Goal: Task Accomplishment & Management: Manage account settings

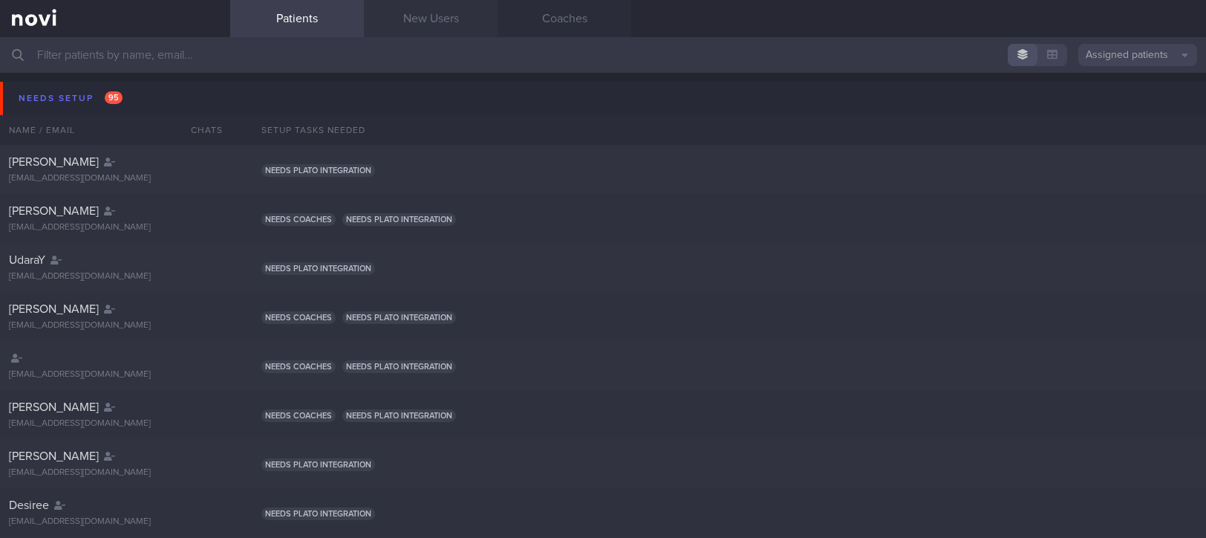
click at [430, 27] on link "New Users" at bounding box center [431, 18] width 134 height 37
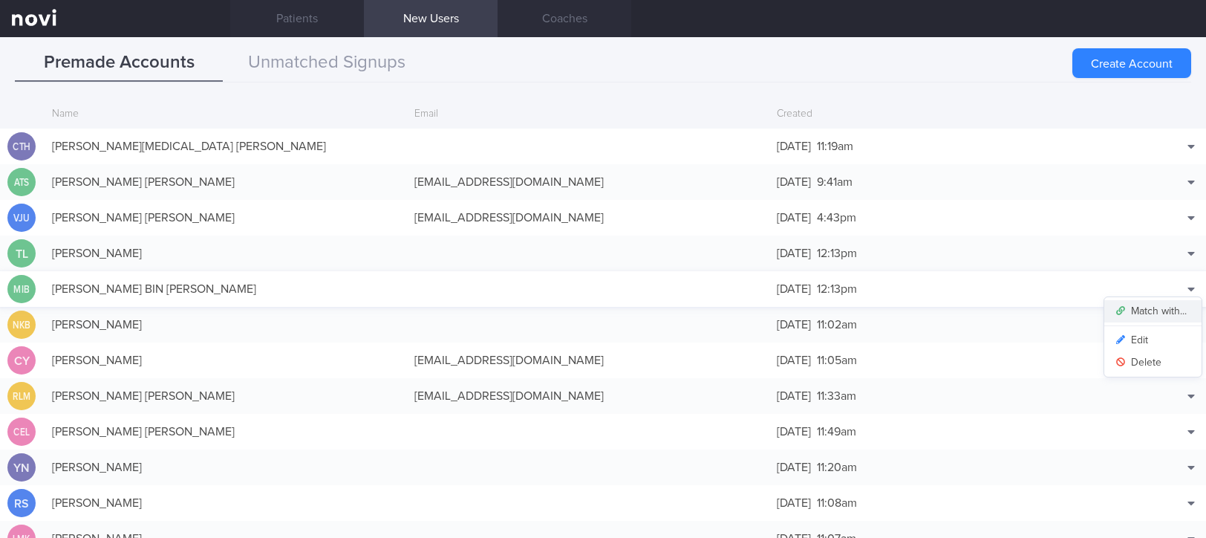
click at [1167, 302] on button "Match with..." at bounding box center [1153, 311] width 97 height 22
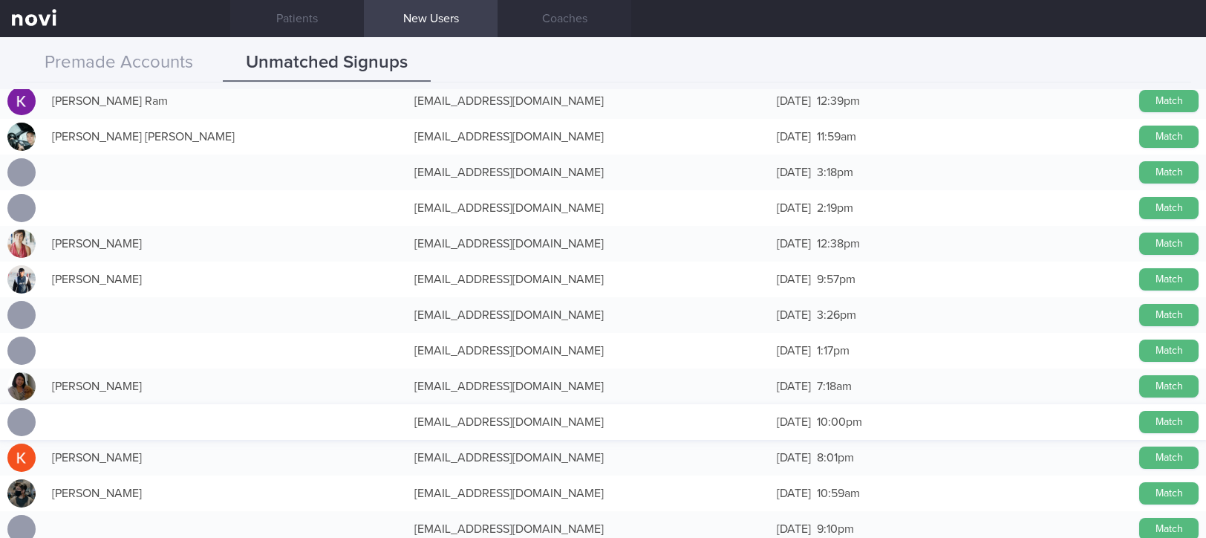
scroll to position [297, 0]
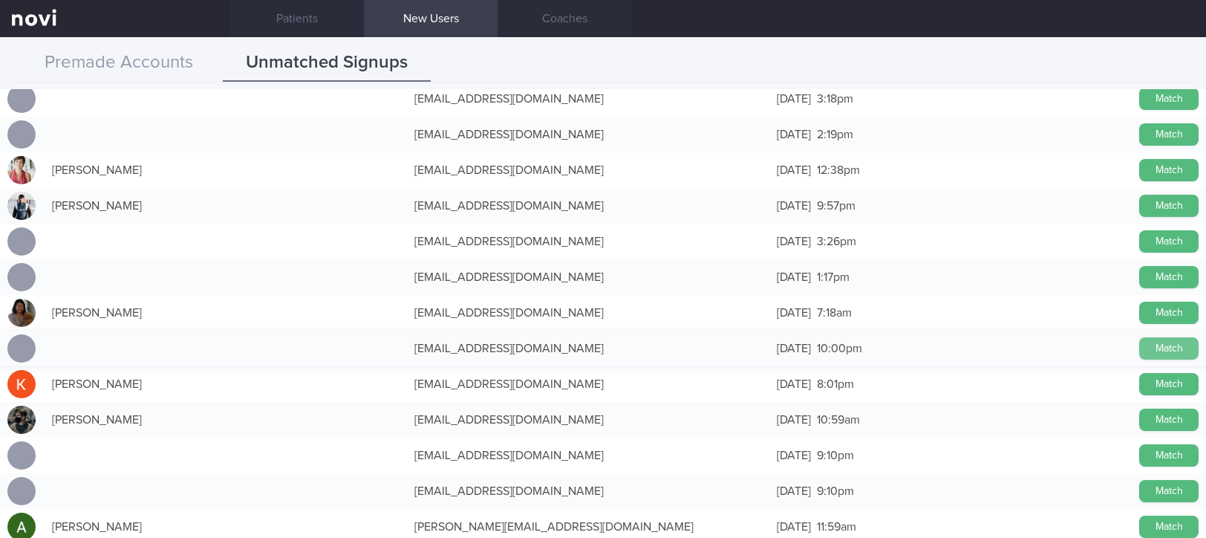
click at [1142, 351] on button "Match" at bounding box center [1168, 348] width 59 height 22
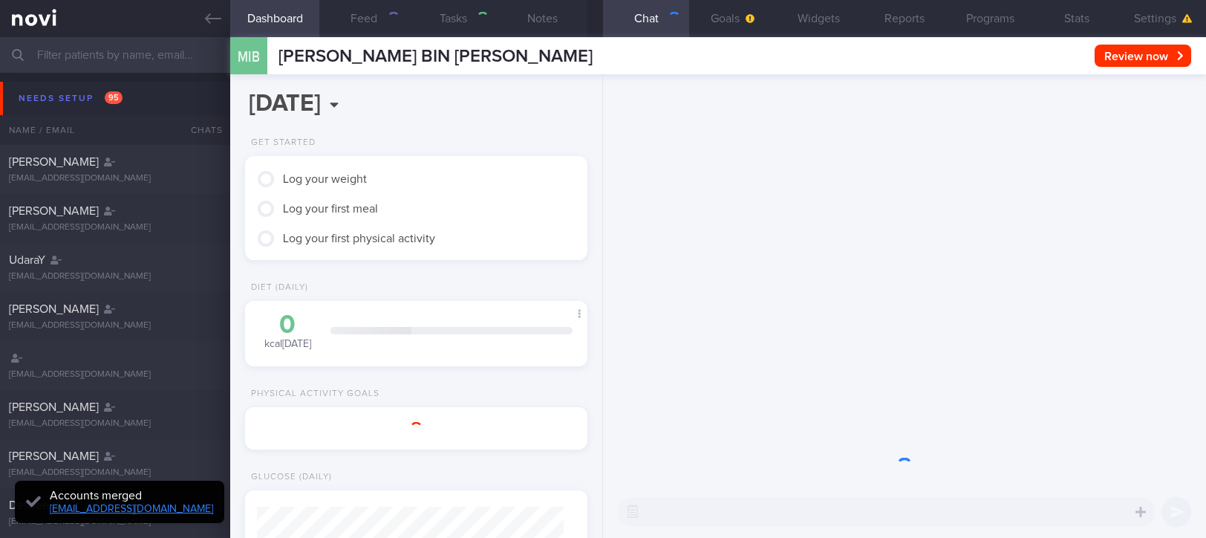
type input "tracked"
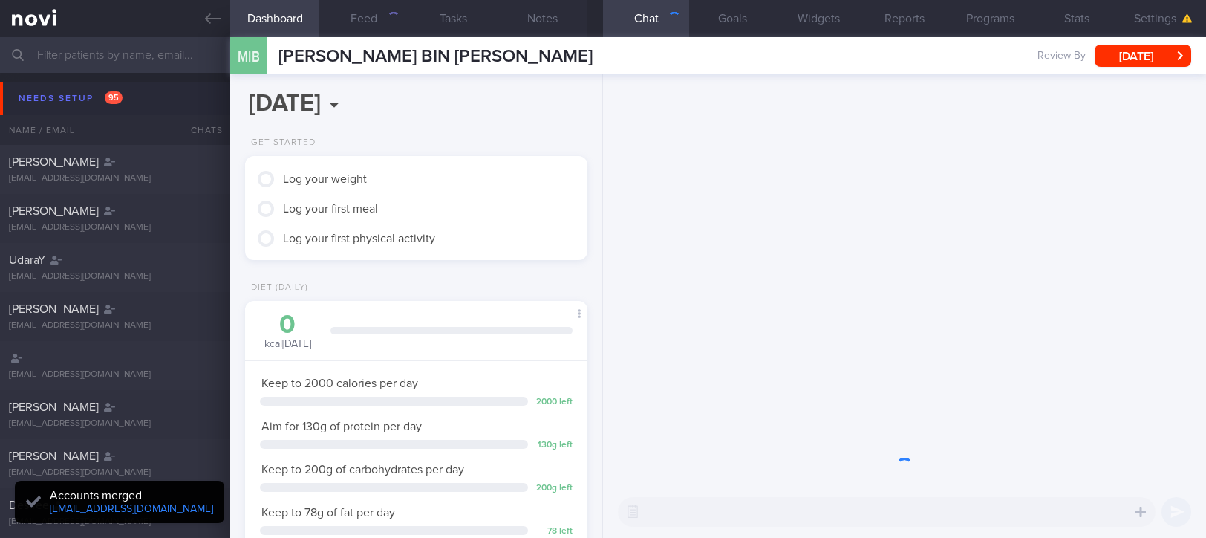
scroll to position [153, 306]
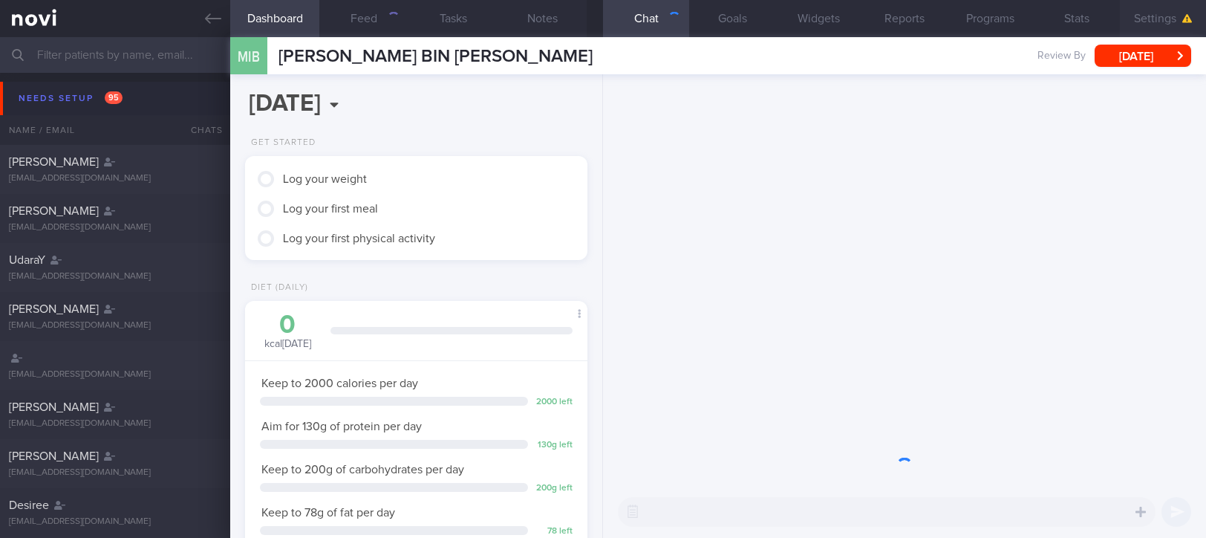
click at [1155, 16] on button "Settings" at bounding box center [1163, 18] width 86 height 37
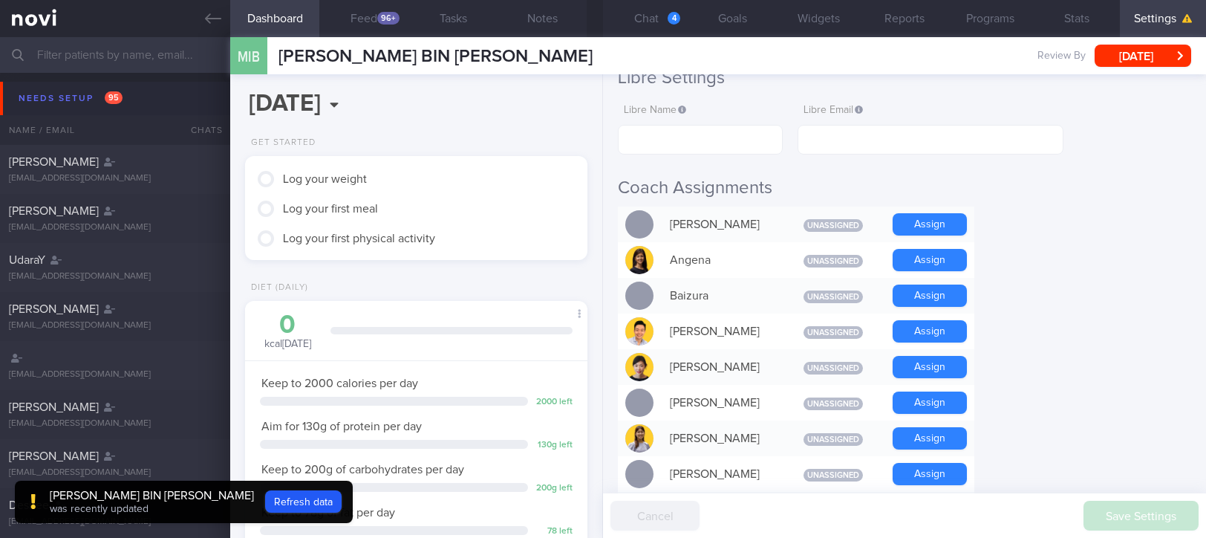
scroll to position [99, 0]
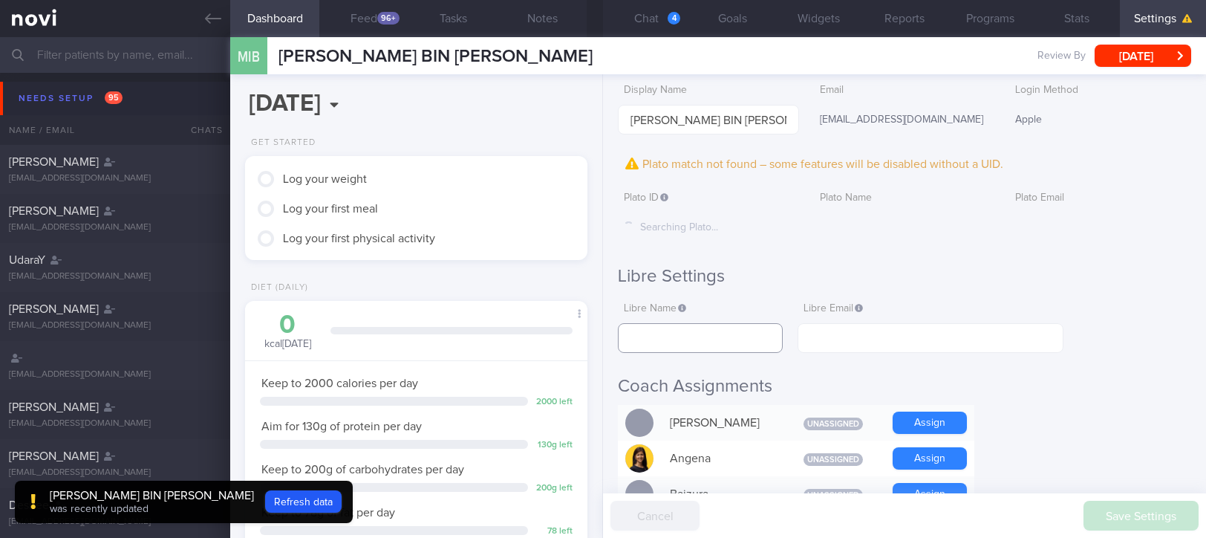
click at [734, 331] on input "text" at bounding box center [700, 338] width 165 height 30
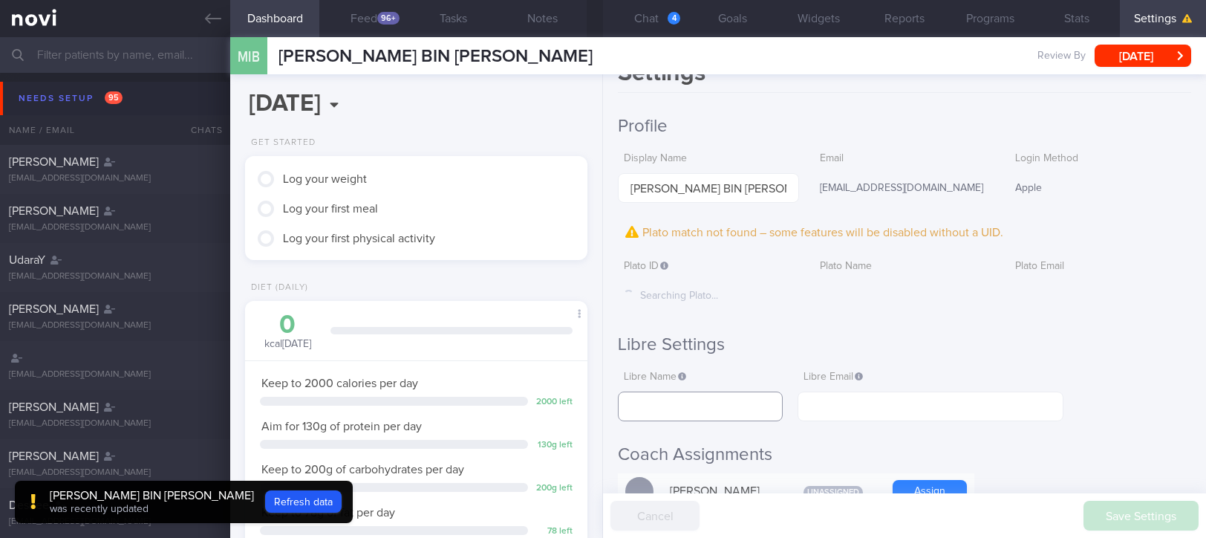
scroll to position [0, 0]
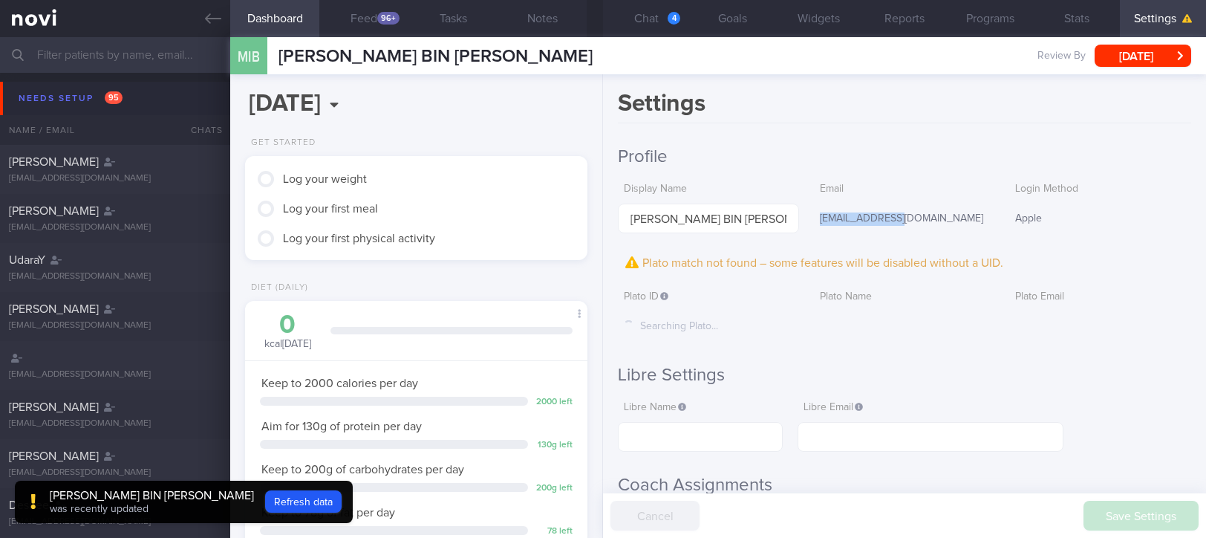
drag, startPoint x: 918, startPoint y: 211, endPoint x: 807, endPoint y: 209, distance: 111.4
click at [814, 209] on div "[EMAIL_ADDRESS][DOMAIN_NAME]" at bounding box center [904, 219] width 180 height 31
copy div "[EMAIL_ADDRESS][DOMAIN_NAME]"
click at [888, 425] on input "text" at bounding box center [931, 437] width 266 height 30
paste input "[EMAIL_ADDRESS][DOMAIN_NAME]"
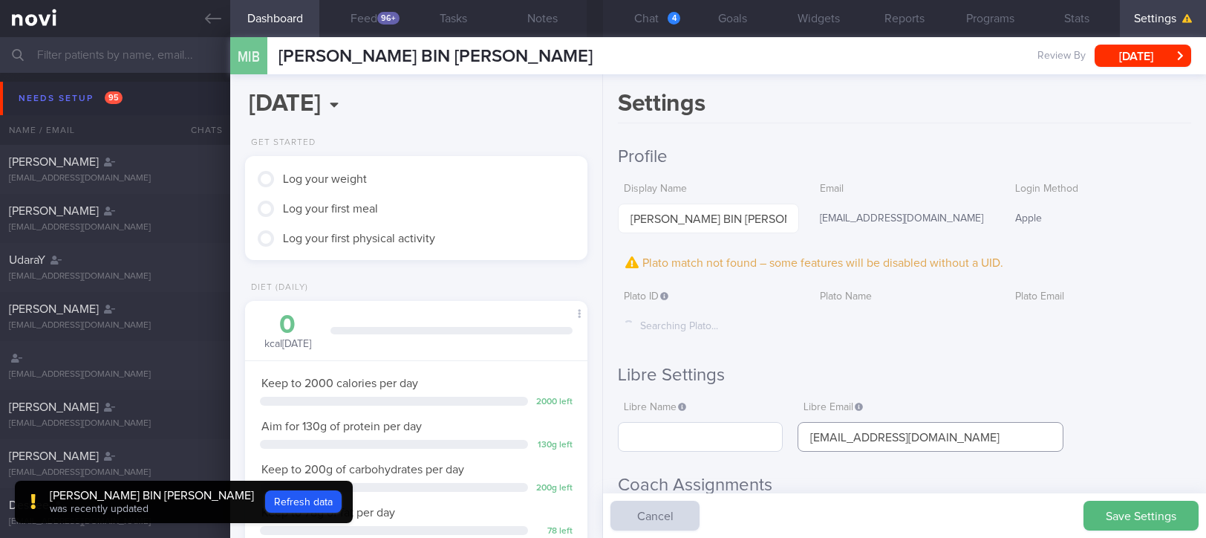
type input "[EMAIL_ADDRESS][DOMAIN_NAME]"
click at [709, 432] on input "text" at bounding box center [700, 437] width 165 height 30
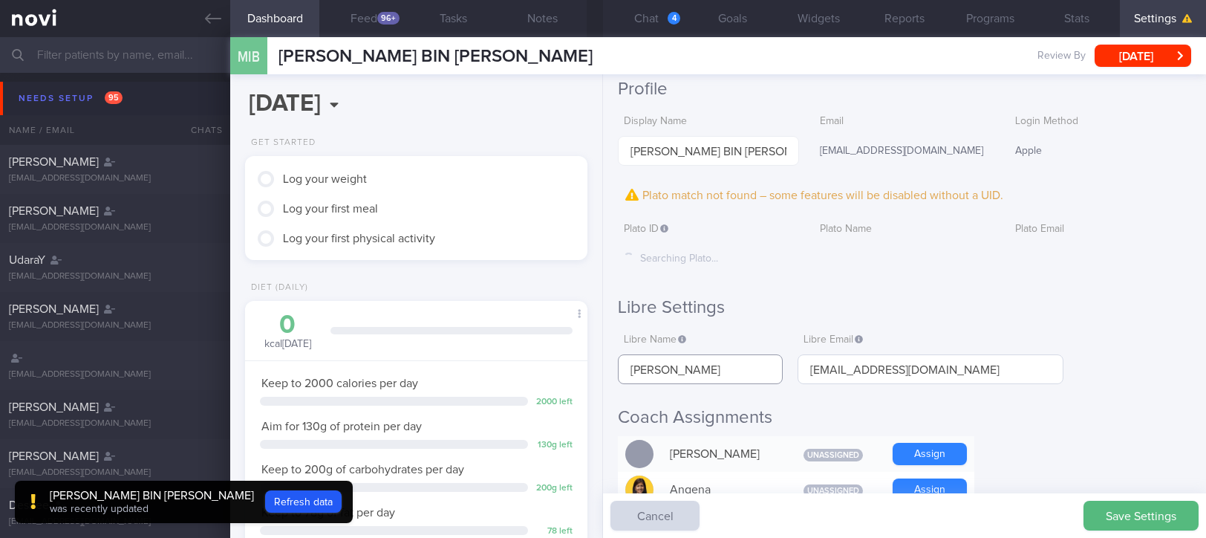
scroll to position [99, 0]
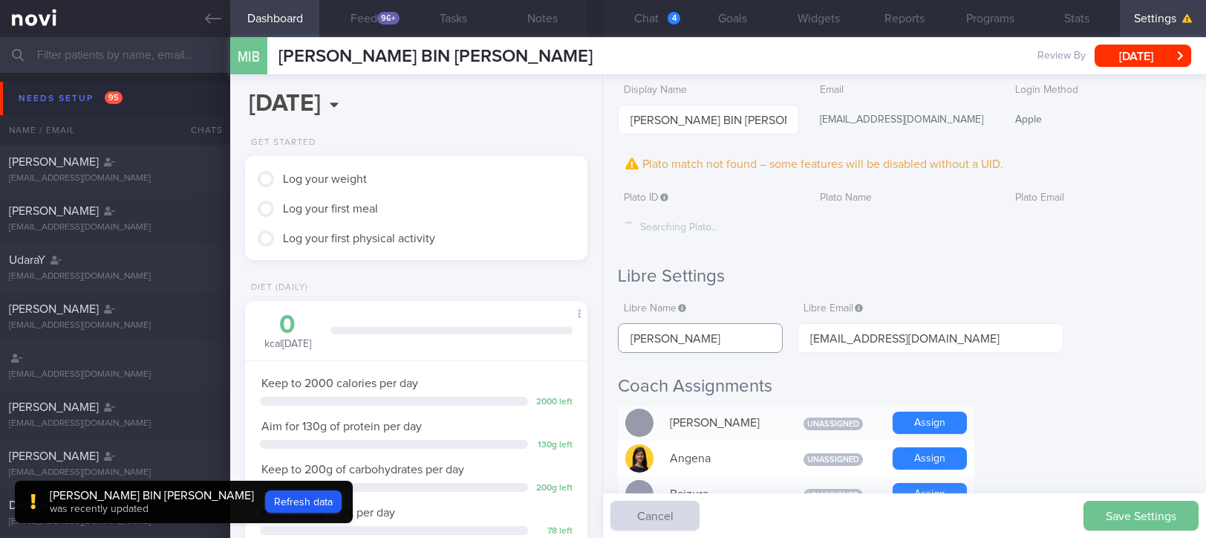
type input "Ibrahim Nasser"
click at [1126, 507] on button "Save Settings" at bounding box center [1141, 516] width 115 height 30
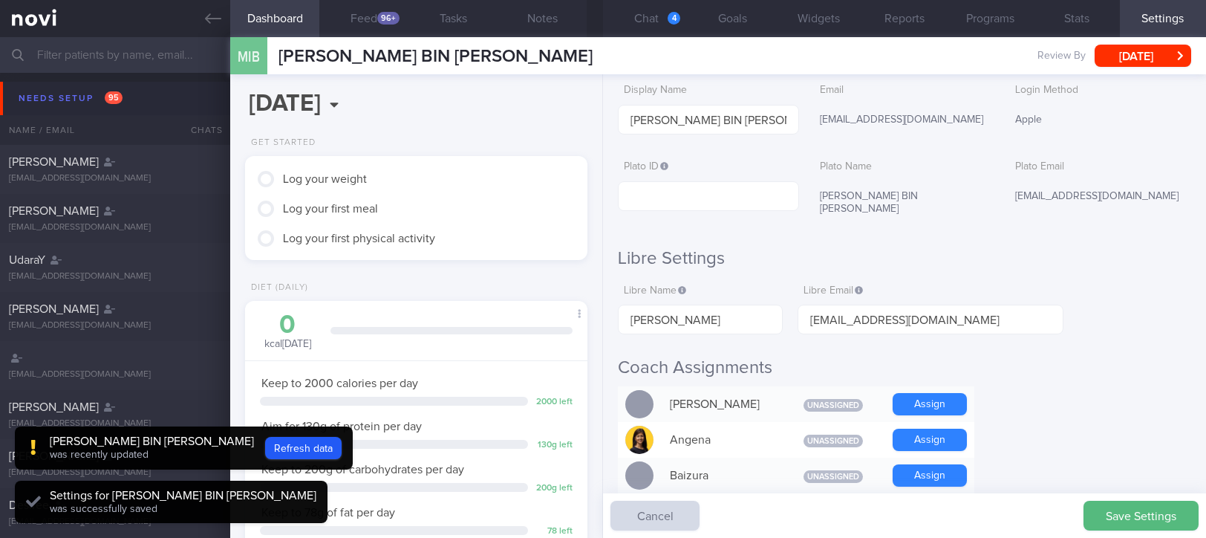
scroll to position [153, 306]
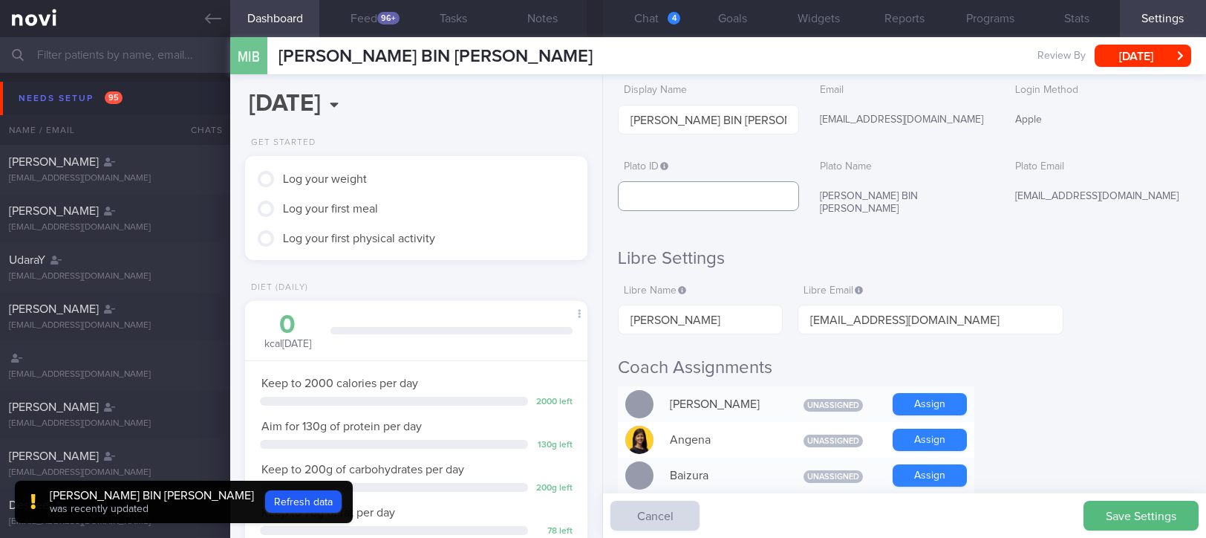
click at [713, 185] on input "text" at bounding box center [708, 196] width 180 height 30
paste input "bfeb1a501741091d45093e55c4269300"
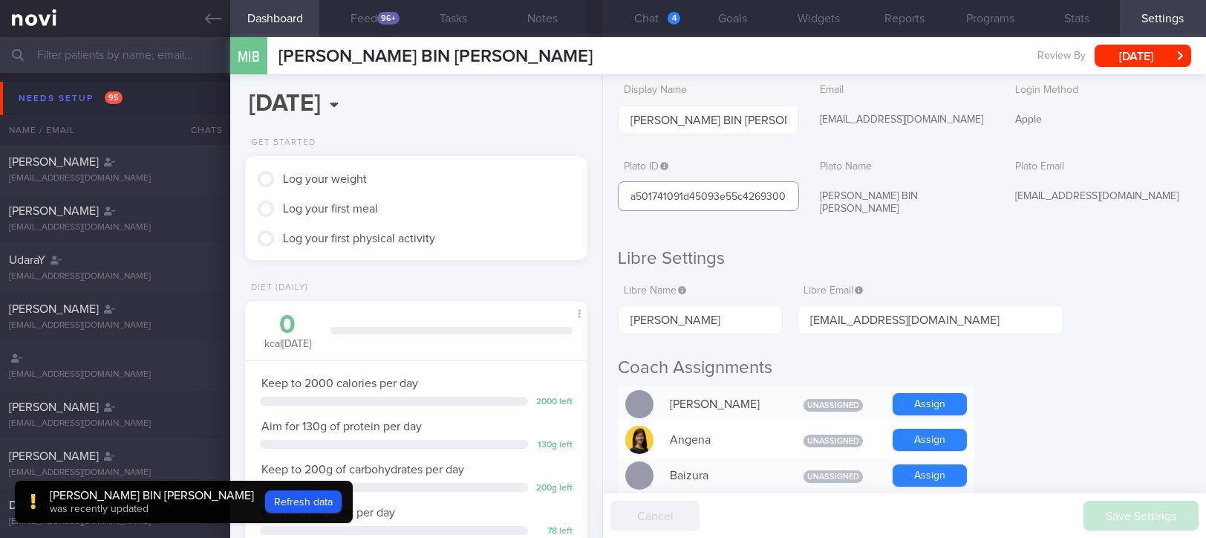
type input "bfeb1a501741091d45093e55c4269300"
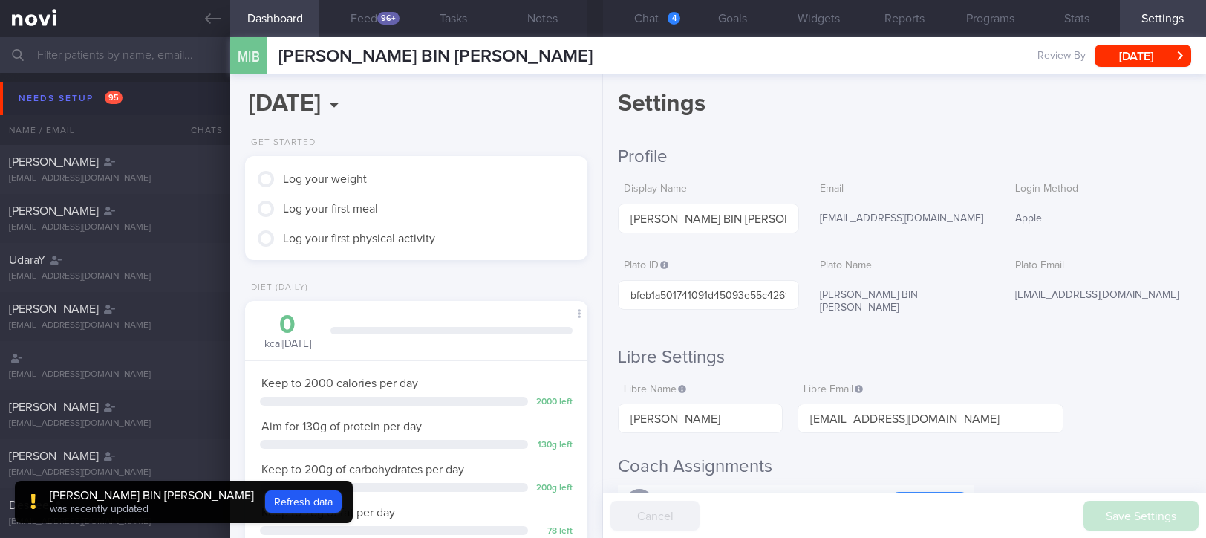
click at [674, 21] on div "4" at bounding box center [674, 18] width 13 height 13
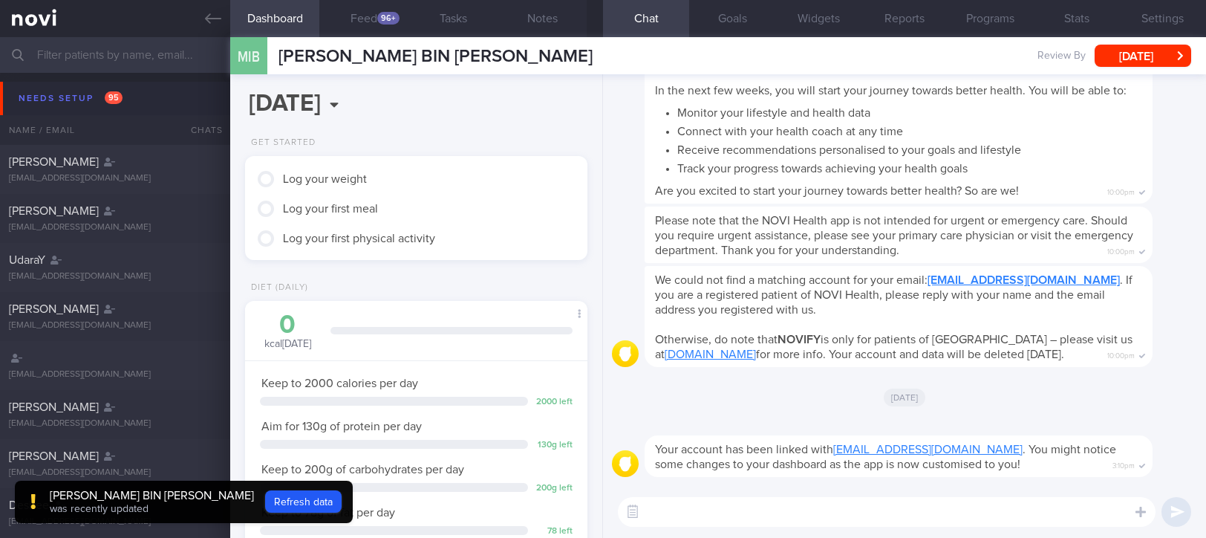
click at [767, 407] on div "[DATE]" at bounding box center [904, 397] width 585 height 42
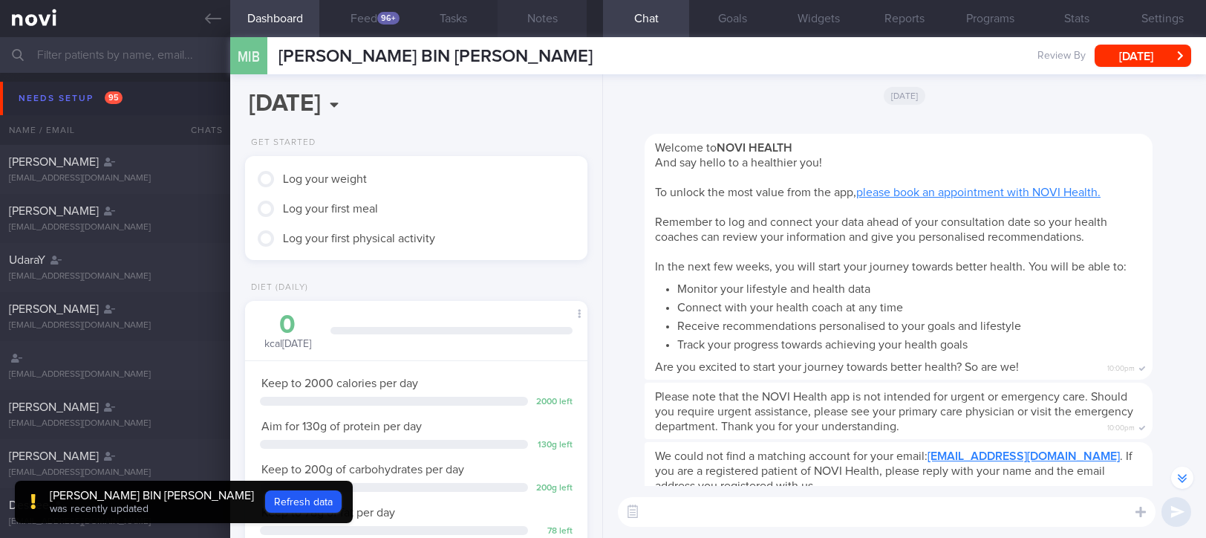
click at [560, 12] on button "Notes" at bounding box center [542, 18] width 89 height 37
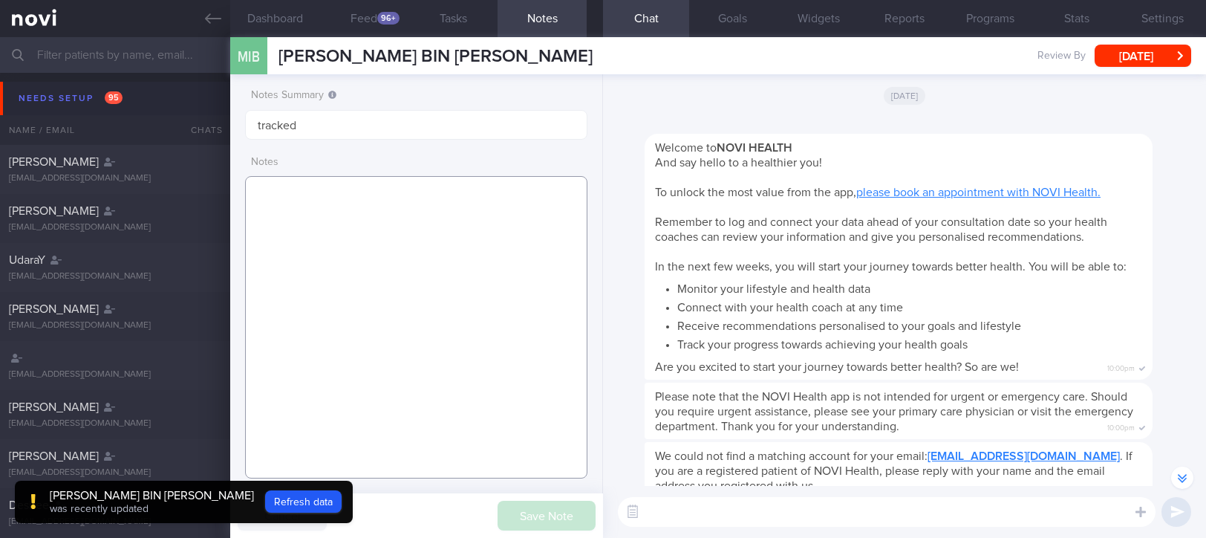
click at [453, 192] on textarea at bounding box center [416, 327] width 342 height 302
click at [730, 24] on button "Goals" at bounding box center [732, 18] width 86 height 37
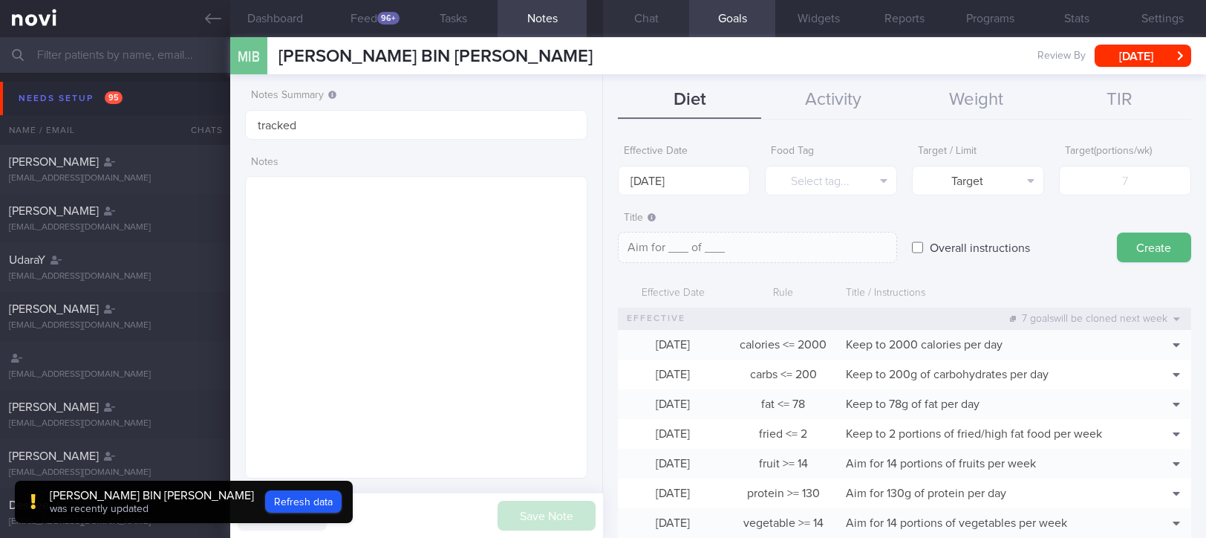
scroll to position [43, 0]
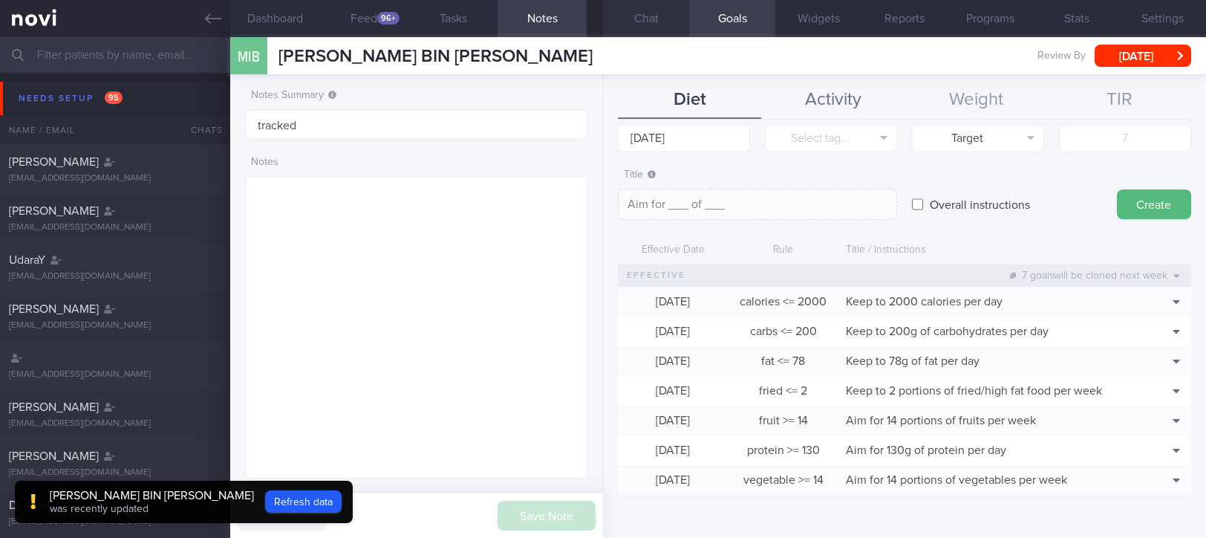
click at [836, 91] on button "Activity" at bounding box center [832, 100] width 143 height 37
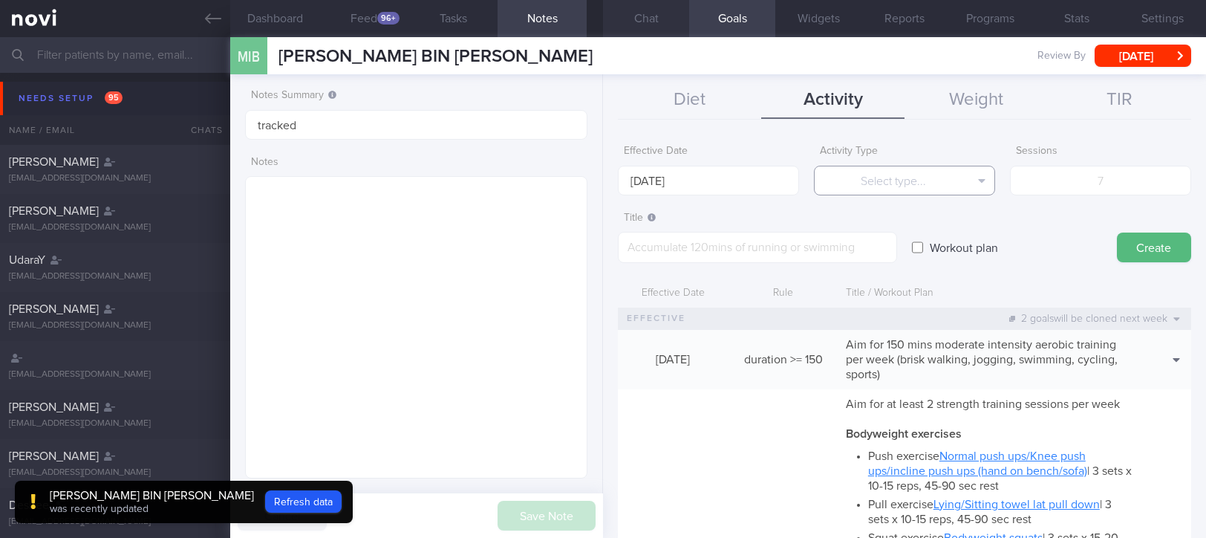
click at [911, 175] on button "Select type..." at bounding box center [904, 181] width 181 height 30
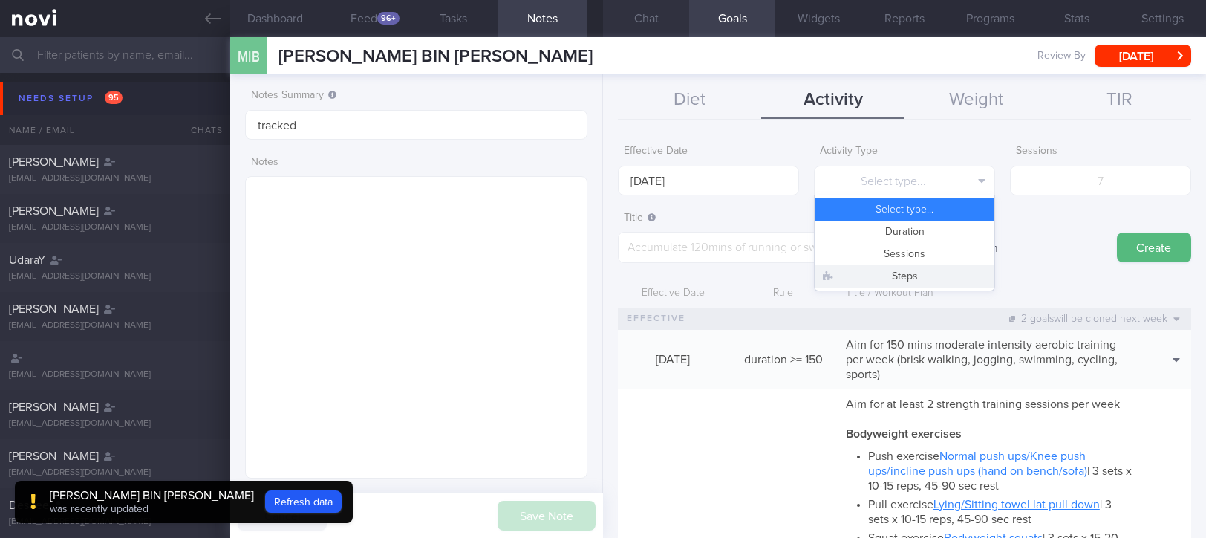
click at [895, 278] on button "Steps" at bounding box center [905, 276] width 180 height 22
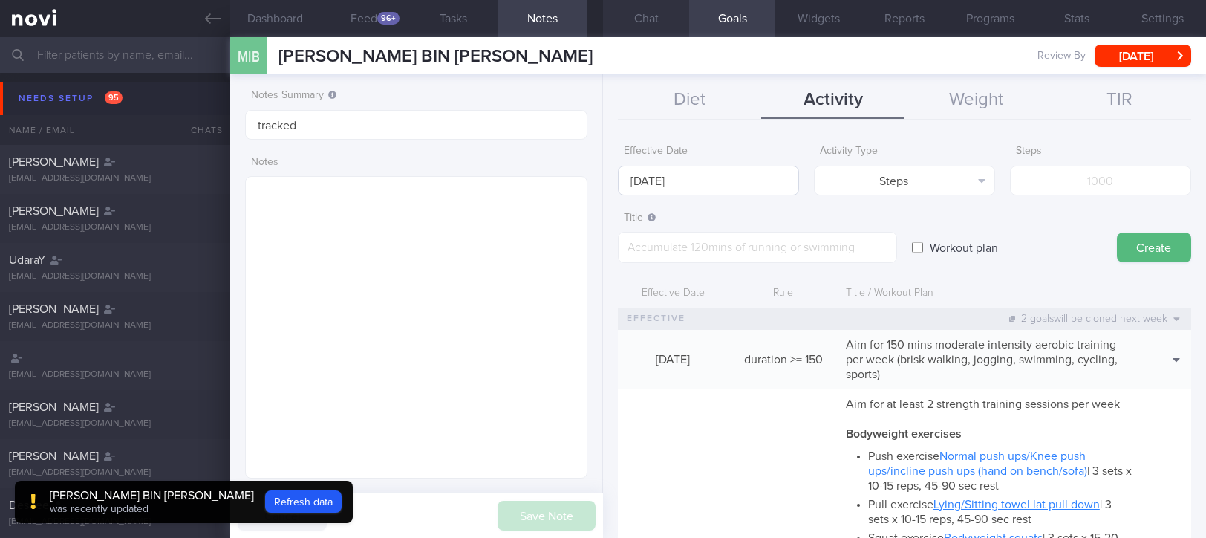
click at [678, 164] on div "Effective Date 15 Sep 2025" at bounding box center [708, 166] width 181 height 58
click at [676, 175] on input "[DATE]" at bounding box center [708, 181] width 181 height 30
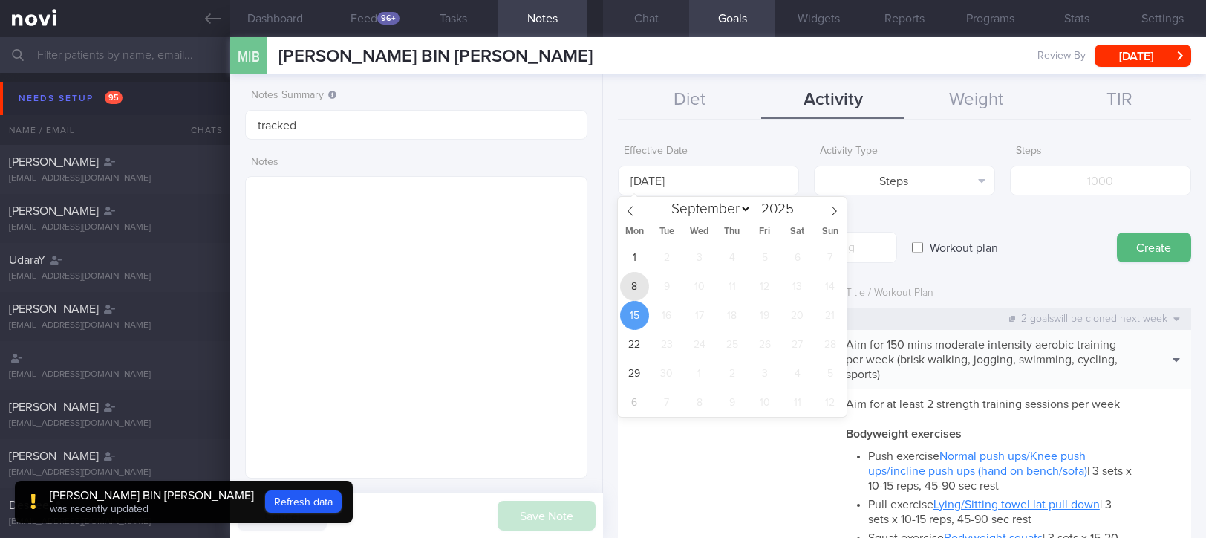
click at [633, 276] on span "8" at bounding box center [634, 286] width 29 height 29
type input "[DATE]"
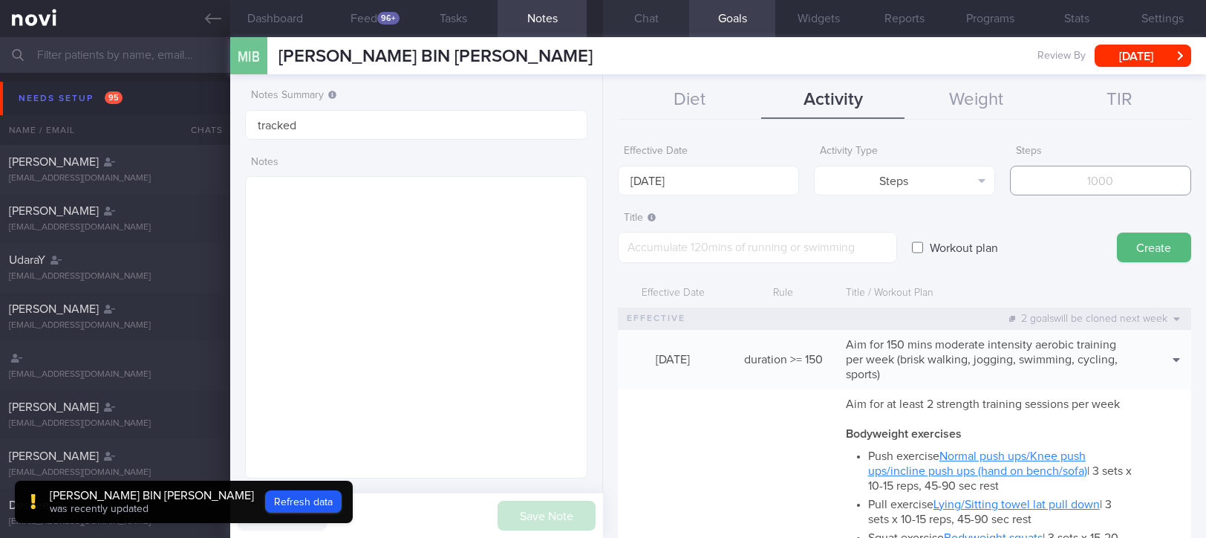
click at [1076, 172] on input "number" at bounding box center [1100, 181] width 181 height 30
type input "70000"
click at [790, 241] on textarea at bounding box center [757, 247] width 279 height 31
type textarea "Aim for 8-10K steps daily (56-70K per week)"
click at [1117, 252] on button "Create" at bounding box center [1154, 247] width 74 height 30
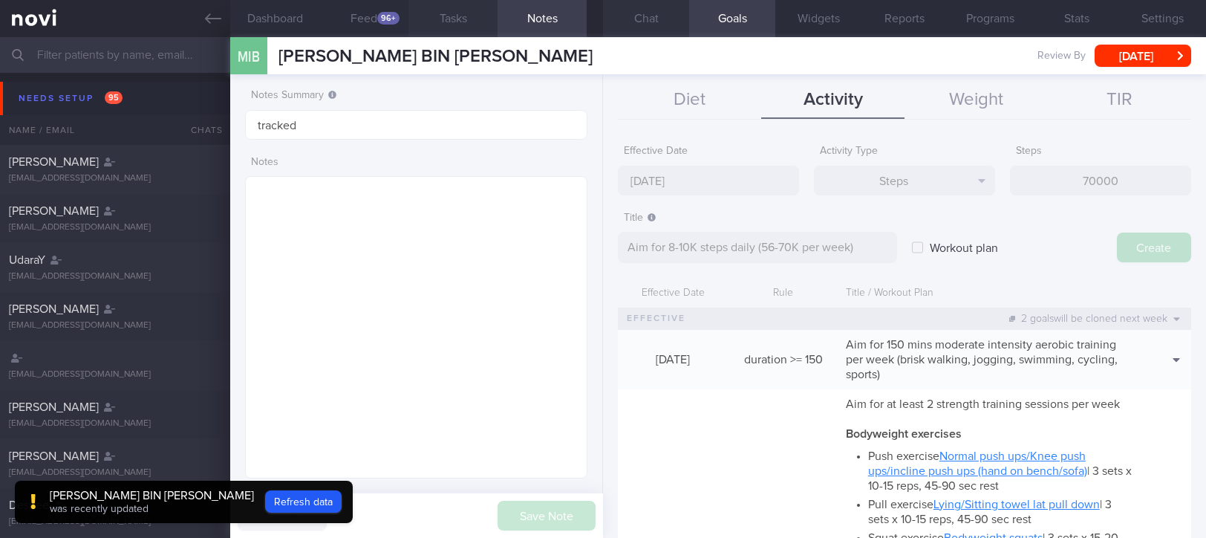
type input "[DATE]"
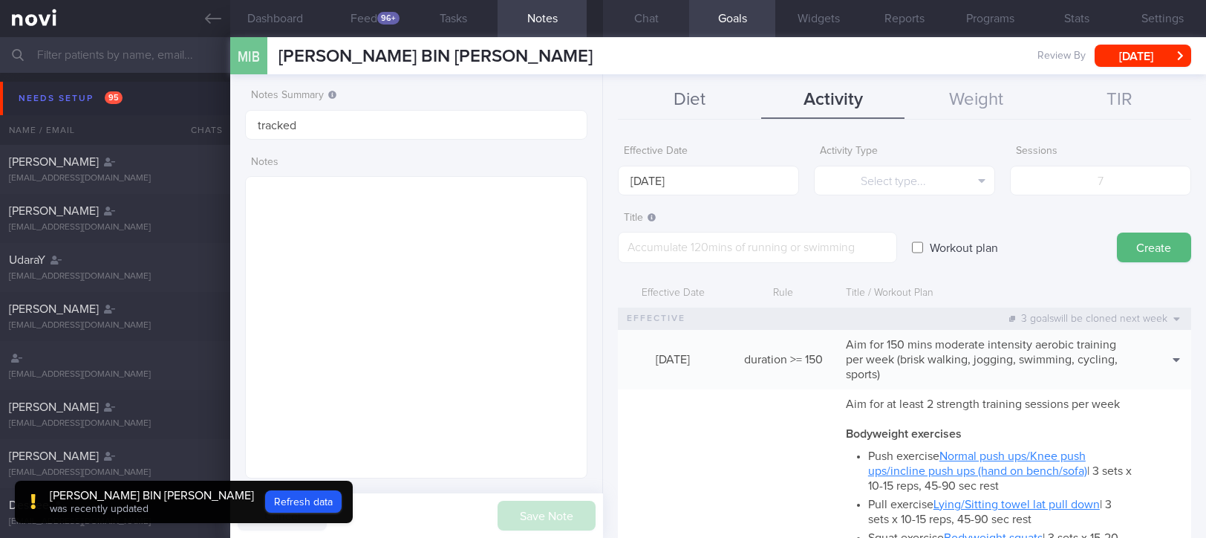
click at [686, 91] on button "Diet" at bounding box center [689, 100] width 143 height 37
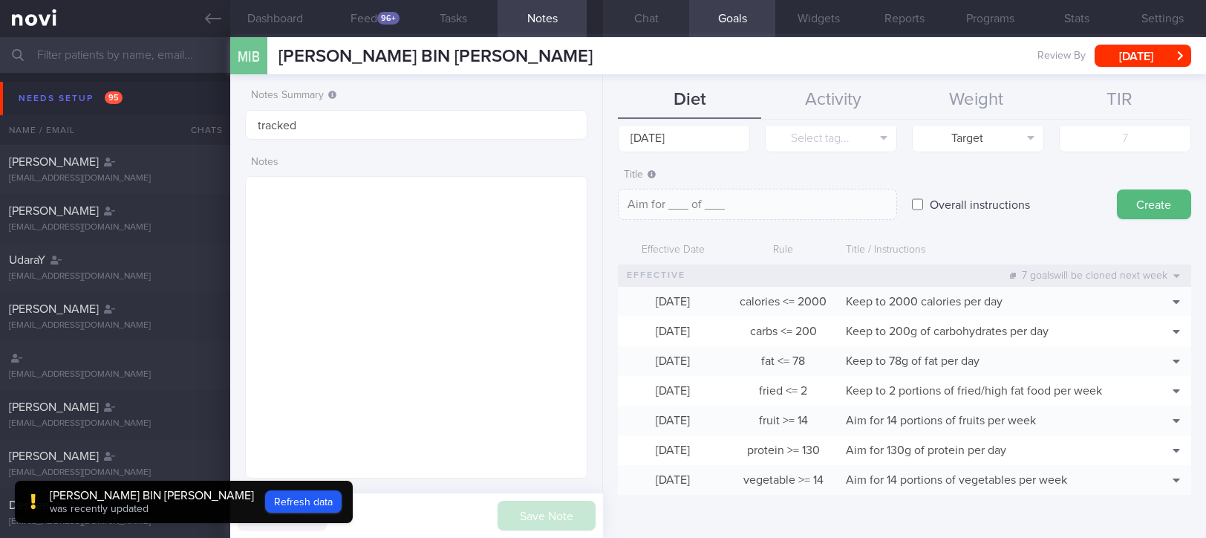
click at [619, 18] on button "Chat" at bounding box center [646, 18] width 86 height 37
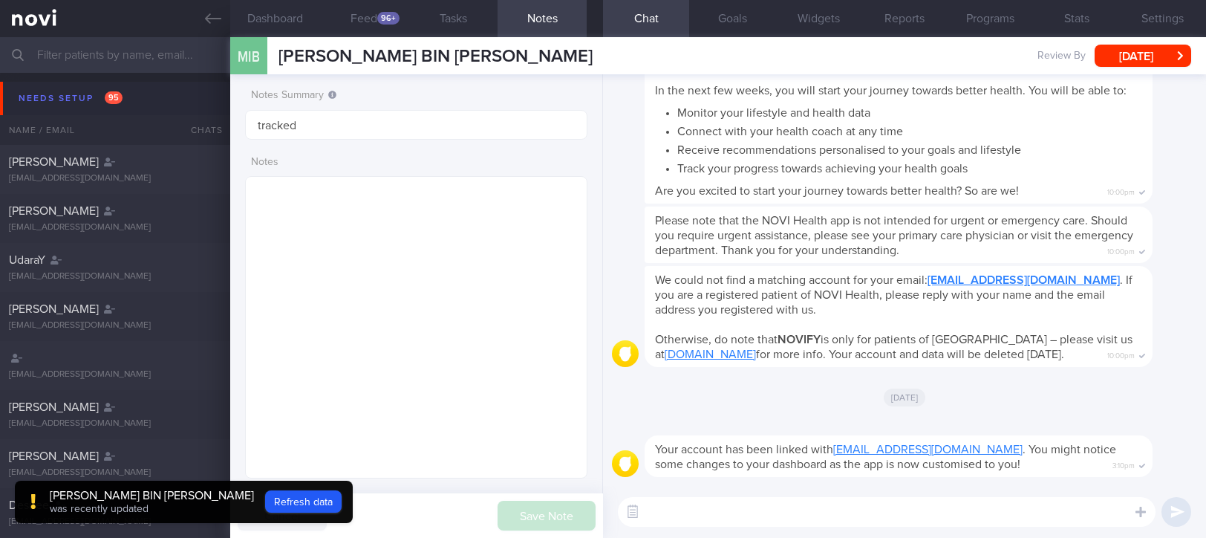
click at [915, 503] on textarea at bounding box center [887, 512] width 538 height 30
paste textarea "Hi [PERSON_NAME]! This is [PERSON_NAME], the dietitian. It was nice chatting wi…"
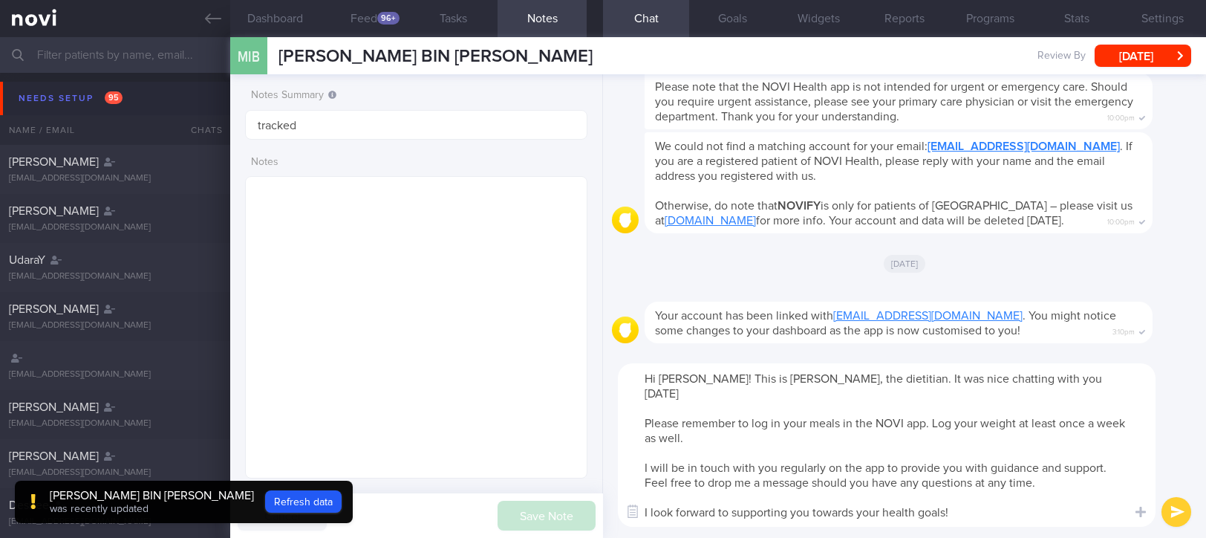
click at [686, 374] on textarea "Hi [PERSON_NAME]! This is [PERSON_NAME], the dietitian. It was nice chatting wi…" at bounding box center [887, 444] width 538 height 163
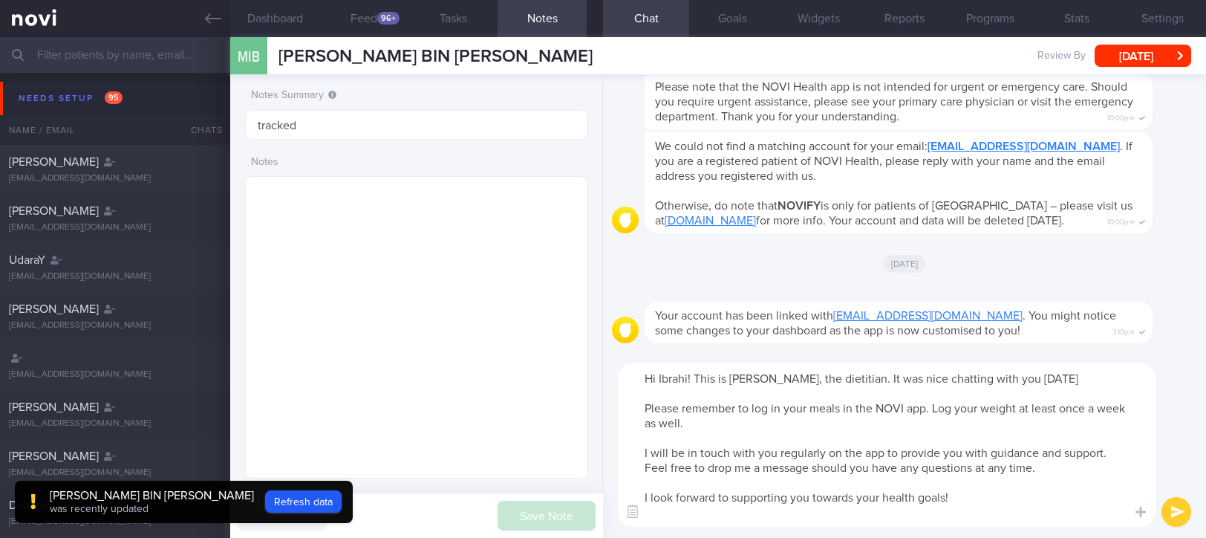
type textarea "Hi Ibrahim! This is Joel, the dietitian. It was nice chatting with you today Pl…"
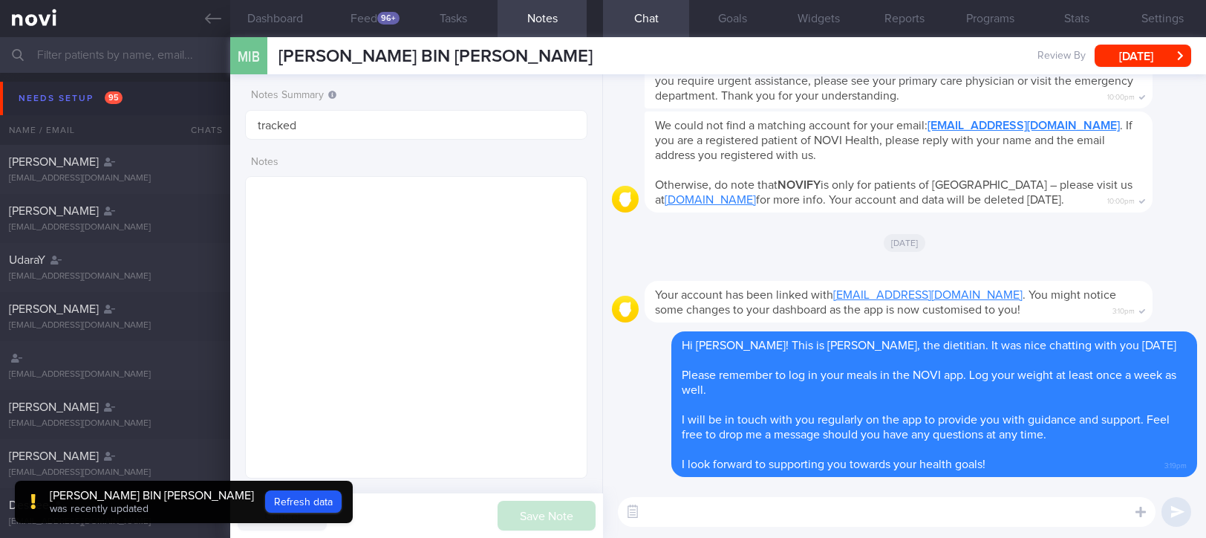
click at [779, 521] on textarea at bounding box center [887, 512] width 538 height 30
paste textarea "Here are the points we discussed just now, with additional suggestions [MEDICAL…"
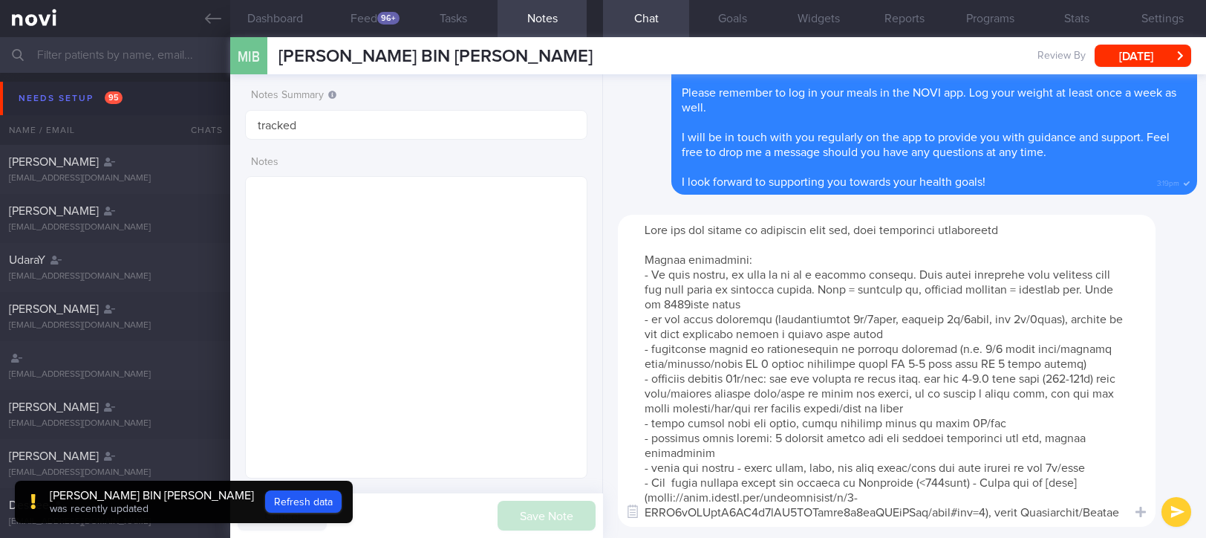
click at [987, 345] on textarea at bounding box center [887, 371] width 538 height 312
click at [749, 374] on textarea at bounding box center [887, 371] width 538 height 312
click at [1014, 373] on textarea at bounding box center [887, 371] width 538 height 312
drag, startPoint x: 1096, startPoint y: 377, endPoint x: 1058, endPoint y: 377, distance: 37.9
click at [1058, 377] on textarea at bounding box center [887, 371] width 538 height 312
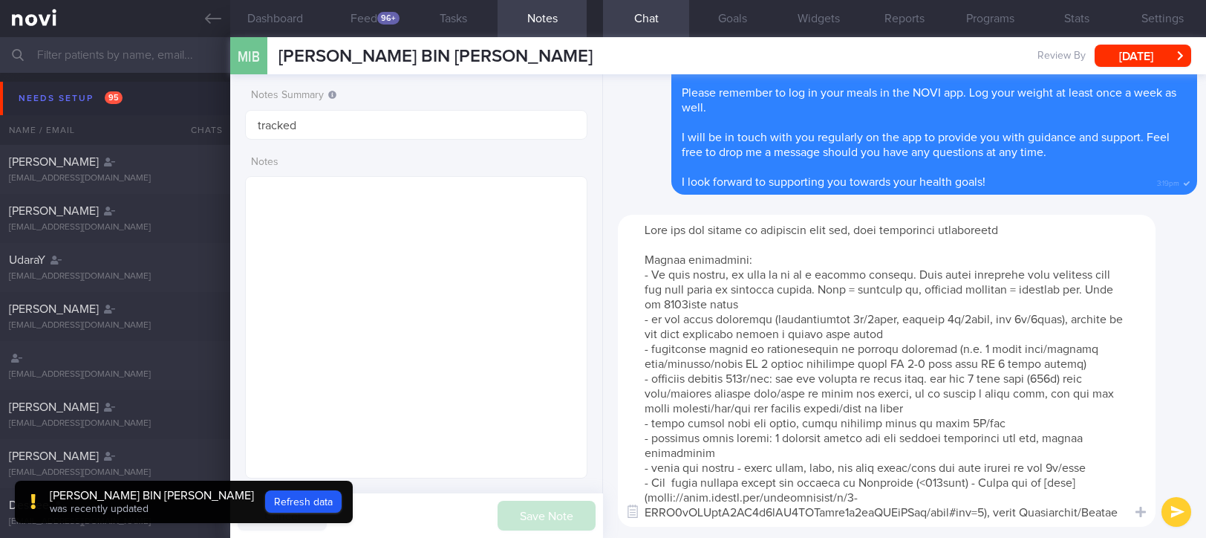
click at [812, 310] on textarea at bounding box center [887, 371] width 538 height 312
click at [698, 303] on textarea at bounding box center [887, 371] width 538 height 312
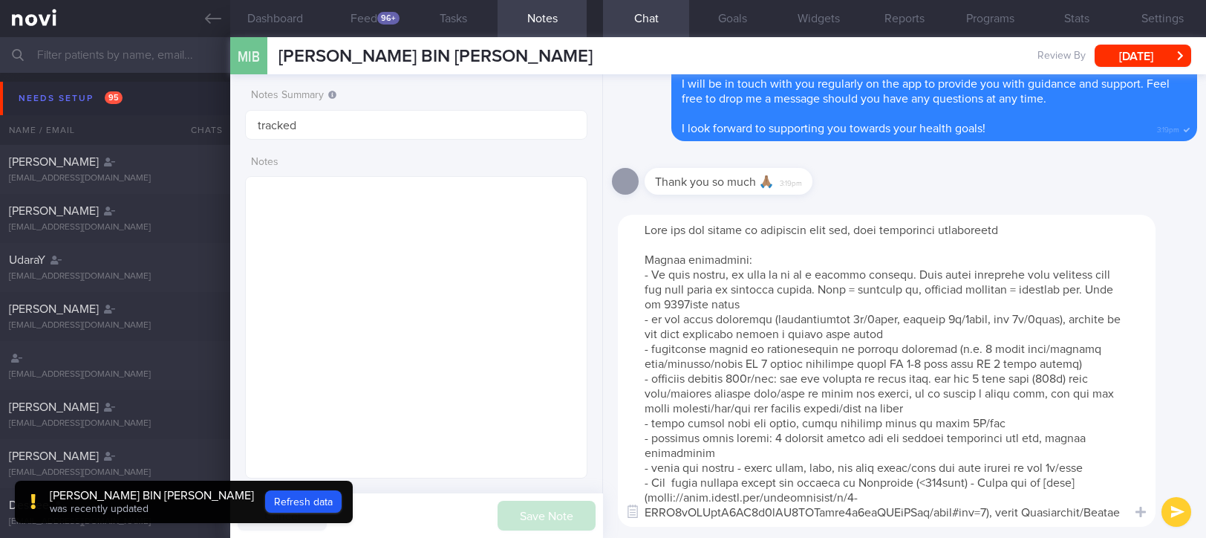
click at [793, 306] on textarea at bounding box center [887, 371] width 538 height 312
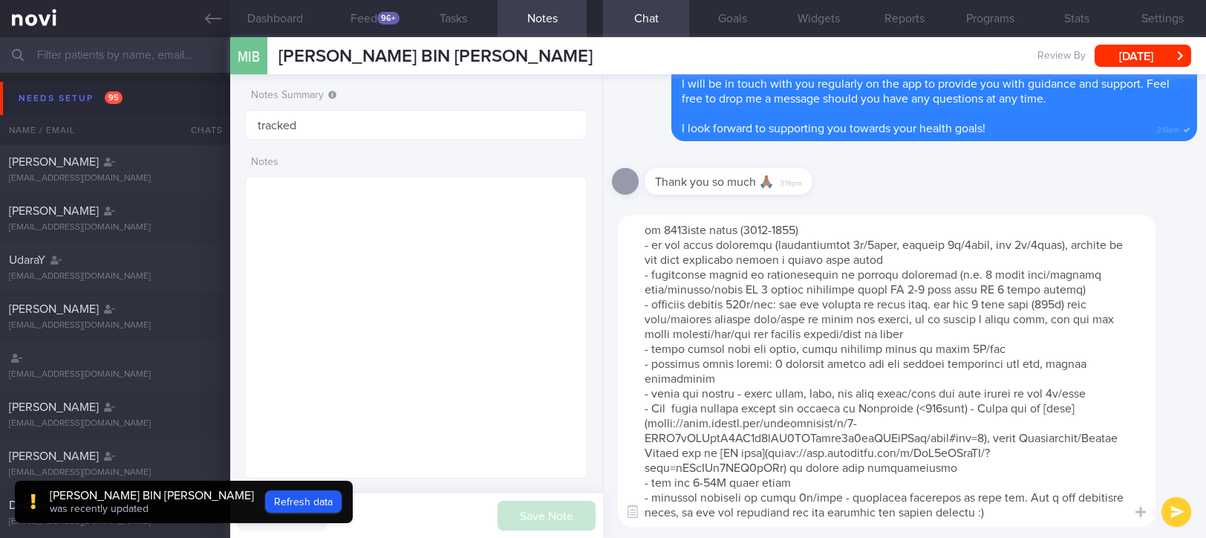
scroll to position [103, 0]
click at [902, 394] on textarea at bounding box center [887, 371] width 538 height 312
click at [1006, 503] on textarea at bounding box center [887, 371] width 538 height 312
click at [1009, 498] on textarea at bounding box center [887, 371] width 538 height 312
drag, startPoint x: 949, startPoint y: 497, endPoint x: 827, endPoint y: 480, distance: 123.0
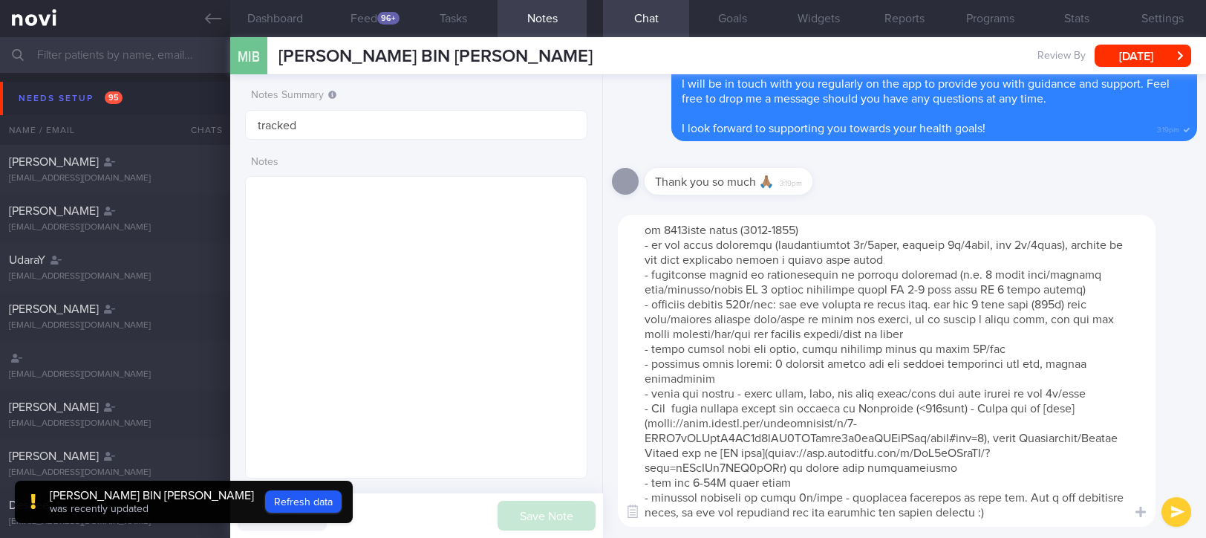
click at [827, 480] on textarea at bounding box center [887, 371] width 538 height 312
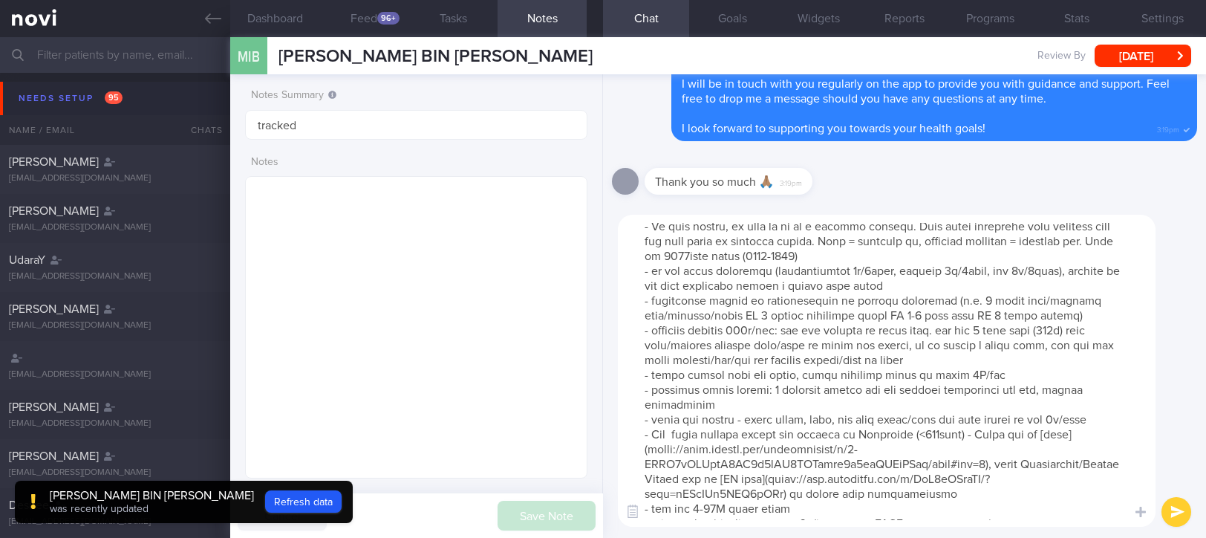
scroll to position [74, 0]
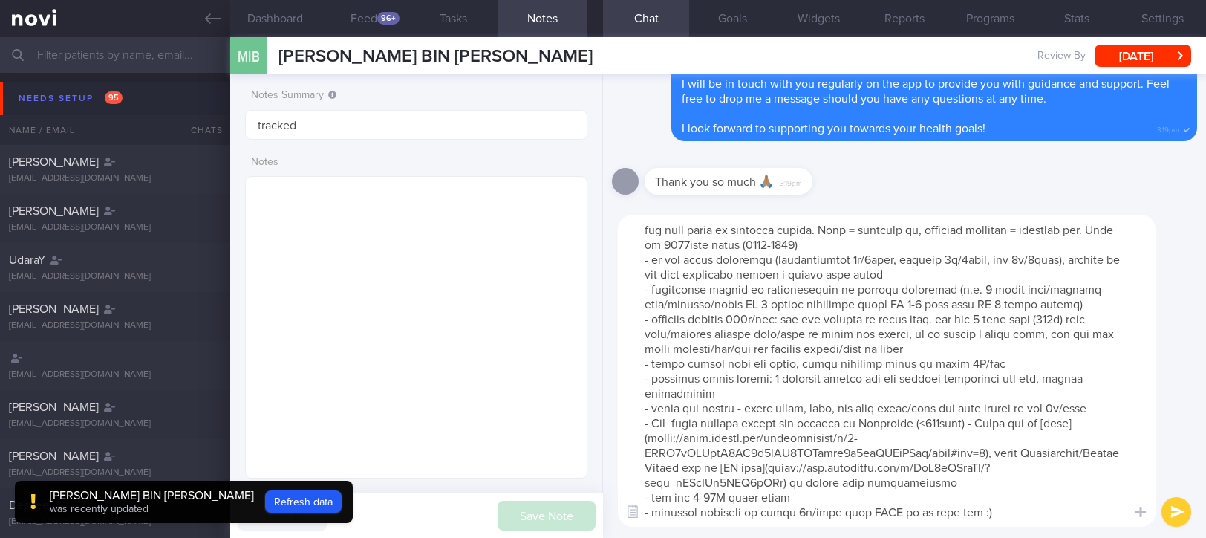
click at [974, 399] on textarea at bounding box center [887, 371] width 538 height 312
click at [856, 463] on textarea at bounding box center [887, 371] width 538 height 312
type textarea "Here are the points we discussed just now, with additional suggestions Weight m…"
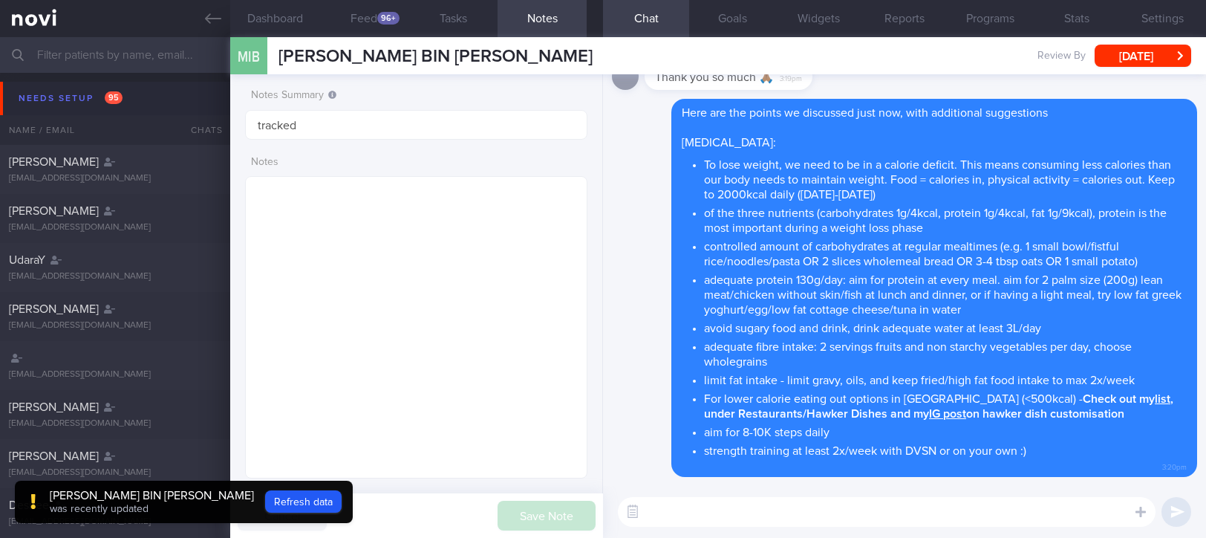
scroll to position [0, 0]
click at [796, 519] on textarea at bounding box center [887, 512] width 538 height 30
paste textarea "If you find it difficult to meet your protein targets from food, you may consid…"
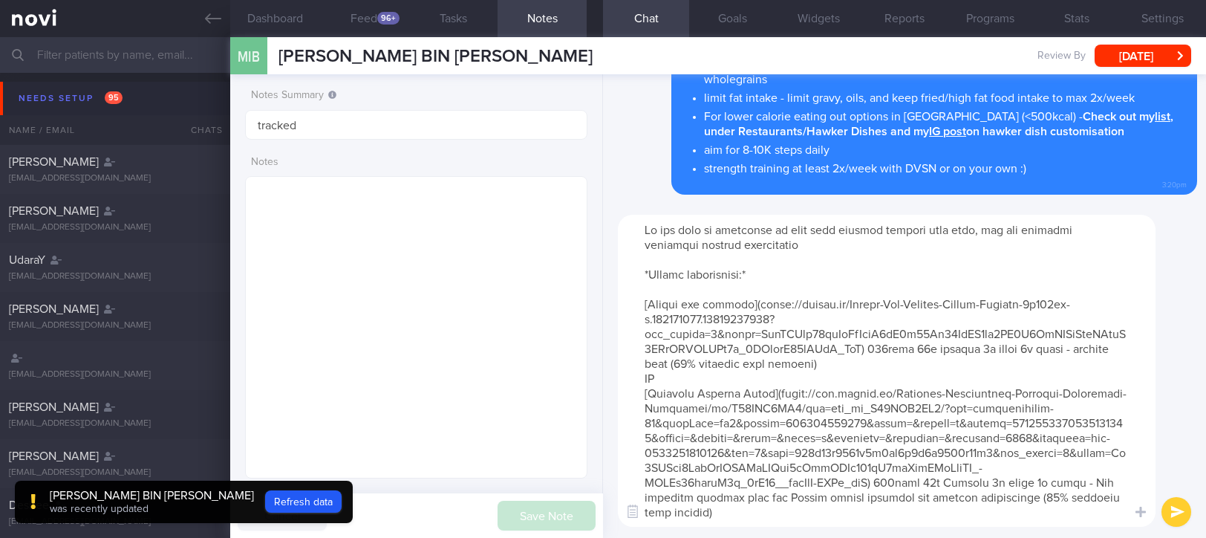
drag, startPoint x: 1081, startPoint y: 448, endPoint x: 634, endPoint y: 263, distance: 484.6
click at [634, 263] on textarea at bounding box center [887, 371] width 538 height 312
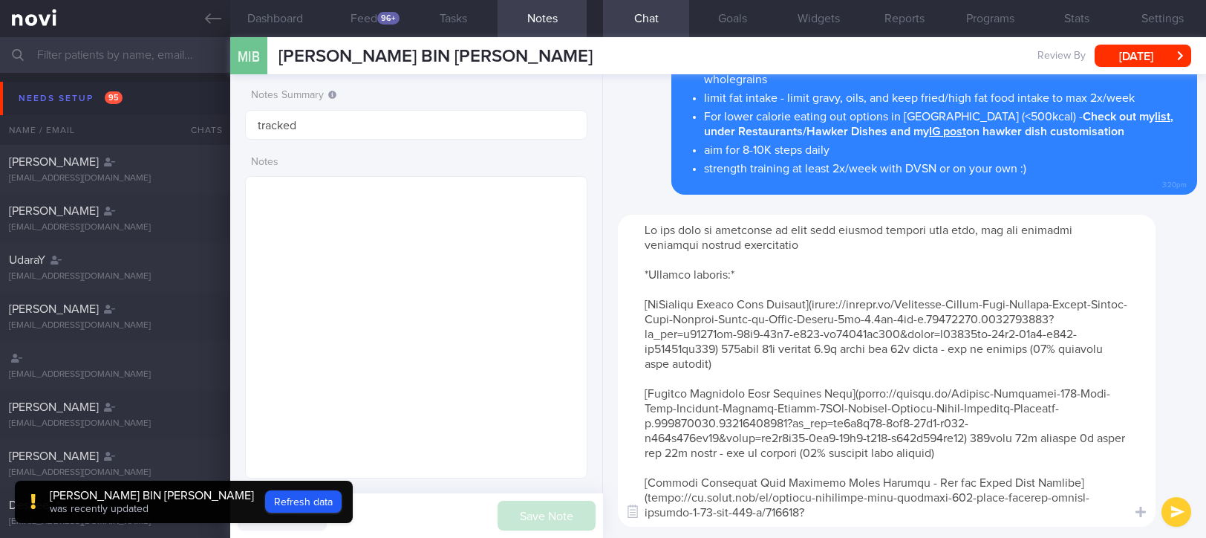
drag, startPoint x: 1035, startPoint y: 362, endPoint x: 644, endPoint y: 286, distance: 398.1
click at [644, 286] on textarea at bounding box center [887, 371] width 538 height 312
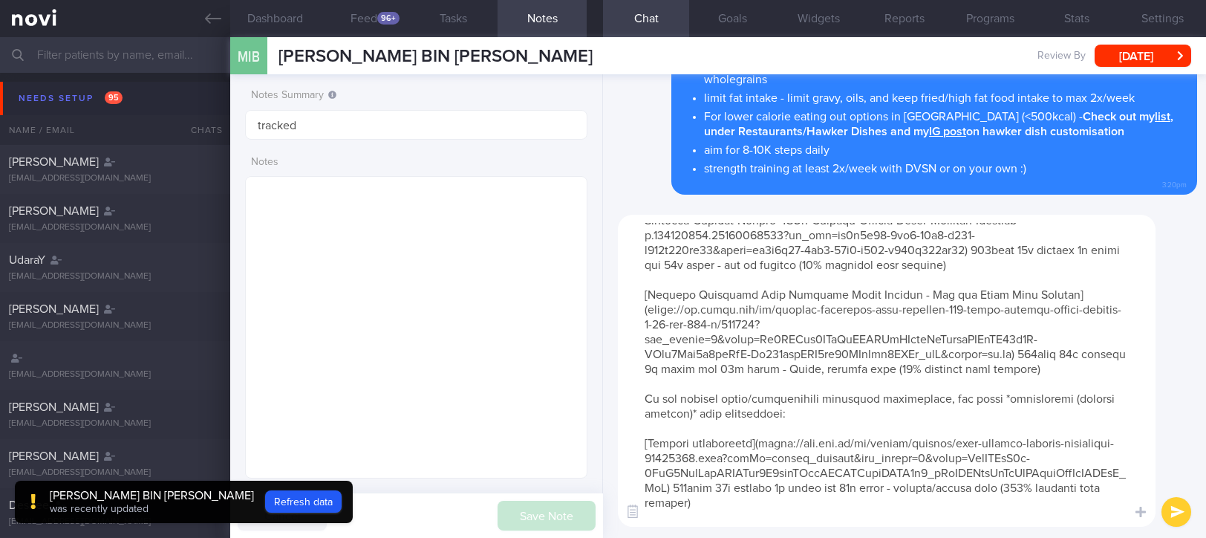
drag, startPoint x: 1099, startPoint y: 368, endPoint x: 645, endPoint y: 276, distance: 463.8
click at [645, 276] on textarea at bounding box center [887, 371] width 538 height 312
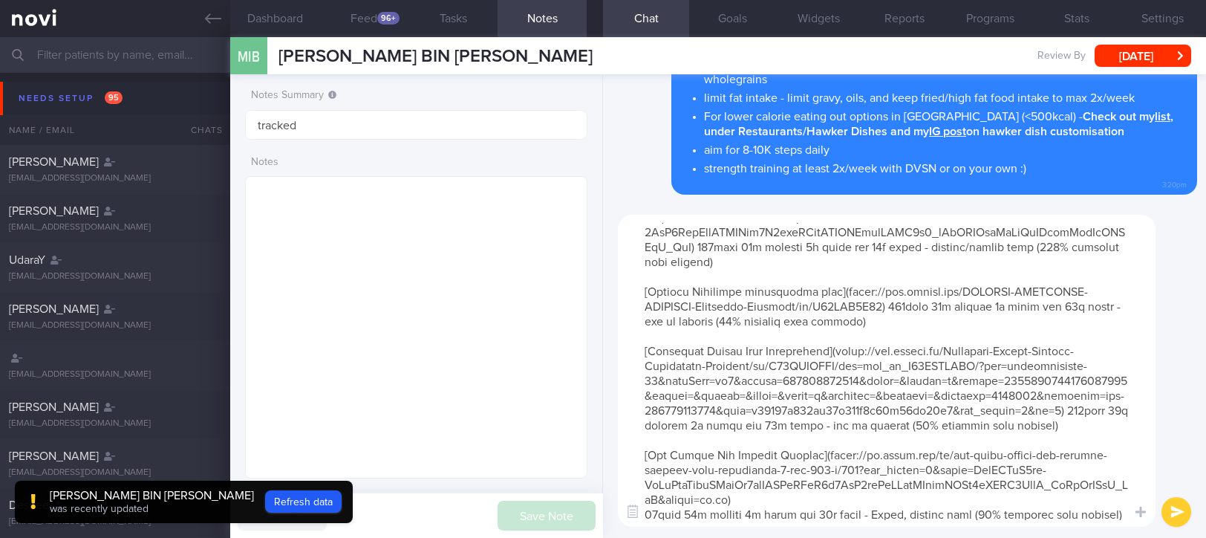
drag, startPoint x: 715, startPoint y: 503, endPoint x: 640, endPoint y: 282, distance: 233.3
click at [640, 282] on textarea at bounding box center [887, 371] width 538 height 312
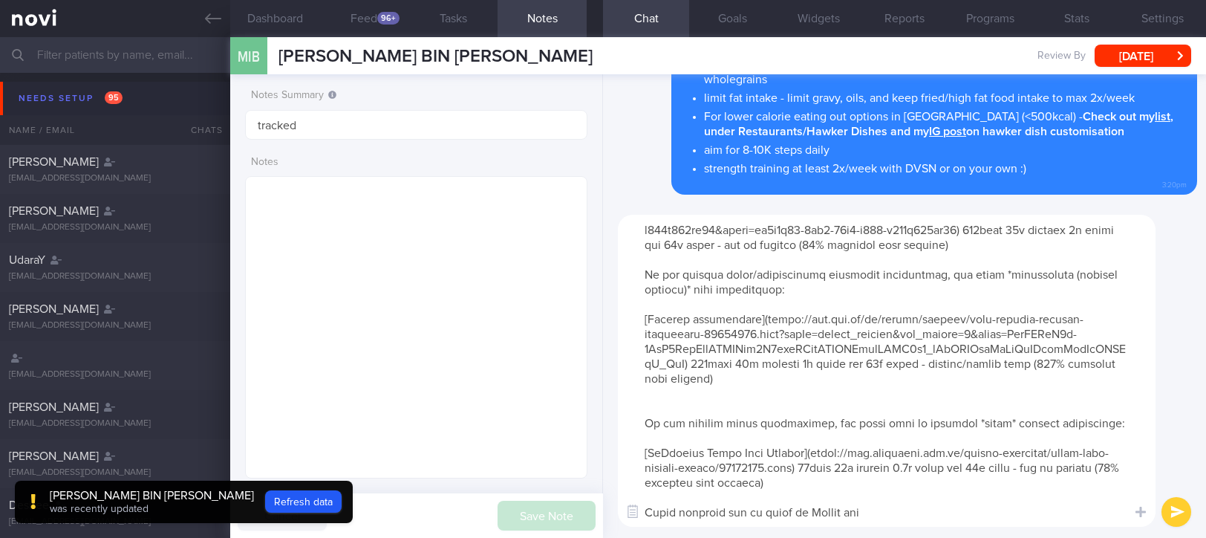
type textarea "If you find it difficult to meet your protein targets from food, you may consid…"
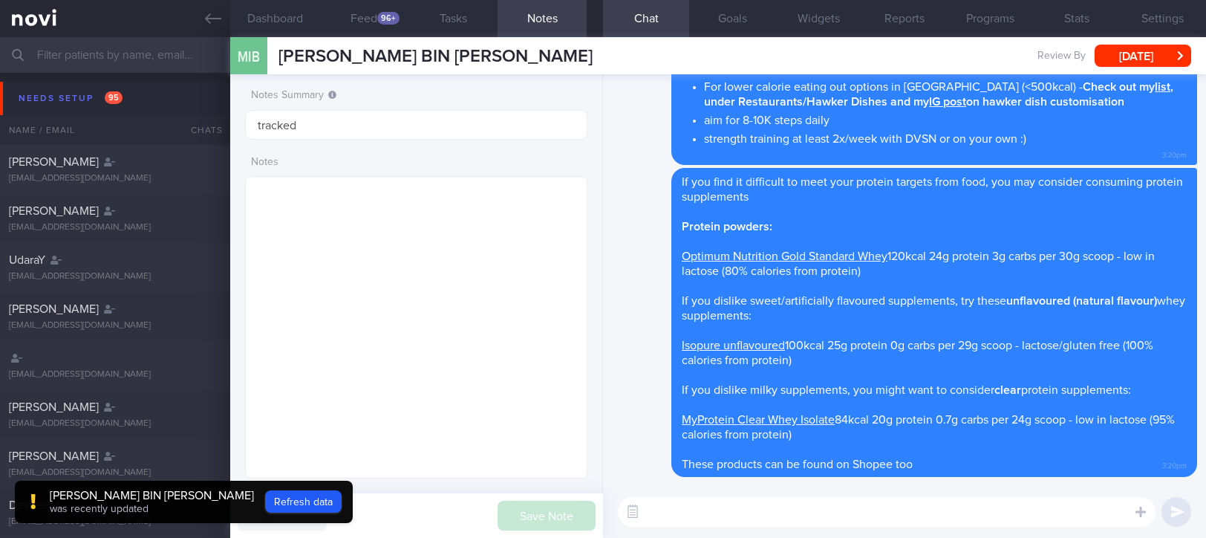
click at [857, 509] on textarea at bounding box center [887, 512] width 538 height 30
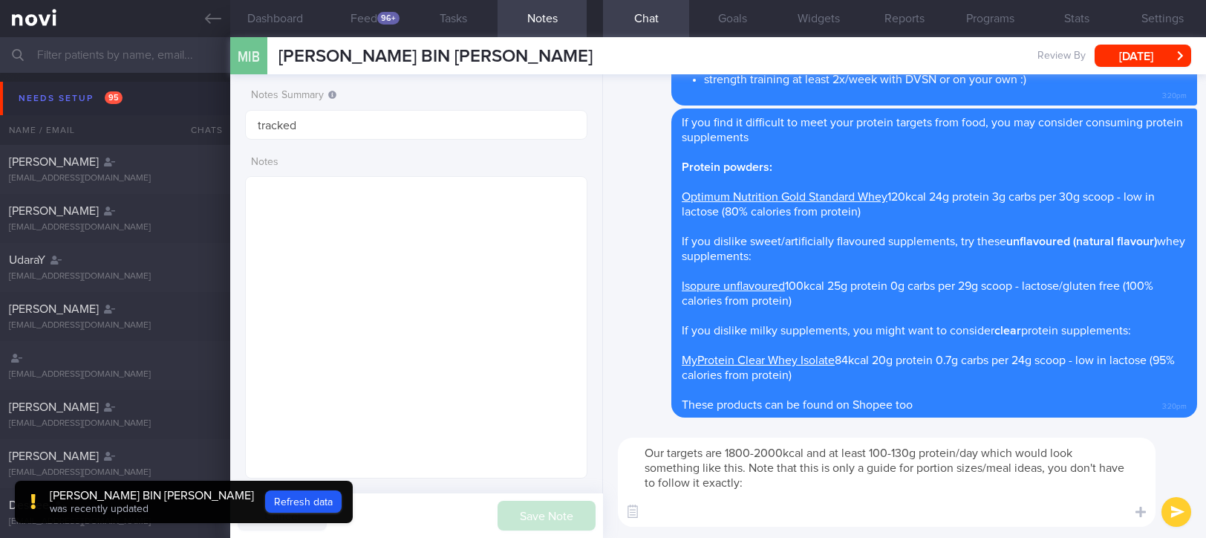
paste textarea "8-9am Breakfast: oats (3-4 tbsp) + 1 tsp unsweetened peanut butter + 1 cup unsw…"
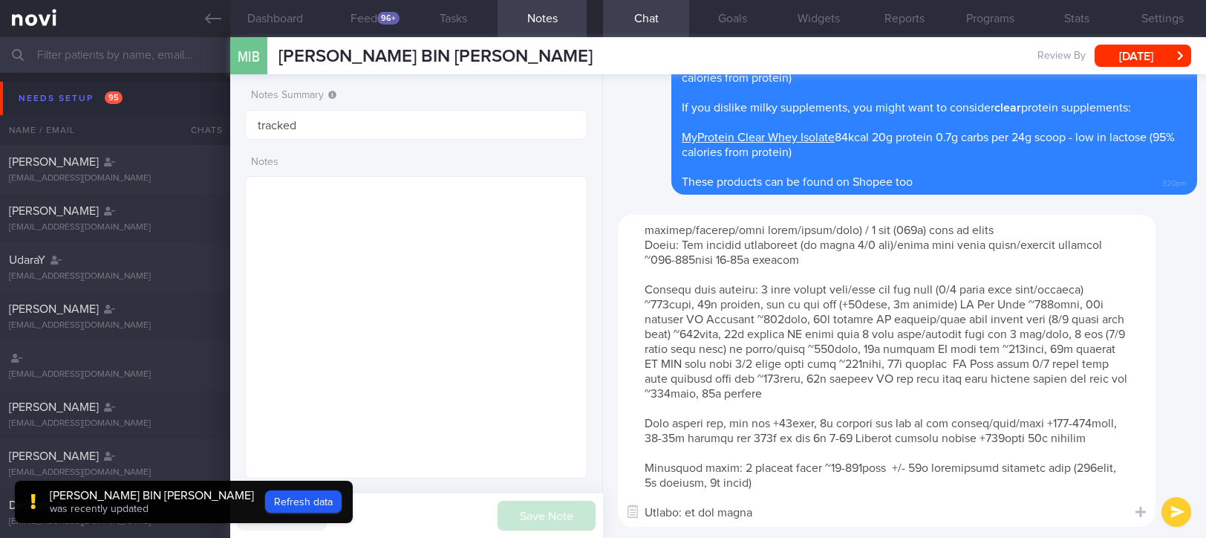
scroll to position [341, 0]
click at [783, 471] on textarea at bounding box center [887, 371] width 538 height 312
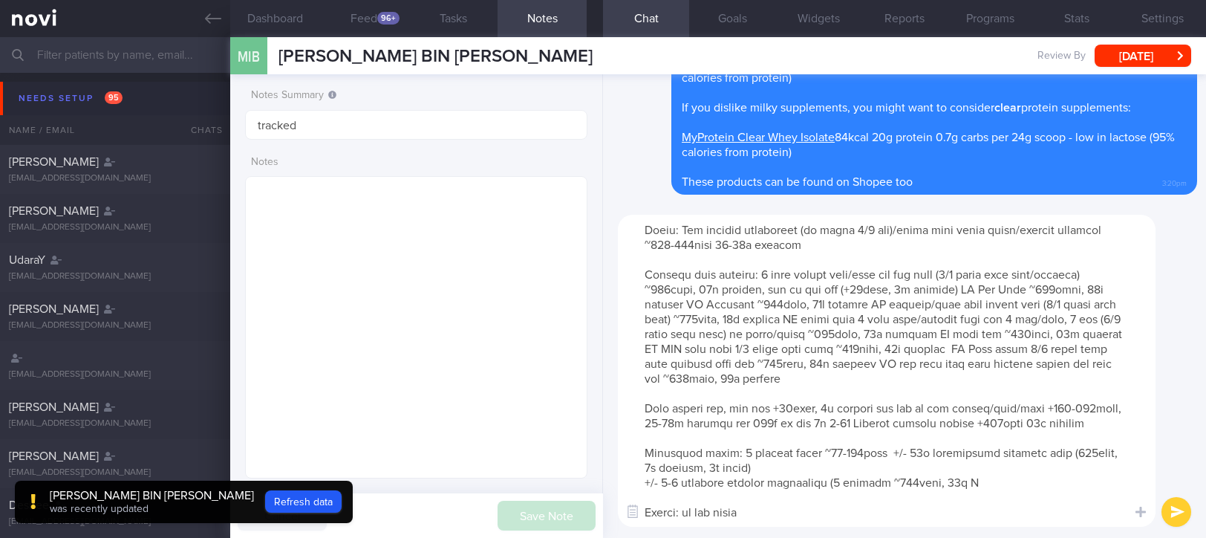
type textarea "Our targets are 1800-2000kcal and at least 100-130g protein/day which would loo…"
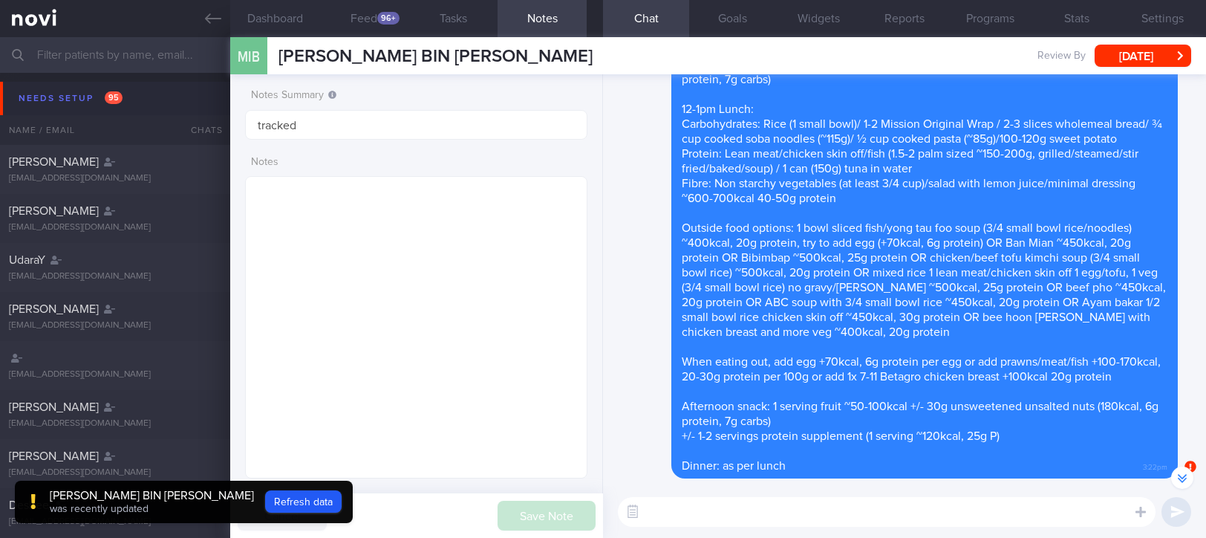
scroll to position [0, 0]
click at [888, 521] on textarea at bounding box center [887, 512] width 538 height 30
paste textarea "Here are the instructions for [AI photo food logging](https://novi-health.notio…"
type textarea "Here are the instructions for [AI photo food logging](https://novi-health.notio…"
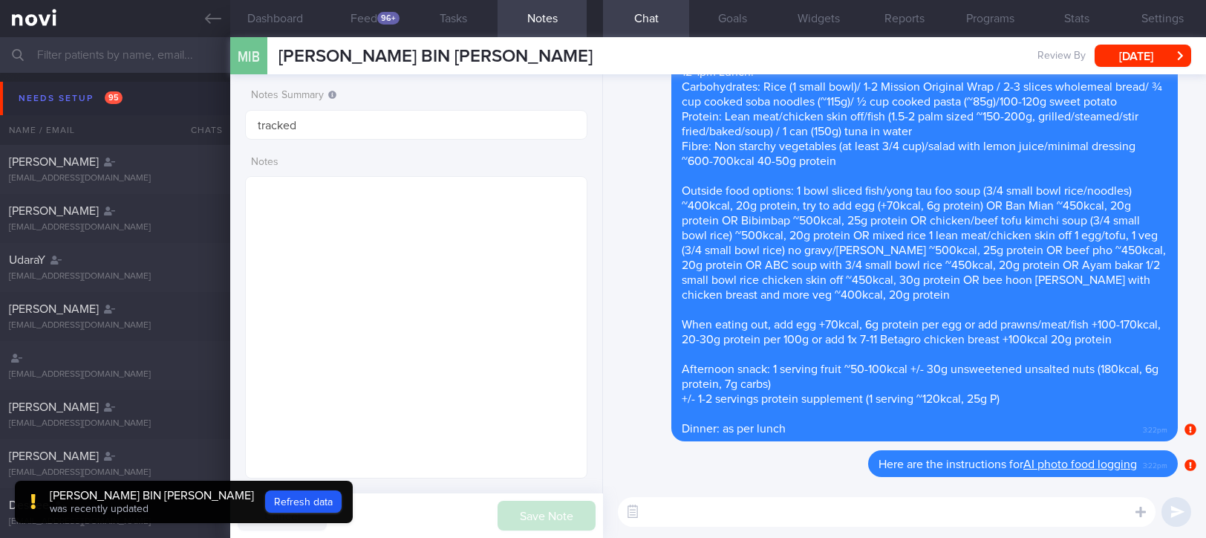
click at [891, 504] on textarea at bounding box center [887, 512] width 538 height 30
paste textarea "https://novi-health.com/optimum-plus"
type textarea "https://novi-health.com/optimum-plus"
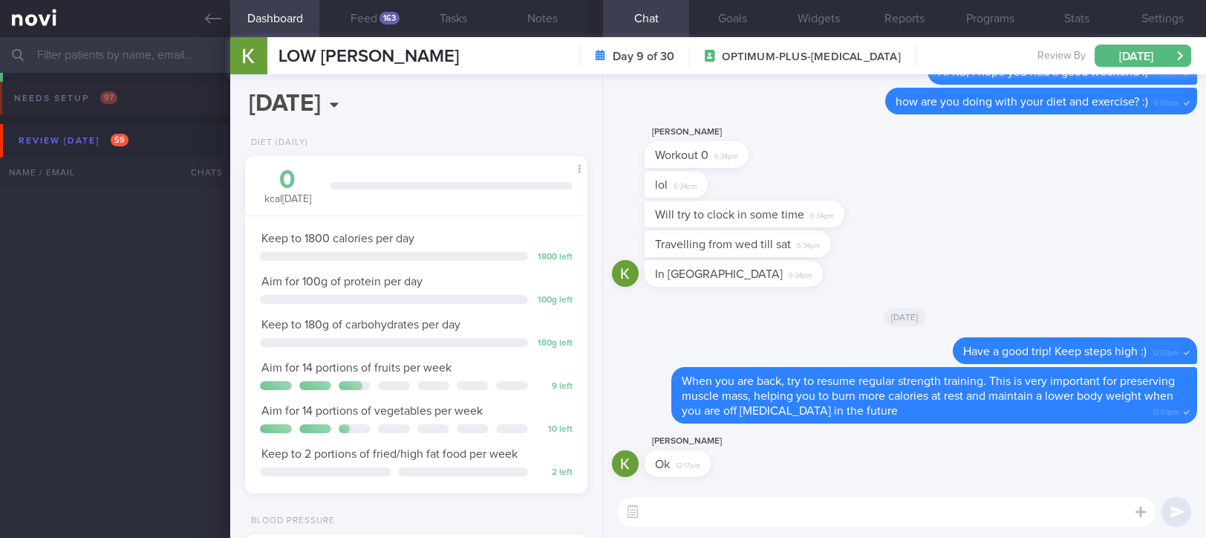
select select "8"
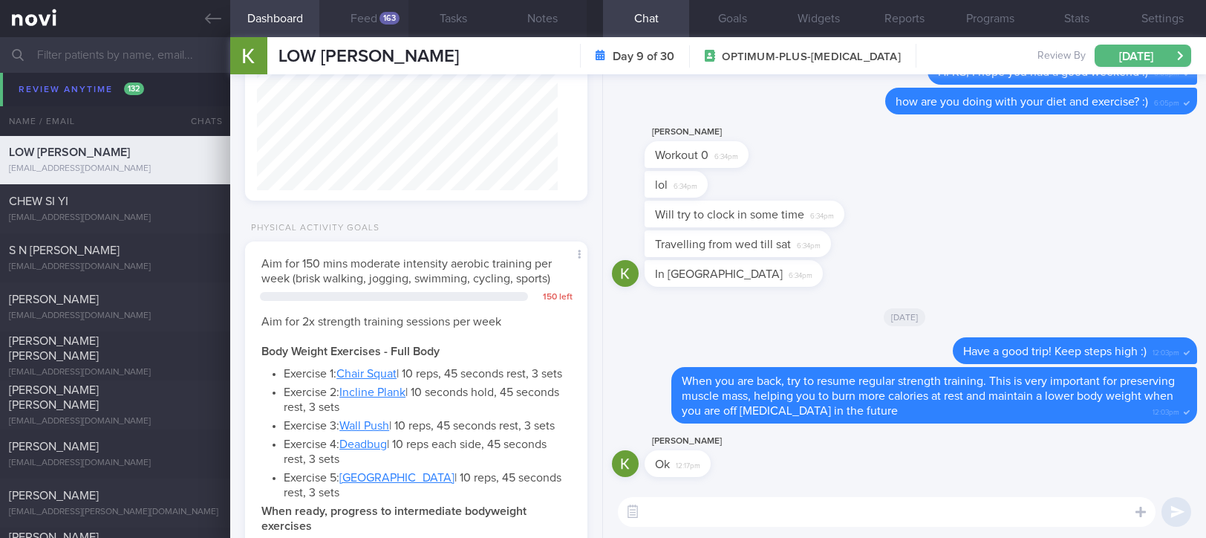
click at [392, 22] on div "163" at bounding box center [390, 18] width 20 height 13
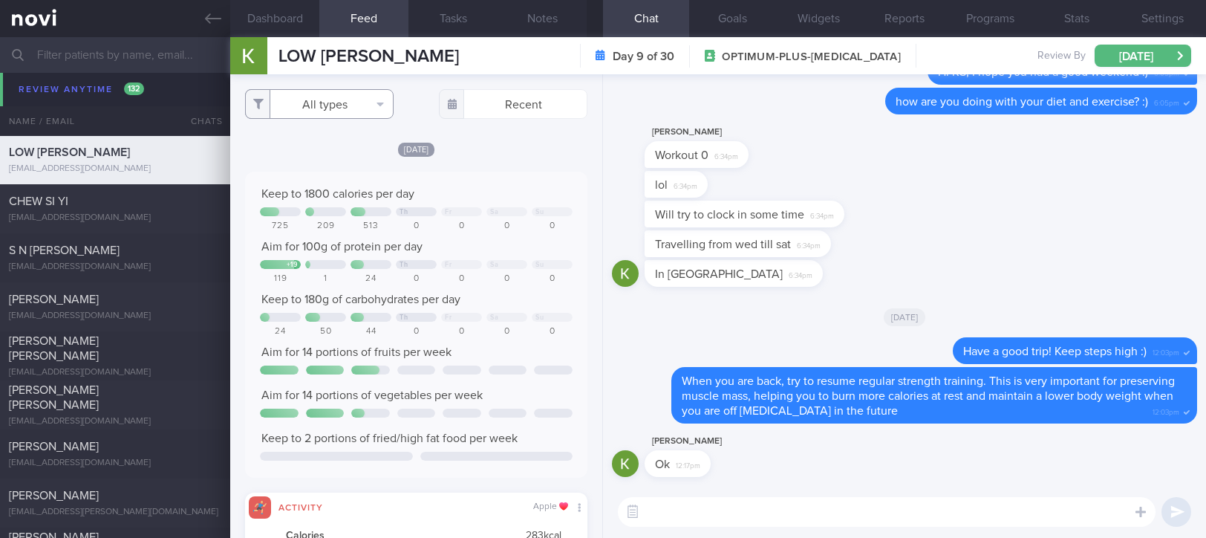
click at [344, 107] on button "All types" at bounding box center [319, 104] width 149 height 30
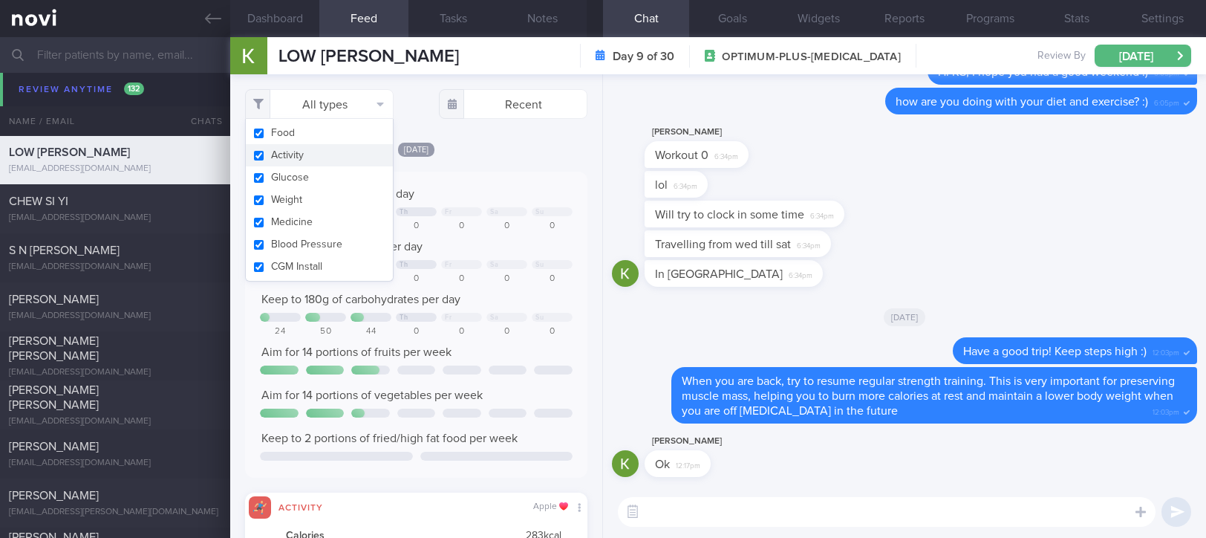
click at [324, 152] on button "Activity" at bounding box center [319, 155] width 147 height 22
click at [488, 189] on div "Keep to 1800 calories per day" at bounding box center [416, 193] width 313 height 15
checkbox input "false"
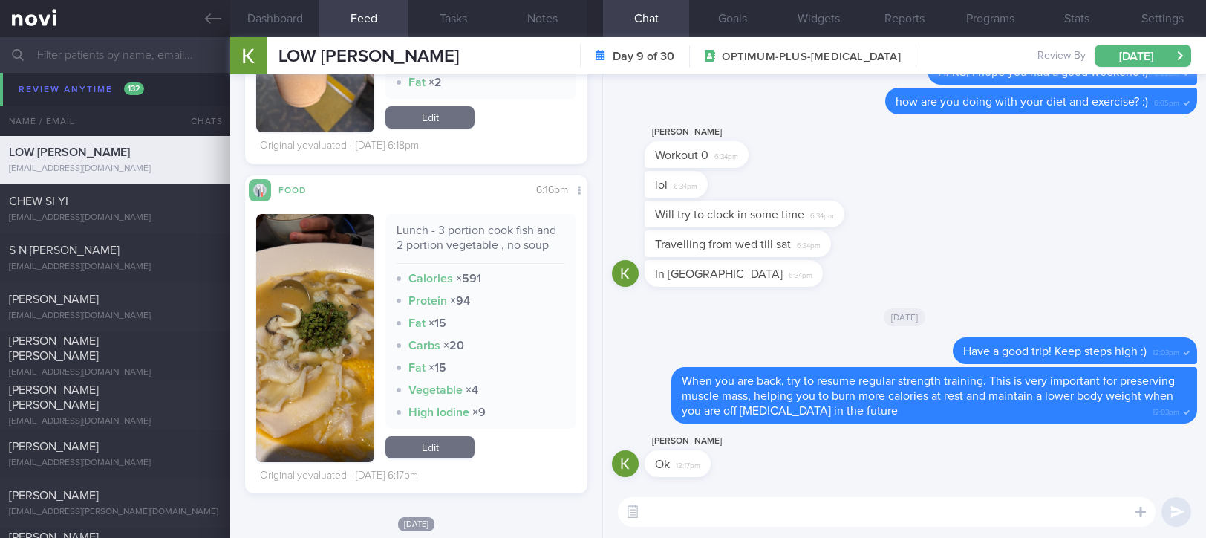
scroll to position [2080, 0]
click at [711, 500] on textarea at bounding box center [887, 512] width 538 height 30
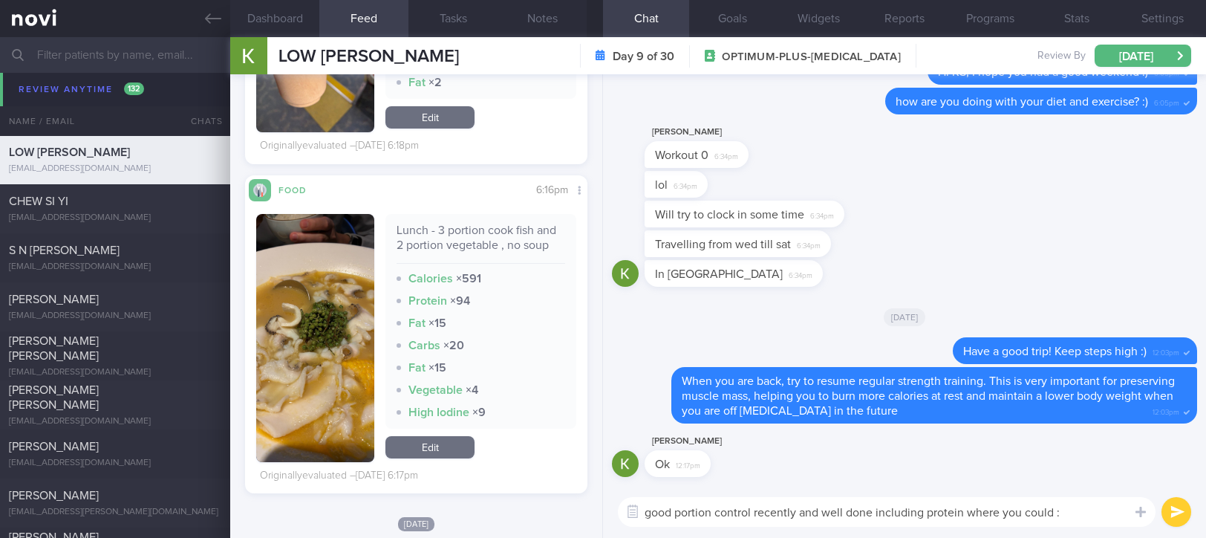
type textarea "good portion control recently and well done including protein where you could :)"
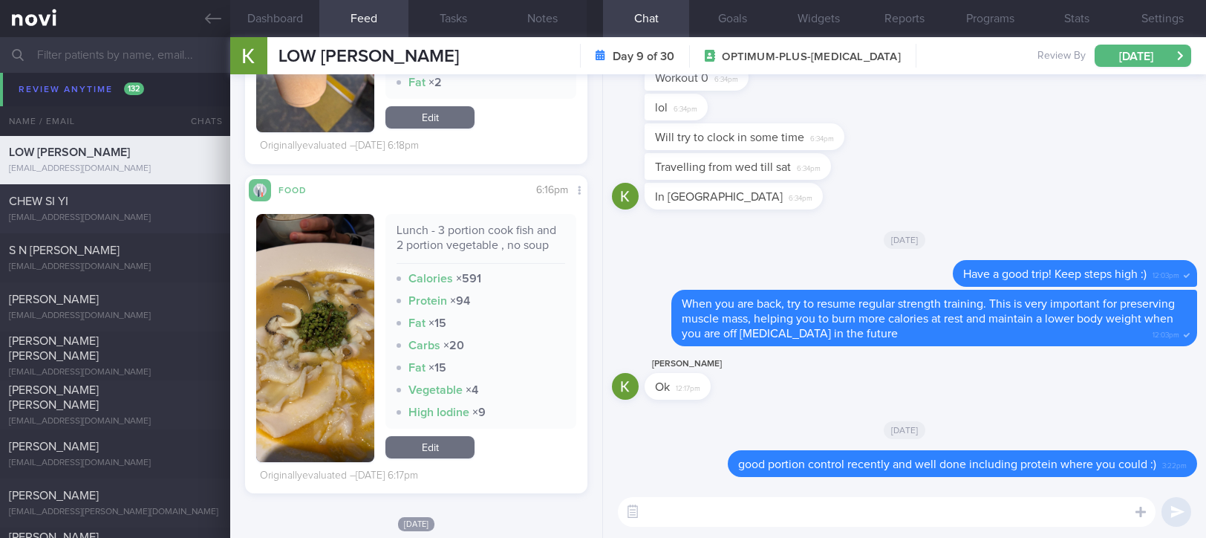
click at [105, 230] on div "CHEW SI YI chewsiyi@gmail.com Mon, 15 Sep 4 days ago OPTIMUM-PLUS-RYBELSUS trac…" at bounding box center [603, 208] width 1206 height 49
type input "tracked"
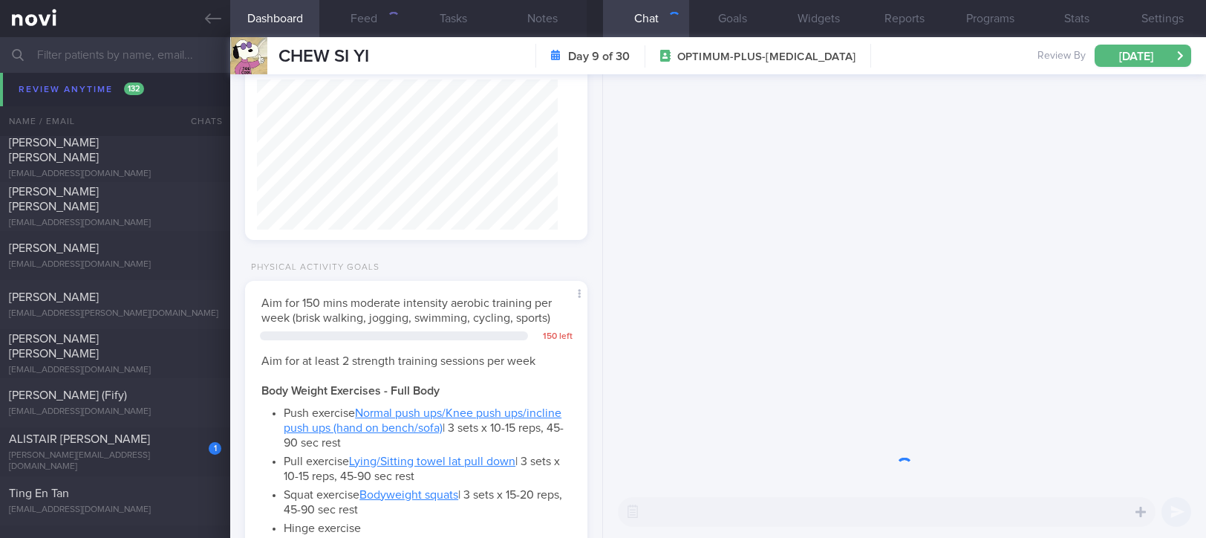
scroll to position [8991, 0]
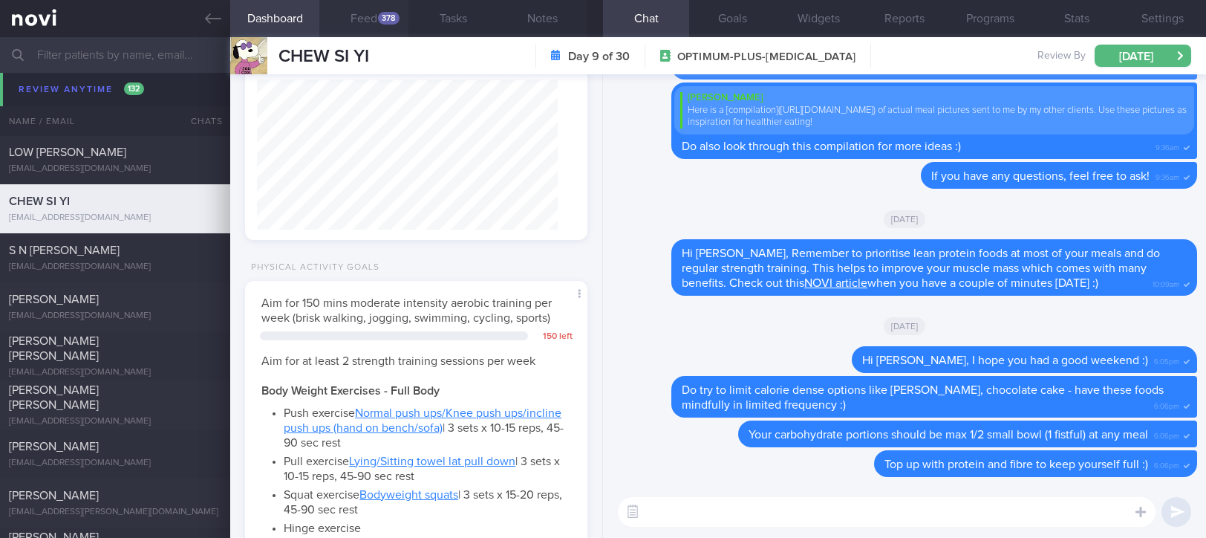
click at [383, 12] on div "378" at bounding box center [389, 18] width 22 height 13
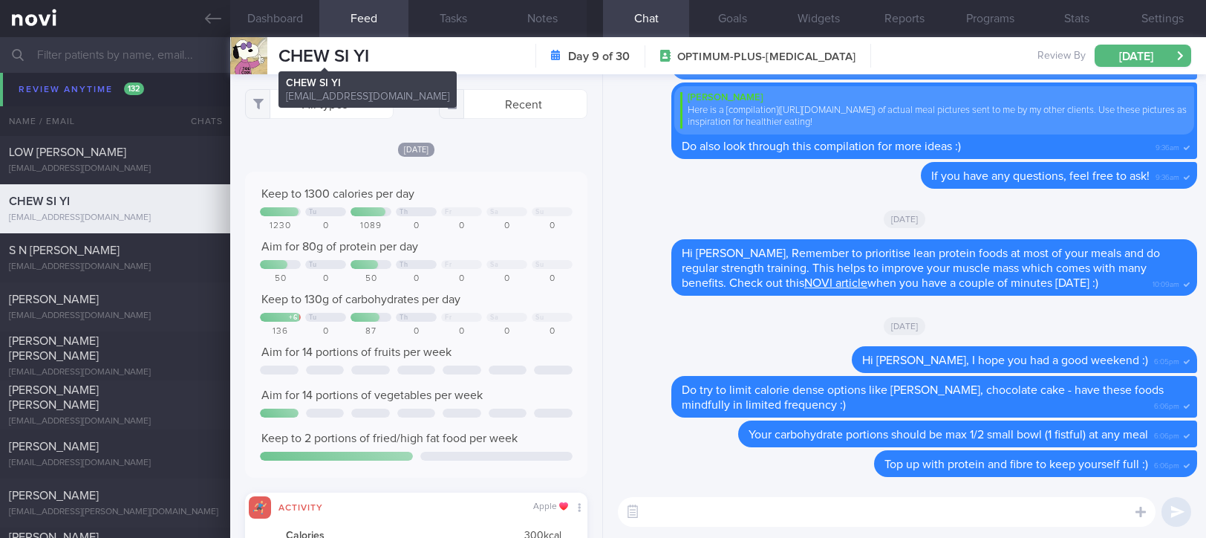
scroll to position [742703, 742472]
click at [348, 91] on button "All types" at bounding box center [319, 104] width 149 height 30
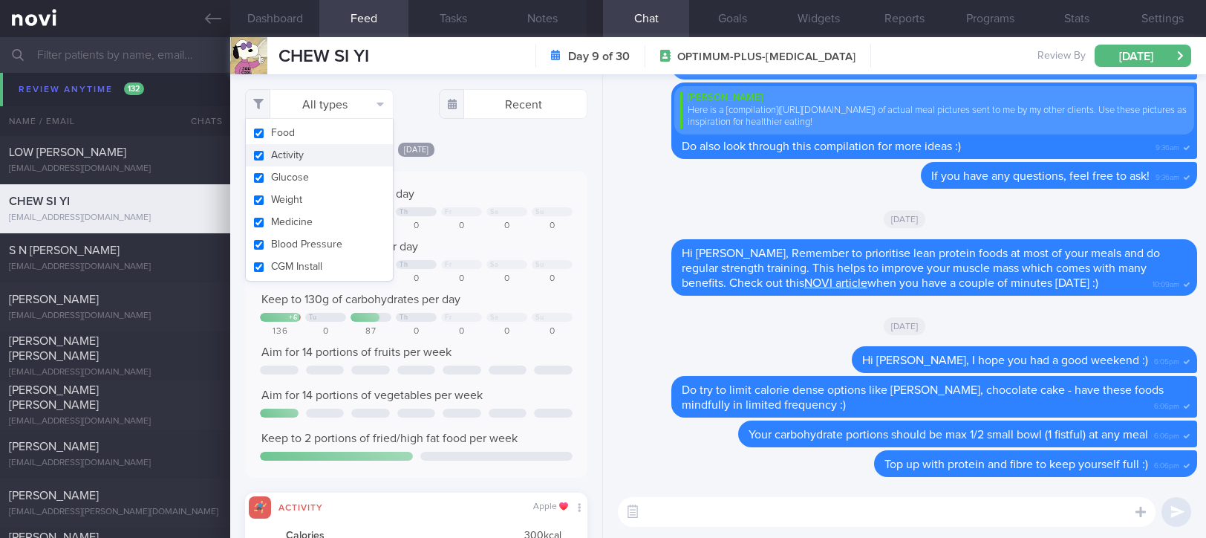
click at [310, 157] on button "Activity" at bounding box center [319, 155] width 147 height 22
click at [468, 215] on div at bounding box center [461, 211] width 41 height 9
checkbox input "false"
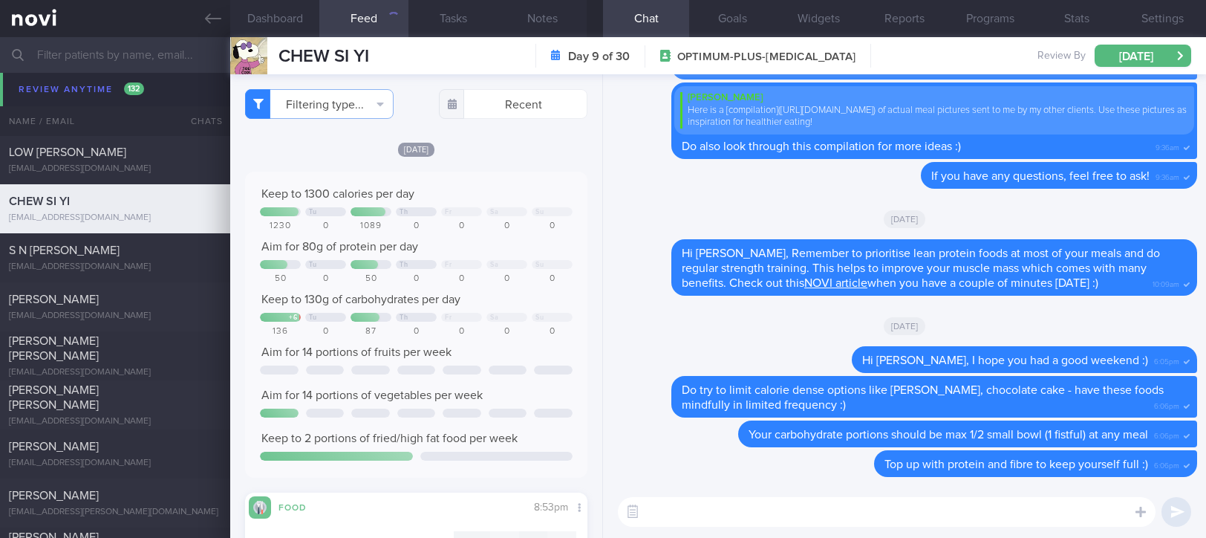
click at [499, 235] on div "Keep to 1300 calories per day Tu Th Fr Sa Su 1230 0 1089 0 0 0 0 Aim for 80g of…" at bounding box center [416, 324] width 313 height 276
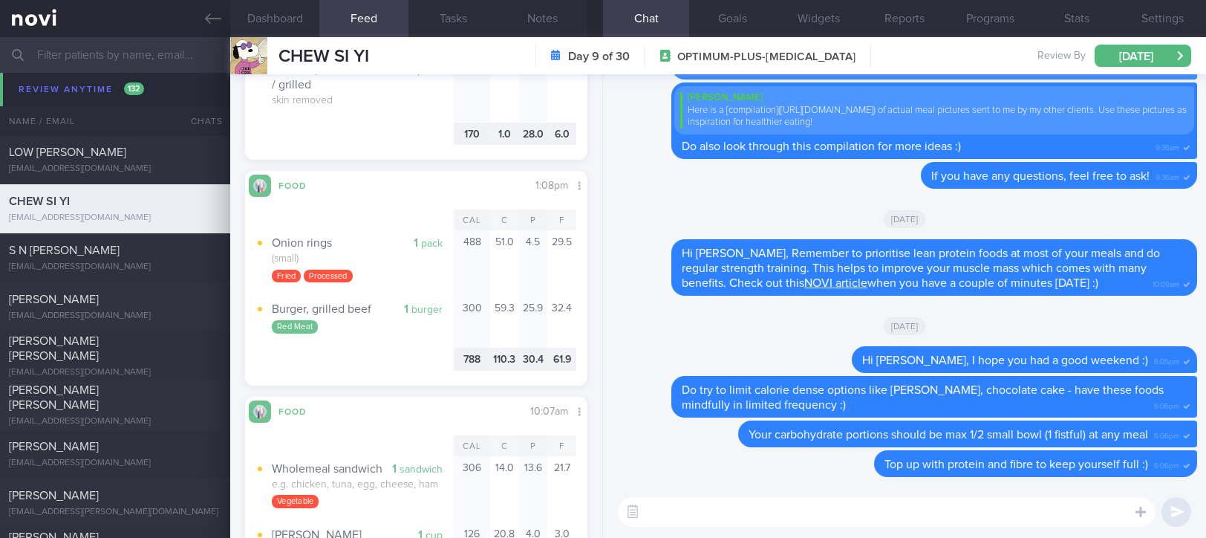
click at [758, 504] on textarea at bounding box center [887, 512] width 538 height 30
paste textarea "Fast food isn't the best option during a weight loss phase as it is typically h…"
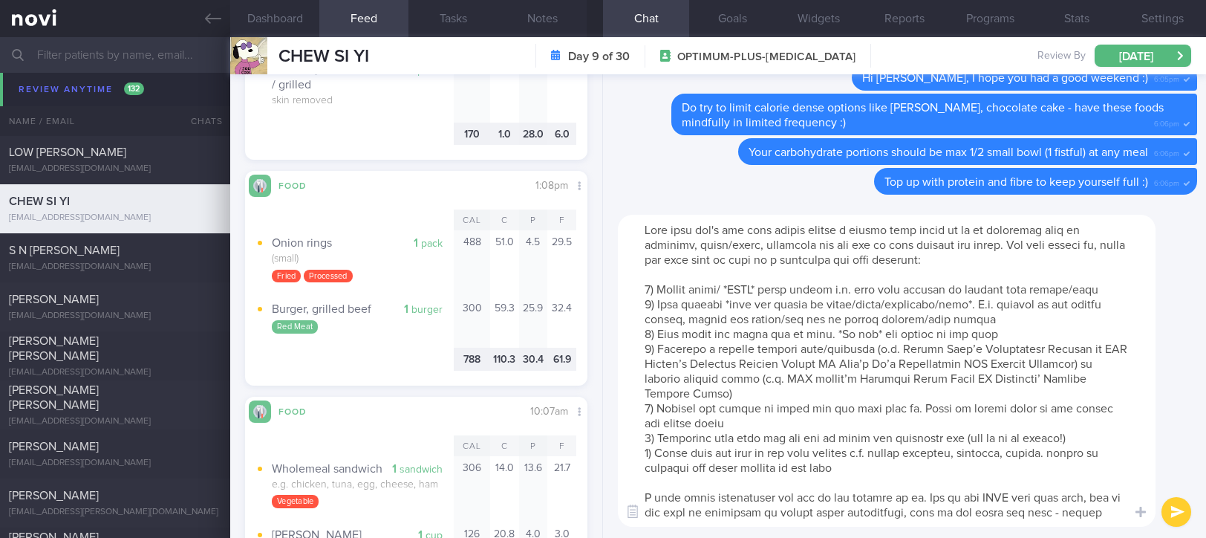
scroll to position [28, 0]
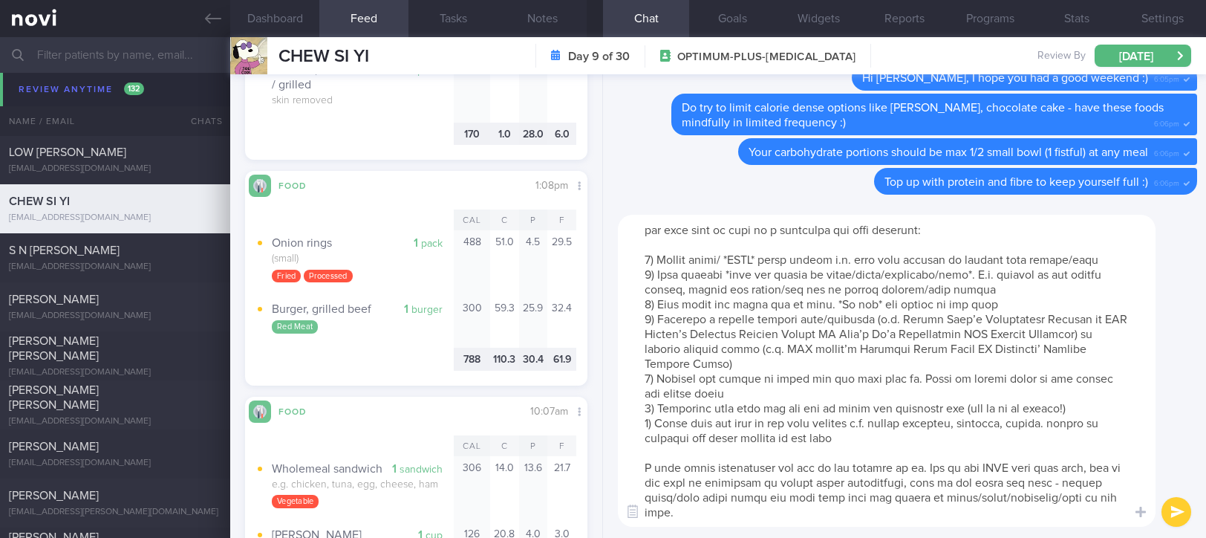
click at [856, 456] on textarea at bounding box center [887, 371] width 538 height 312
click at [804, 501] on textarea at bounding box center [887, 371] width 538 height 312
type textarea "Fast food isn't the best option during a weight loss phase as it is typically h…"
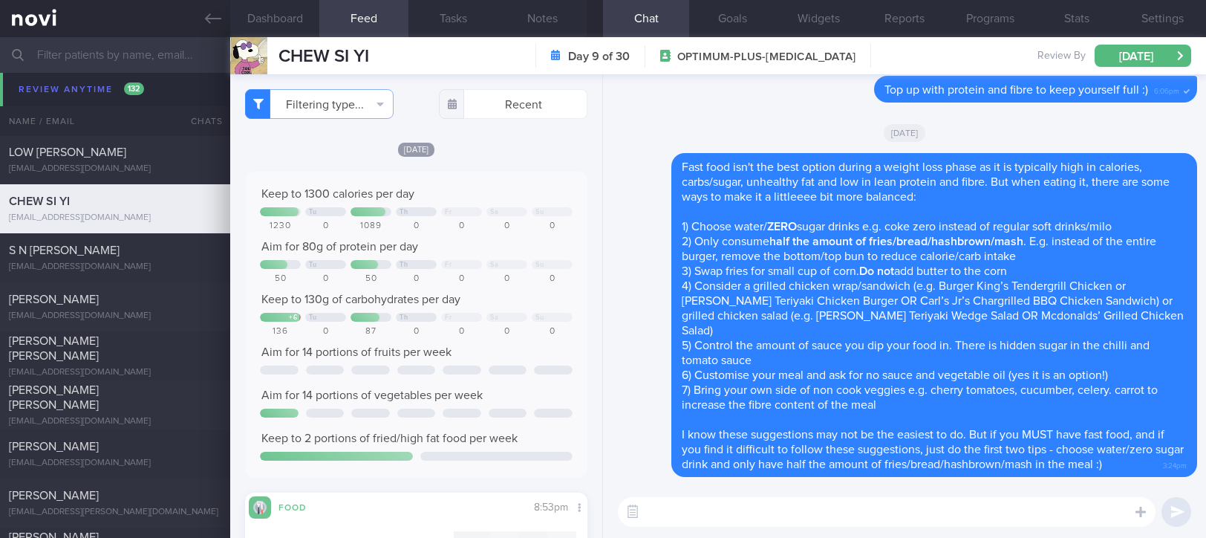
click at [890, 510] on textarea at bounding box center [887, 512] width 538 height 30
type textarea "Remember to stay active this week :)"
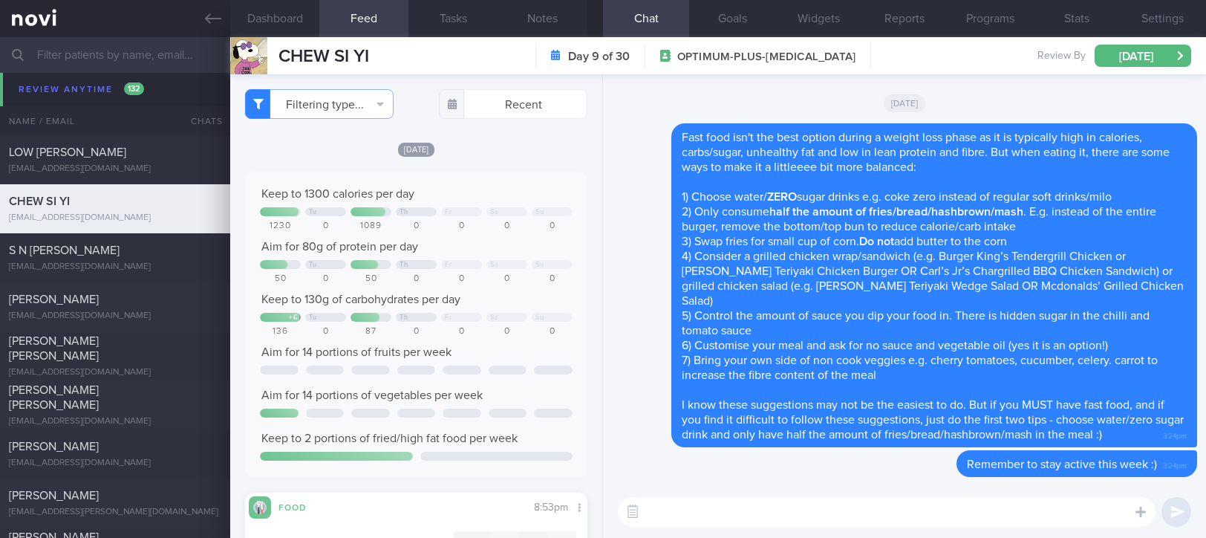
click at [184, 261] on div "kitkatskittlezz@gmail.com" at bounding box center [115, 266] width 212 height 11
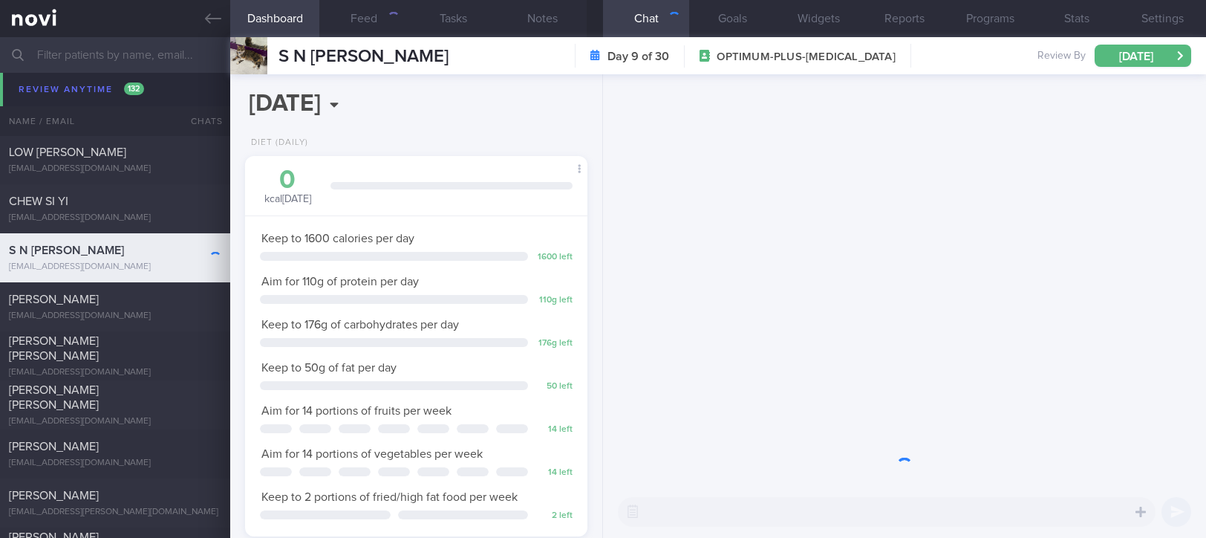
scroll to position [172, 300]
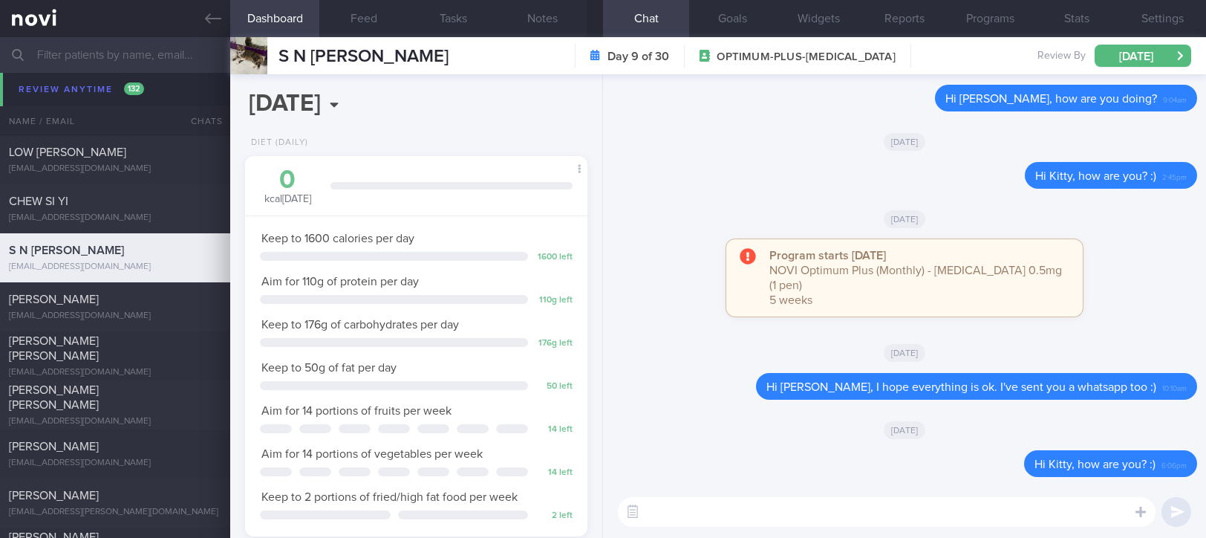
click at [995, 519] on textarea at bounding box center [887, 512] width 538 height 30
click at [995, 518] on textarea at bounding box center [887, 512] width 538 height 30
type textarea "Hi Kitty, remember to stay active this week :)"
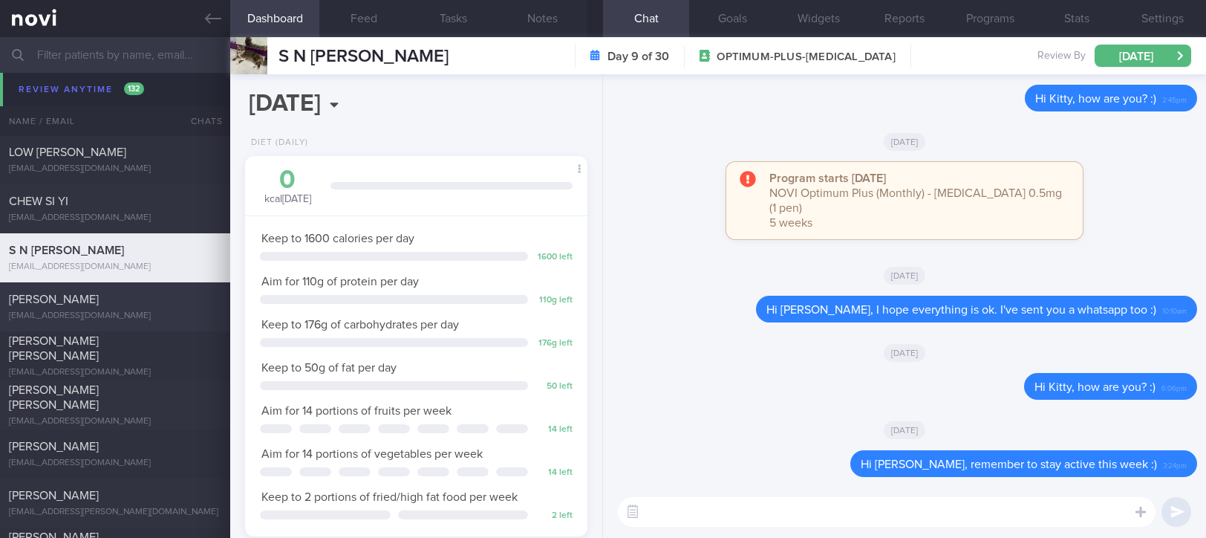
click at [177, 299] on div "COLIN JIANG YANLONG" at bounding box center [113, 299] width 209 height 15
type input "tracked. Gout, eGFR 69."
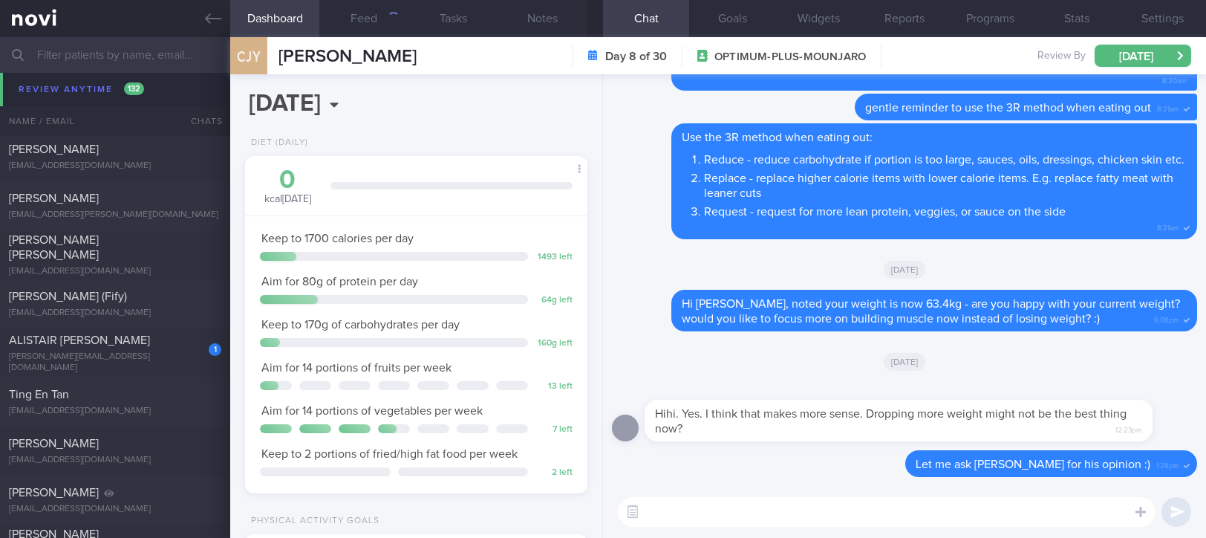
scroll to position [9190, 0]
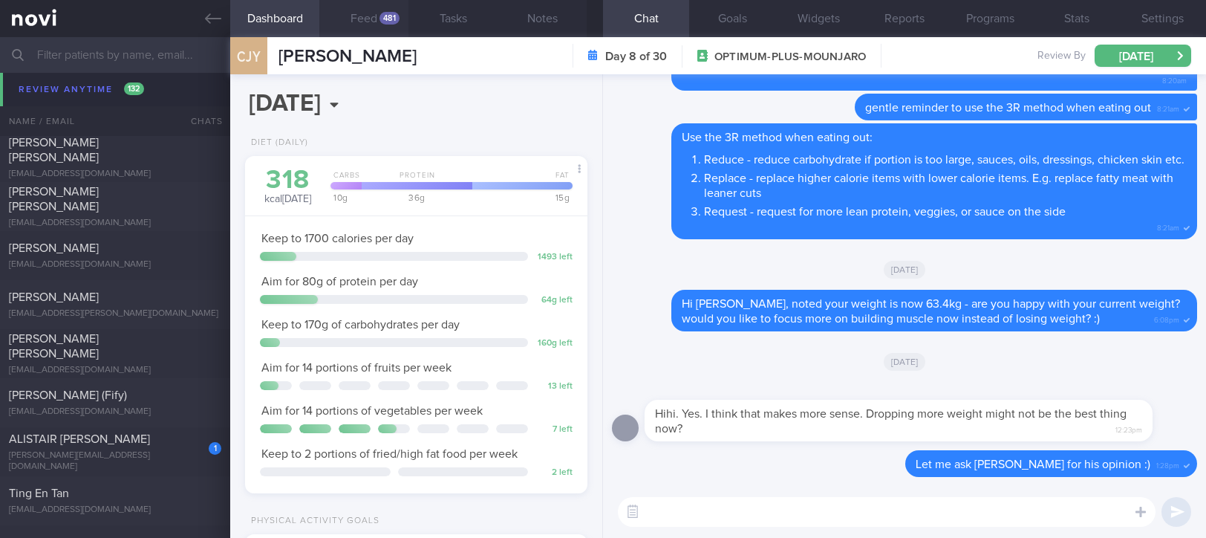
click at [375, 19] on button "Feed 481" at bounding box center [363, 18] width 89 height 37
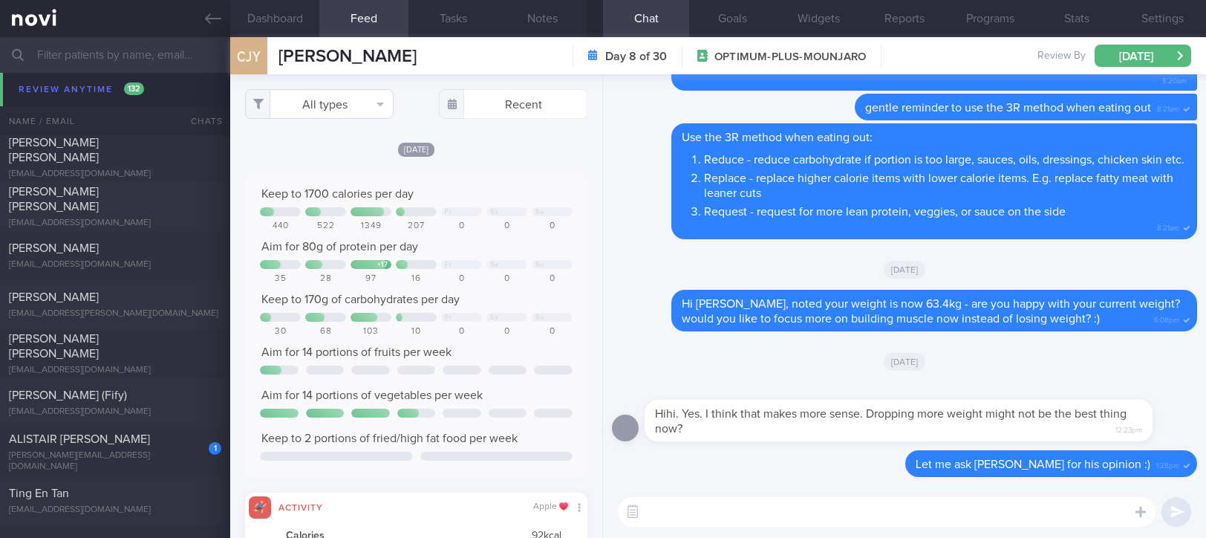
scroll to position [77, 308]
click at [357, 105] on button "All types" at bounding box center [319, 104] width 149 height 30
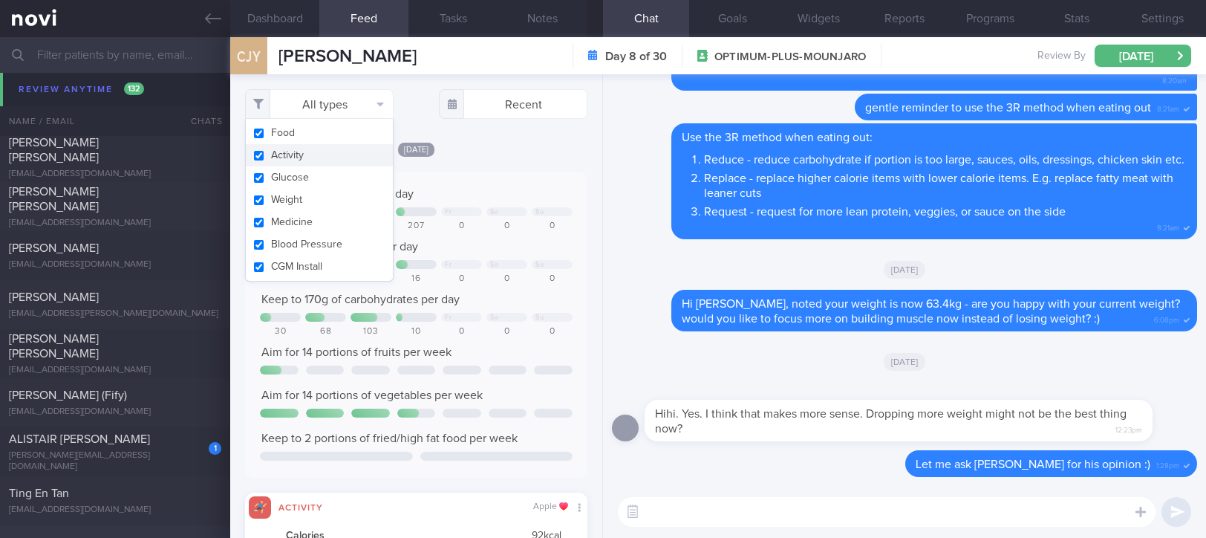
click at [320, 149] on button "Activity" at bounding box center [319, 155] width 147 height 22
checkbox input "false"
click at [792, 501] on textarea at bounding box center [887, 512] width 538 height 30
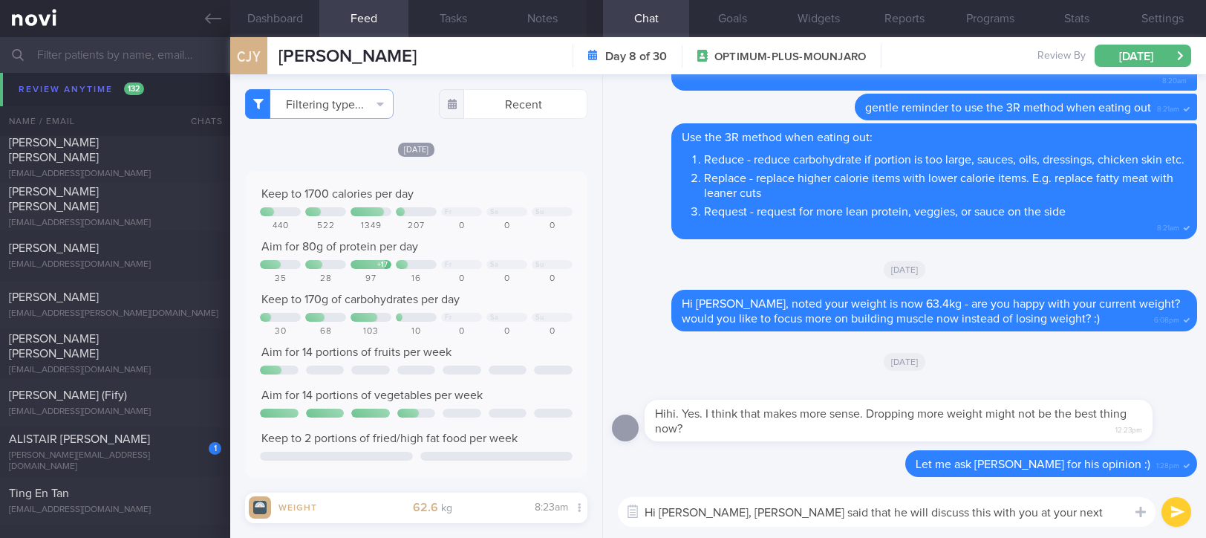
type textarea "Hi Colin, Dr Kyle said that he will discuss this with you at your next appointm…"
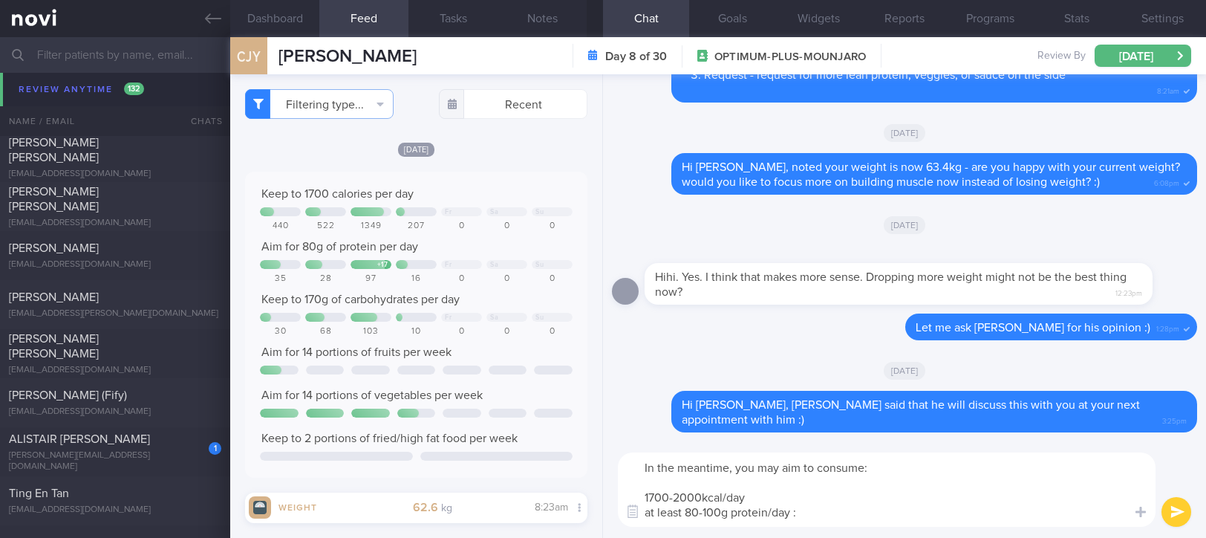
type textarea "In the meantime, you may aim to consume: 1700-2000kcal/day at least 80-100g pro…"
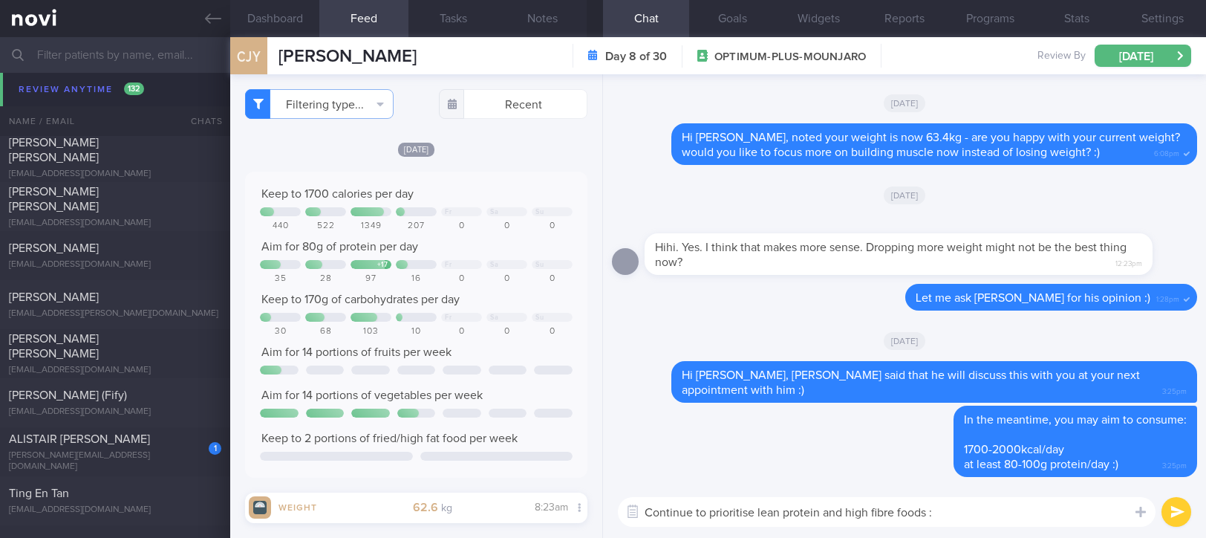
type textarea "Continue to prioritise lean protein and high fibre foods :)"
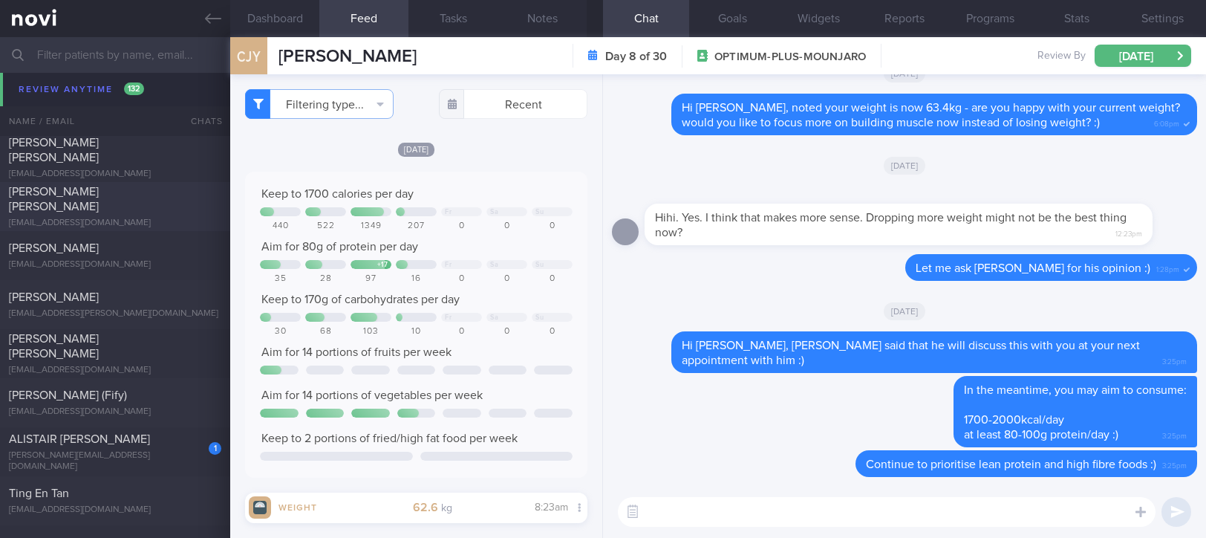
scroll to position [9091, 0]
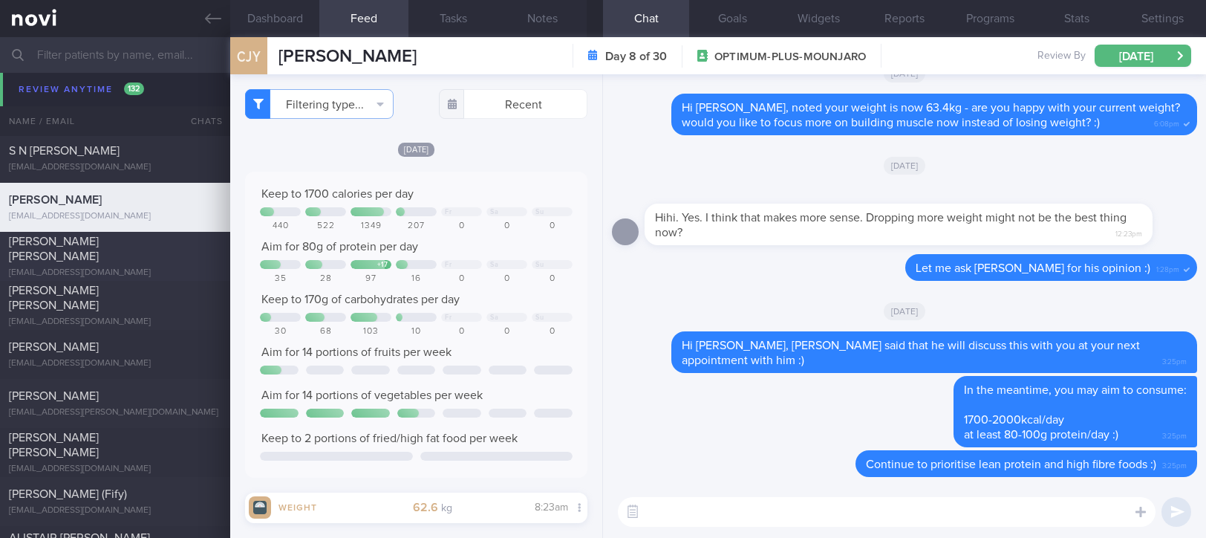
click at [172, 254] on div "RAMOS ANN EILEEN BERSALONA" at bounding box center [113, 249] width 209 height 30
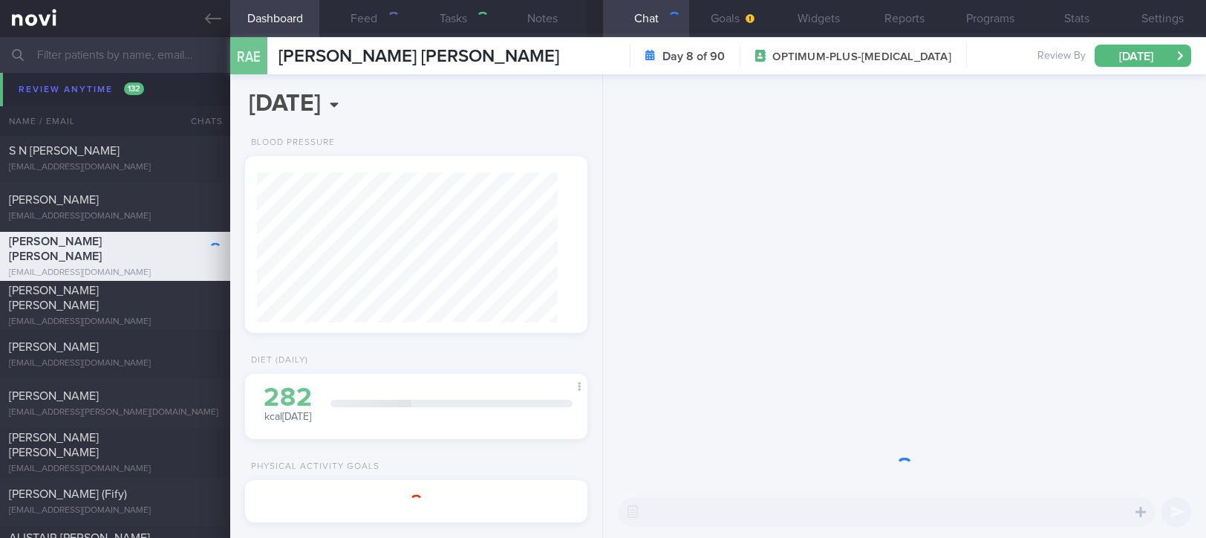
type input "tracked"
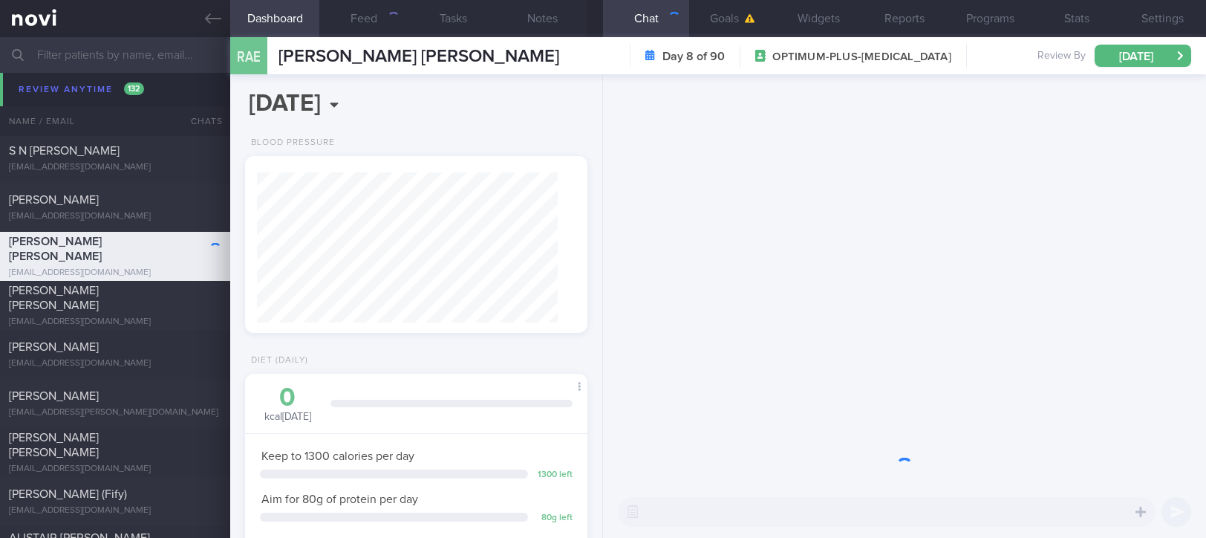
scroll to position [150, 300]
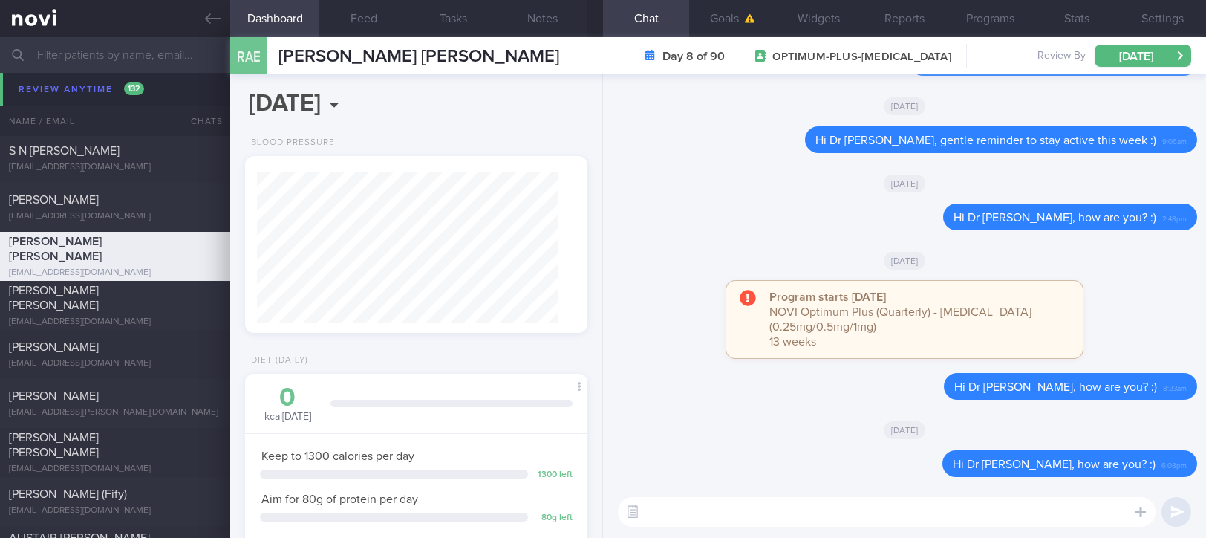
click at [796, 501] on textarea at bounding box center [887, 512] width 538 height 30
type textarea "D"
type textarea "Hi Dr Eileen, remember to stay active this week :)"
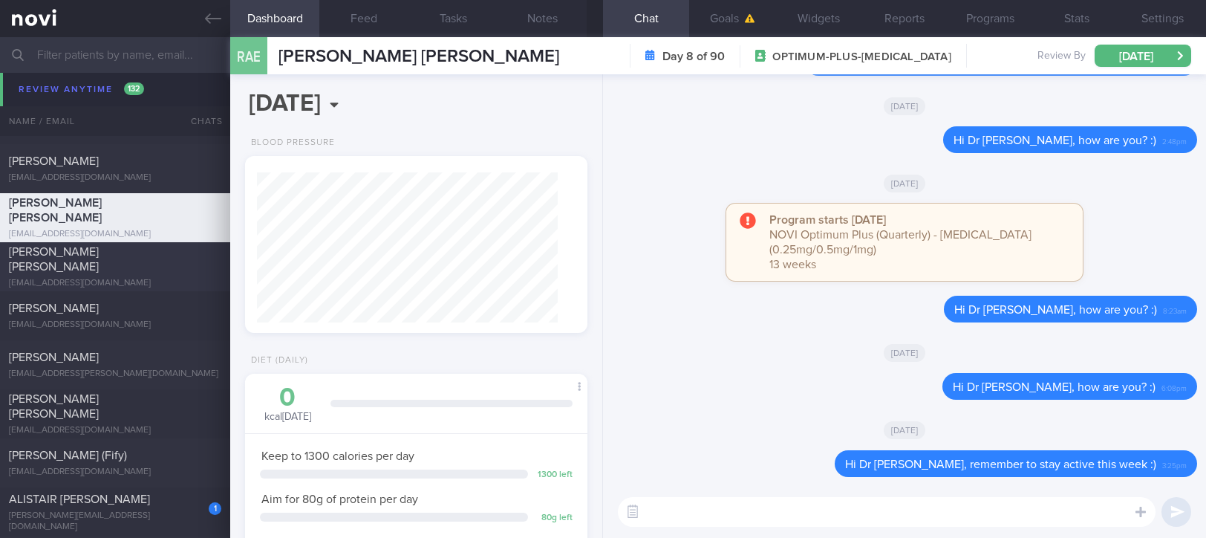
scroll to position [9190, 0]
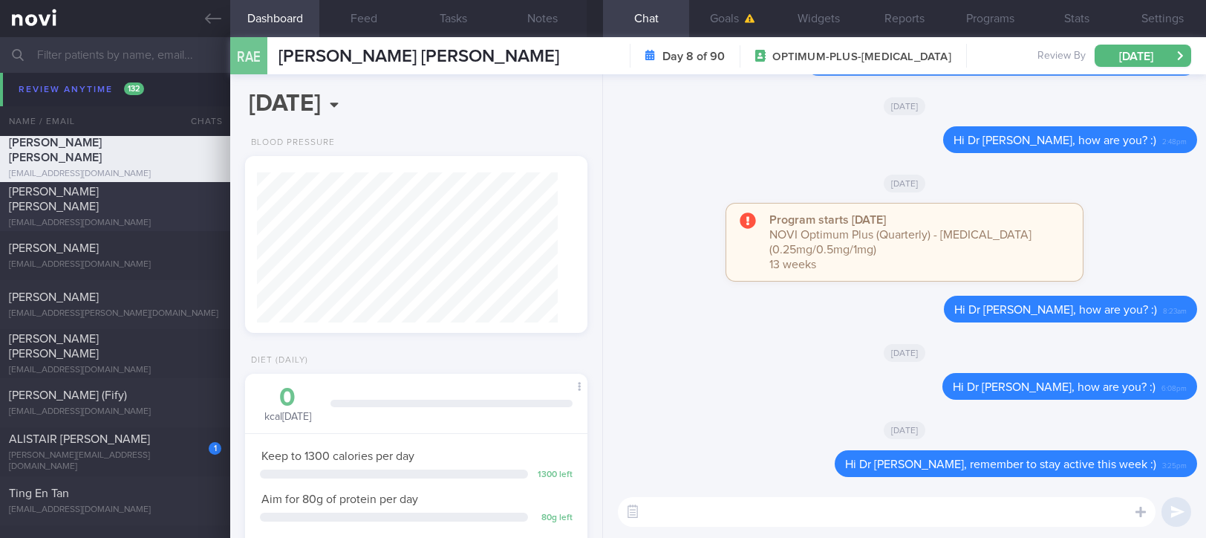
click at [167, 212] on div "Gunathilake Gamaathiralalage Nipuna Lakshitha" at bounding box center [113, 199] width 209 height 30
type input "Tracked."
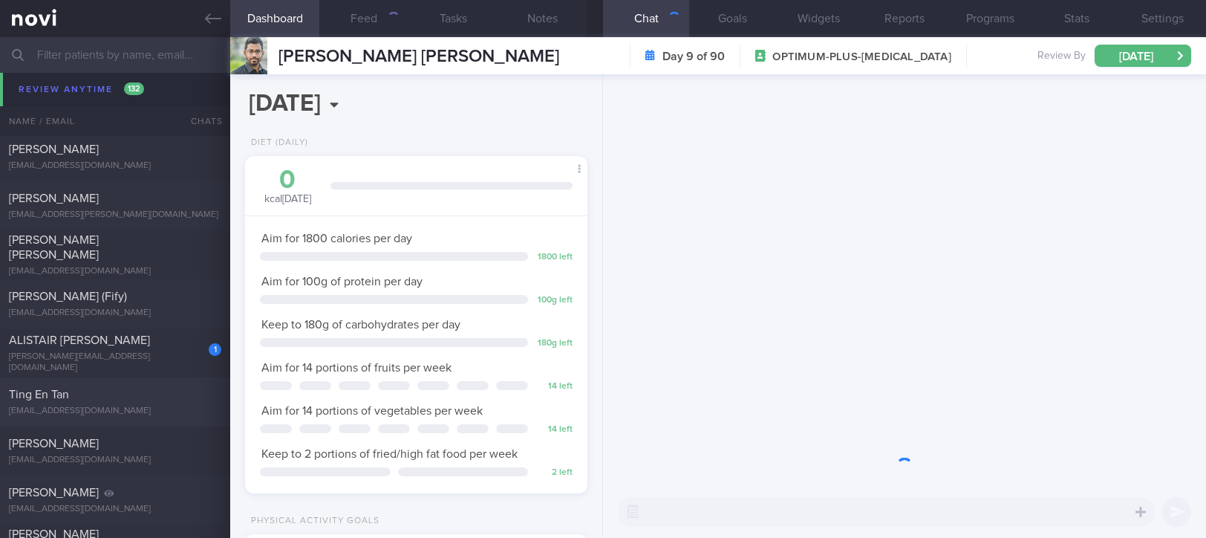
scroll to position [172, 300]
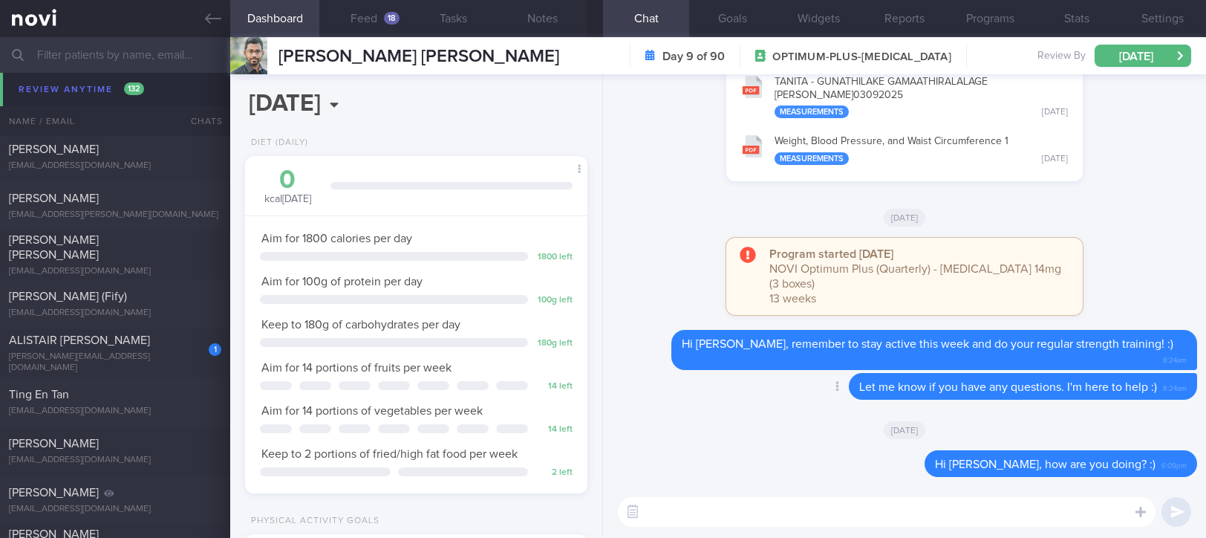
click at [385, 20] on div "18" at bounding box center [392, 18] width 16 height 13
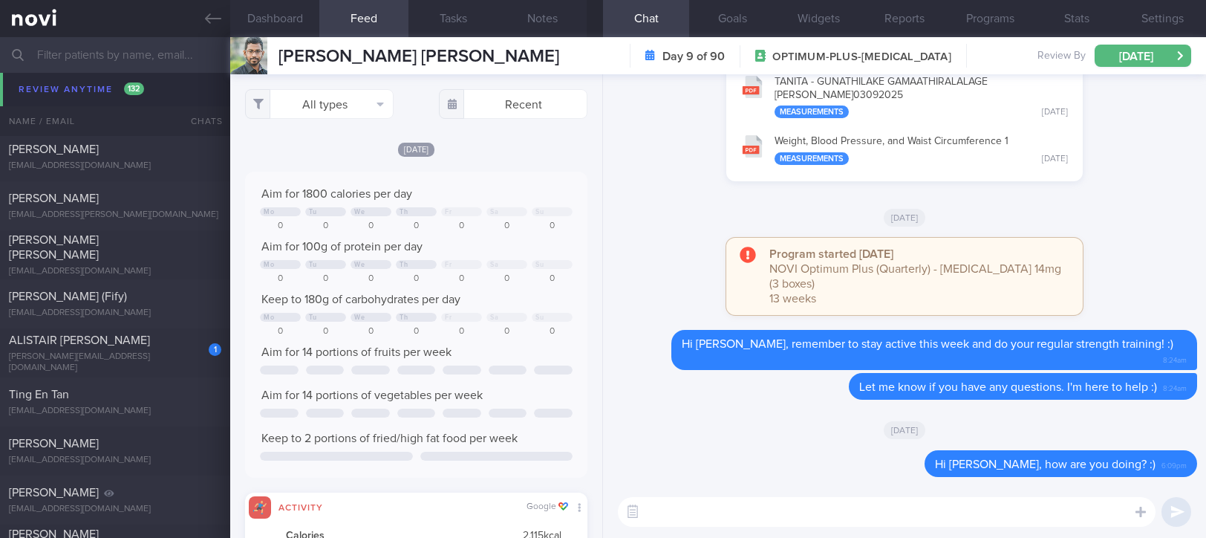
scroll to position [77, 308]
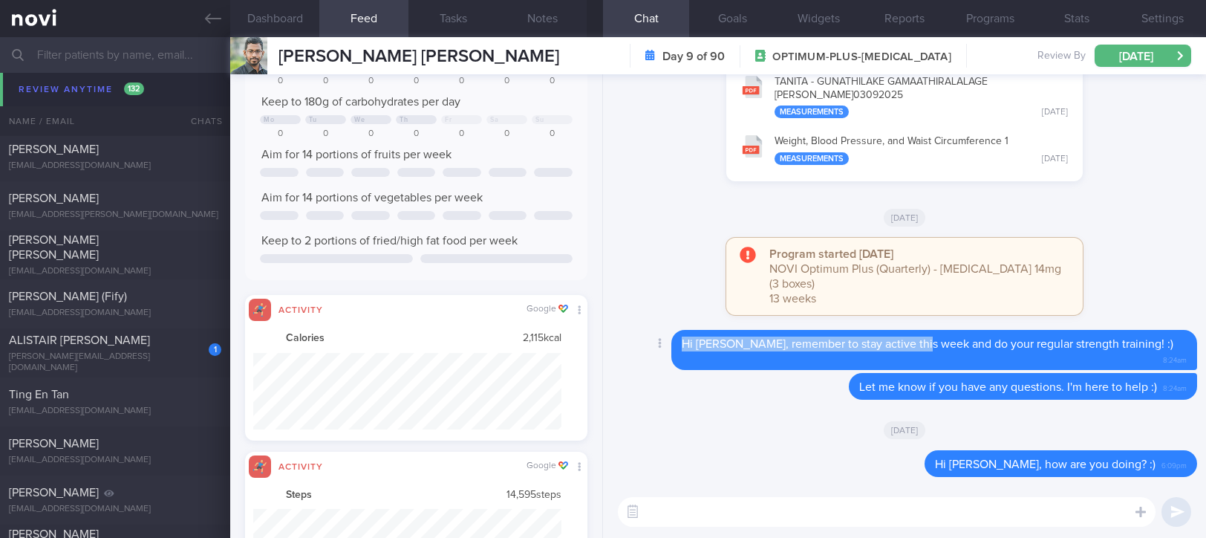
drag, startPoint x: 938, startPoint y: 359, endPoint x: 663, endPoint y: 357, distance: 275.6
click at [663, 357] on div "Delete Hi Nipuna, remember to stay active this week and do your regular strengt…" at bounding box center [904, 350] width 585 height 41
copy span "Hi Nipuna, remember to stay active this week"
click at [706, 497] on div "​ ​" at bounding box center [904, 512] width 603 height 52
click at [706, 505] on textarea at bounding box center [887, 512] width 538 height 30
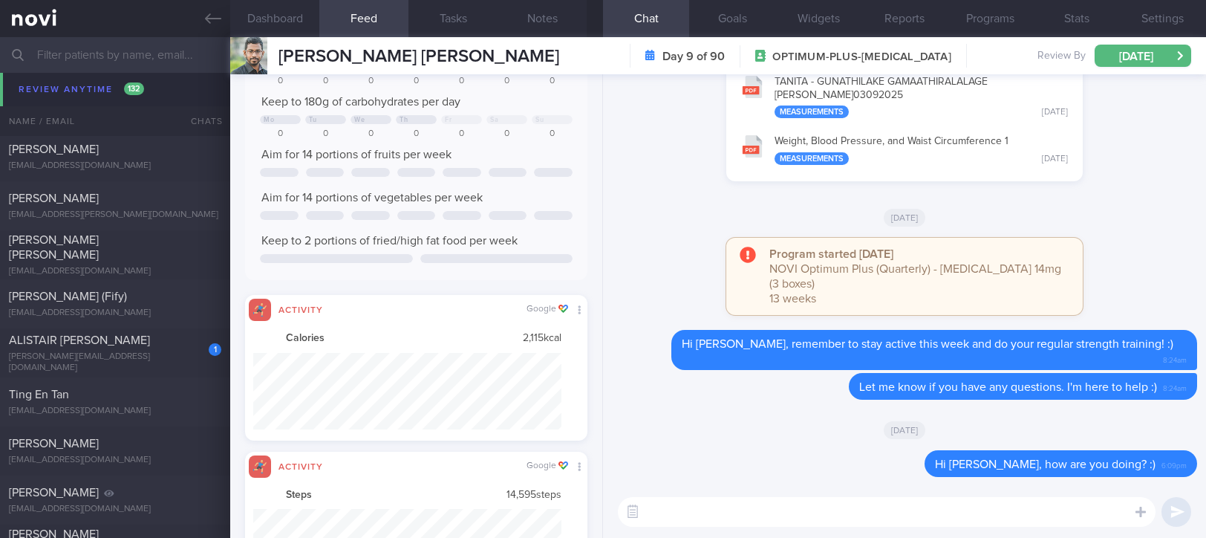
paste textarea "Hi Nipuna, remember to stay active this week"
type textarea "Hi Nipuna, remember to stay active this week :)"
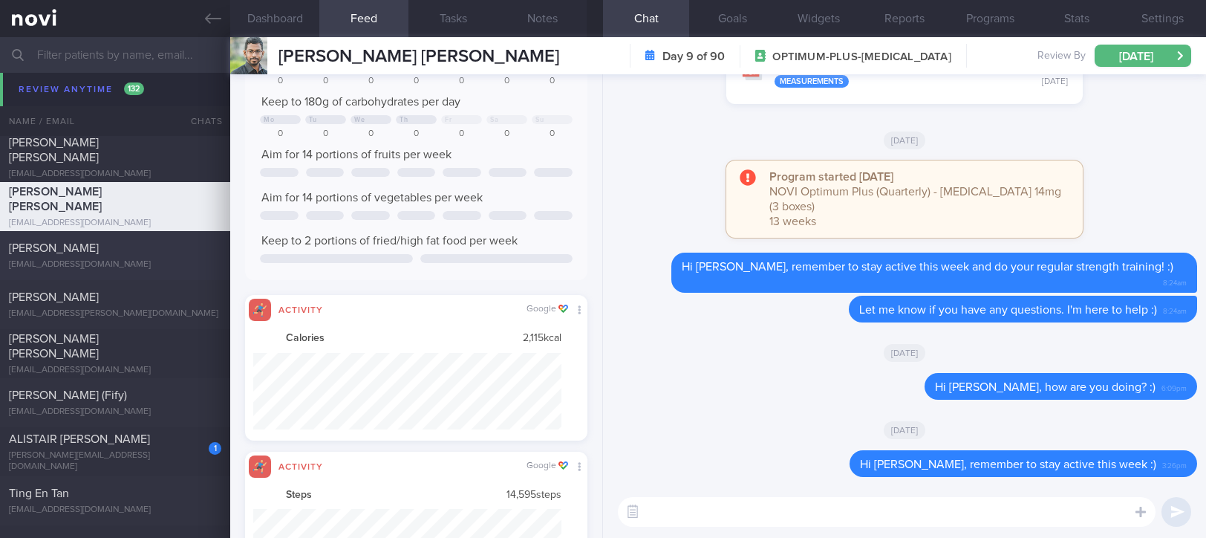
click at [140, 264] on div "kaurjay13@gmail.com" at bounding box center [115, 264] width 212 height 11
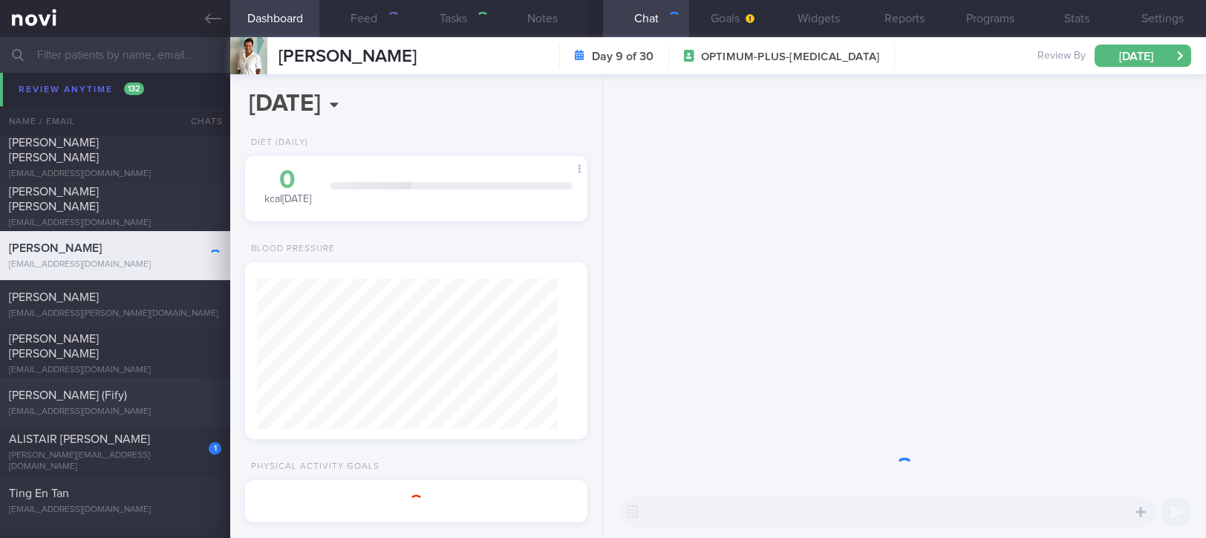
type input "tracked"
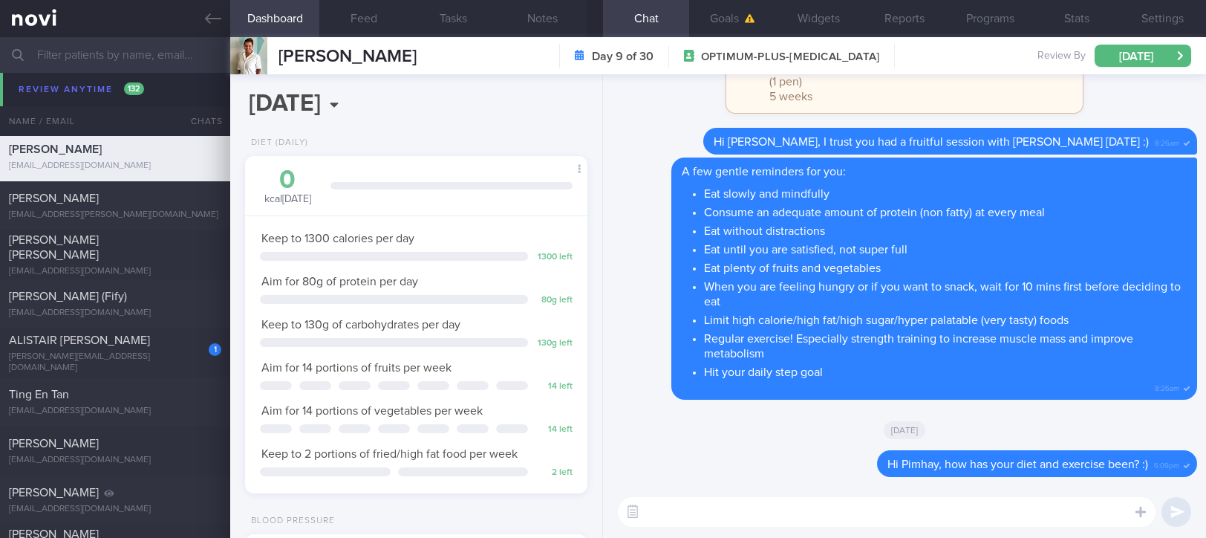
click at [654, 110] on div "Program started yesterday NOVI Optimum Plus (Monthly) - Wegovy 1.0mg (1 pen) 5 …" at bounding box center [904, 82] width 585 height 92
click at [700, 515] on textarea at bounding box center [887, 512] width 538 height 30
type textarea "i"
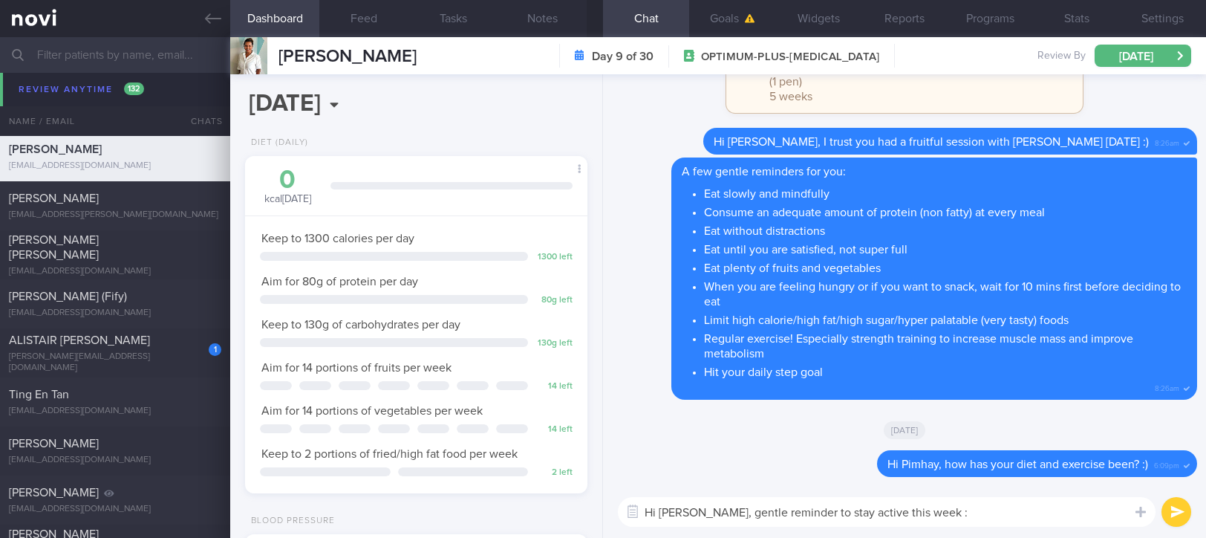
type textarea "Hi Pimjay, gentle reminder to stay active this week :)"
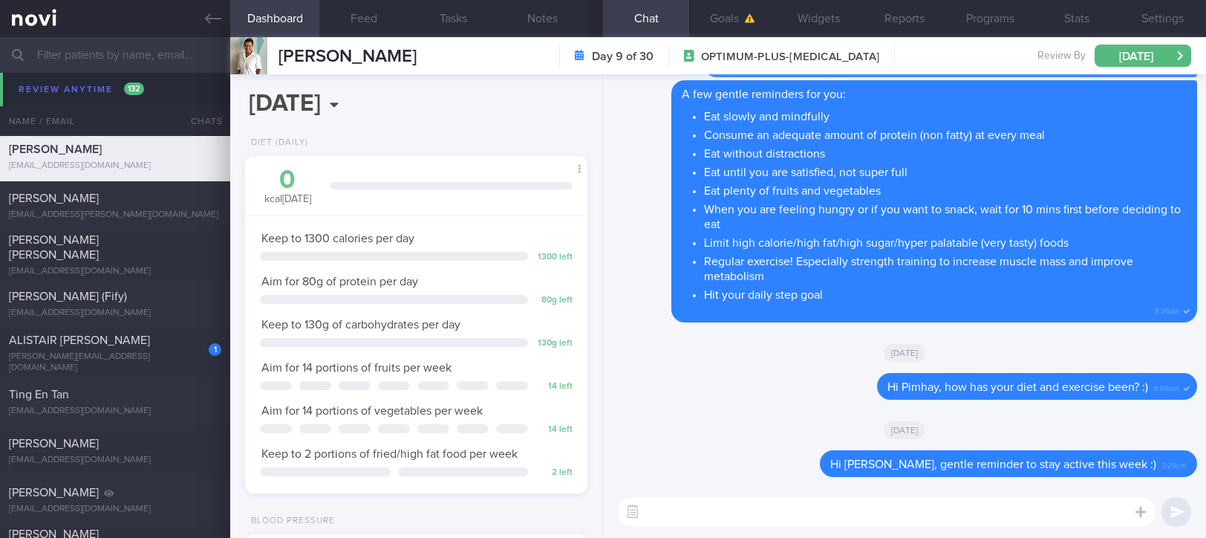
click at [83, 205] on div "Claire Gailey" at bounding box center [113, 198] width 209 height 15
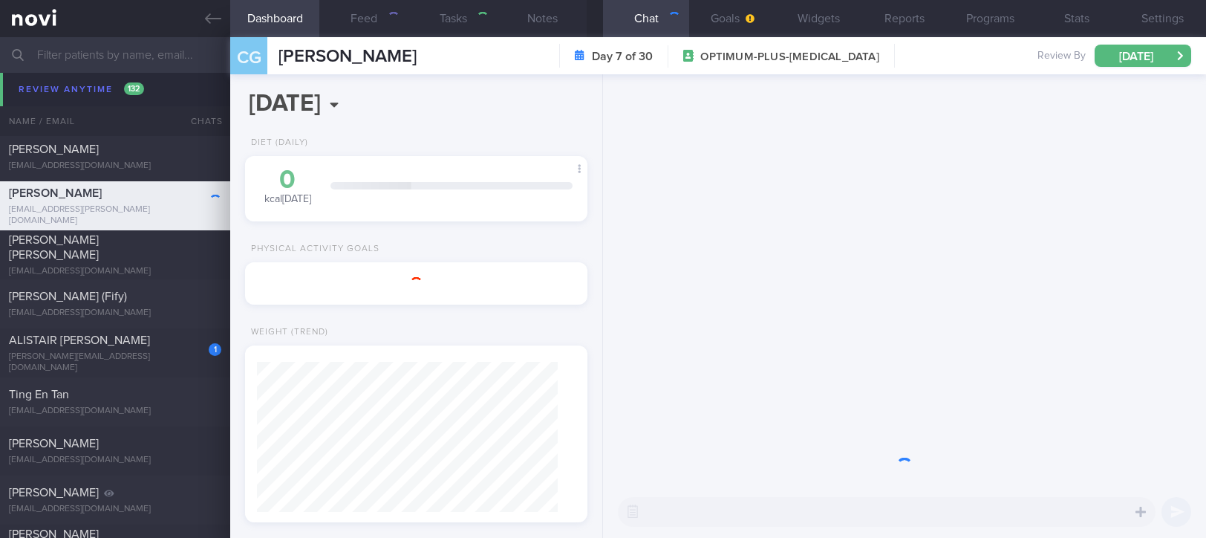
type input "Tracked. allergic to peanuts, ? slight gluten intolerance and dairy intolerance"
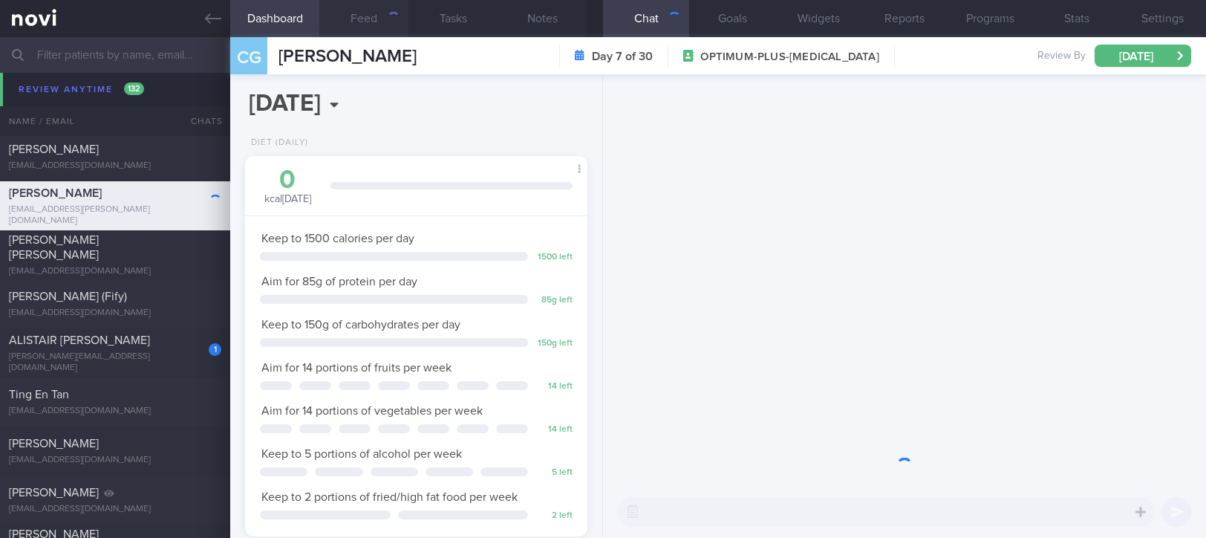
scroll to position [172, 300]
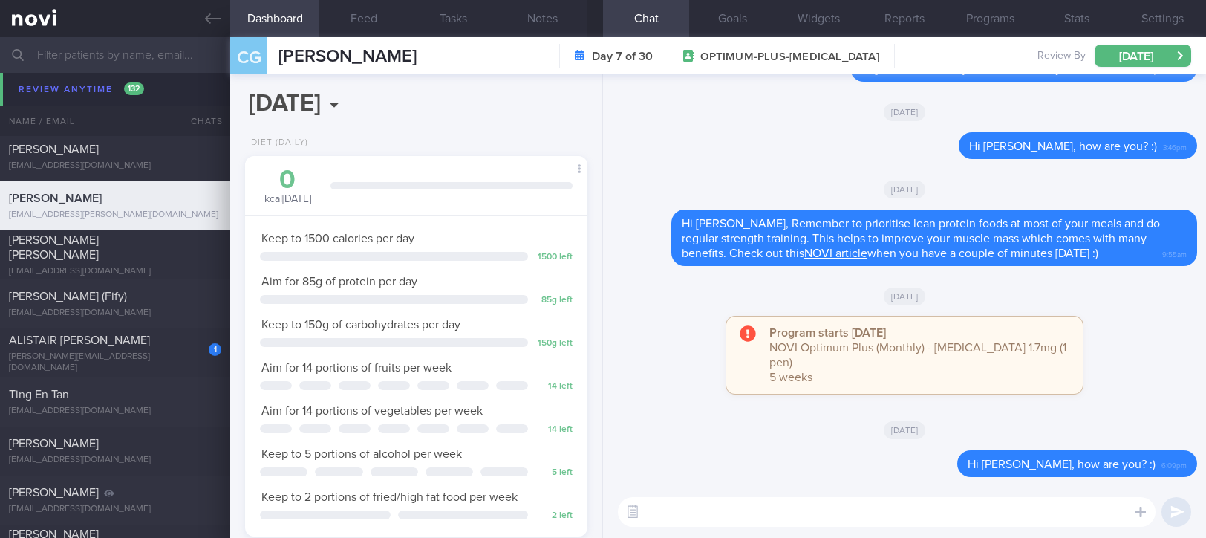
click at [967, 511] on textarea at bounding box center [887, 512] width 538 height 30
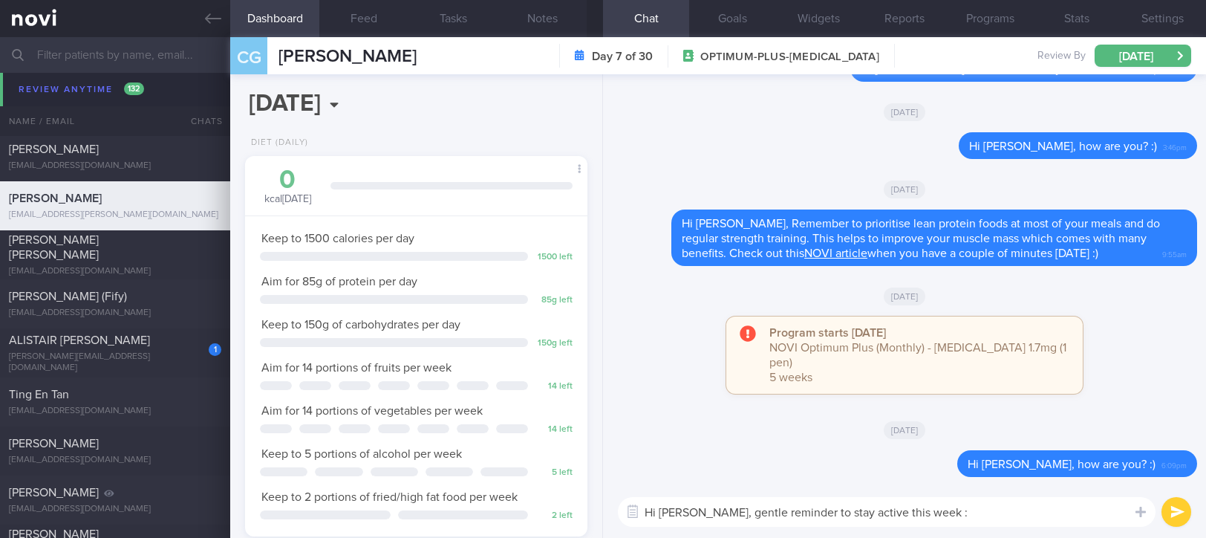
type textarea "Hi Claire, gentle reminder to stay active this week :)"
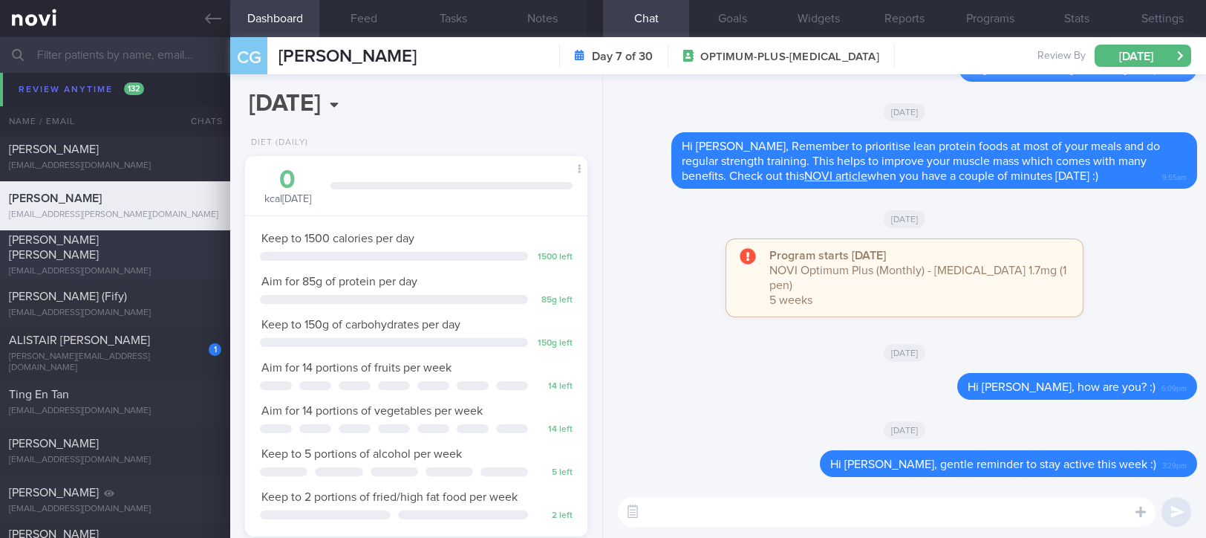
click at [165, 249] on div "Vanessa Veronica Boudewyn-Pereira" at bounding box center [113, 247] width 209 height 30
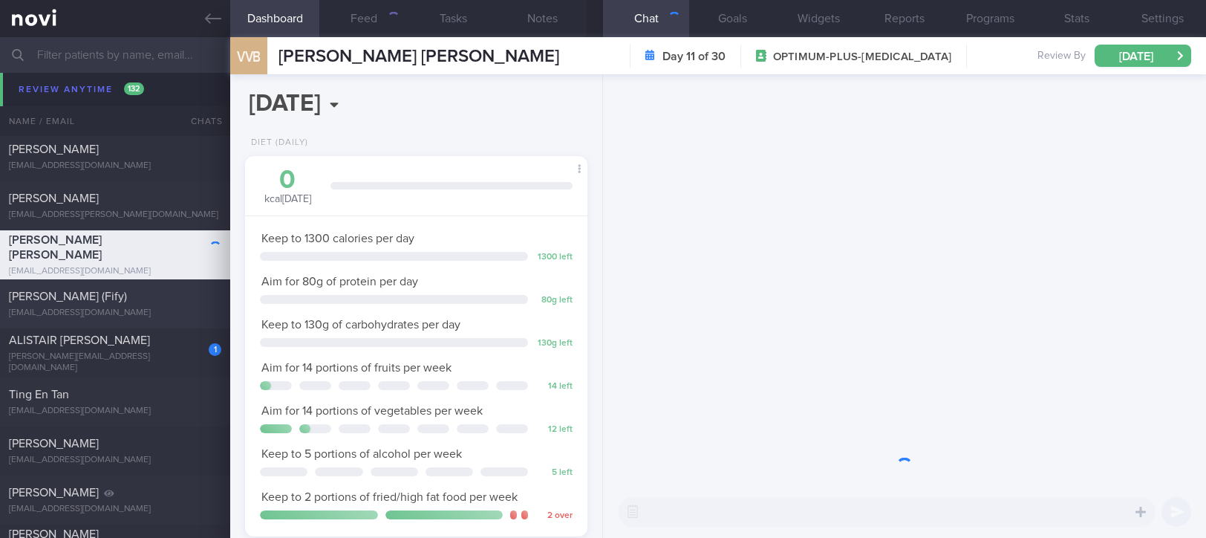
scroll to position [172, 300]
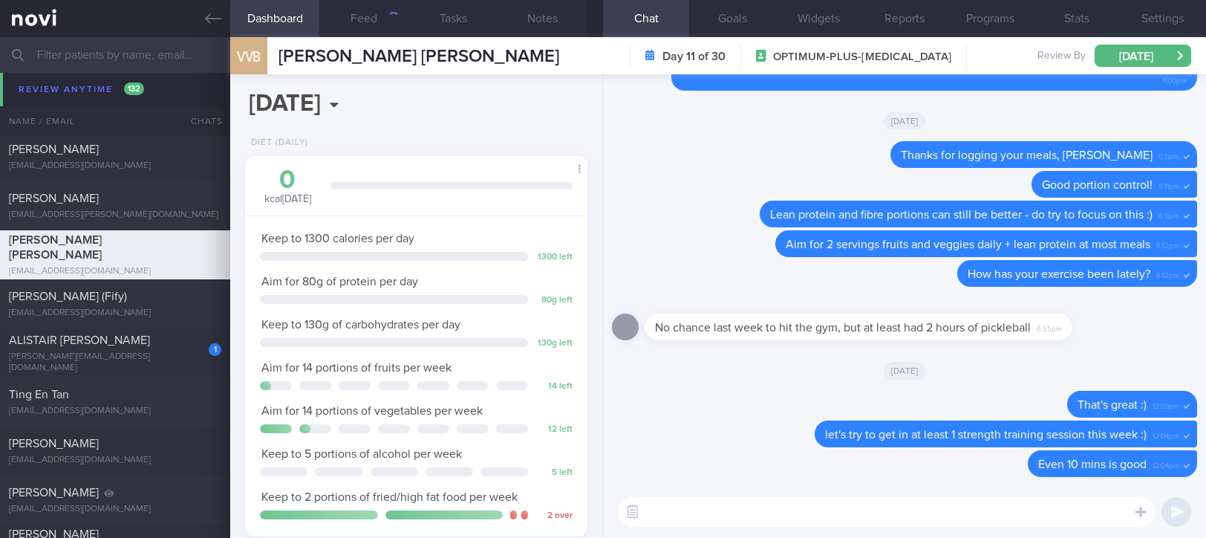
click at [172, 296] on div "SITI NUR HAFIZAH BINTE LATIP (Fify)" at bounding box center [113, 296] width 209 height 15
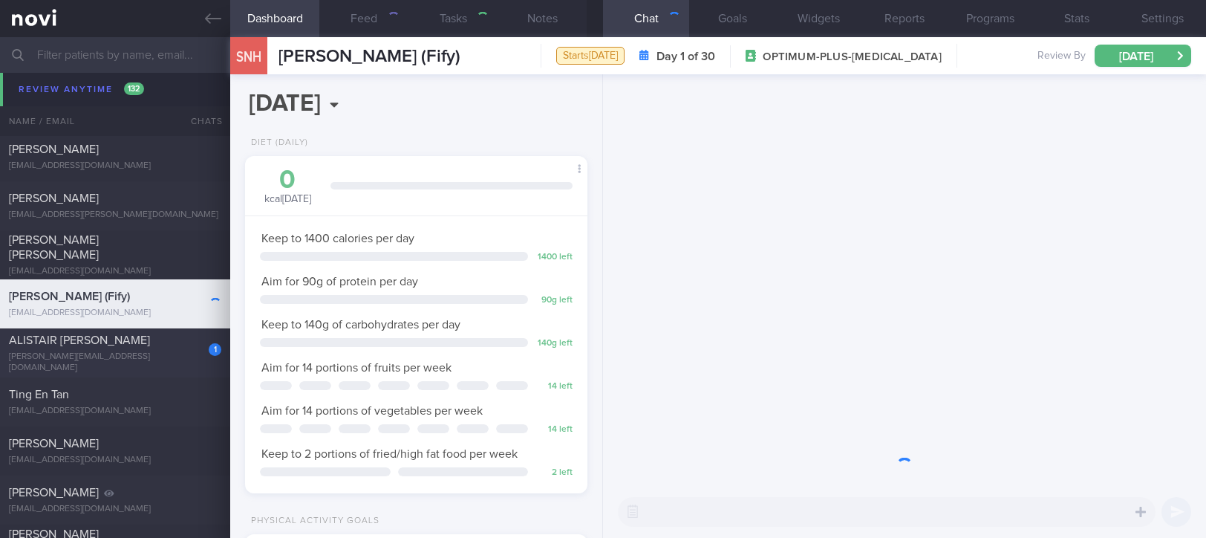
scroll to position [172, 300]
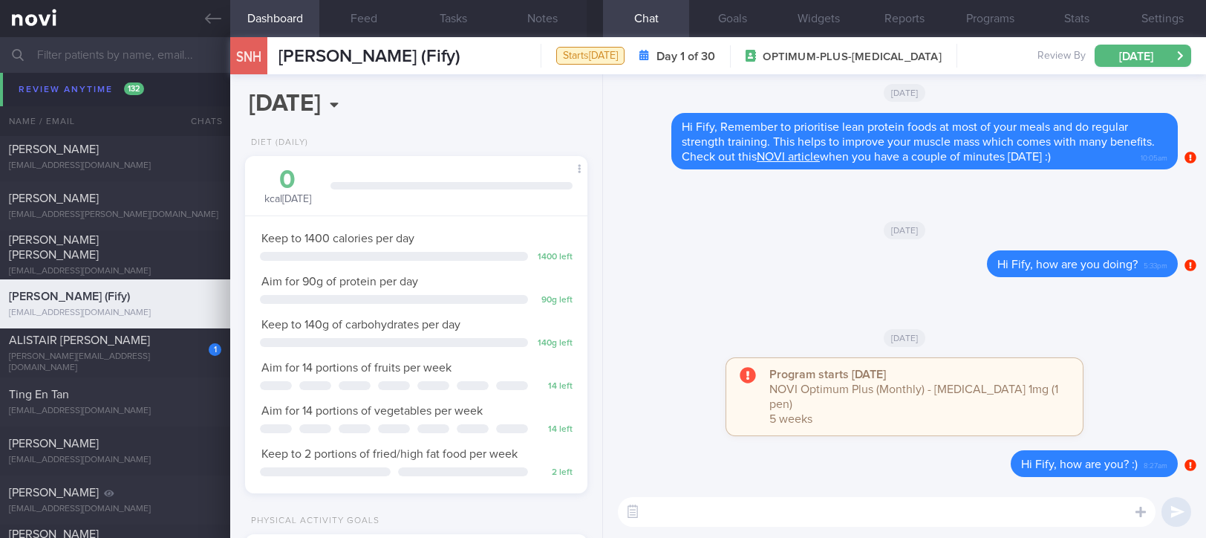
click at [927, 489] on div "​ ​" at bounding box center [904, 512] width 603 height 52
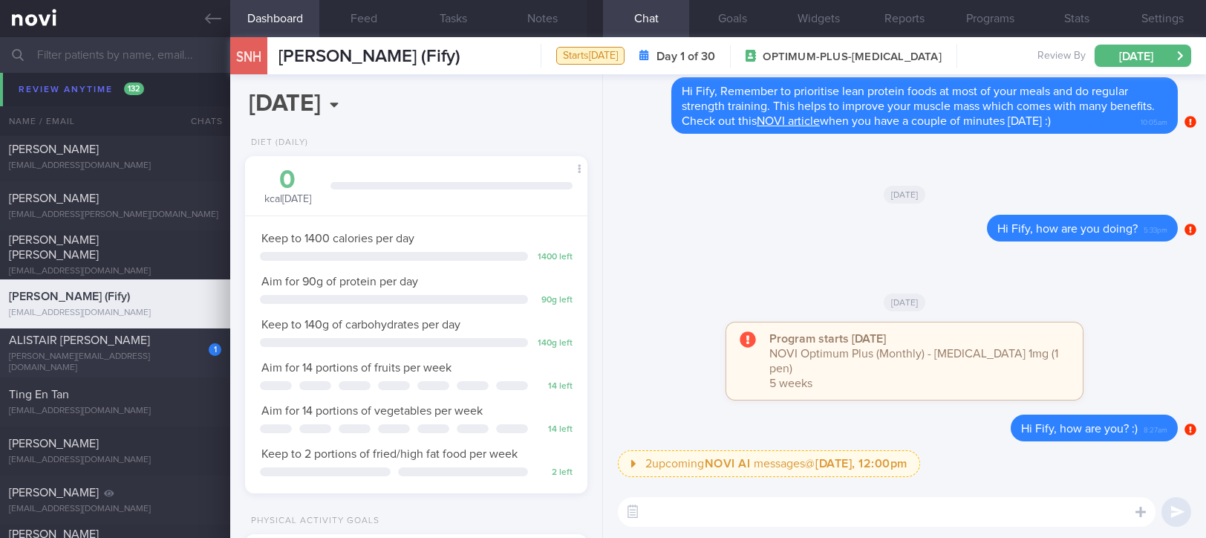
click at [190, 360] on div "alistair.moreton@gmail.com" at bounding box center [115, 362] width 212 height 22
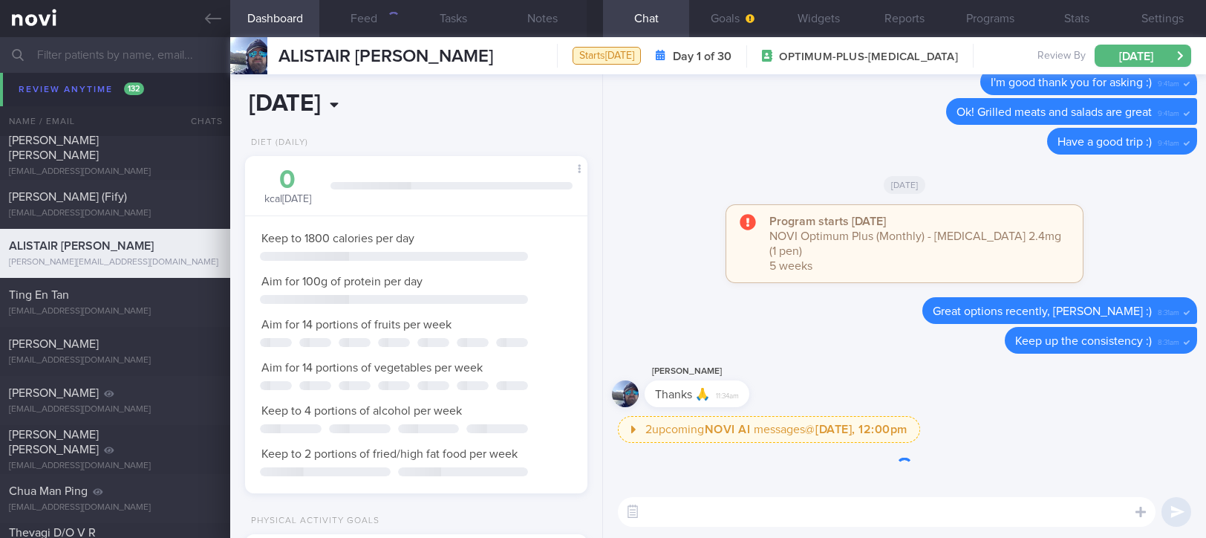
scroll to position [172, 300]
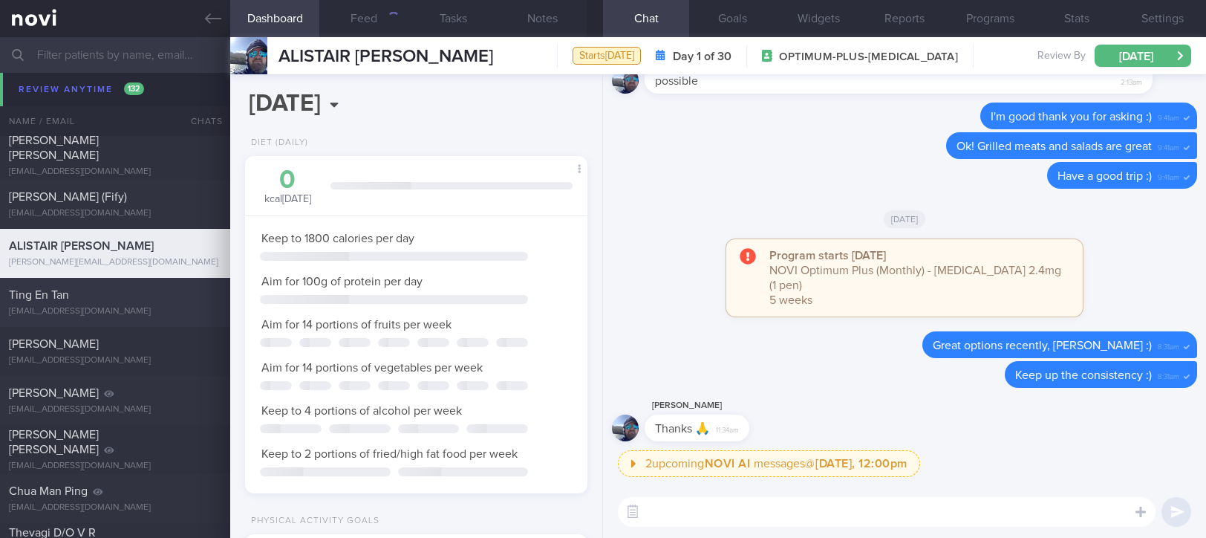
click at [154, 291] on div "Ting En Tan" at bounding box center [113, 294] width 209 height 15
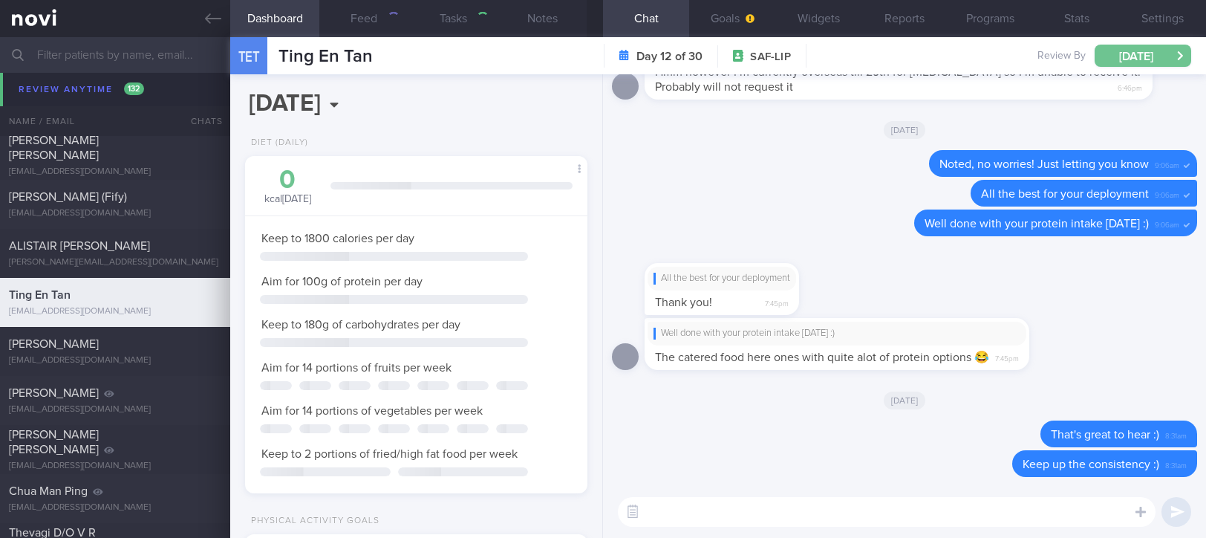
scroll to position [172, 300]
click at [1133, 62] on button "[DATE]" at bounding box center [1143, 56] width 97 height 22
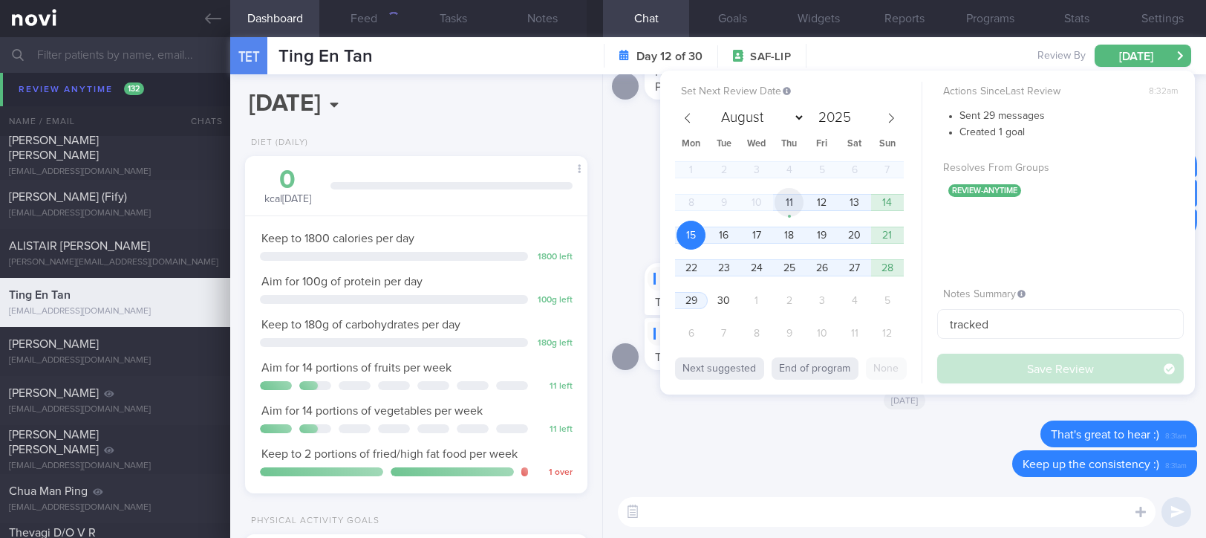
click at [790, 190] on span "11" at bounding box center [789, 202] width 29 height 29
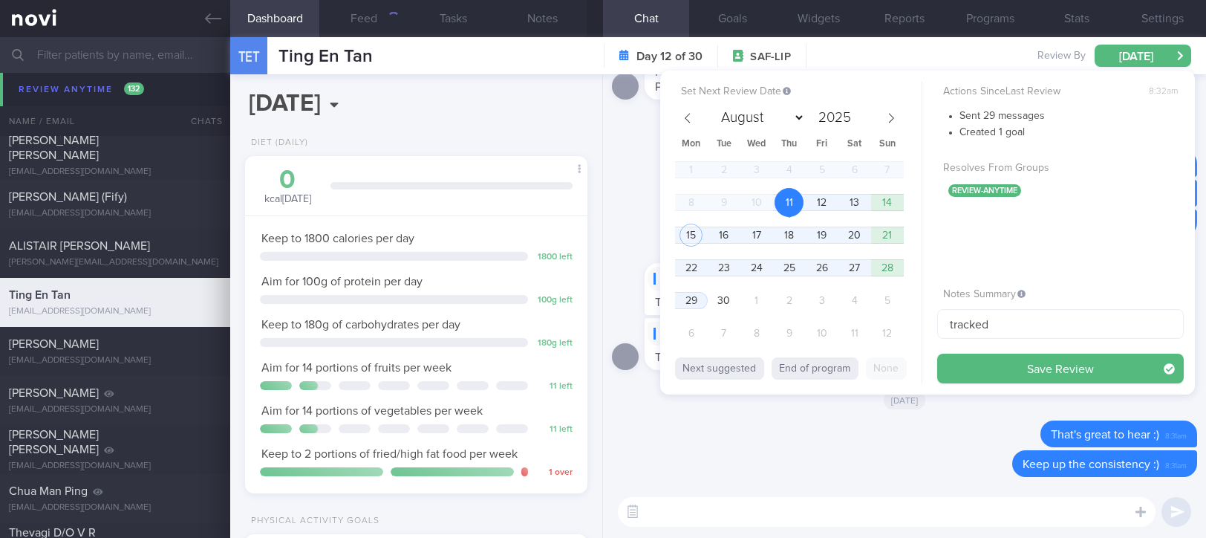
click at [1031, 377] on button "Save Review" at bounding box center [1060, 369] width 247 height 30
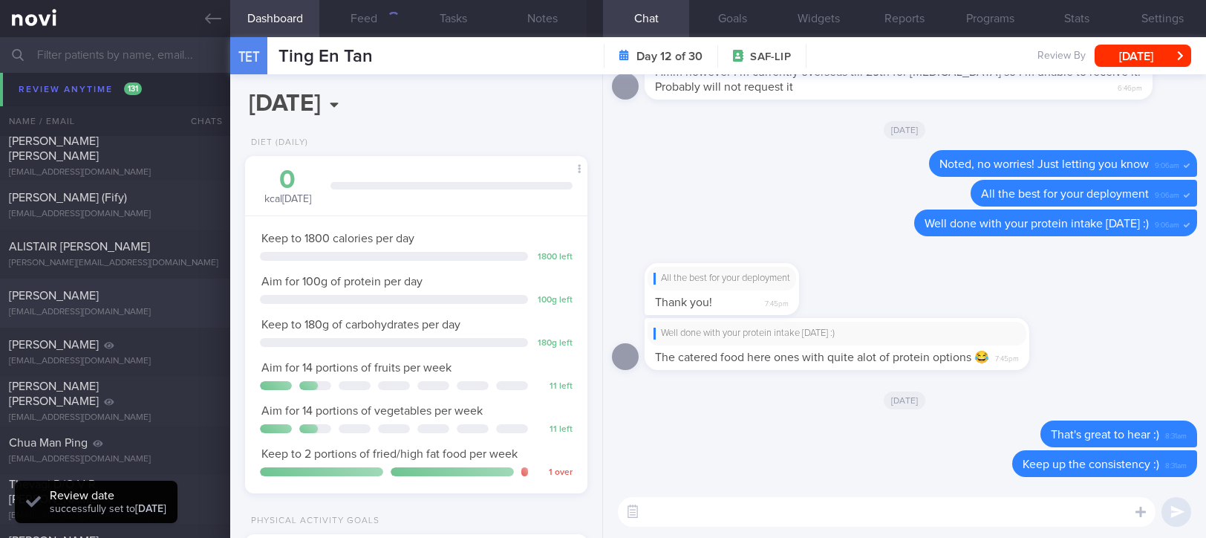
scroll to position [153, 306]
click at [143, 299] on div "Jeremiah Hillebrand" at bounding box center [113, 295] width 209 height 15
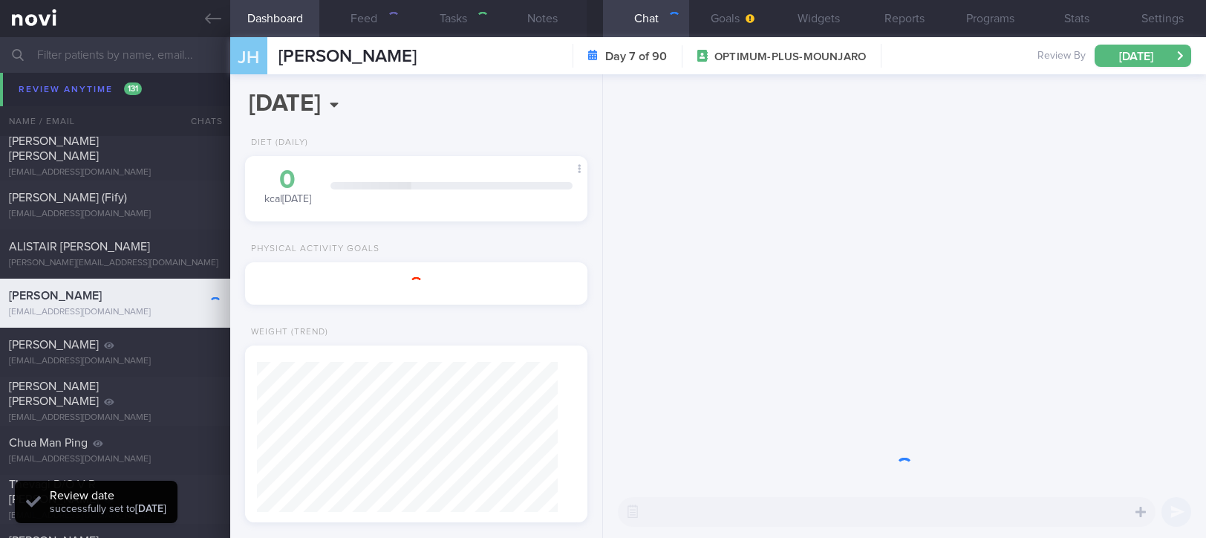
type input "Tracked."
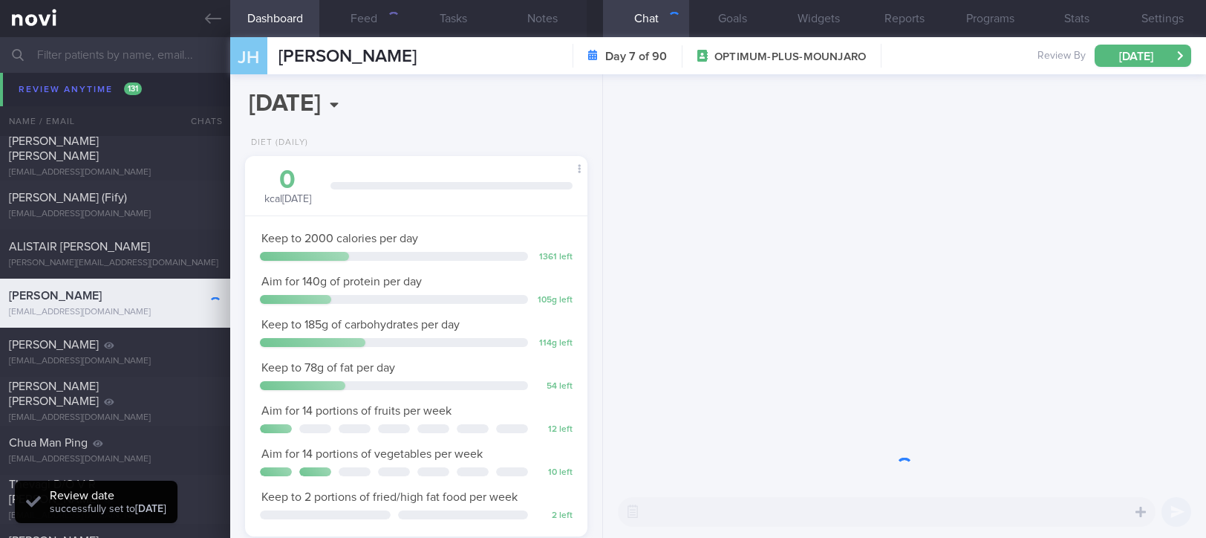
scroll to position [172, 300]
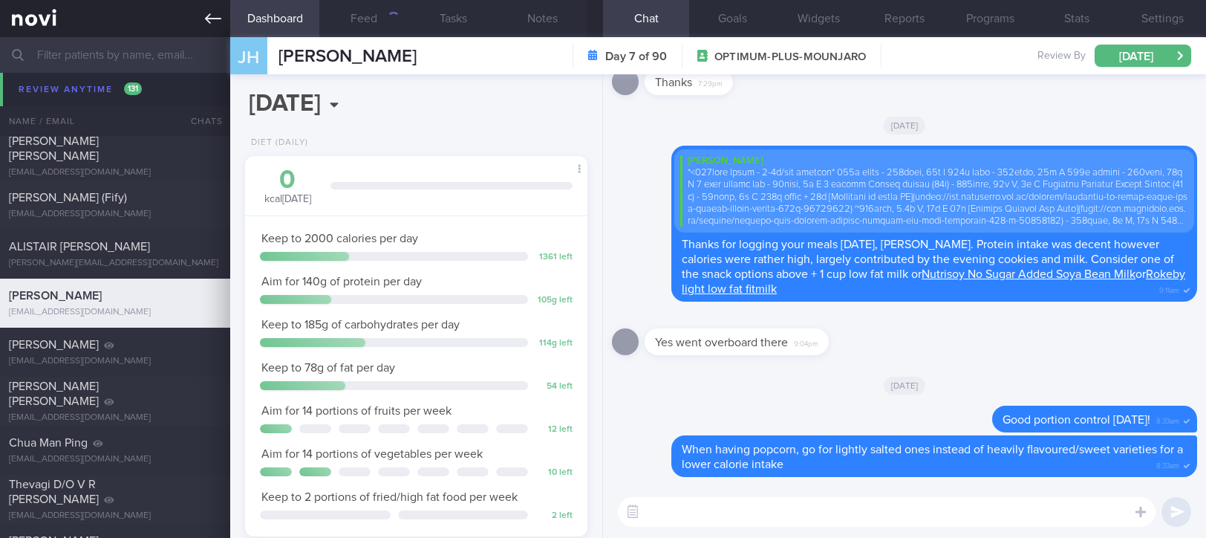
click at [216, 19] on icon at bounding box center [213, 18] width 16 height 10
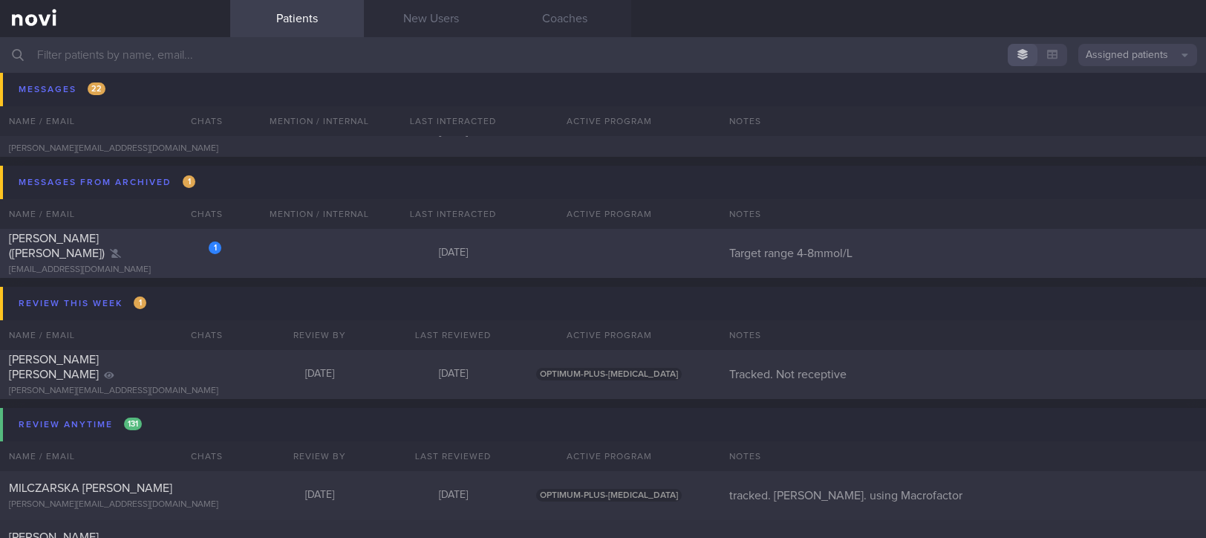
scroll to position [4438, 0]
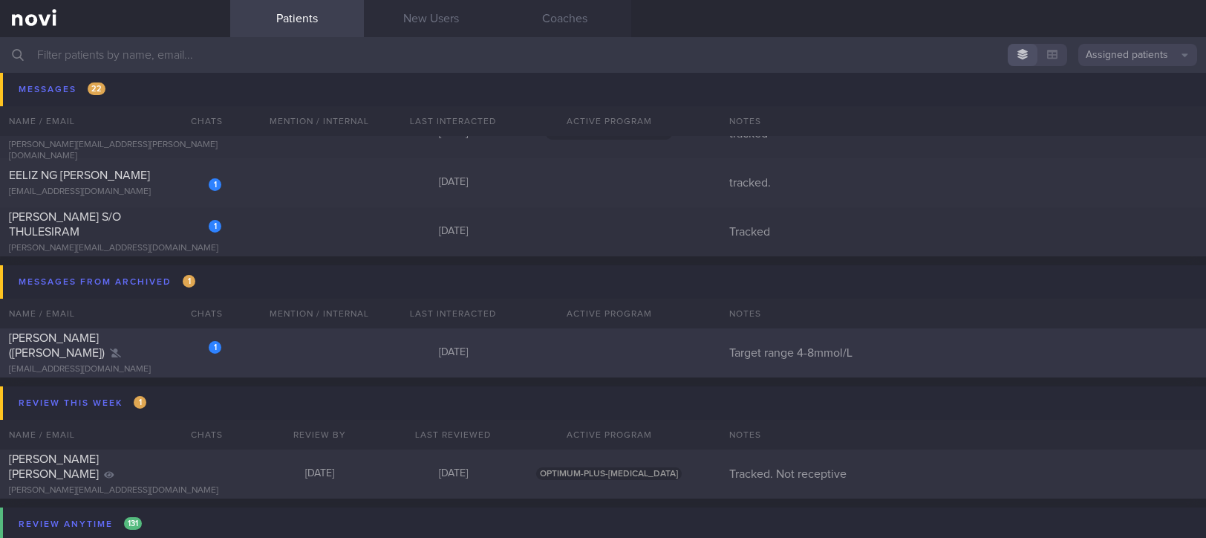
click at [297, 356] on div "1 Erliana Agus (Ouyang Junhui) erlianalo2312@gmail.com Yesterday Target range 4…" at bounding box center [603, 352] width 1206 height 49
select select "8"
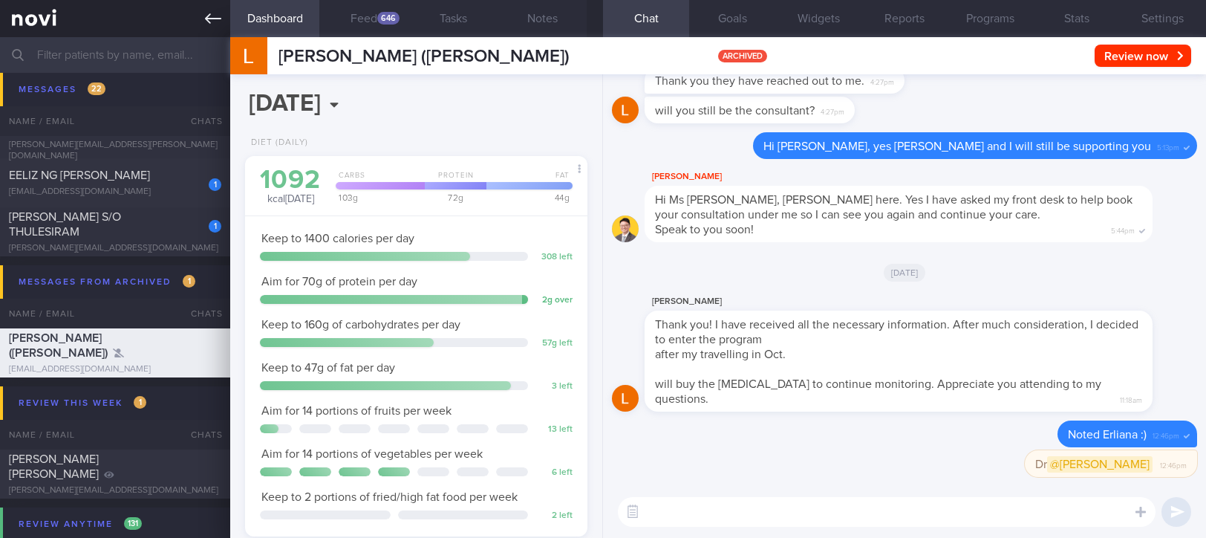
click at [200, 19] on link at bounding box center [115, 18] width 230 height 37
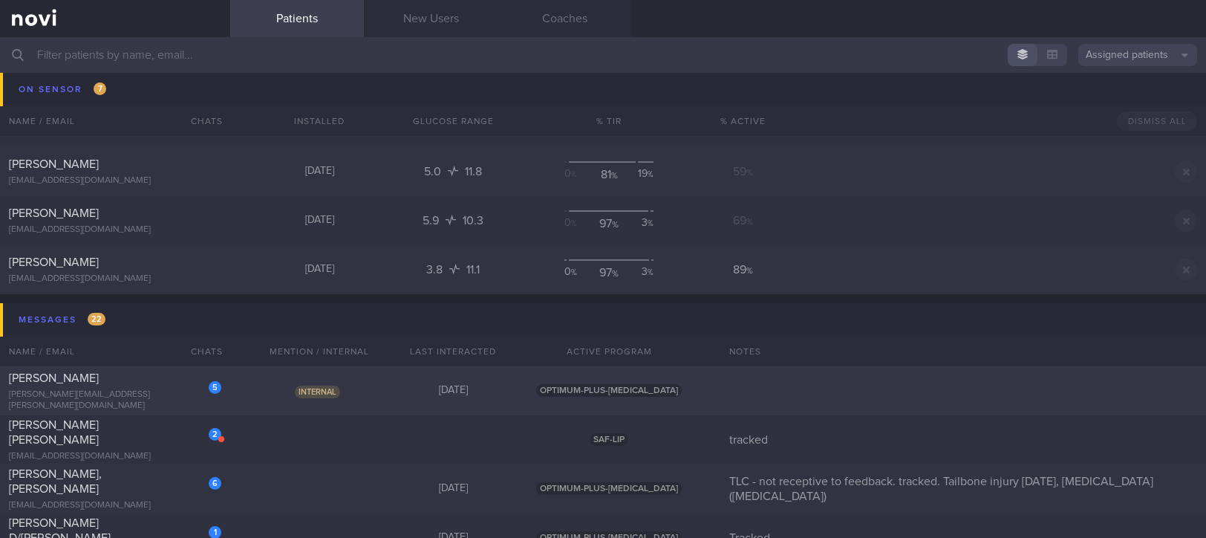
click at [264, 381] on div "5 RATH SWAJIT swajit.rath@gmail.com Internal Yesterday OPTIMUM-PLUS-RYBELSUS" at bounding box center [603, 390] width 1206 height 49
select select "8"
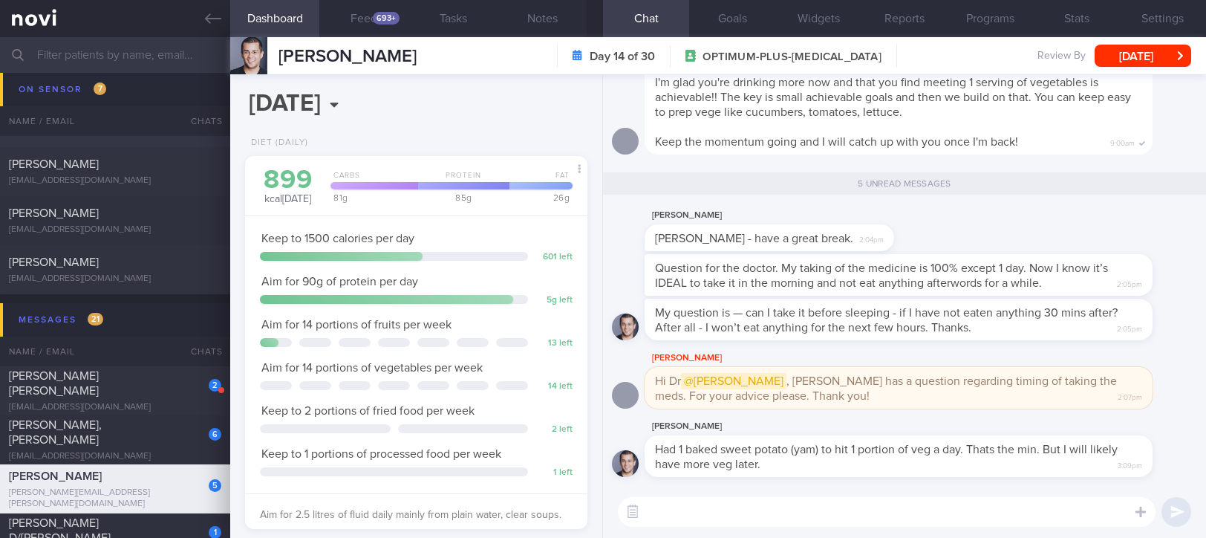
drag, startPoint x: 210, startPoint y: 17, endPoint x: 772, endPoint y: 116, distance: 570.9
click at [210, 17] on icon at bounding box center [213, 18] width 16 height 16
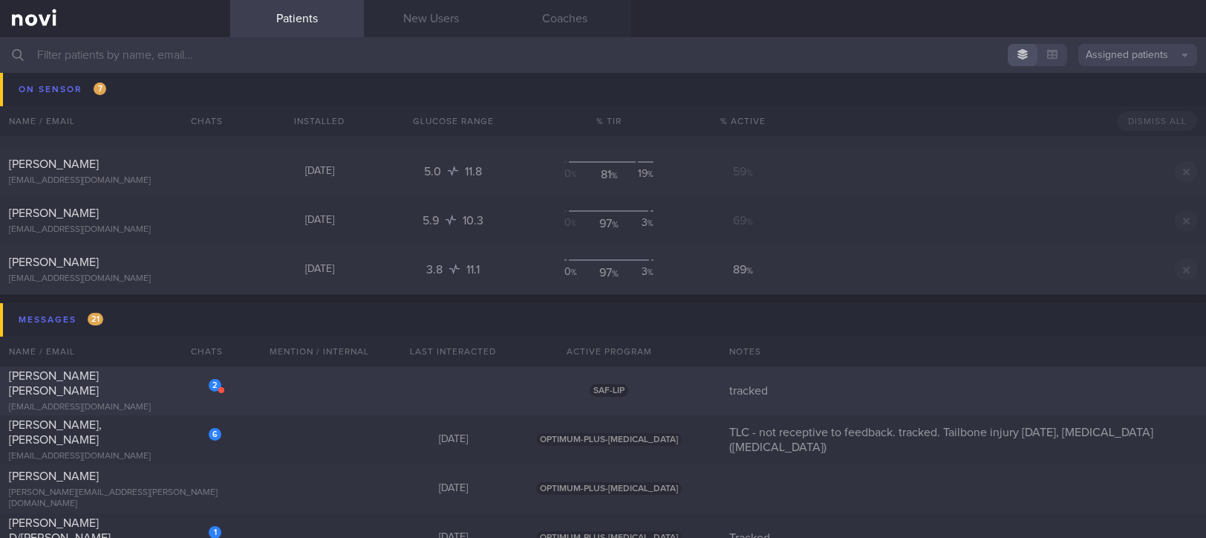
click at [387, 383] on div "2 CHUA JIN HAO, GAVIN resolutechua@gmail.com SAF-LIP tracked" at bounding box center [603, 390] width 1206 height 49
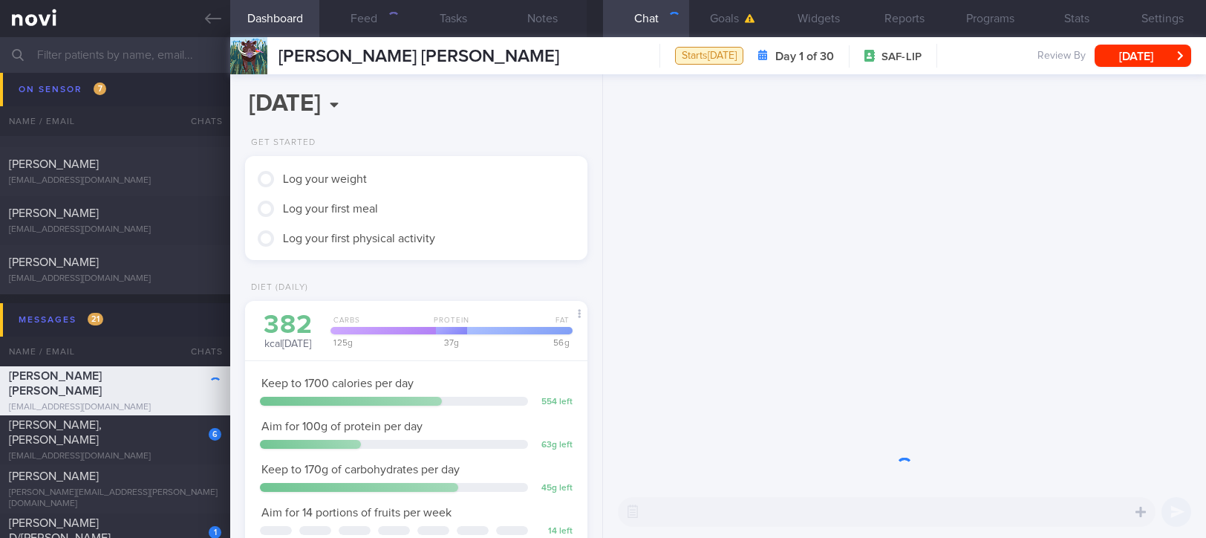
scroll to position [742587, 742473]
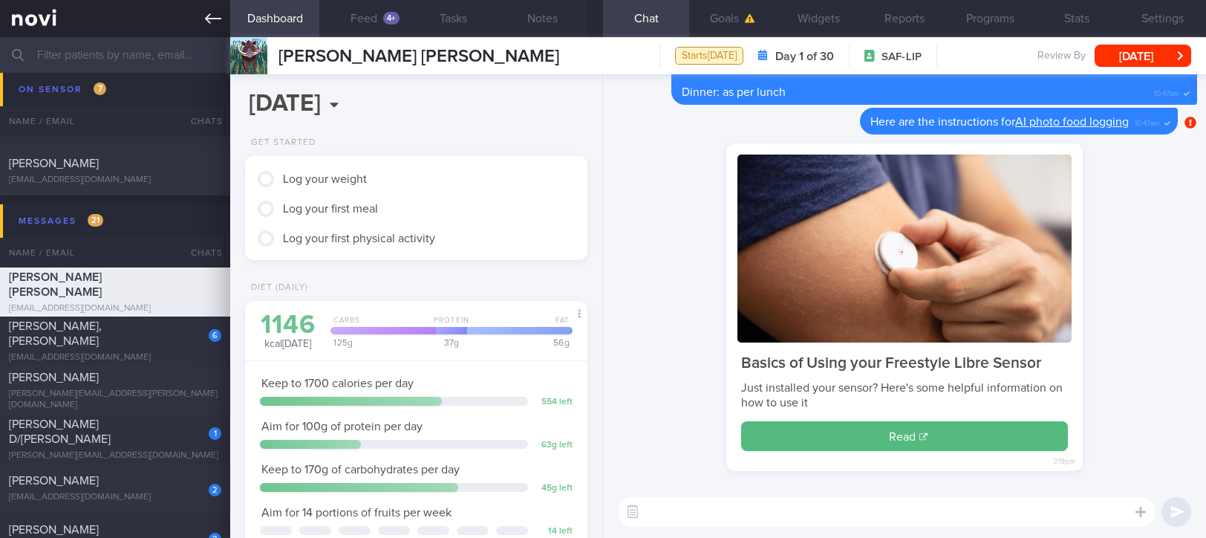
click at [214, 21] on icon at bounding box center [213, 18] width 16 height 16
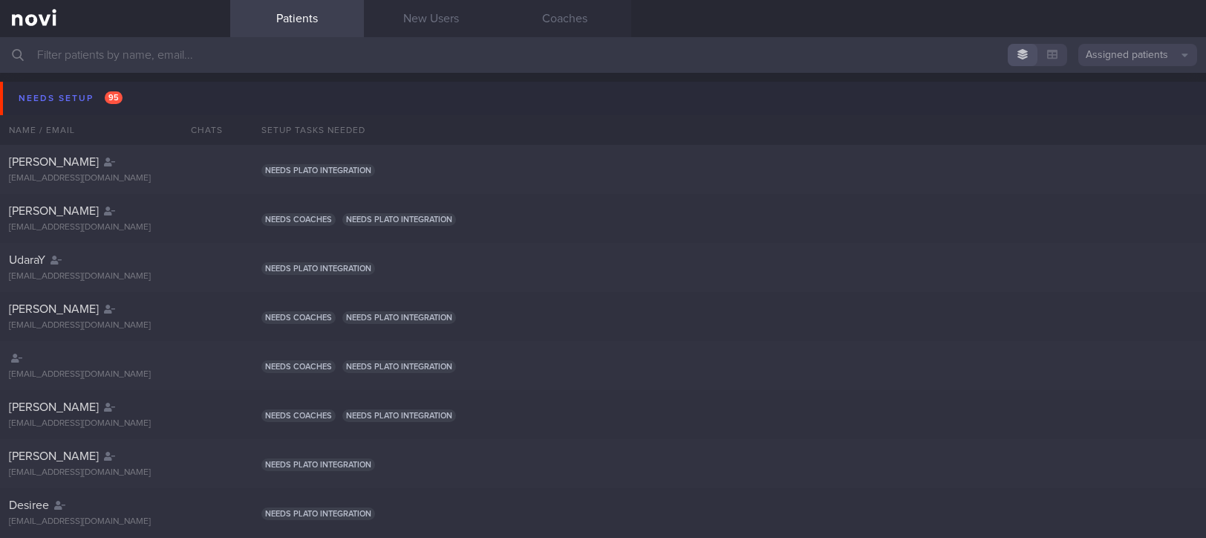
click at [105, 94] on span "95" at bounding box center [114, 97] width 18 height 13
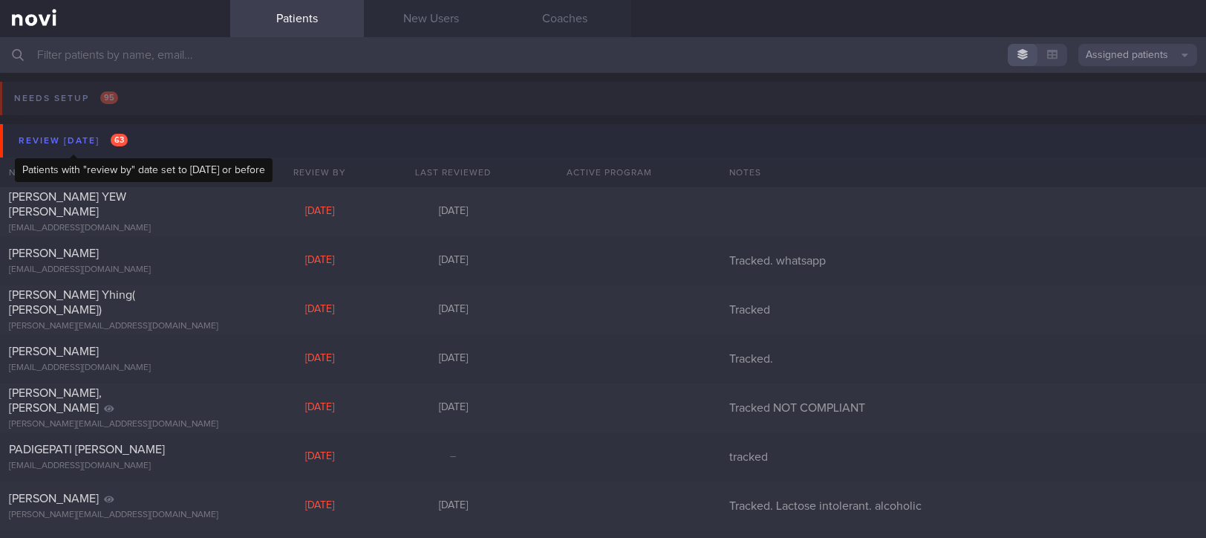
click at [108, 134] on div "Review today 63" at bounding box center [73, 141] width 117 height 20
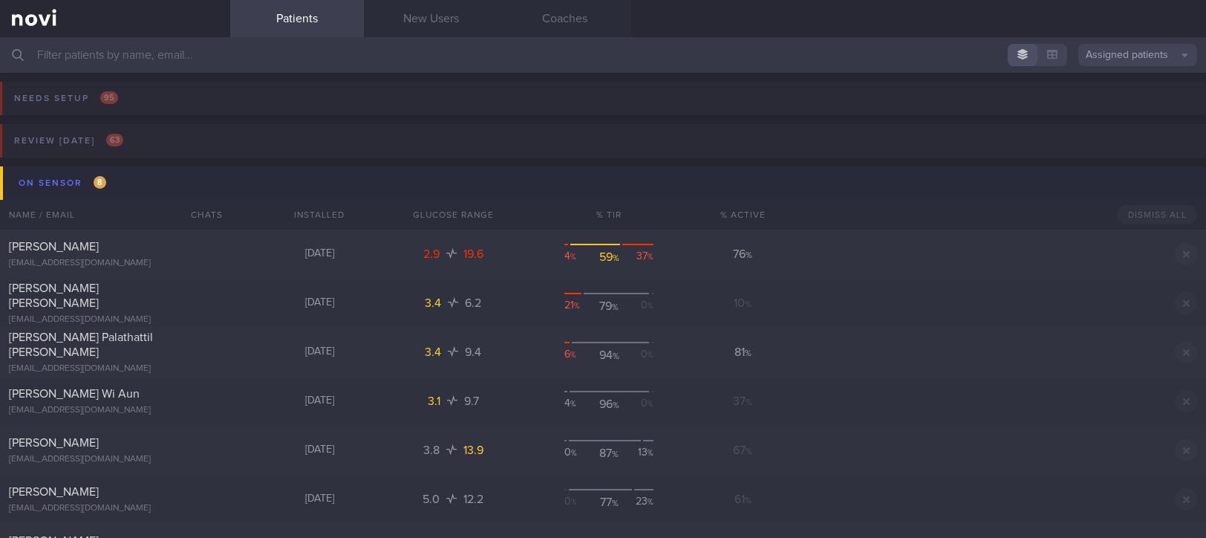
click at [137, 177] on button "On sensor 8" at bounding box center [605, 182] width 1211 height 33
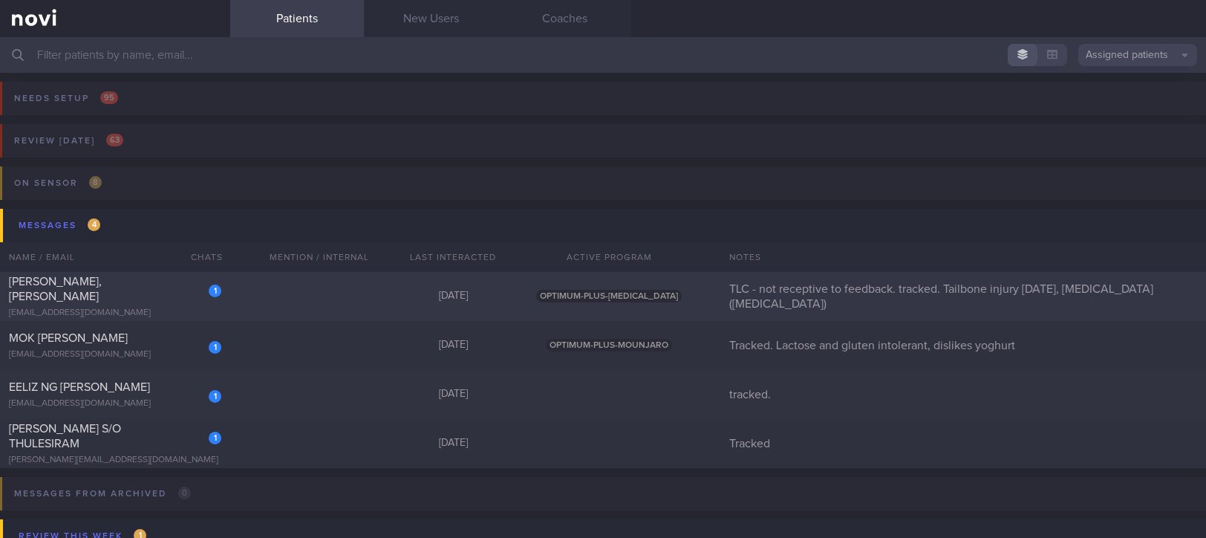
click at [264, 296] on div "1 LAI YILING, KARIN mzh8my77zk@privaterelay.appleid.com 11 days ago OPTIMUM-PLU…" at bounding box center [603, 296] width 1206 height 49
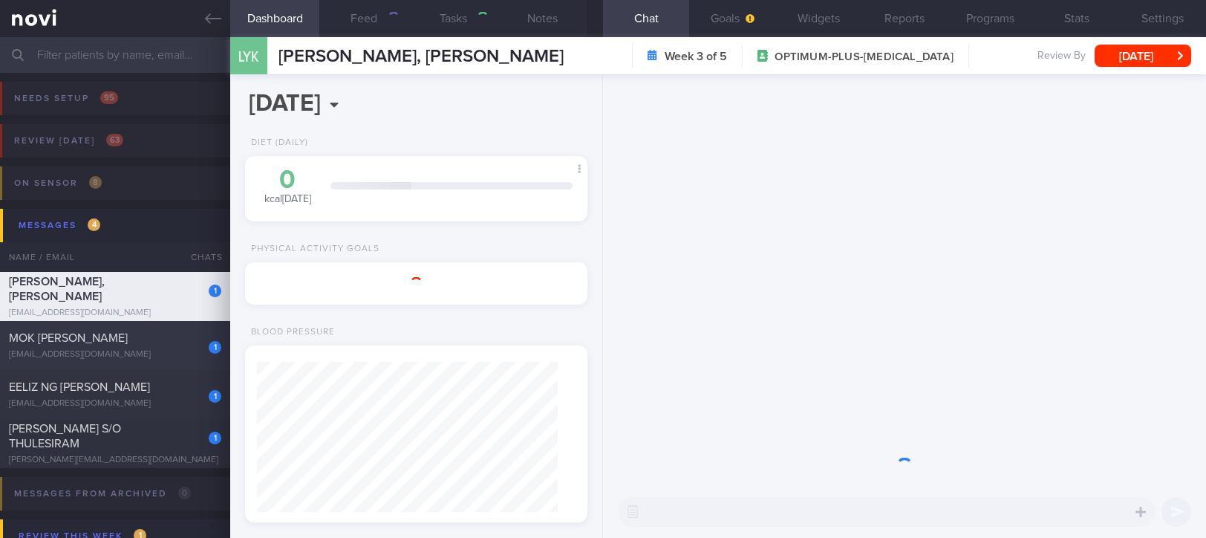
scroll to position [172, 300]
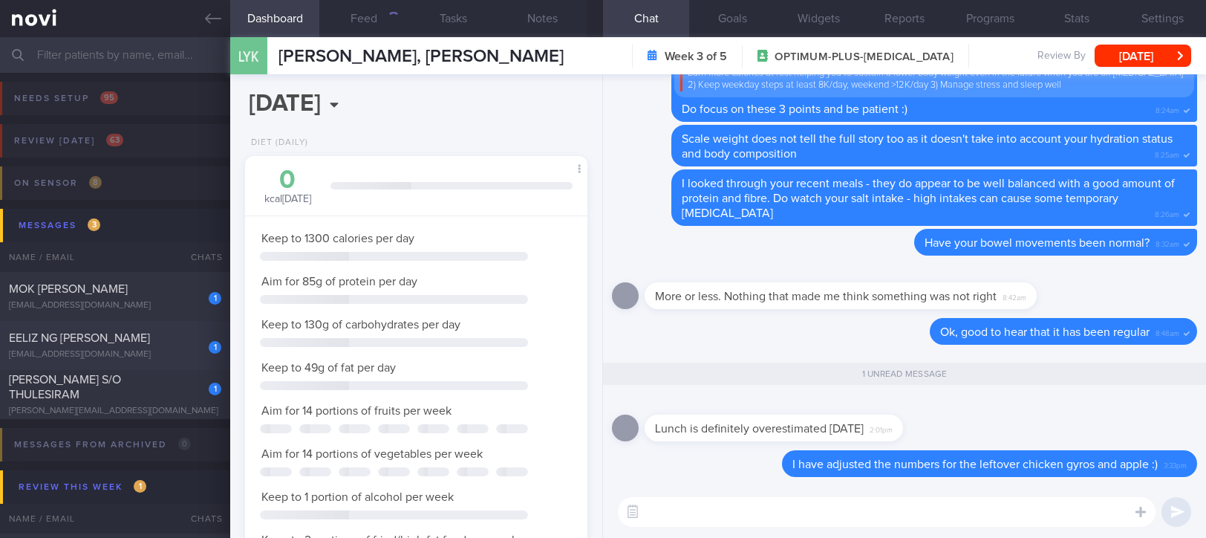
click at [157, 349] on div "eelizng@wdsdesign.sg" at bounding box center [115, 354] width 212 height 11
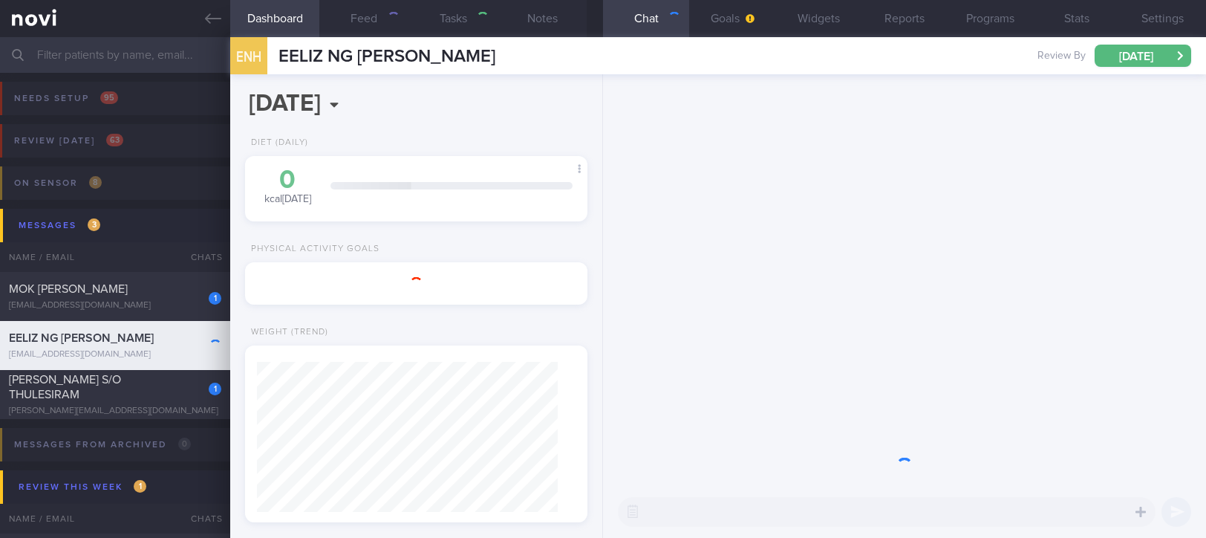
select select "8"
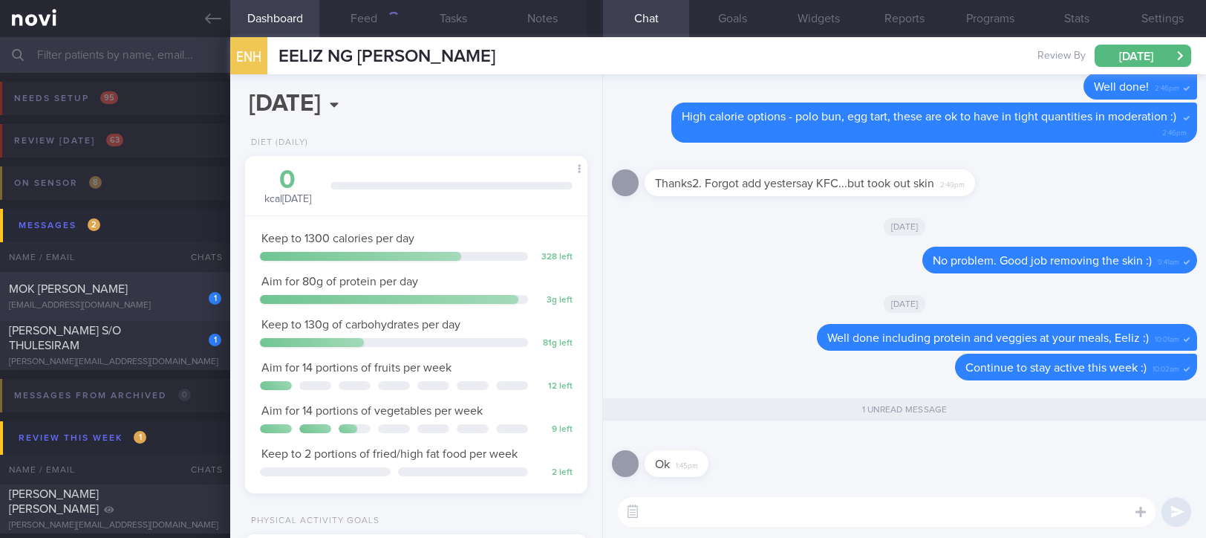
scroll to position [172, 300]
click at [172, 272] on div "1 MOK YEE HUI mokyeehui@gmail.com Today OPTIMUM-PLUS-MOUNJARO Tracked. Lactose …" at bounding box center [603, 296] width 1206 height 49
type input "Tracked. Lactose and gluten intolerant, dislikes yoghurt"
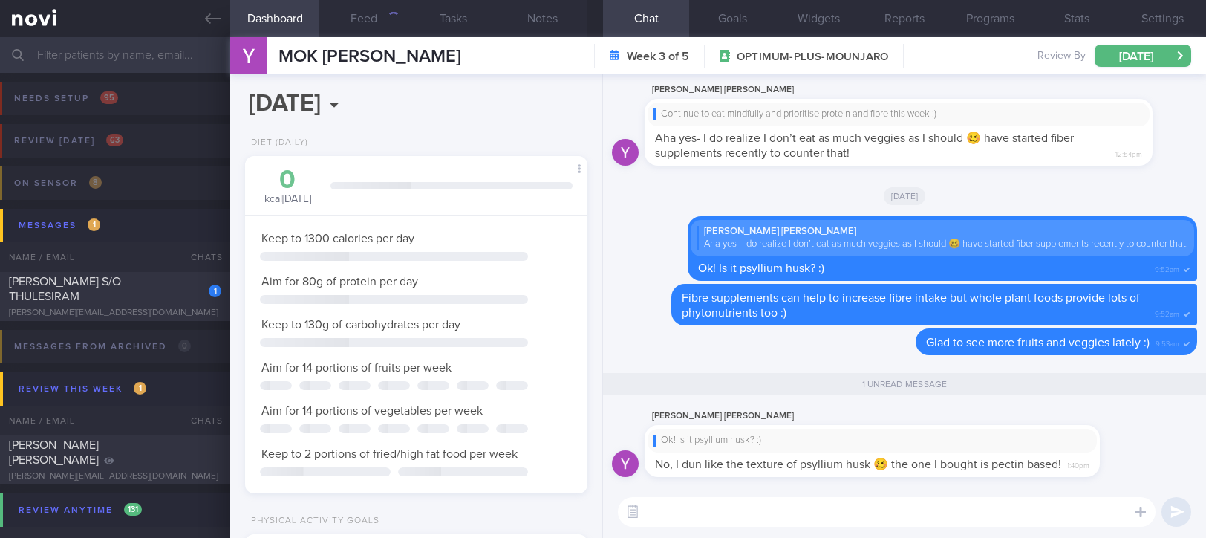
scroll to position [153, 306]
click at [898, 507] on textarea at bounding box center [887, 512] width 538 height 30
click at [855, 503] on textarea at bounding box center [887, 512] width 538 height 30
click at [832, 509] on textarea at bounding box center [887, 512] width 538 height 30
click at [797, 509] on textarea at bounding box center [887, 512] width 538 height 30
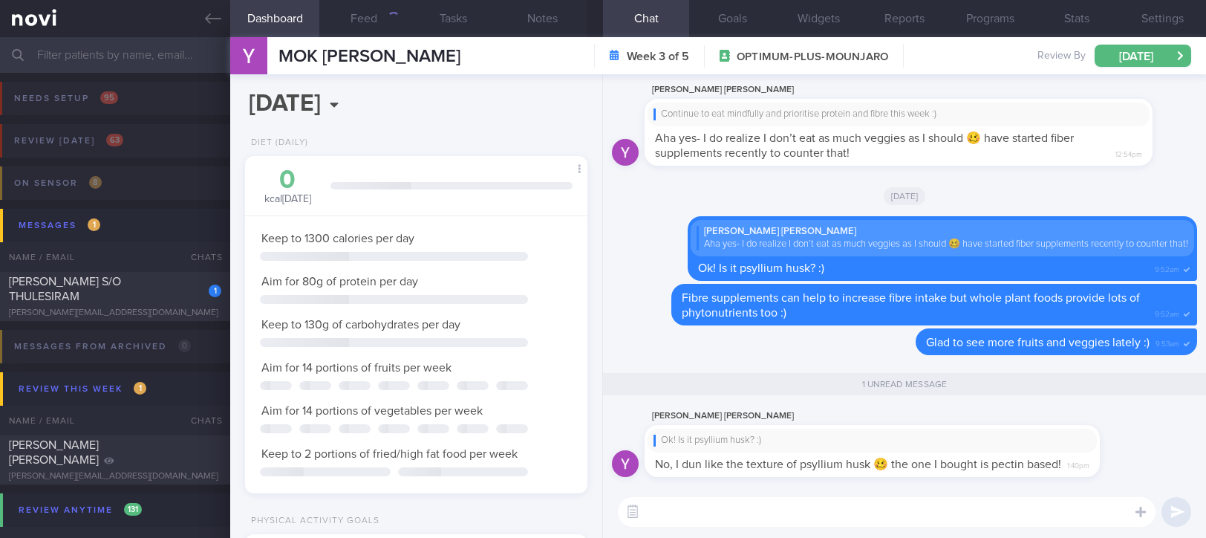
click at [797, 509] on textarea at bounding box center [887, 512] width 538 height 30
click at [796, 509] on textarea at bounding box center [887, 512] width 538 height 30
click at [143, 308] on div "gururaj.thulesiram@gmail.com" at bounding box center [115, 313] width 212 height 11
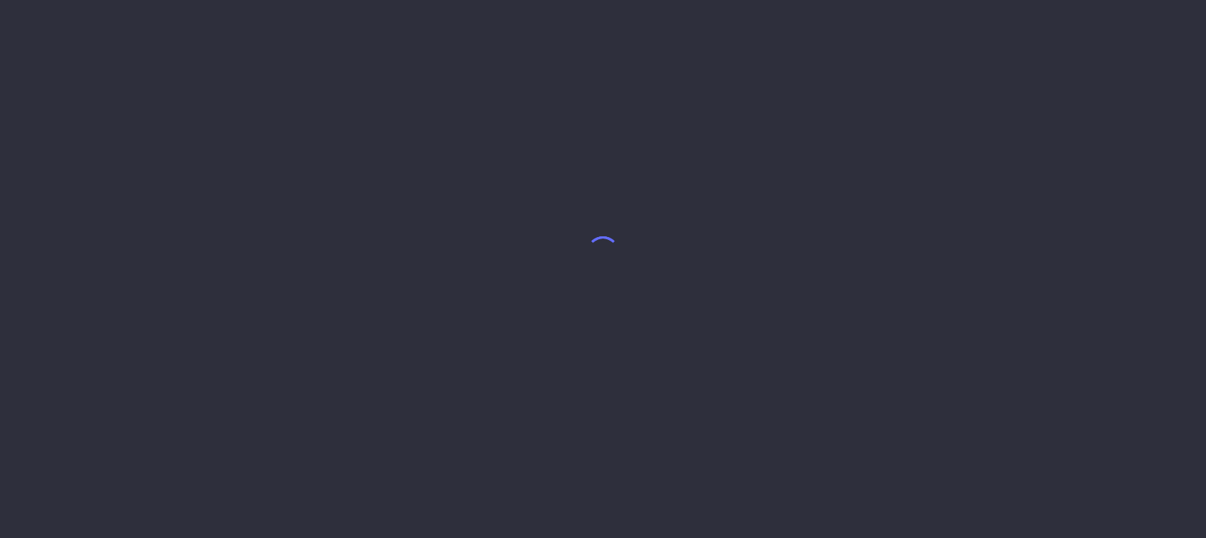
select select "8"
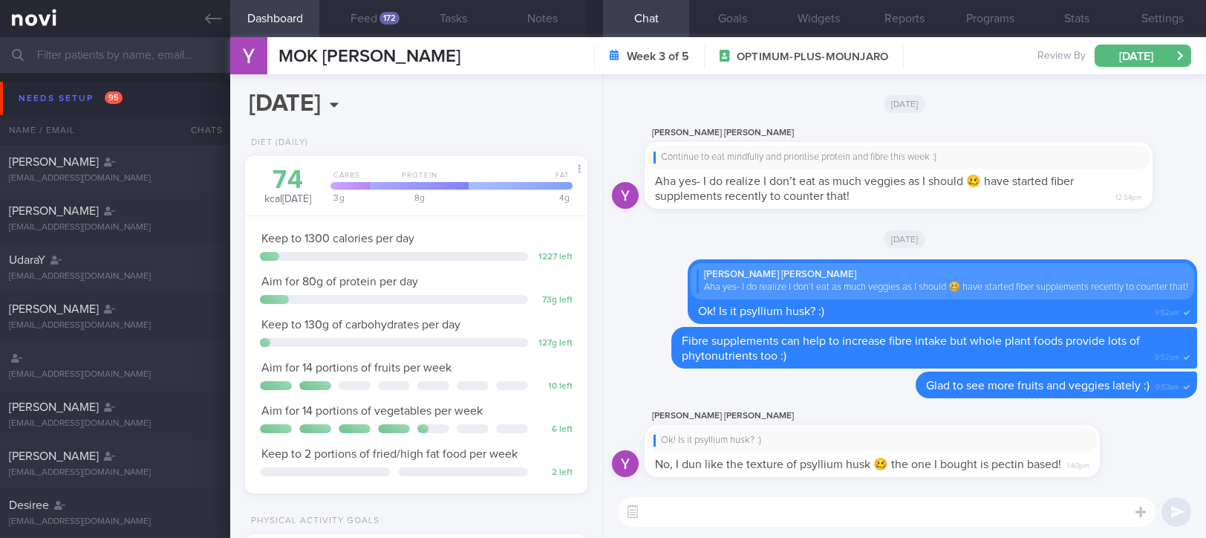
scroll to position [153, 306]
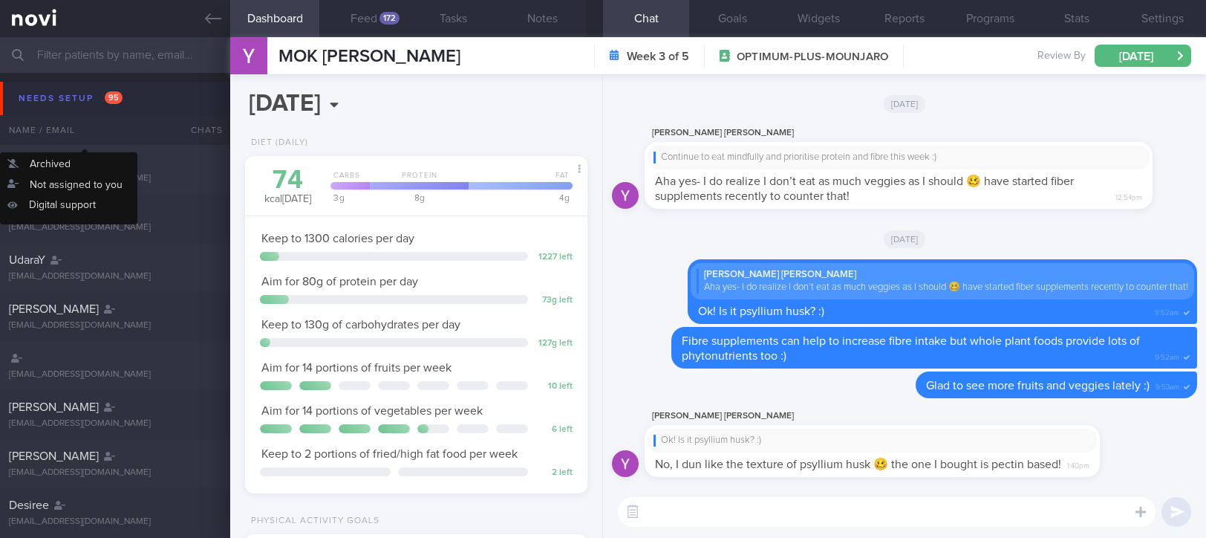
click at [108, 97] on span "95" at bounding box center [114, 97] width 18 height 13
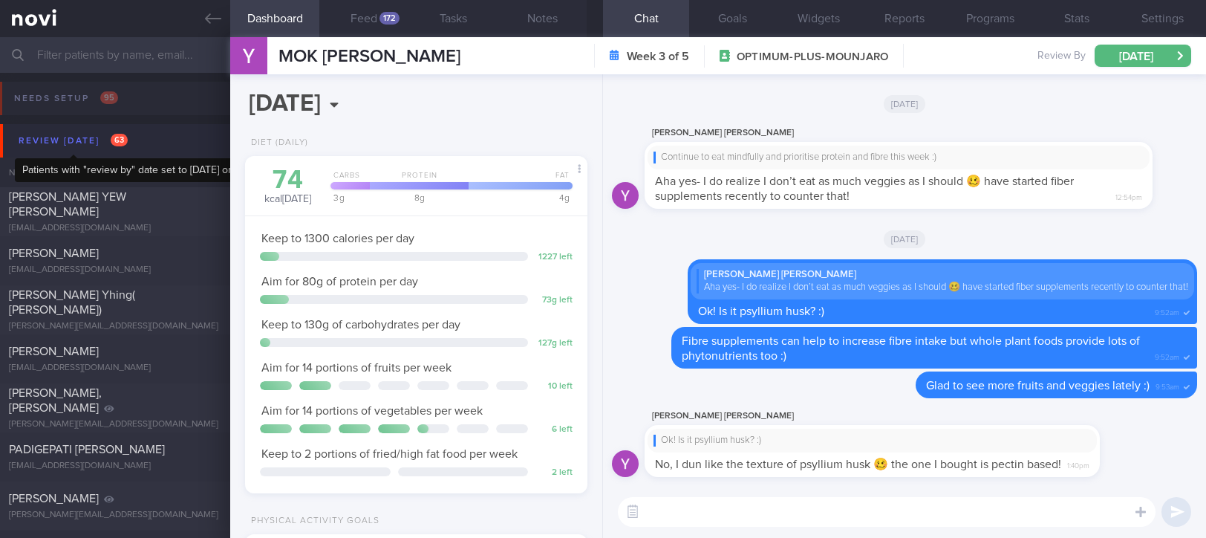
click at [108, 142] on div "Review today 63" at bounding box center [73, 141] width 117 height 20
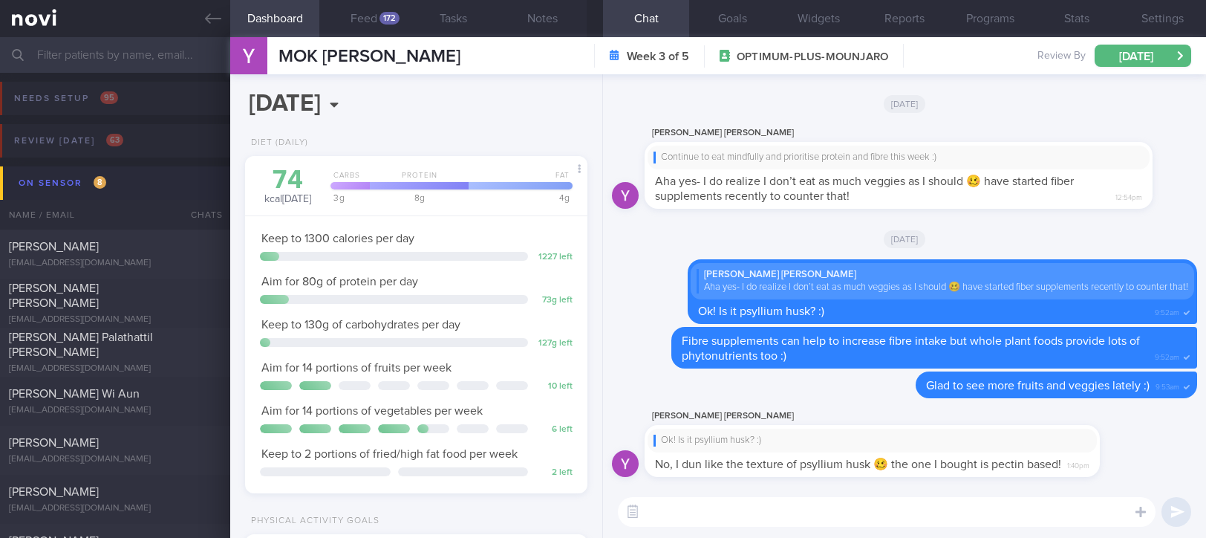
click at [120, 179] on button "On sensor 8" at bounding box center [605, 182] width 1211 height 33
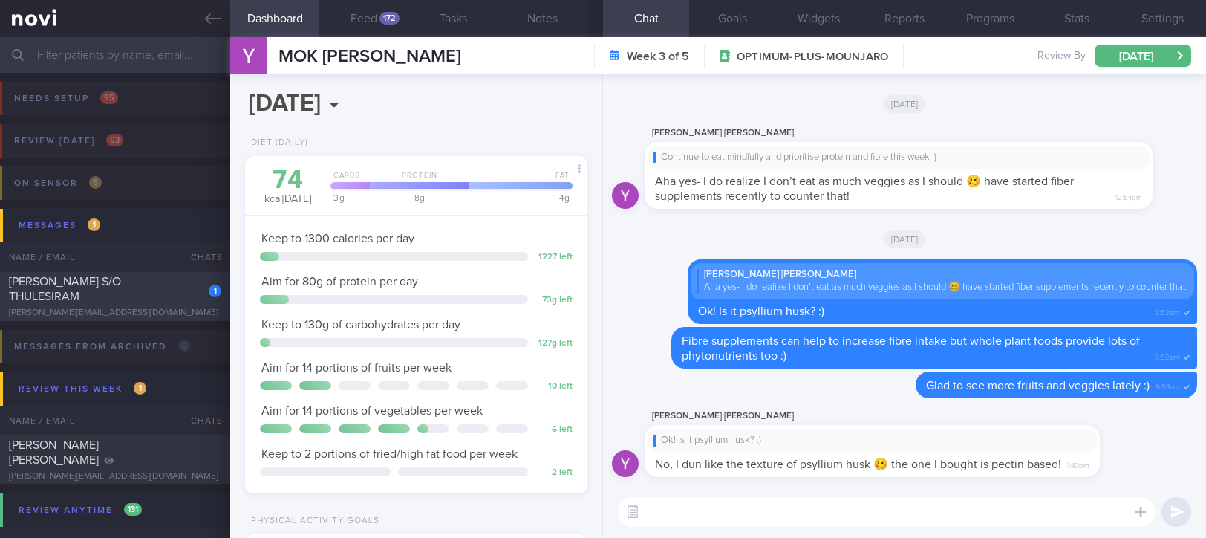
click at [174, 299] on div "1 GURURAJ S/O THULESIRAM gururaj.thulesiram@gmail.com" at bounding box center [115, 296] width 230 height 45
type input "Tracked"
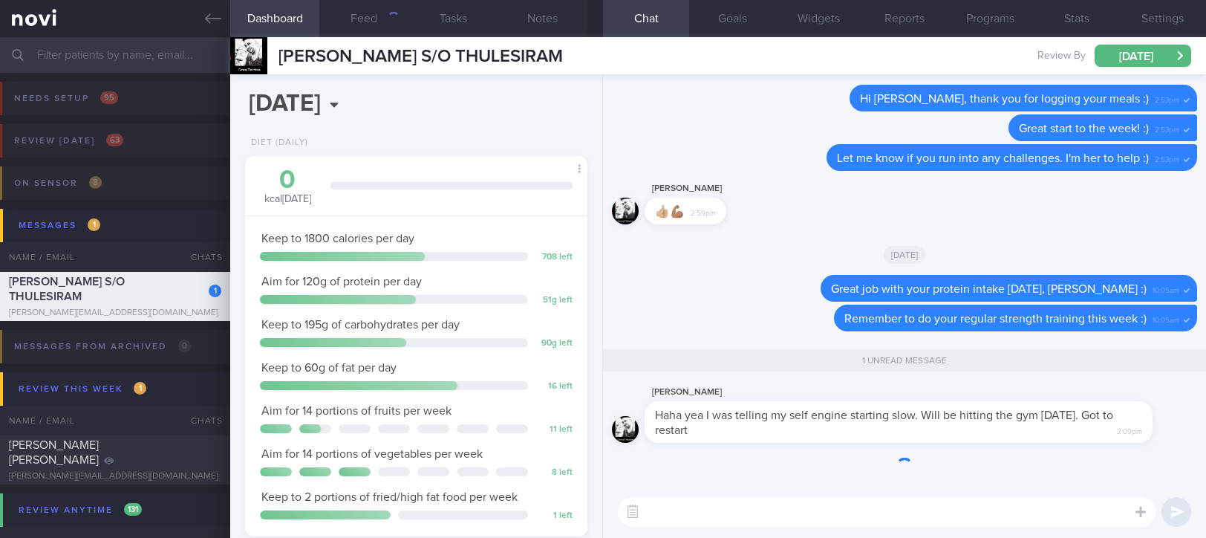
scroll to position [172, 300]
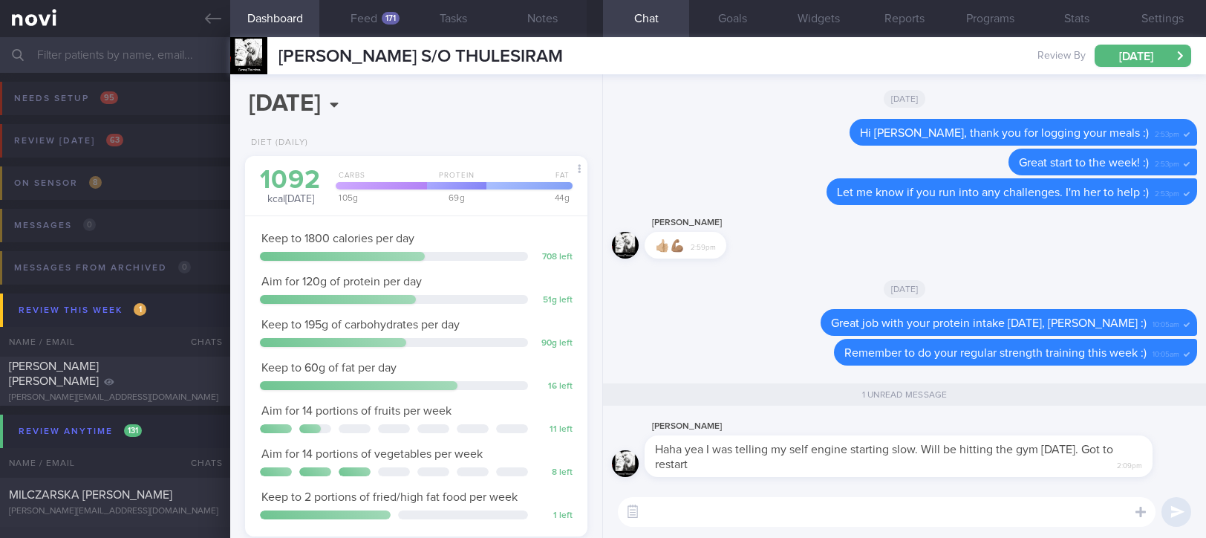
click at [743, 495] on div "​ ​" at bounding box center [904, 512] width 603 height 52
click at [731, 514] on textarea at bounding box center [887, 512] width 538 height 30
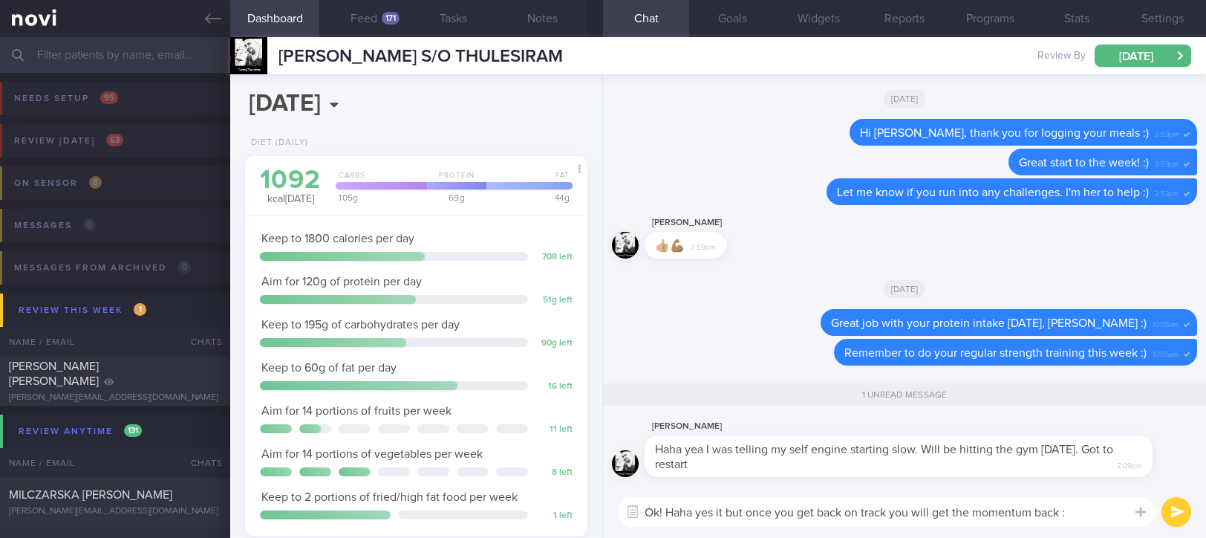
type textarea "Ok! Haha yes it but once you get back on track you will get the momentum back :)"
drag, startPoint x: 889, startPoint y: 514, endPoint x: 798, endPoint y: 510, distance: 91.4
click at [798, 510] on textarea "Ok! Haha yes it but once you get back on track you will get the momentum back :)" at bounding box center [887, 512] width 538 height 30
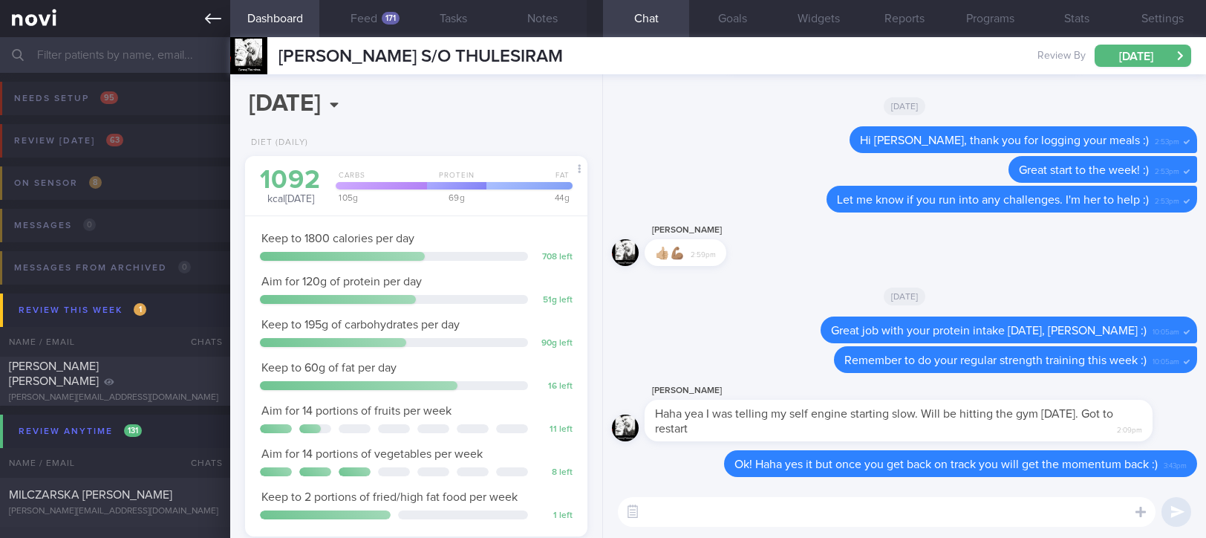
click at [209, 17] on icon at bounding box center [213, 18] width 16 height 16
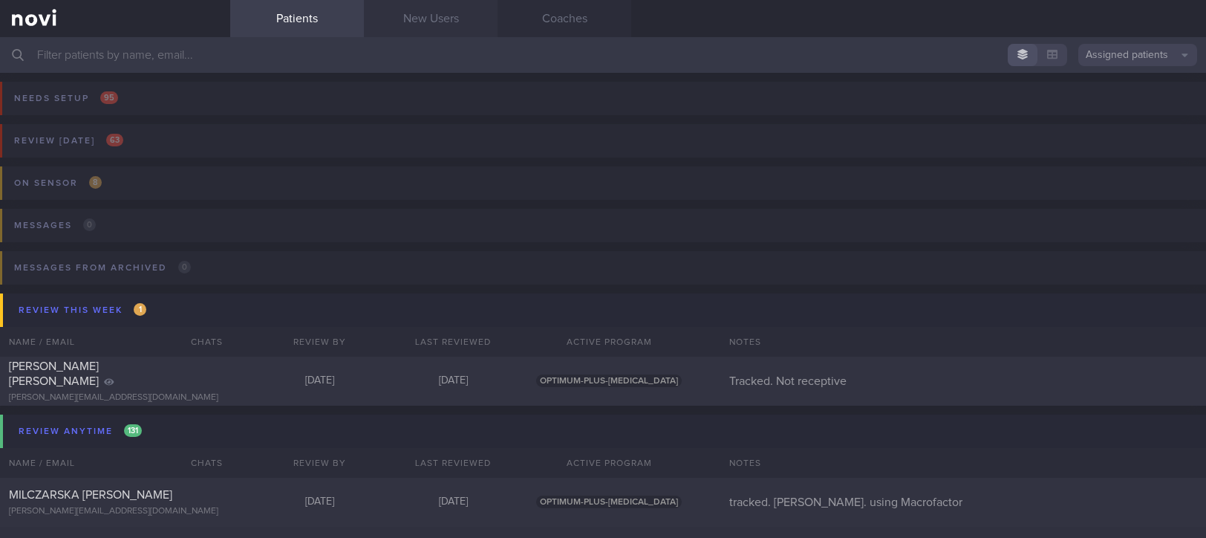
click at [471, 14] on link "New Users" at bounding box center [431, 18] width 134 height 37
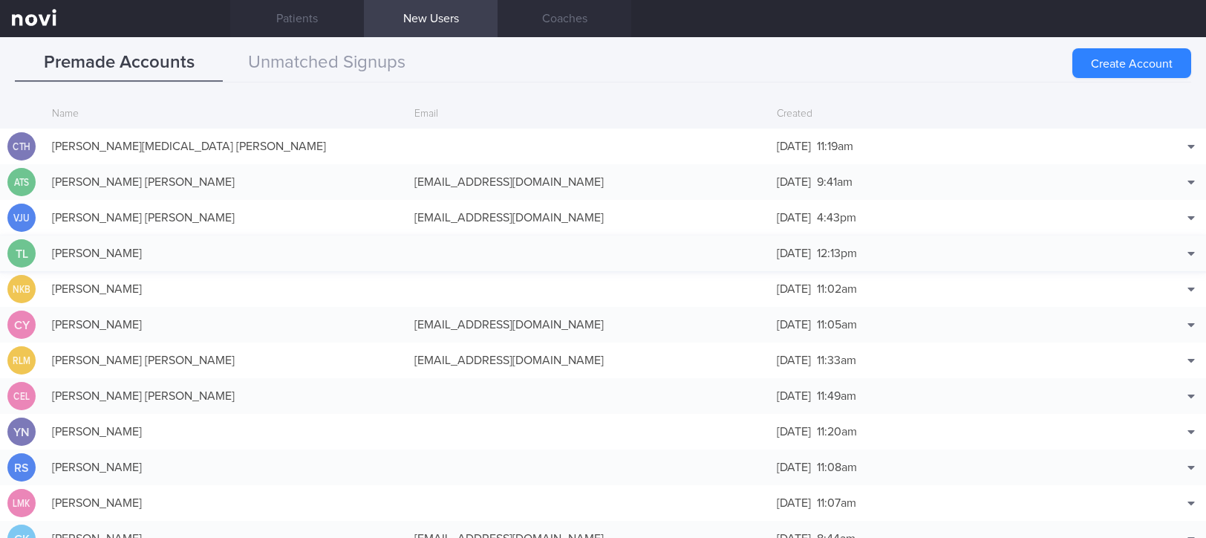
click at [516, 252] on div at bounding box center [588, 253] width 362 height 15
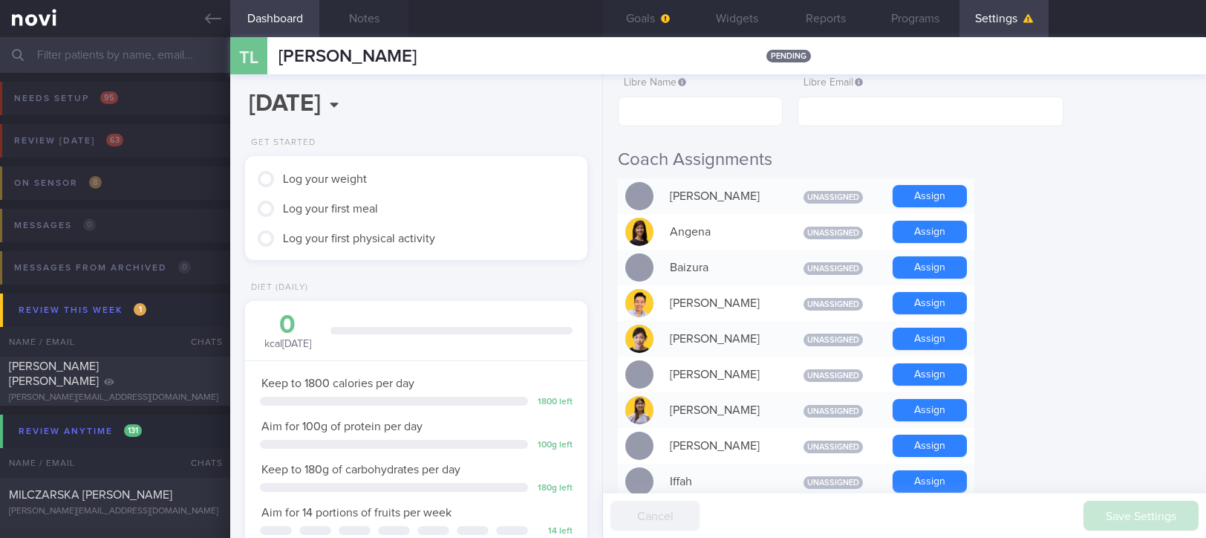
scroll to position [594, 0]
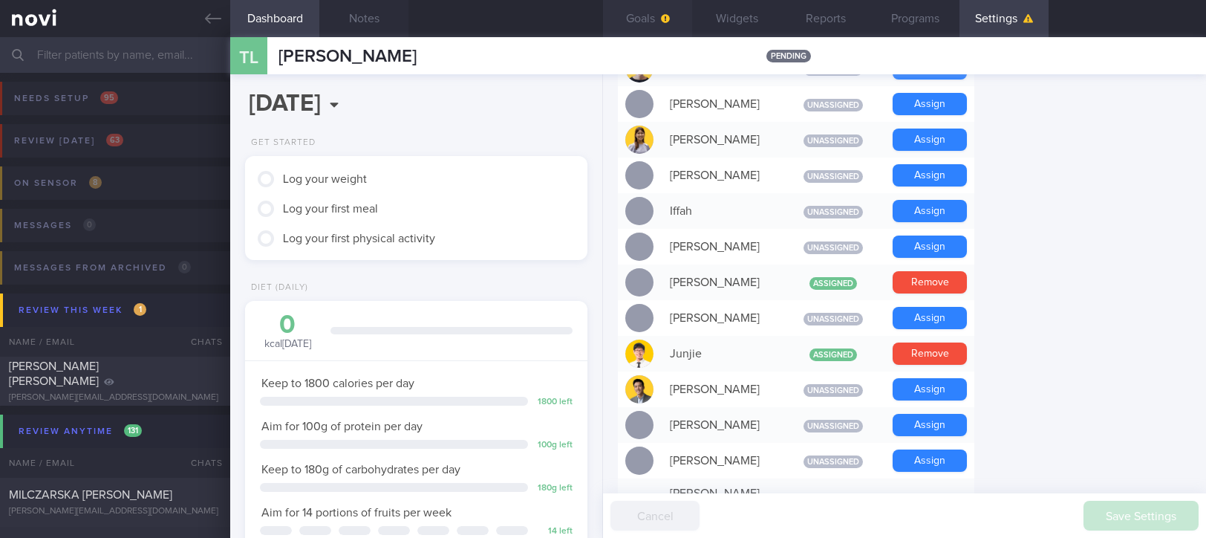
click at [680, 11] on button "Goals" at bounding box center [647, 18] width 89 height 37
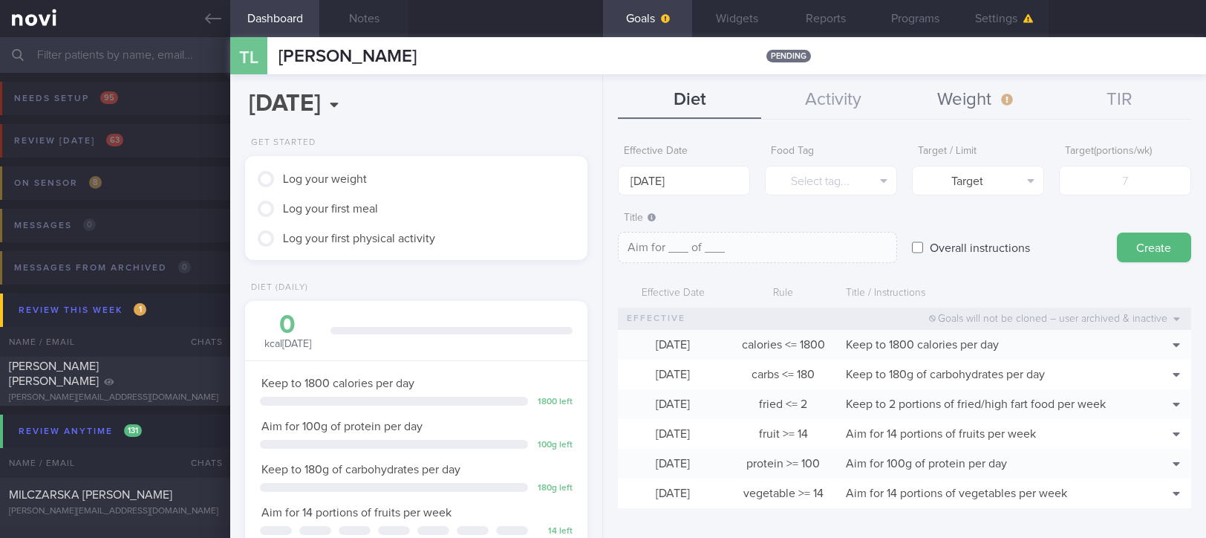
click at [949, 91] on button "Weight" at bounding box center [976, 100] width 143 height 37
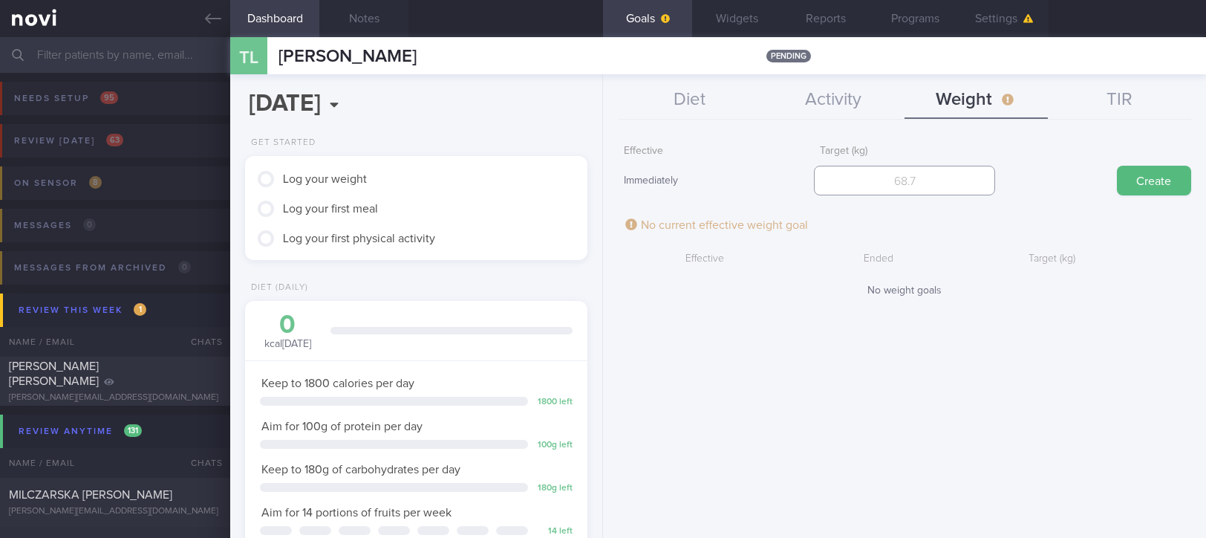
click at [889, 169] on input "number" at bounding box center [904, 181] width 181 height 30
type input "9"
type input "86.5"
click at [1138, 163] on div "Create" at bounding box center [1100, 166] width 181 height 58
click at [1133, 172] on button "Create" at bounding box center [1154, 181] width 74 height 30
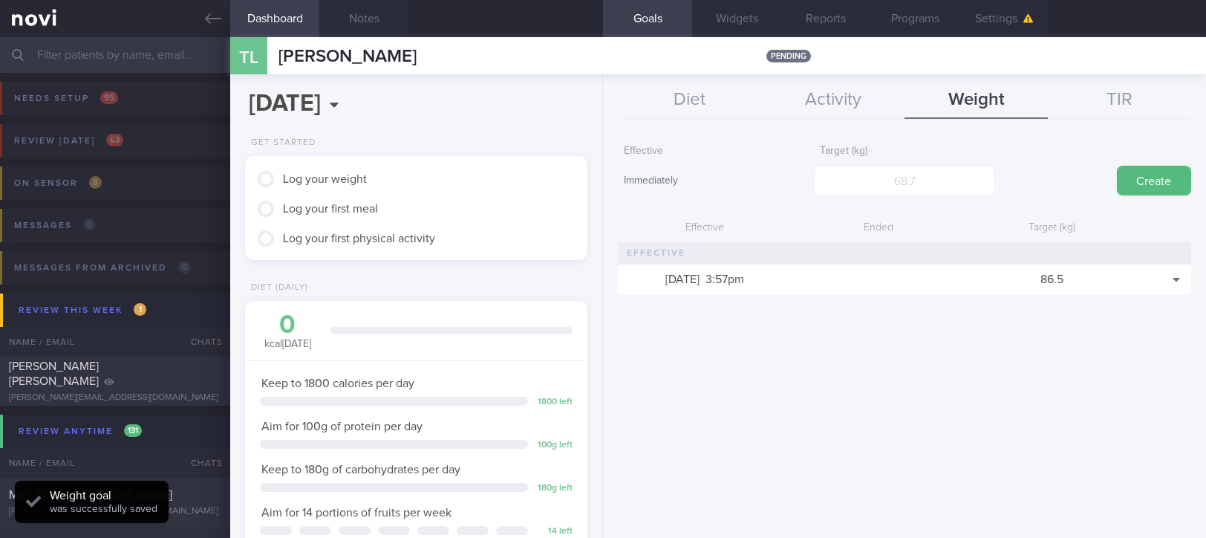
scroll to position [172, 300]
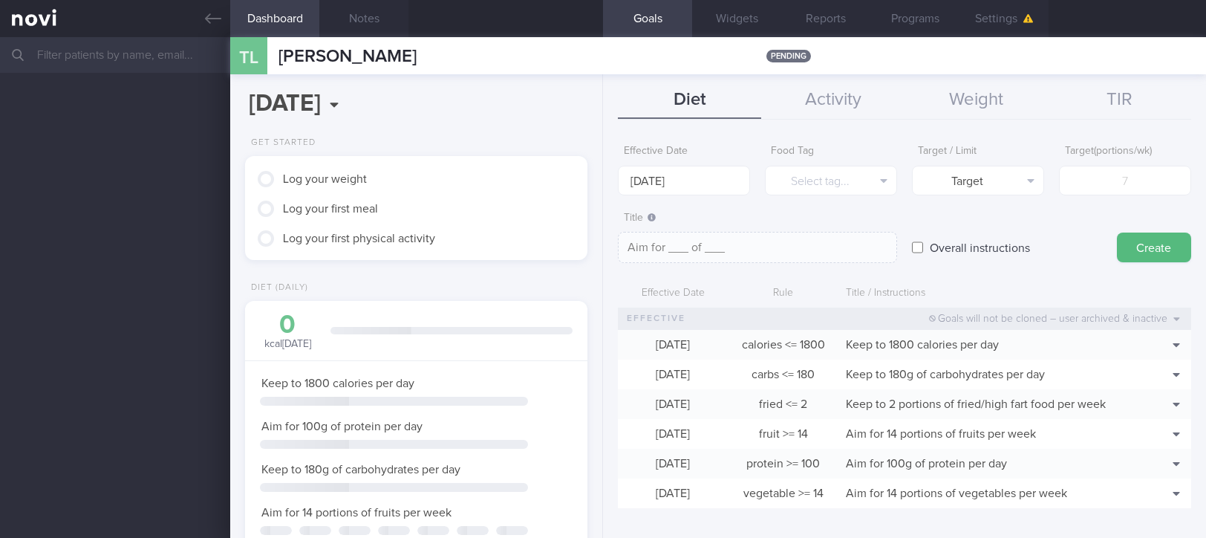
scroll to position [172, 300]
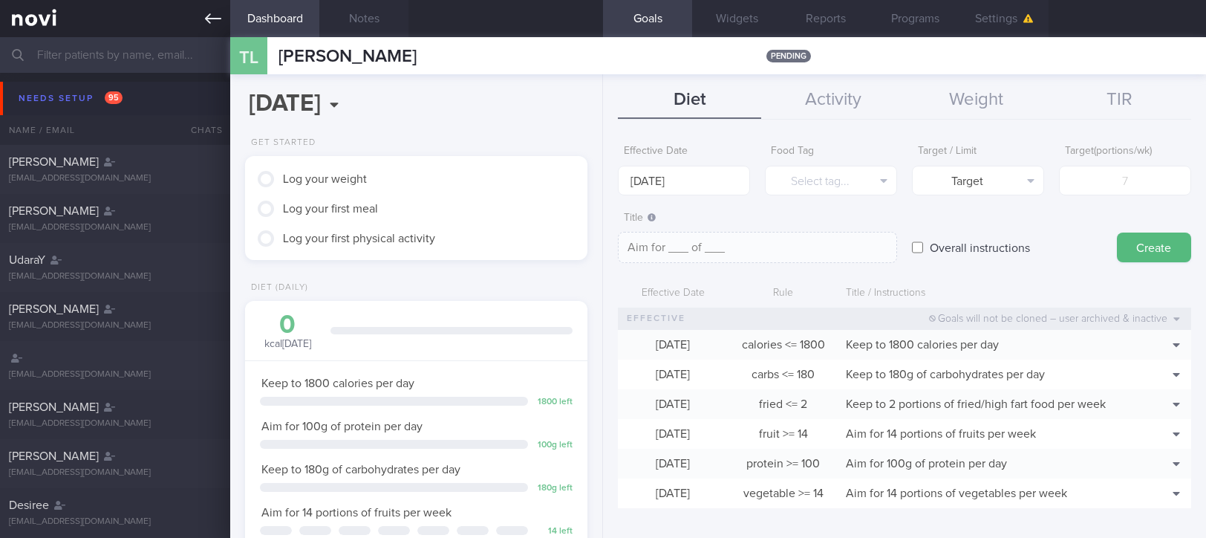
click at [178, 19] on link at bounding box center [115, 18] width 230 height 37
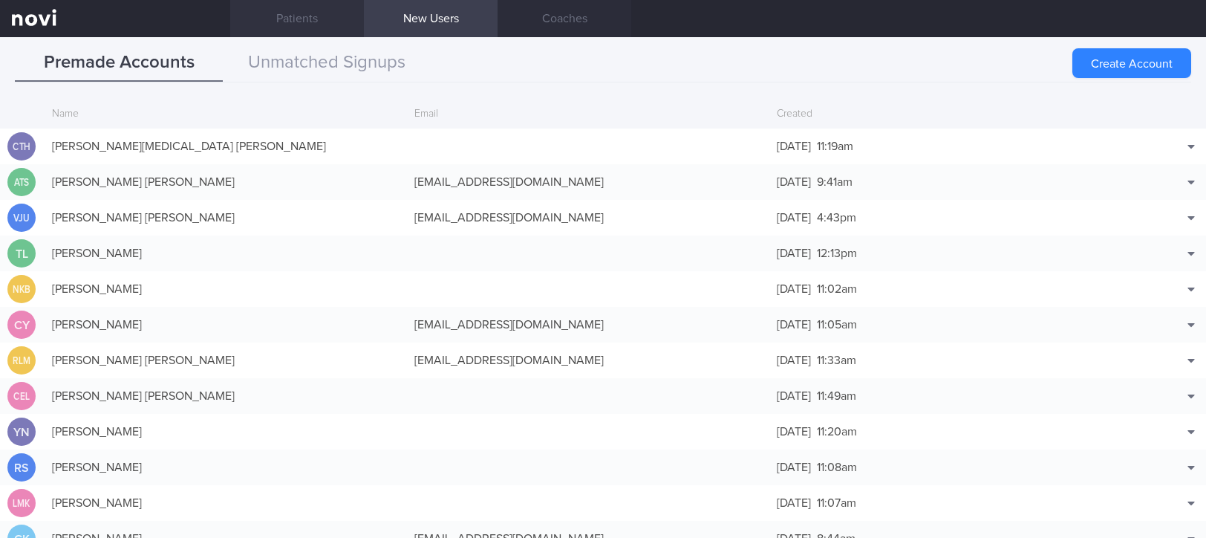
click at [310, 7] on link "Patients" at bounding box center [297, 18] width 134 height 37
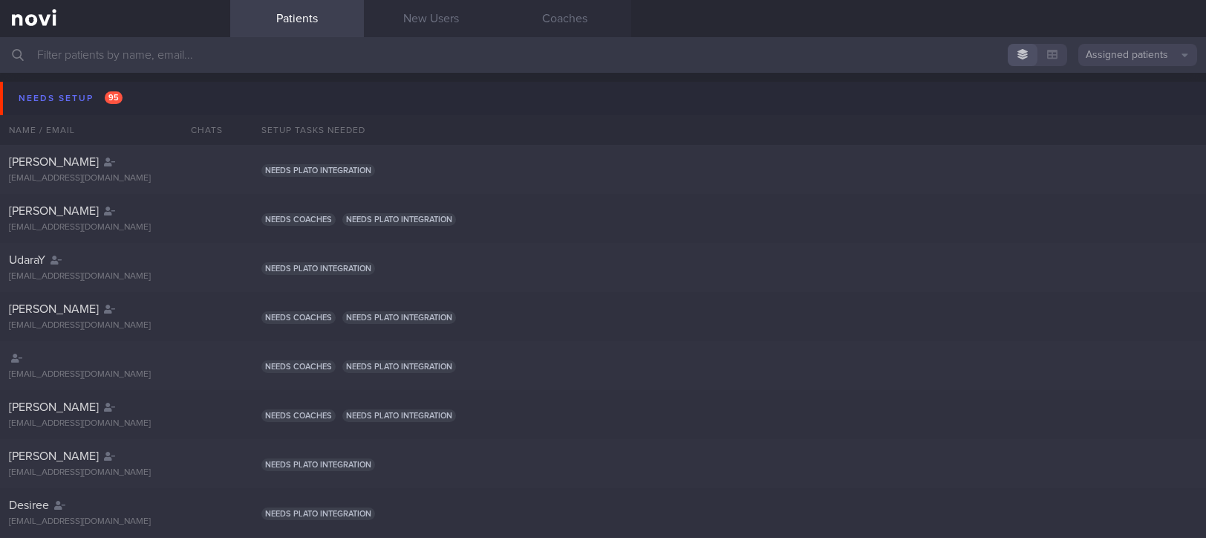
click at [305, 59] on input "text" at bounding box center [603, 55] width 1206 height 36
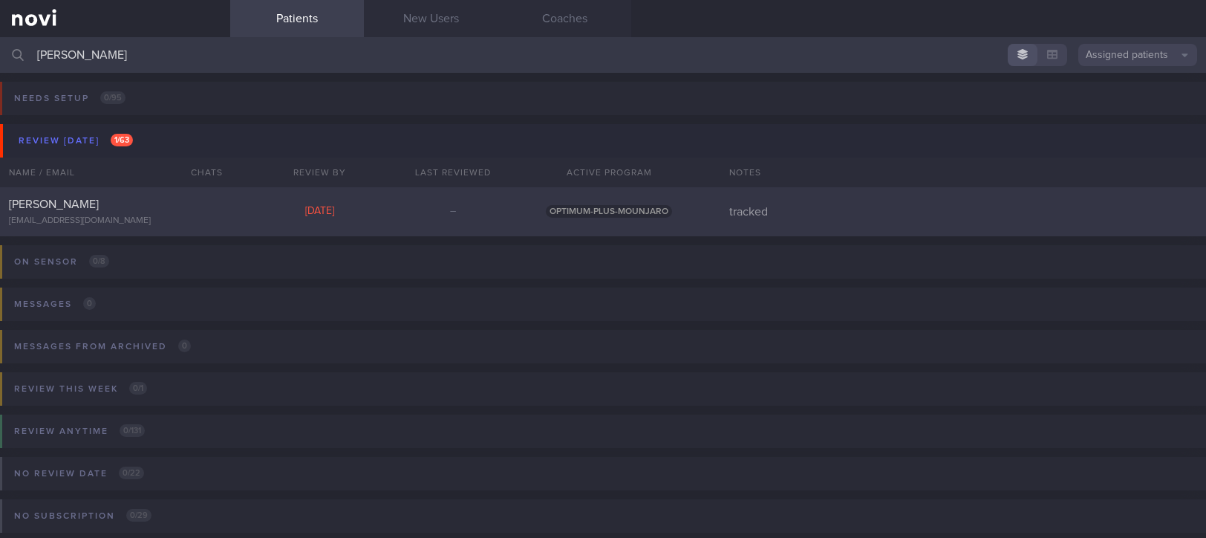
type input "[PERSON_NAME]"
click at [246, 208] on div "[PERSON_NAME] [EMAIL_ADDRESS][DOMAIN_NAME] [DATE] – OPTIMUM-PLUS-MOUNJARO track…" at bounding box center [603, 211] width 1206 height 49
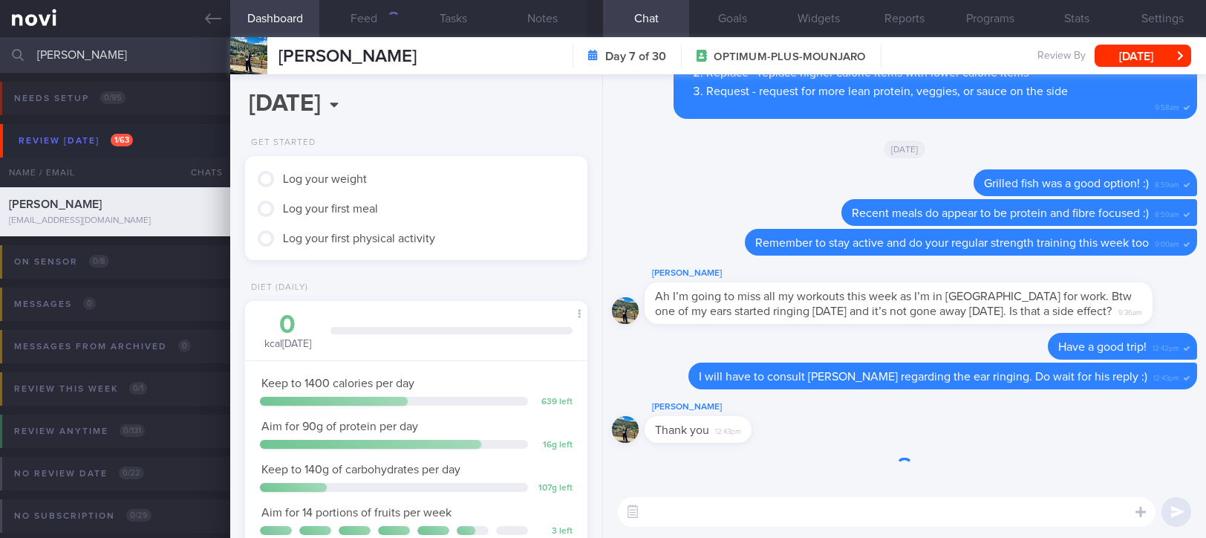
scroll to position [172, 300]
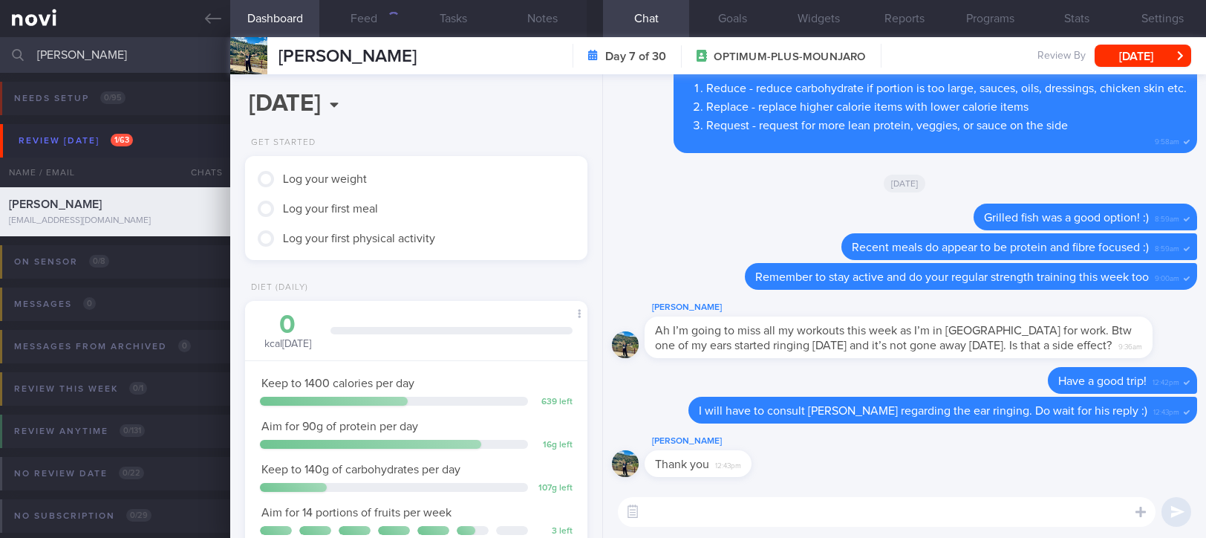
click at [824, 502] on textarea at bounding box center [887, 512] width 538 height 30
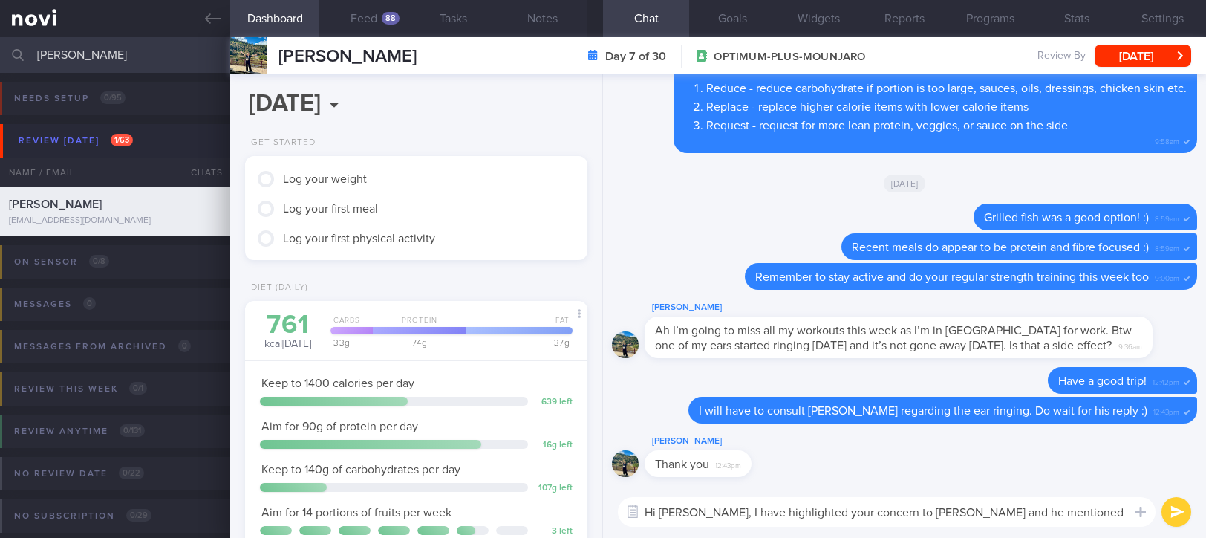
scroll to position [0, 0]
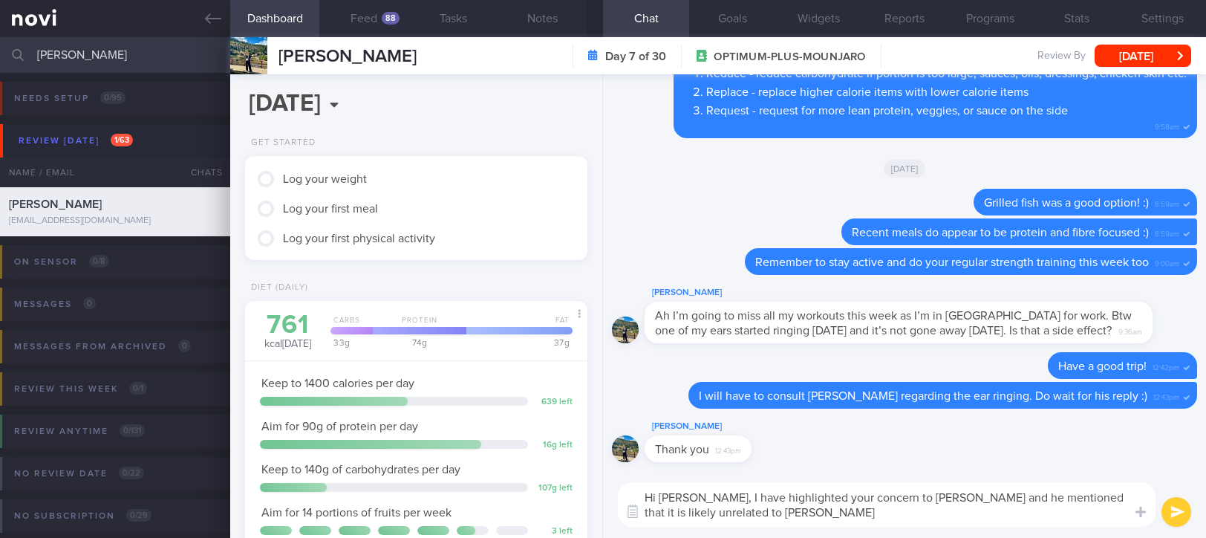
click at [1004, 497] on textarea "Hi [PERSON_NAME], I have highlighted your concern to [PERSON_NAME] and he menti…" at bounding box center [887, 504] width 538 height 45
click at [938, 509] on textarea "Hi [PERSON_NAME], I have highlighted your concern to [PERSON_NAME] and he menti…" at bounding box center [887, 504] width 538 height 45
click at [1041, 504] on textarea "Hi [PERSON_NAME], I have highlighted your concern to [PERSON_NAME] and he menti…" at bounding box center [887, 504] width 538 height 45
drag, startPoint x: 1034, startPoint y: 494, endPoint x: 950, endPoint y: 497, distance: 84.0
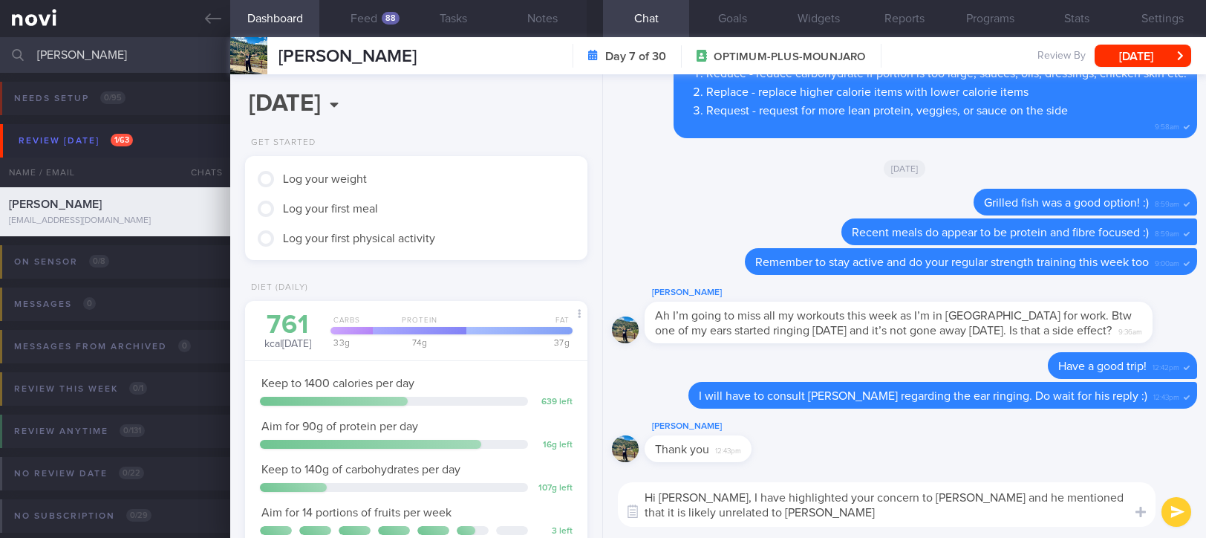
click at [950, 497] on textarea "Hi [PERSON_NAME], I have highlighted your concern to [PERSON_NAME] and he menti…" at bounding box center [887, 504] width 538 height 45
click at [1005, 514] on textarea "Hi [PERSON_NAME], I have highlighted your concern to [PERSON_NAME] and he menti…" at bounding box center [887, 504] width 538 height 45
drag, startPoint x: 1012, startPoint y: 498, endPoint x: 957, endPoint y: 498, distance: 55.7
click at [957, 498] on textarea "Hi [PERSON_NAME], I have highlighted your concern to [PERSON_NAME] and he menti…" at bounding box center [887, 504] width 538 height 45
type textarea "Hi [PERSON_NAME], I have highlighted your concern to [PERSON_NAME] and he said …"
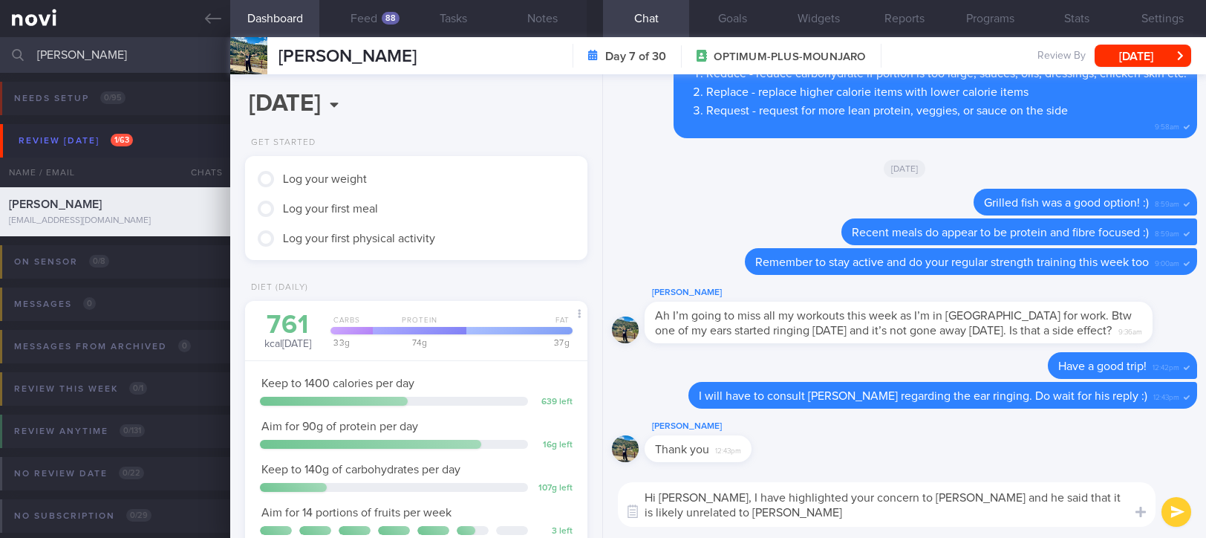
click at [1009, 520] on textarea "Hi [PERSON_NAME], I have highlighted your concern to [PERSON_NAME] and he said …" at bounding box center [887, 504] width 538 height 45
click at [814, 510] on textarea "Hi [PERSON_NAME], I have highlighted your concern to [PERSON_NAME] and he said …" at bounding box center [887, 504] width 538 height 45
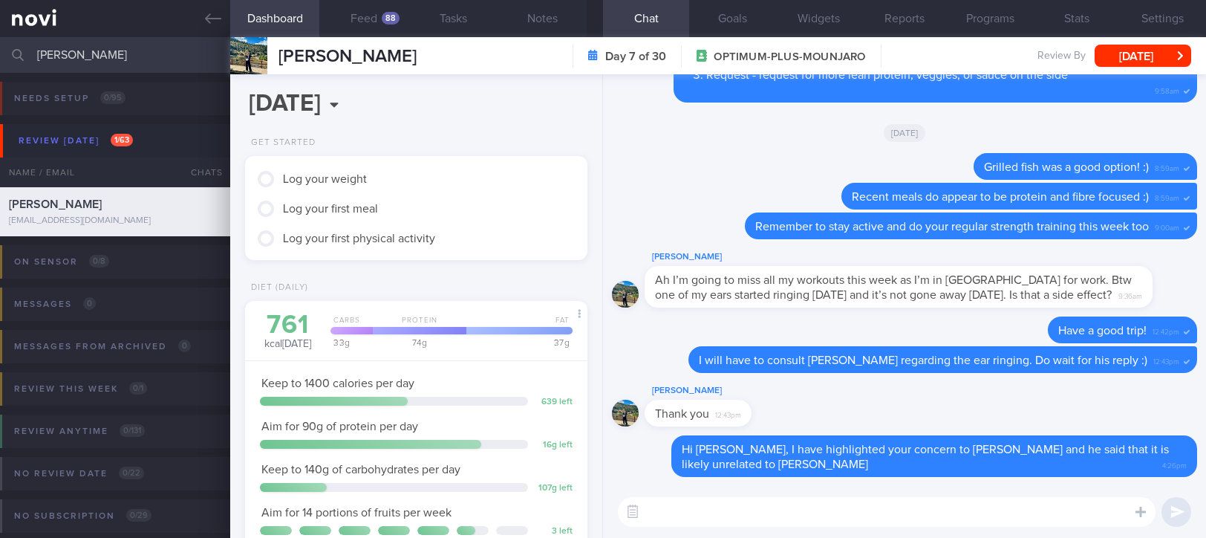
click at [814, 510] on textarea at bounding box center [887, 512] width 538 height 30
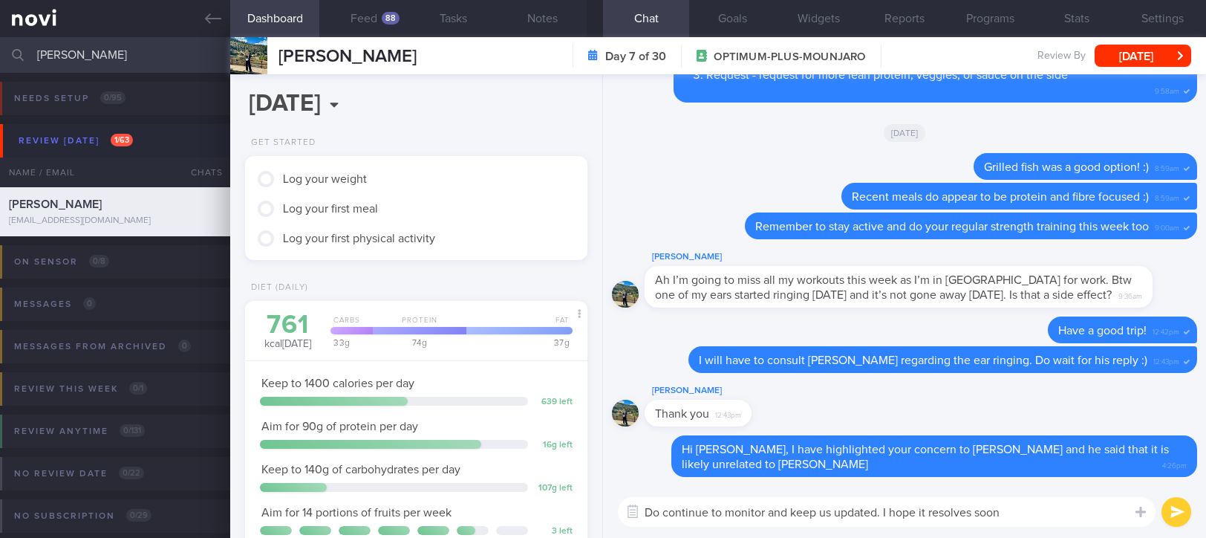
type textarea "Do continue to monitor and keep us updated. I hope it resolves soon!"
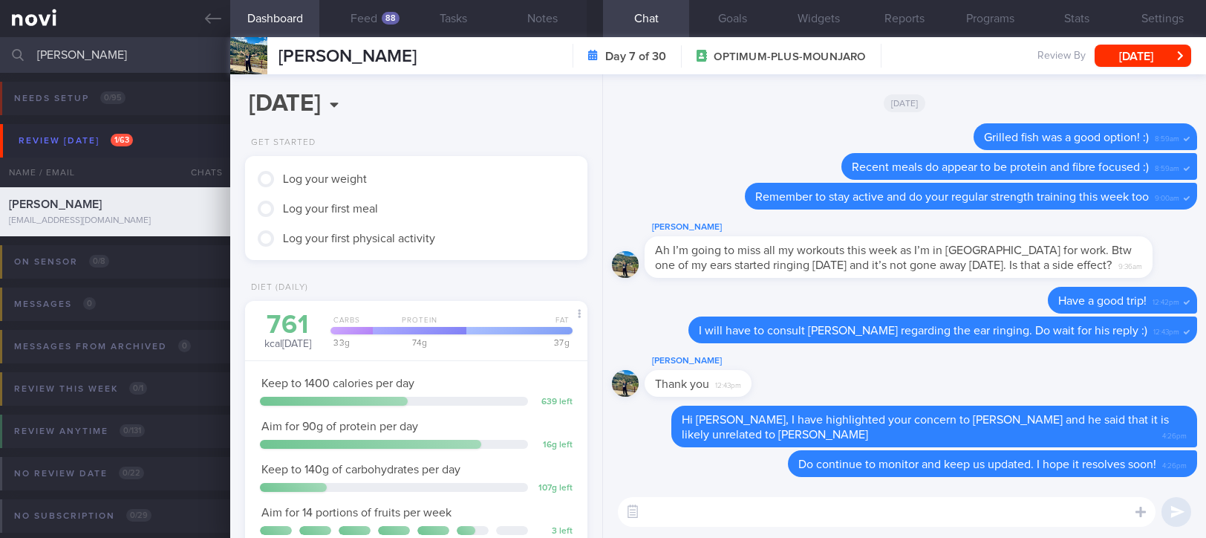
drag, startPoint x: 212, startPoint y: 19, endPoint x: 780, endPoint y: 108, distance: 575.2
click at [212, 19] on icon at bounding box center [213, 18] width 16 height 10
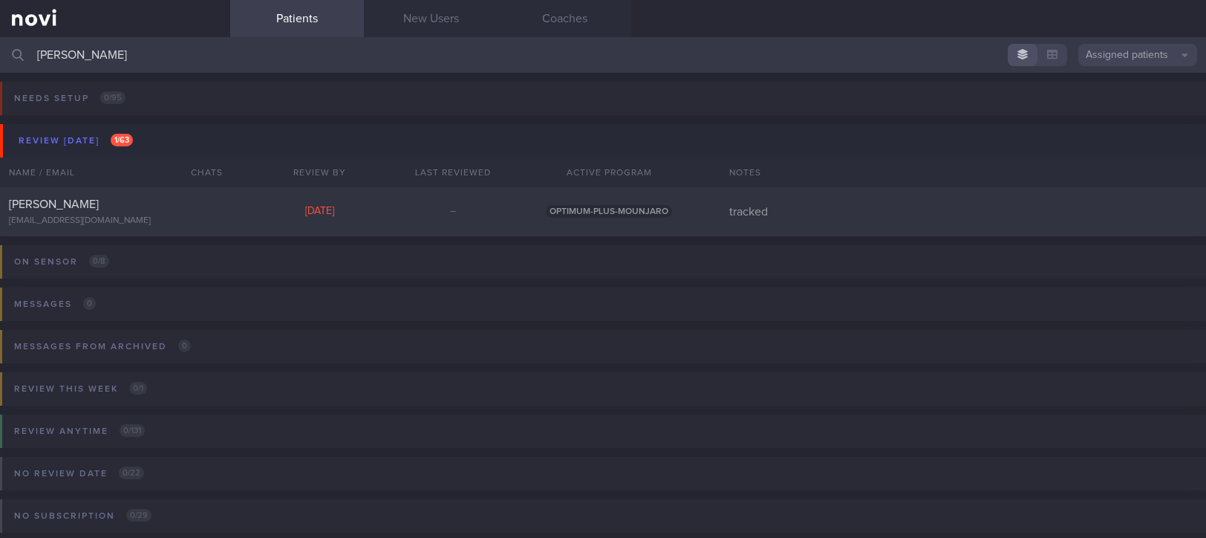
drag, startPoint x: 99, startPoint y: 62, endPoint x: 4, endPoint y: 62, distance: 94.3
click at [4, 62] on div "[PERSON_NAME] Assigned patients Assigned patients All active patients Archived …" at bounding box center [603, 55] width 1206 height 36
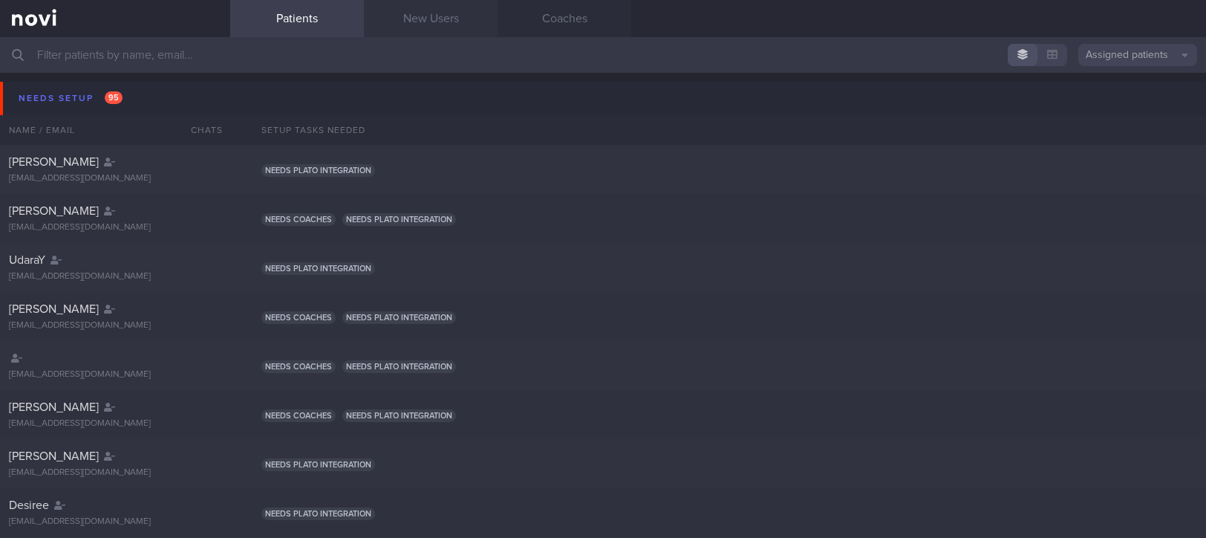
click at [443, 16] on link "New Users" at bounding box center [431, 18] width 134 height 37
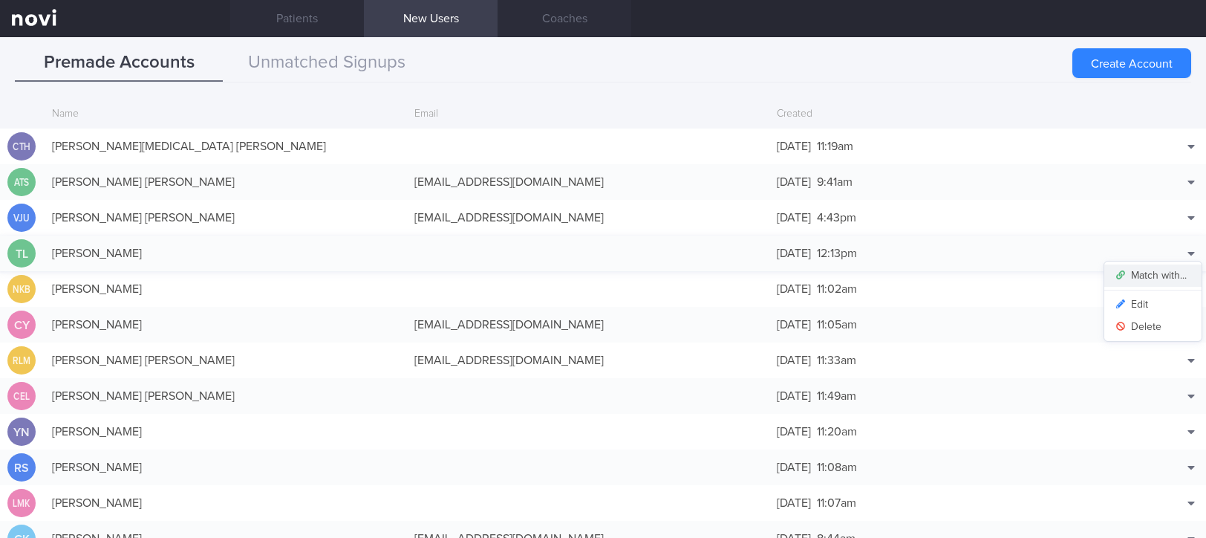
click at [1155, 274] on button "Match with..." at bounding box center [1153, 275] width 97 height 22
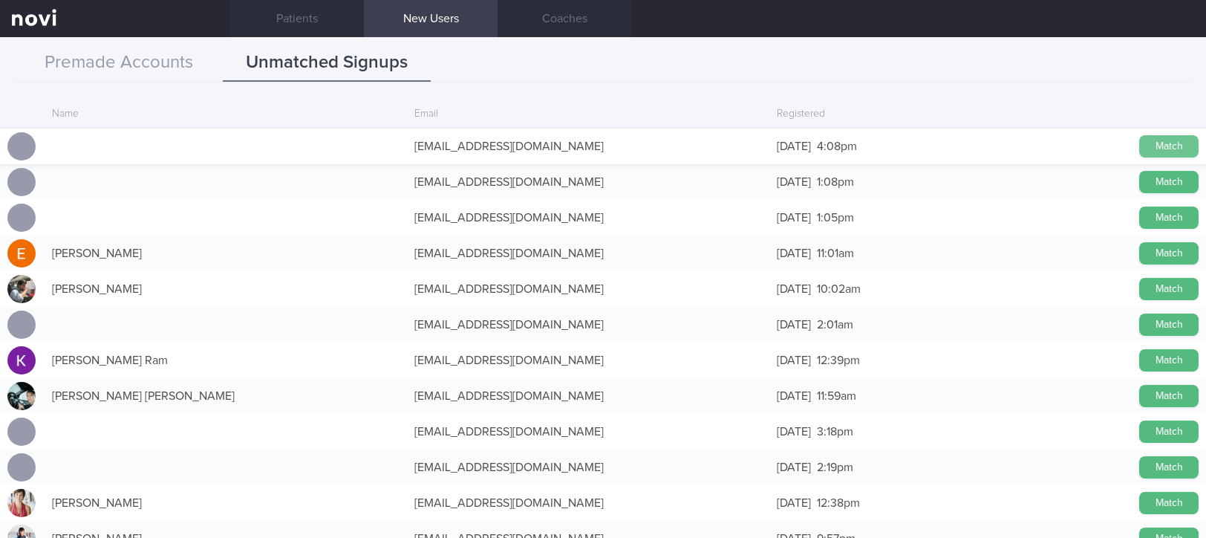
click at [1159, 148] on button "Match" at bounding box center [1168, 146] width 59 height 22
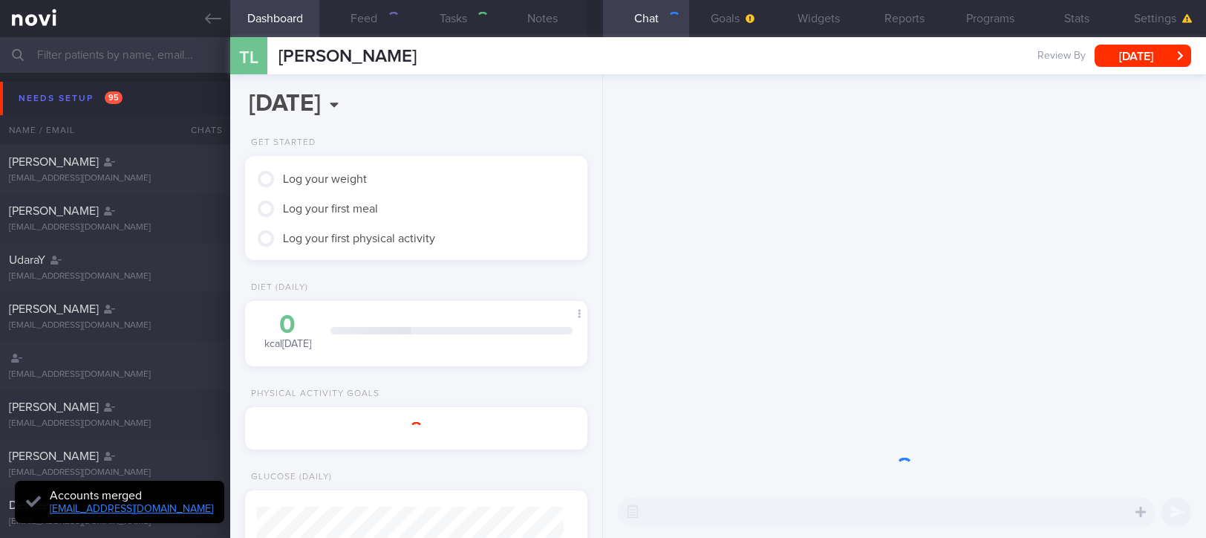
type input "tracked"
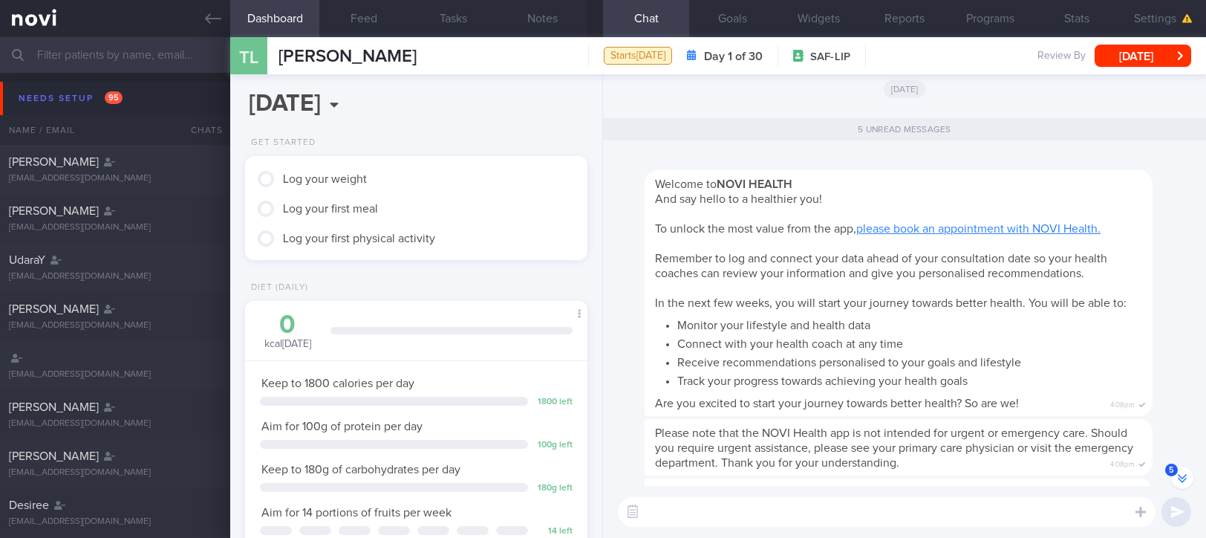
scroll to position [-189, 0]
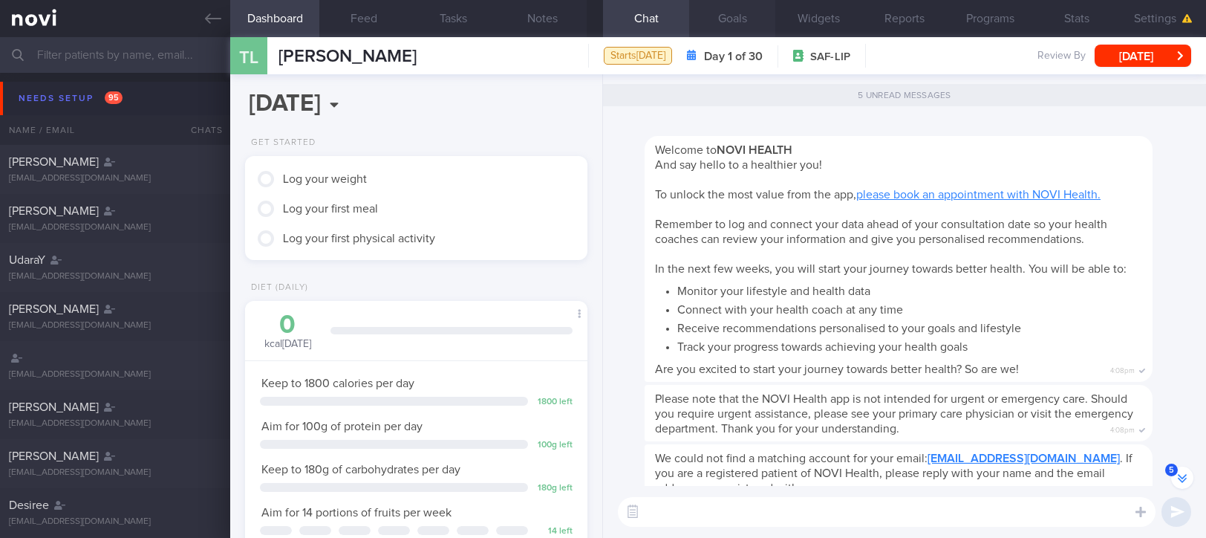
click at [738, 25] on button "Goals" at bounding box center [732, 18] width 86 height 37
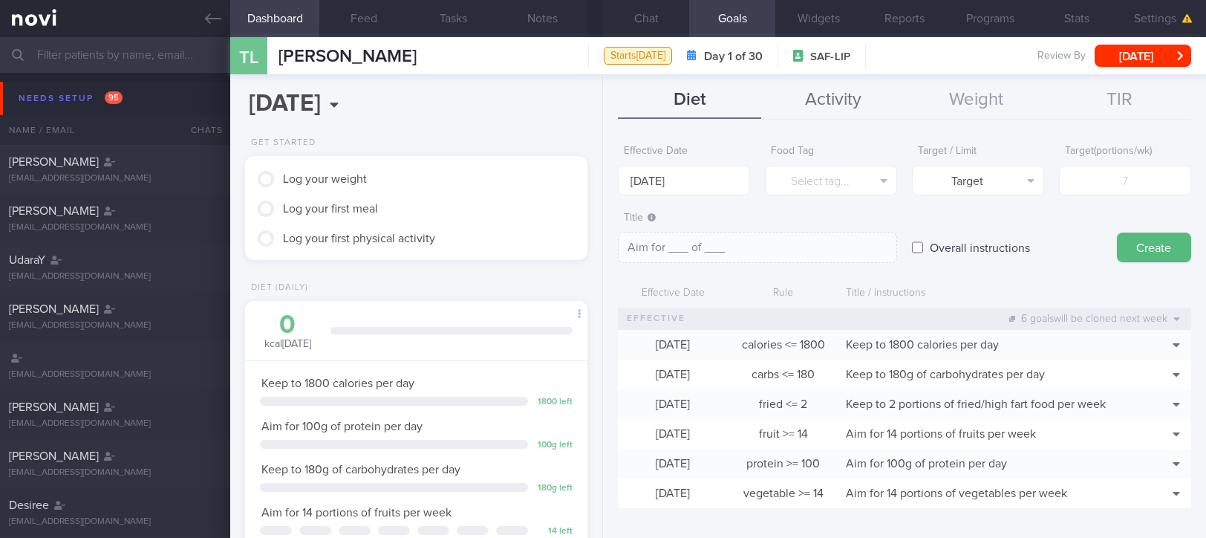
click at [820, 103] on button "Activity" at bounding box center [832, 100] width 143 height 37
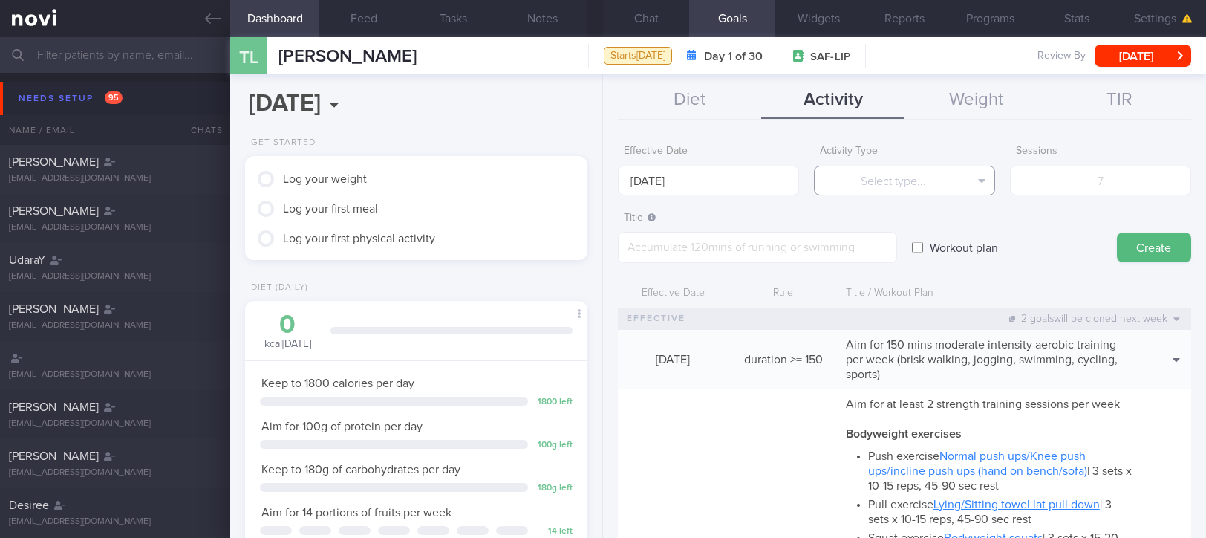
click at [901, 187] on button "Select type..." at bounding box center [904, 181] width 181 height 30
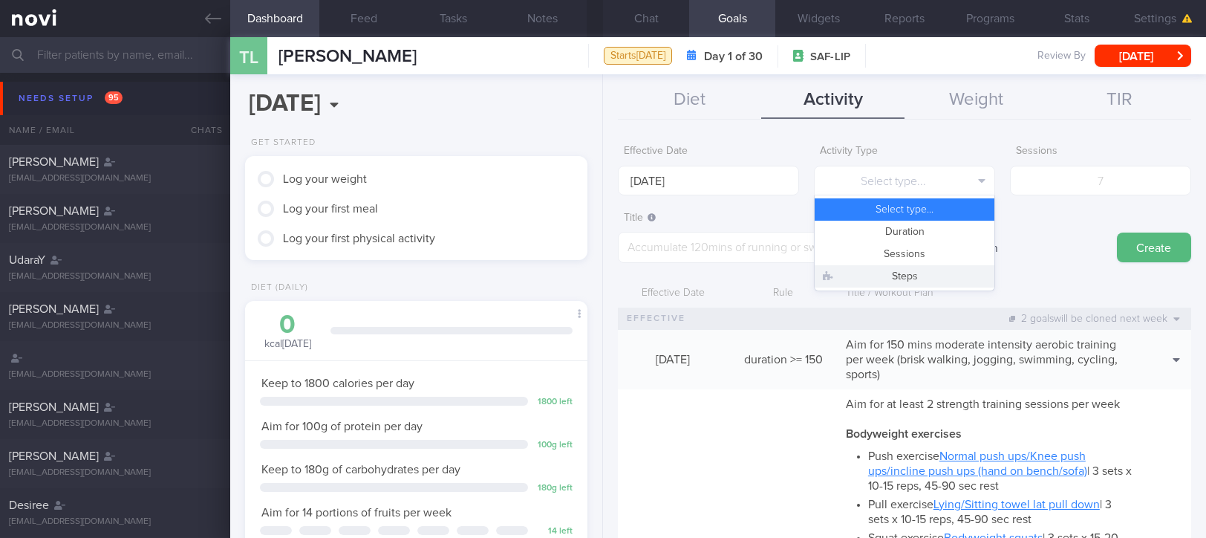
click at [915, 275] on button "Steps" at bounding box center [905, 276] width 180 height 22
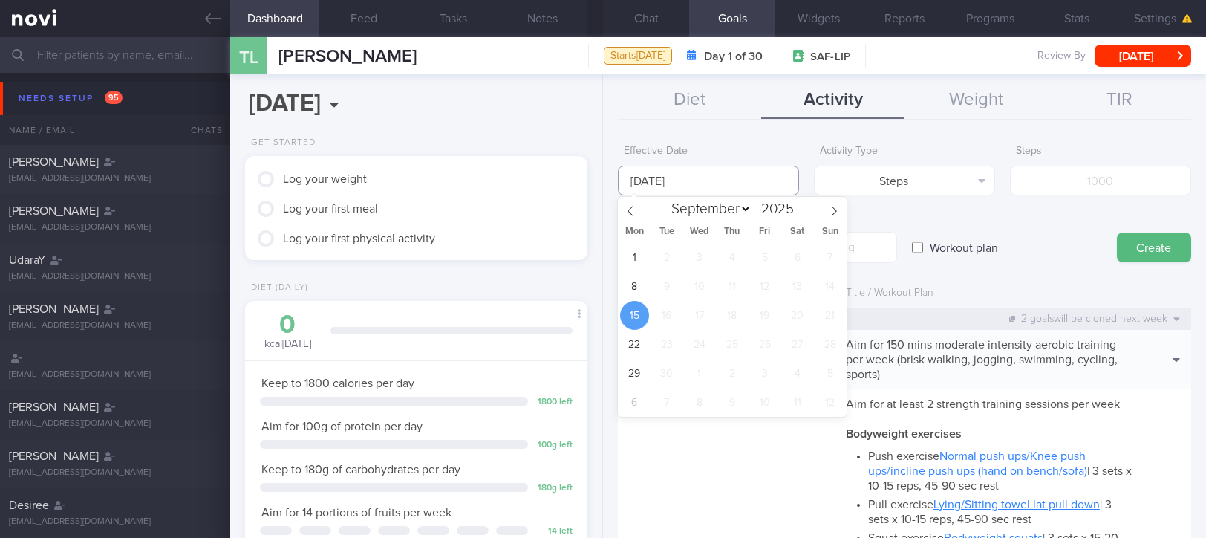
click at [717, 174] on input "[DATE]" at bounding box center [708, 181] width 181 height 30
click at [637, 290] on span "8" at bounding box center [634, 286] width 29 height 29
type input "[DATE]"
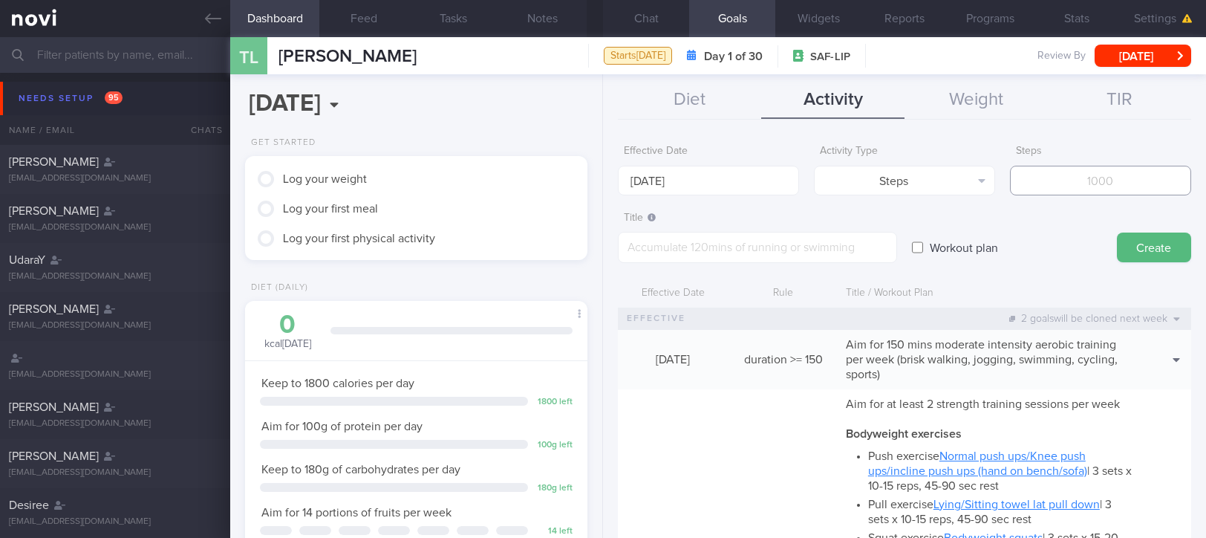
click at [1136, 185] on input "number" at bounding box center [1100, 181] width 181 height 30
type input "70000"
click at [787, 250] on textarea at bounding box center [757, 247] width 279 height 31
click at [789, 253] on textarea "Aim for 8-10" at bounding box center [757, 247] width 279 height 31
click at [1147, 20] on button "Settings" at bounding box center [1163, 18] width 86 height 37
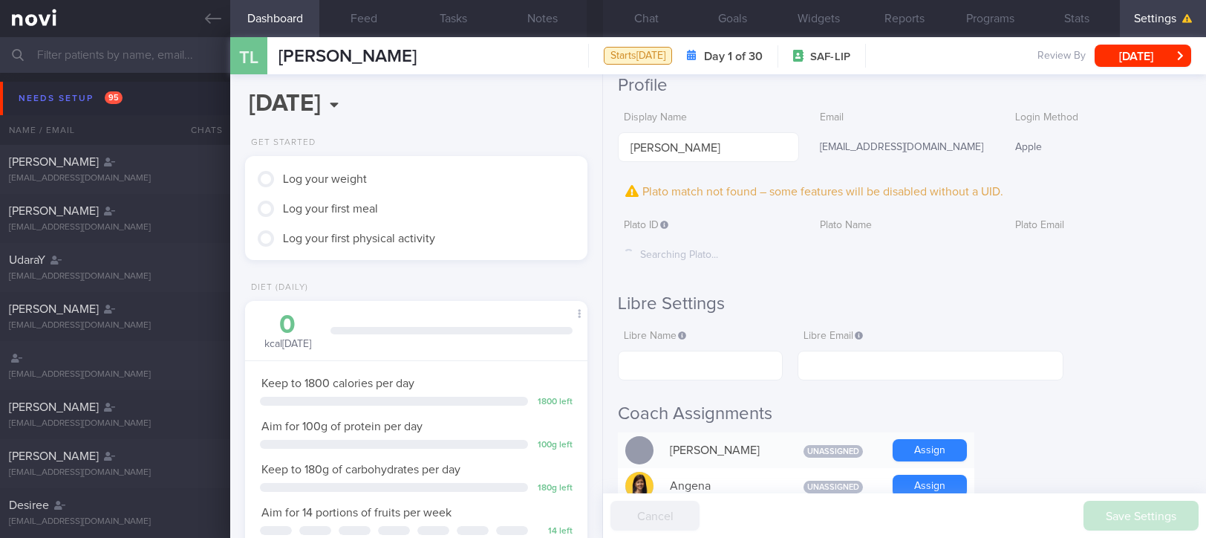
scroll to position [198, 0]
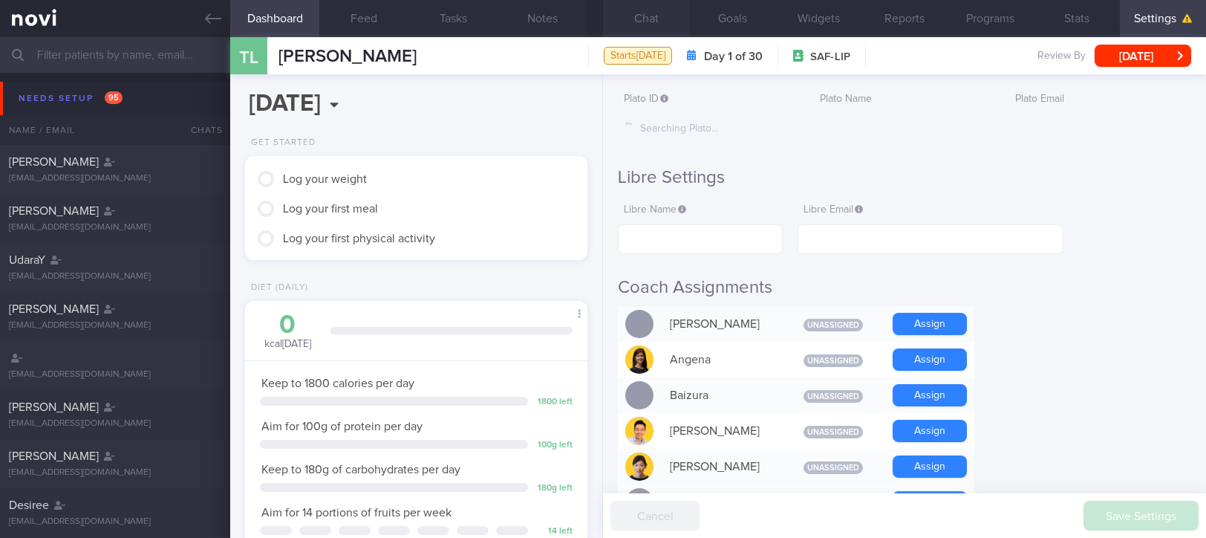
click at [634, 22] on button "Chat" at bounding box center [646, 18] width 86 height 37
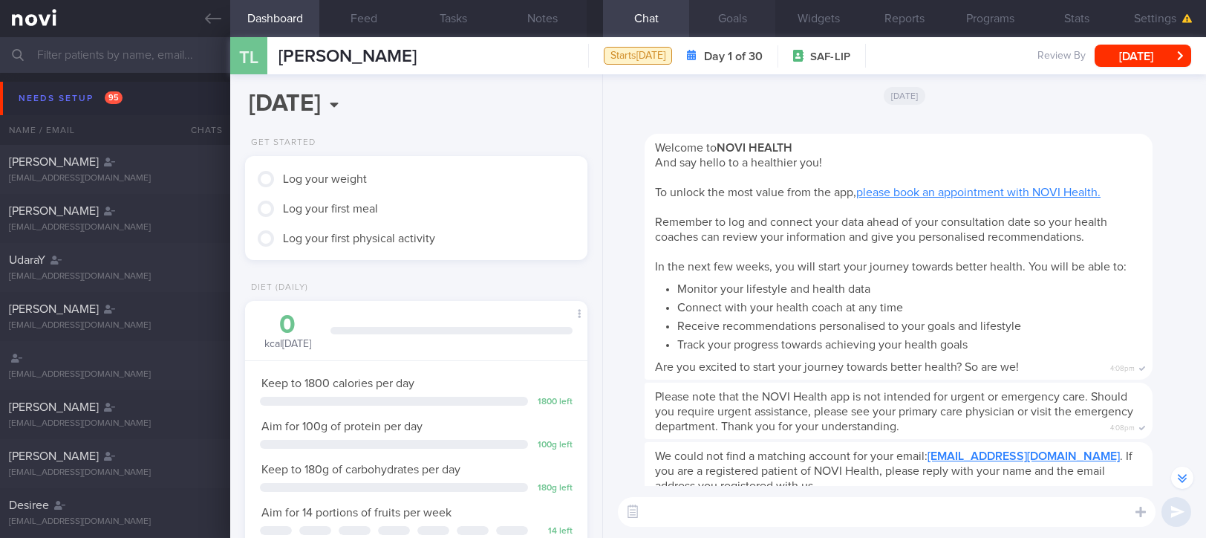
click at [728, 25] on button "Goals" at bounding box center [732, 18] width 86 height 37
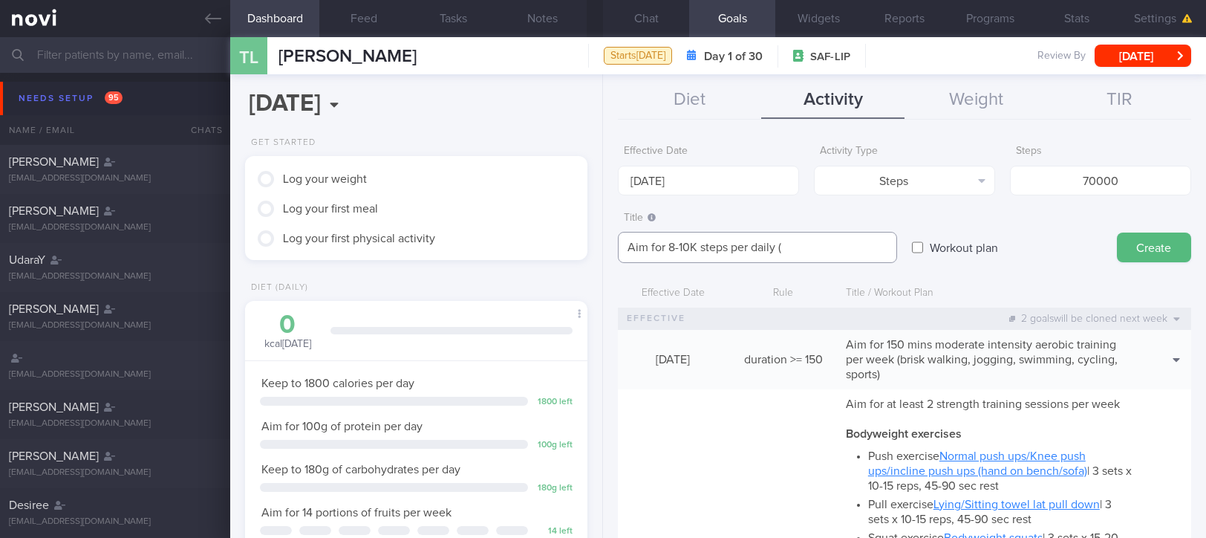
click at [801, 253] on textarea "Aim for 8-10K steps per daily (" at bounding box center [757, 247] width 279 height 31
type textarea "Aim for 8-10K steps per daily (56-70K per week)"
click at [1123, 246] on button "Create" at bounding box center [1154, 247] width 74 height 30
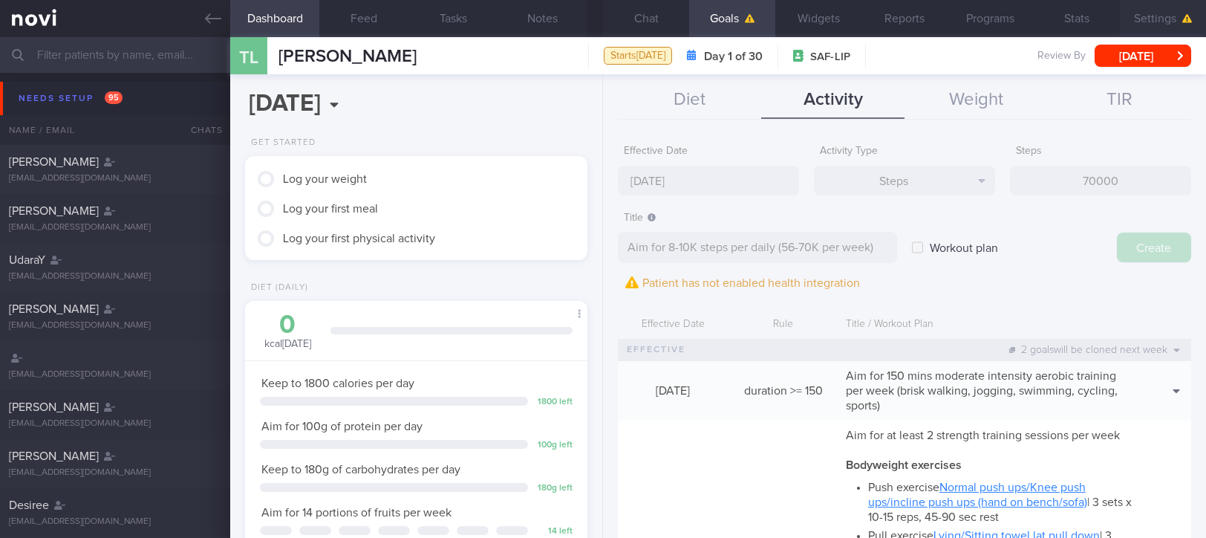
type input "[DATE]"
click at [1140, 16] on button "Settings" at bounding box center [1163, 18] width 86 height 37
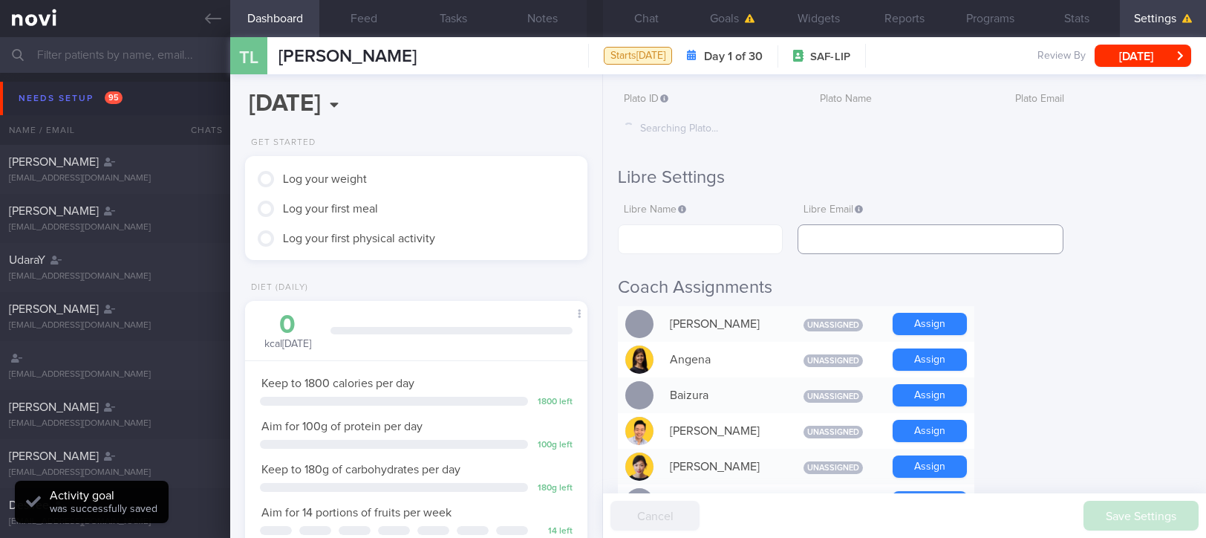
click at [877, 227] on input "text" at bounding box center [931, 239] width 266 height 30
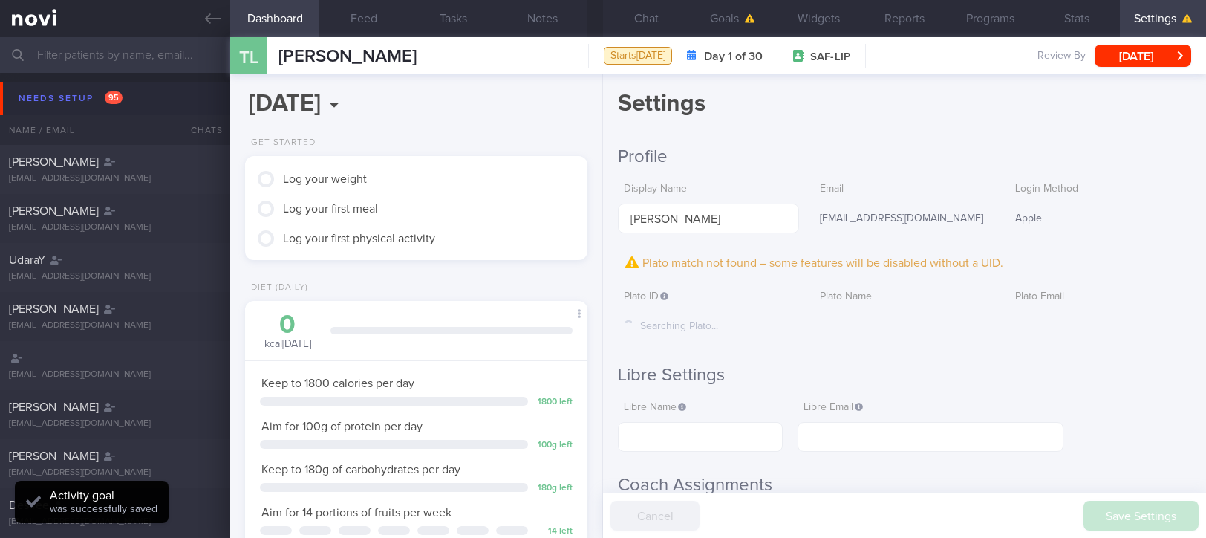
click at [944, 221] on div "[EMAIL_ADDRESS][DOMAIN_NAME]" at bounding box center [904, 219] width 180 height 31
drag, startPoint x: 877, startPoint y: 225, endPoint x: 806, endPoint y: 225, distance: 71.3
click at [814, 225] on div "[EMAIL_ADDRESS][DOMAIN_NAME]" at bounding box center [904, 219] width 180 height 31
copy div "[EMAIL_ADDRESS][DOMAIN_NAME]"
click at [885, 445] on input "text" at bounding box center [931, 437] width 266 height 30
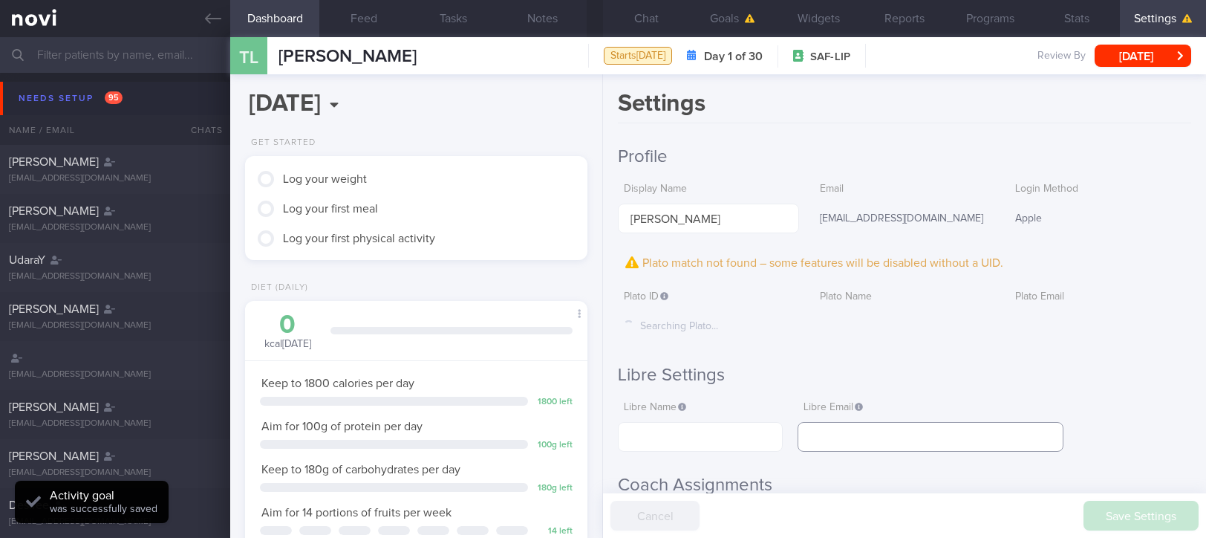
paste input "[EMAIL_ADDRESS][DOMAIN_NAME]"
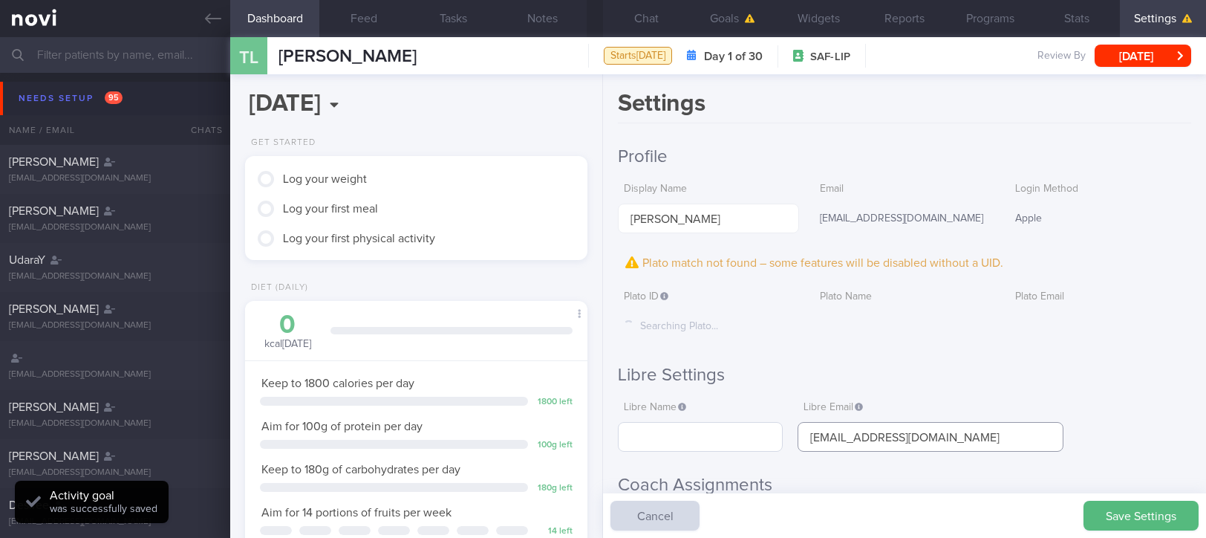
type input "[EMAIL_ADDRESS][DOMAIN_NAME]"
click at [694, 442] on input "text" at bounding box center [700, 437] width 165 height 30
drag, startPoint x: 705, startPoint y: 221, endPoint x: 469, endPoint y: 223, distance: 236.2
click at [469, 223] on div "Dashboard Feed Tasks Notes Chat Goals Widgets Reports Programs Stats Settings T…" at bounding box center [718, 287] width 976 height 501
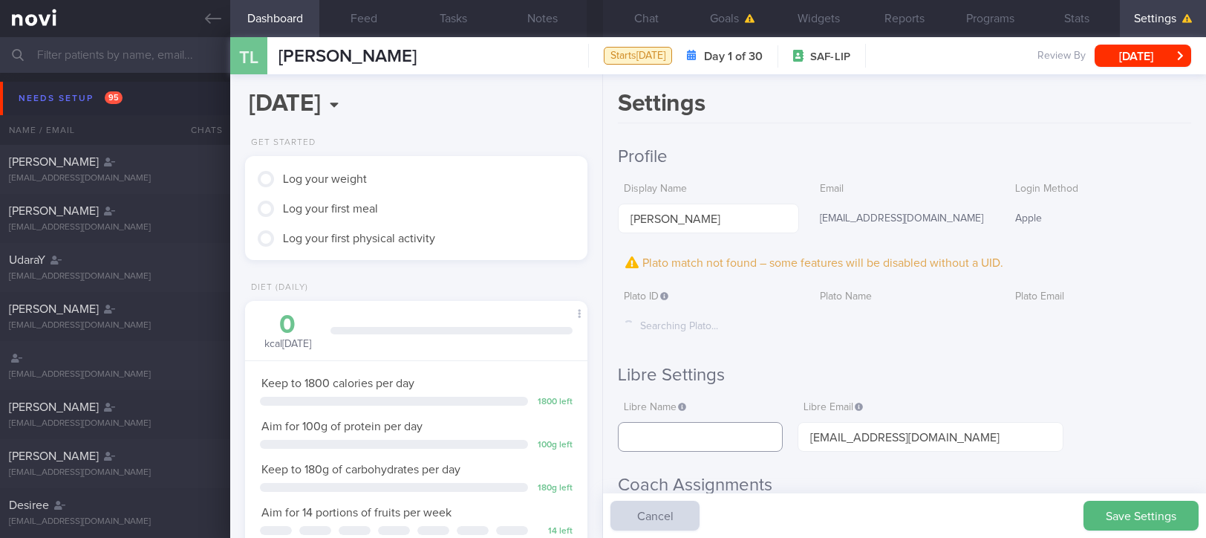
click at [703, 437] on input "text" at bounding box center [700, 437] width 165 height 30
paste input "[PERSON_NAME]"
type input "[PERSON_NAME]"
click at [1133, 507] on button "Save Settings" at bounding box center [1141, 516] width 115 height 30
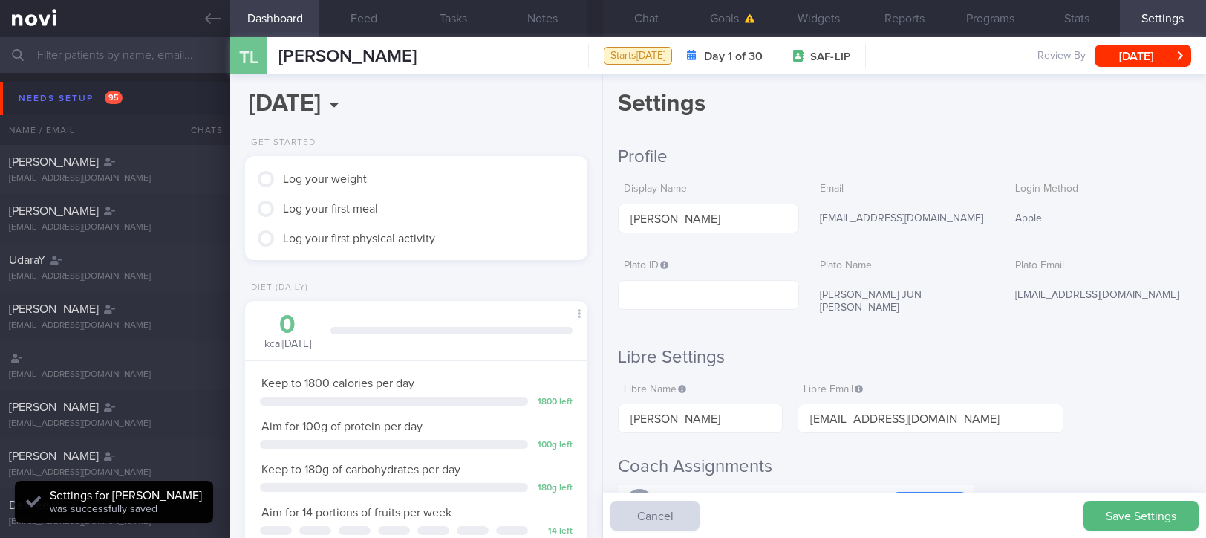
scroll to position [153, 306]
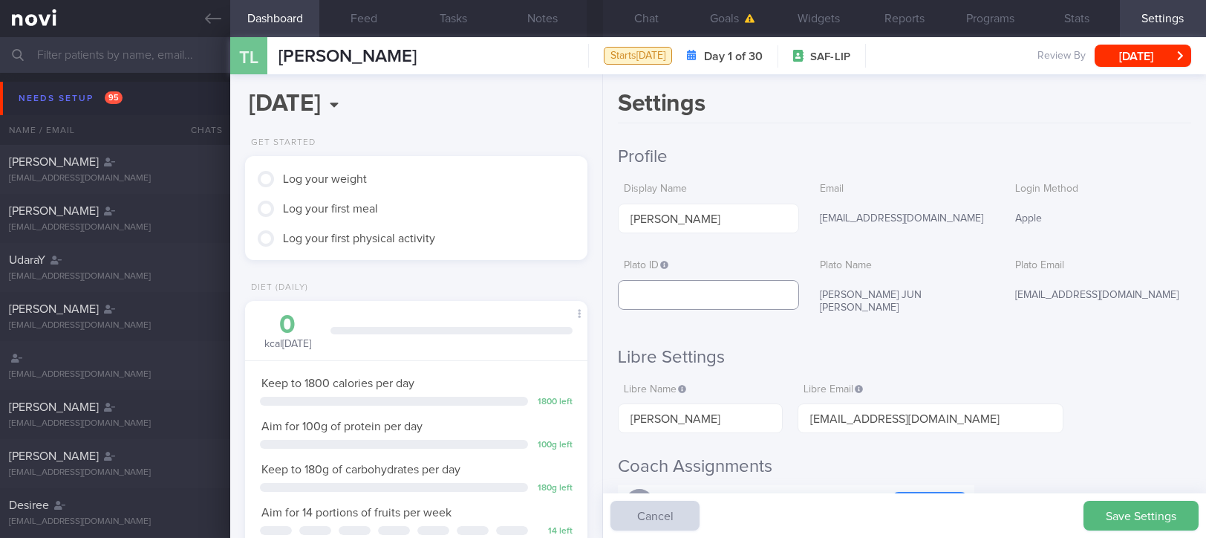
click at [723, 308] on input "text" at bounding box center [708, 295] width 180 height 30
paste input "48a7bf21dce19b13f5cbf99b94bb8108"
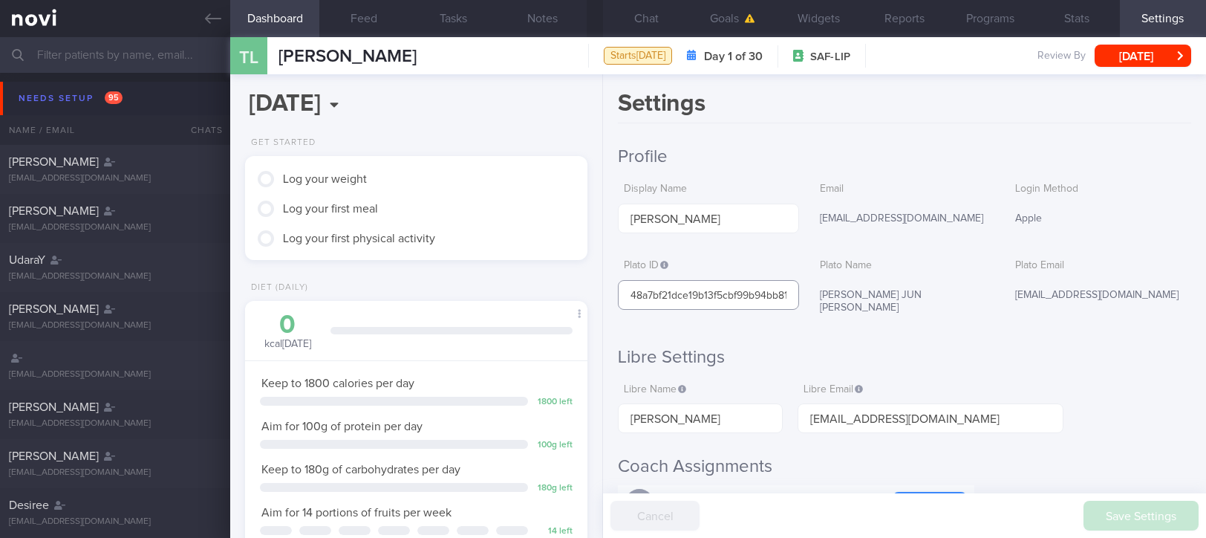
scroll to position [0, 22]
type input "48a7bf21dce19b13f5cbf99b94bb8108"
click at [548, 24] on button "Notes" at bounding box center [542, 18] width 89 height 37
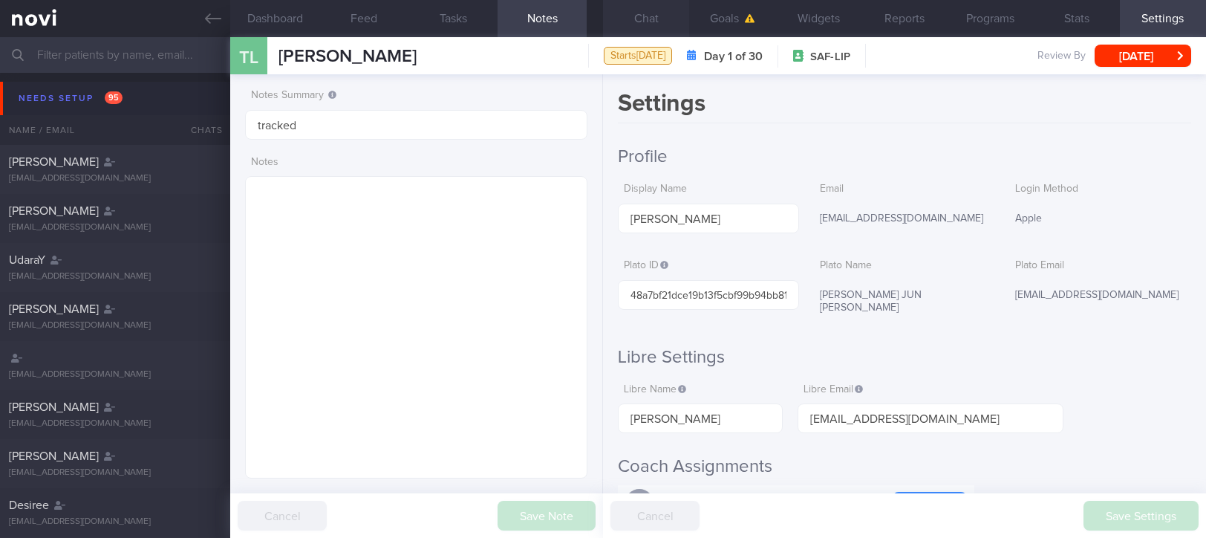
click at [665, 27] on button "Chat" at bounding box center [646, 18] width 86 height 37
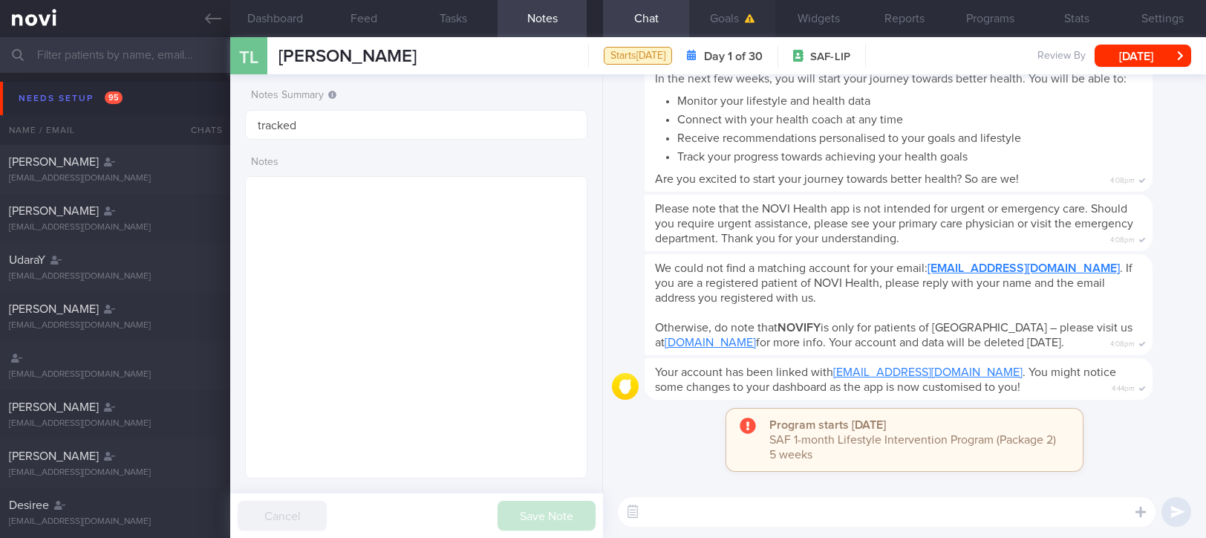
drag, startPoint x: 715, startPoint y: 22, endPoint x: 719, endPoint y: 2, distance: 19.7
click at [715, 21] on button "Goals" at bounding box center [732, 18] width 86 height 37
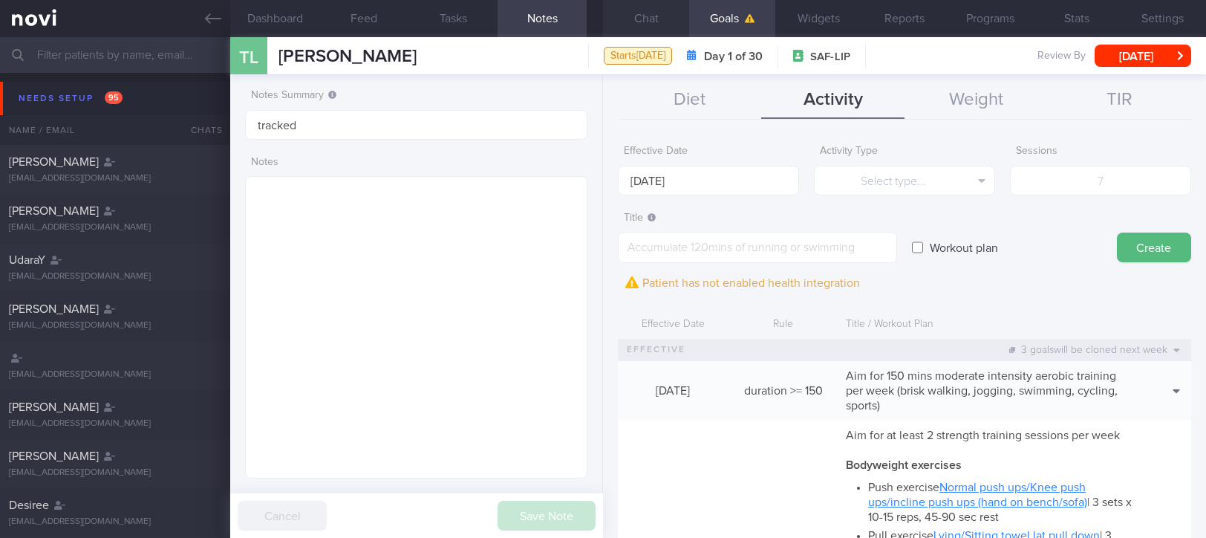
click at [648, 7] on button "Chat" at bounding box center [646, 18] width 86 height 37
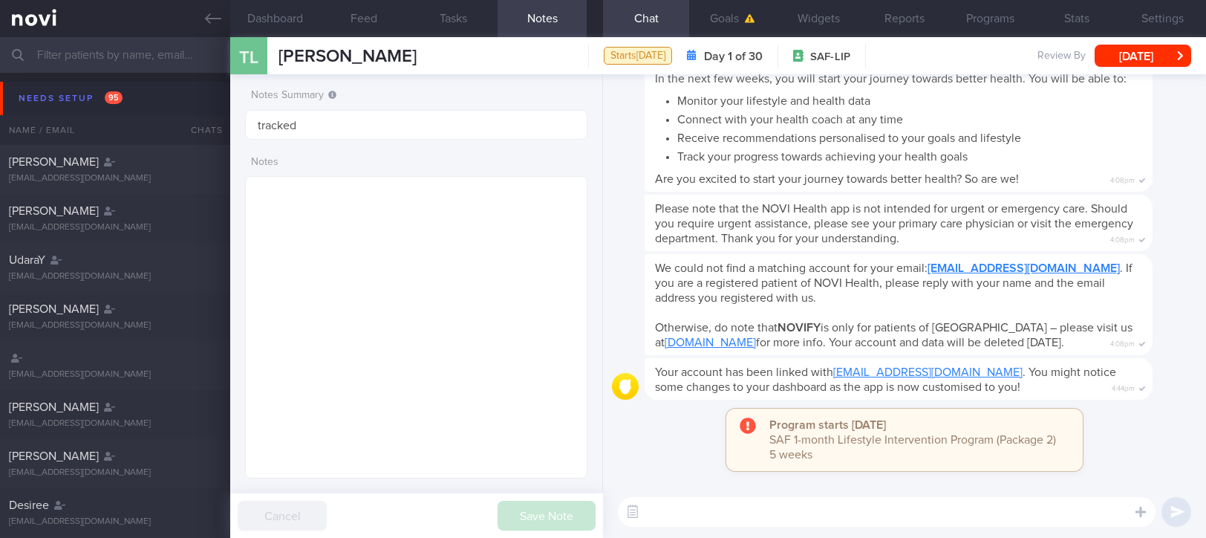
click at [862, 510] on textarea at bounding box center [887, 512] width 538 height 30
paste textarea "Hi [PERSON_NAME]! This is [PERSON_NAME], the dietitian. It was nice chatting wi…"
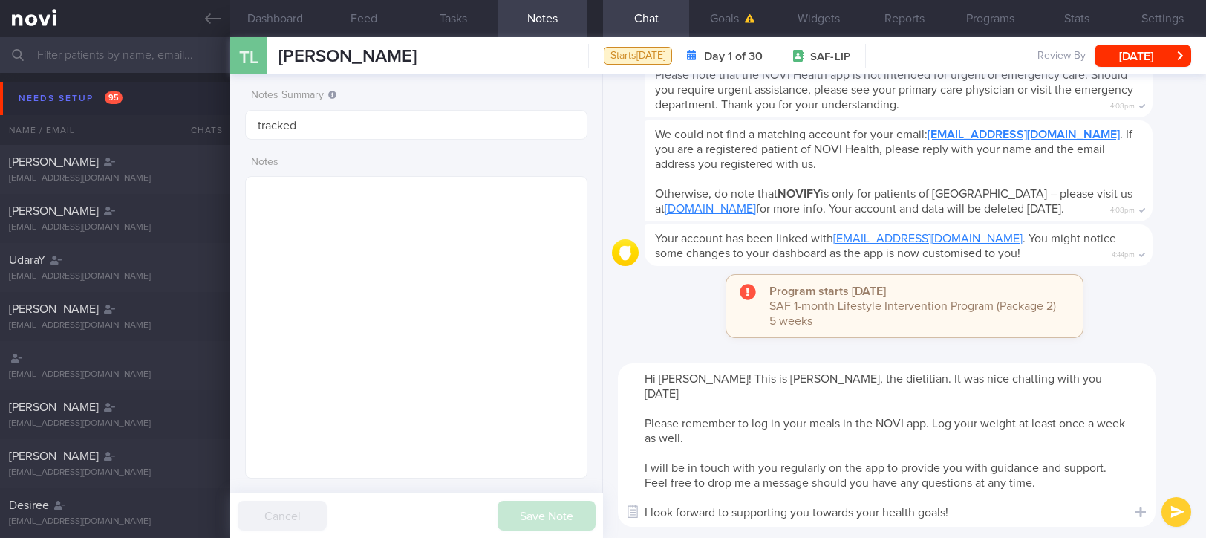
click at [683, 373] on textarea "Hi [PERSON_NAME]! This is [PERSON_NAME], the dietitian. It was nice chatting wi…" at bounding box center [887, 444] width 538 height 163
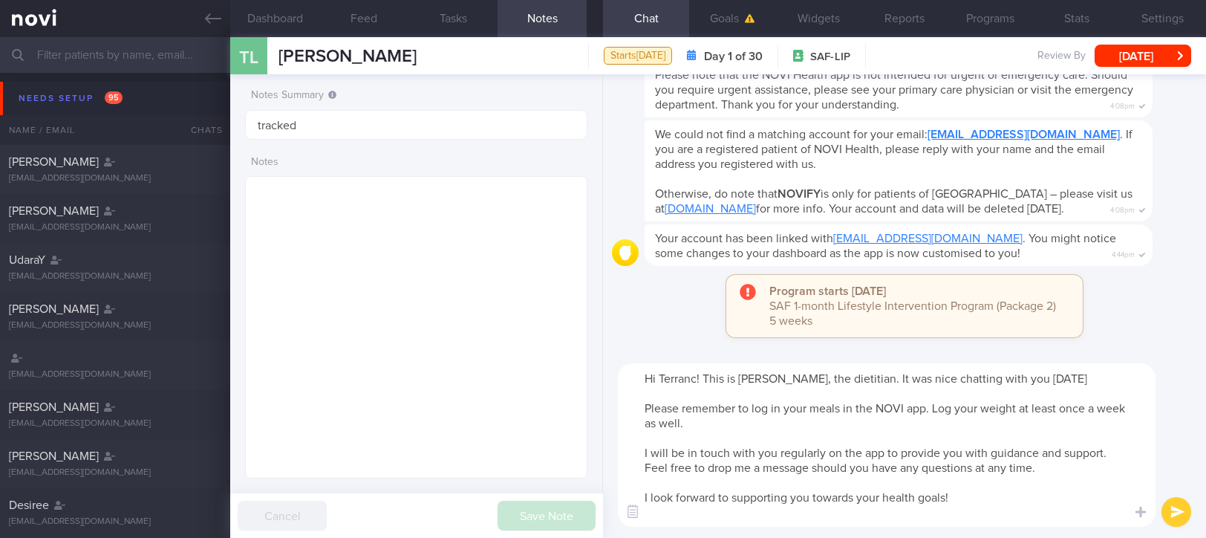
type textarea "Hi [PERSON_NAME]! This is [PERSON_NAME], the dietitian. It was nice chatting wi…"
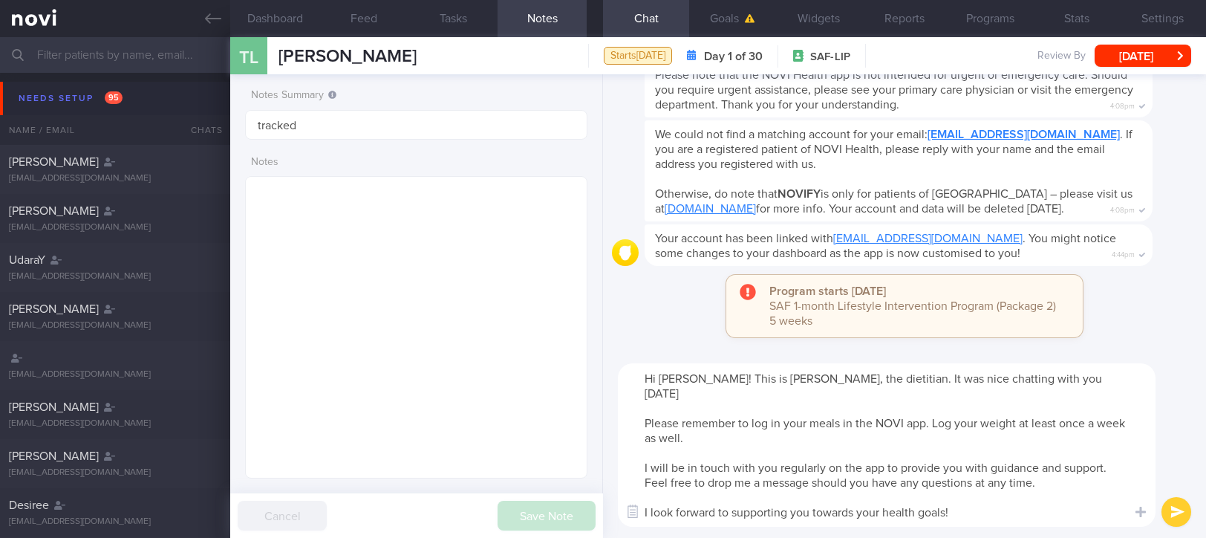
click at [731, 399] on textarea "Hi [PERSON_NAME]! This is [PERSON_NAME], the dietitian. It was nice chatting wi…" at bounding box center [887, 444] width 538 height 163
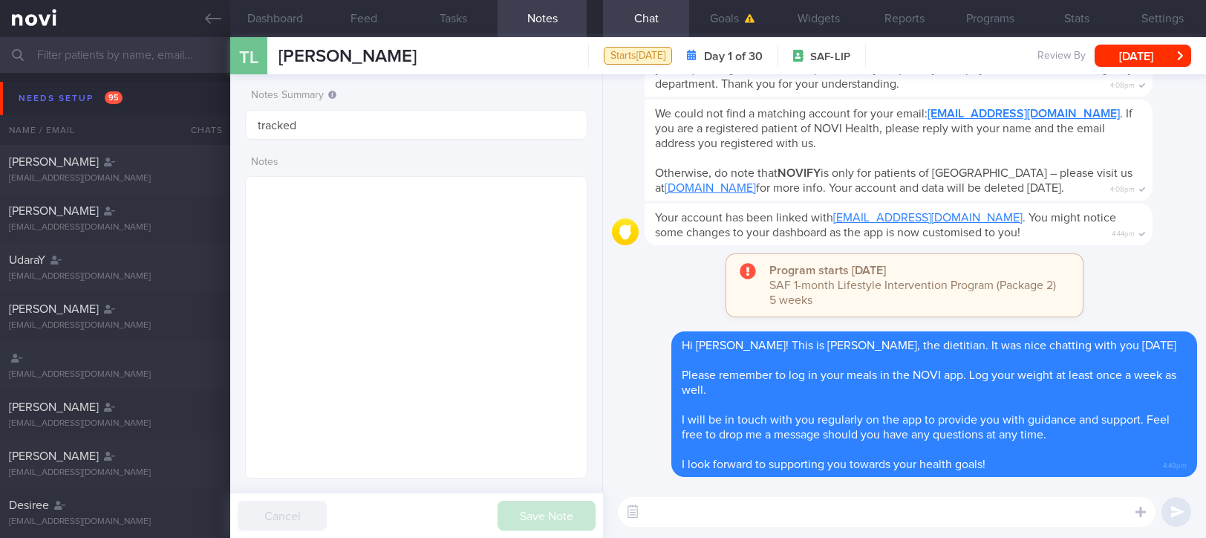
click at [840, 504] on textarea at bounding box center [887, 512] width 538 height 30
paste textarea "Here are the points we discussed just now, with additional suggestions [MEDICAL…"
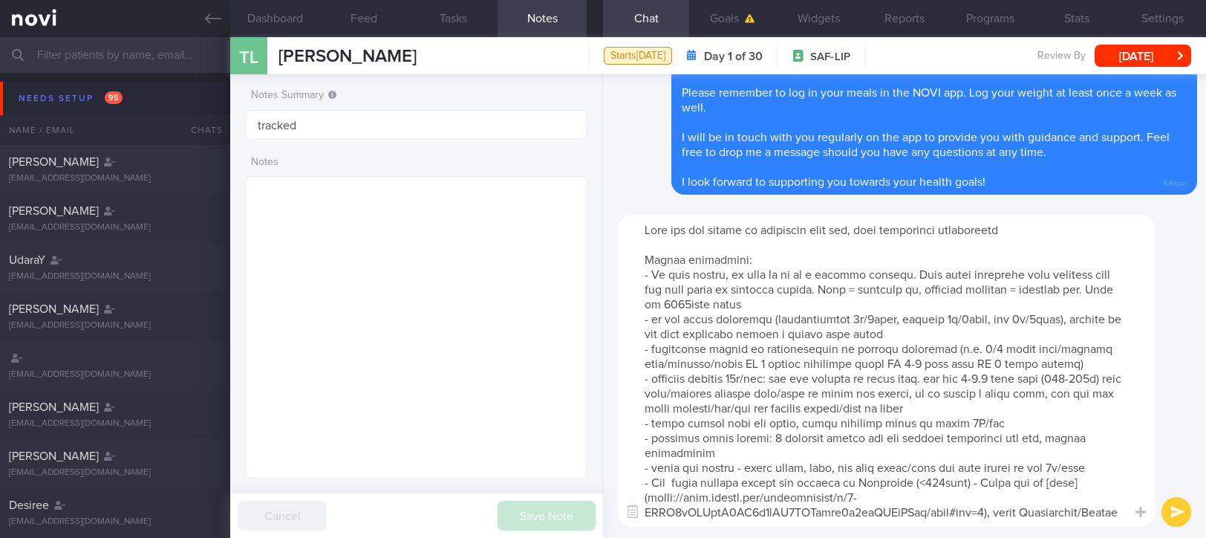
click at [992, 336] on textarea at bounding box center [887, 371] width 538 height 312
click at [862, 310] on textarea at bounding box center [887, 371] width 538 height 312
click at [699, 302] on textarea at bounding box center [887, 371] width 538 height 312
click at [923, 380] on textarea at bounding box center [887, 371] width 538 height 312
click at [747, 376] on textarea at bounding box center [887, 371] width 538 height 312
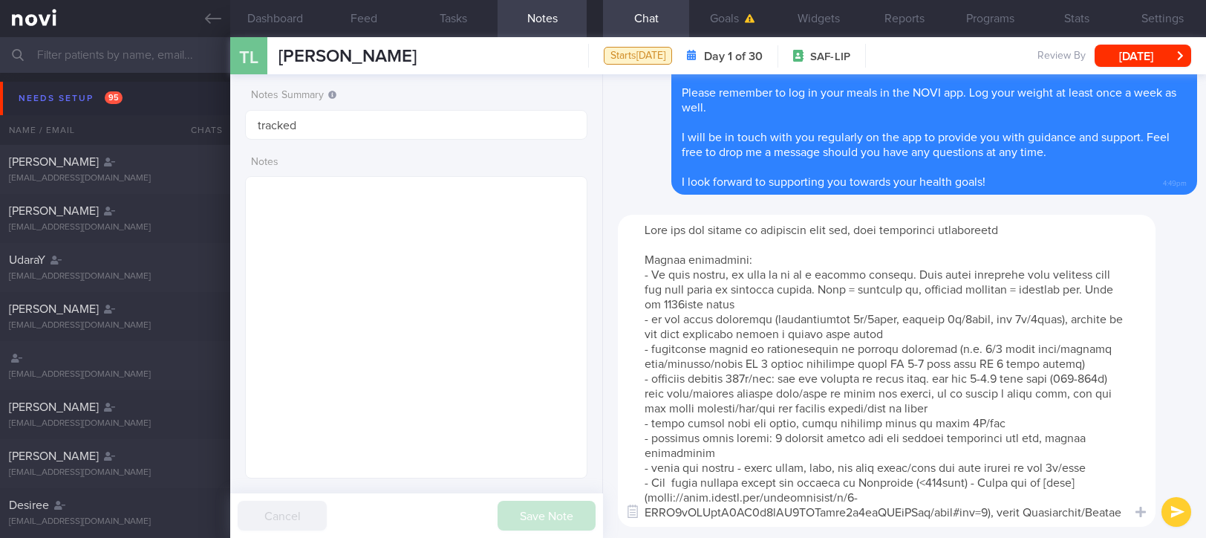
click at [1013, 383] on textarea at bounding box center [887, 371] width 538 height 312
click at [661, 396] on textarea at bounding box center [887, 371] width 538 height 312
click at [991, 403] on textarea at bounding box center [887, 371] width 538 height 312
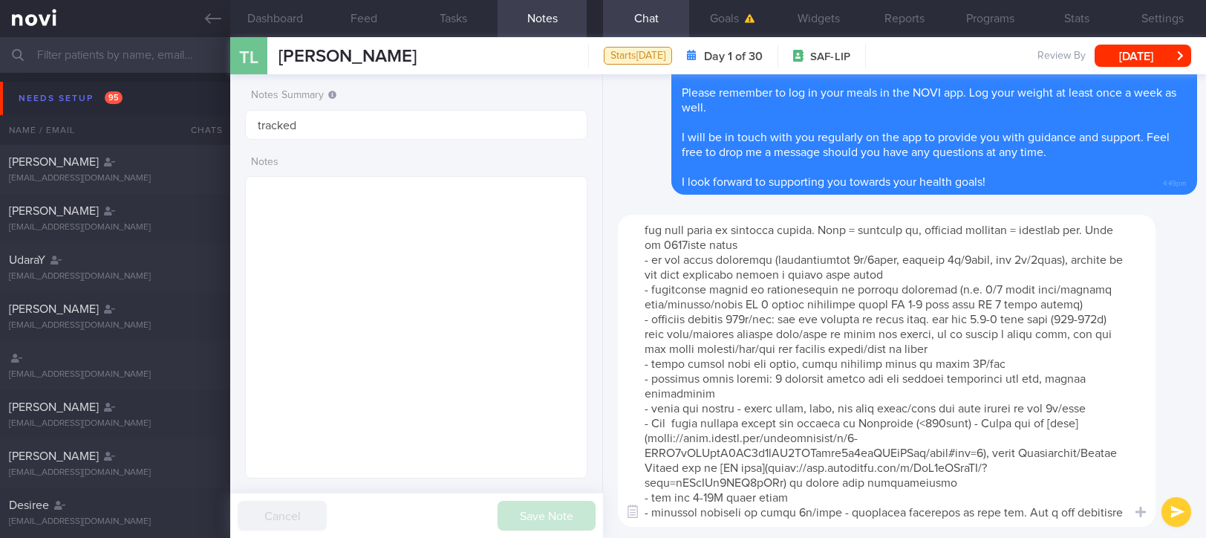
scroll to position [74, 0]
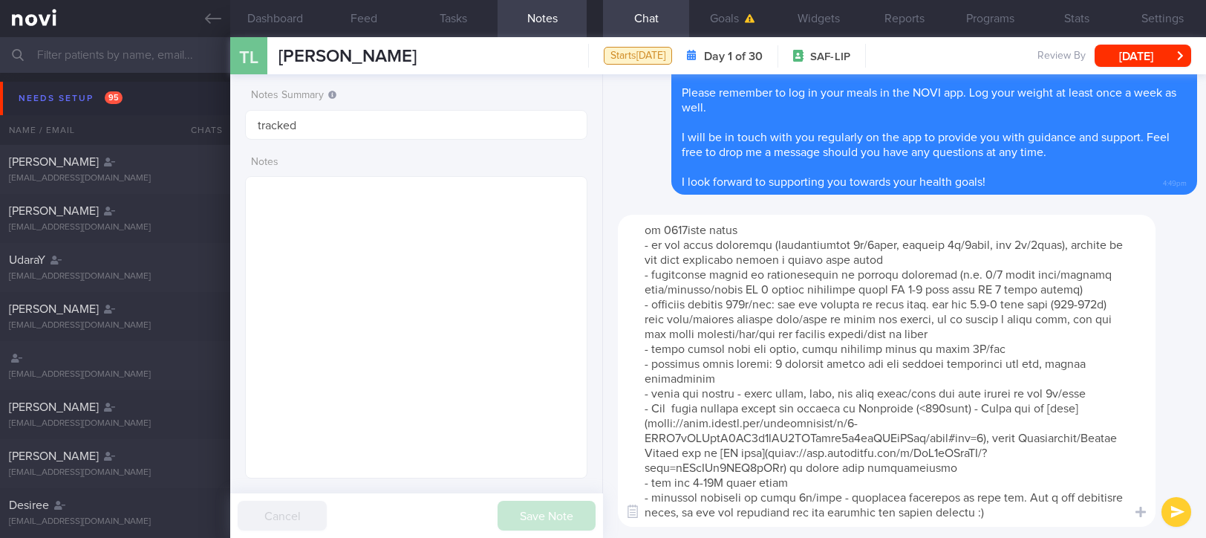
click at [989, 264] on textarea at bounding box center [887, 371] width 538 height 312
click at [769, 276] on textarea at bounding box center [887, 371] width 538 height 312
click at [1029, 282] on textarea at bounding box center [887, 371] width 538 height 312
click at [992, 508] on textarea at bounding box center [887, 371] width 538 height 312
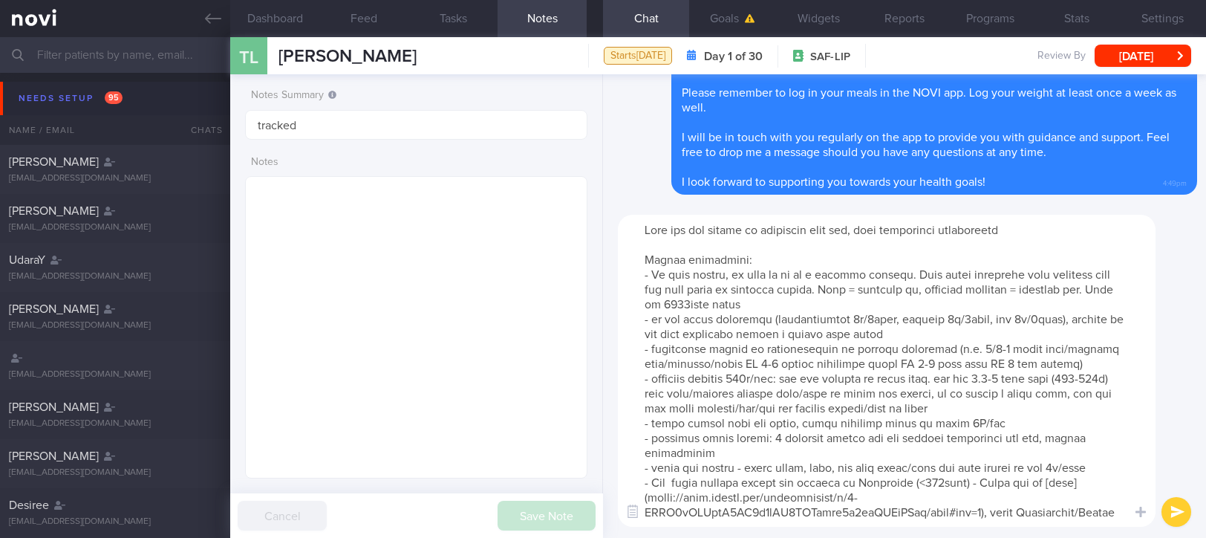
scroll to position [0, 0]
type textarea "Here are the points we discussed just now, with additional suggestions [MEDICAL…"
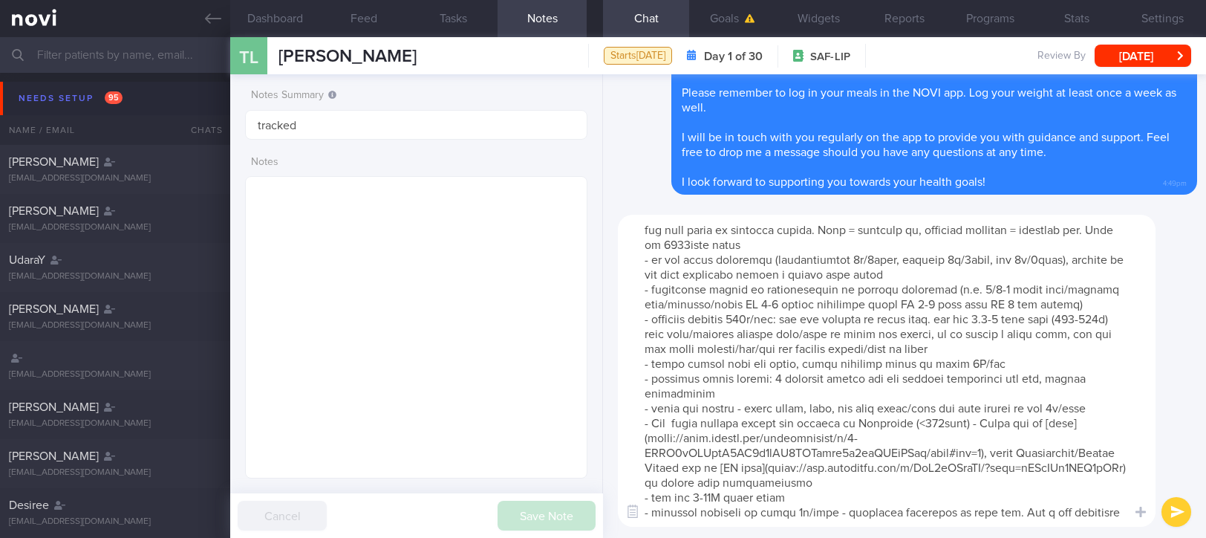
scroll to position [74, 0]
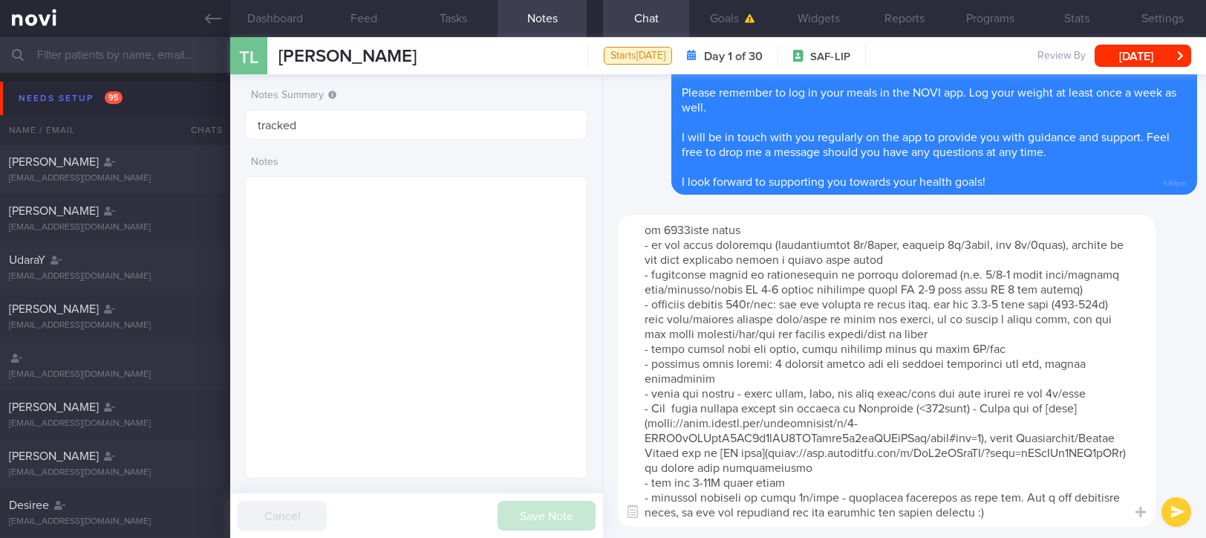
click at [1029, 509] on textarea at bounding box center [887, 371] width 538 height 312
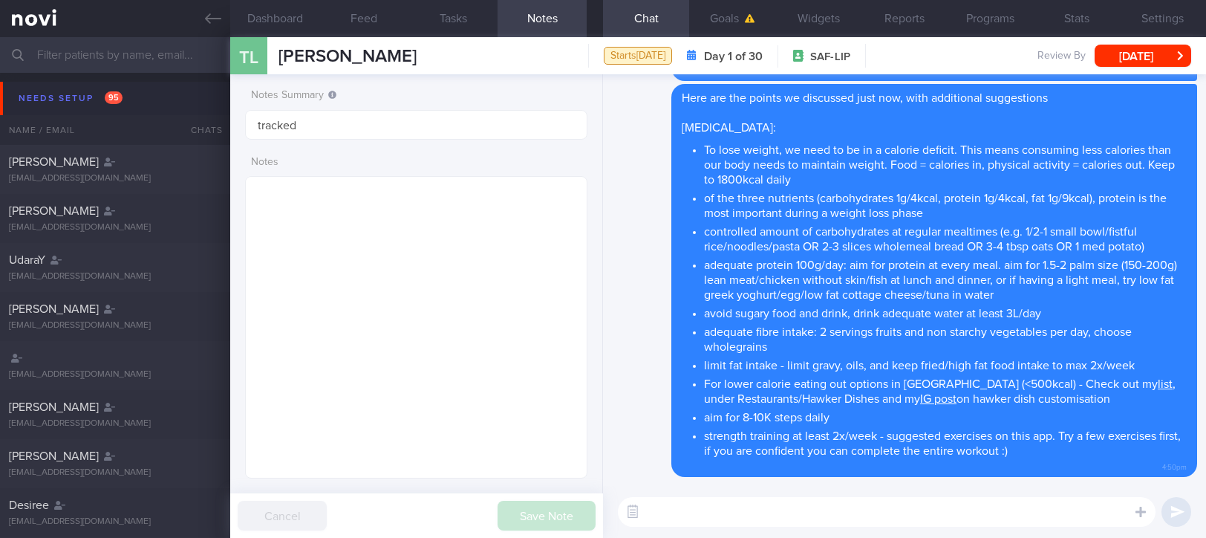
scroll to position [0, 0]
click at [786, 495] on div "​ ​" at bounding box center [904, 512] width 603 height 52
click at [786, 499] on textarea at bounding box center [887, 512] width 538 height 30
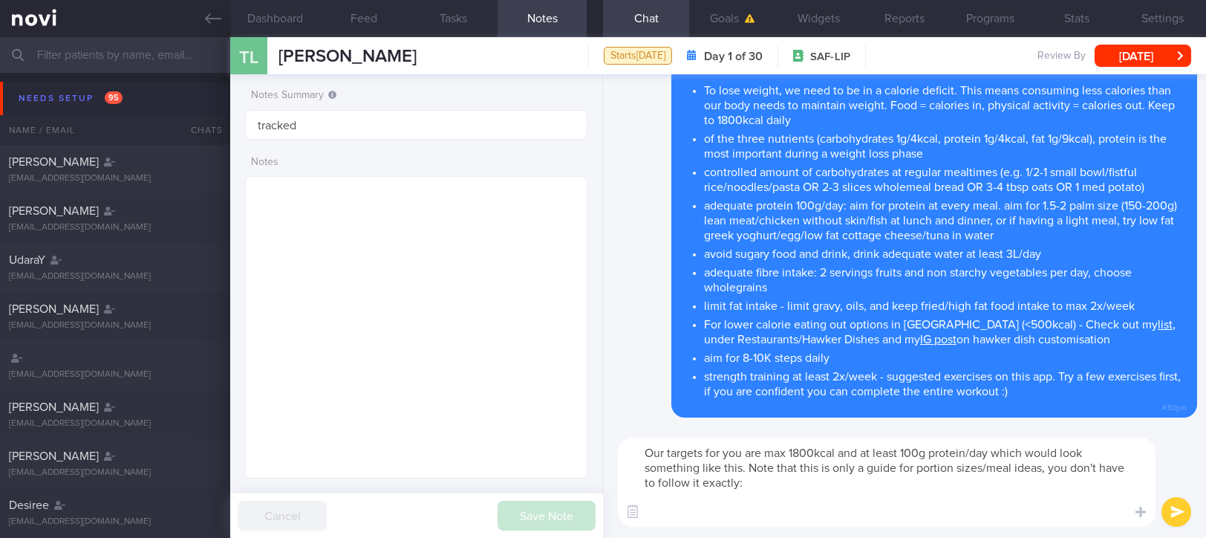
paste textarea "6-6lo Ipsumdolo: sita (3-9 cons) + 1 adi elitseddoei tempor incidi + 9 utl etdo…"
type textarea "Lor ipsumdo sit ame con adi 0675elit sed do eiusm 124t incidid/utl etdol magna …"
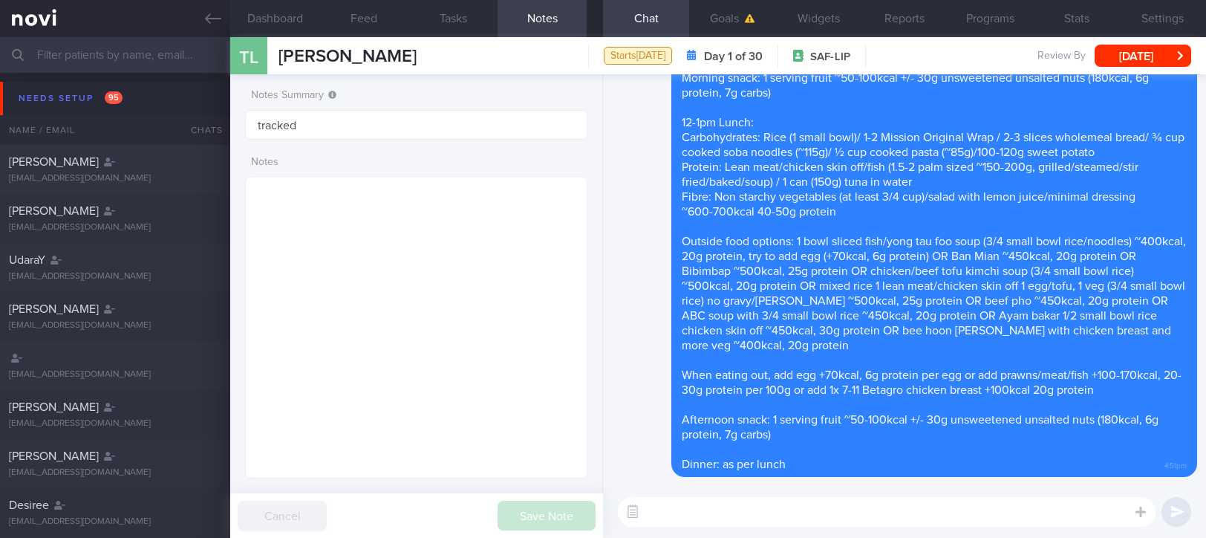
click at [856, 527] on div "​ ​" at bounding box center [904, 512] width 603 height 52
paste textarea "Here are the instructions for [AI photo food logging]([URL][DOMAIN_NAME])"
type textarea "Here are the instructions for [AI photo food logging]([URL][DOMAIN_NAME])"
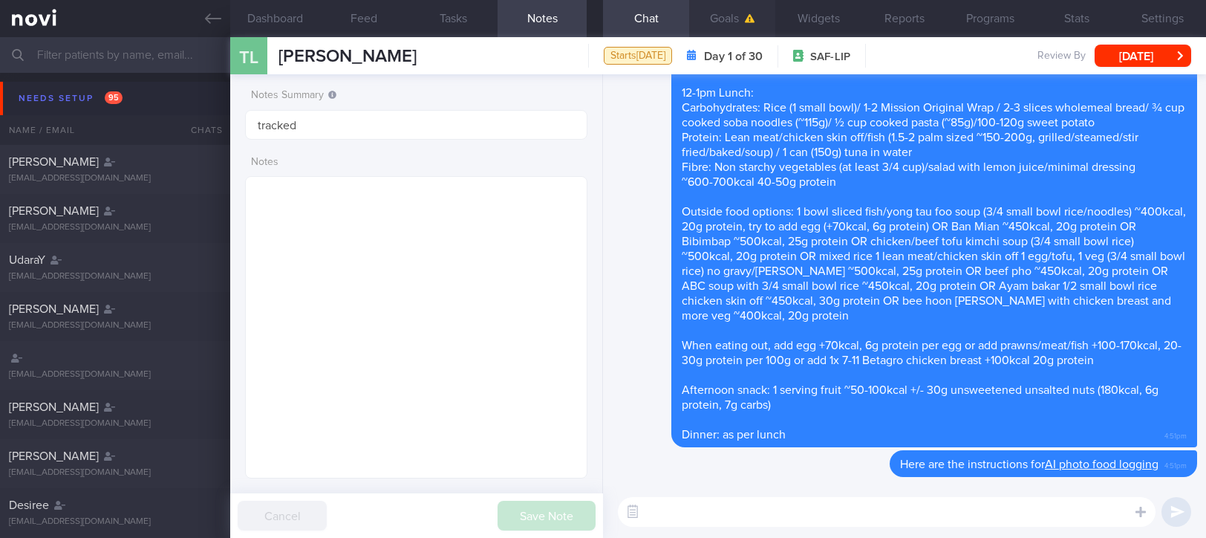
click at [732, 14] on button "Goals" at bounding box center [732, 18] width 86 height 37
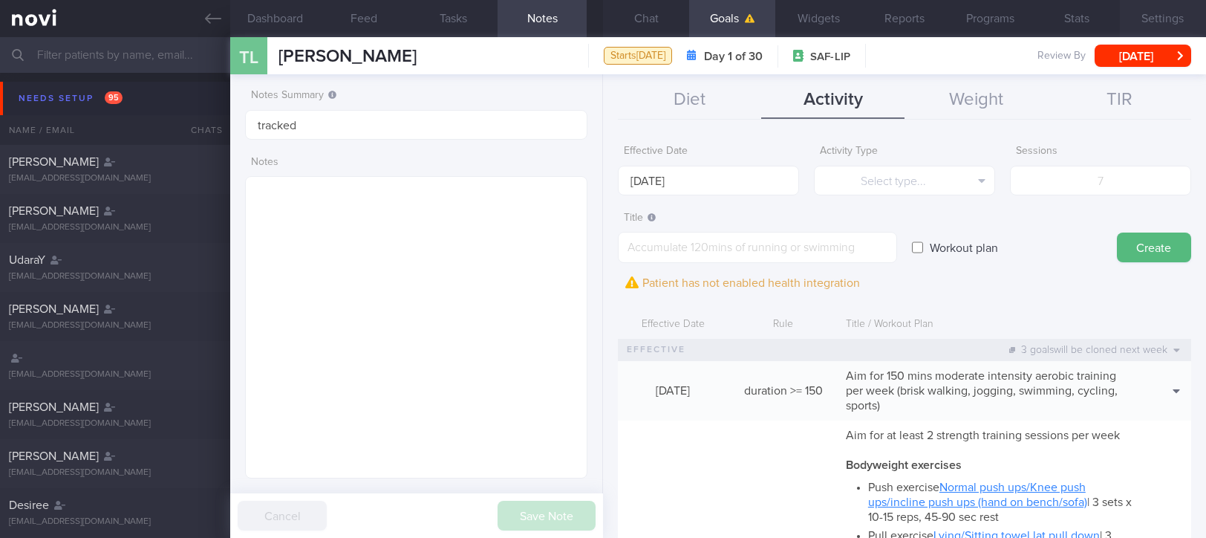
click at [1168, 24] on button "Settings" at bounding box center [1163, 18] width 86 height 37
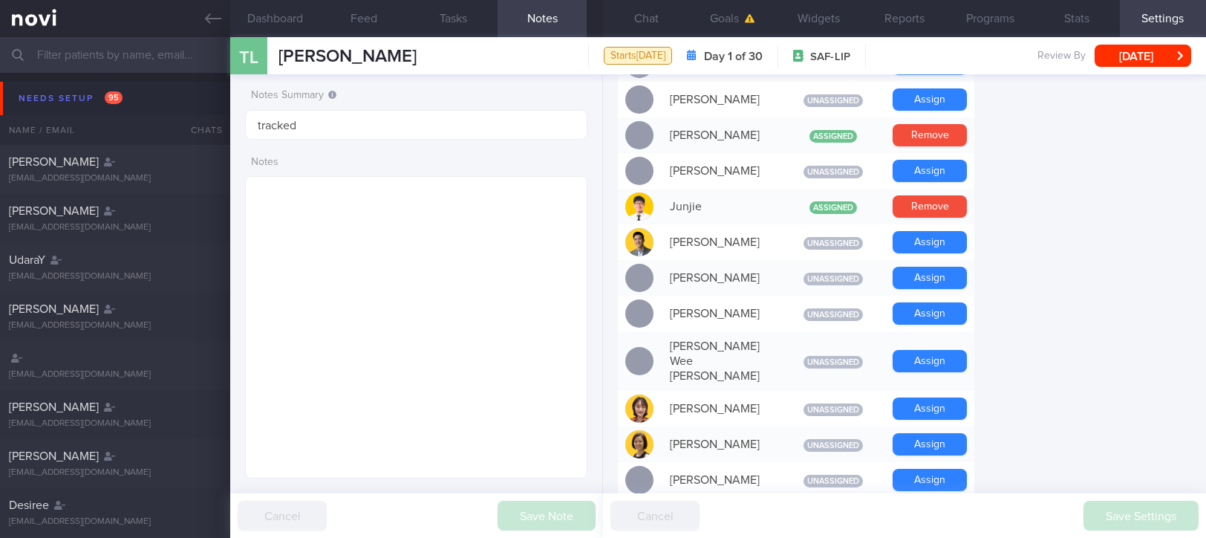
scroll to position [693, 0]
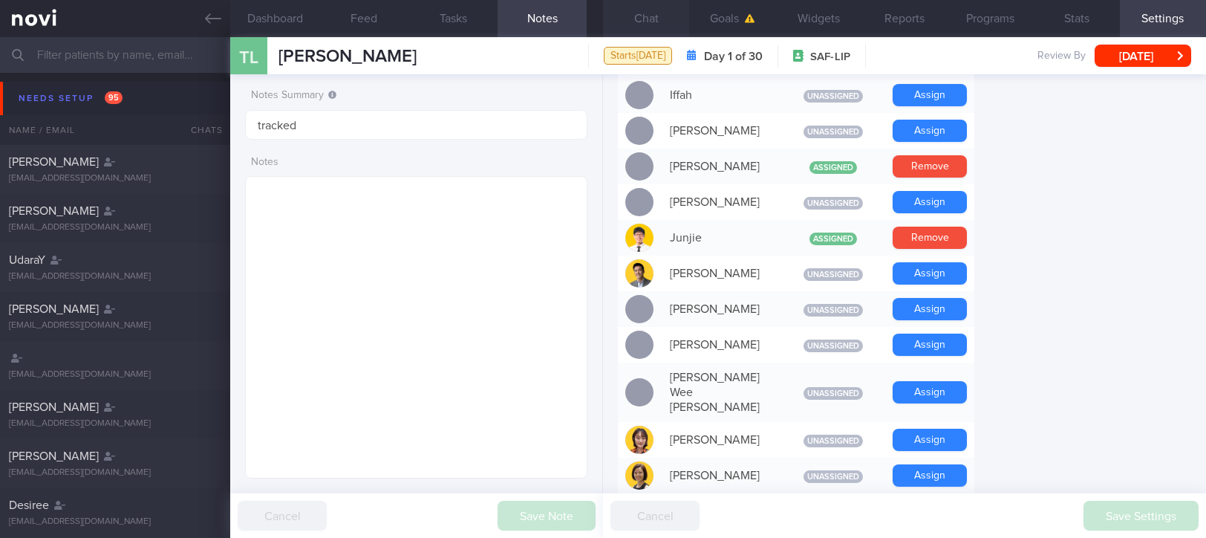
click at [659, 15] on button "Chat" at bounding box center [646, 18] width 86 height 37
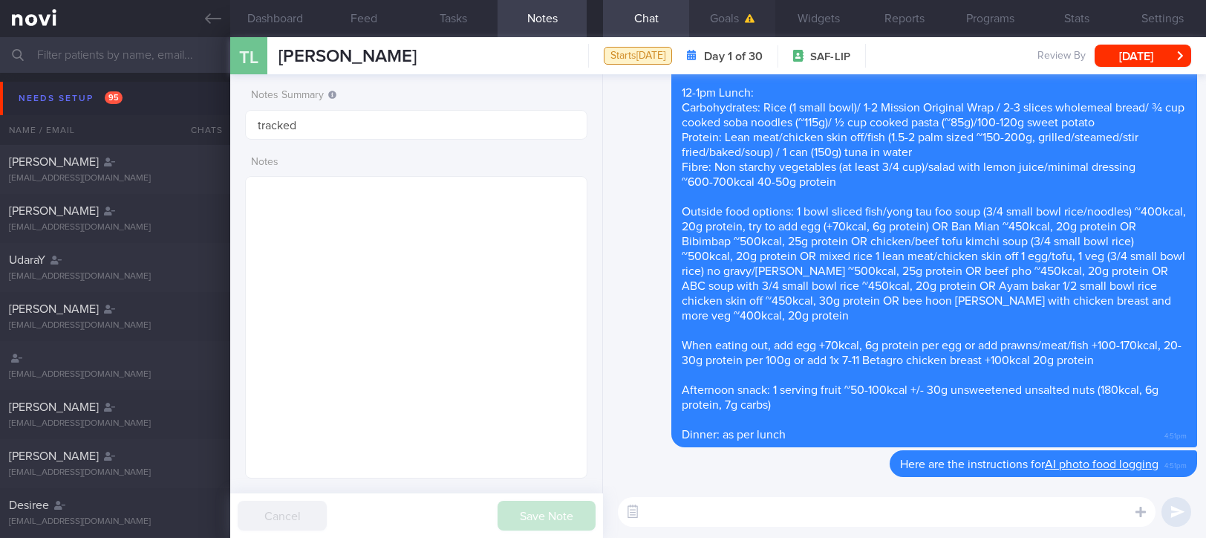
click at [720, 16] on button "Goals" at bounding box center [732, 18] width 86 height 37
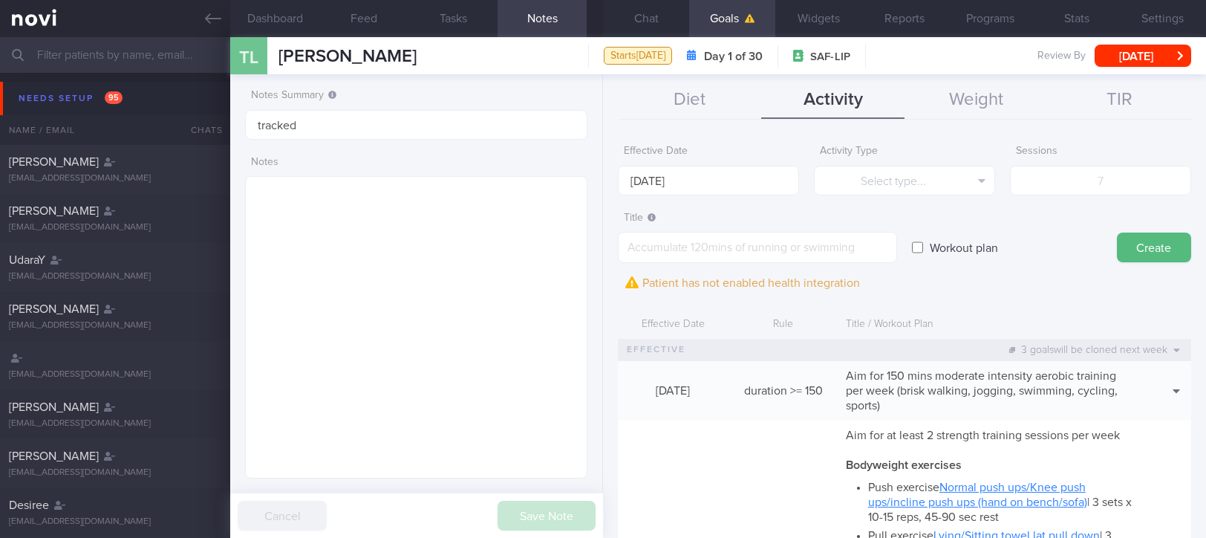
drag, startPoint x: 206, startPoint y: 15, endPoint x: 778, endPoint y: 116, distance: 580.8
click at [206, 15] on icon at bounding box center [213, 18] width 16 height 16
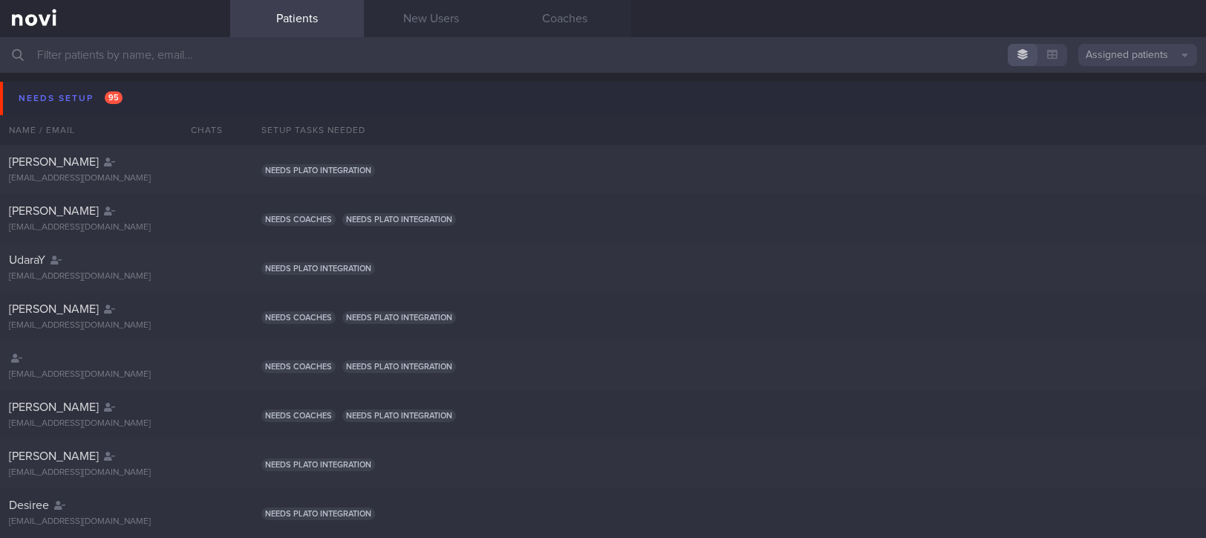
click at [143, 105] on button "Needs setup 95" at bounding box center [605, 98] width 1211 height 33
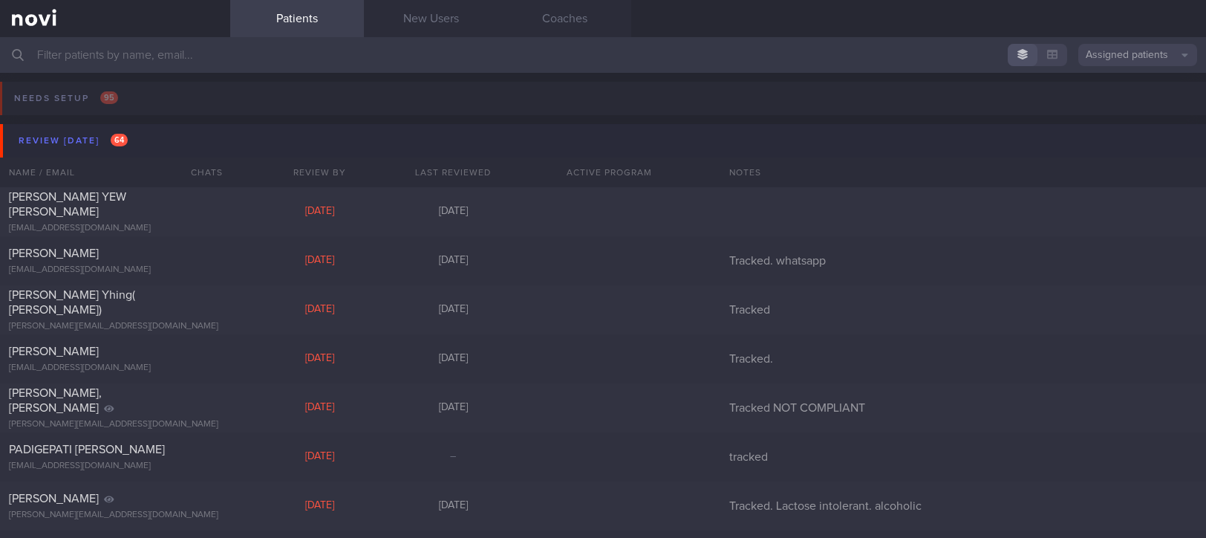
click at [163, 146] on button "Review today 64" at bounding box center [605, 140] width 1211 height 33
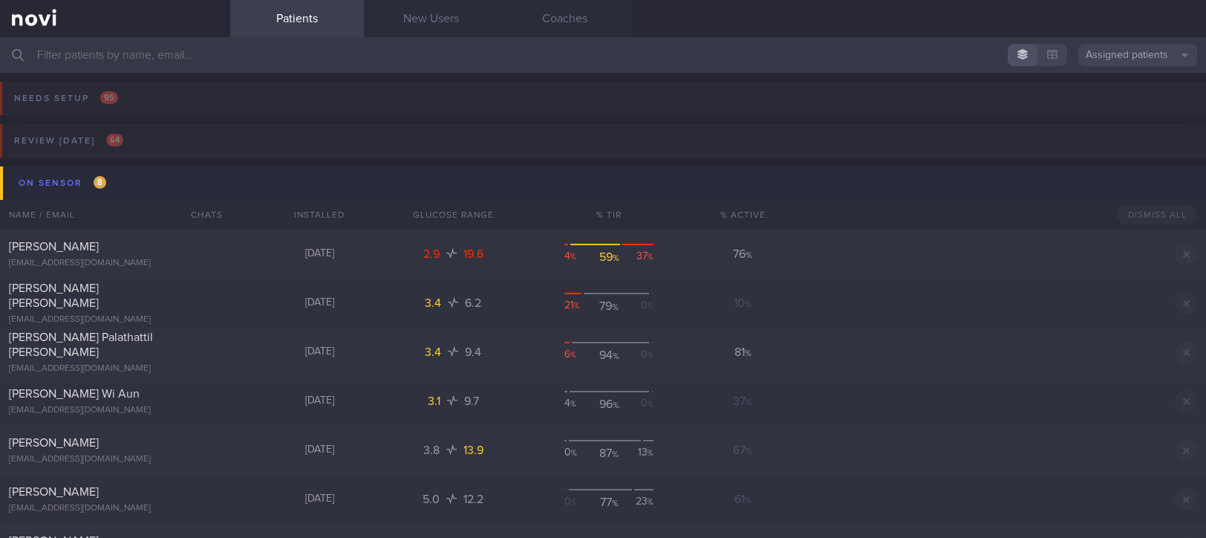
click at [175, 180] on button "On sensor 8" at bounding box center [605, 182] width 1211 height 33
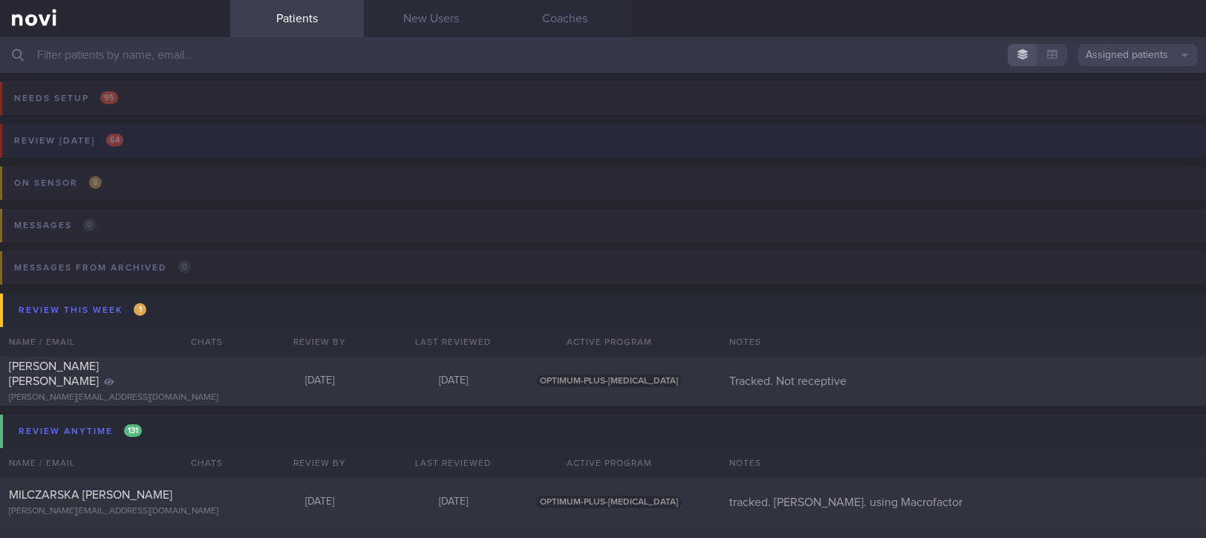
click at [334, 143] on button "Review today 64" at bounding box center [601, 145] width 1211 height 42
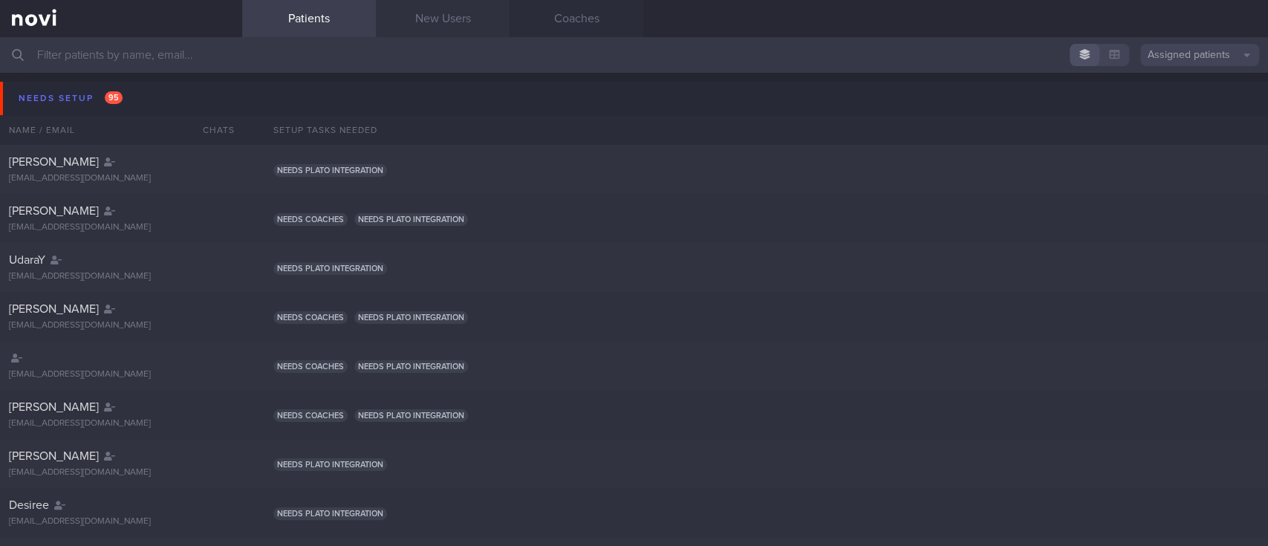
click at [437, 15] on link "New Users" at bounding box center [443, 18] width 134 height 37
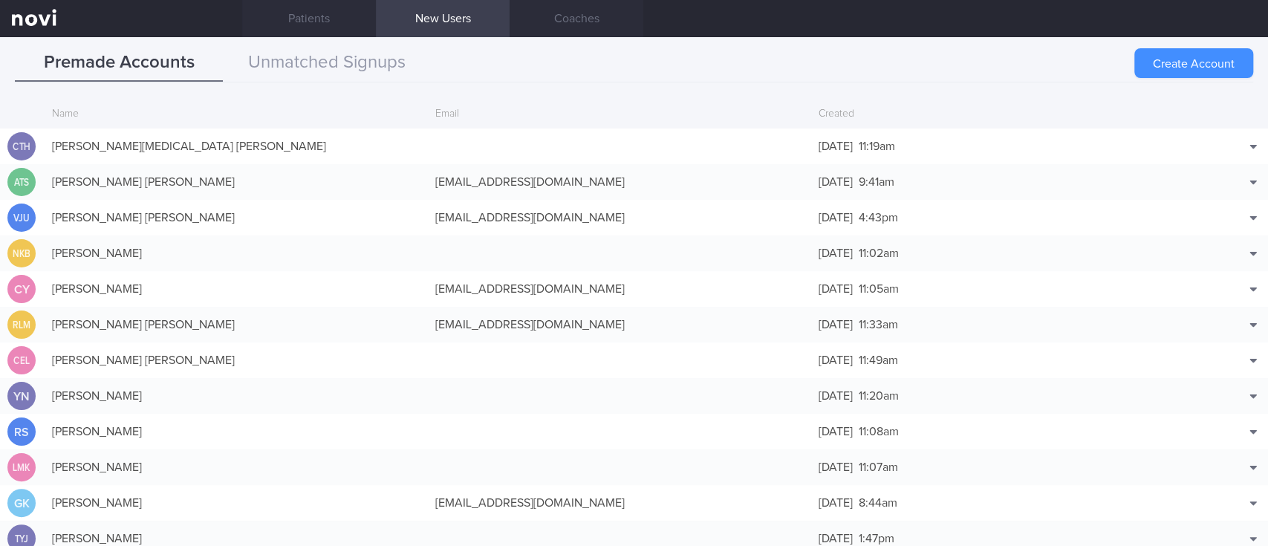
click at [1173, 53] on button "Create Account" at bounding box center [1193, 63] width 119 height 30
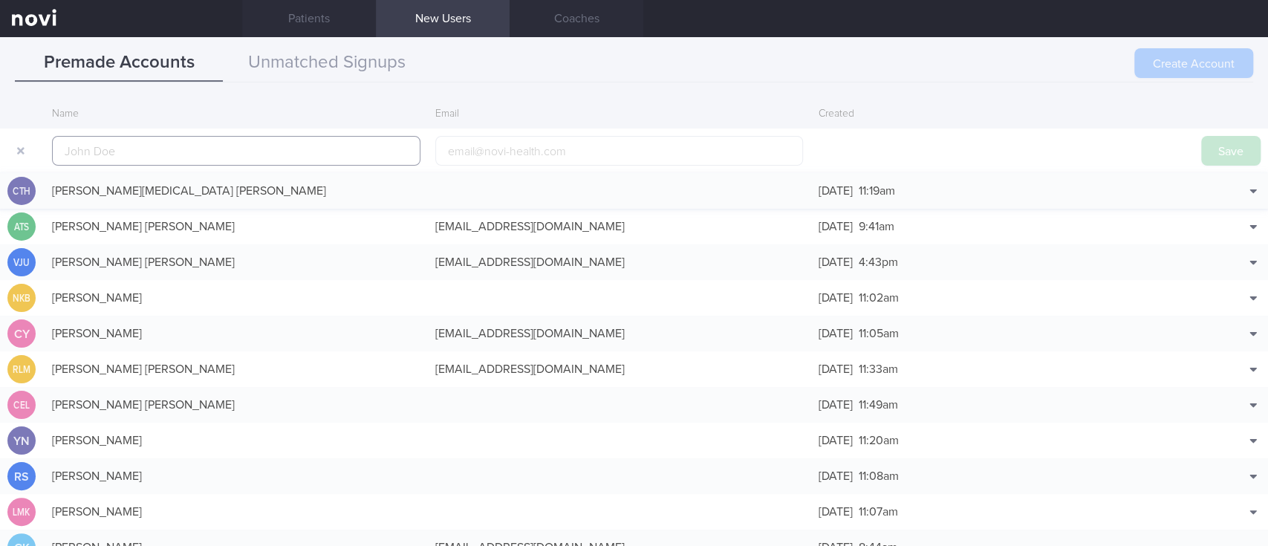
scroll to position [36, 0]
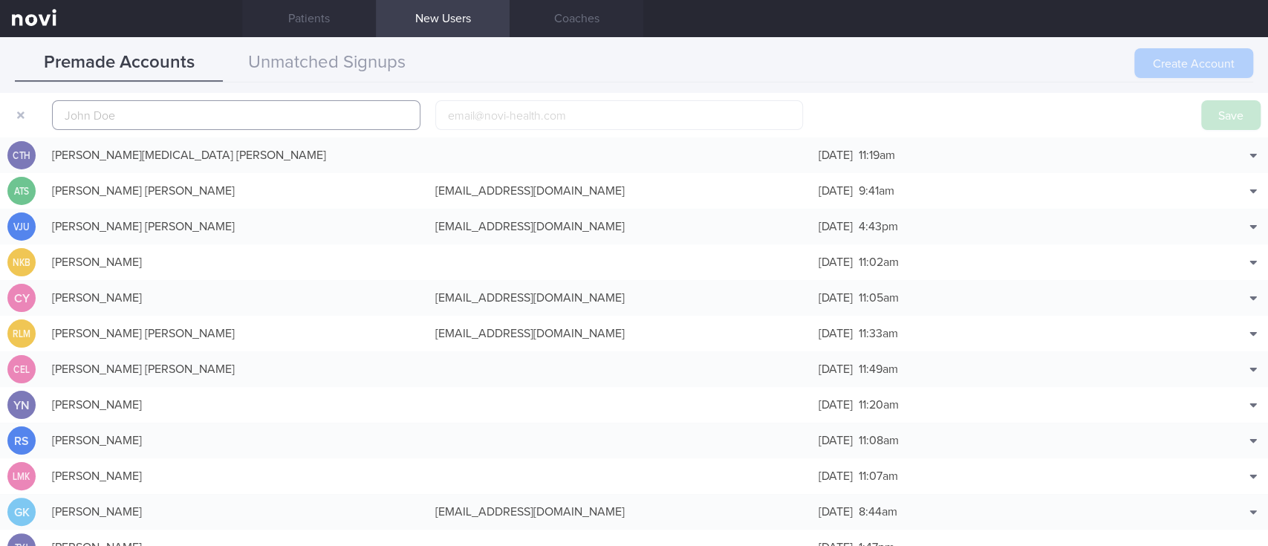
click at [275, 115] on input "text" at bounding box center [236, 115] width 368 height 30
paste input "[PERSON_NAME]"
type input "[PERSON_NAME]"
click at [1206, 114] on button "Save" at bounding box center [1230, 115] width 59 height 30
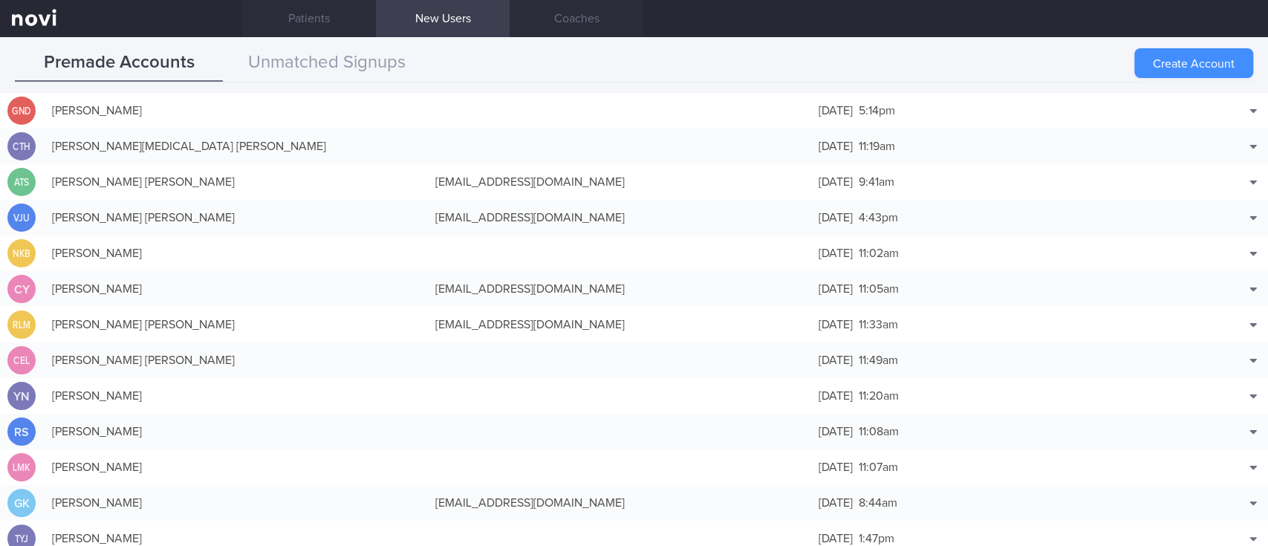
click at [1164, 66] on button "Create Account" at bounding box center [1193, 63] width 119 height 30
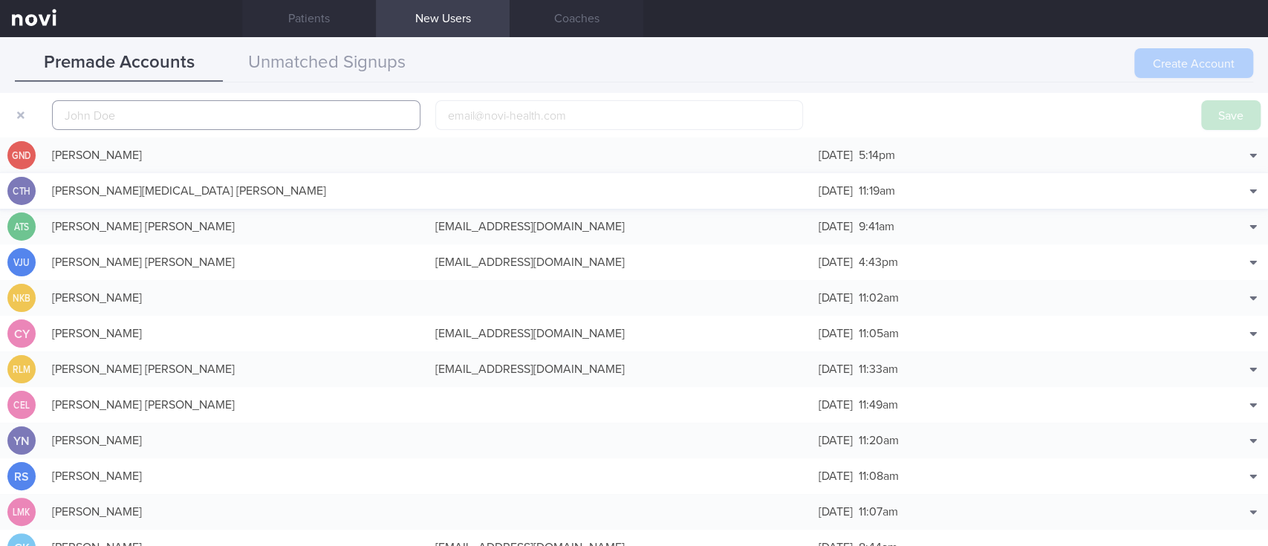
scroll to position [46, 0]
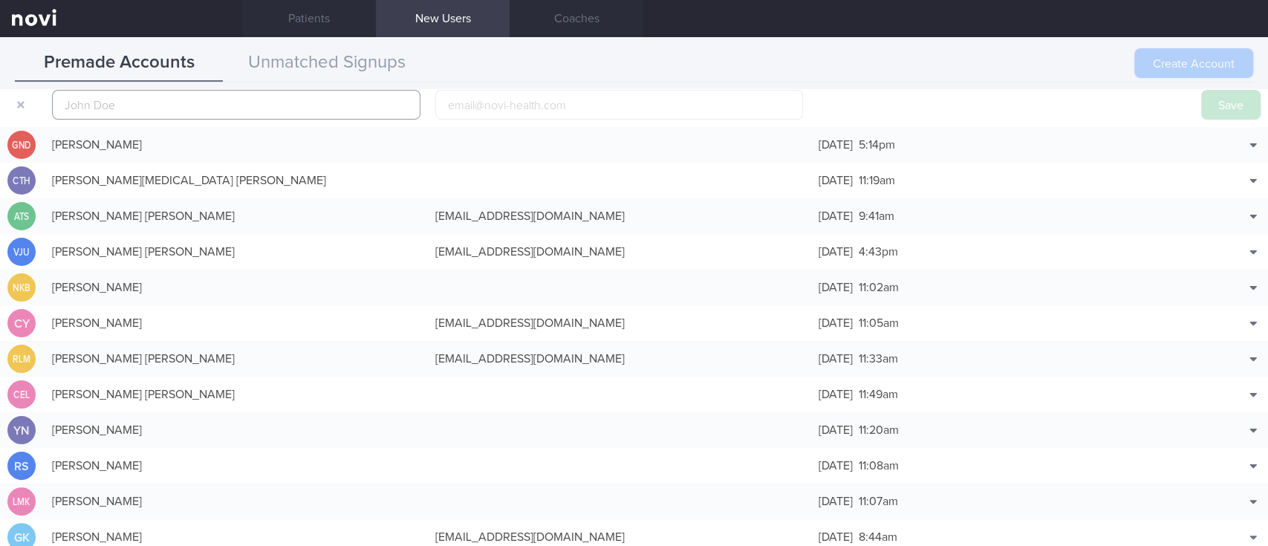
click at [336, 92] on input "text" at bounding box center [236, 105] width 368 height 30
paste input "[PERSON_NAME]"
type input "[PERSON_NAME]"
click at [1203, 105] on button "Save" at bounding box center [1230, 105] width 59 height 30
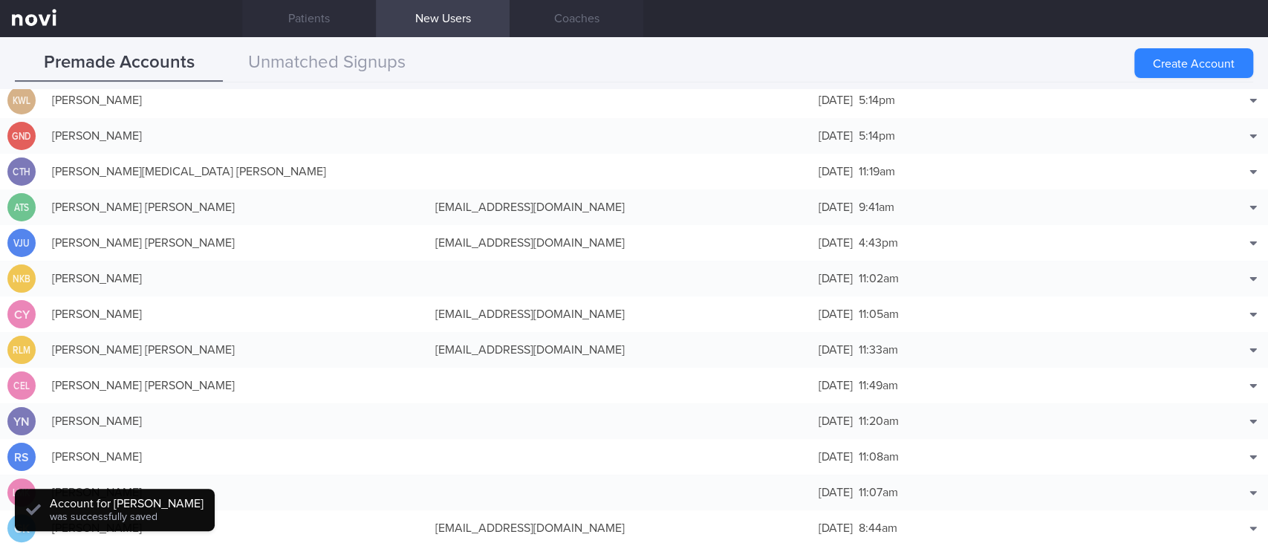
scroll to position [36, 0]
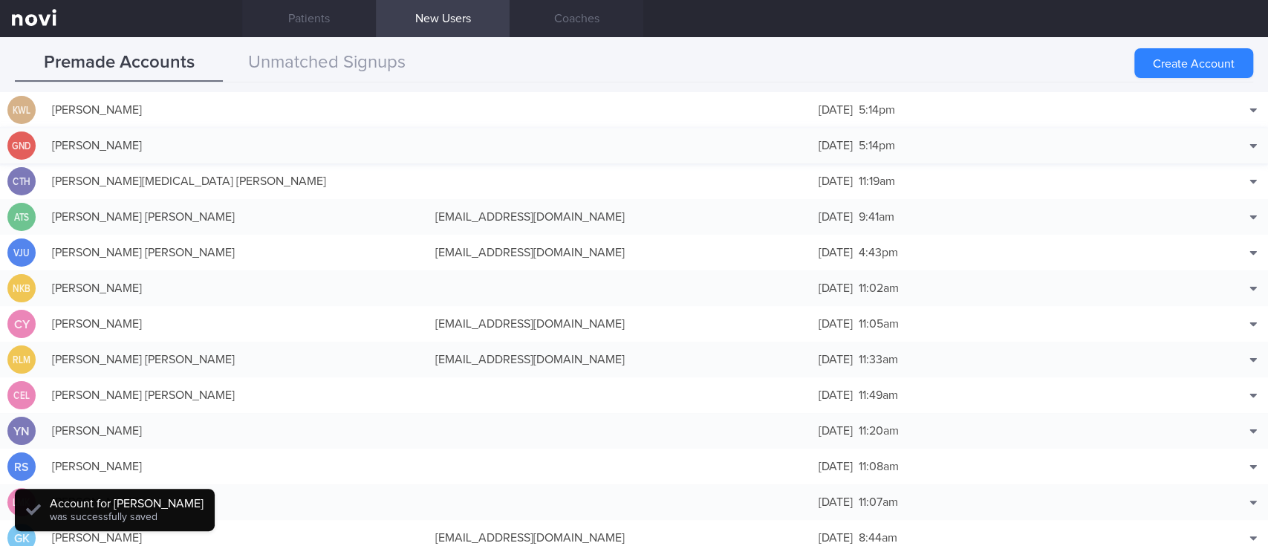
click at [510, 136] on div "GND GAUDIA NOEMI DE LEON 11 Sep 2025 5:14pm Match with... Edit Delete" at bounding box center [634, 146] width 1268 height 36
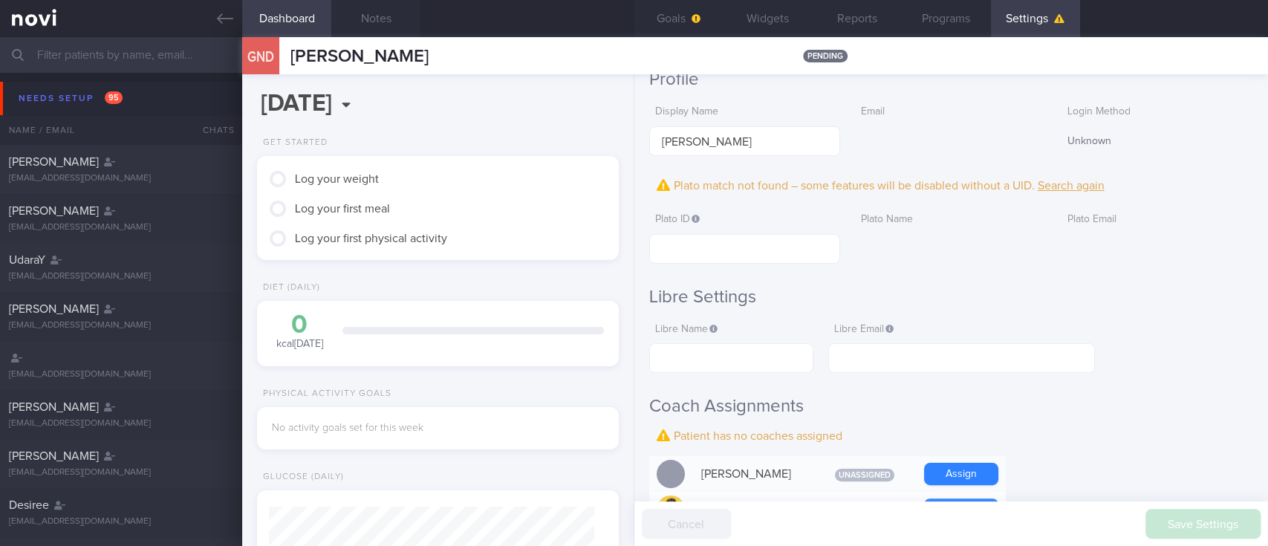
scroll to position [198, 0]
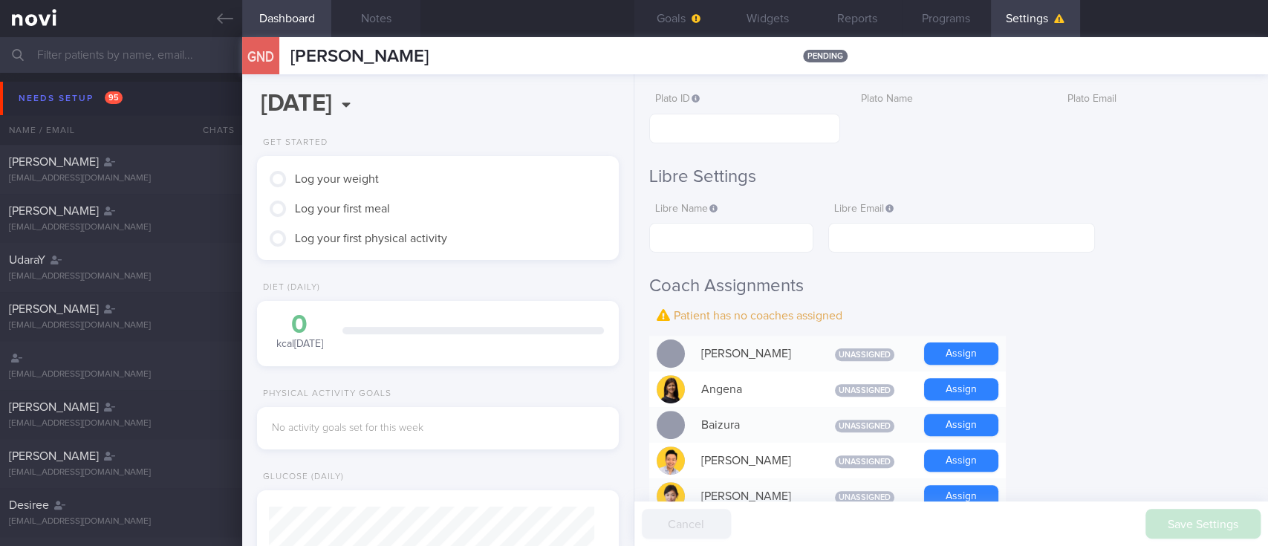
click at [422, 13] on div "Dashboard Notes" at bounding box center [438, 18] width 392 height 37
click at [370, 21] on button "Notes" at bounding box center [375, 18] width 89 height 37
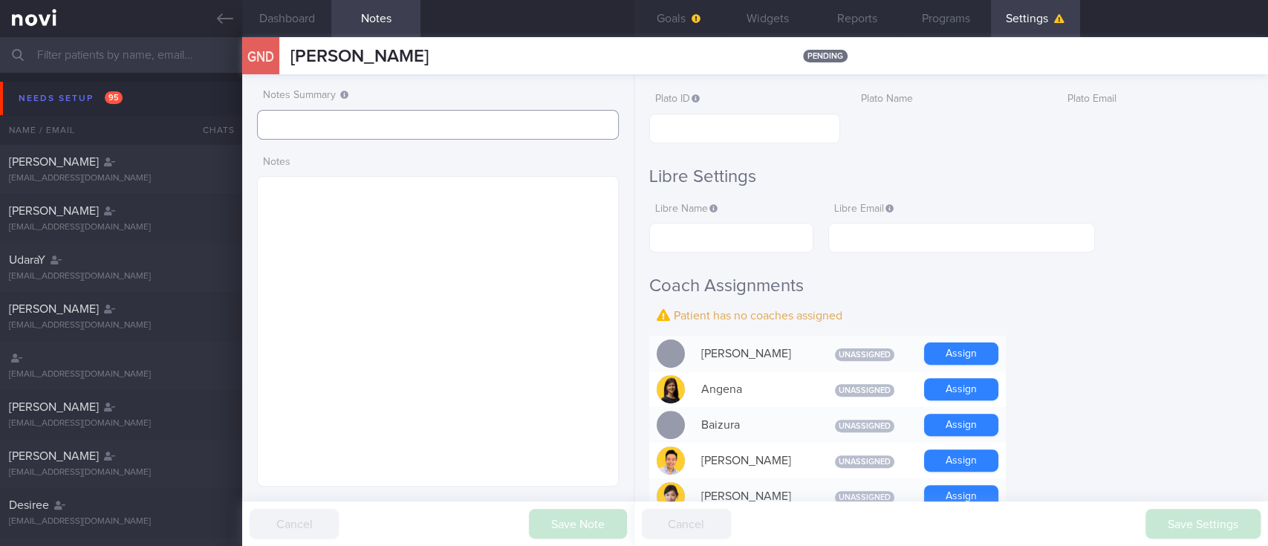
click at [329, 116] on input "text" at bounding box center [438, 125] width 362 height 30
type input "tracked"
click at [608, 525] on button "Save Note" at bounding box center [578, 524] width 98 height 30
drag, startPoint x: 567, startPoint y: 60, endPoint x: 282, endPoint y: 62, distance: 286.0
click at [282, 62] on div "GND GAUDIA NOEMI DE LEON GAUDIA NOEMI DE LEON pending" at bounding box center [755, 55] width 1026 height 37
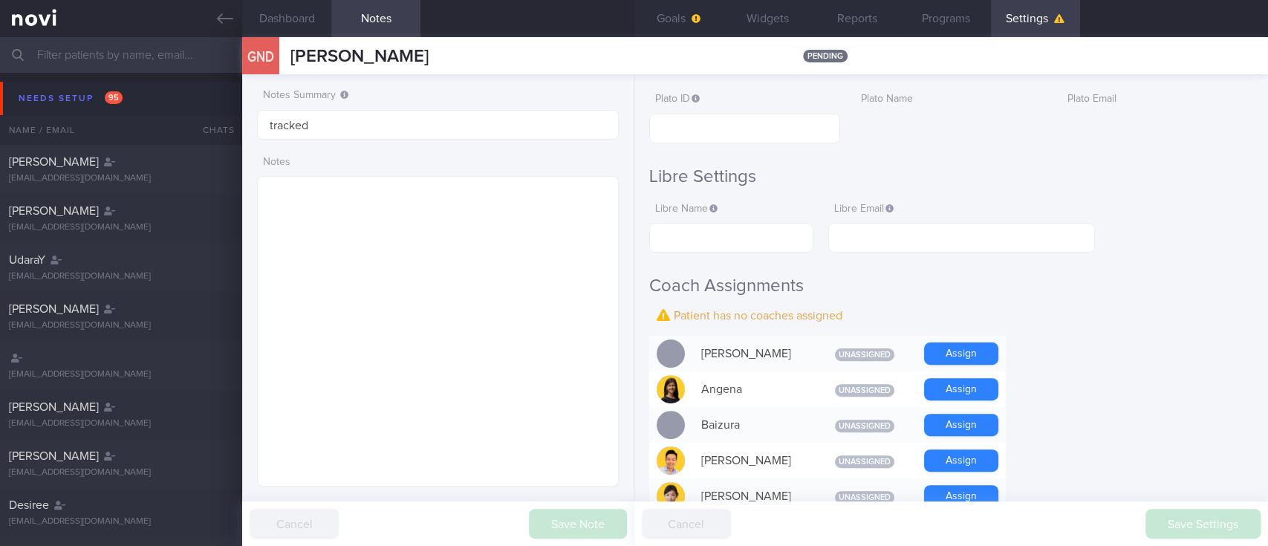
copy div "[PERSON_NAME]"
click at [693, 23] on button "Goals" at bounding box center [678, 18] width 89 height 37
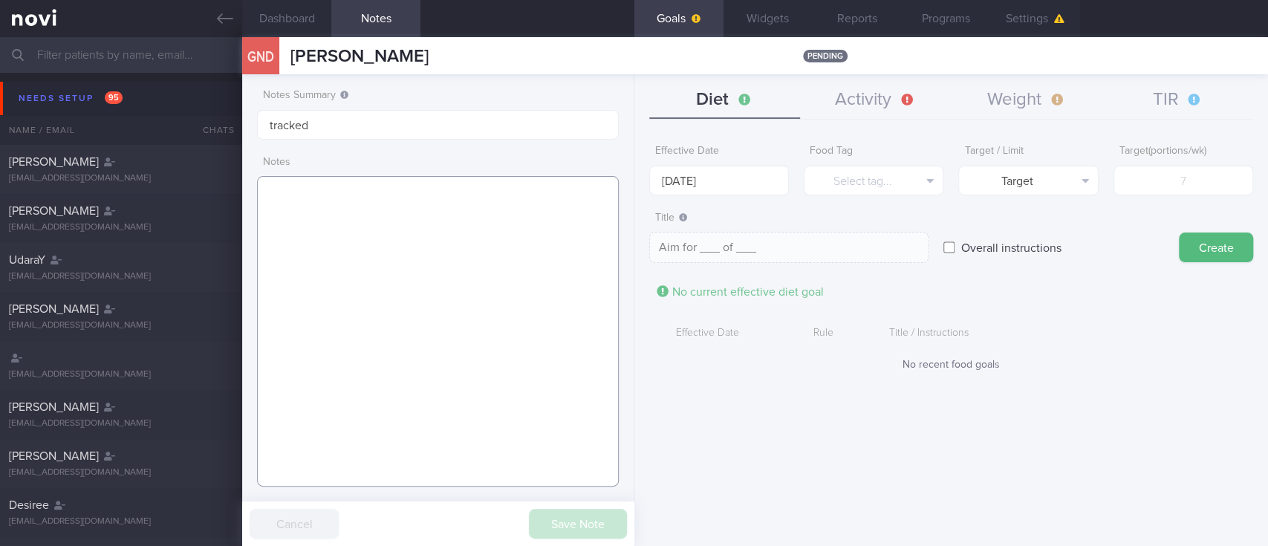
click at [388, 288] on textarea at bounding box center [438, 331] width 362 height 310
paste textarea "PCOS - not on f/up Borderline hyperlipdiemia - not on f/up Fatty liver - not on…"
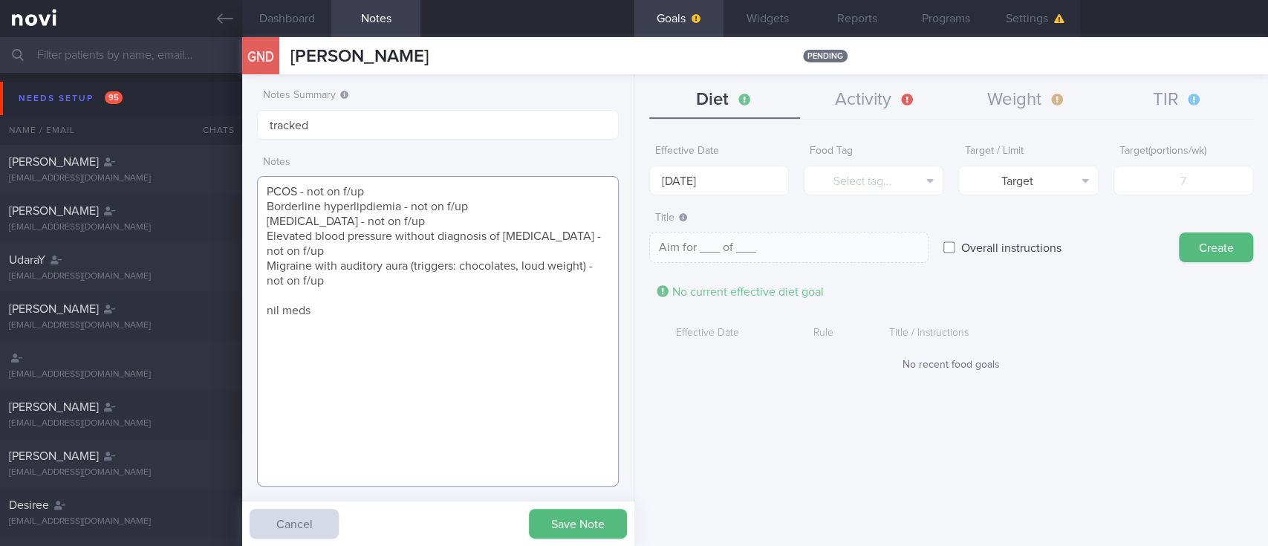
click at [267, 192] on textarea "PCOS - not on f/up Borderline hyperlipdiemia - not on f/up Fatty liver - not on…" at bounding box center [438, 331] width 362 height 310
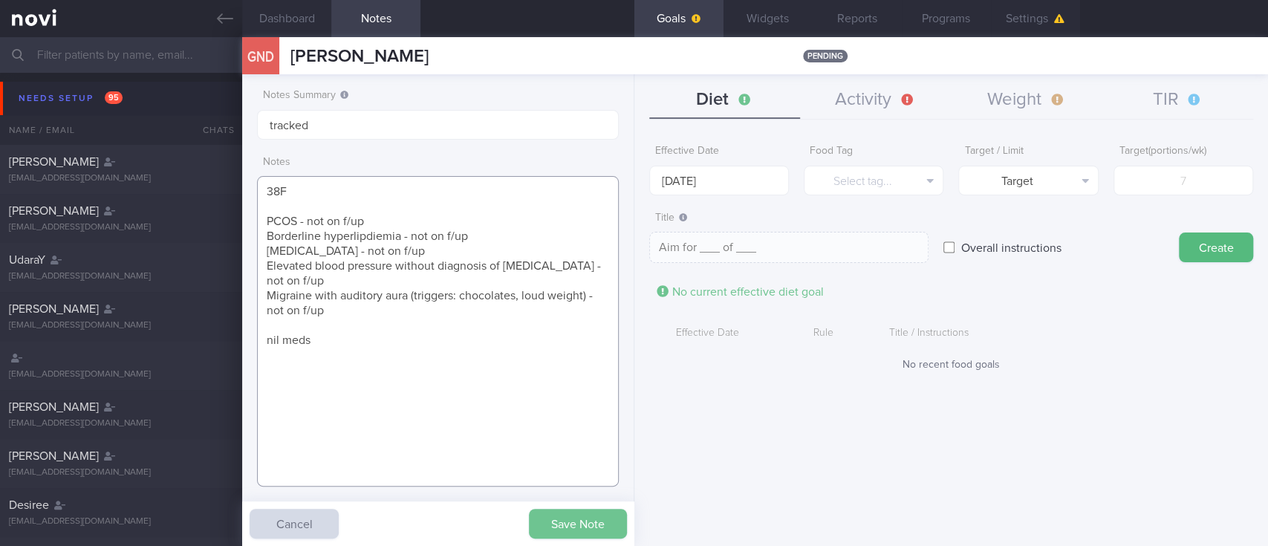
type textarea "38F PCOS - not on f/up Borderline hyperlipdiemia - not on f/up Fatty liver - no…"
click at [577, 520] on button "Save Note" at bounding box center [578, 524] width 98 height 30
click at [1039, 18] on button "Settings" at bounding box center [1035, 18] width 89 height 37
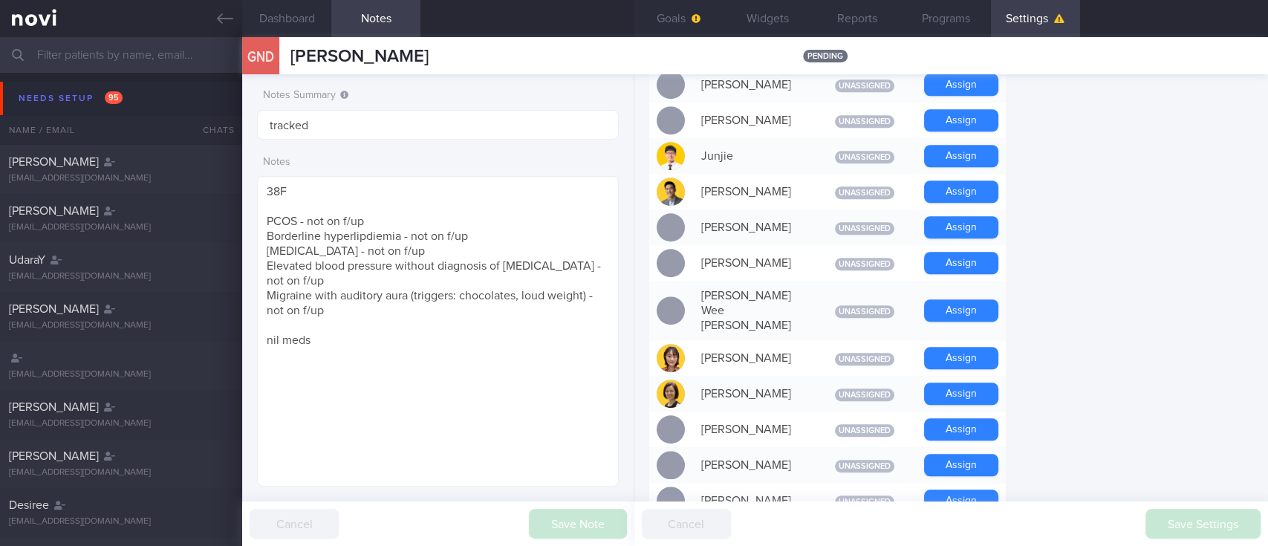
scroll to position [792, 0]
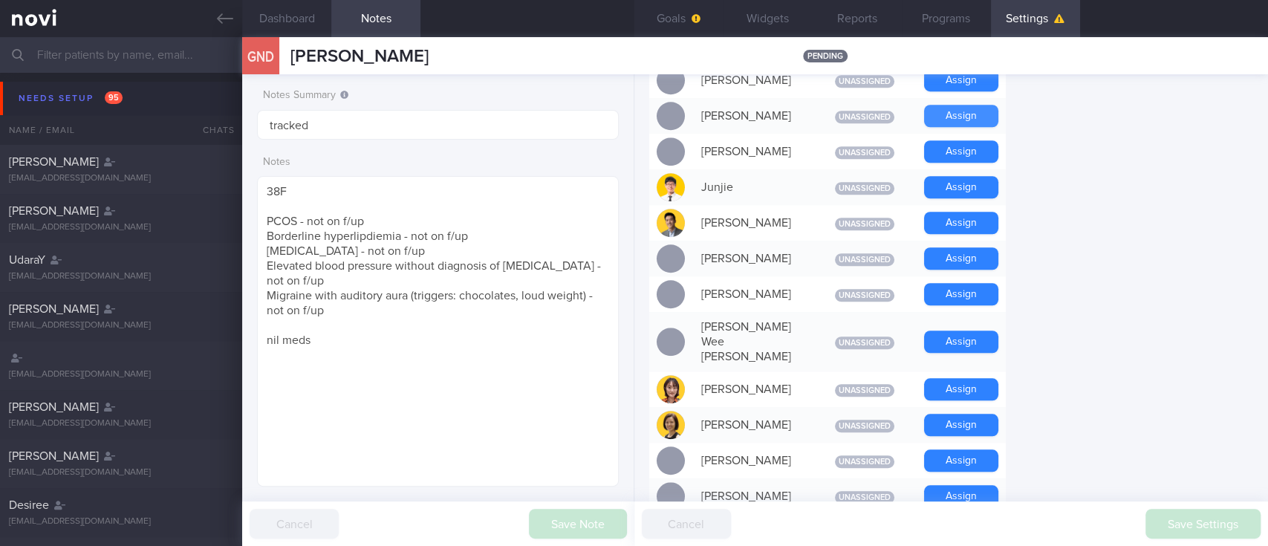
click at [955, 111] on button "Assign" at bounding box center [961, 116] width 74 height 22
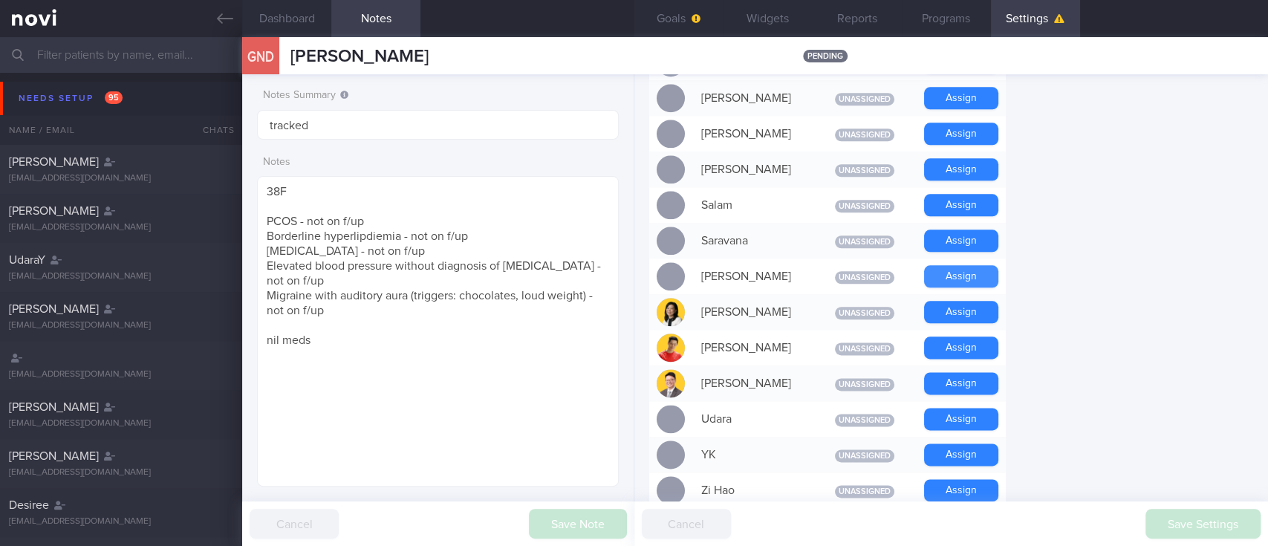
scroll to position [1128, 0]
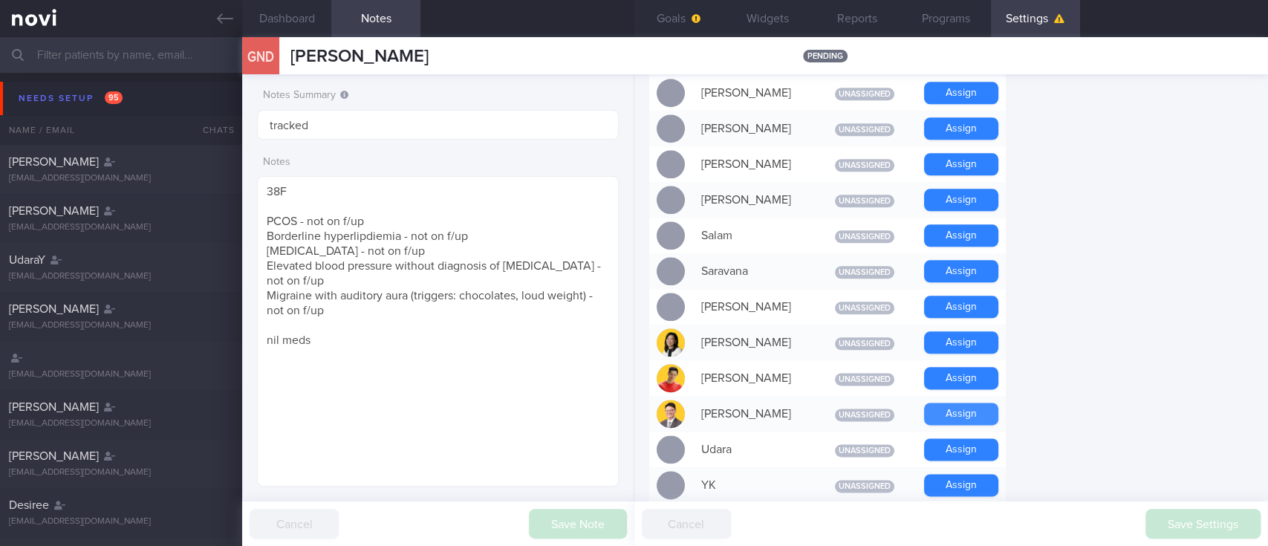
click at [958, 403] on button "Assign" at bounding box center [961, 414] width 74 height 22
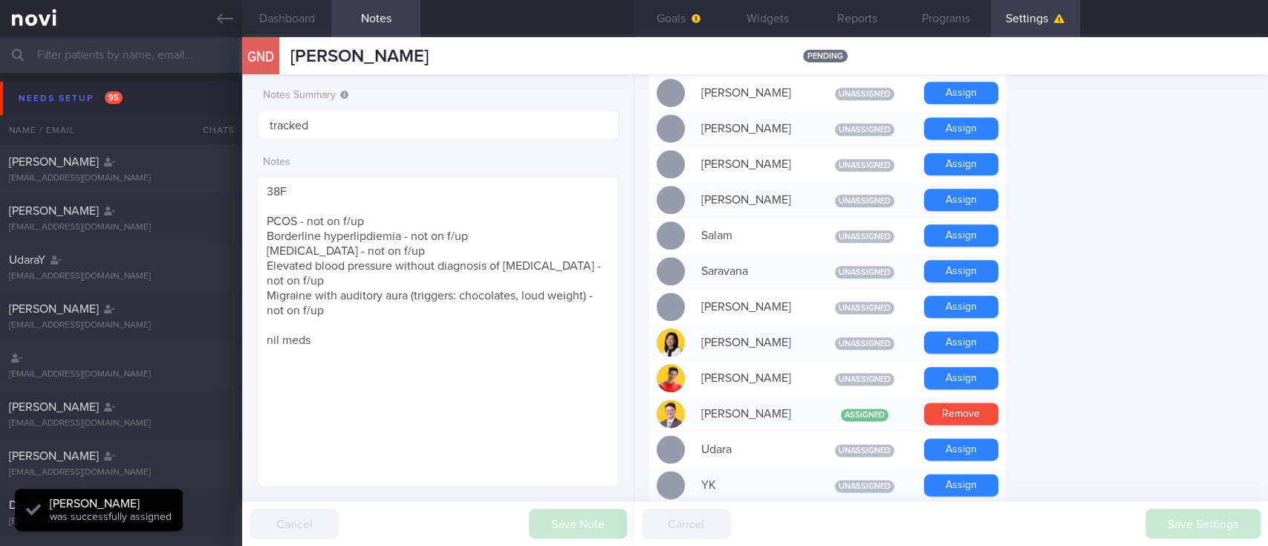
scroll to position [163, 325]
click at [770, 12] on button "Widgets" at bounding box center [767, 18] width 89 height 37
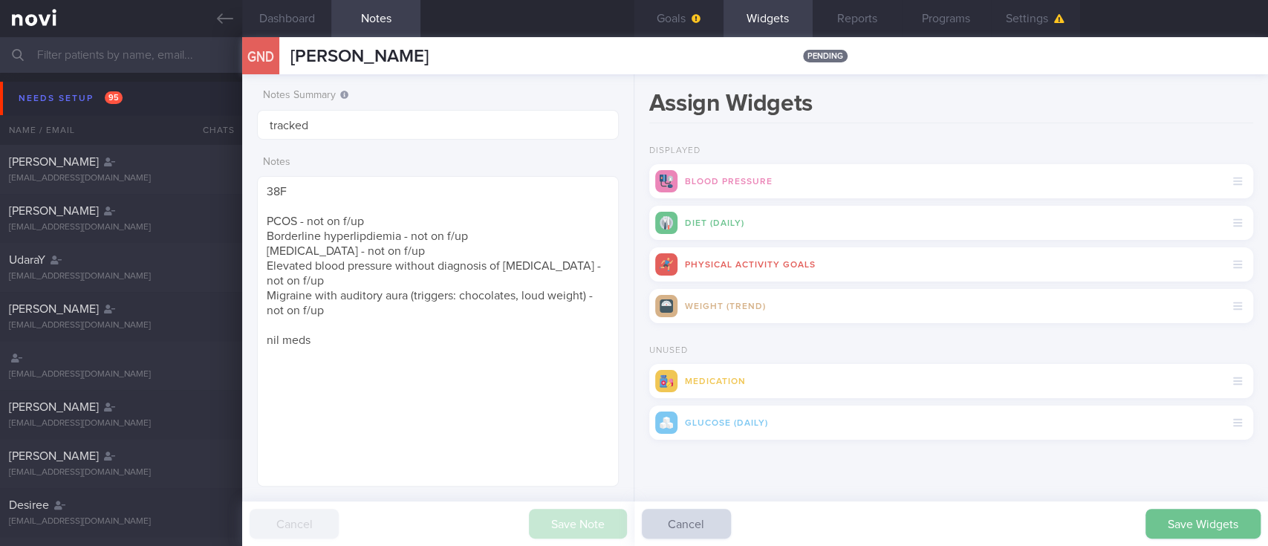
click at [1206, 528] on button "Save Widgets" at bounding box center [1202, 524] width 115 height 30
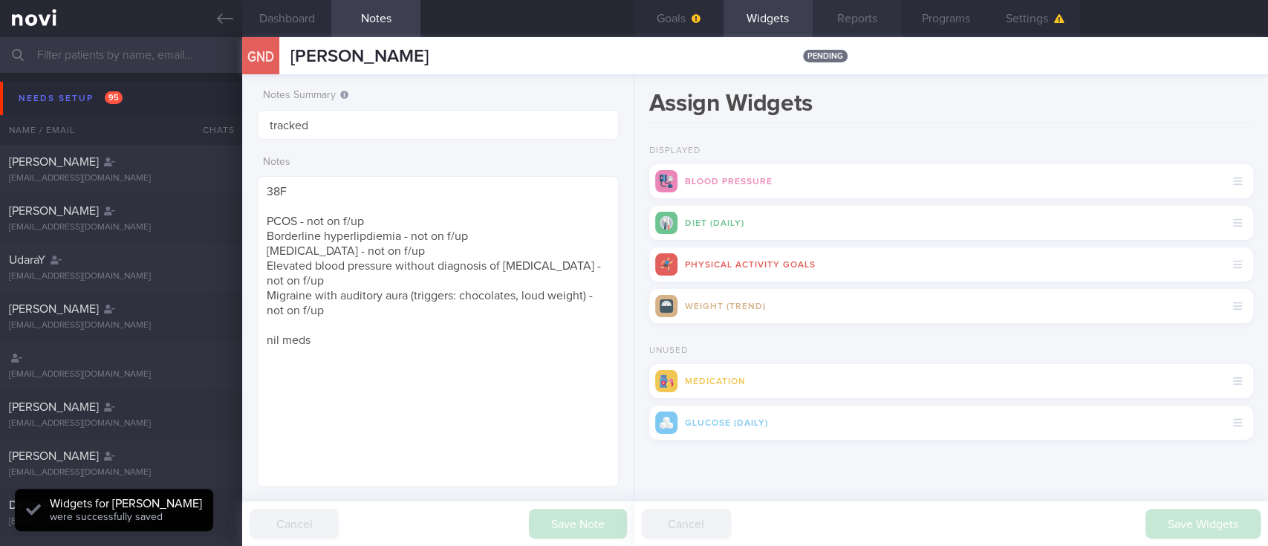
scroll to position [160, 319]
click at [683, 13] on button "Goals" at bounding box center [678, 18] width 89 height 37
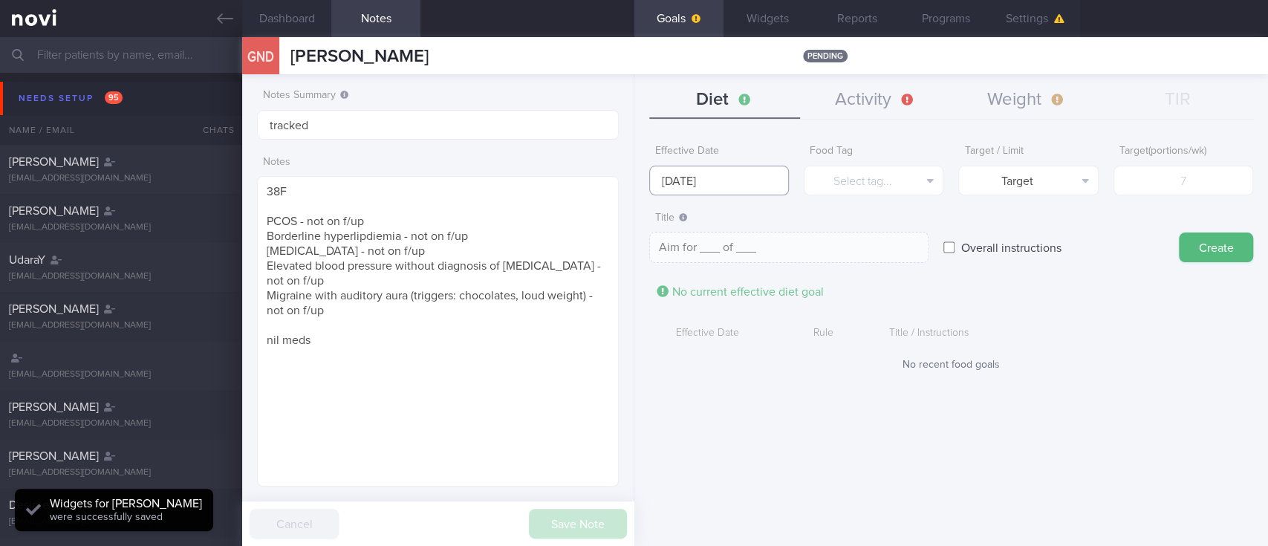
drag, startPoint x: 719, startPoint y: 188, endPoint x: 690, endPoint y: 286, distance: 102.2
click at [719, 186] on input "[DATE]" at bounding box center [719, 181] width 140 height 30
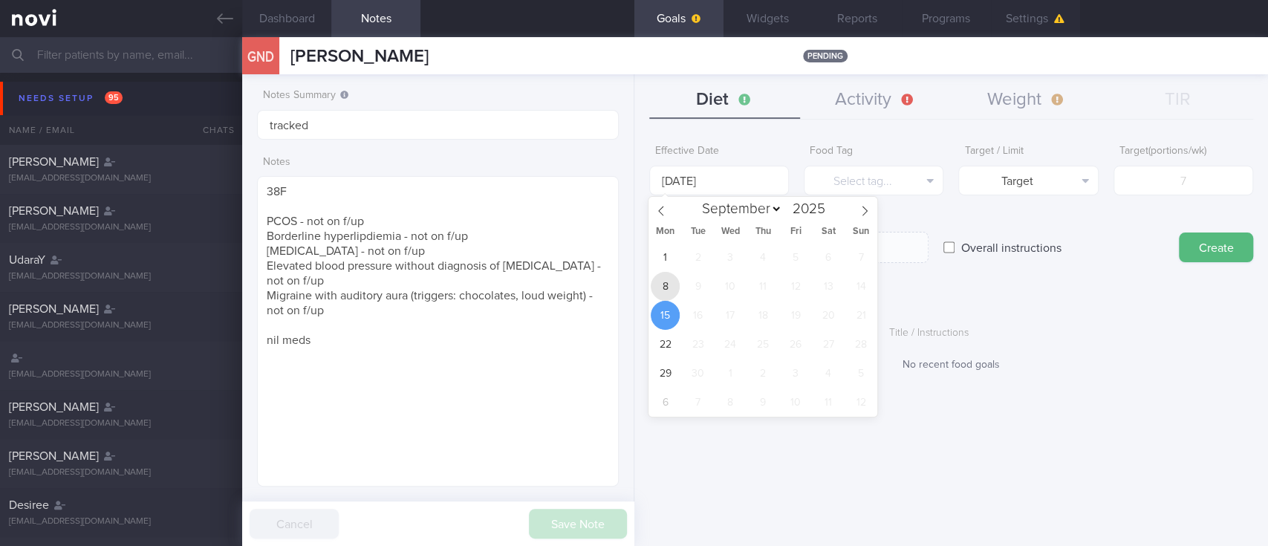
click at [673, 288] on span "8" at bounding box center [665, 286] width 29 height 29
type input "[DATE]"
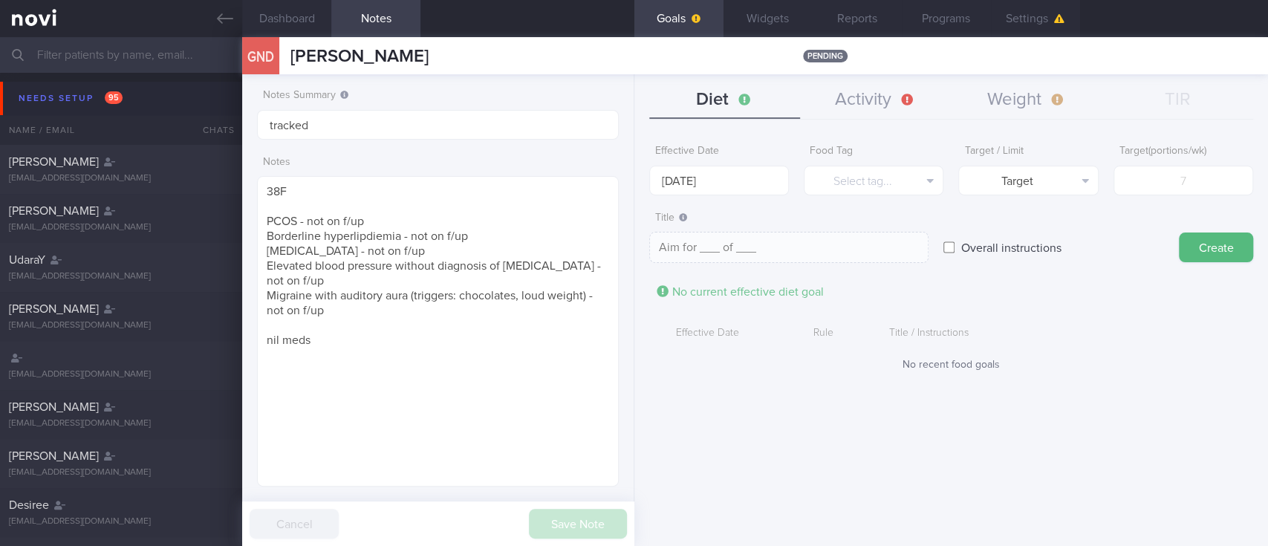
click at [894, 73] on div "GND GAUDIA NOEMI DE LEON GAUDIA NOEMI DE LEON pending" at bounding box center [755, 55] width 1026 height 37
click at [883, 98] on button "Activity" at bounding box center [875, 100] width 151 height 37
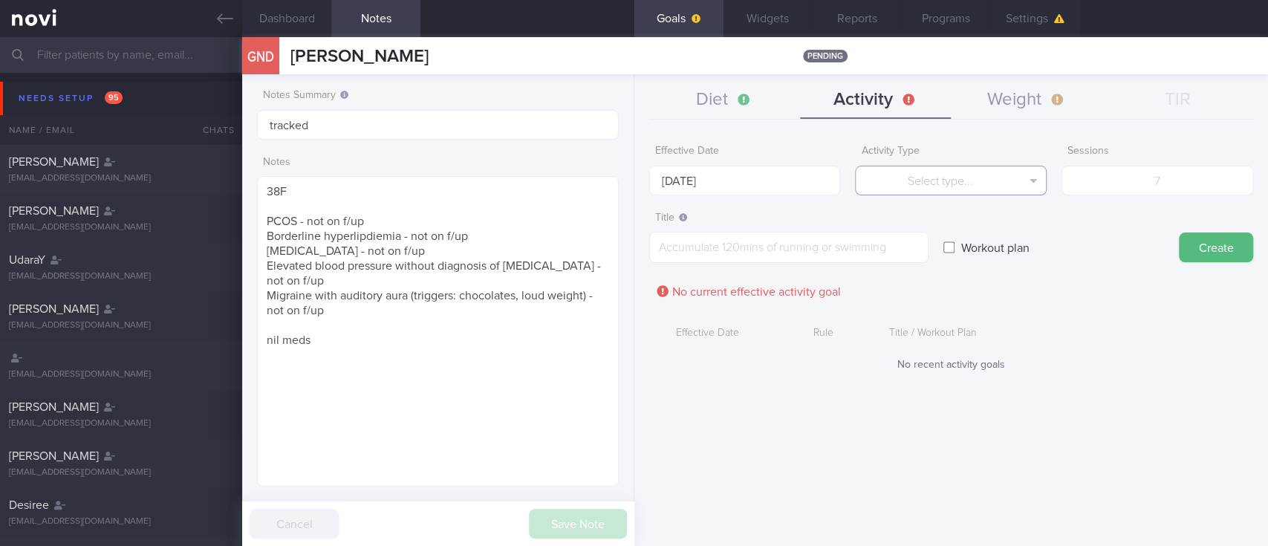
click at [914, 175] on button "Select type..." at bounding box center [951, 181] width 192 height 30
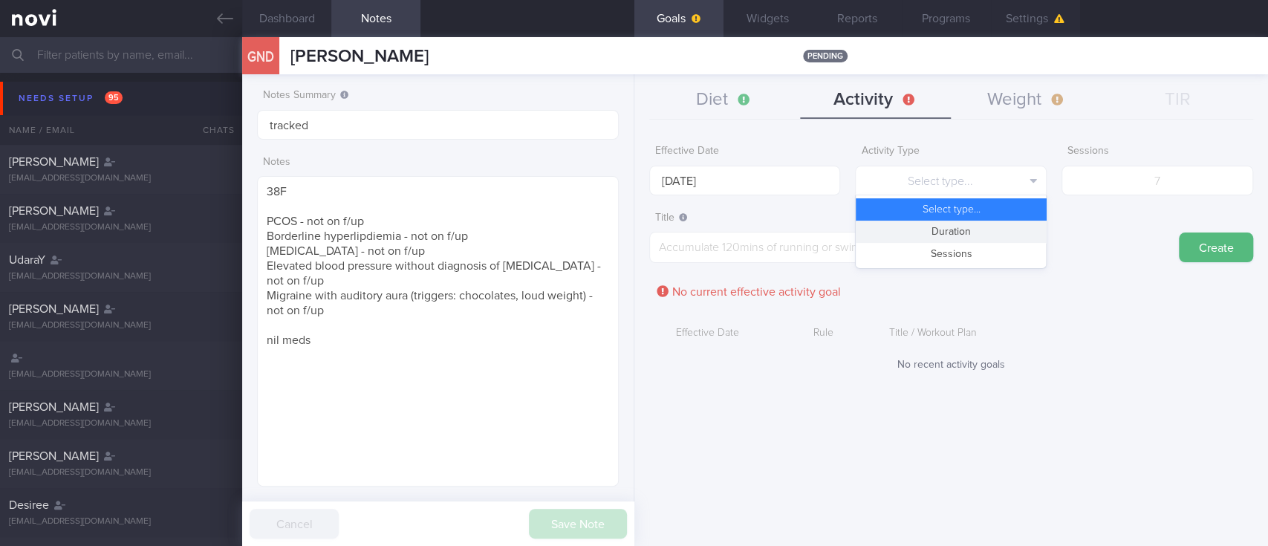
click at [998, 229] on button "Duration" at bounding box center [951, 232] width 190 height 22
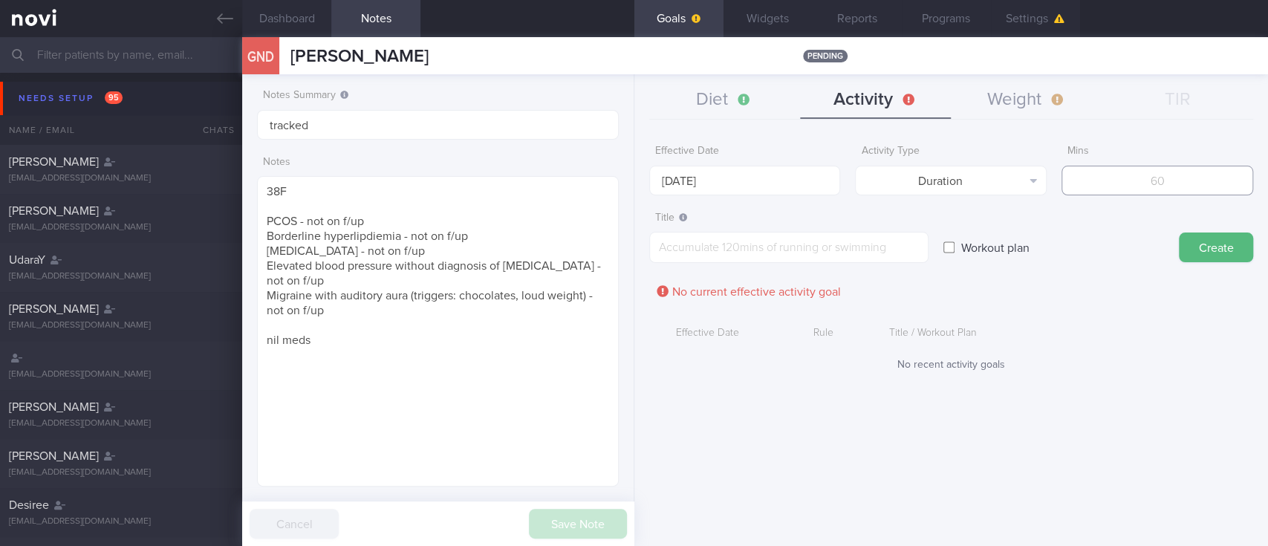
click at [1112, 185] on input "number" at bounding box center [1157, 181] width 192 height 30
click at [1174, 190] on input "number" at bounding box center [1157, 181] width 192 height 30
type input "150"
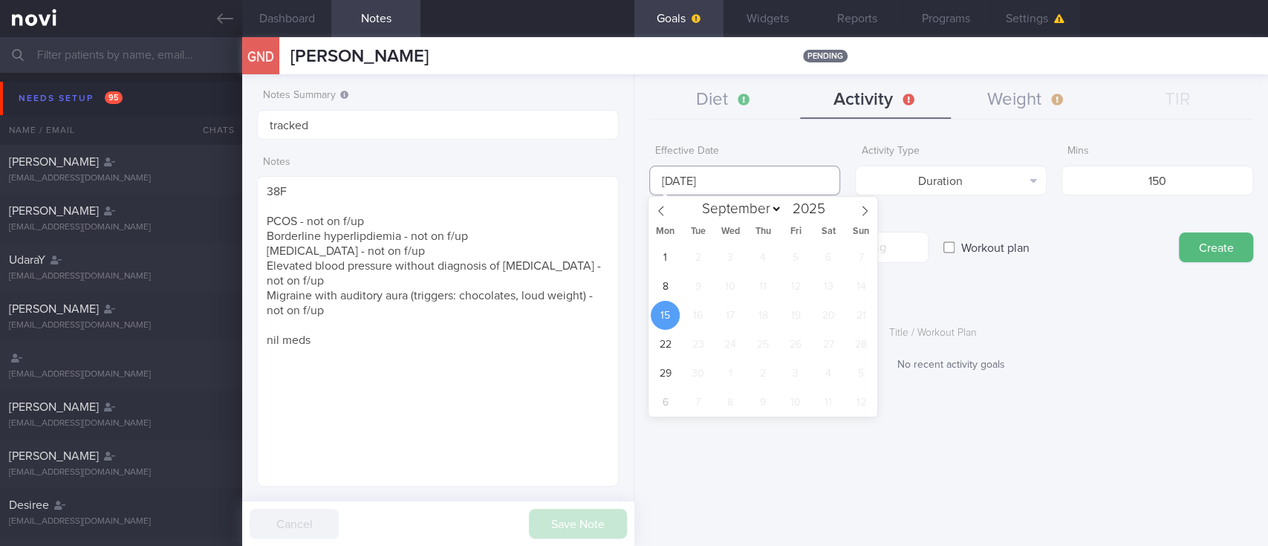
click at [778, 168] on input "[DATE]" at bounding box center [745, 181] width 192 height 30
click at [663, 284] on span "8" at bounding box center [665, 286] width 29 height 29
type input "[DATE]"
drag, startPoint x: 879, startPoint y: 199, endPoint x: 885, endPoint y: 228, distance: 29.6
click at [882, 199] on form "Effective Date 8 Sep 2025 Activity Type Duration Select type... Duration Sessio…" at bounding box center [951, 261] width 604 height 249
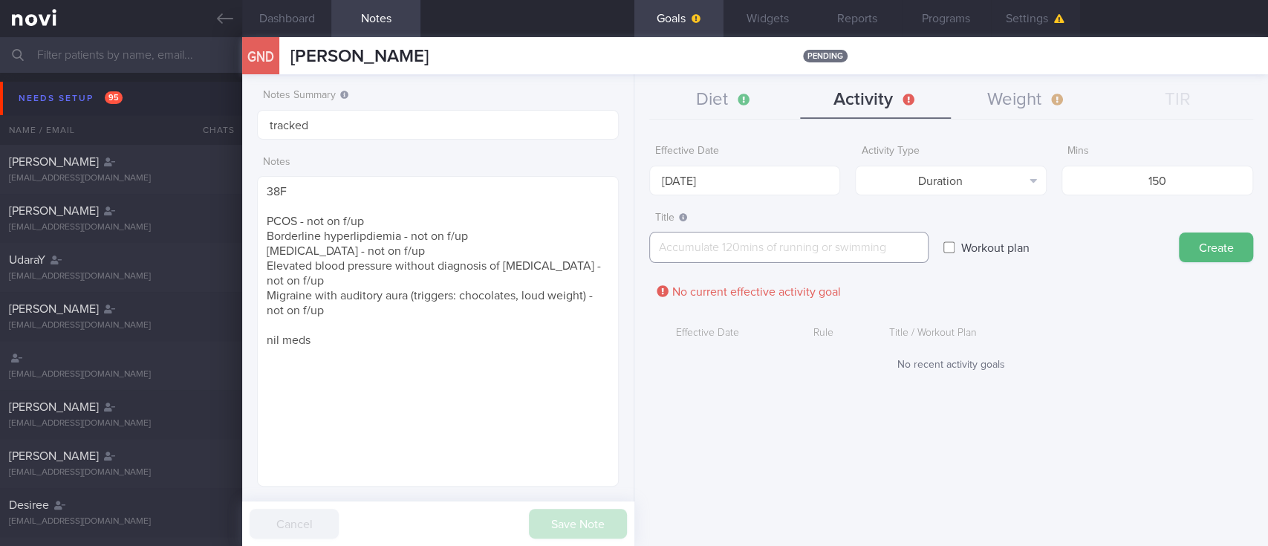
click at [877, 241] on textarea at bounding box center [788, 247] width 279 height 31
paste textarea "Aim for 150 mins moderate intensity aerobic training per week (brisk walking, j…"
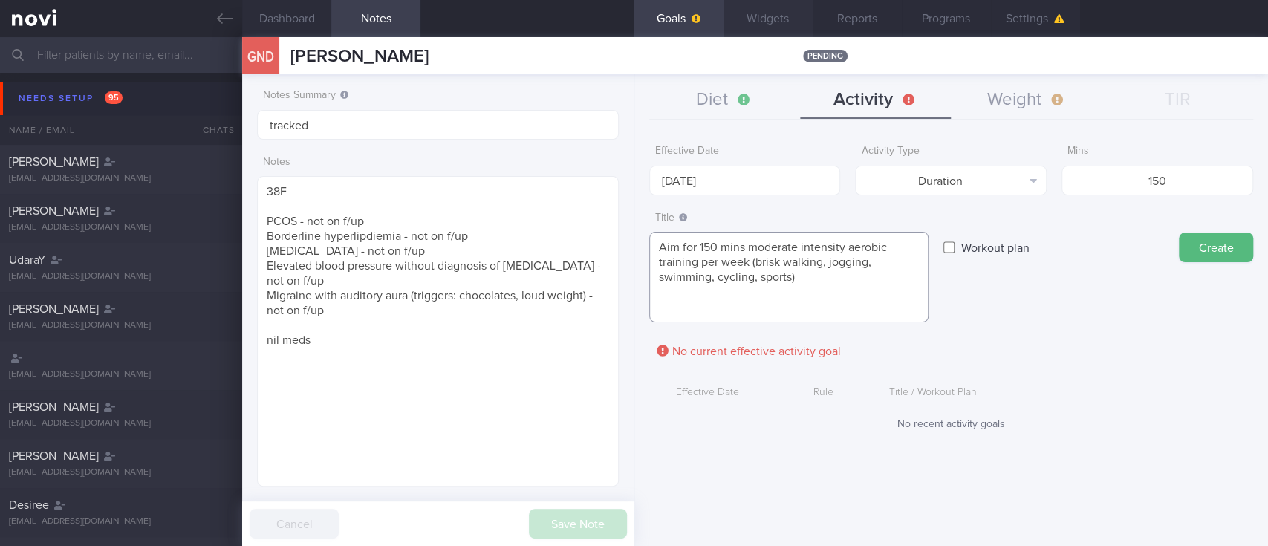
type textarea "Aim for 150 mins moderate intensity aerobic training per week (brisk walking, j…"
drag, startPoint x: 1204, startPoint y: 254, endPoint x: 1176, endPoint y: 247, distance: 29.2
click at [1203, 254] on button "Create" at bounding box center [1216, 247] width 74 height 30
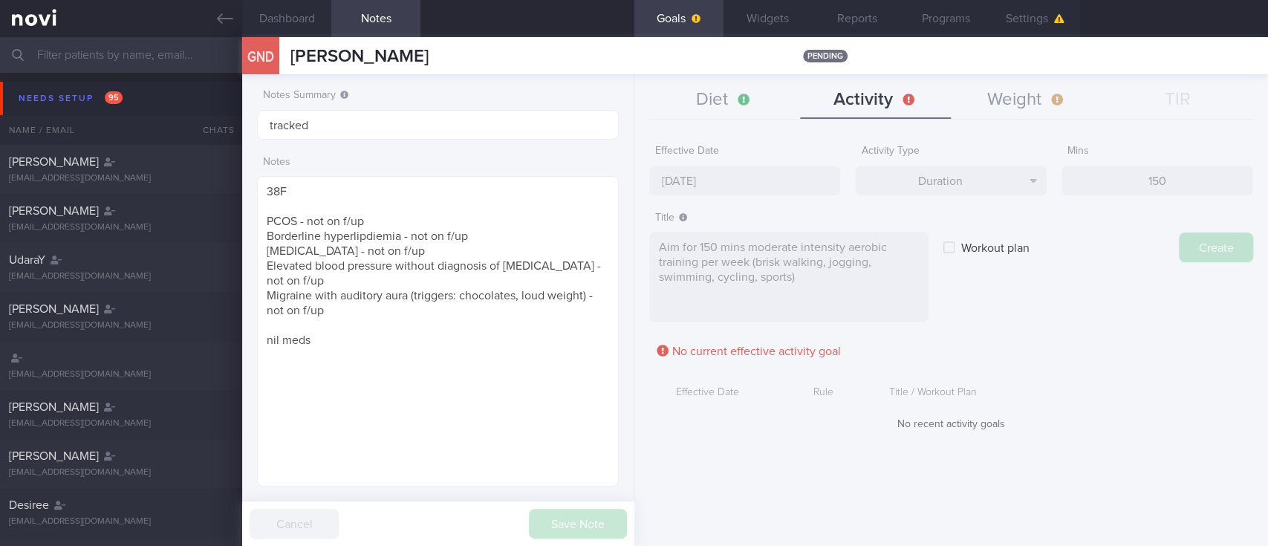
type input "[DATE]"
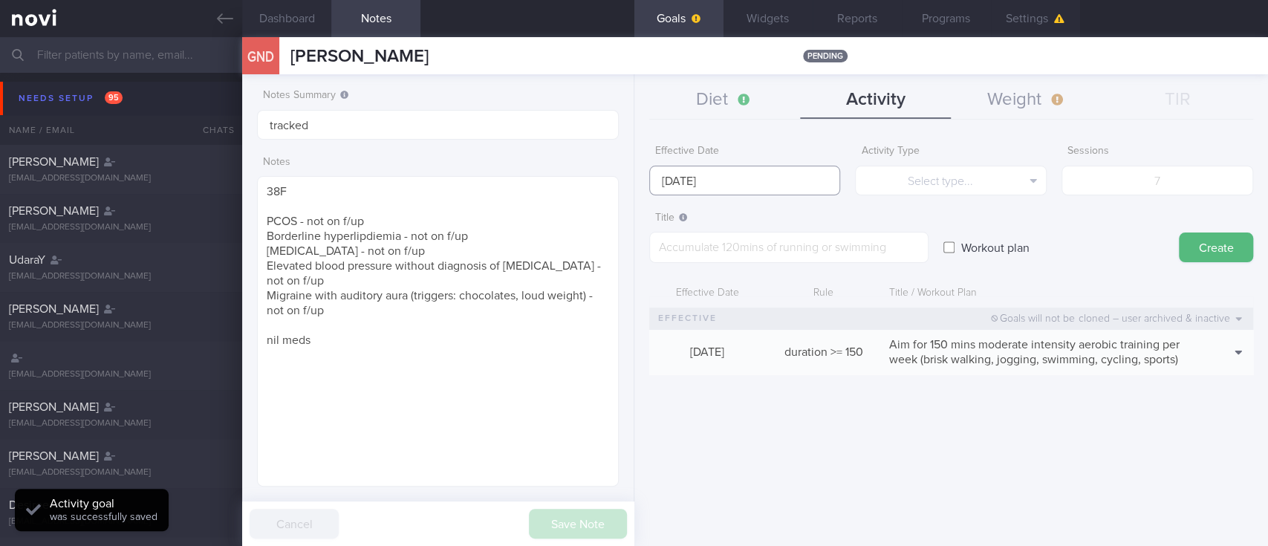
click at [772, 177] on input "[DATE]" at bounding box center [745, 181] width 192 height 30
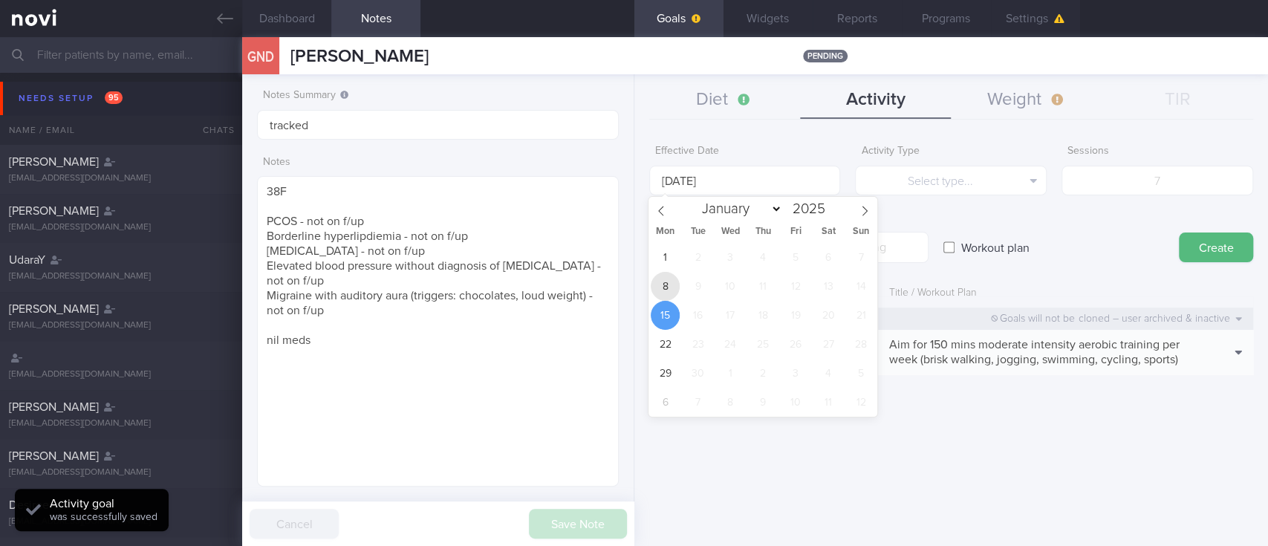
click at [671, 288] on span "8" at bounding box center [665, 286] width 29 height 29
type input "[DATE]"
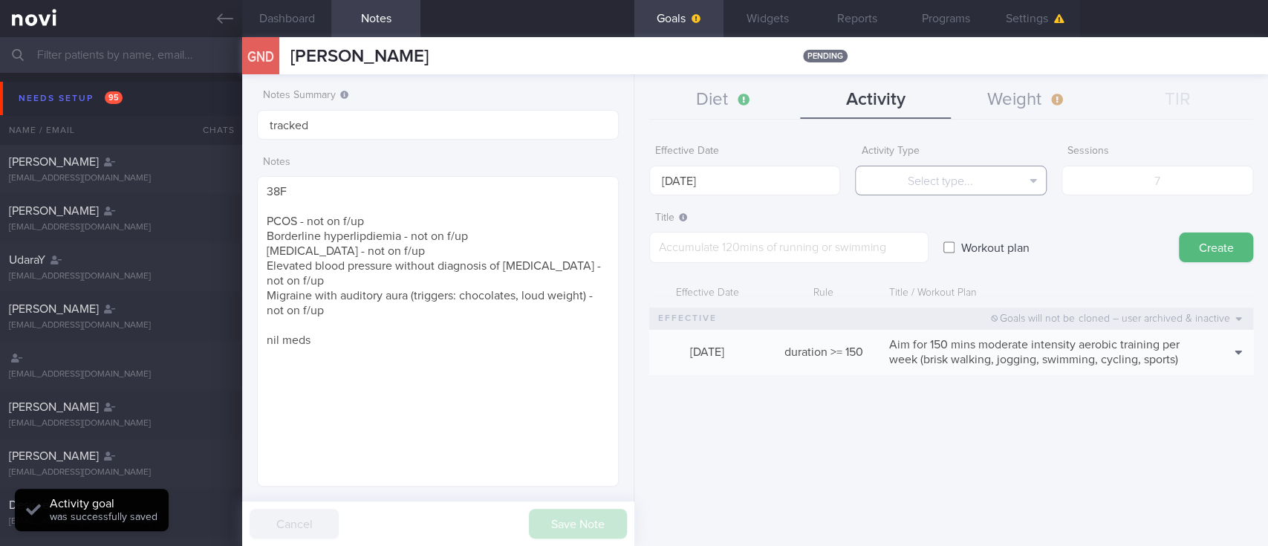
click at [911, 192] on button "Select type..." at bounding box center [951, 181] width 192 height 30
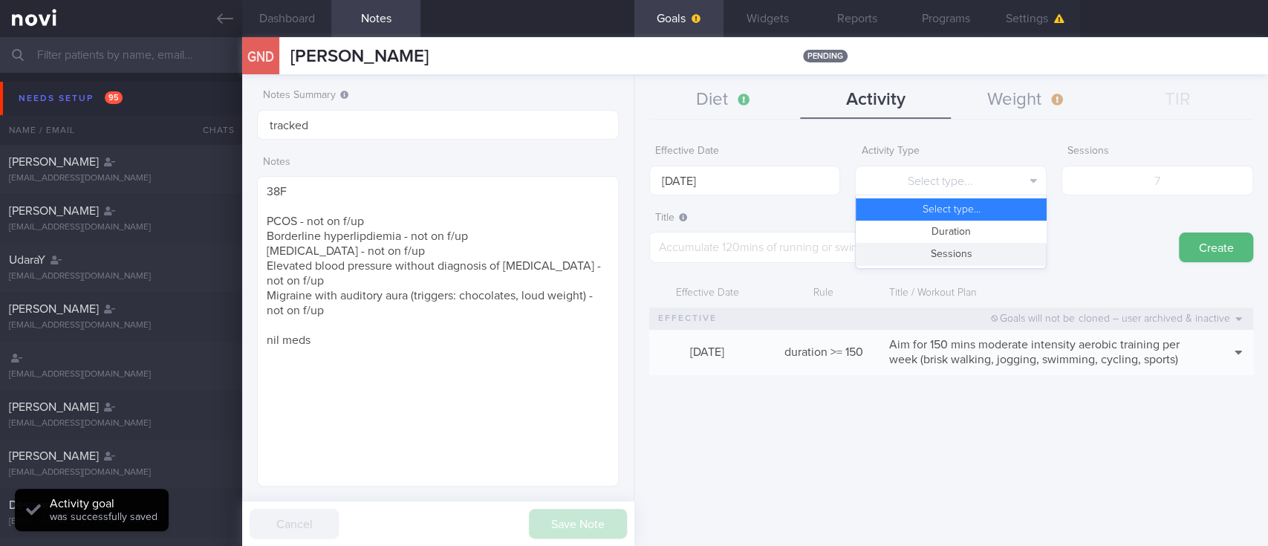
click at [939, 253] on button "Sessions" at bounding box center [951, 254] width 190 height 22
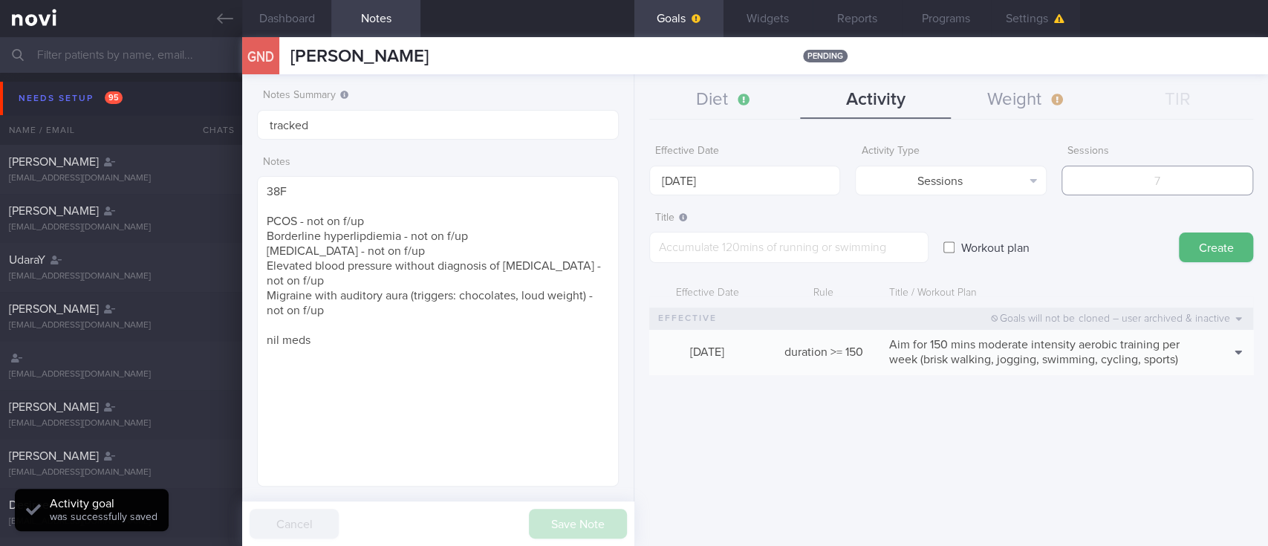
drag, startPoint x: 1148, startPoint y: 186, endPoint x: 1058, endPoint y: 143, distance: 99.7
click at [1148, 186] on input "number" at bounding box center [1157, 181] width 192 height 30
type input "2"
click at [790, 244] on textarea at bounding box center [788, 247] width 279 height 31
click at [847, 238] on textarea at bounding box center [788, 247] width 279 height 31
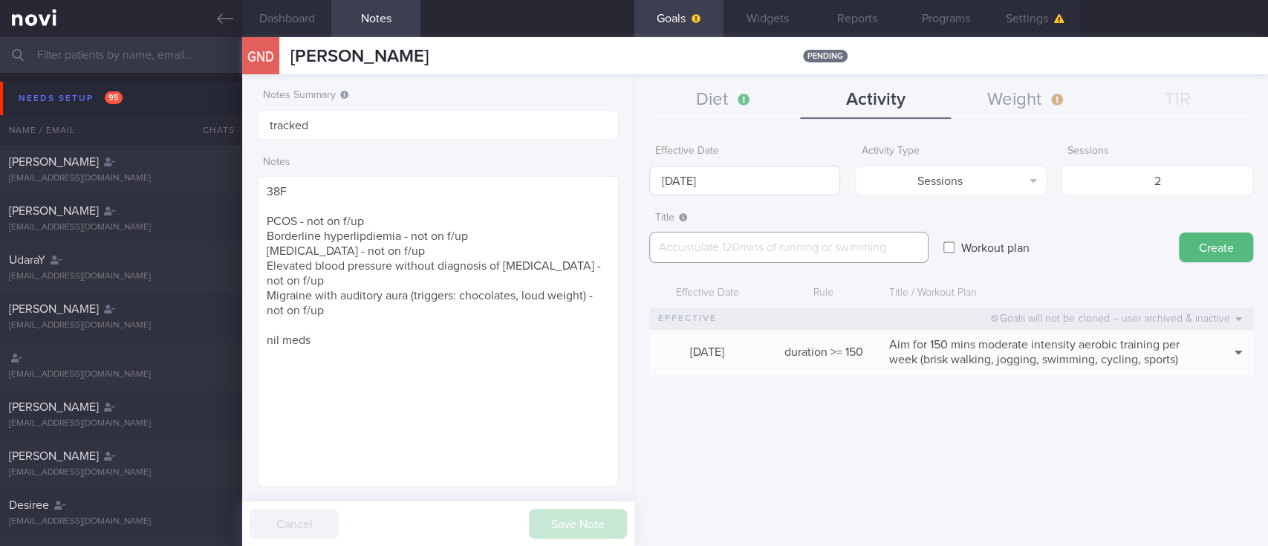
paste textarea "Aim for at least 2x strength training sessions weekly *Upper Body* - Exercise 1…"
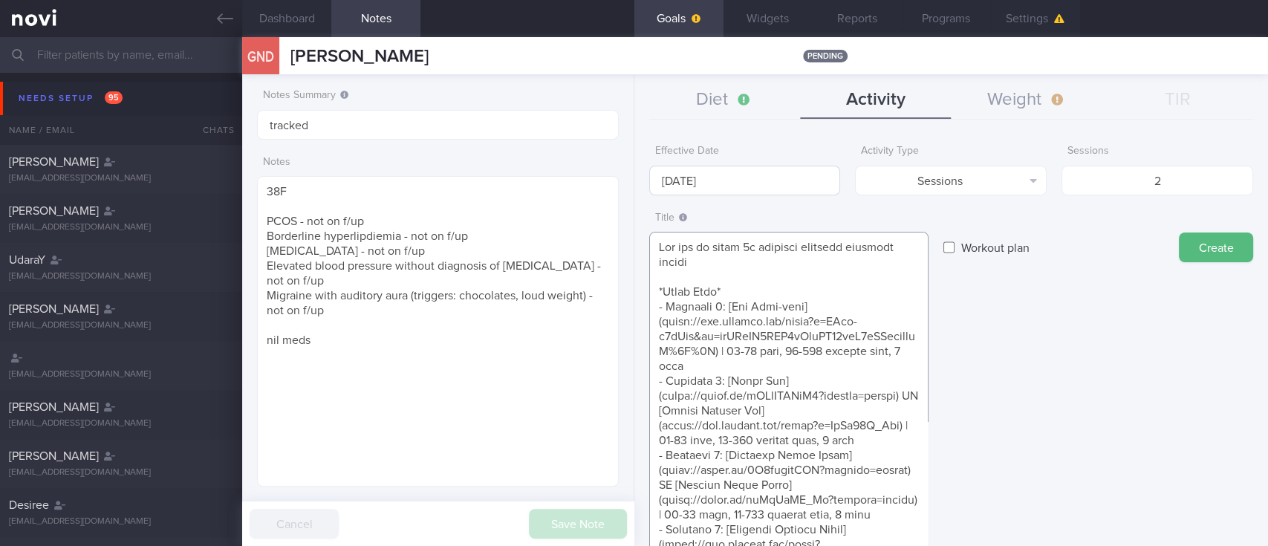
scroll to position [208, 0]
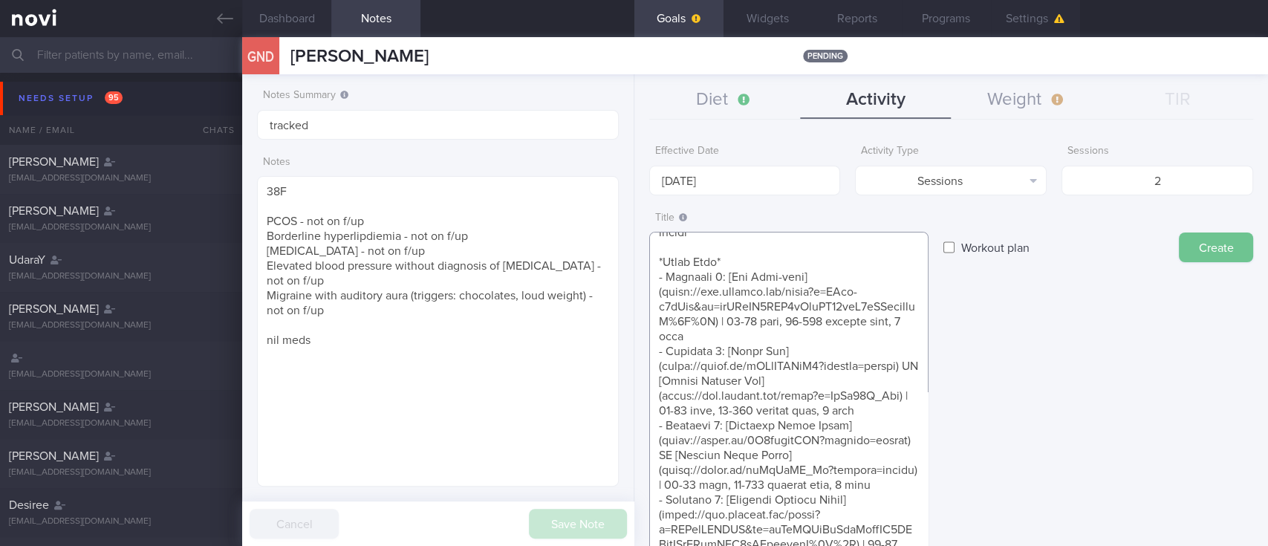
type textarea "Aim for at least 2x strength training sessions weekly *Upper Body* - Exercise 1…"
click at [1194, 254] on button "Create" at bounding box center [1216, 247] width 74 height 30
type input "[DATE]"
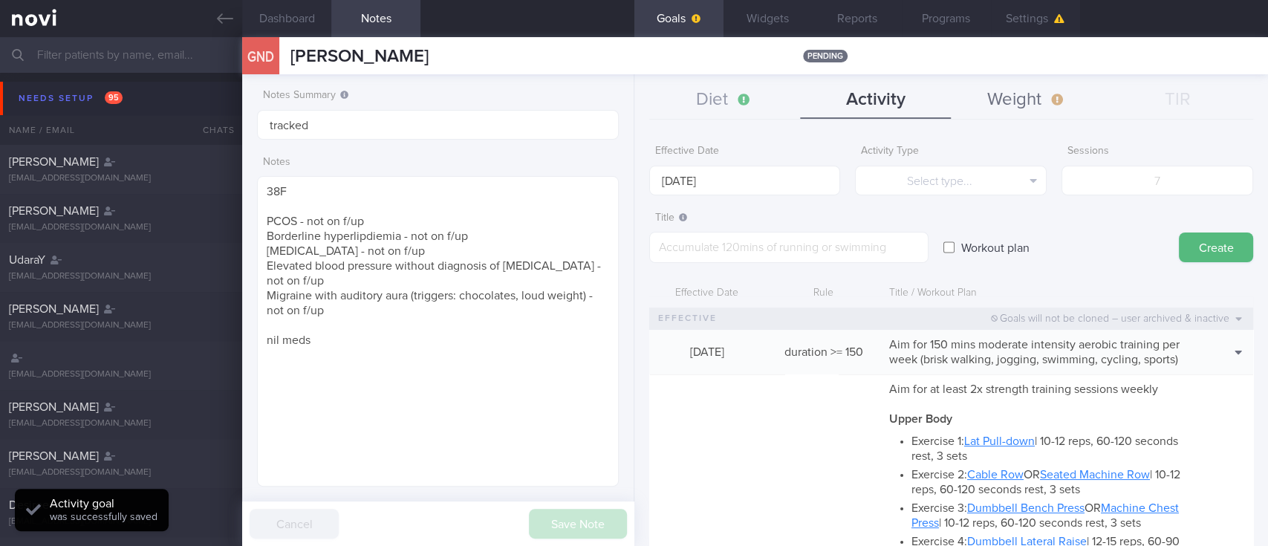
scroll to position [0, 0]
click at [1019, 97] on button "Weight" at bounding box center [1026, 100] width 151 height 37
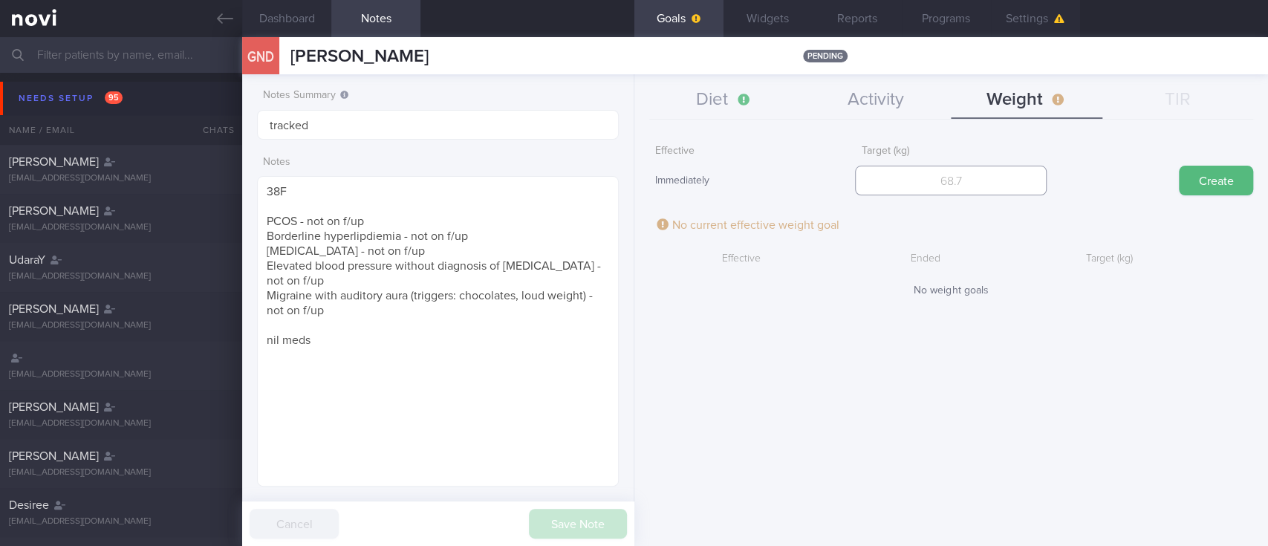
click at [946, 189] on input "number" at bounding box center [951, 181] width 192 height 30
type input "98"
drag, startPoint x: 1185, startPoint y: 180, endPoint x: 1016, endPoint y: 78, distance: 197.3
click at [1184, 180] on button "Create" at bounding box center [1216, 181] width 74 height 30
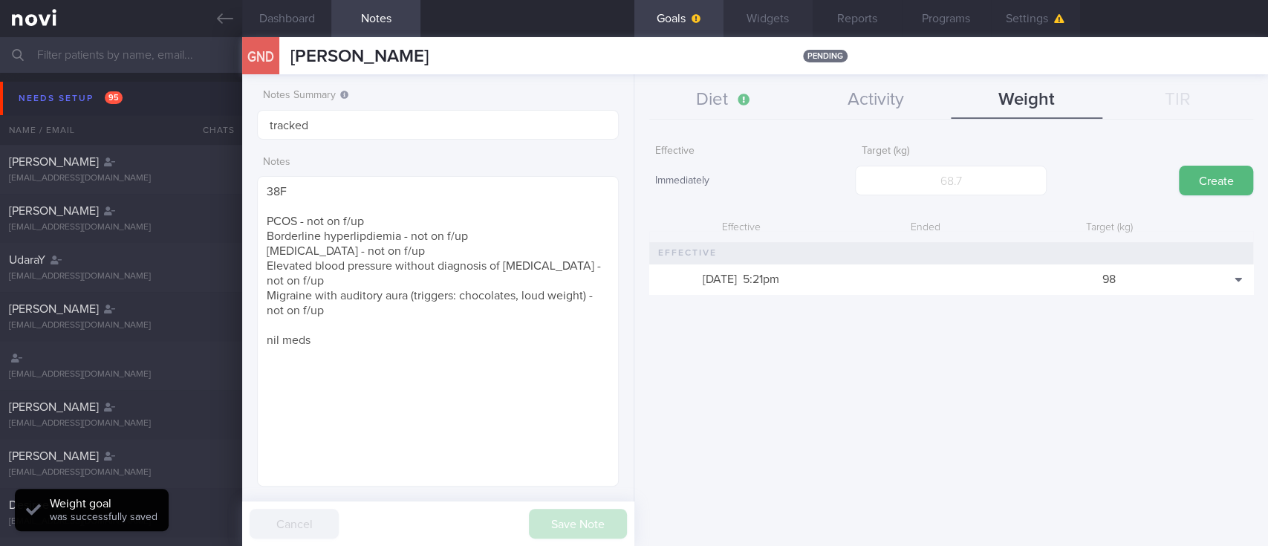
scroll to position [180, 319]
click at [744, 108] on button "Diet" at bounding box center [724, 100] width 151 height 37
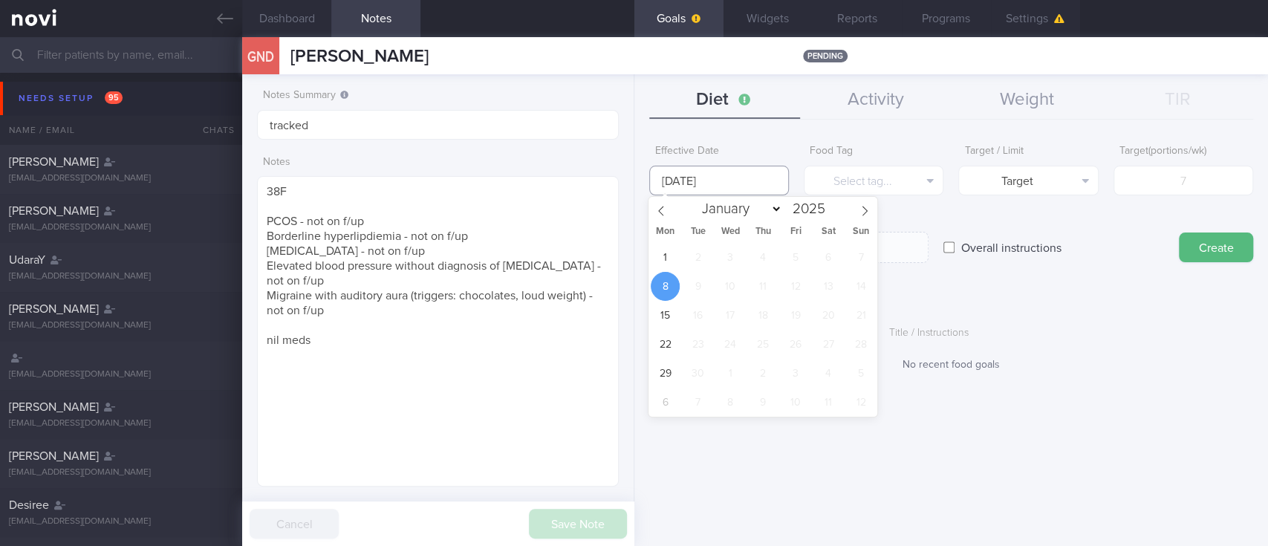
drag, startPoint x: 755, startPoint y: 189, endPoint x: 648, endPoint y: 276, distance: 138.3
click at [755, 188] on input "[DATE]" at bounding box center [719, 181] width 140 height 30
click at [660, 264] on span "1" at bounding box center [665, 257] width 29 height 29
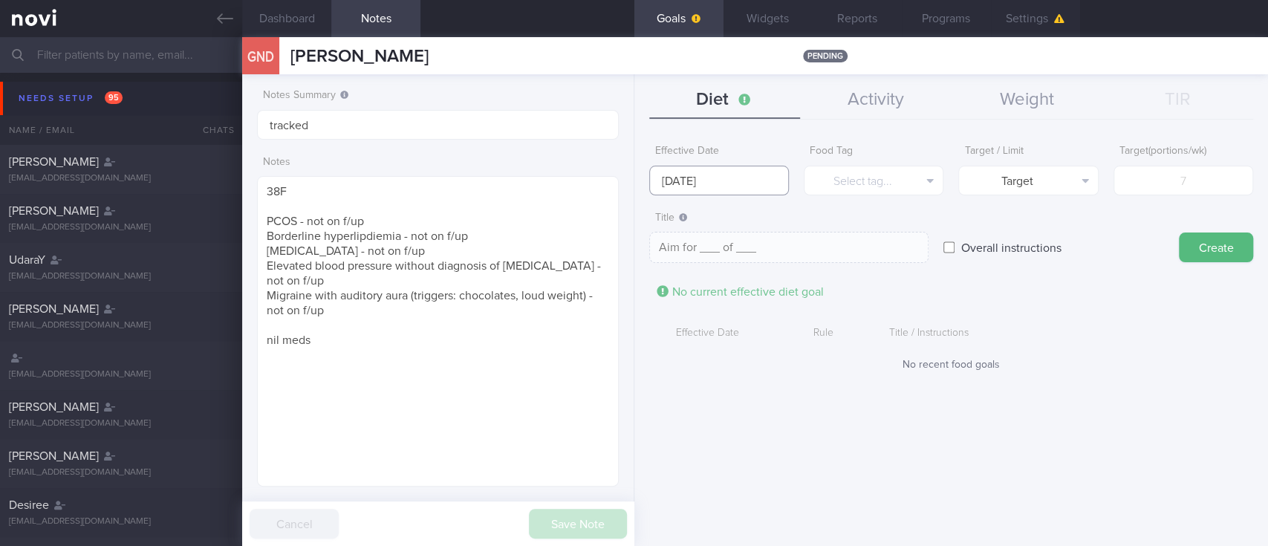
drag, startPoint x: 688, startPoint y: 183, endPoint x: 695, endPoint y: 198, distance: 17.3
click at [689, 183] on input "1 Sep 2025" at bounding box center [719, 181] width 140 height 30
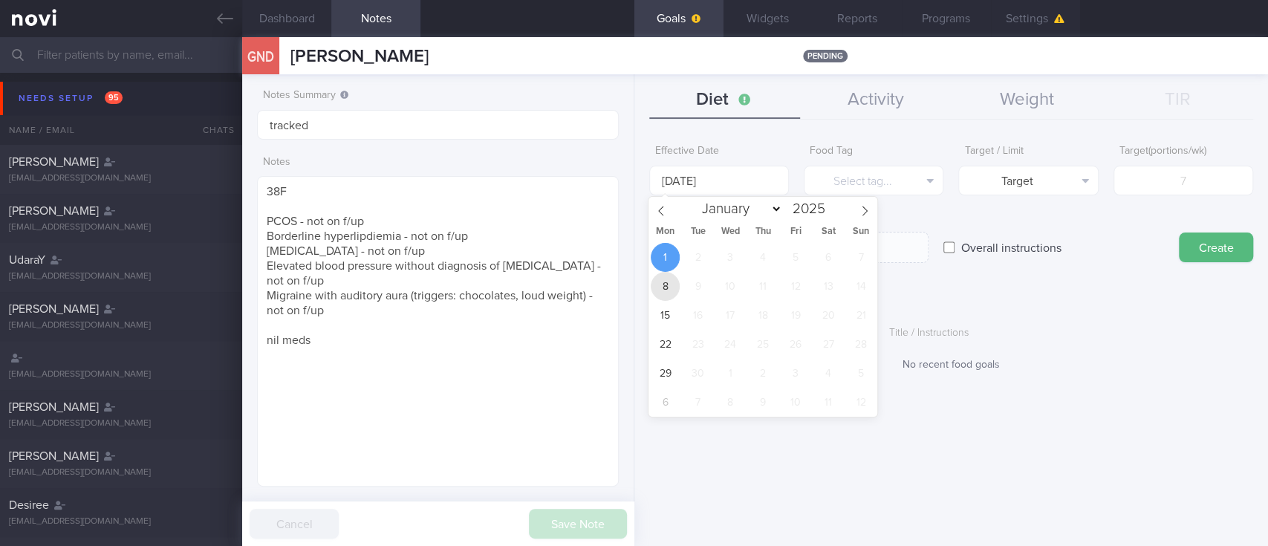
click at [671, 283] on span "8" at bounding box center [665, 286] width 29 height 29
type input "[DATE]"
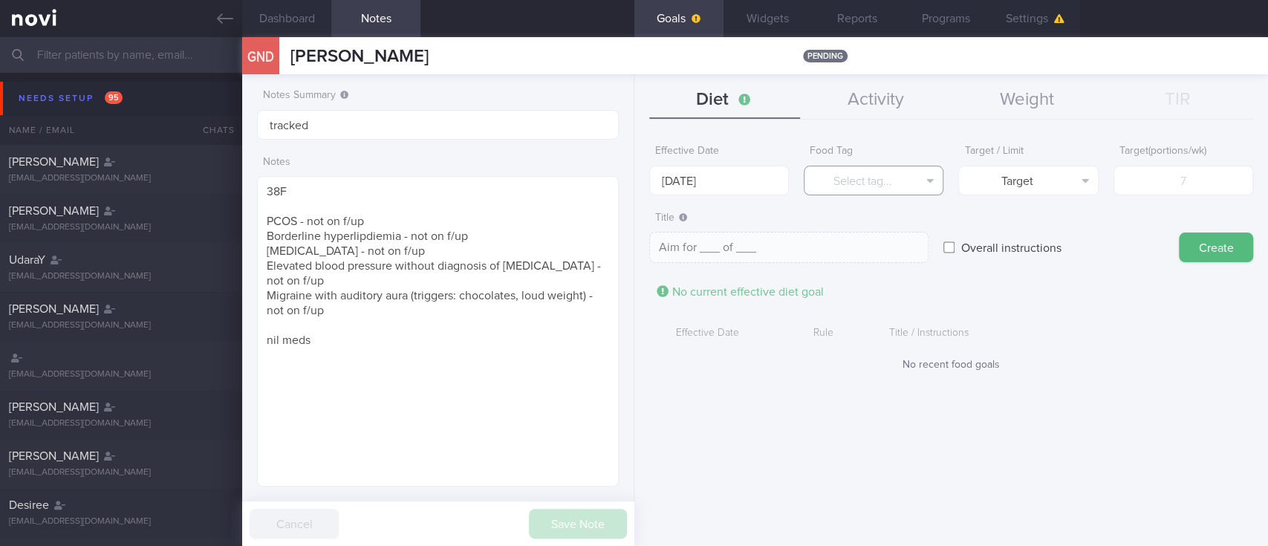
click at [936, 186] on button "Select tag..." at bounding box center [874, 181] width 140 height 30
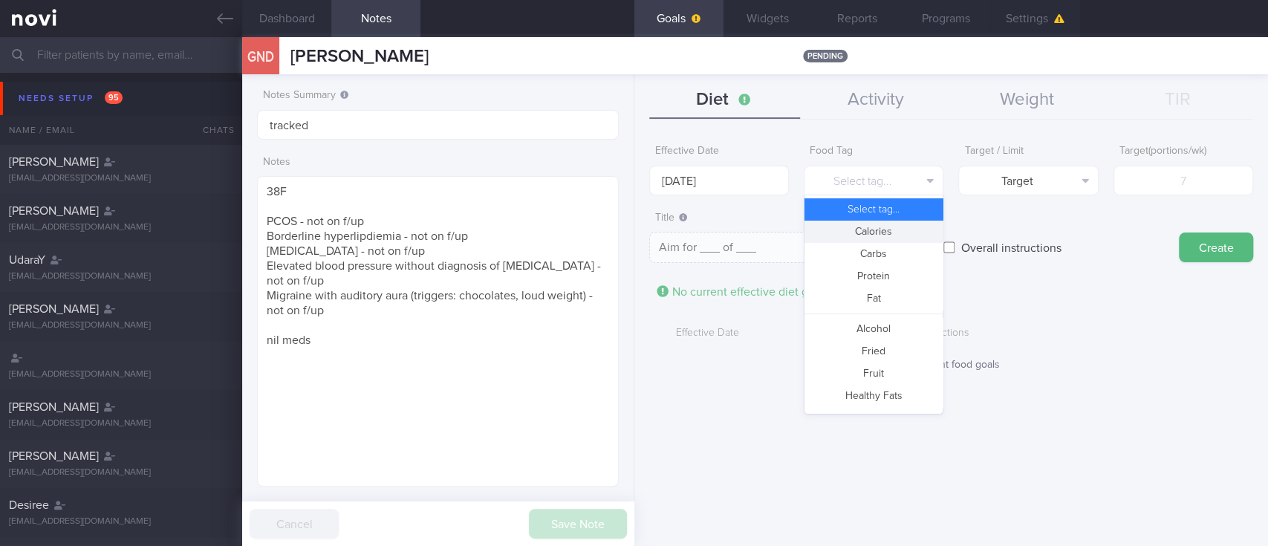
click at [892, 225] on button "Calories" at bounding box center [873, 232] width 138 height 22
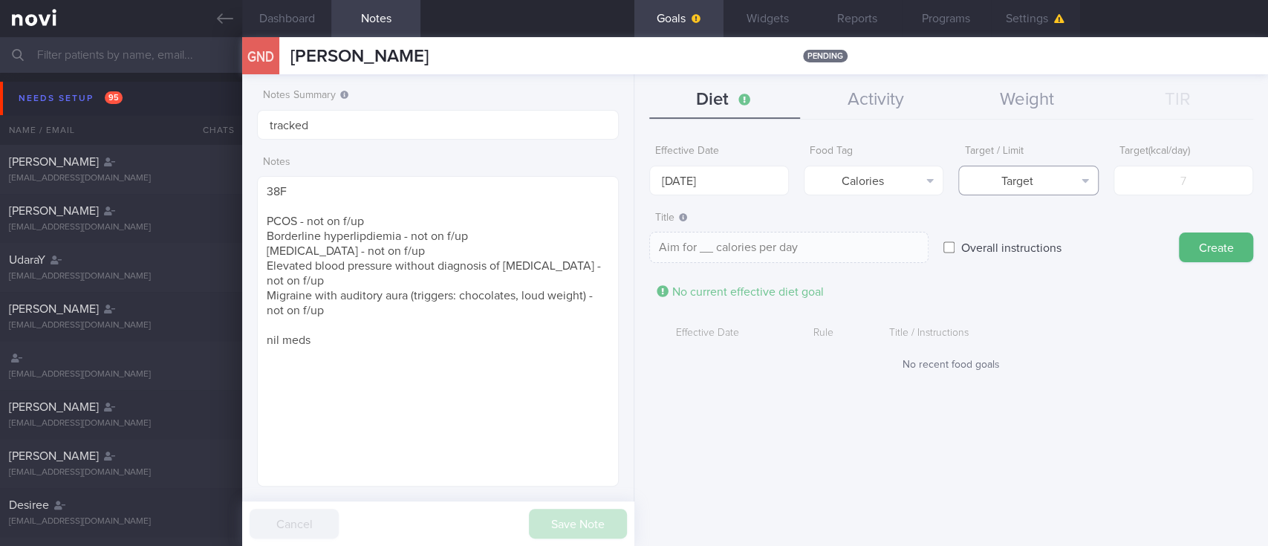
click at [1060, 178] on button "Target" at bounding box center [1028, 181] width 140 height 30
click at [1061, 227] on button "Limit" at bounding box center [1028, 232] width 138 height 22
type textarea "Keep to __ calories per day"
click at [1166, 166] on input "number" at bounding box center [1183, 181] width 140 height 30
type input "1"
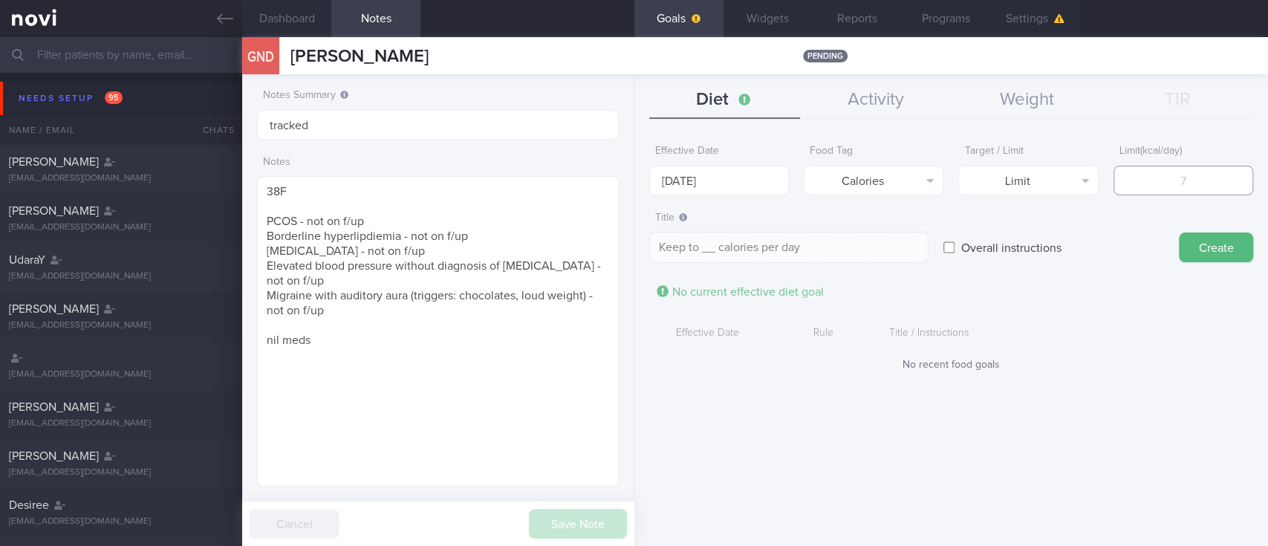
type textarea "Keep to 1 calories per day"
type input "14"
type textarea "Keep to 14 calories per day"
type input "140"
type textarea "Keep to 140 calories per day"
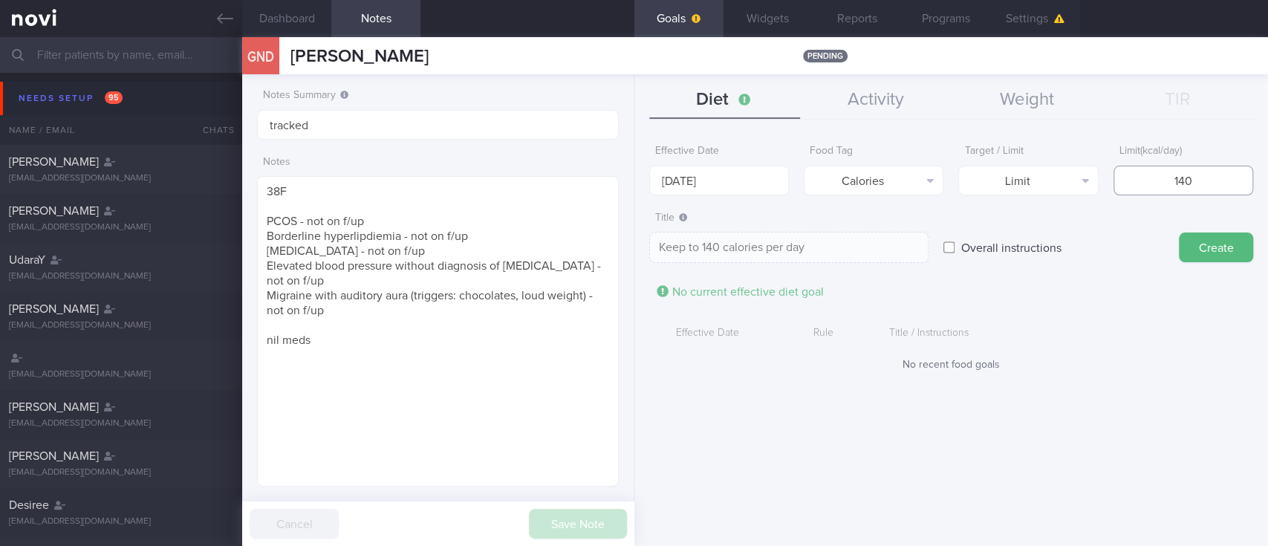
type input "1400"
type textarea "Keep to 1400 calories per day"
type input "1400"
click at [1206, 251] on button "Create" at bounding box center [1216, 247] width 74 height 30
type input "[DATE]"
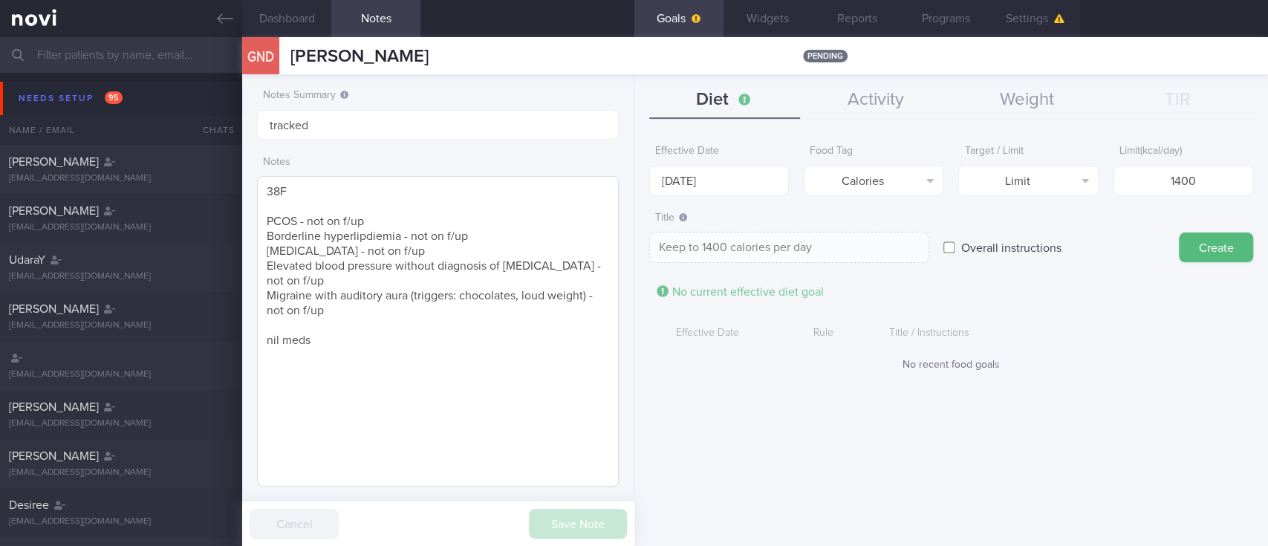
type textarea "Aim for ___ of ___"
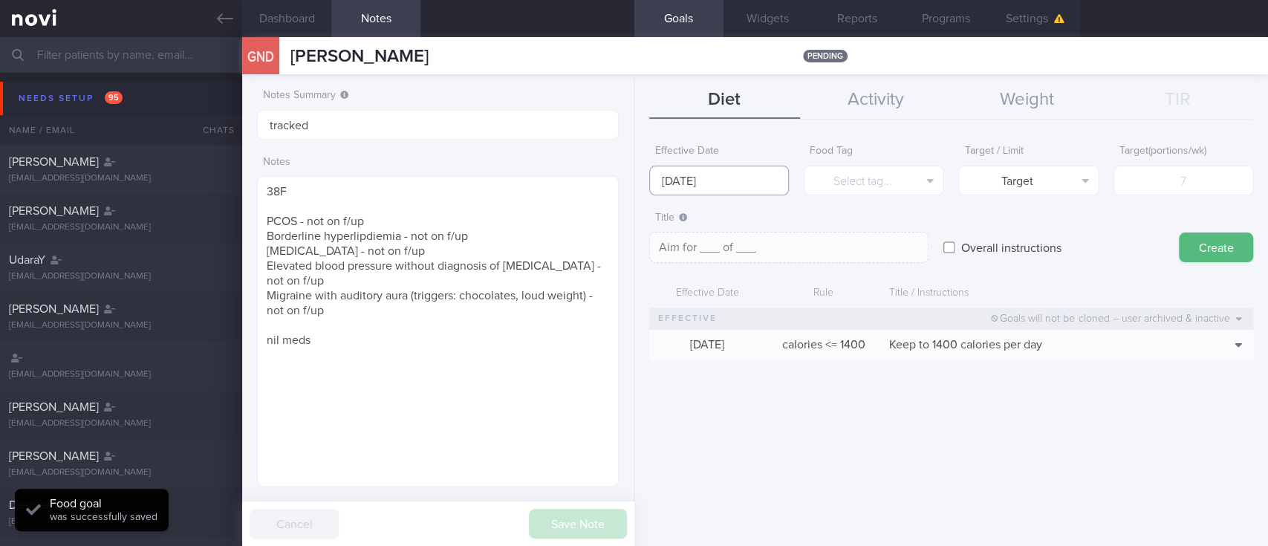
click at [692, 186] on input "[DATE]" at bounding box center [719, 181] width 140 height 30
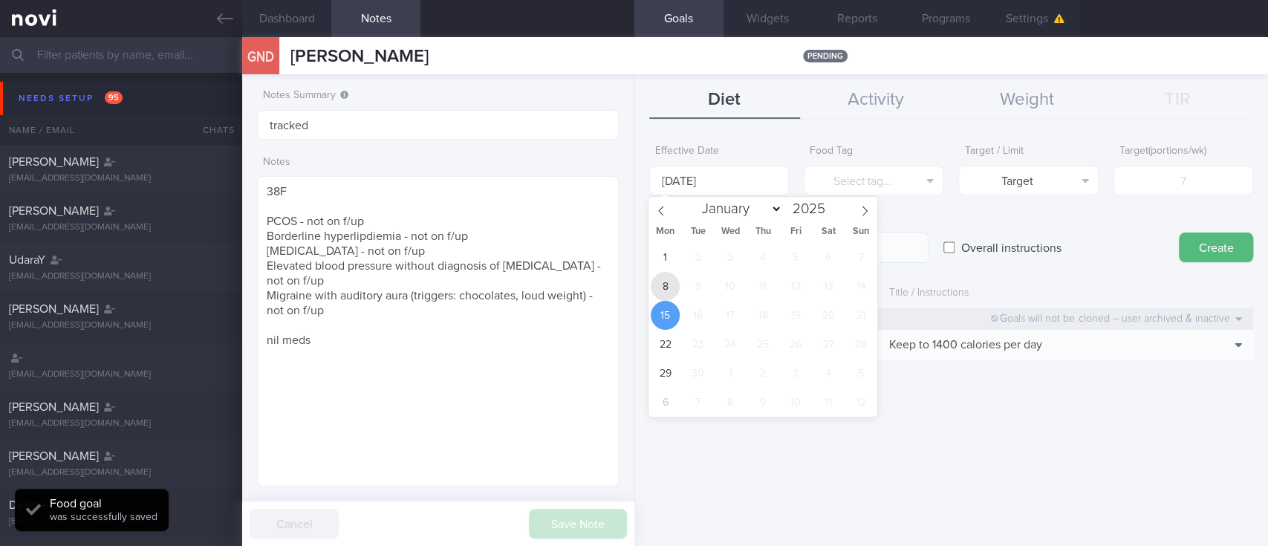
click at [660, 276] on span "8" at bounding box center [665, 286] width 29 height 29
type input "[DATE]"
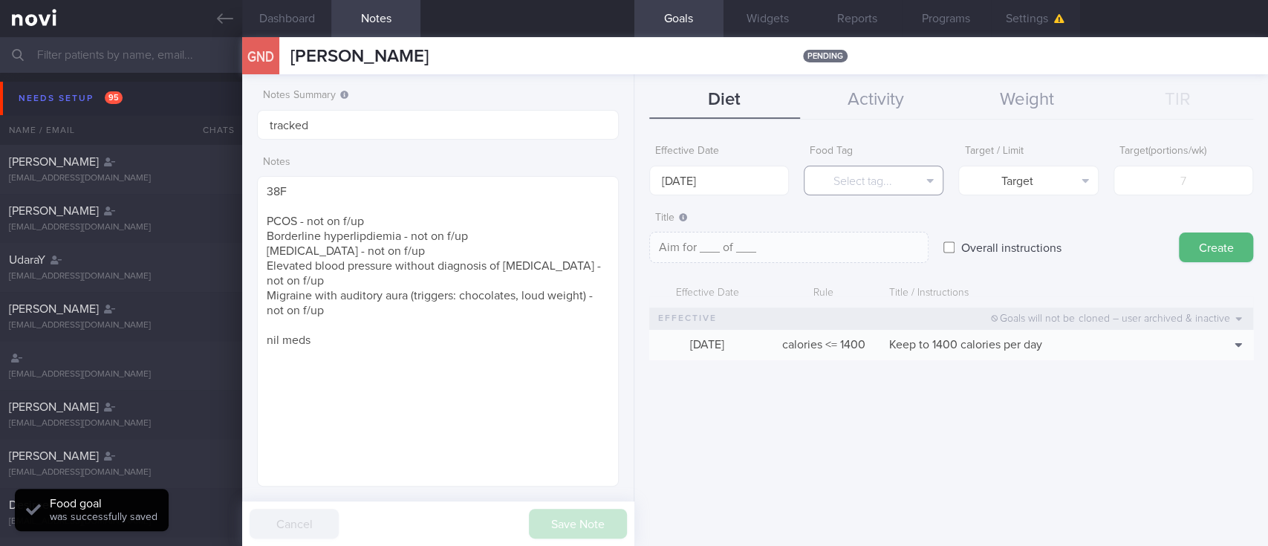
click at [898, 181] on button "Select tag..." at bounding box center [874, 181] width 140 height 30
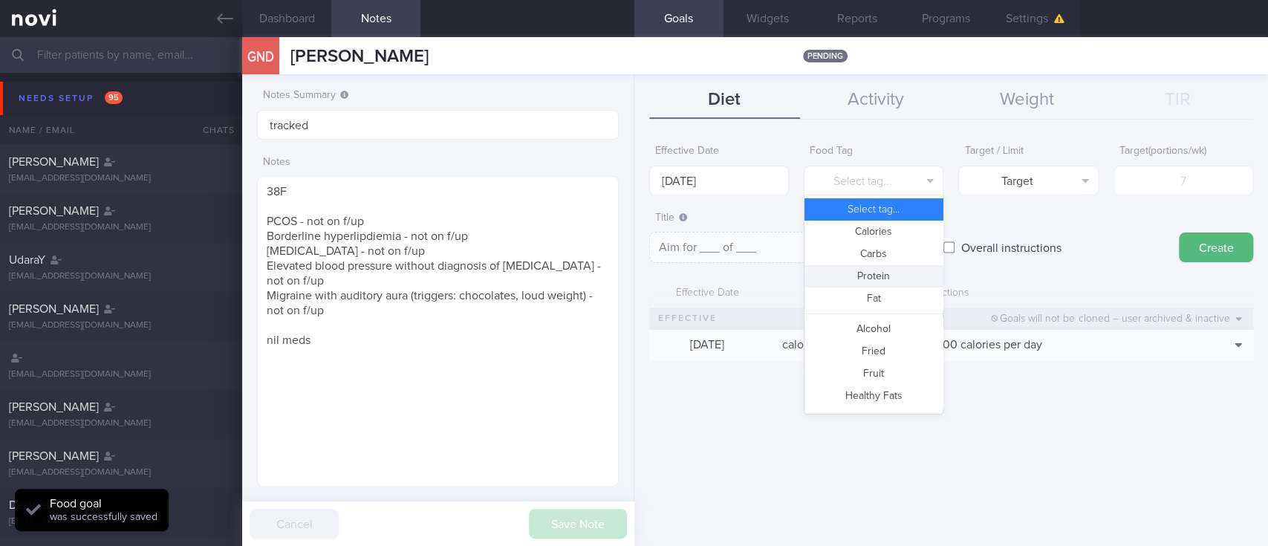
click at [879, 272] on button "Protein" at bounding box center [873, 276] width 138 height 22
type textarea "Aim for __g of protein per day"
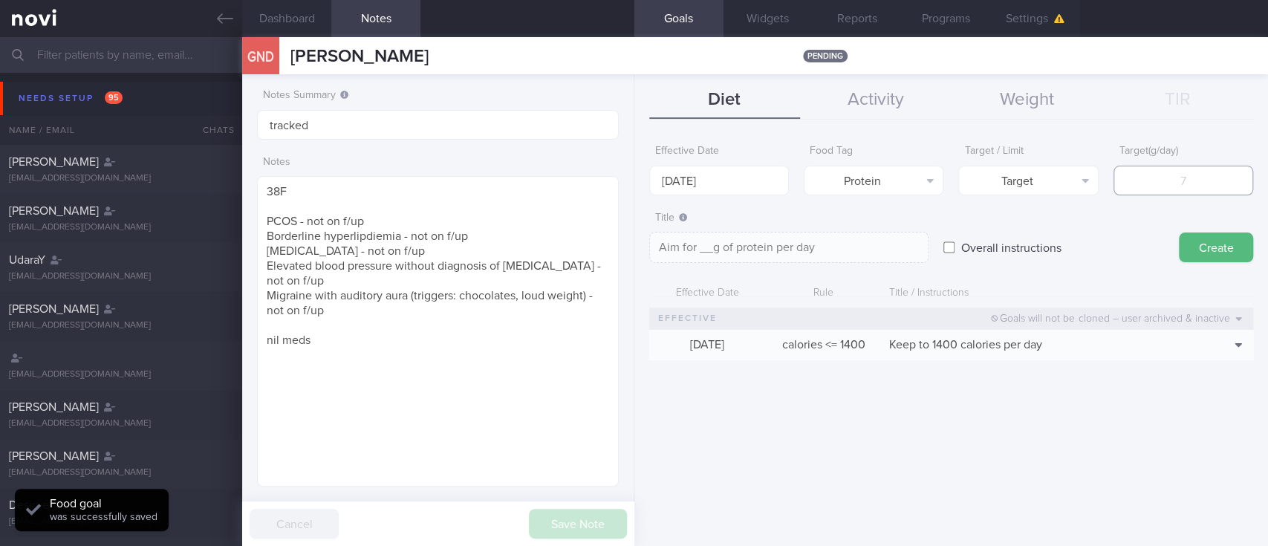
click at [1124, 192] on input "number" at bounding box center [1183, 181] width 140 height 30
type input "9"
type textarea "Aim for 9g of protein per day"
type input "90"
type textarea "Aim for 90g of protein per day"
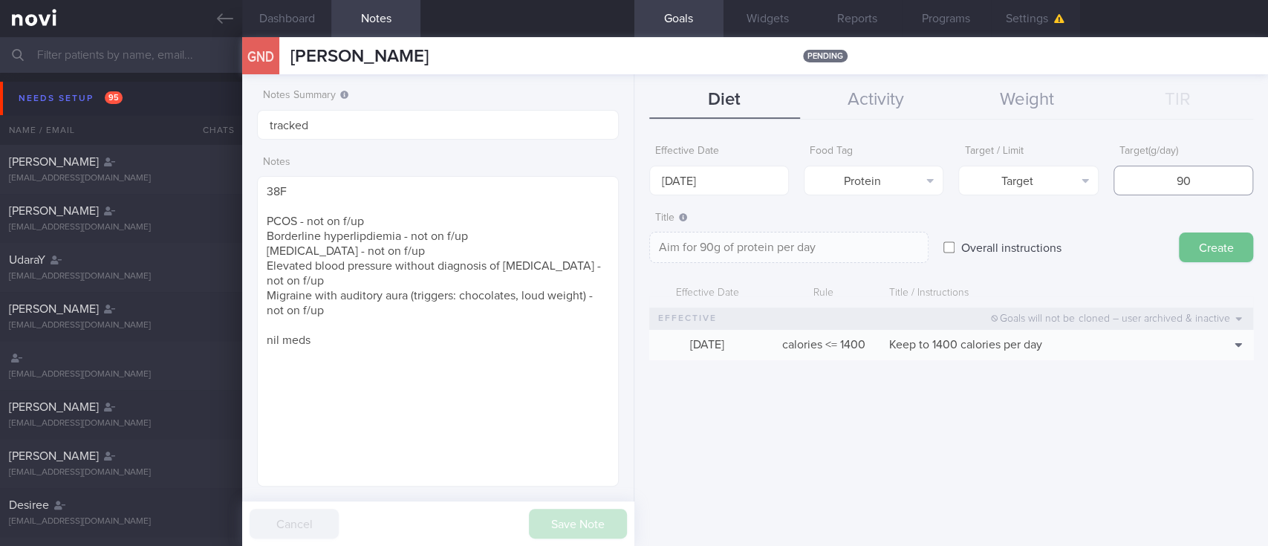
type input "90"
click at [1206, 242] on button "Create" at bounding box center [1216, 247] width 74 height 30
type input "[DATE]"
type textarea "Aim for ___ of ___"
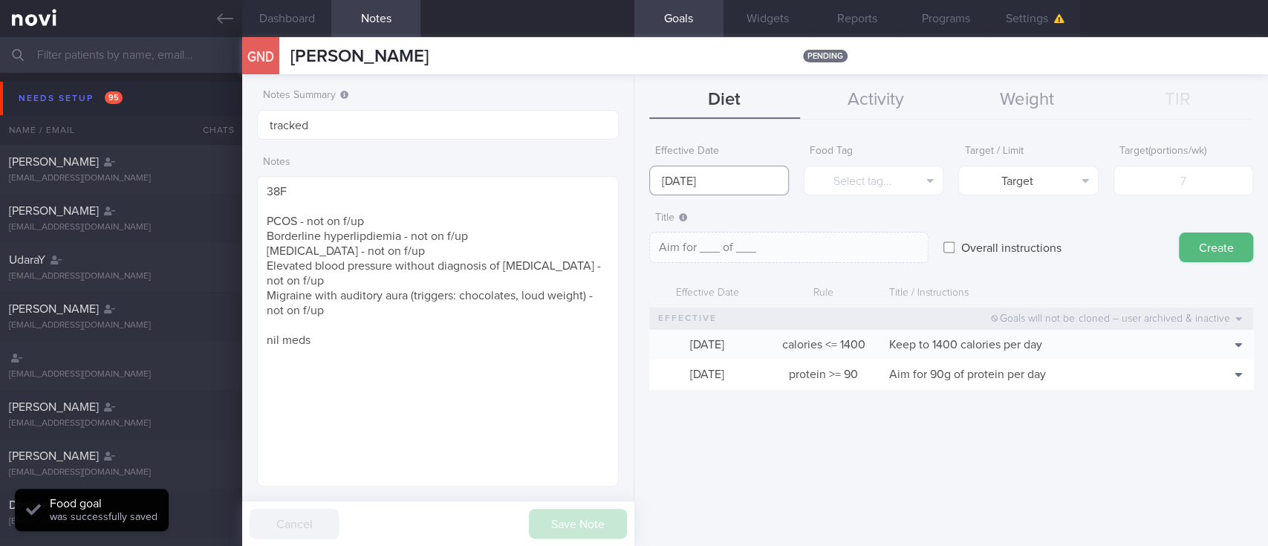
click at [741, 172] on input "[DATE]" at bounding box center [719, 181] width 140 height 30
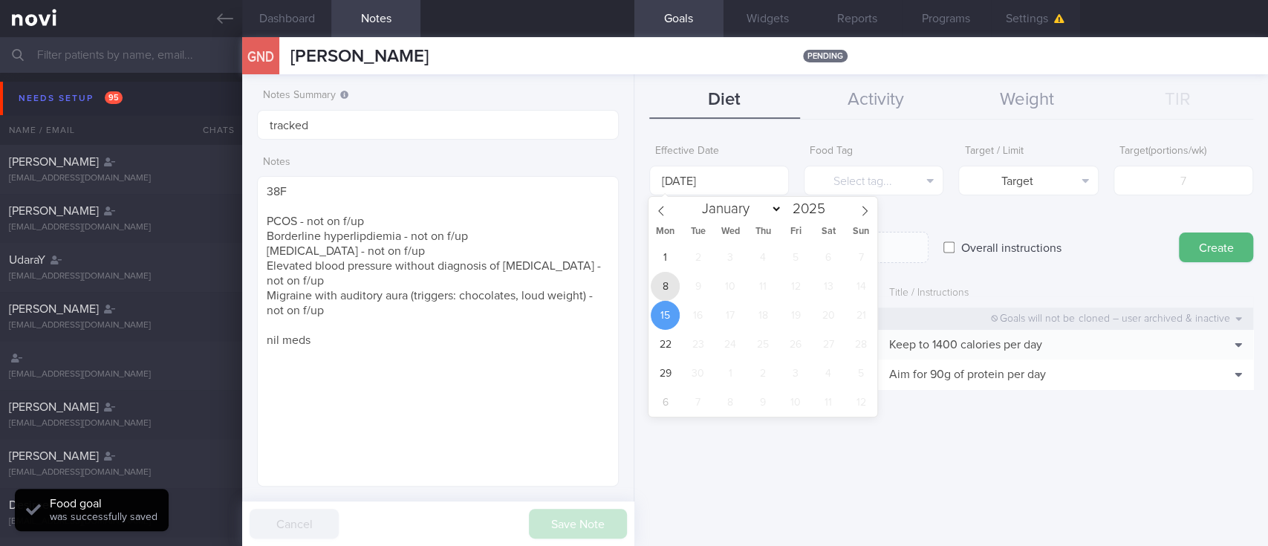
click at [666, 276] on span "8" at bounding box center [665, 286] width 29 height 29
type input "[DATE]"
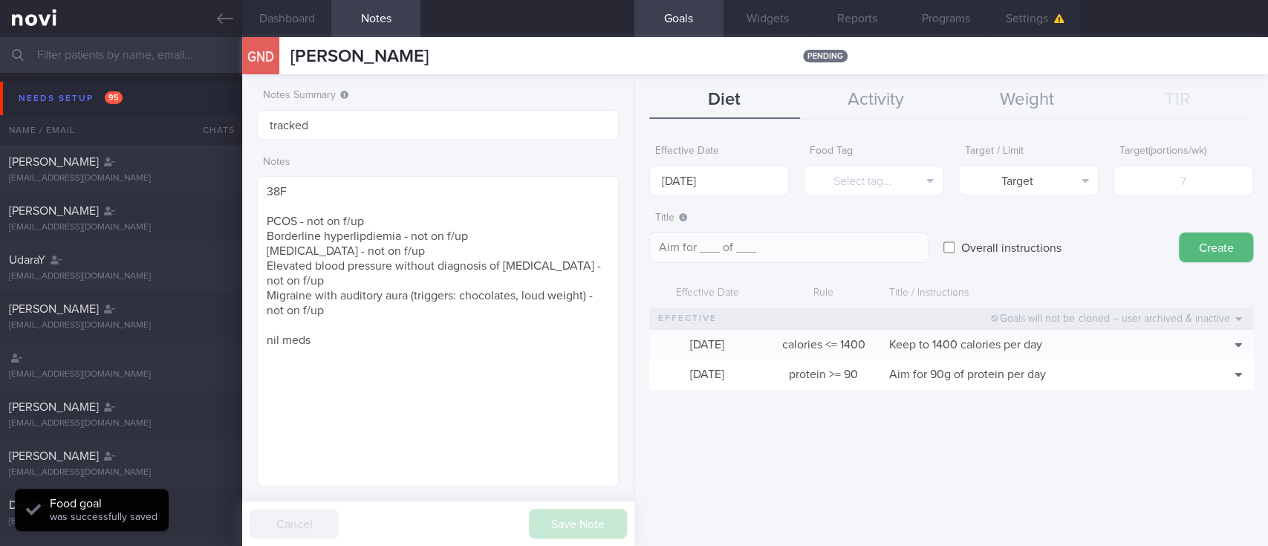
click at [914, 160] on div "Food Tag Select tag... Select tag... Calories Carbs Protein Fat Alcohol Fried F…" at bounding box center [874, 166] width 140 height 58
click at [894, 181] on button "Select tag..." at bounding box center [874, 181] width 140 height 30
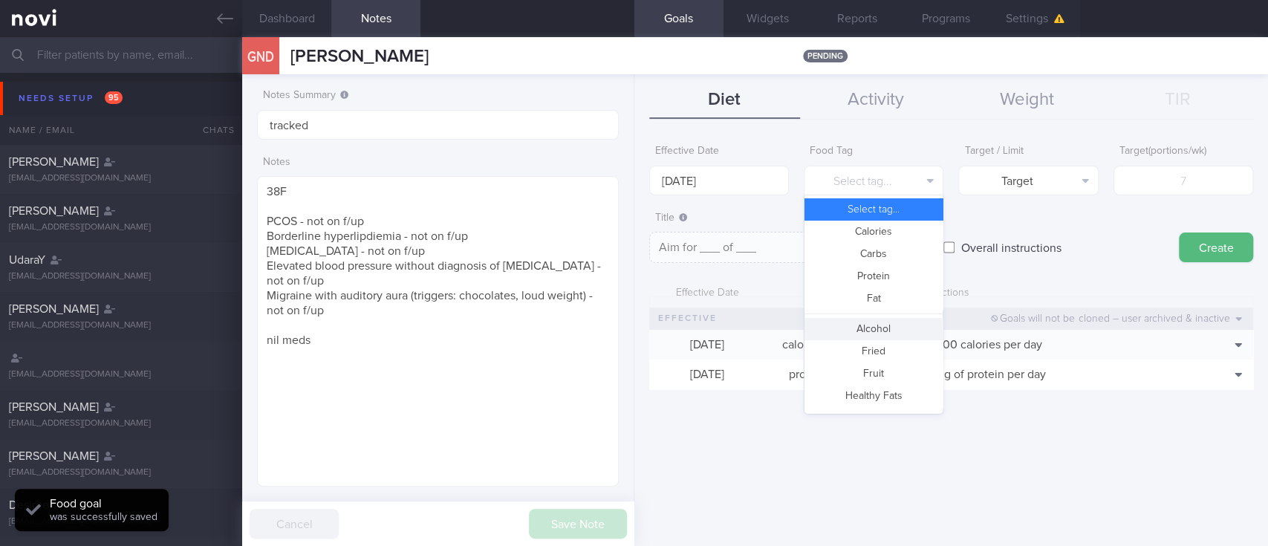
click at [879, 346] on button "Fried" at bounding box center [873, 351] width 138 height 22
type textarea "Aim for __ portions of fried food per week"
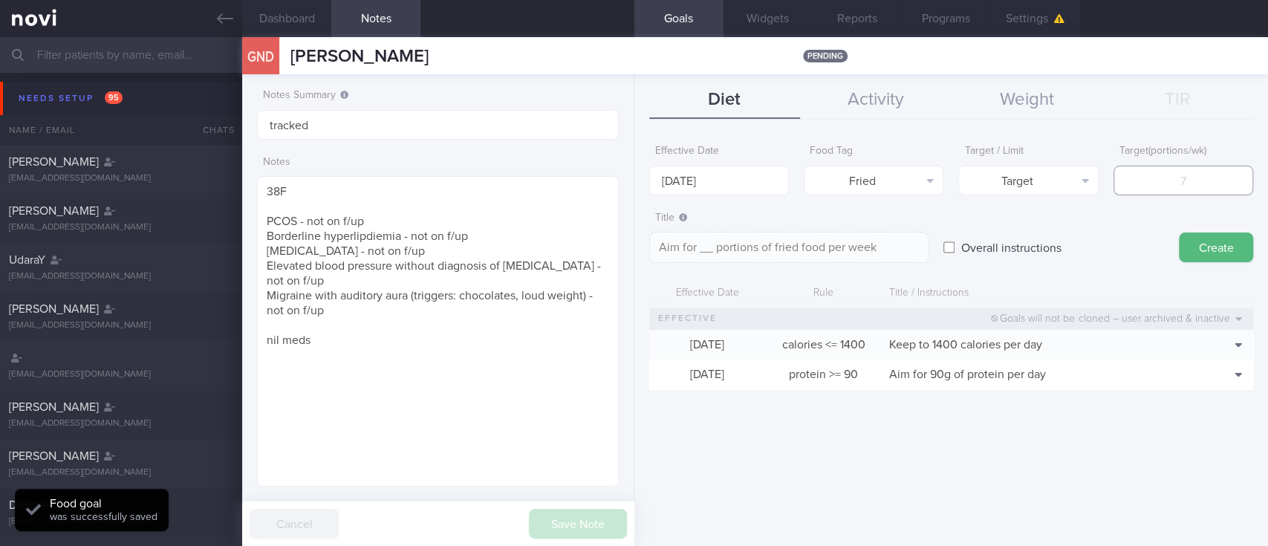
drag, startPoint x: 1154, startPoint y: 189, endPoint x: 746, endPoint y: 228, distance: 408.9
click at [1154, 187] on input "number" at bounding box center [1183, 181] width 140 height 30
type input "2"
type textarea "Aim for 2 portions of fried food per week"
type input "2"
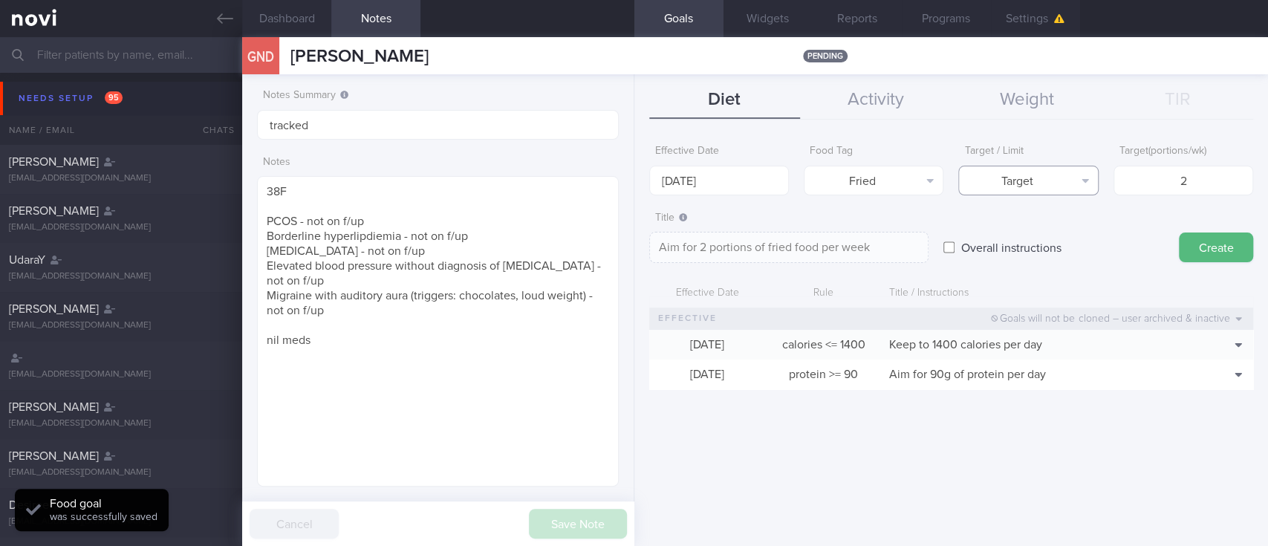
click at [997, 178] on button "Target" at bounding box center [1028, 181] width 140 height 30
click at [989, 233] on button "Limit" at bounding box center [1028, 232] width 138 height 22
click at [790, 241] on textarea "Keep to 2 portions of fried food per week" at bounding box center [788, 247] width 279 height 31
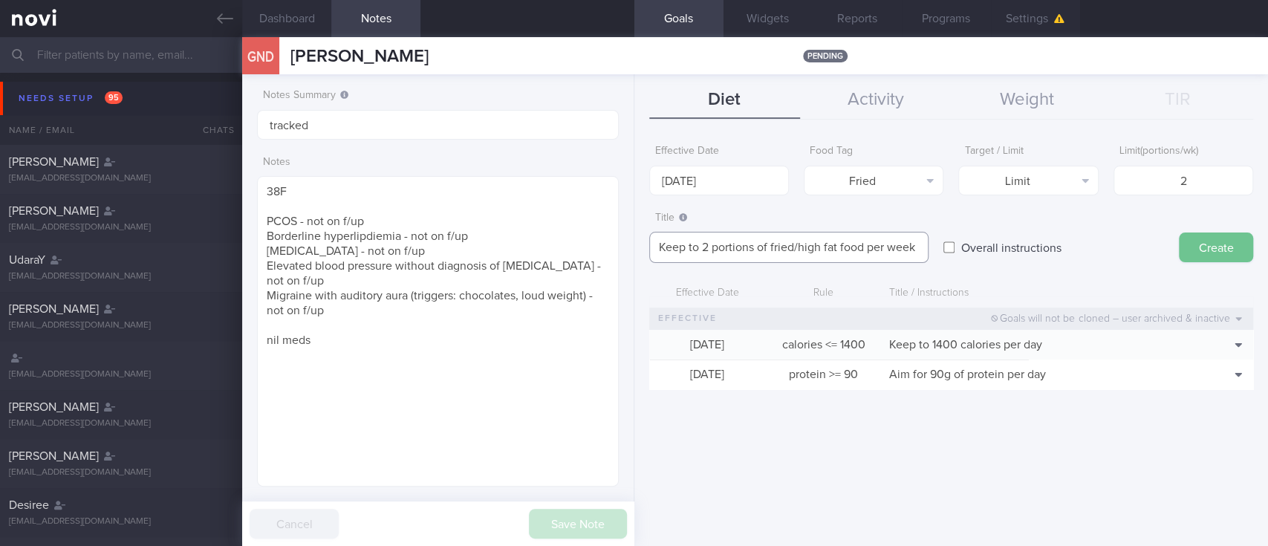
type textarea "Keep to 2 portions of fried/high fat food per week"
click at [1204, 246] on button "Create" at bounding box center [1216, 247] width 74 height 30
type input "[DATE]"
type textarea "Aim for ___ of ___"
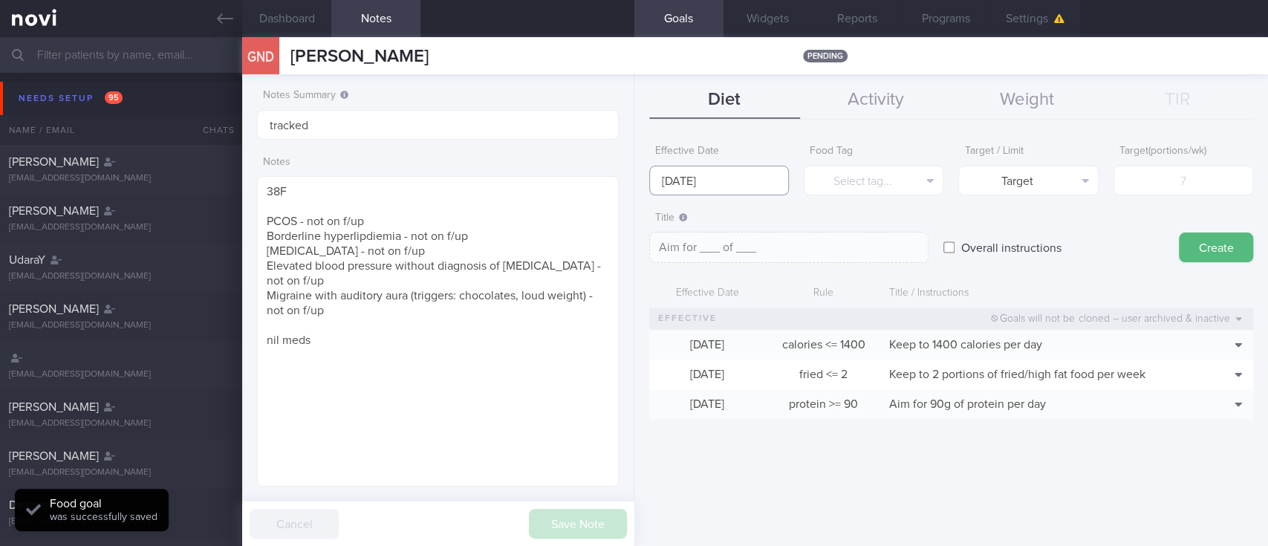
click at [745, 177] on input "[DATE]" at bounding box center [719, 181] width 140 height 30
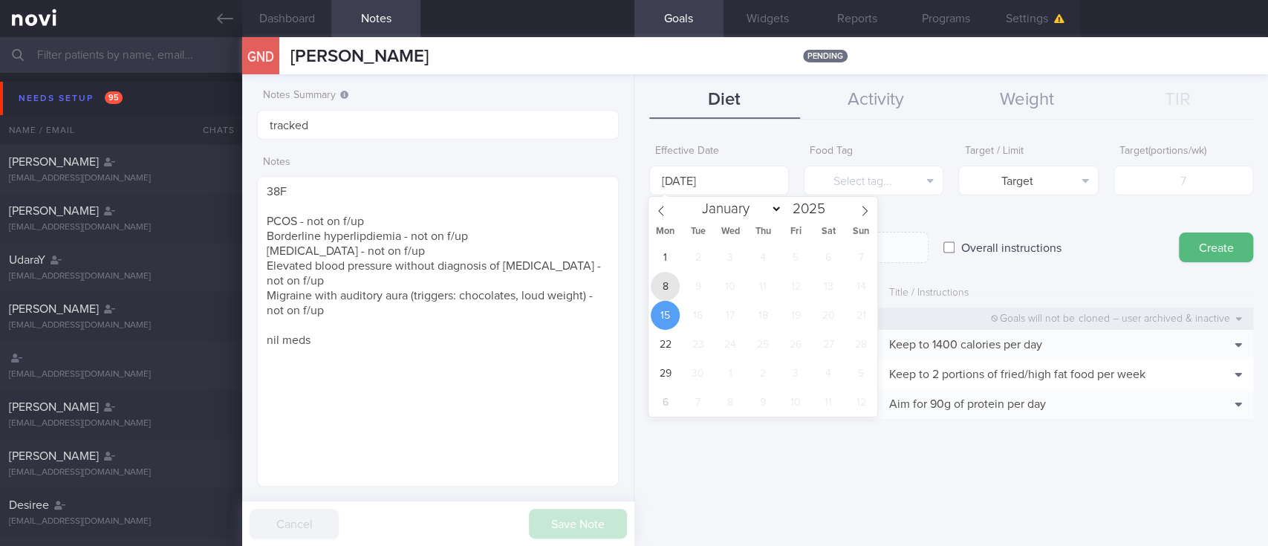
click at [666, 295] on span "8" at bounding box center [665, 286] width 29 height 29
type input "[DATE]"
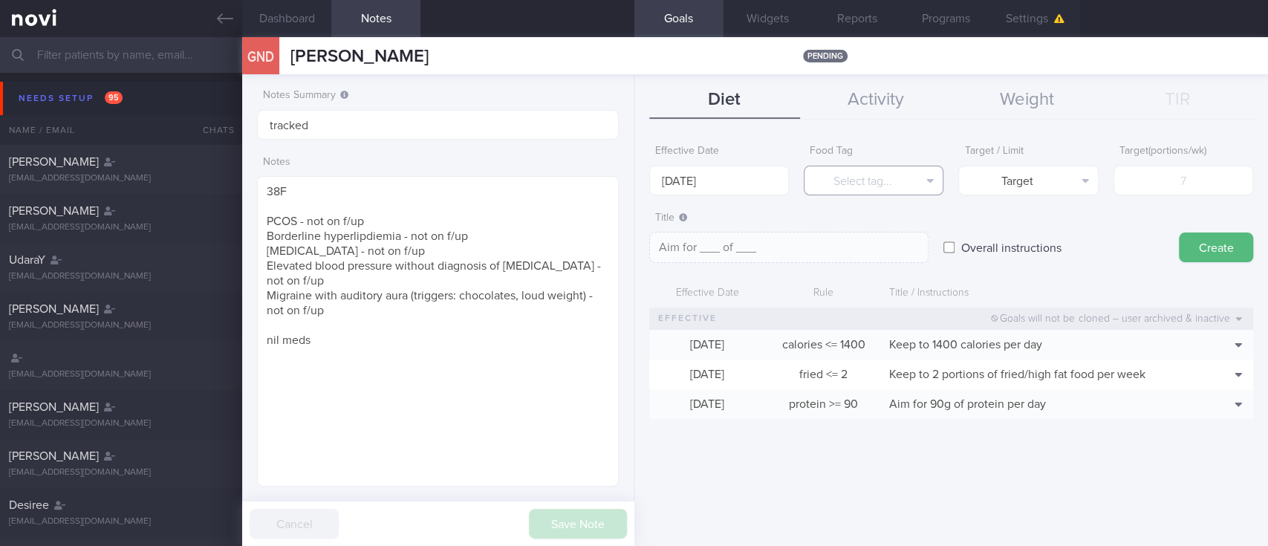
click at [909, 181] on button "Select tag..." at bounding box center [874, 181] width 140 height 30
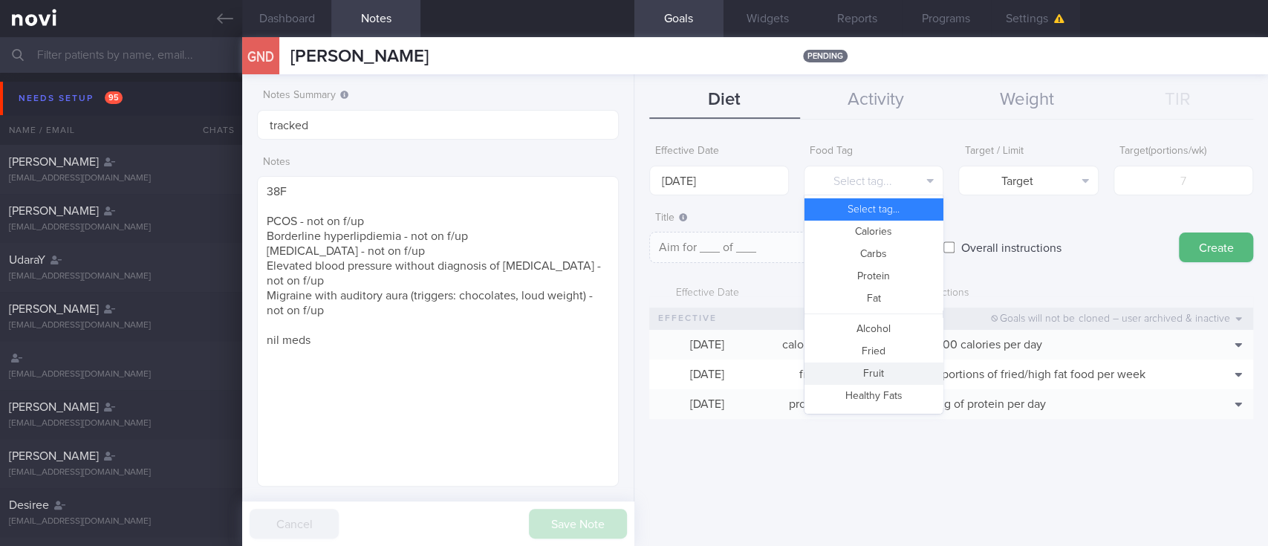
click at [879, 365] on button "Fruit" at bounding box center [873, 373] width 138 height 22
type textarea "Aim for __ portions of fruits per week"
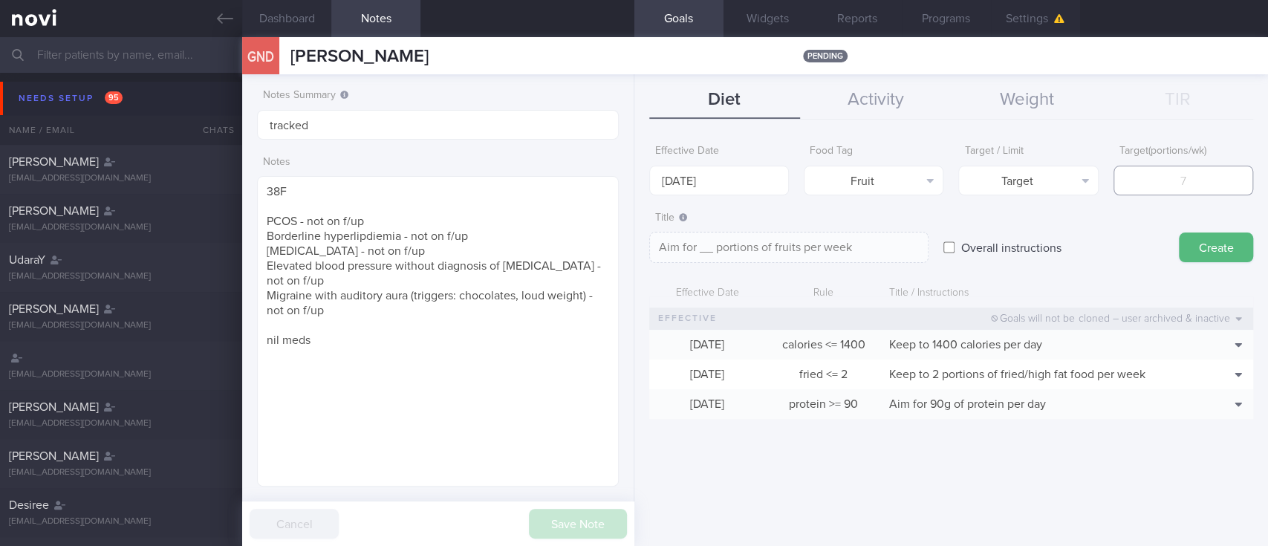
click at [1171, 169] on input "number" at bounding box center [1183, 181] width 140 height 30
type input "1"
type textarea "Aim for 1 portions of fruits per week"
type input "14"
type textarea "Aim for 14 portions of fruits per week"
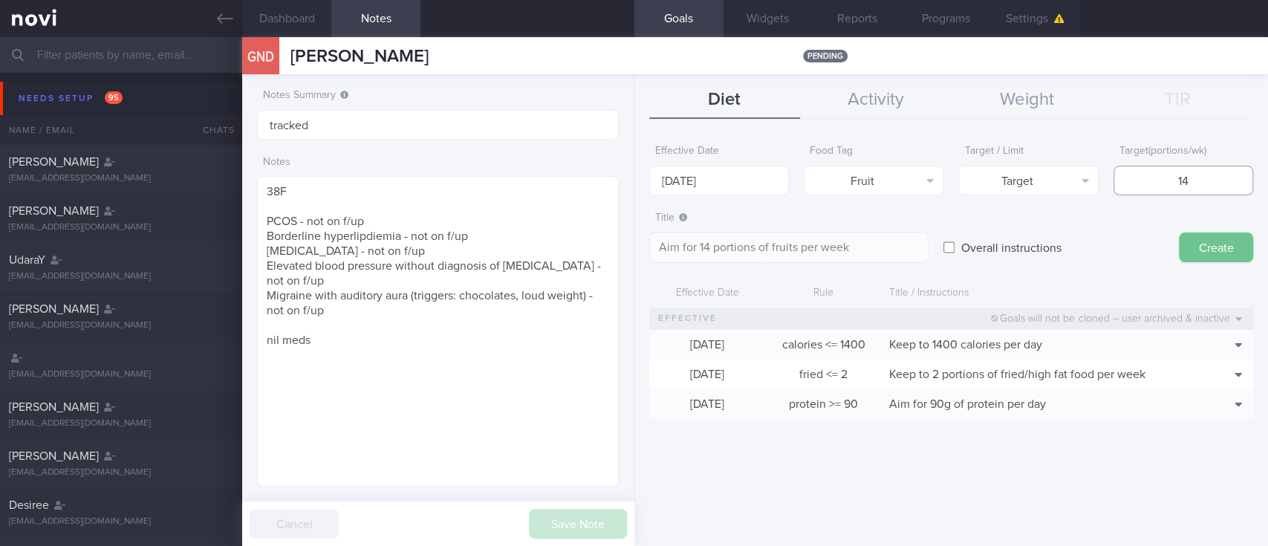
type input "14"
click at [1206, 240] on button "Create" at bounding box center [1216, 247] width 74 height 30
type input "[DATE]"
type textarea "Aim for ___ of ___"
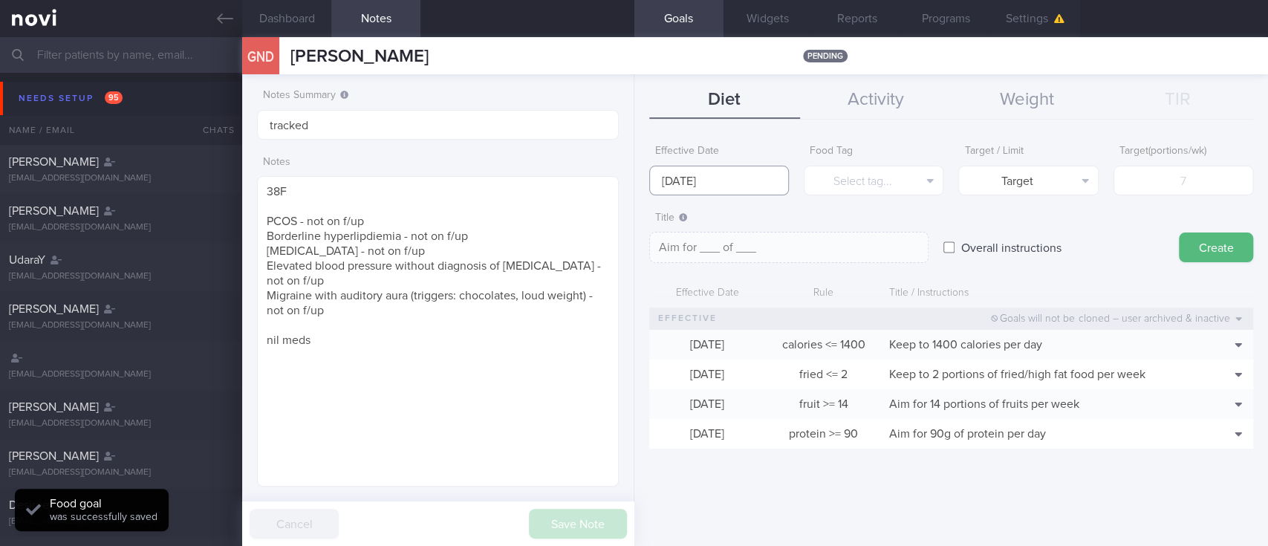
click at [703, 194] on body "You are offline! Some functionality will be unavailable Patients New Users Coac…" at bounding box center [634, 273] width 1268 height 546
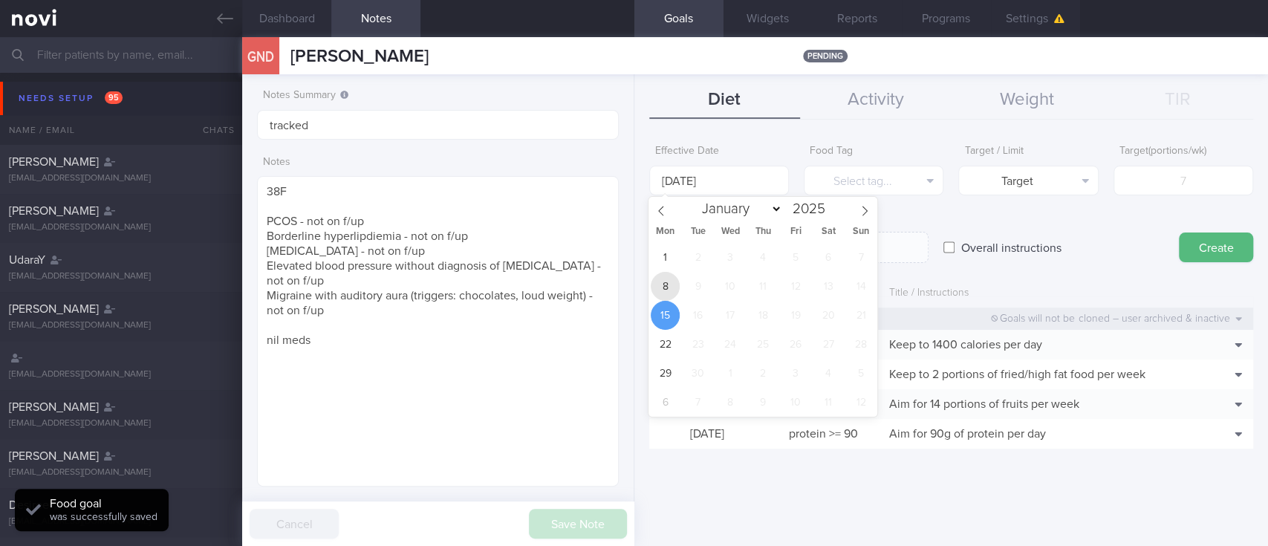
click at [657, 294] on span "8" at bounding box center [665, 286] width 29 height 29
type input "[DATE]"
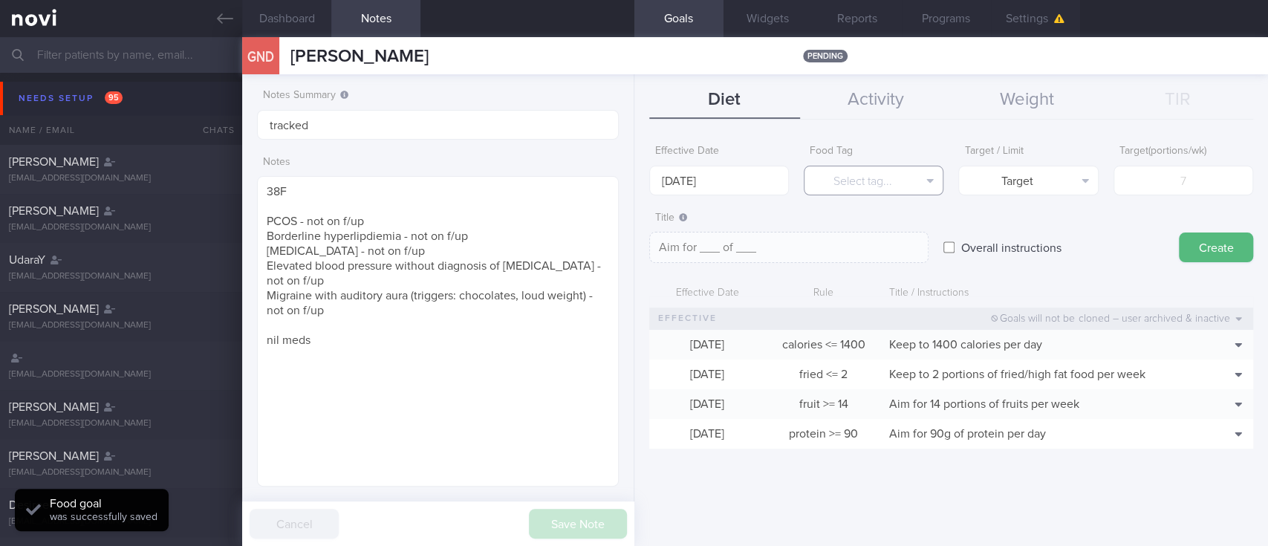
click at [865, 180] on button "Select tag..." at bounding box center [874, 181] width 140 height 30
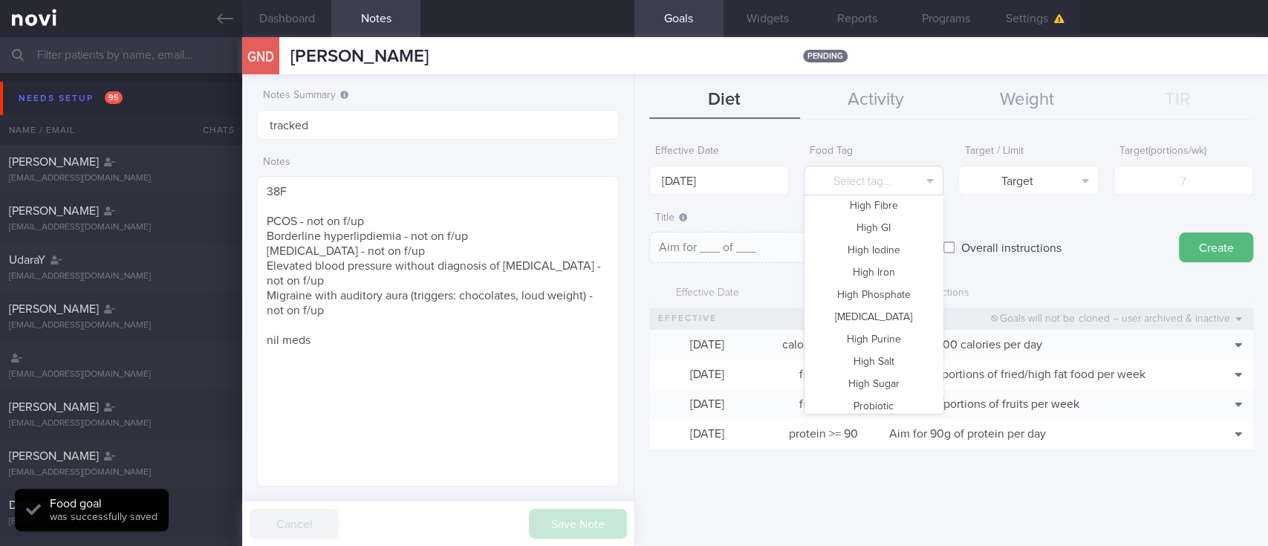
scroll to position [441, 0]
click at [869, 352] on button "Vegetable" at bounding box center [873, 356] width 138 height 22
type textarea "Aim for __ portions of vegetables per week"
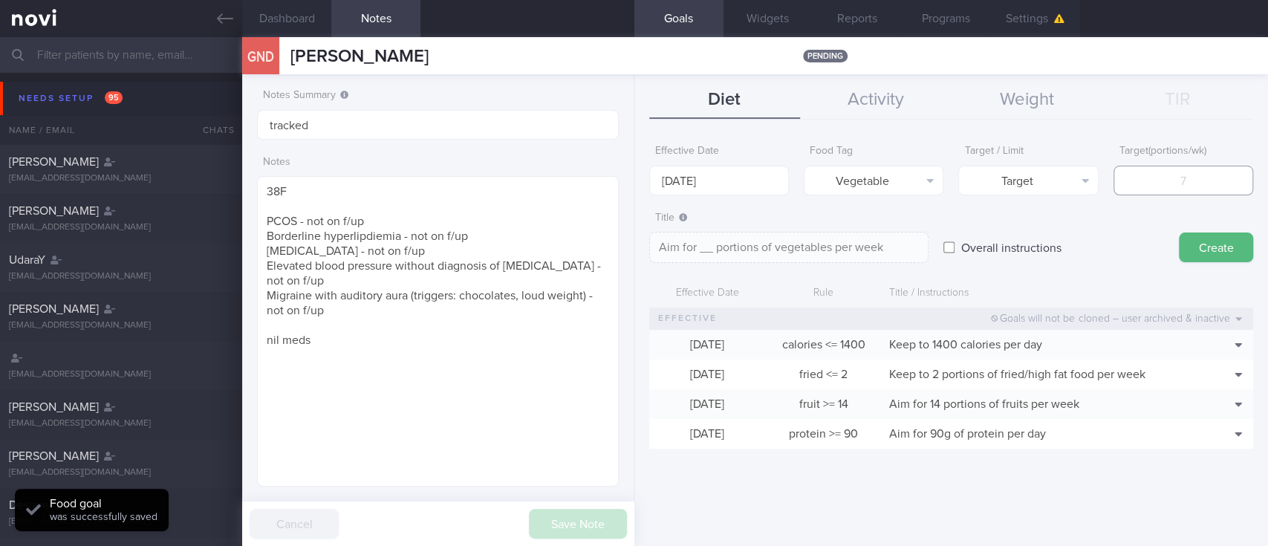
click at [1191, 166] on input "number" at bounding box center [1183, 181] width 140 height 30
type input "1"
type textarea "Aim for 1 portions of vegetables per week"
type input "14"
type textarea "Aim for 14 portions of vegetables per week"
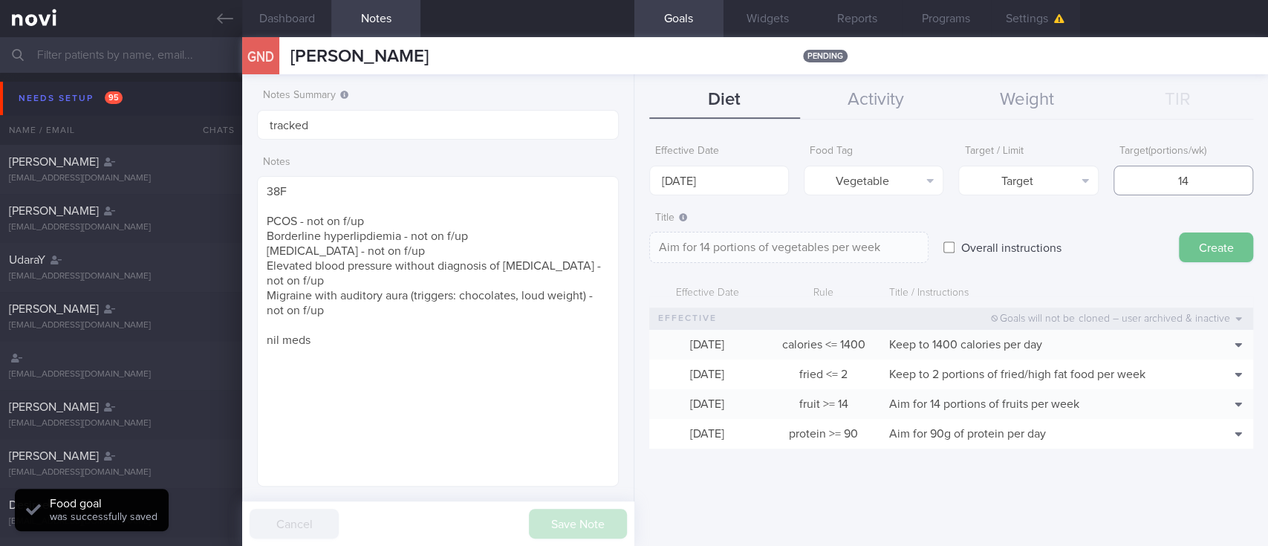
type input "14"
click at [1206, 247] on button "Create" at bounding box center [1216, 247] width 74 height 30
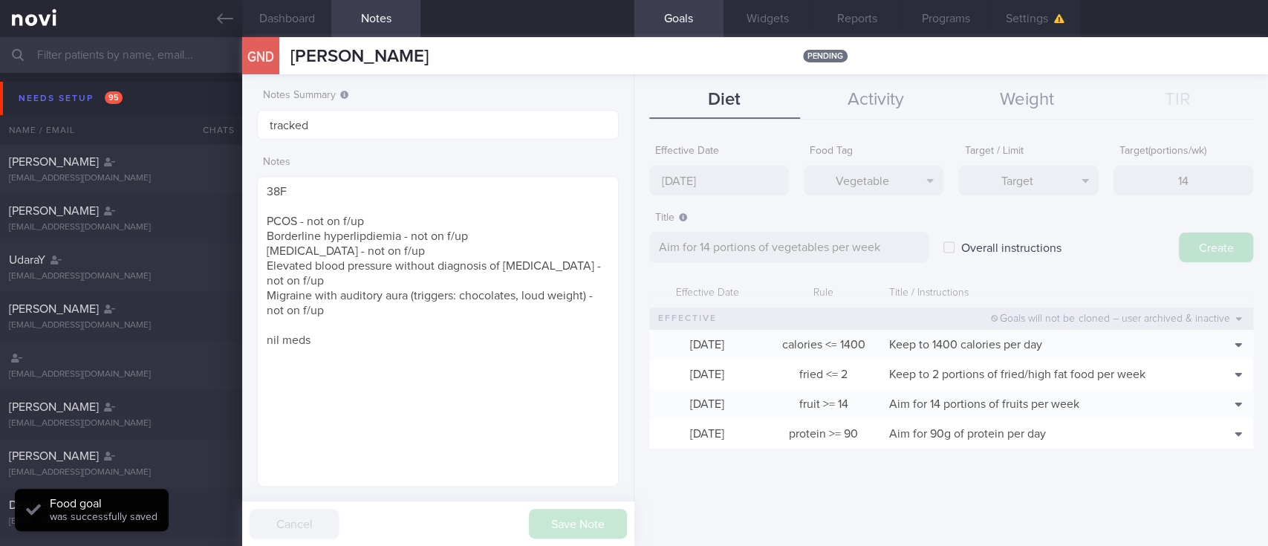
type input "[DATE]"
type textarea "Aim for ___ of ___"
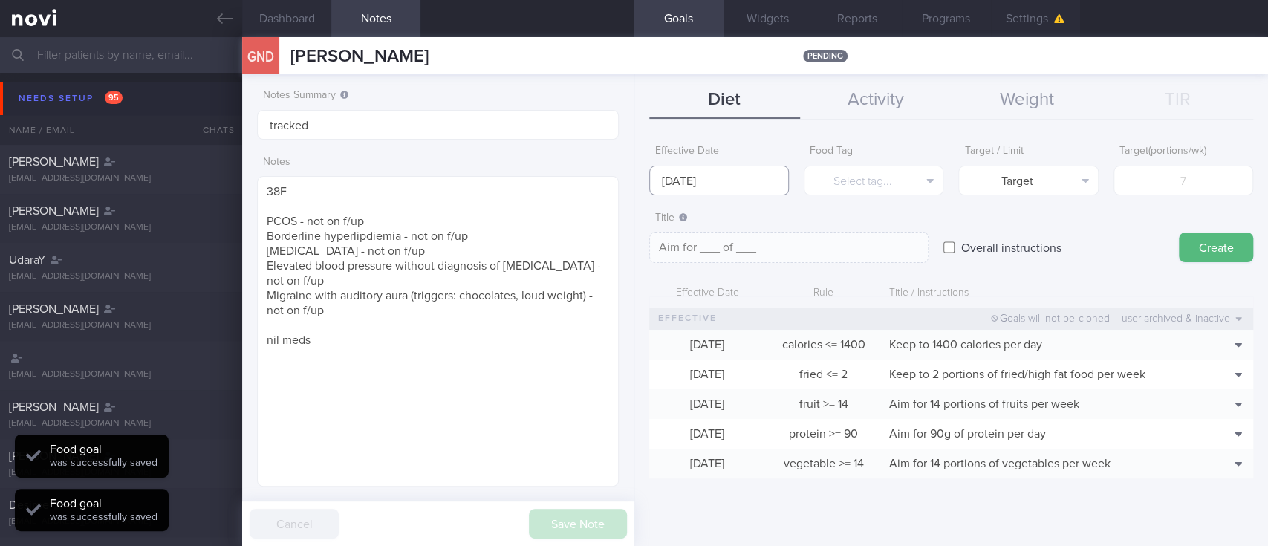
click at [700, 190] on body "You are offline! Some functionality will be unavailable Patients New Users Coac…" at bounding box center [634, 273] width 1268 height 546
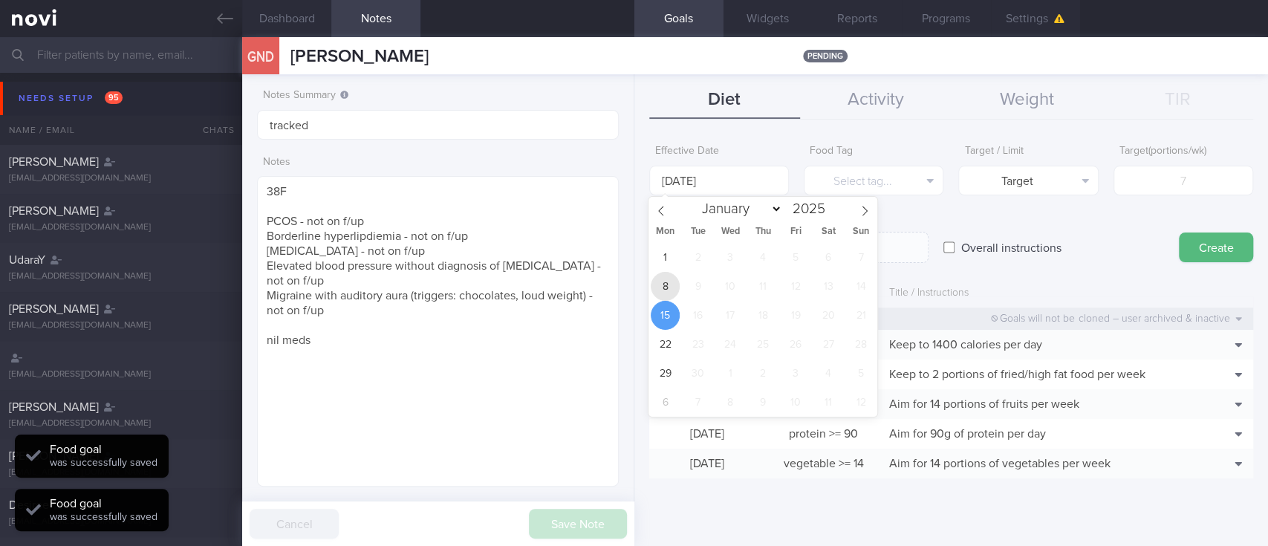
click at [675, 283] on span "8" at bounding box center [665, 286] width 29 height 29
type input "[DATE]"
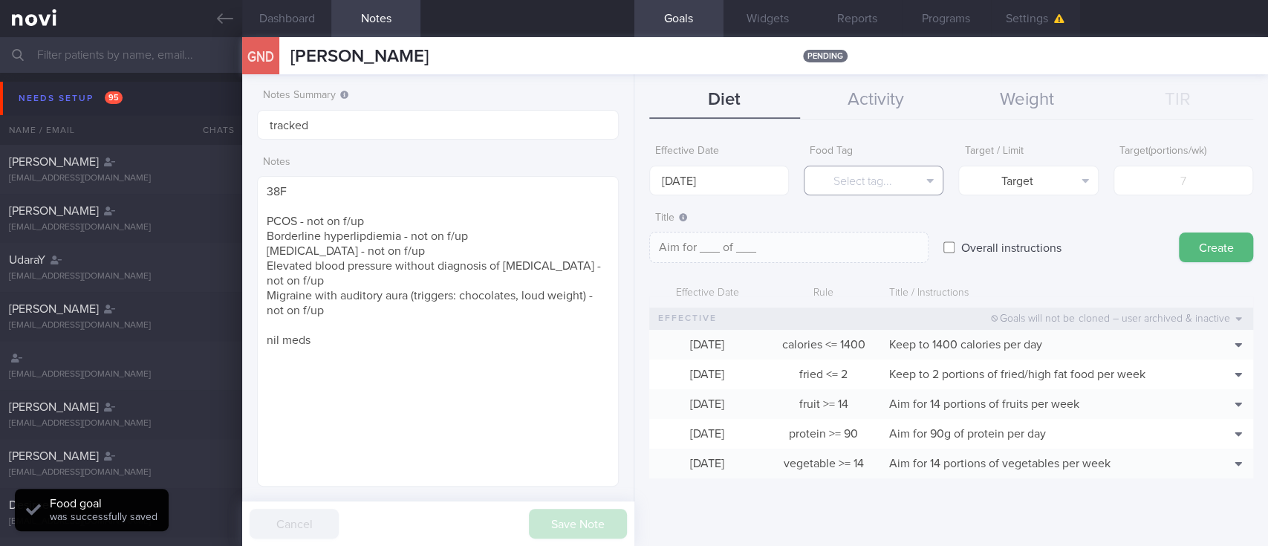
click at [889, 179] on button "Select tag..." at bounding box center [874, 181] width 140 height 30
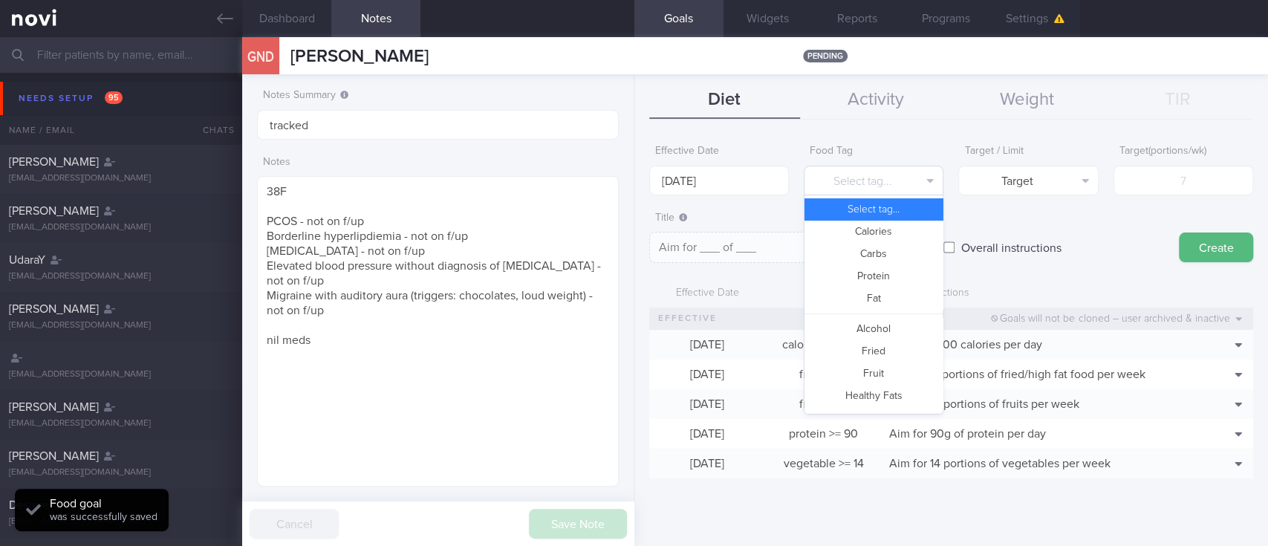
scroll to position [0, 0]
click at [873, 247] on button "Carbs" at bounding box center [873, 254] width 138 height 22
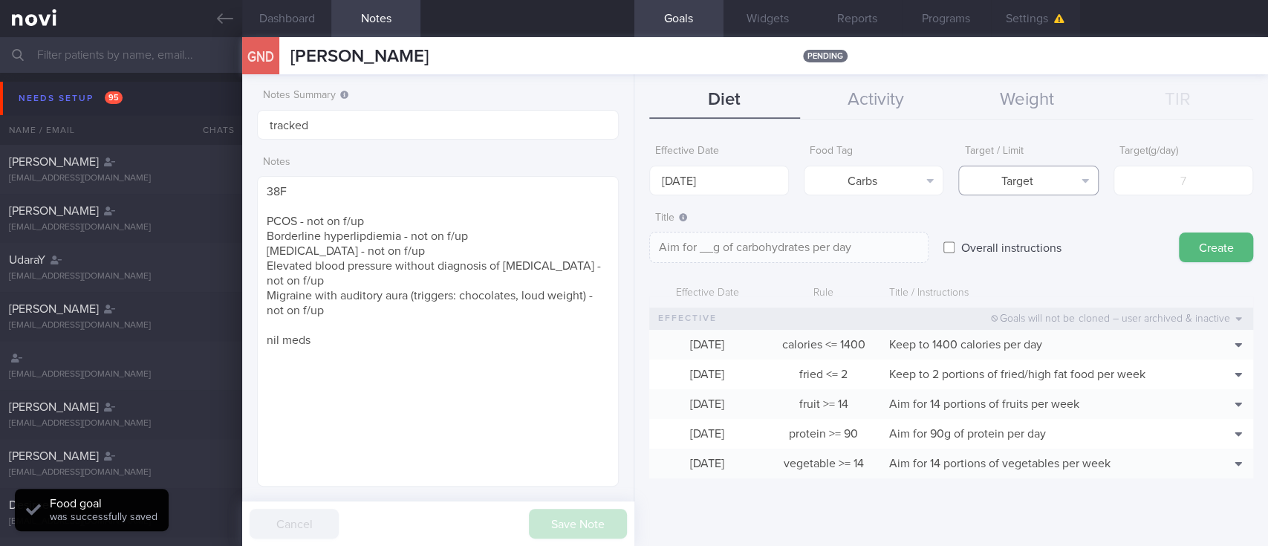
click at [1044, 185] on button "Target" at bounding box center [1028, 181] width 140 height 30
click at [1049, 231] on button "Limit" at bounding box center [1028, 232] width 138 height 22
type textarea "Keep to __g of carbohydrates per day"
click at [1177, 185] on input "number" at bounding box center [1183, 181] width 140 height 30
type input "1"
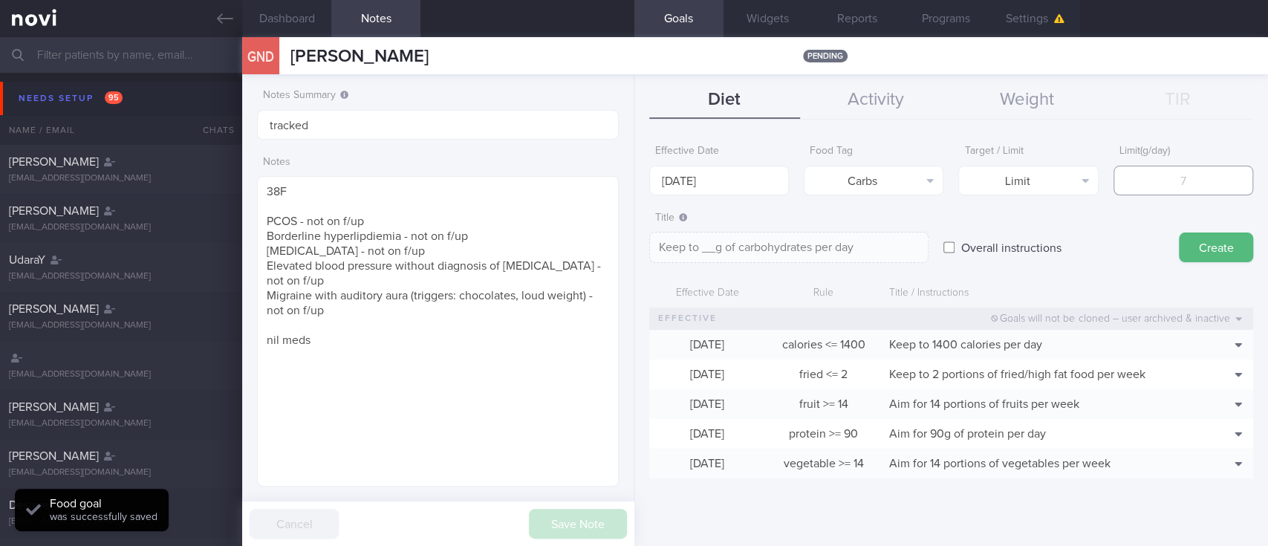
type textarea "Keep to 1g of carbohydrates per day"
type input "14"
type textarea "Keep to 14g of carbohydrates per day"
type input "140"
type textarea "Keep to 140g of carbohydrates per day"
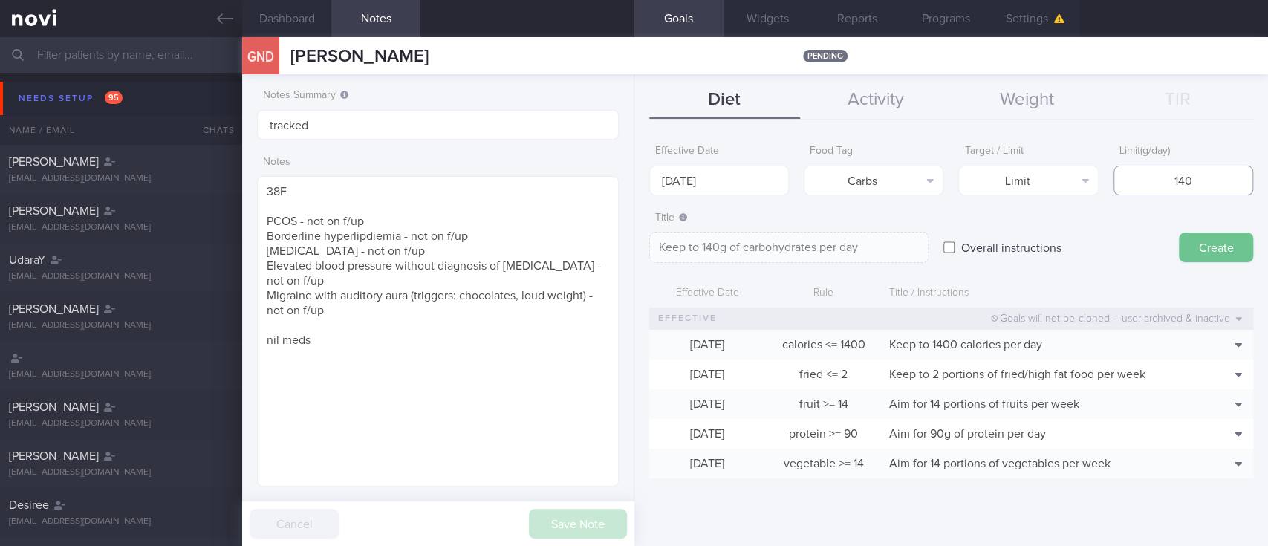
type input "140"
click at [1206, 261] on button "Create" at bounding box center [1216, 247] width 74 height 30
type input "[DATE]"
type textarea "Aim for ___ of ___"
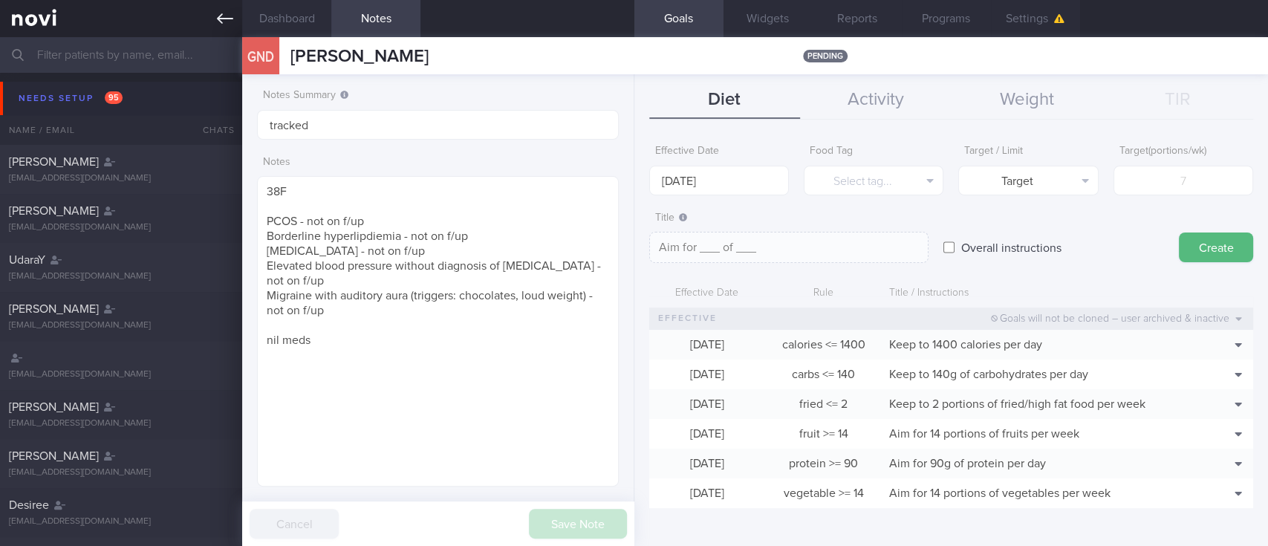
click at [220, 17] on icon at bounding box center [225, 18] width 16 height 16
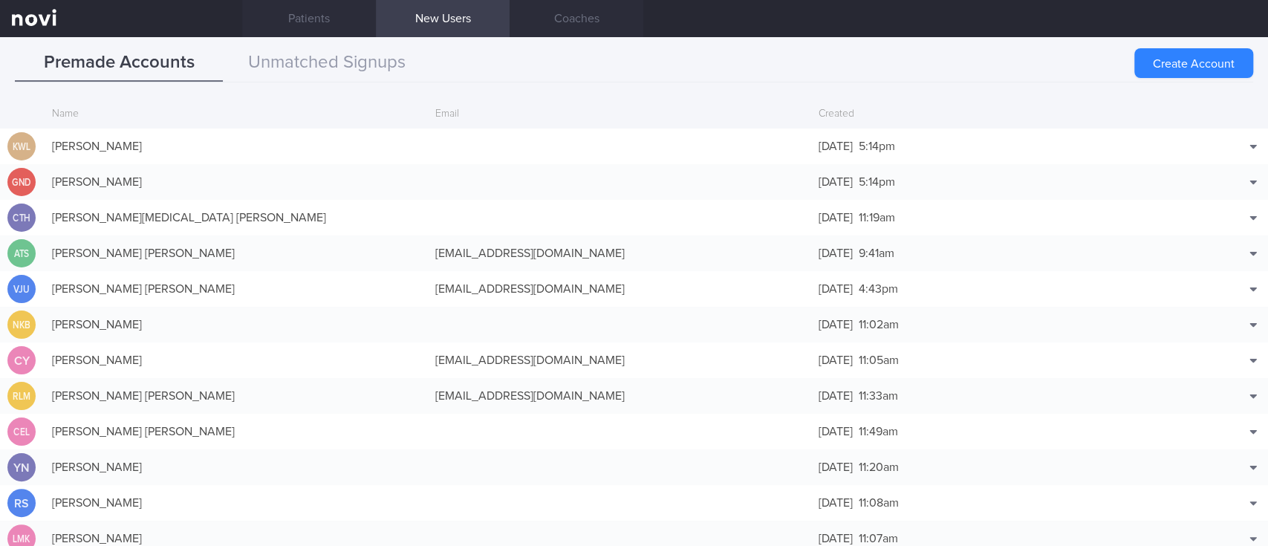
click at [321, 39] on div "Premade Accounts Unmatched Signups Create Account Name Email Created KWL KOH WE…" at bounding box center [634, 291] width 1268 height 509
click at [322, 19] on link "Patients" at bounding box center [309, 18] width 134 height 37
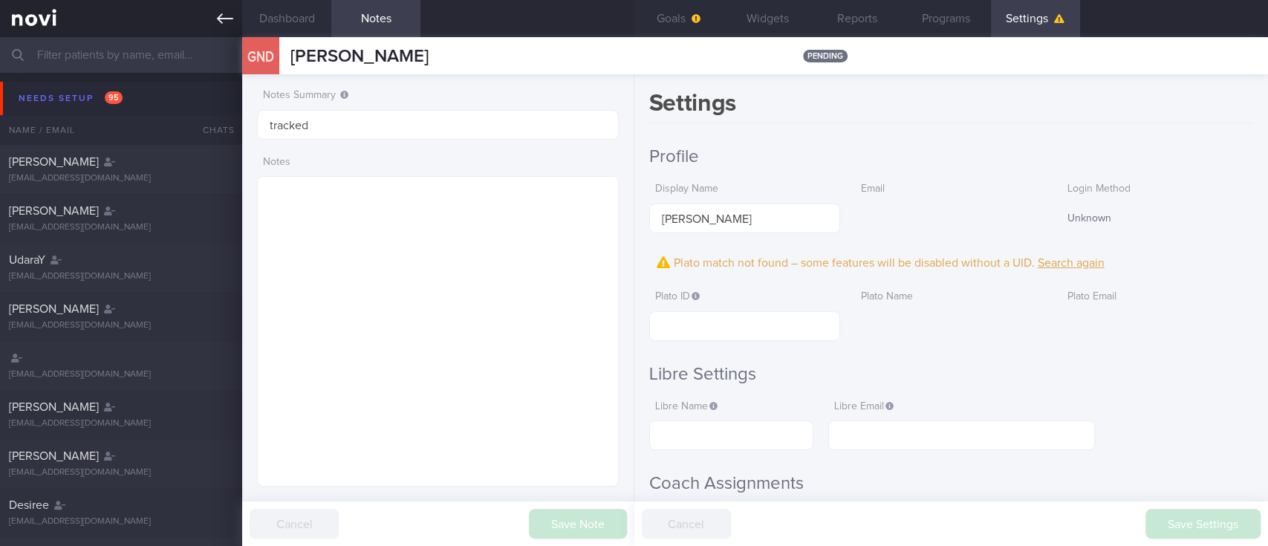
click at [221, 19] on icon at bounding box center [225, 18] width 16 height 16
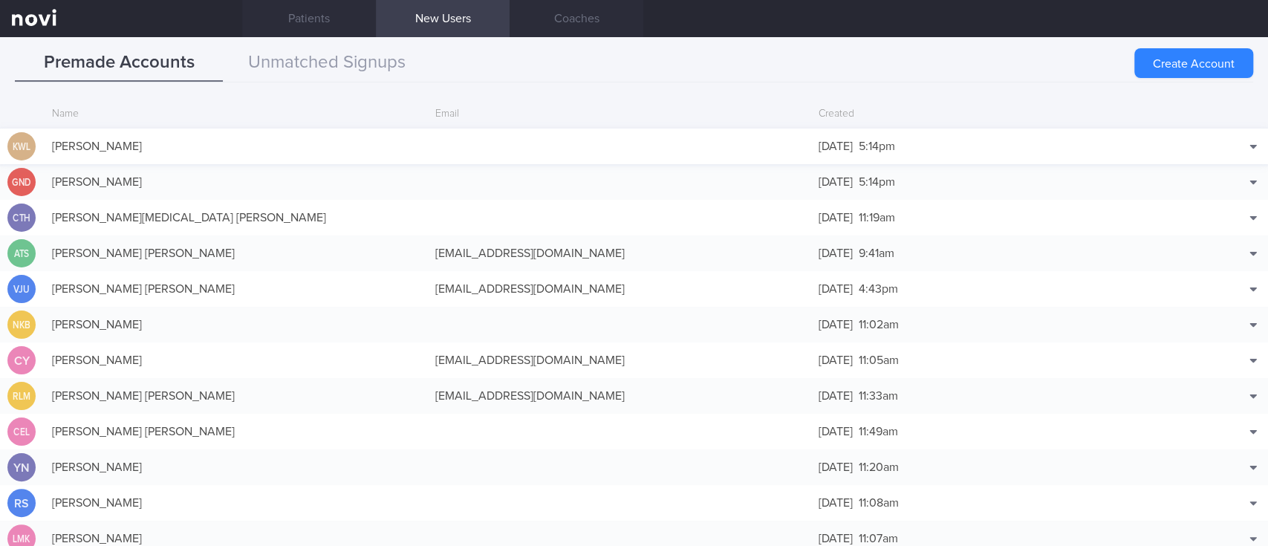
click at [390, 163] on div "KWL [GEOGRAPHIC_DATA] [DATE] 5:14pm Match with... Edit [GEOGRAPHIC_DATA]" at bounding box center [634, 147] width 1268 height 36
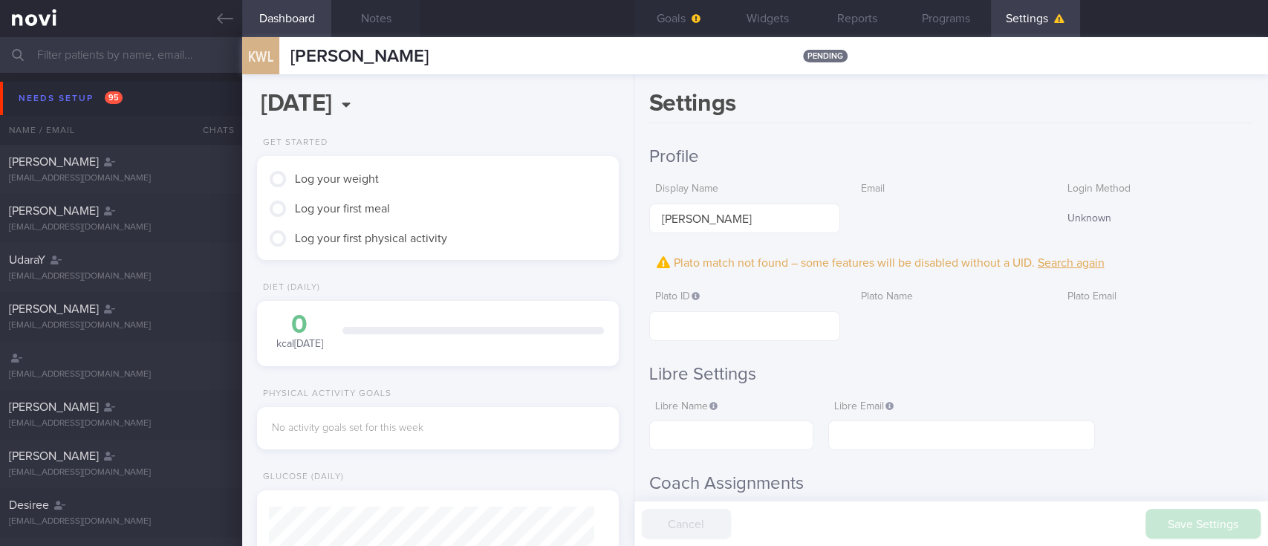
scroll to position [160, 319]
drag, startPoint x: 468, startPoint y: 65, endPoint x: 285, endPoint y: 53, distance: 183.1
click at [285, 53] on div "KWL [GEOGRAPHIC_DATA] [GEOGRAPHIC_DATA] pending" at bounding box center [755, 55] width 1026 height 37
copy span "[PERSON_NAME]"
click at [366, 23] on button "Notes" at bounding box center [375, 18] width 89 height 37
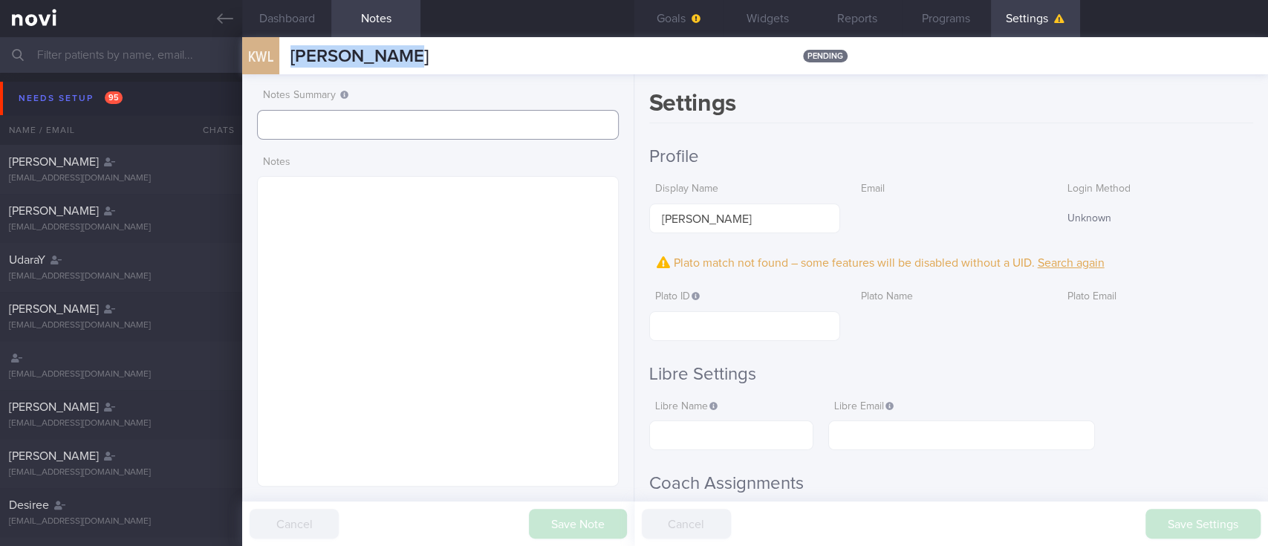
click at [310, 123] on input "text" at bounding box center [438, 125] width 362 height 30
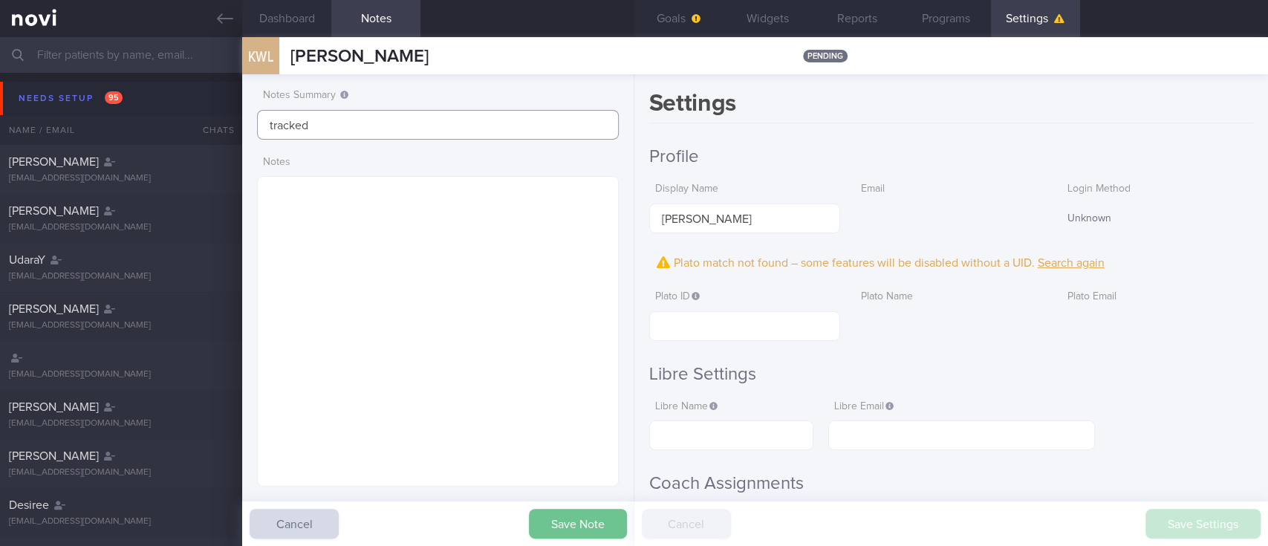
type input "tracked"
click at [585, 527] on button "Save Note" at bounding box center [578, 524] width 98 height 30
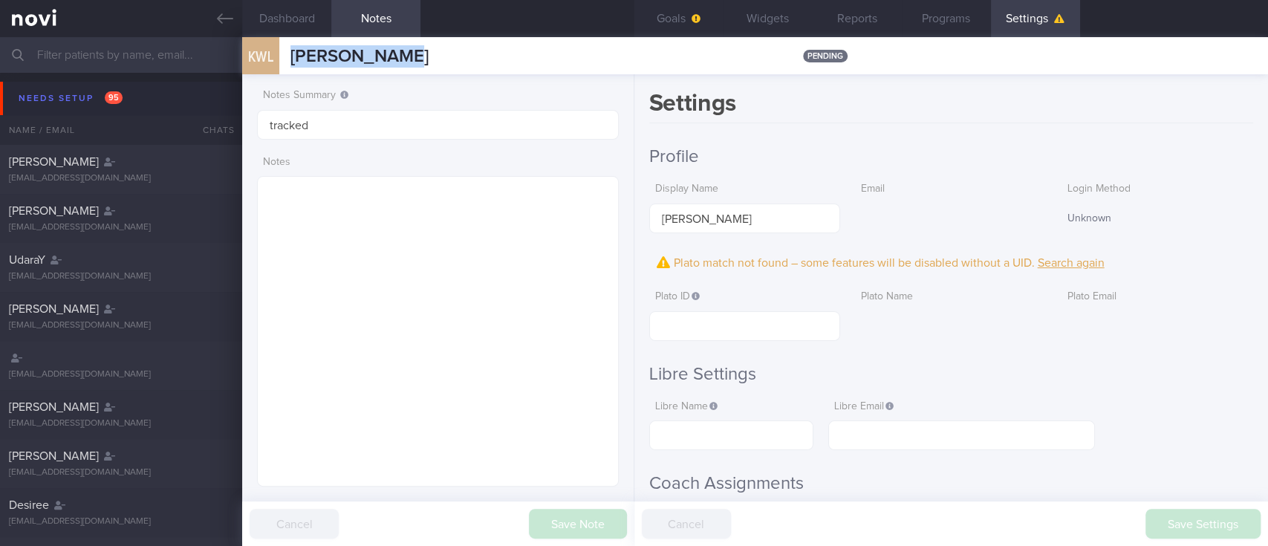
drag, startPoint x: 380, startPoint y: 42, endPoint x: 277, endPoint y: 42, distance: 103.2
click at [277, 42] on div "KWL [GEOGRAPHIC_DATA] [GEOGRAPHIC_DATA] pending" at bounding box center [755, 55] width 1026 height 37
copy div "[PERSON_NAME]"
click at [669, 28] on button "Goals" at bounding box center [678, 18] width 89 height 37
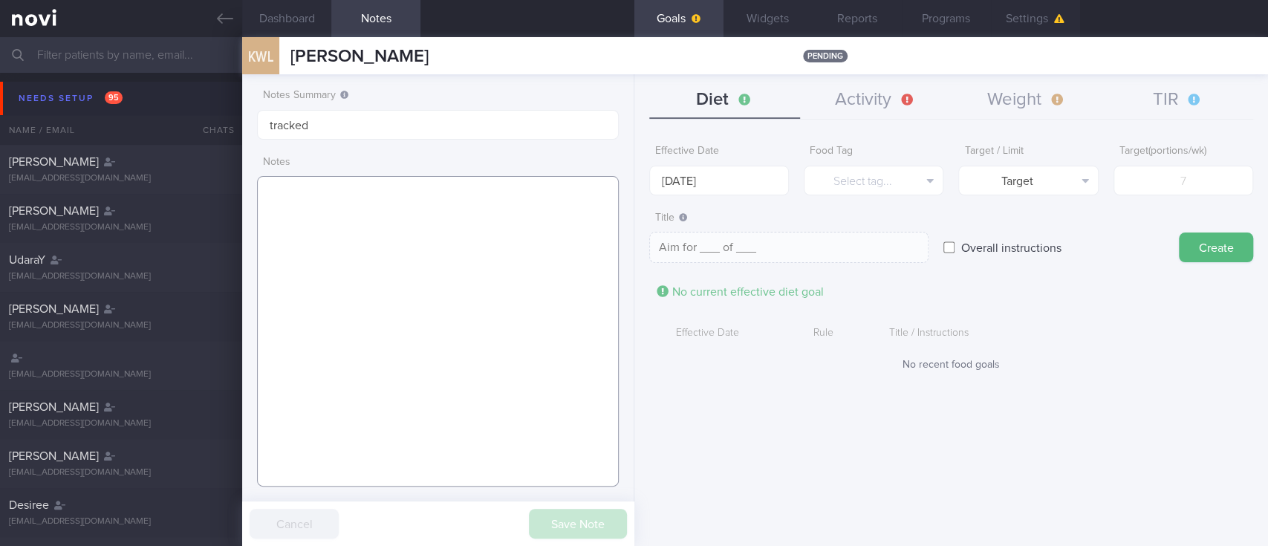
click at [525, 232] on textarea at bounding box center [438, 331] width 362 height 310
paste textarea "Right [MEDICAL_DATA] - f/up GP Lua Clinic & Surgery, TCM [MEDICAL_DATA]"
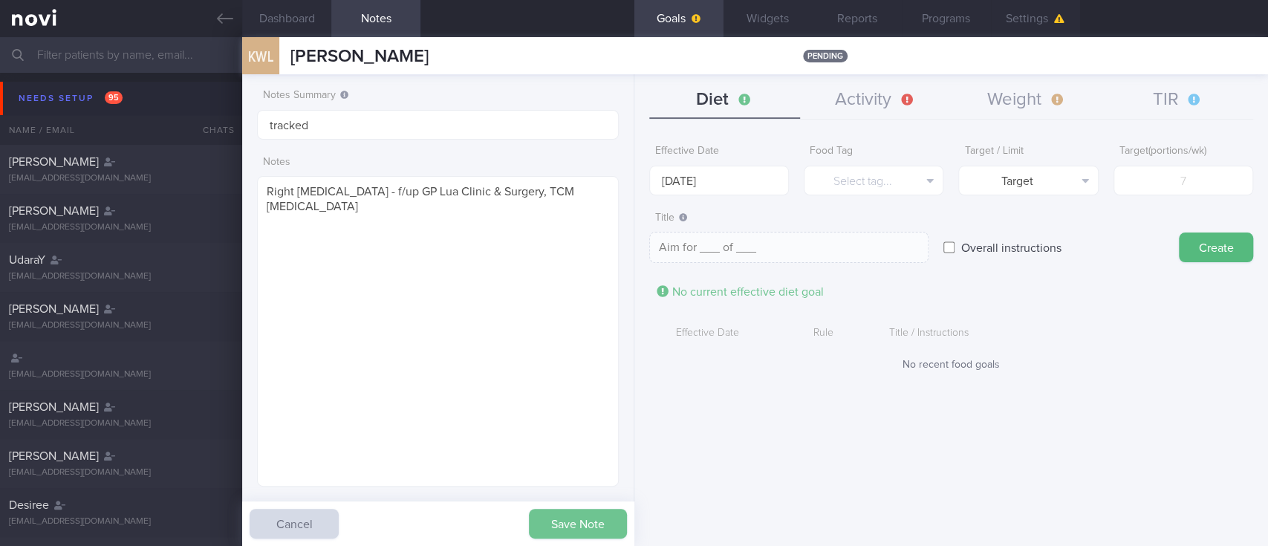
click at [585, 518] on button "Save Note" at bounding box center [578, 524] width 98 height 30
click at [274, 189] on textarea "Right [MEDICAL_DATA] - f/up GP Lua Clinic & Surgery, TCM [MEDICAL_DATA]" at bounding box center [438, 331] width 362 height 310
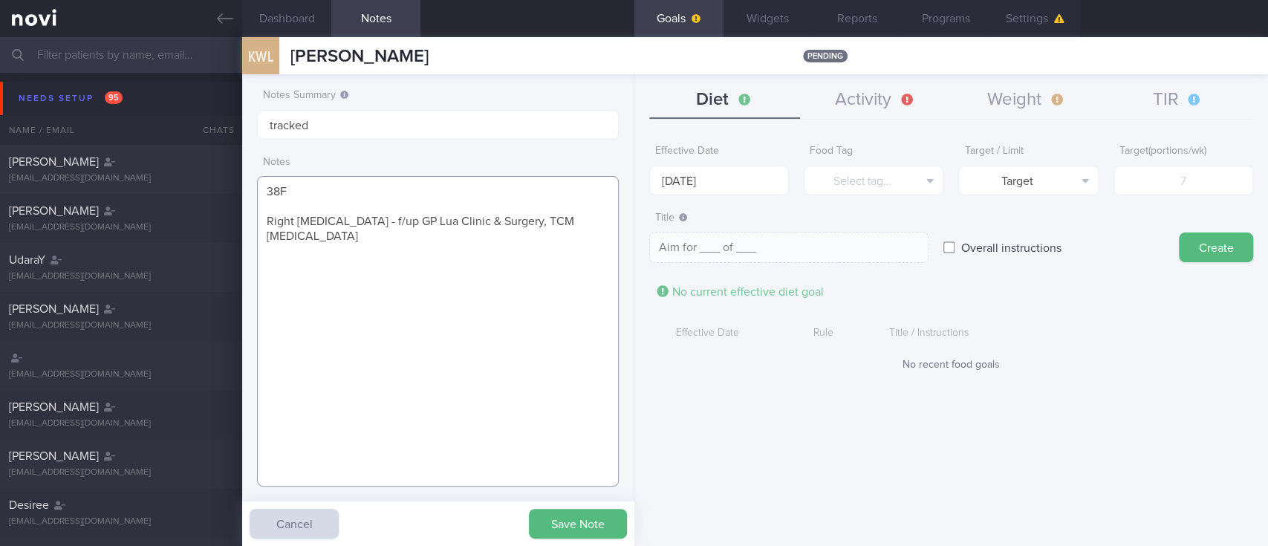
click at [466, 299] on textarea "38F Right [MEDICAL_DATA] - f/up GP Lua Clinic & Surgery, TCM [MEDICAL_DATA]" at bounding box center [438, 331] width 362 height 310
type textarea "38F Right [MEDICAL_DATA] - f/up GP Lua Clinic & Surgery, TCM [MEDICAL_DATA] nil…"
click at [617, 516] on button "Save Note" at bounding box center [578, 524] width 98 height 30
click at [1040, 22] on button "Settings" at bounding box center [1035, 18] width 89 height 37
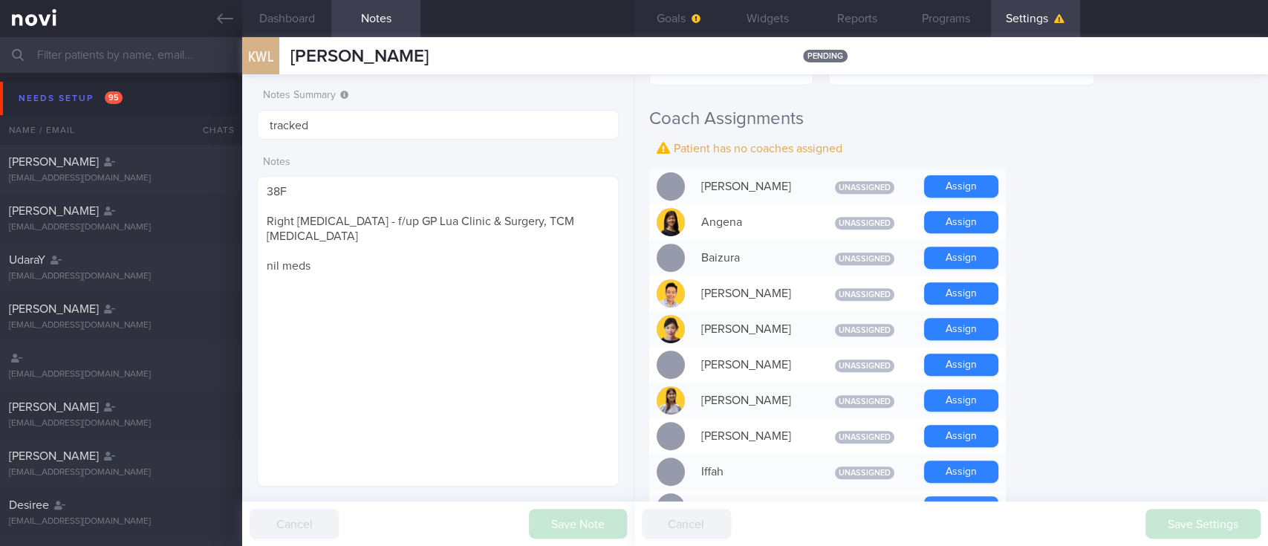
scroll to position [594, 0]
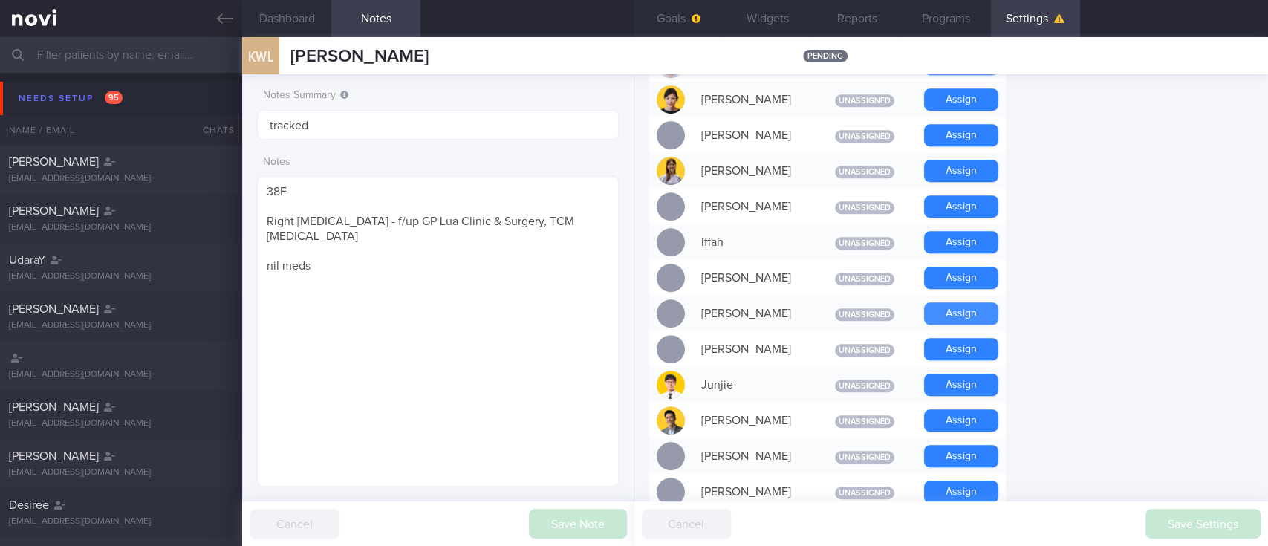
click at [971, 308] on button "Assign" at bounding box center [961, 313] width 74 height 22
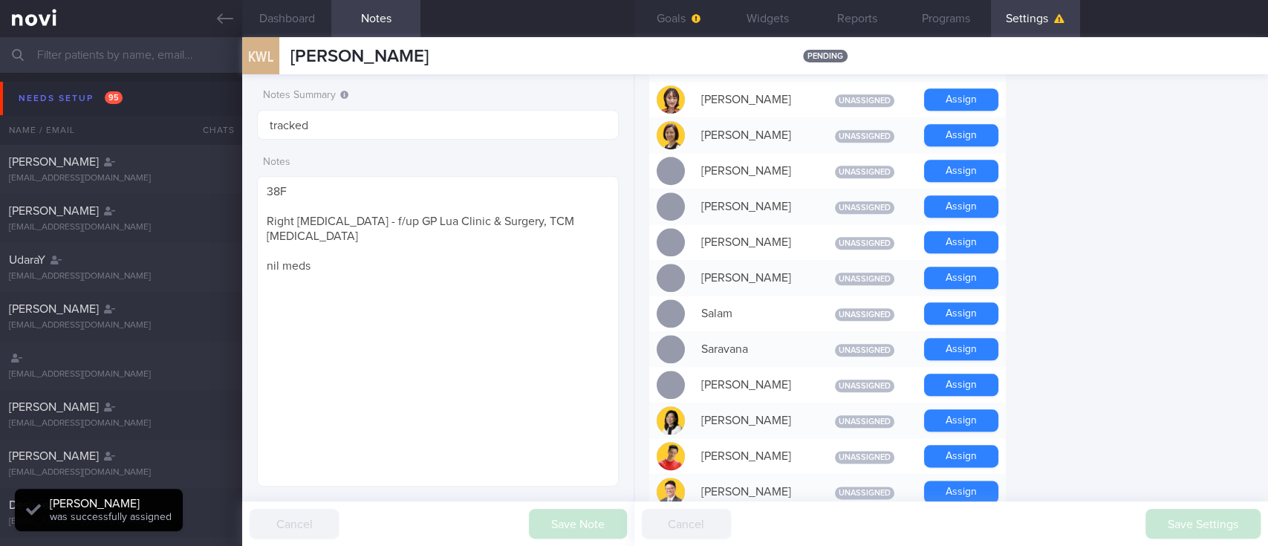
scroll to position [1157, 0]
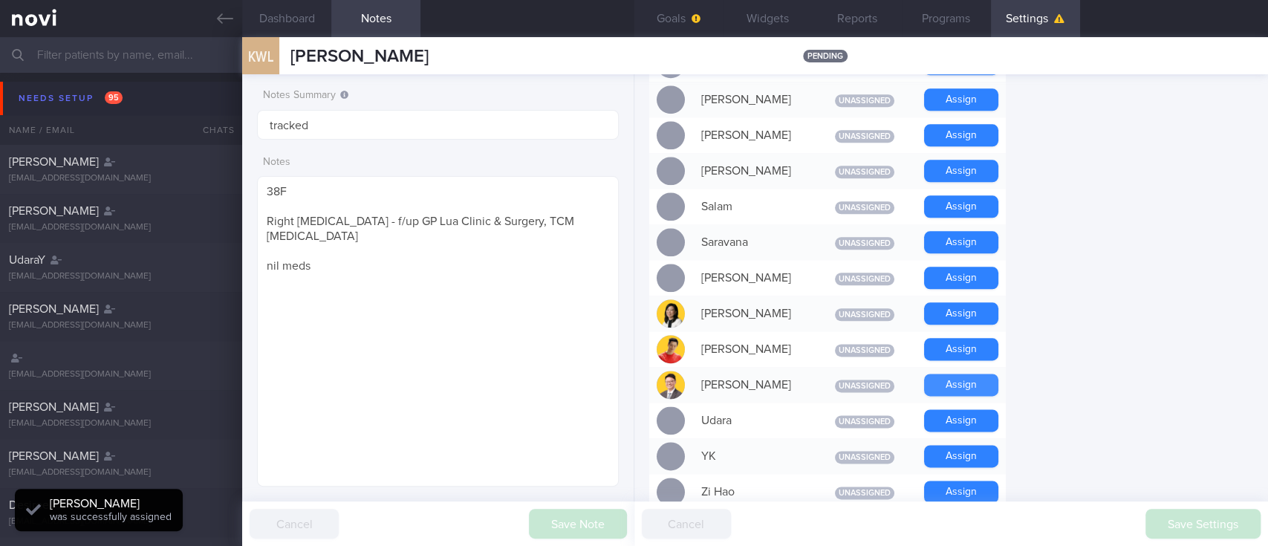
click at [966, 374] on button "Assign" at bounding box center [961, 385] width 74 height 22
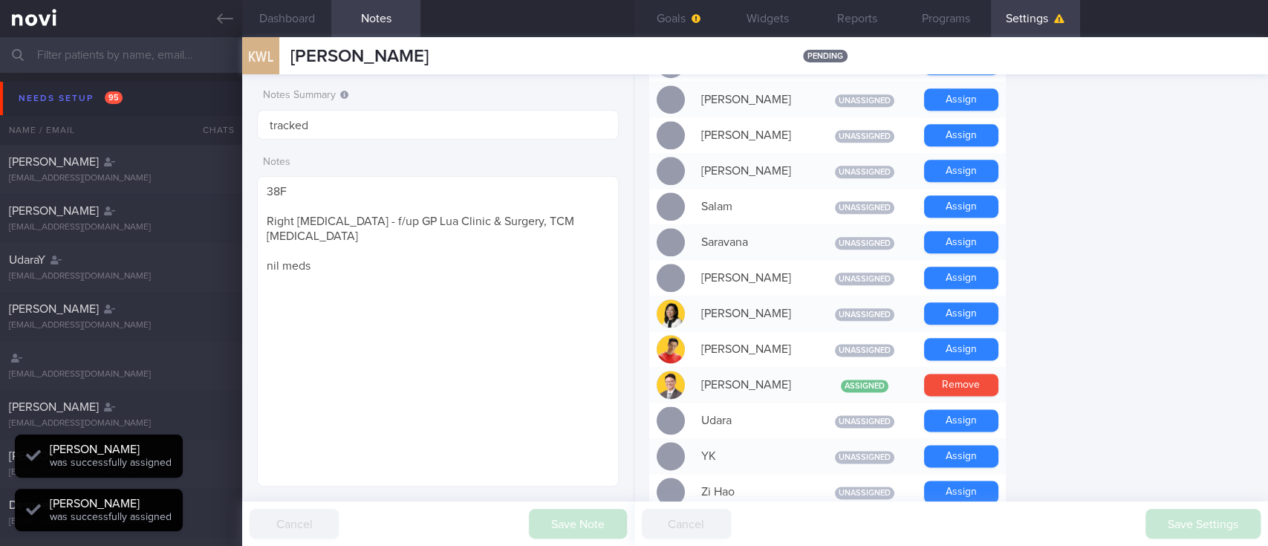
scroll to position [163, 325]
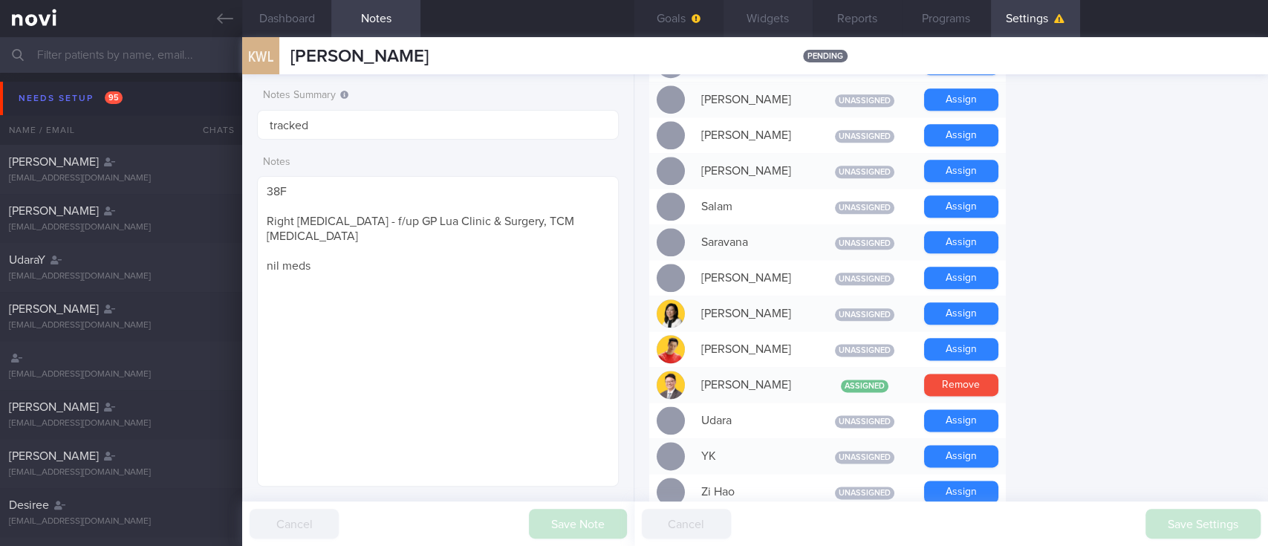
click at [743, 14] on button "Widgets" at bounding box center [767, 18] width 89 height 37
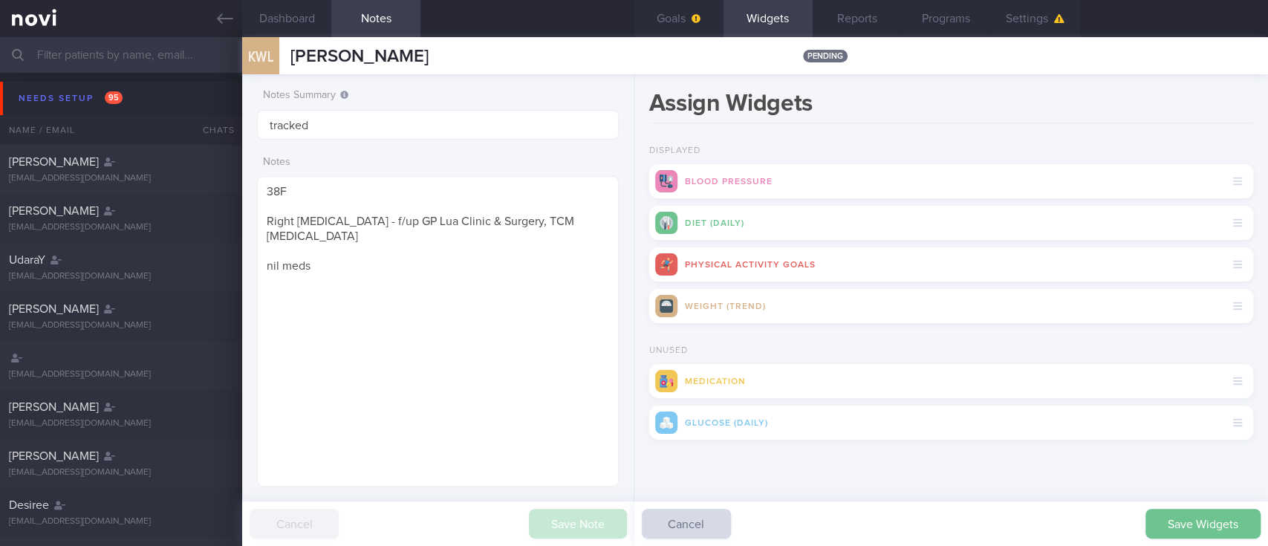
click at [1171, 517] on button "Save Widgets" at bounding box center [1202, 524] width 115 height 30
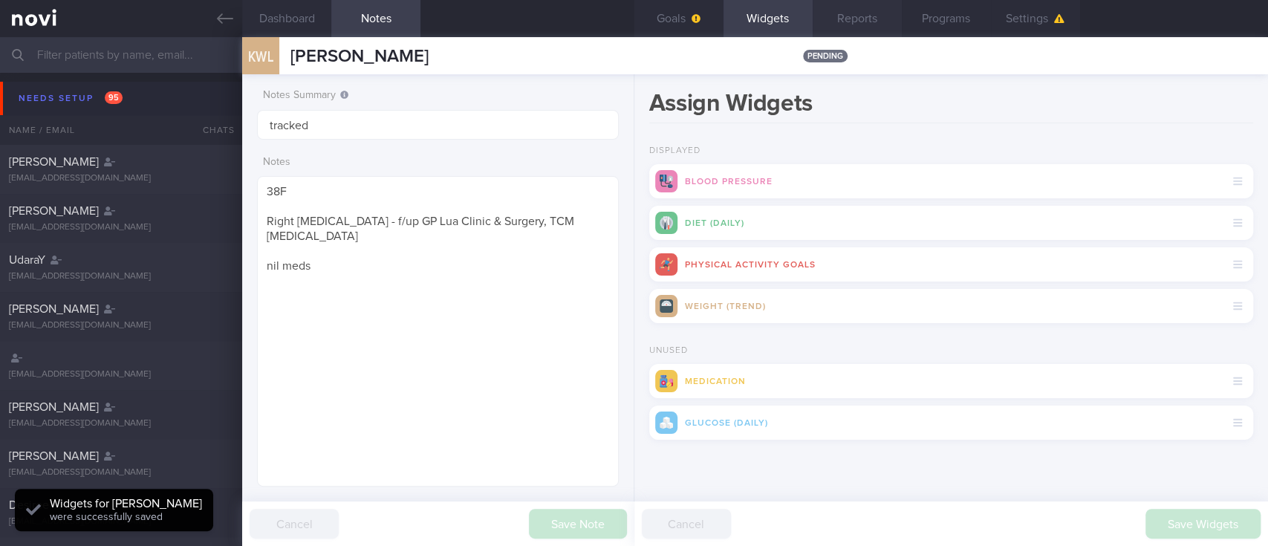
scroll to position [160, 319]
click at [695, 25] on button "Goals" at bounding box center [678, 18] width 89 height 37
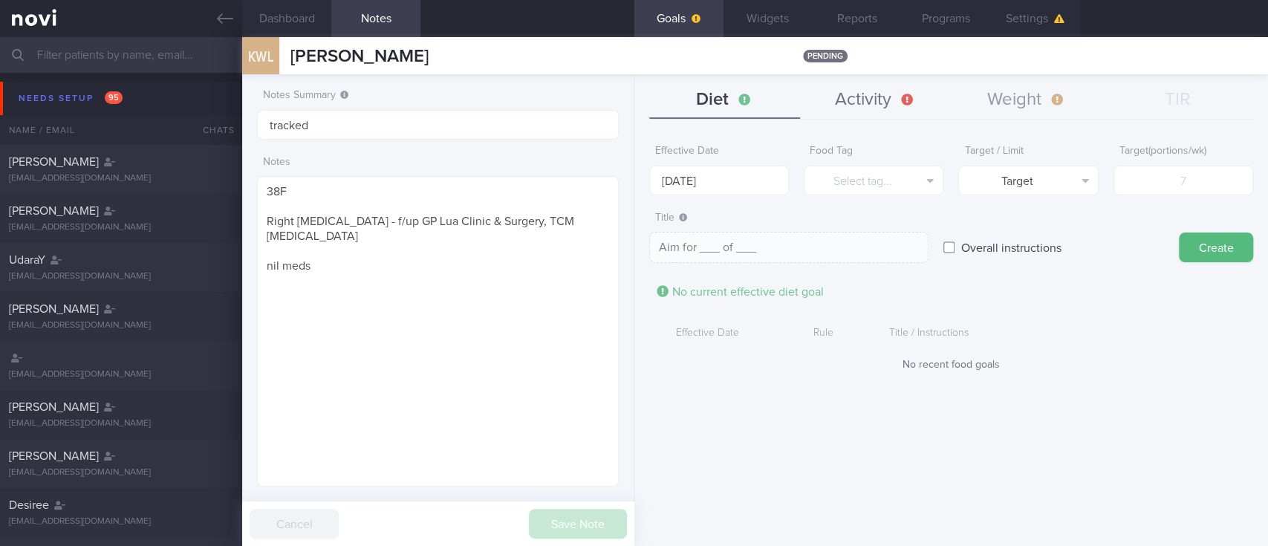
drag, startPoint x: 891, startPoint y: 91, endPoint x: 899, endPoint y: 114, distance: 24.2
click at [891, 89] on button "Activity" at bounding box center [875, 100] width 151 height 37
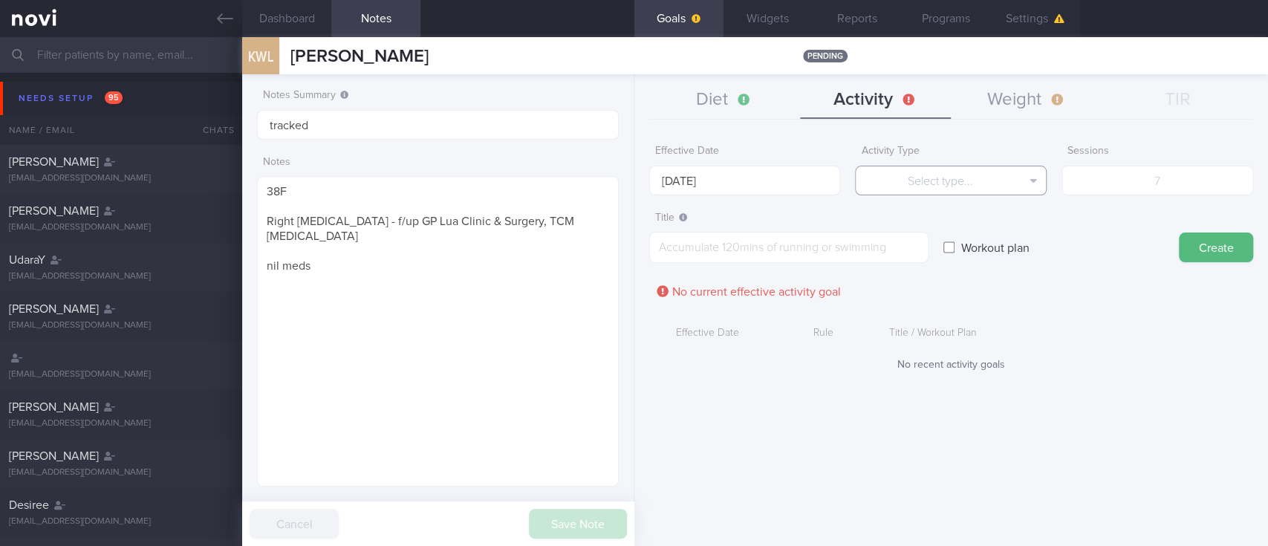
drag, startPoint x: 903, startPoint y: 176, endPoint x: 907, endPoint y: 187, distance: 11.7
click at [903, 178] on button "Select type..." at bounding box center [951, 181] width 192 height 30
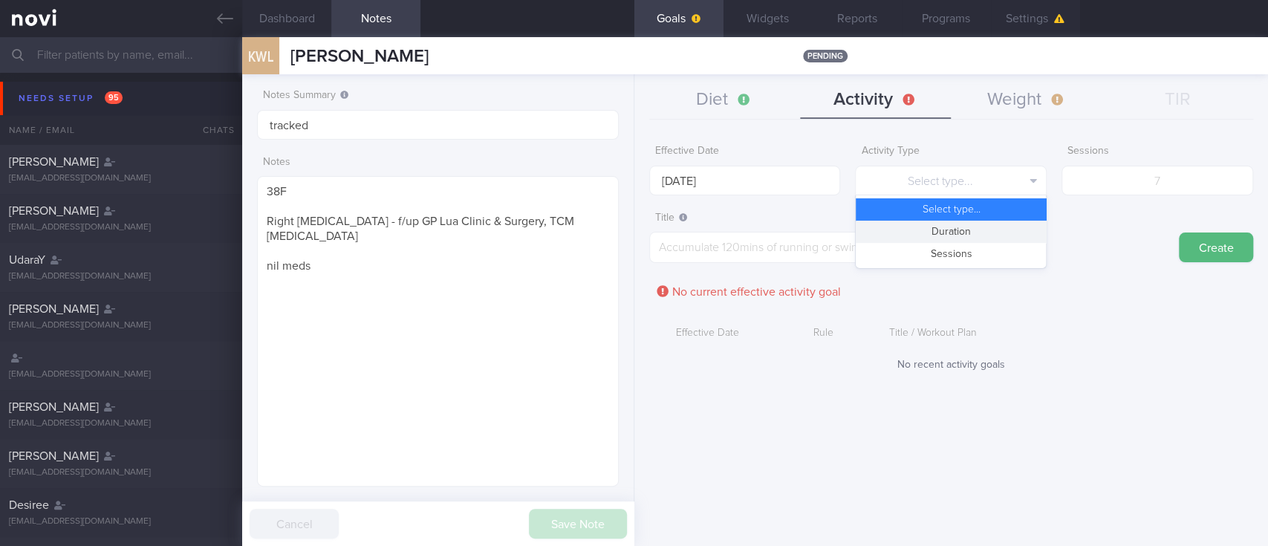
click at [911, 232] on button "Duration" at bounding box center [951, 232] width 190 height 22
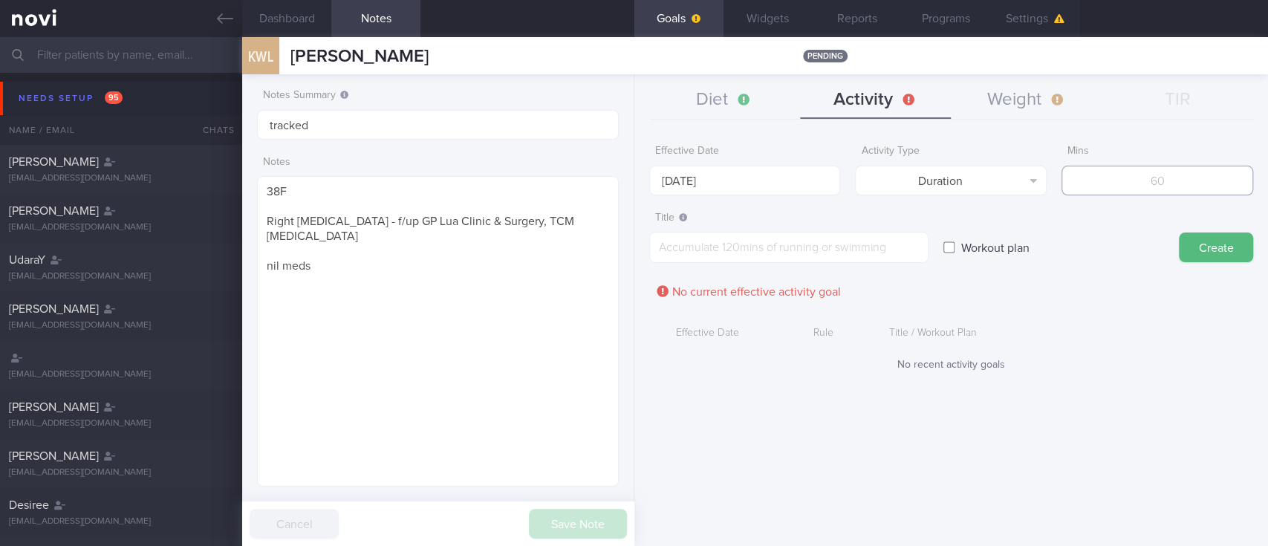
click at [1131, 186] on input "number" at bounding box center [1157, 181] width 192 height 30
type input "150"
click at [836, 258] on textarea at bounding box center [788, 247] width 279 height 31
paste textarea "Aim for 150 mins moderate intensity aerobic training per week (brisk walking, j…"
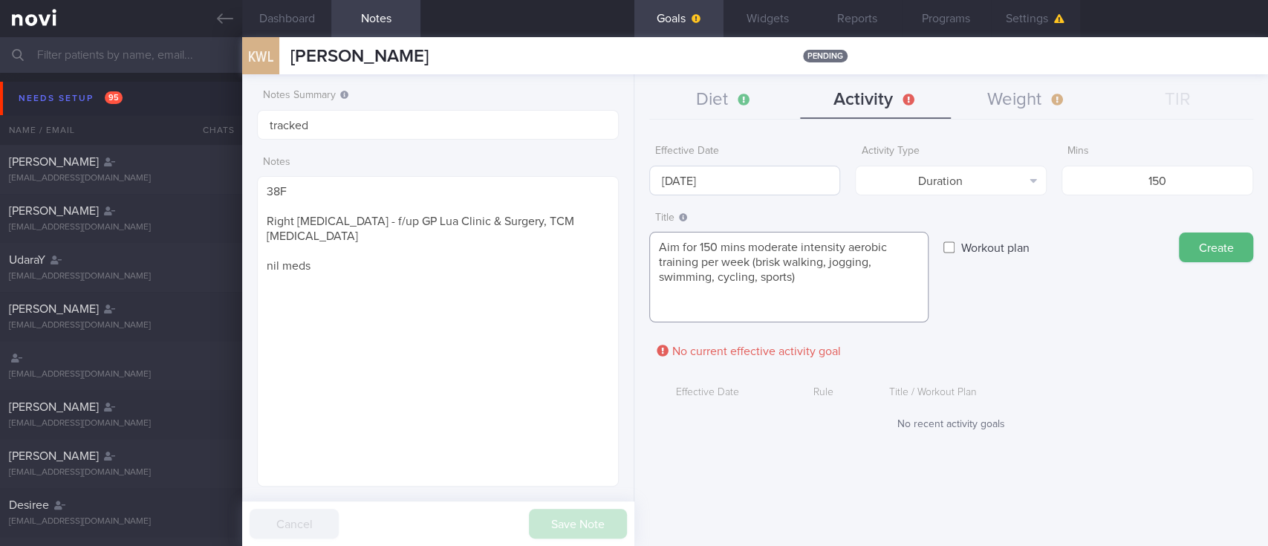
type textarea "Aim for 150 mins moderate intensity aerobic training per week (brisk walking, j…"
click at [746, 175] on input "[DATE]" at bounding box center [745, 181] width 192 height 30
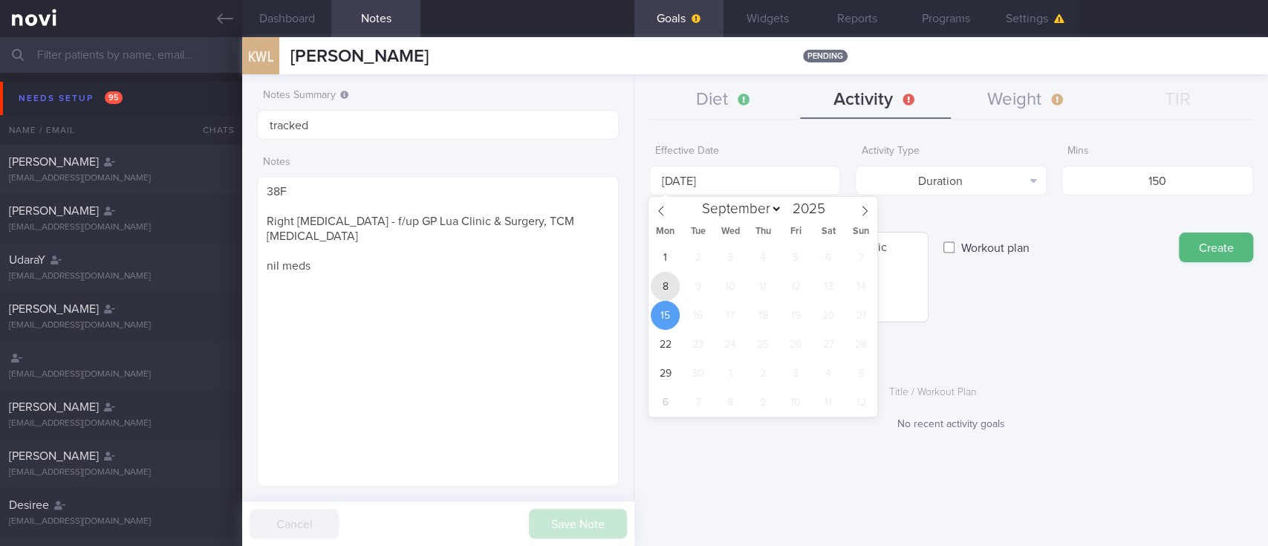
click at [668, 281] on span "8" at bounding box center [665, 286] width 29 height 29
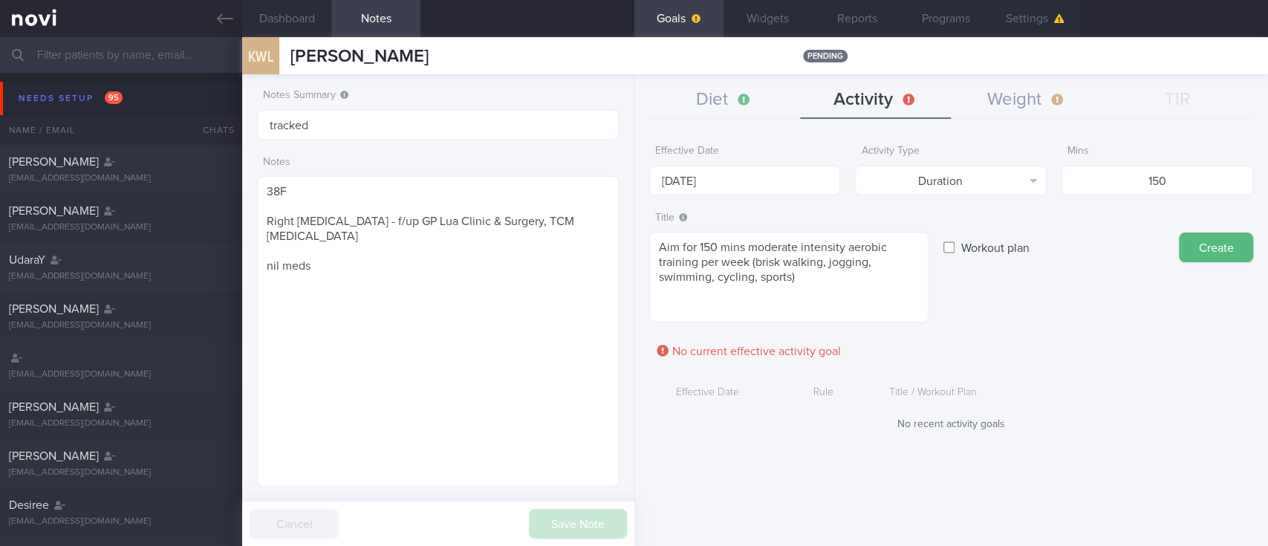
click at [1230, 238] on button "Create" at bounding box center [1216, 247] width 74 height 30
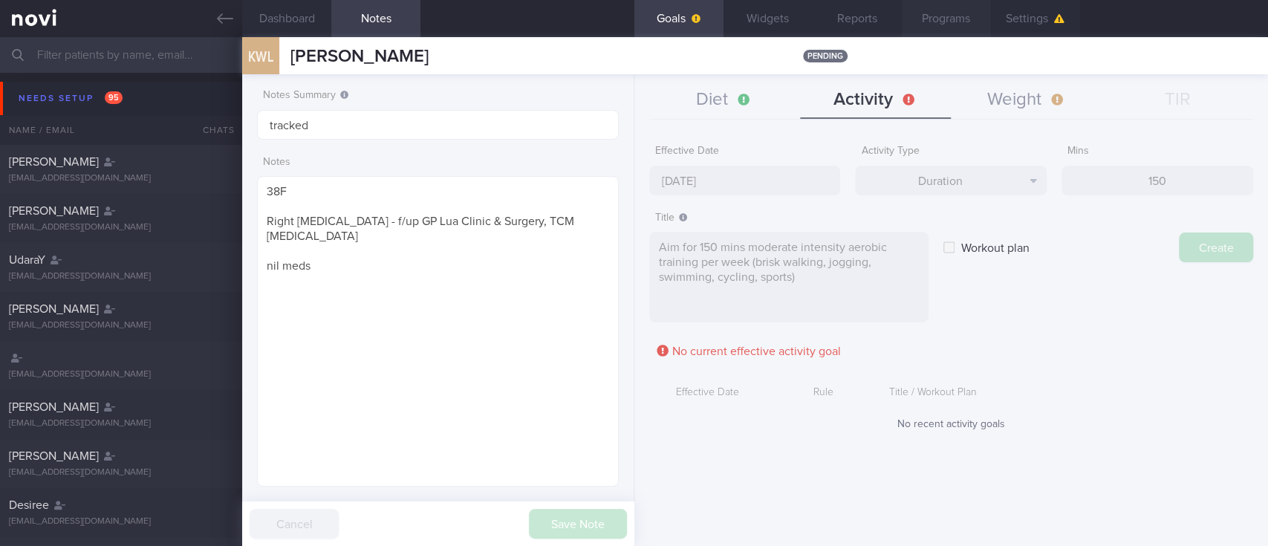
type input "[DATE]"
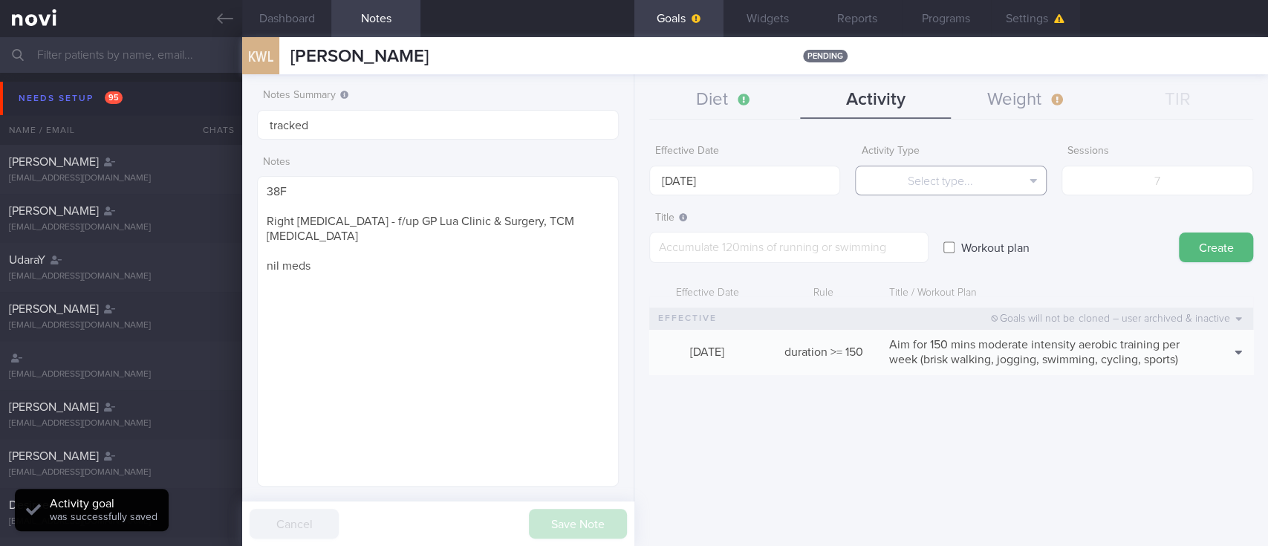
click at [923, 174] on button "Select type..." at bounding box center [951, 181] width 192 height 30
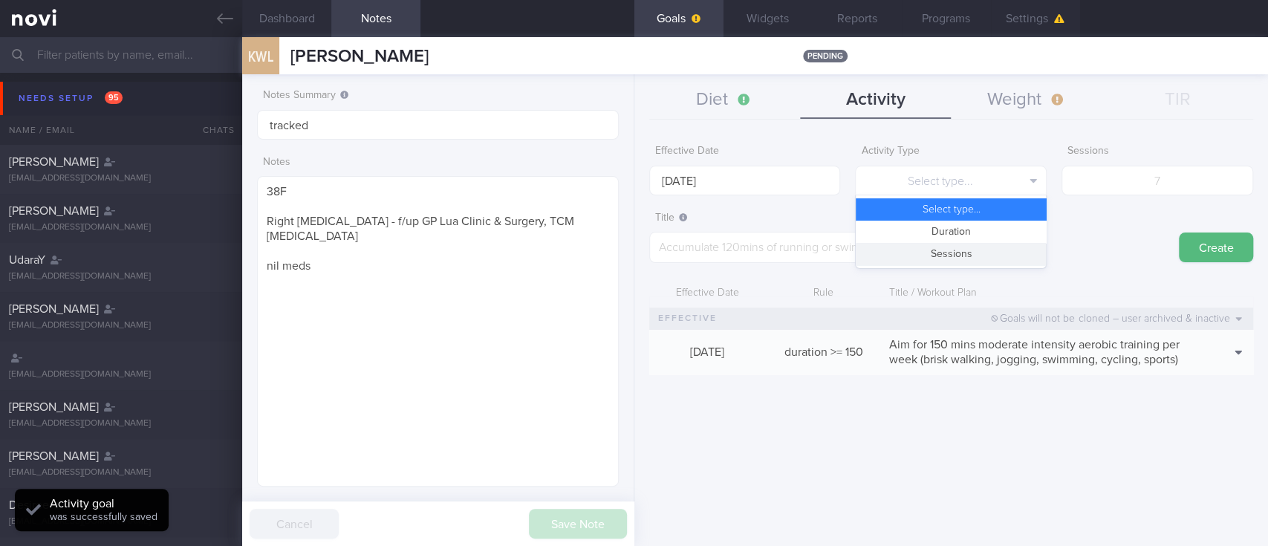
click at [933, 247] on button "Sessions" at bounding box center [951, 254] width 190 height 22
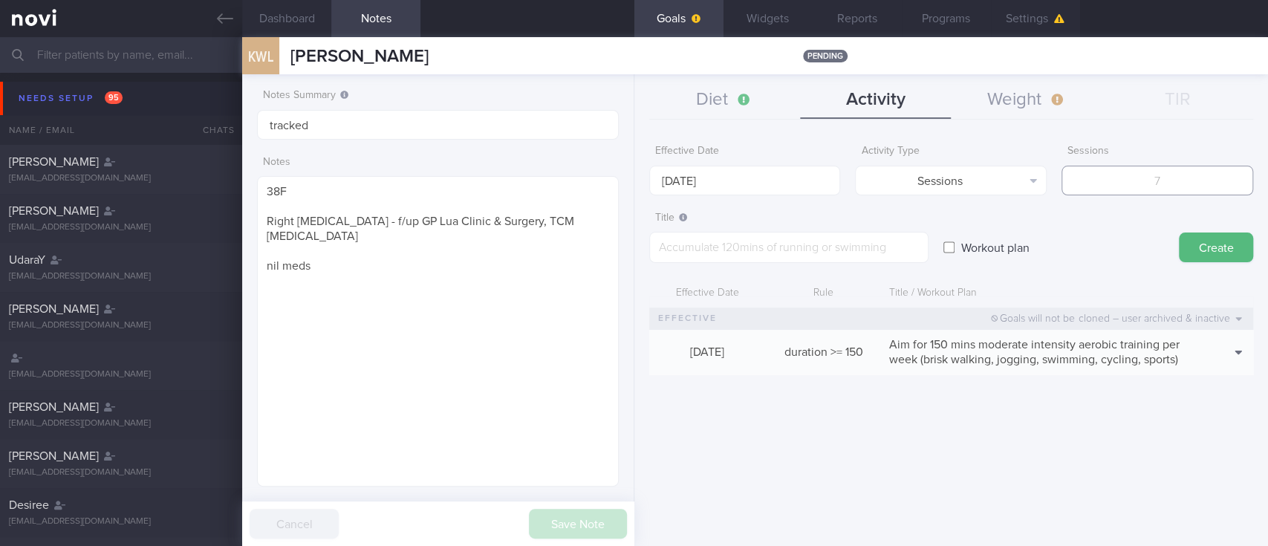
click at [1131, 178] on input "number" at bounding box center [1157, 181] width 192 height 30
type input "2"
click at [791, 169] on input "[DATE]" at bounding box center [745, 181] width 192 height 30
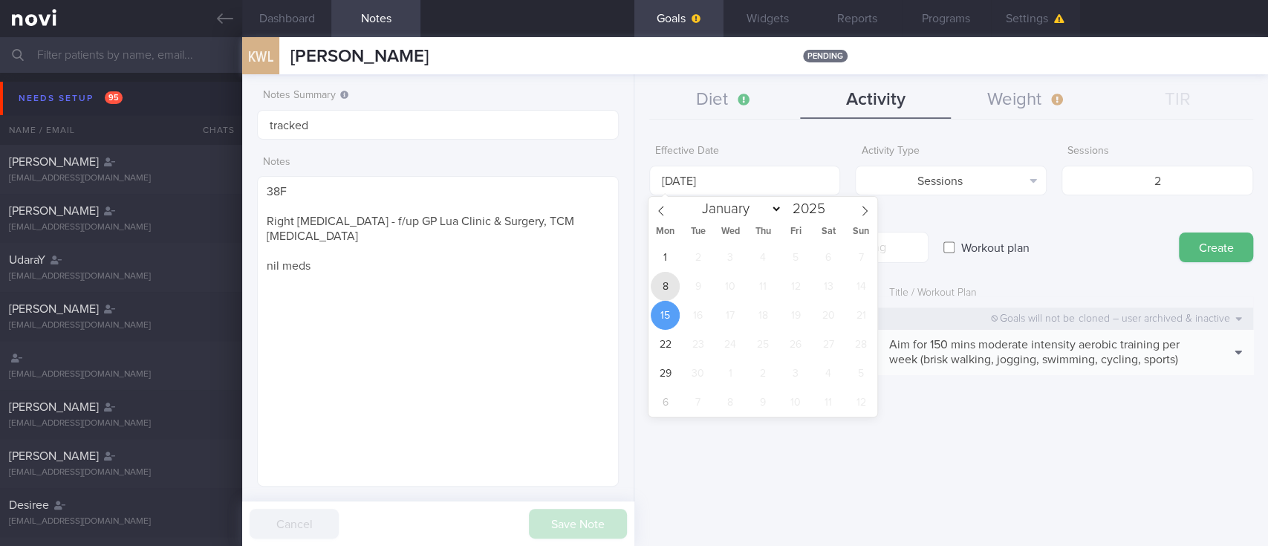
click at [674, 285] on span "8" at bounding box center [665, 286] width 29 height 29
type input "[DATE]"
click at [903, 198] on form "Effective Date 8 Sep 2025 Activity Type Sessions Select type... Duration Sessio…" at bounding box center [951, 263] width 604 height 252
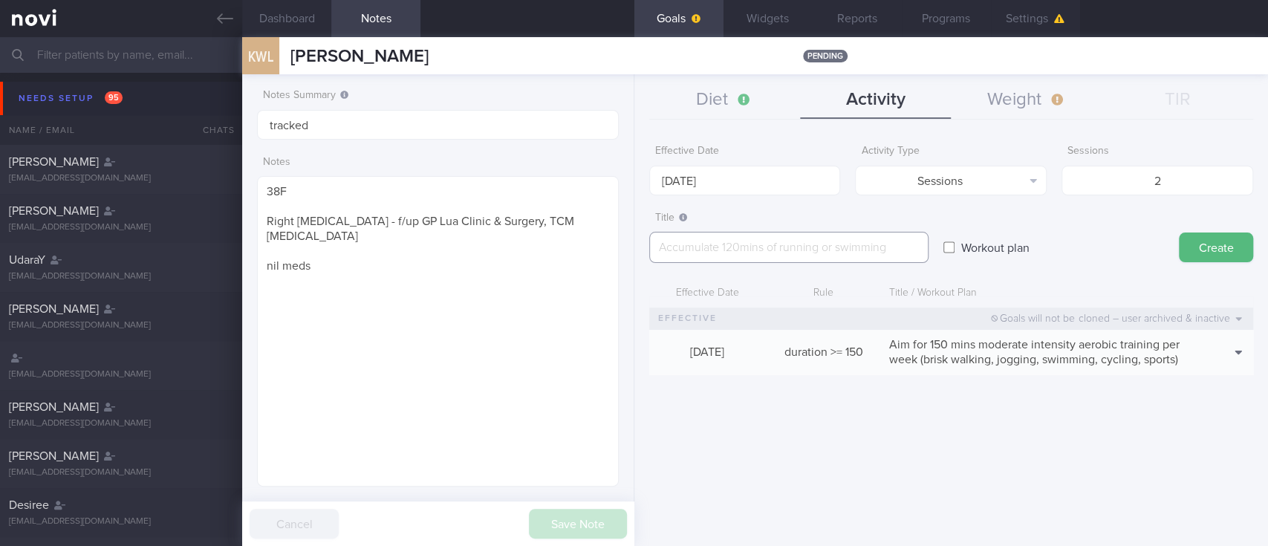
click at [821, 253] on textarea at bounding box center [788, 247] width 279 height 31
paste textarea "Aim for at least 2 strength training sessions per week *Body Weight Exercises -…"
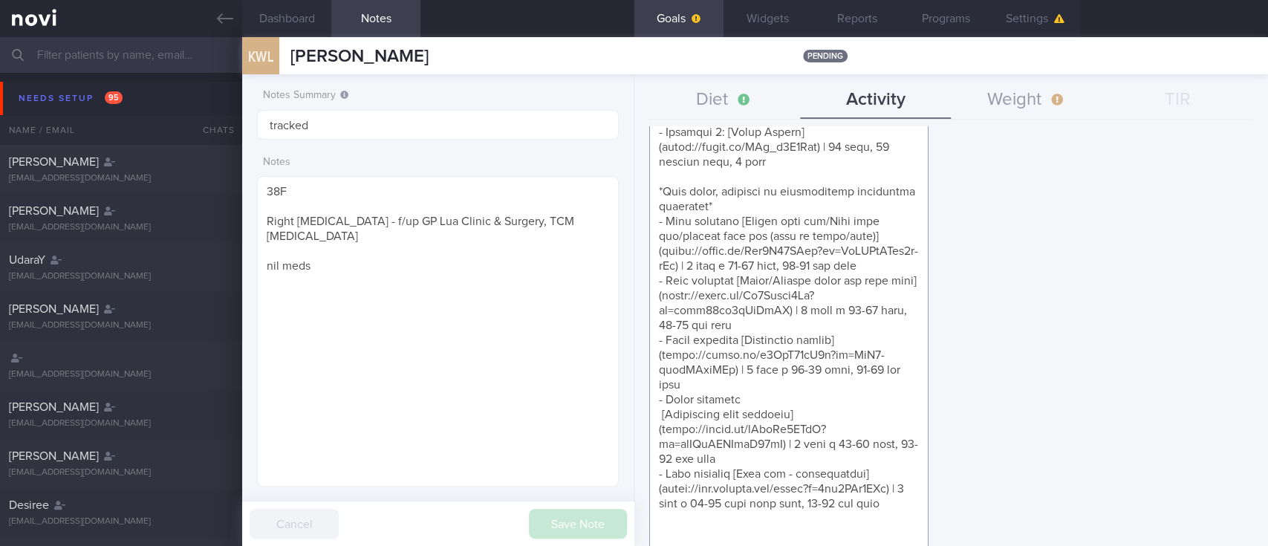
scroll to position [495, 0]
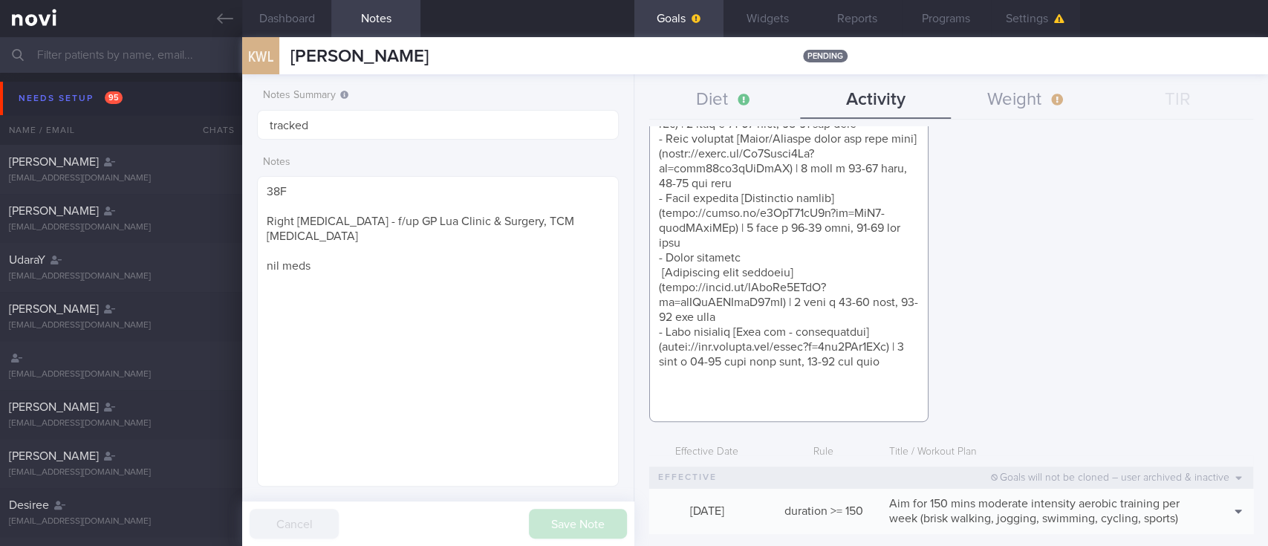
click at [772, 404] on textarea at bounding box center [788, 79] width 279 height 685
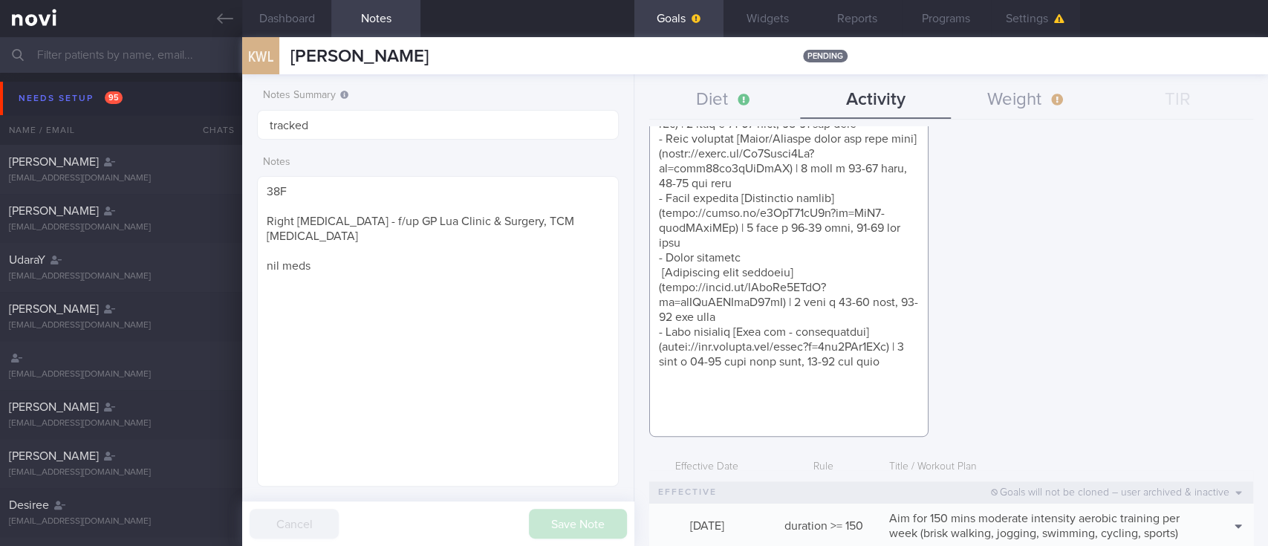
paste textarea "*Youtube Channels* - [Growingananas](https://www.youtube.com/c/growingannanas) …"
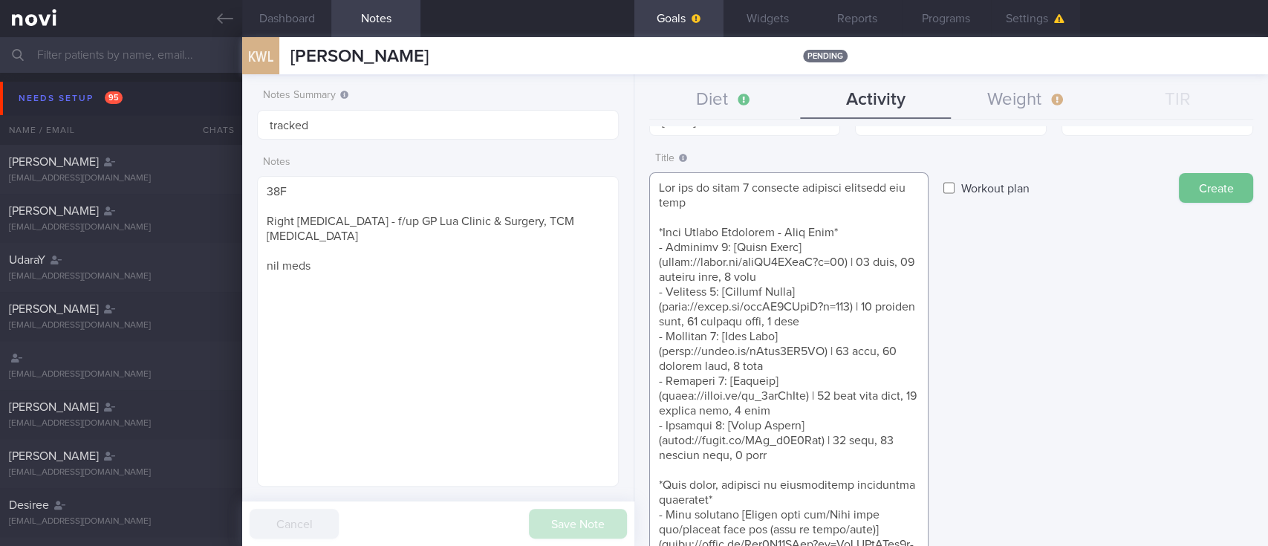
scroll to position [0, 0]
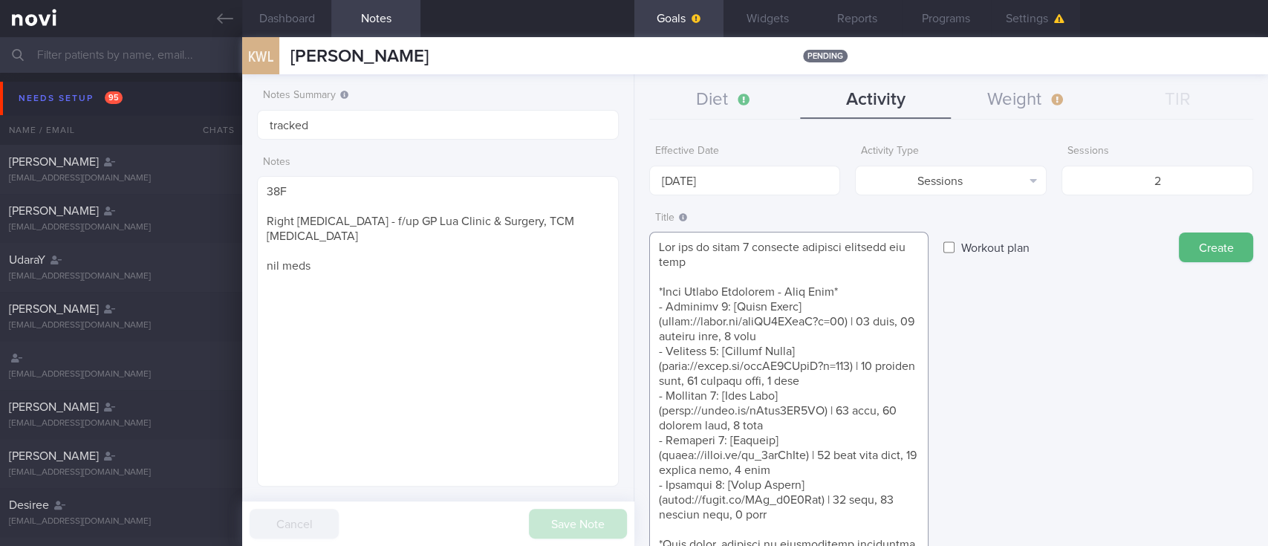
type textarea "Aim for at least 2 strength training sessions per week *Body Weight Exercises -…"
click at [1197, 231] on div "Create" at bounding box center [1216, 233] width 74 height 58
click at [1194, 249] on button "Create" at bounding box center [1216, 247] width 74 height 30
type input "[DATE]"
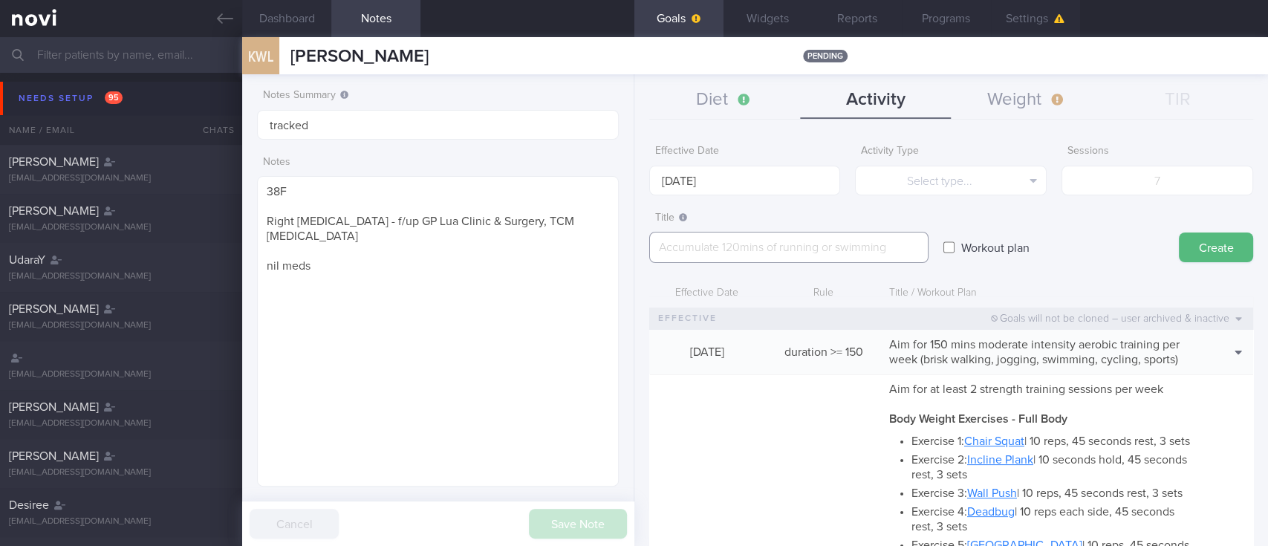
click at [815, 236] on textarea at bounding box center [788, 247] width 279 height 31
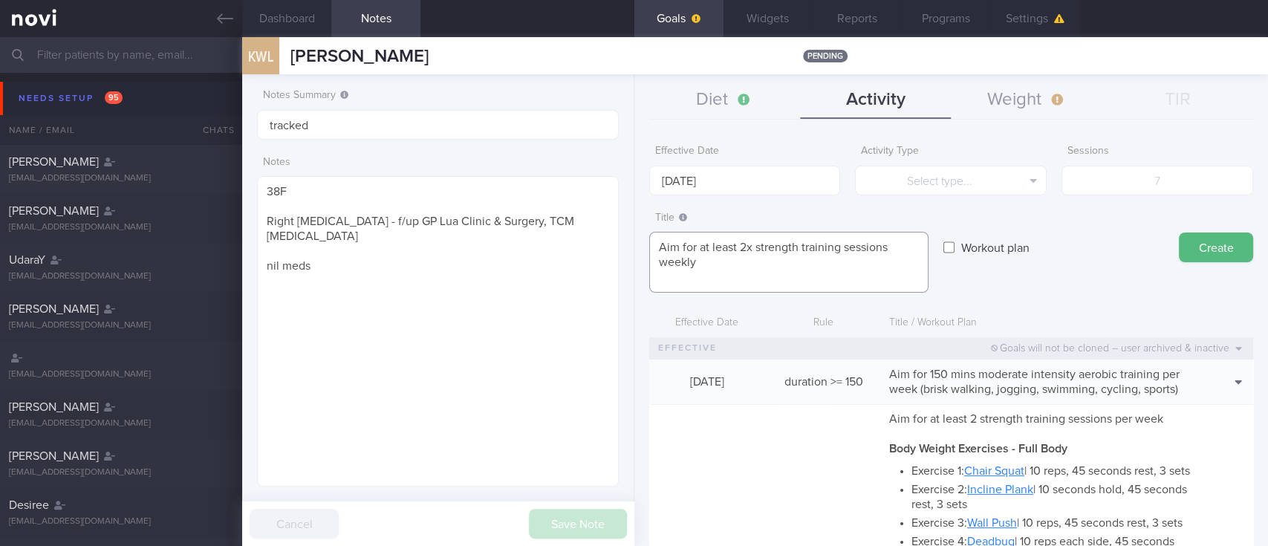
paste textarea "*Upper Body* - Exercise 1: [Lat Pull-down](https://www.youtube.com/watch?v=AOpi…"
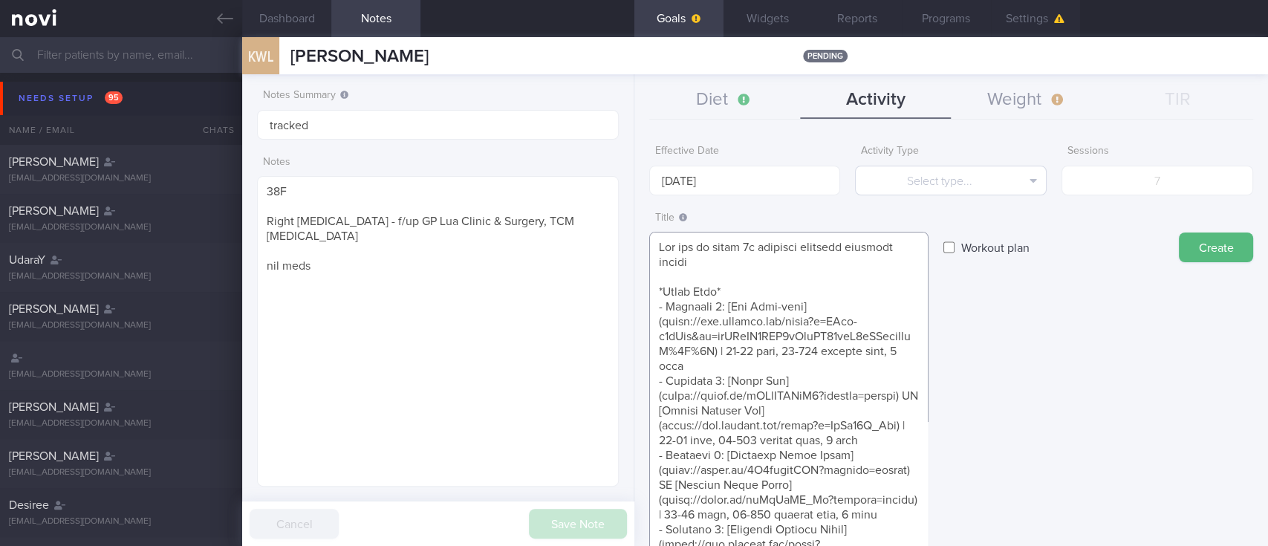
type textarea "Aim for at least 2x strength training sessions weekly *Upper Body* - Exercise 1…"
click at [944, 180] on button "Select type..." at bounding box center [951, 181] width 192 height 30
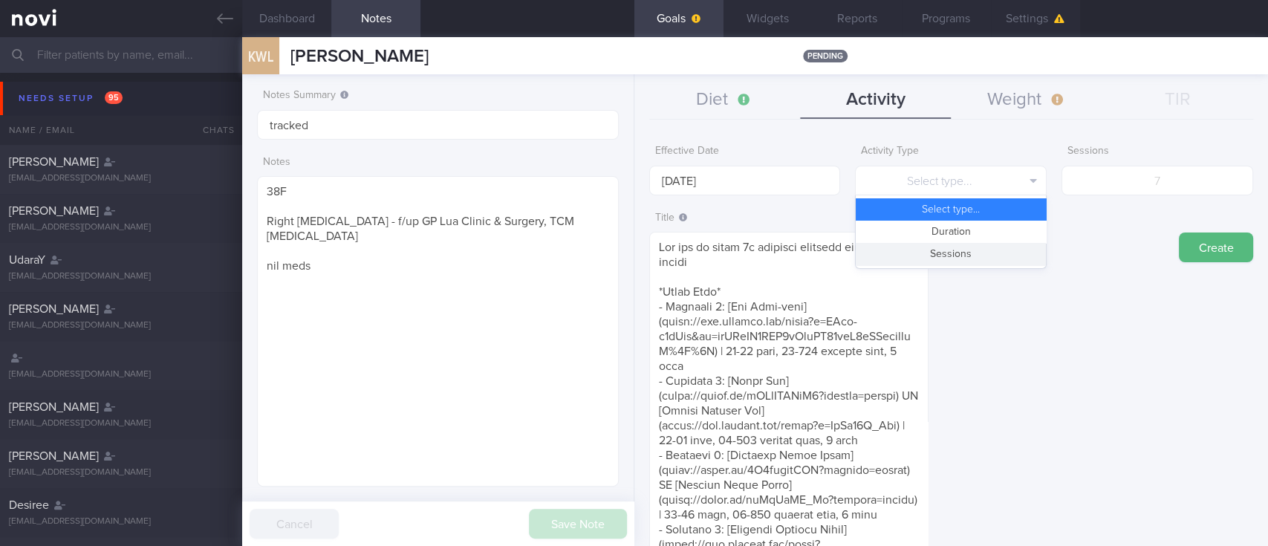
click at [945, 256] on button "Sessions" at bounding box center [951, 254] width 190 height 22
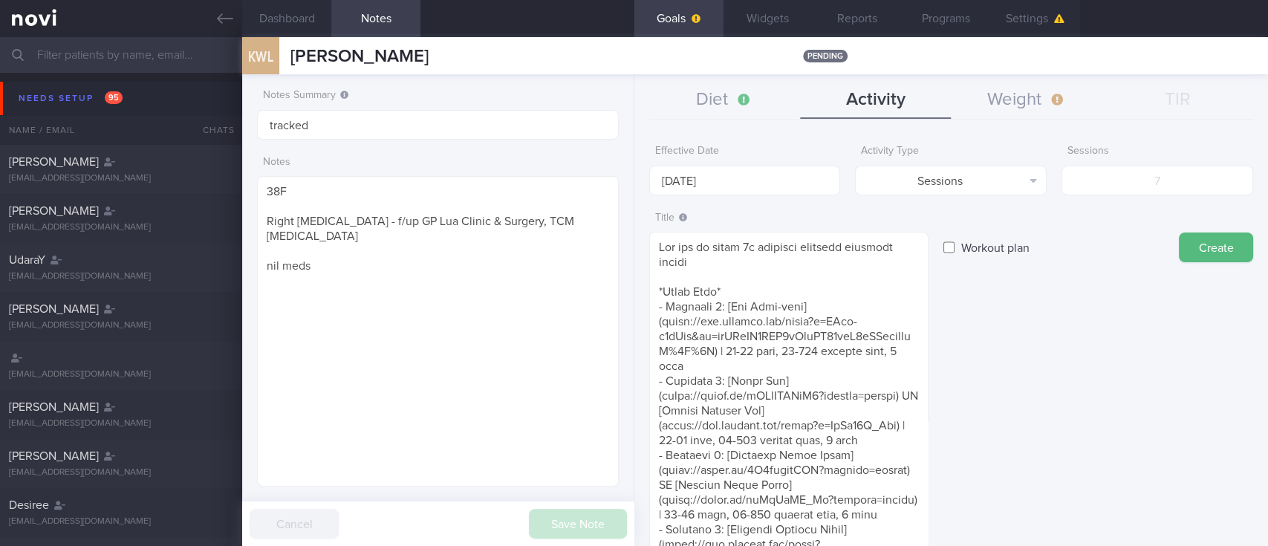
click at [1162, 181] on input "number" at bounding box center [1157, 181] width 192 height 30
type input "2"
click at [674, 180] on input "[DATE]" at bounding box center [745, 181] width 192 height 30
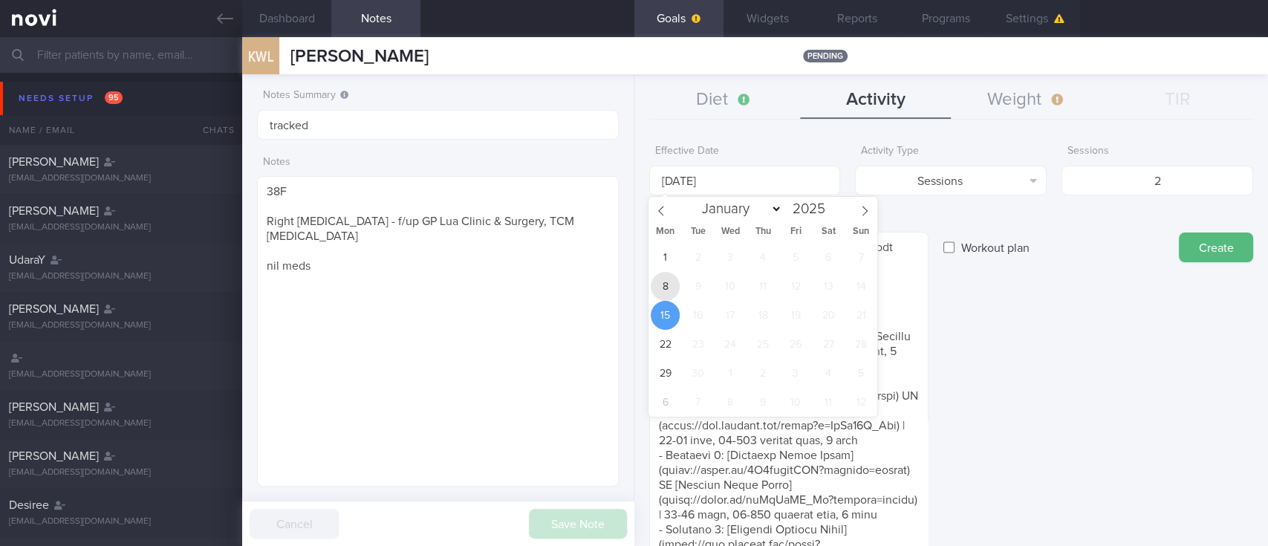
click at [666, 276] on span "8" at bounding box center [665, 286] width 29 height 29
type input "[DATE]"
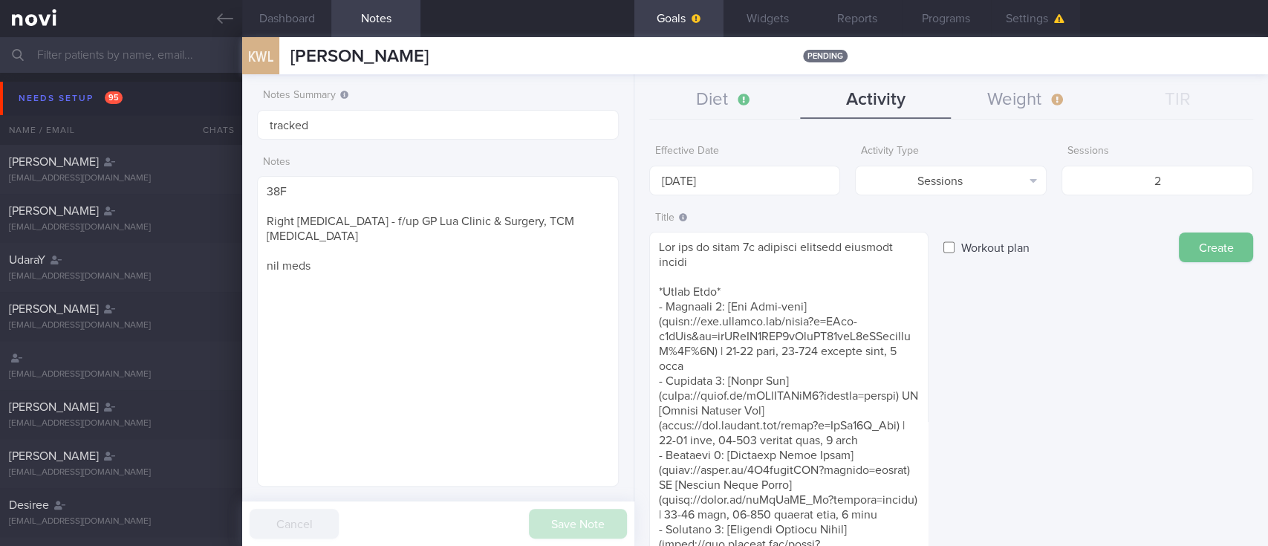
click at [1179, 257] on button "Create" at bounding box center [1216, 247] width 74 height 30
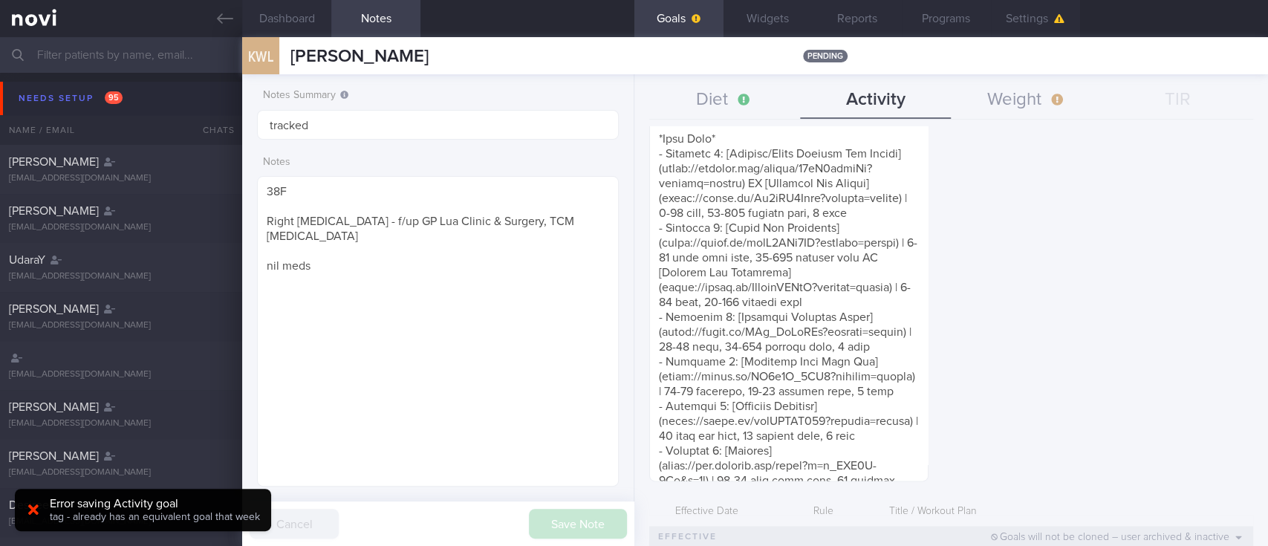
scroll to position [594, 0]
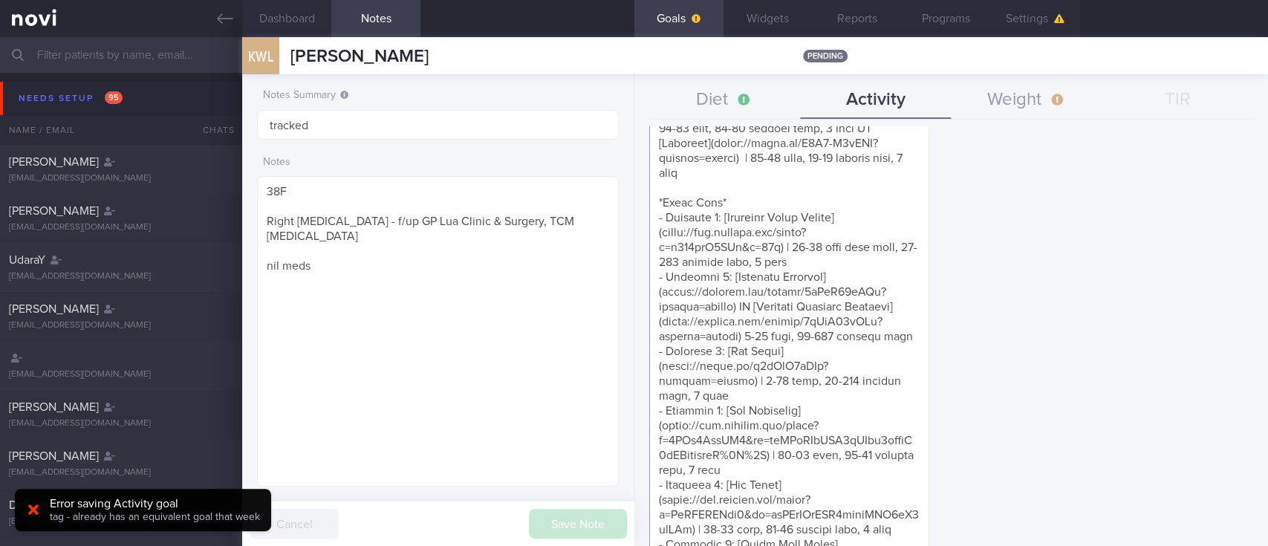
click at [775, 300] on textarea at bounding box center [788, 307] width 279 height 1338
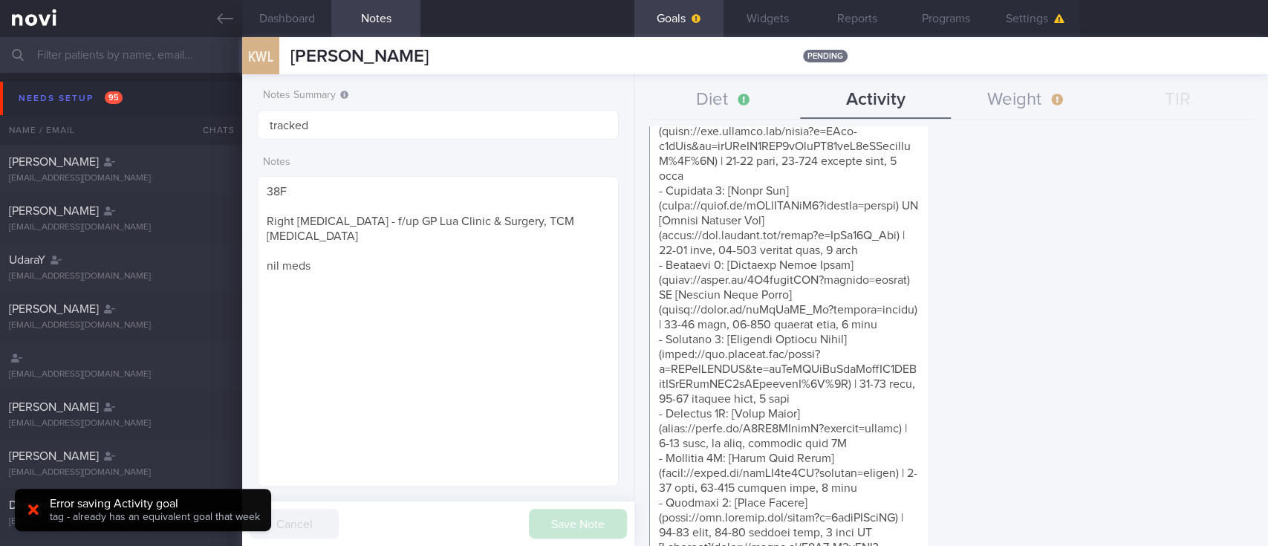
scroll to position [0, 0]
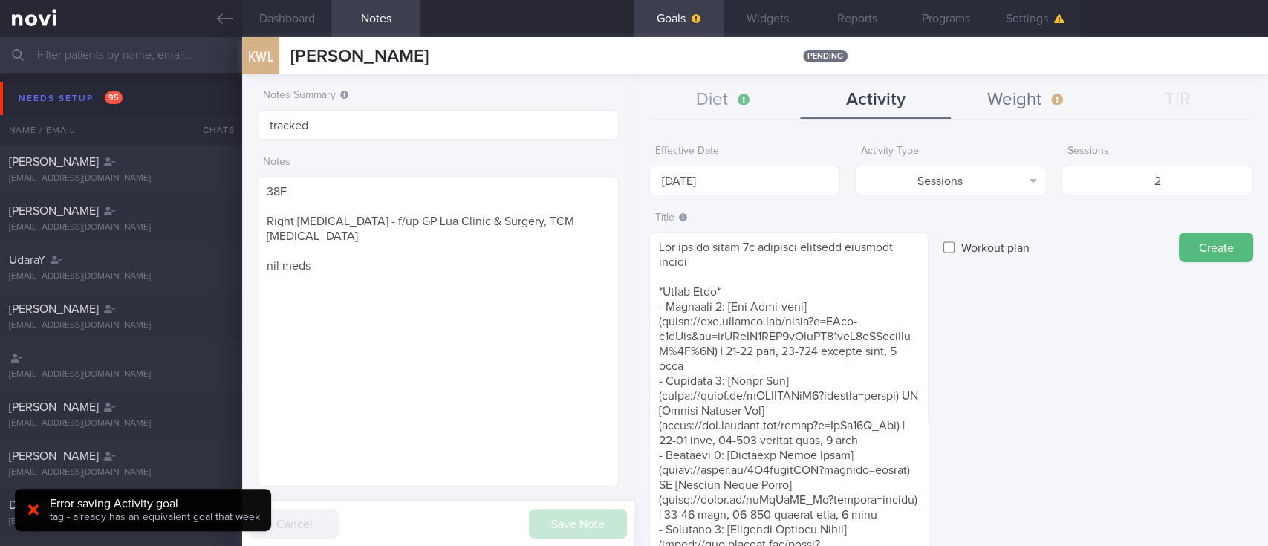
click at [1028, 114] on button "Weight" at bounding box center [1026, 100] width 151 height 37
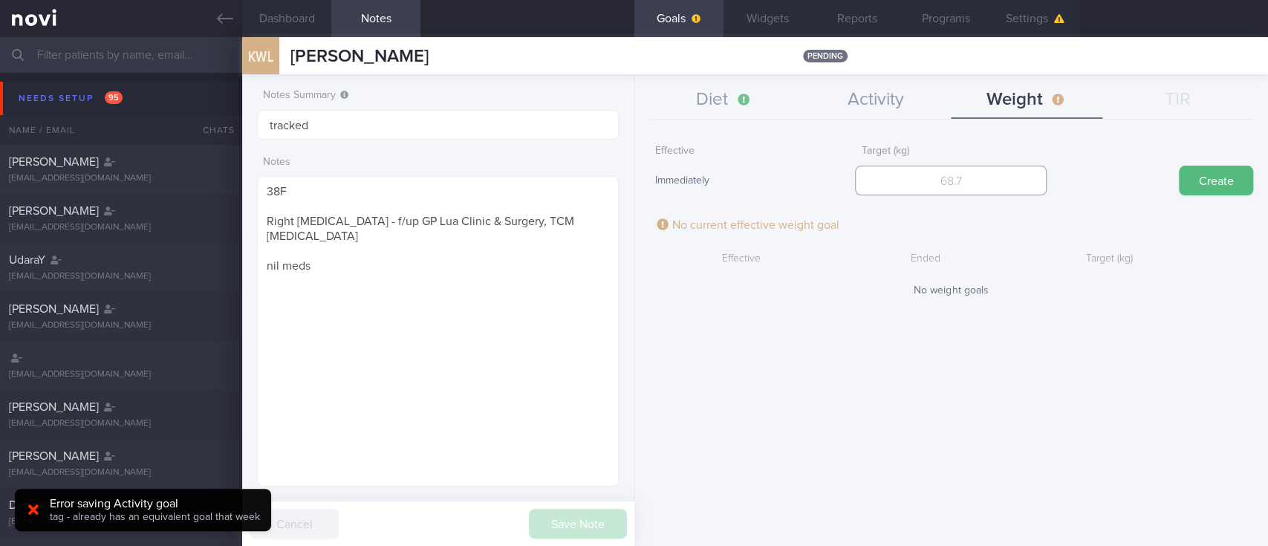
click at [956, 187] on input "number" at bounding box center [951, 181] width 192 height 30
type input "69"
click at [1214, 188] on button "Create" at bounding box center [1216, 181] width 74 height 30
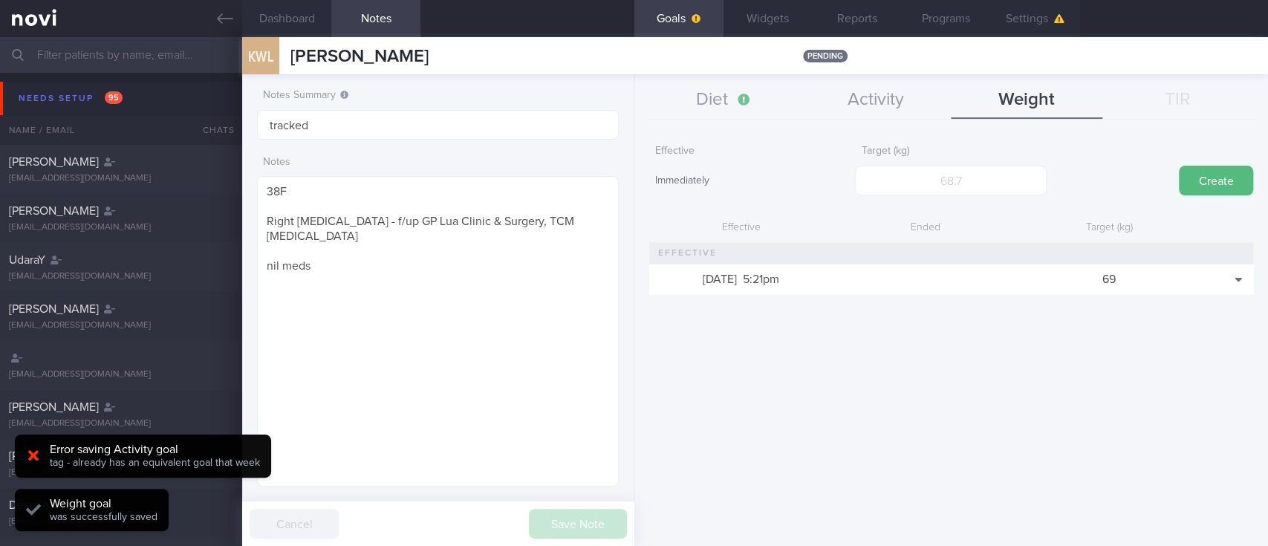
scroll to position [180, 319]
click at [745, 119] on div "Diet Activity Weight TIR Effective Date 15 Sep 2025 Food Tag Select tag... Sele…" at bounding box center [951, 310] width 634 height 472
click at [726, 117] on button "Diet" at bounding box center [724, 100] width 151 height 37
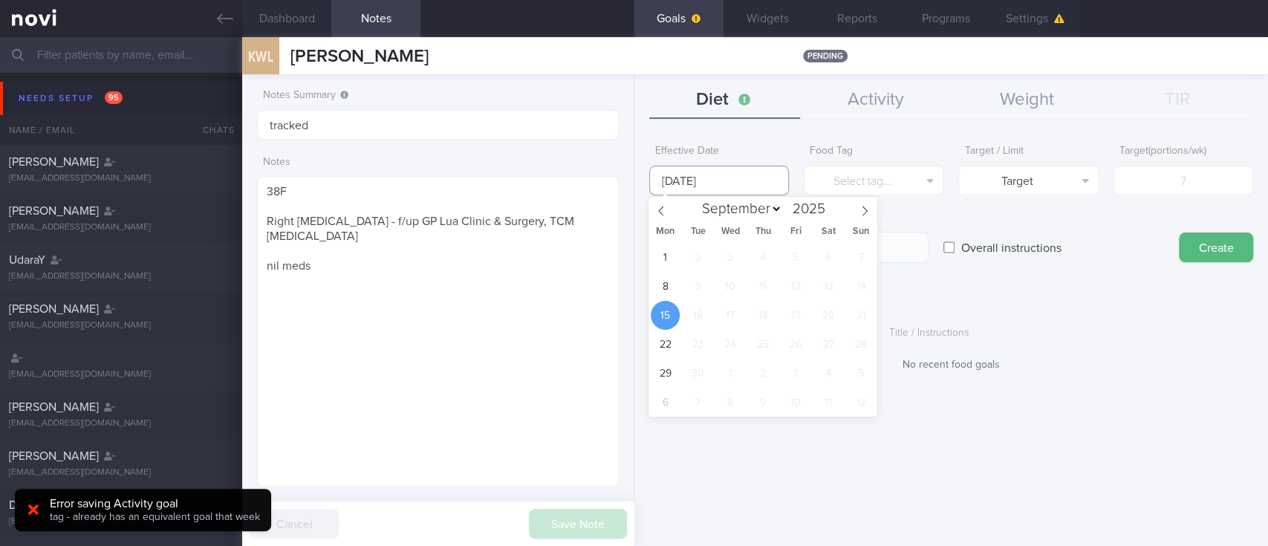
click at [745, 180] on input "[DATE]" at bounding box center [719, 181] width 140 height 30
click at [666, 277] on span "8" at bounding box center [665, 286] width 29 height 29
type input "[DATE]"
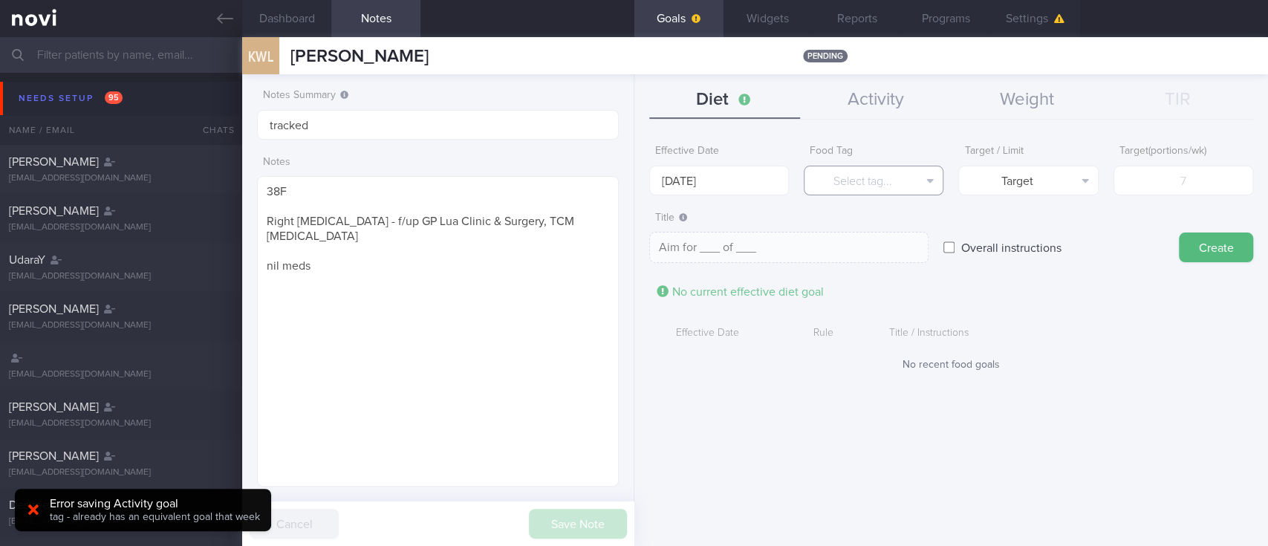
click at [885, 183] on button "Select tag..." at bounding box center [874, 181] width 140 height 30
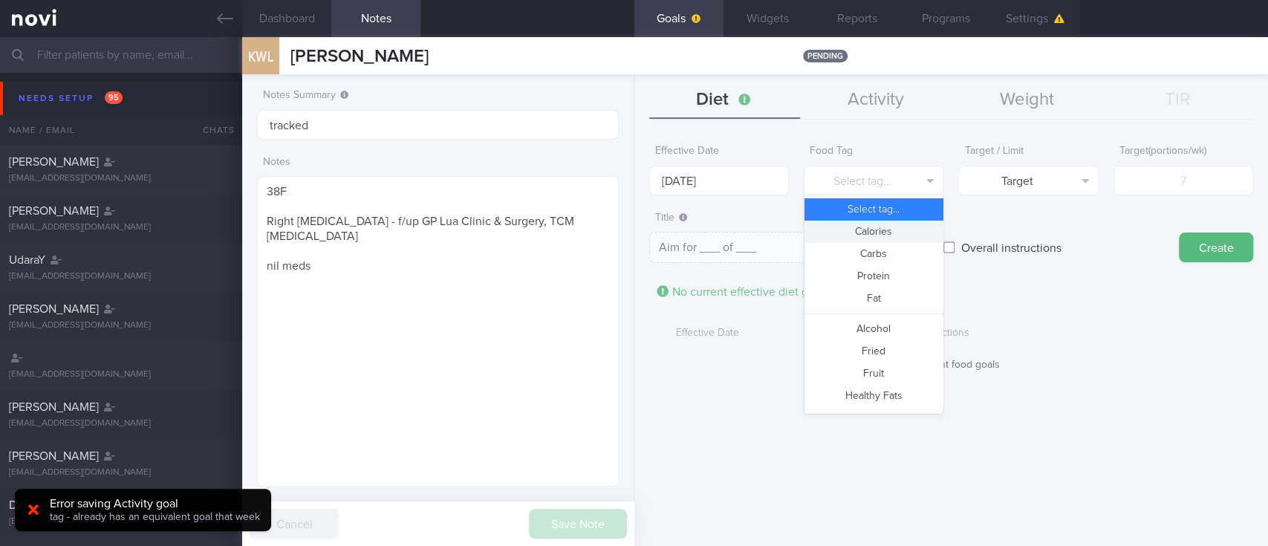
click at [880, 241] on button "Calories" at bounding box center [873, 232] width 138 height 22
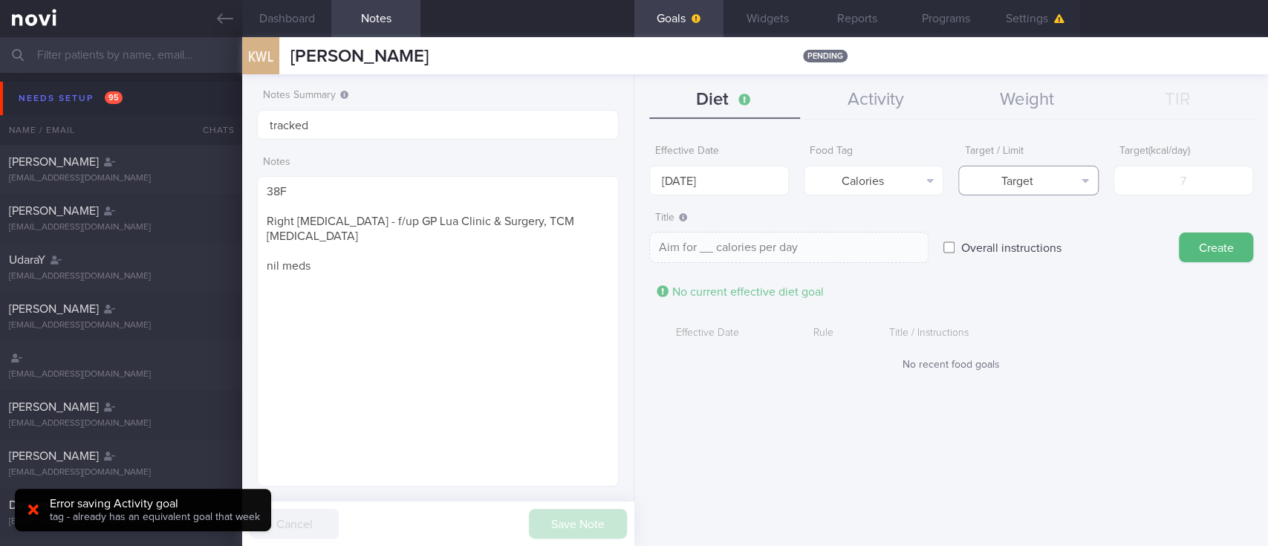
click at [1047, 170] on button "Target" at bounding box center [1028, 181] width 140 height 30
click at [1053, 222] on button "Limit" at bounding box center [1028, 232] width 138 height 22
type textarea "Keep to __ calories per day"
click at [1178, 178] on input "number" at bounding box center [1183, 181] width 140 height 30
type input "1"
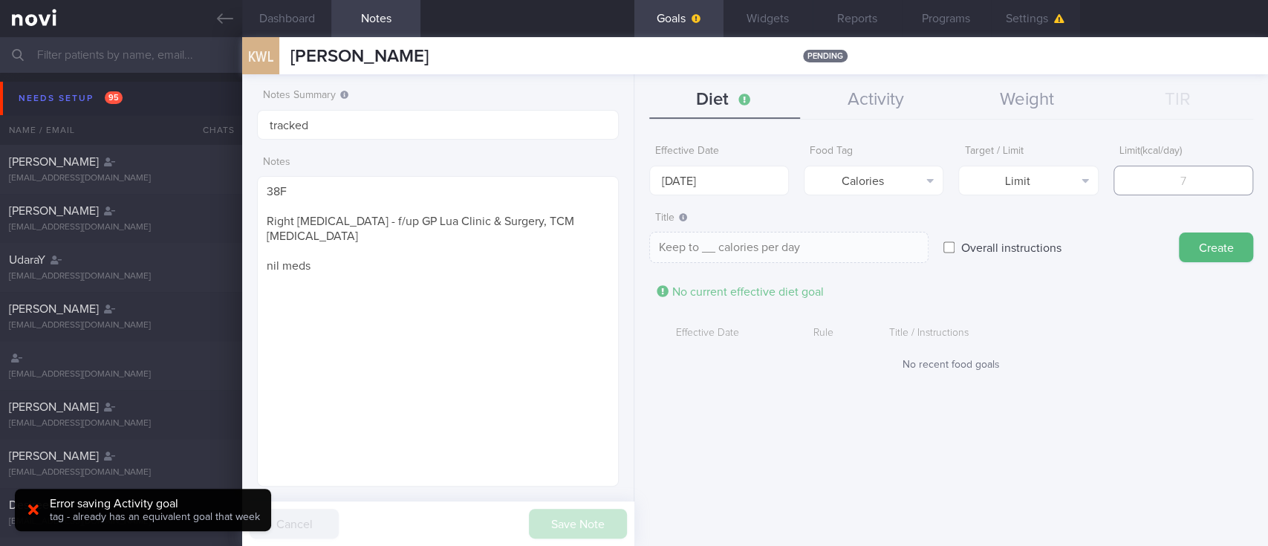
type textarea "Keep to 1 calories per day"
type input "13"
type textarea "Keep to 13 calories per day"
type input "130"
type textarea "Keep to 130 calories per day"
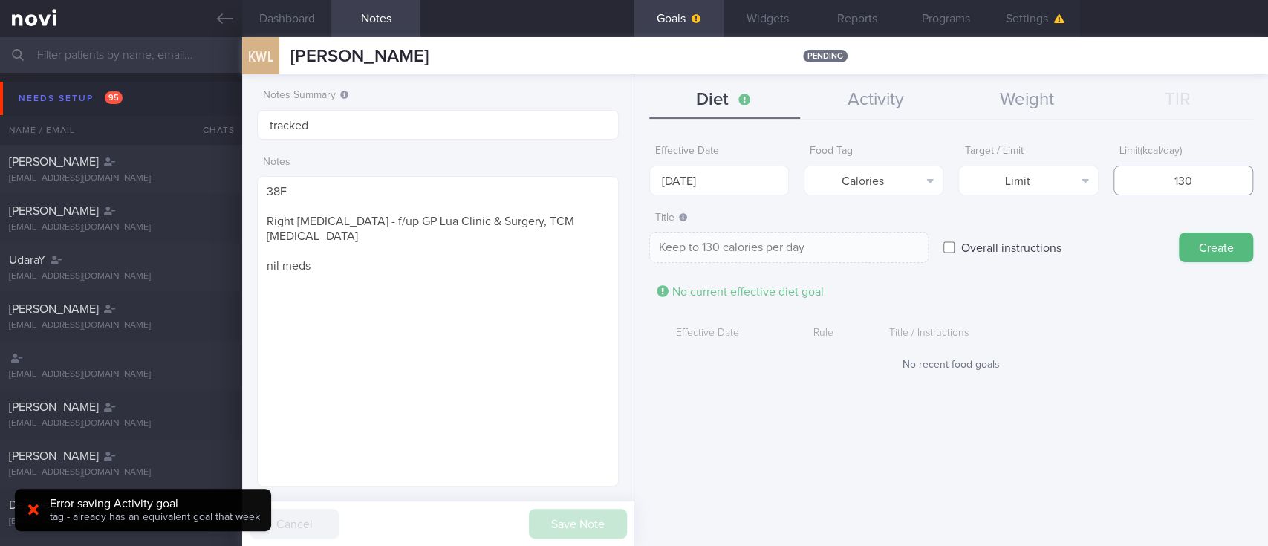
type input "1300"
type textarea "Keep to 1300 calories per day"
type input "1300"
click at [1228, 234] on button "Create" at bounding box center [1216, 247] width 74 height 30
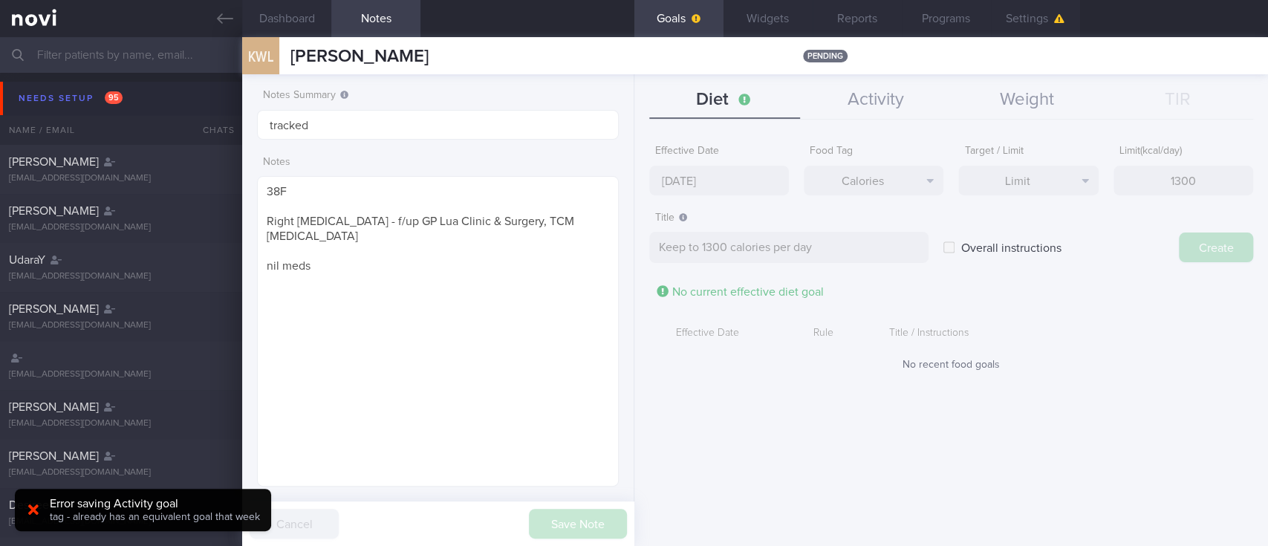
type input "[DATE]"
type textarea "Aim for ___ of ___"
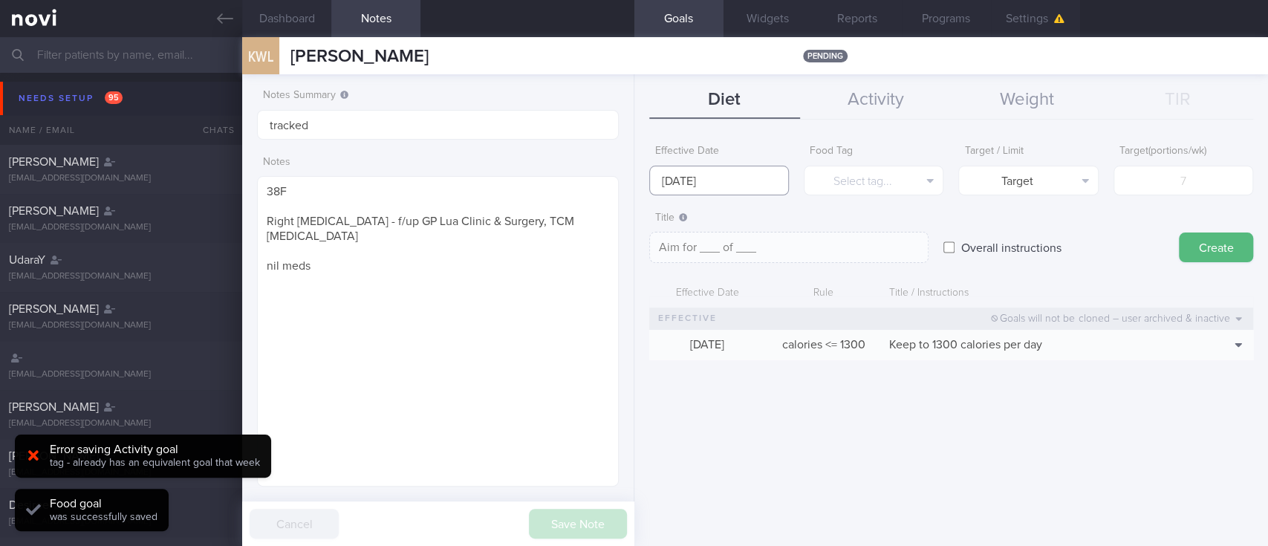
click at [725, 177] on input "[DATE]" at bounding box center [719, 181] width 140 height 30
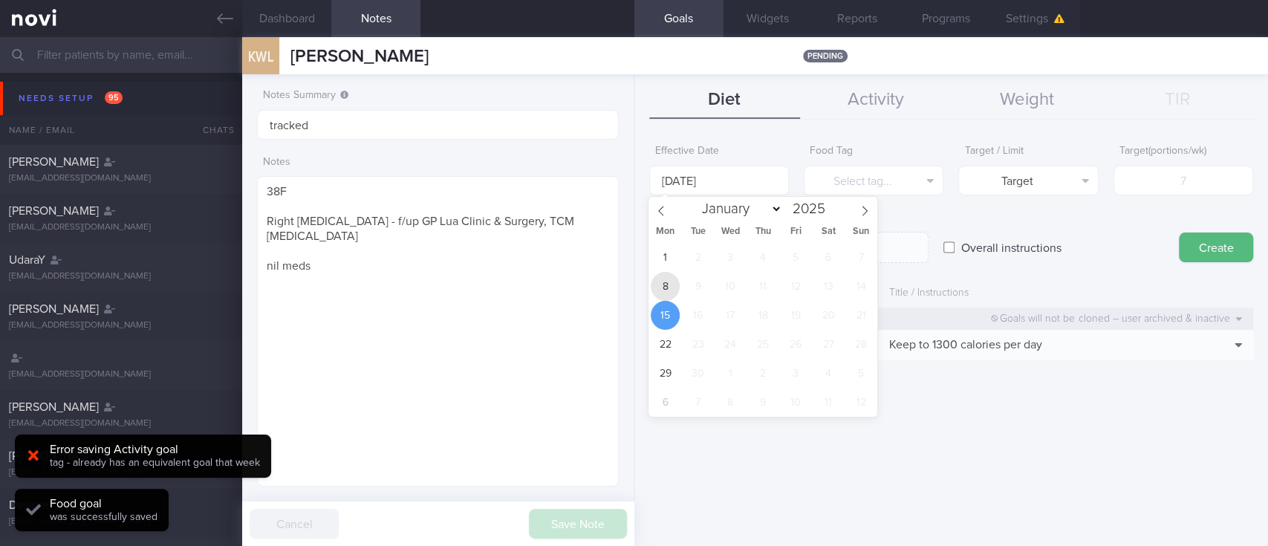
click at [660, 288] on span "8" at bounding box center [665, 286] width 29 height 29
type input "[DATE]"
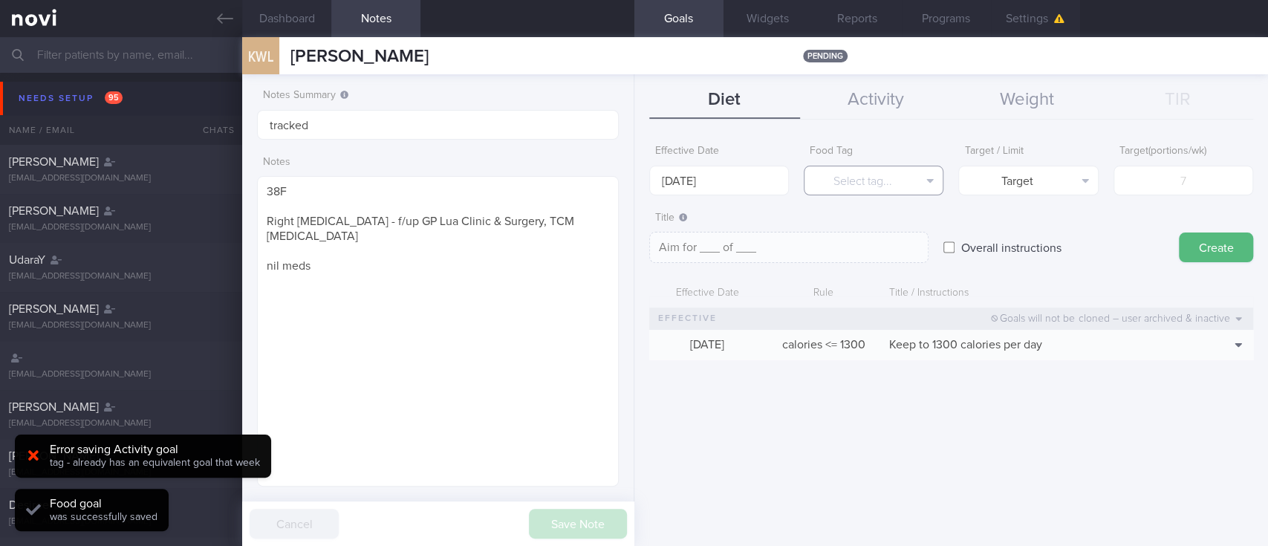
click at [895, 189] on button "Select tag..." at bounding box center [874, 181] width 140 height 30
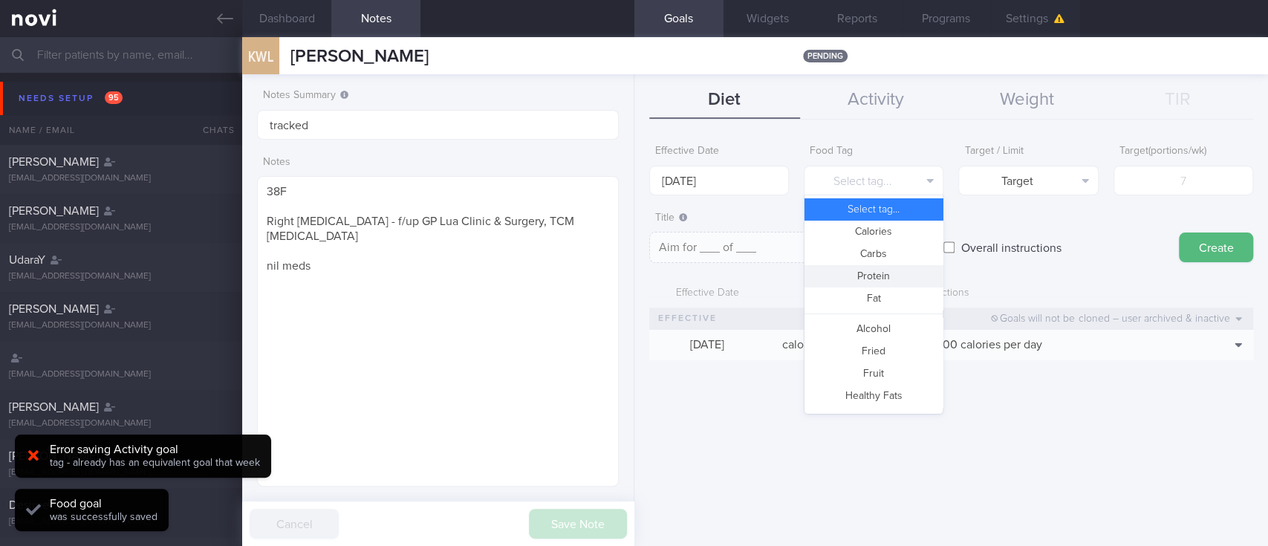
click at [887, 270] on button "Protein" at bounding box center [873, 276] width 138 height 22
type textarea "Aim for __g of protein per day"
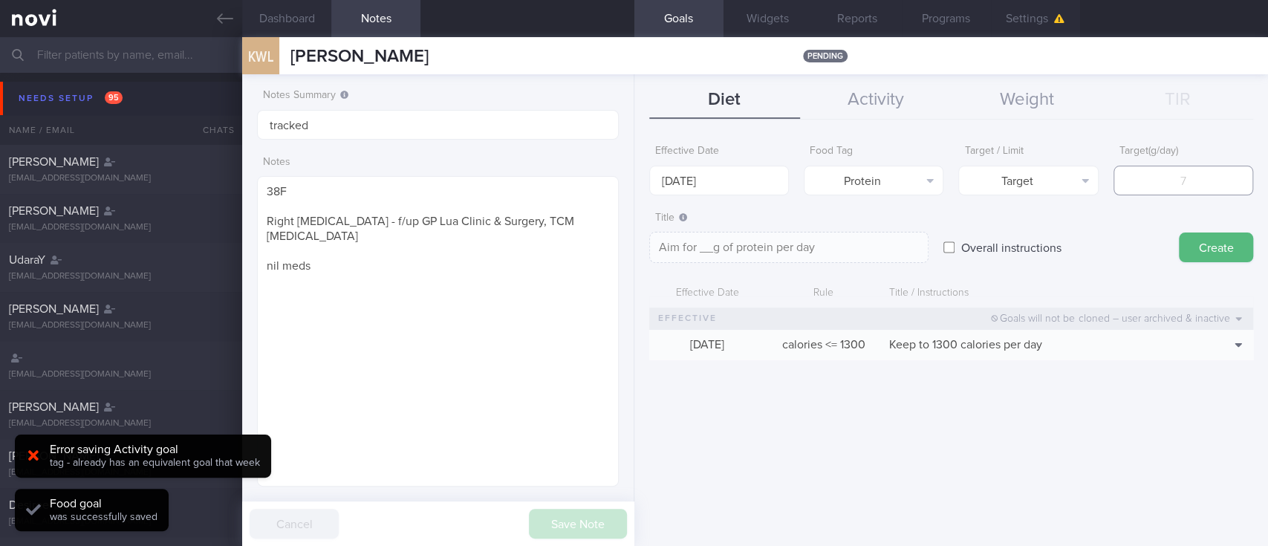
click at [1162, 192] on input "number" at bounding box center [1183, 181] width 140 height 30
type input "8"
type textarea "Aim for 8g of protein per day"
type input "80"
type textarea "Aim for 80g of protein per day"
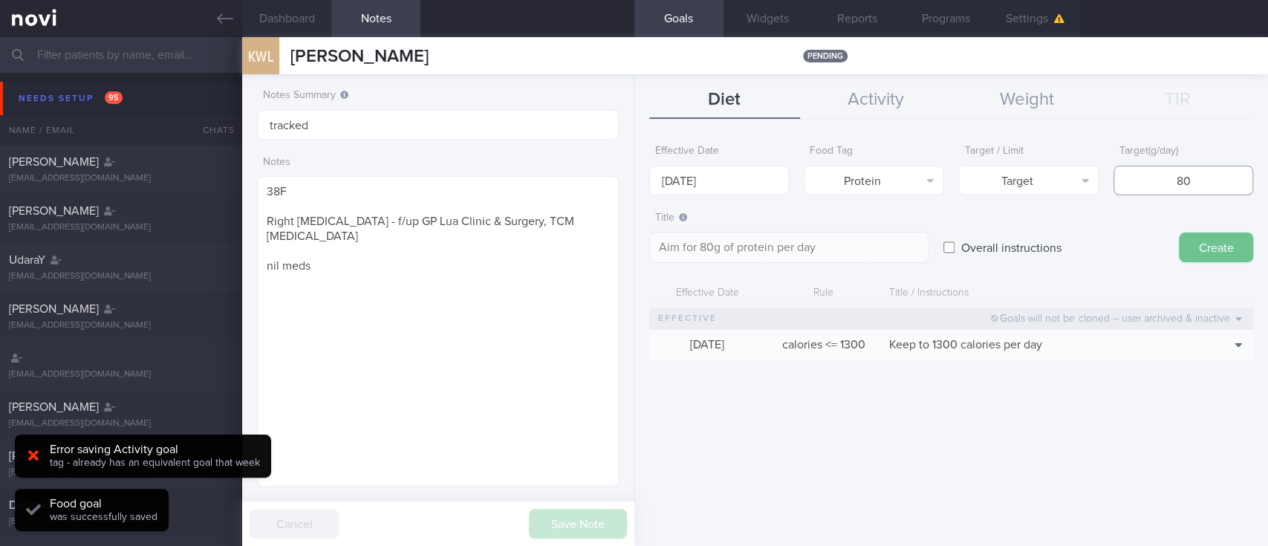
type input "80"
click at [1206, 244] on button "Create" at bounding box center [1216, 247] width 74 height 30
type input "[DATE]"
type textarea "Aim for ___ of ___"
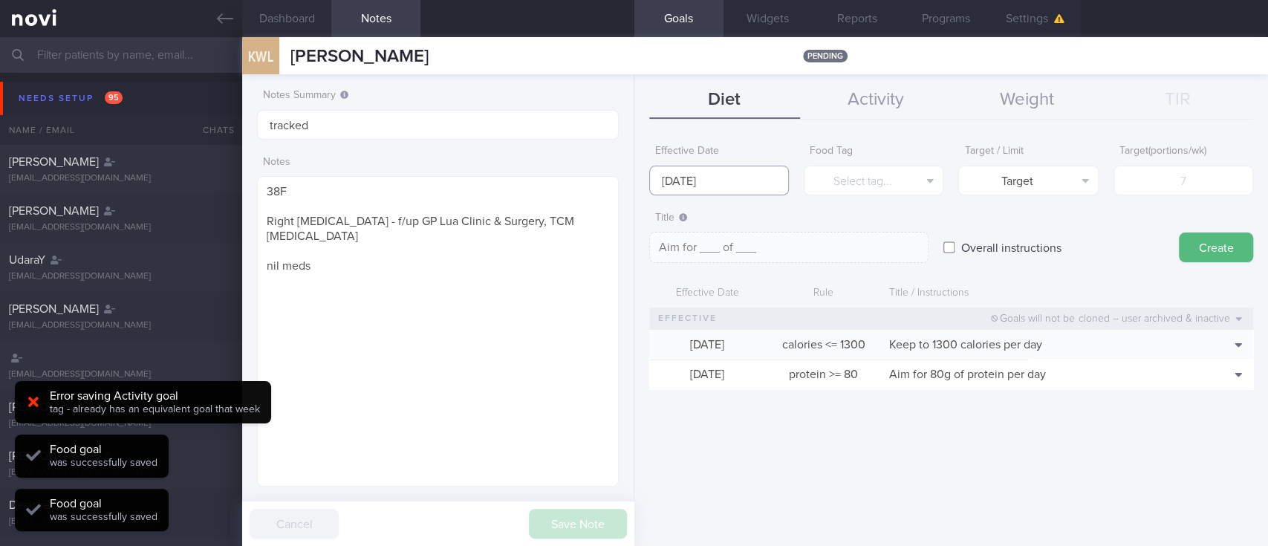
click at [746, 175] on input "[DATE]" at bounding box center [719, 181] width 140 height 30
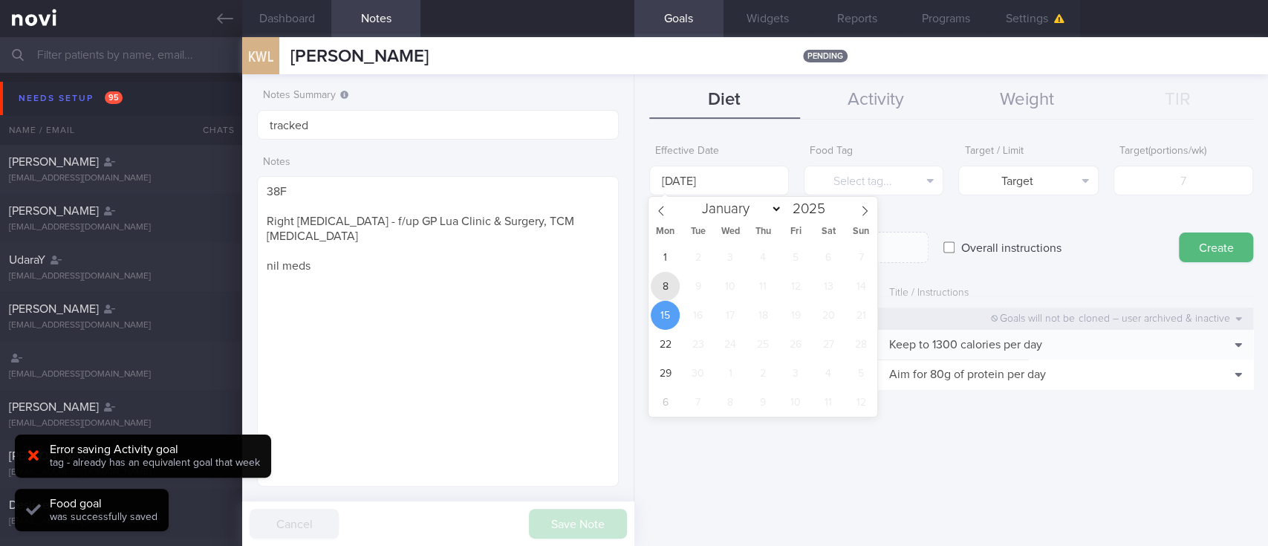
click at [669, 290] on span "8" at bounding box center [665, 286] width 29 height 29
type input "[DATE]"
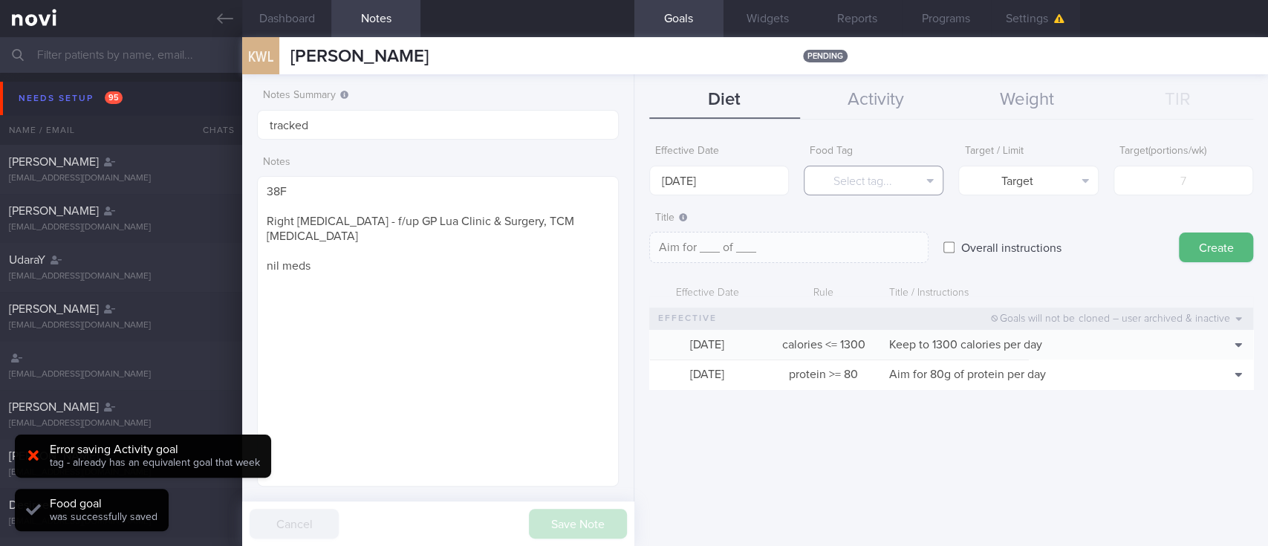
click at [887, 175] on button "Select tag..." at bounding box center [874, 181] width 140 height 30
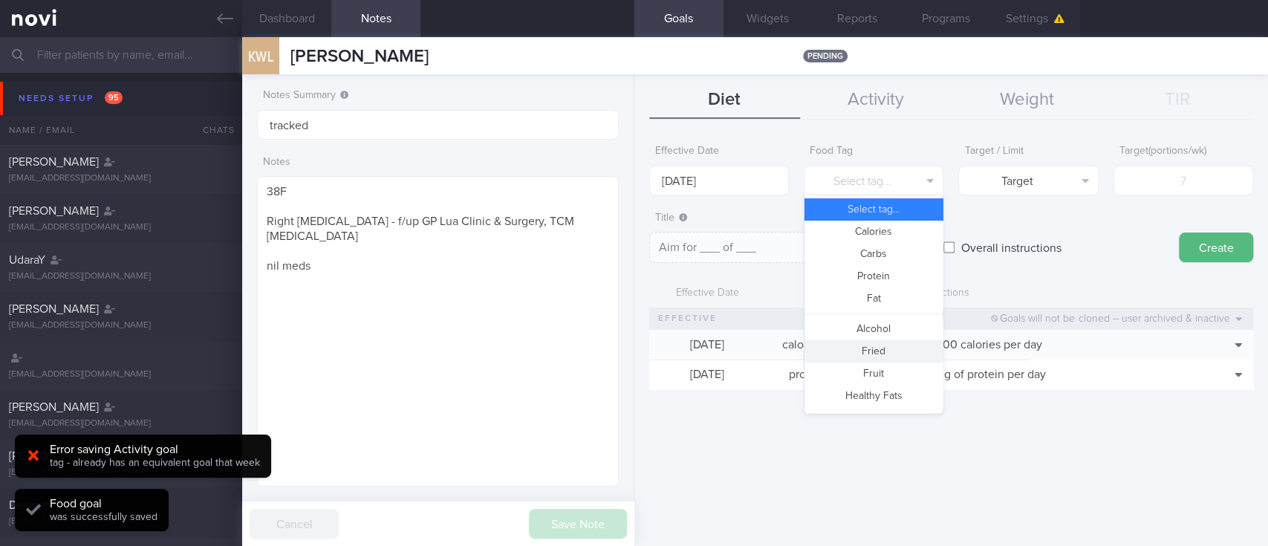
click at [879, 354] on button "Fried" at bounding box center [873, 351] width 138 height 22
type textarea "Aim for __ portions of fried food per week"
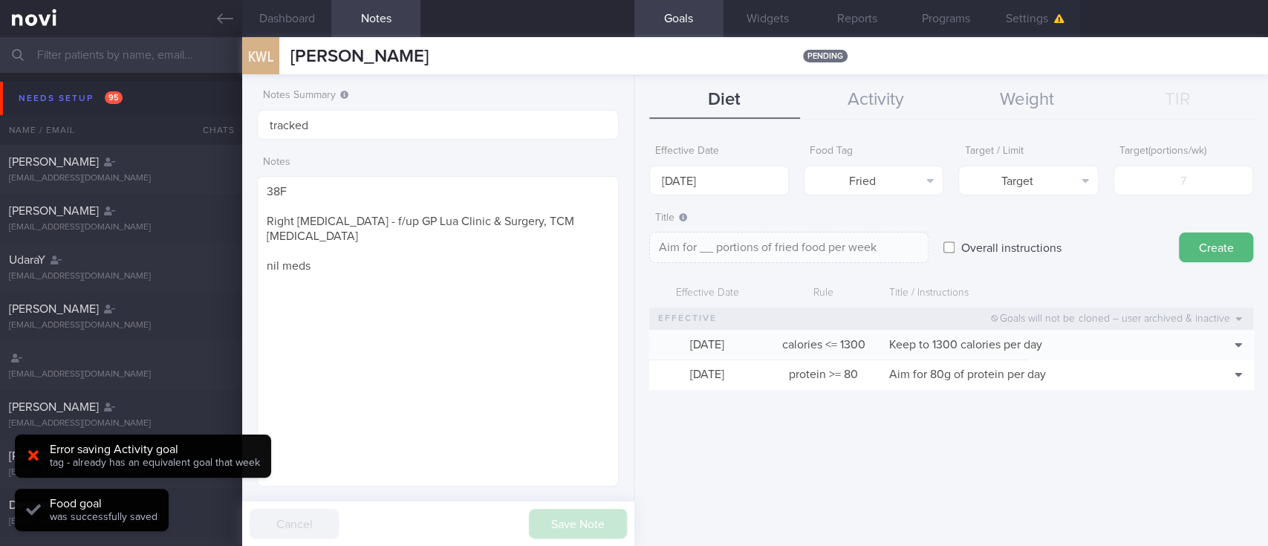
click at [1148, 195] on form "Effective Date 8 Sep 2025 Food Tag Fried Select tag... Calories Carbs Protein F…" at bounding box center [951, 270] width 604 height 267
click at [1065, 173] on button "Target" at bounding box center [1028, 181] width 140 height 30
click at [1164, 176] on input "number" at bounding box center [1183, 181] width 140 height 30
type input "2"
type textarea "Aim for 2 portions of fried food per week"
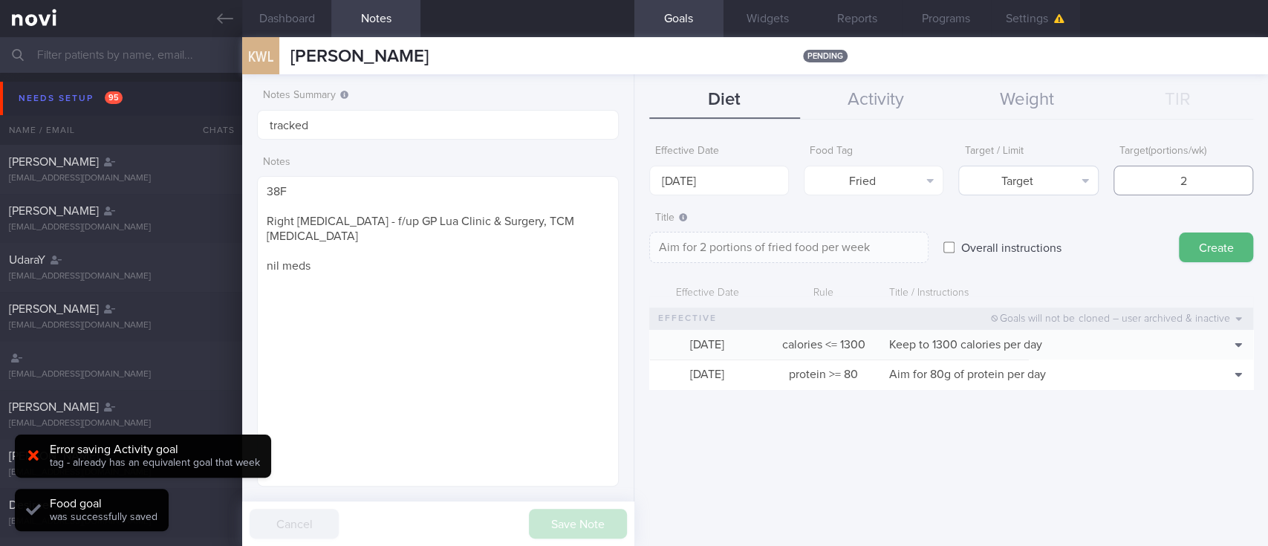
type input "2"
click at [1040, 175] on button "Target" at bounding box center [1028, 181] width 140 height 30
click at [1040, 223] on button "Limit" at bounding box center [1028, 232] width 138 height 22
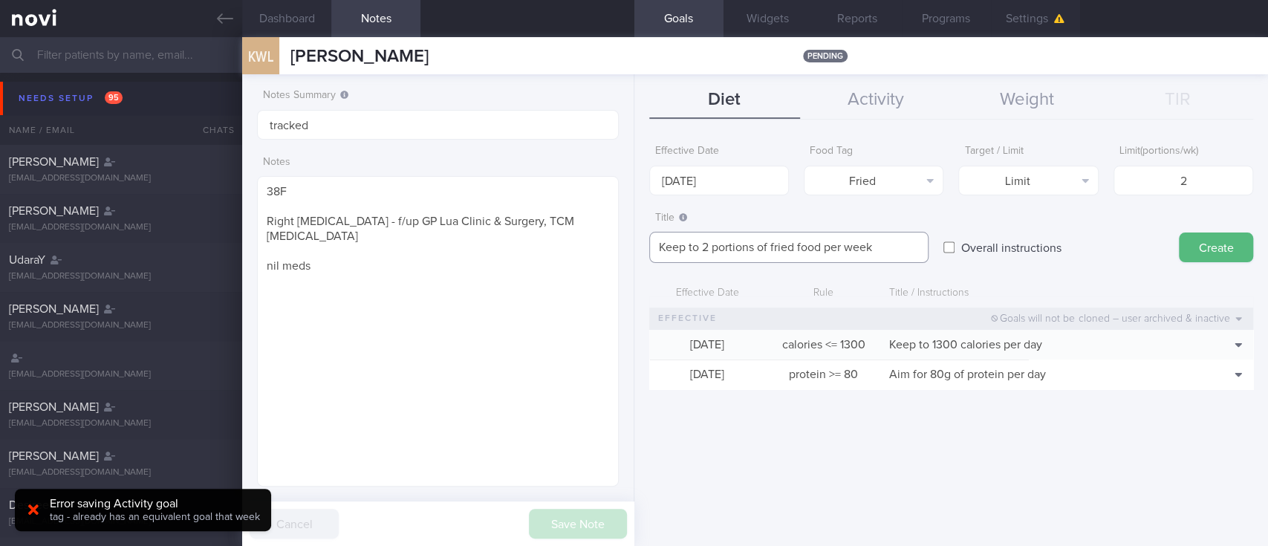
click at [790, 241] on textarea "Keep to 2 portions of fried food per week" at bounding box center [788, 247] width 279 height 31
type textarea "Keep to 2 portions of fried/high fat food per week"
click at [1243, 253] on button "Create" at bounding box center [1216, 247] width 74 height 30
type input "[DATE]"
type textarea "Aim for ___ of ___"
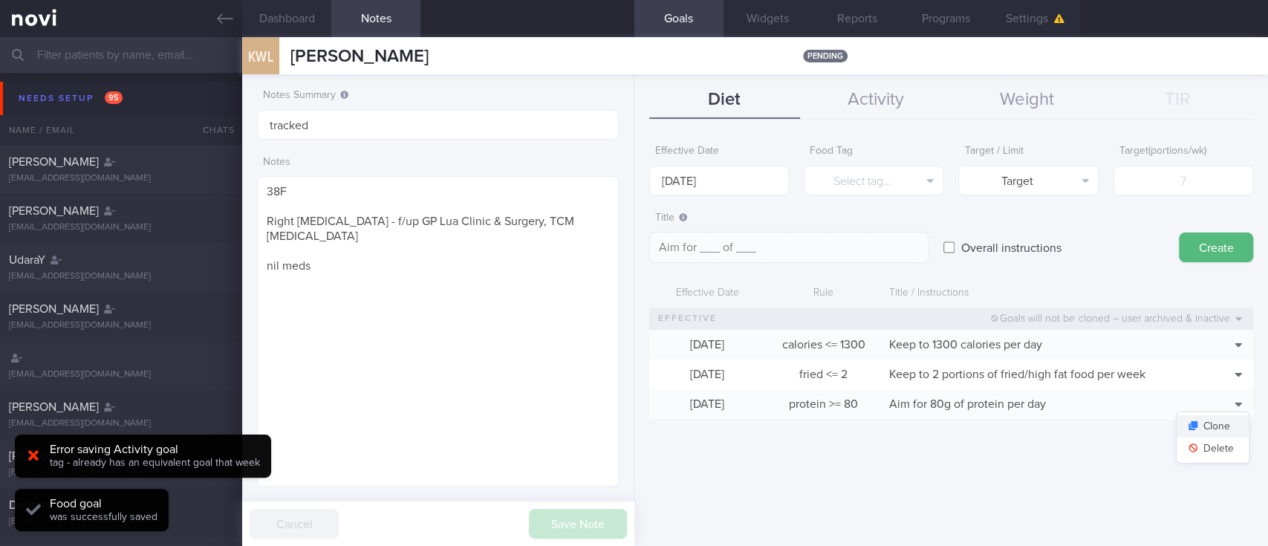
click at [1226, 418] on button "Clone" at bounding box center [1213, 426] width 72 height 22
type input "80"
type textarea "Aim for 80g of protein per day"
click at [1211, 452] on button "Delete" at bounding box center [1213, 448] width 72 height 22
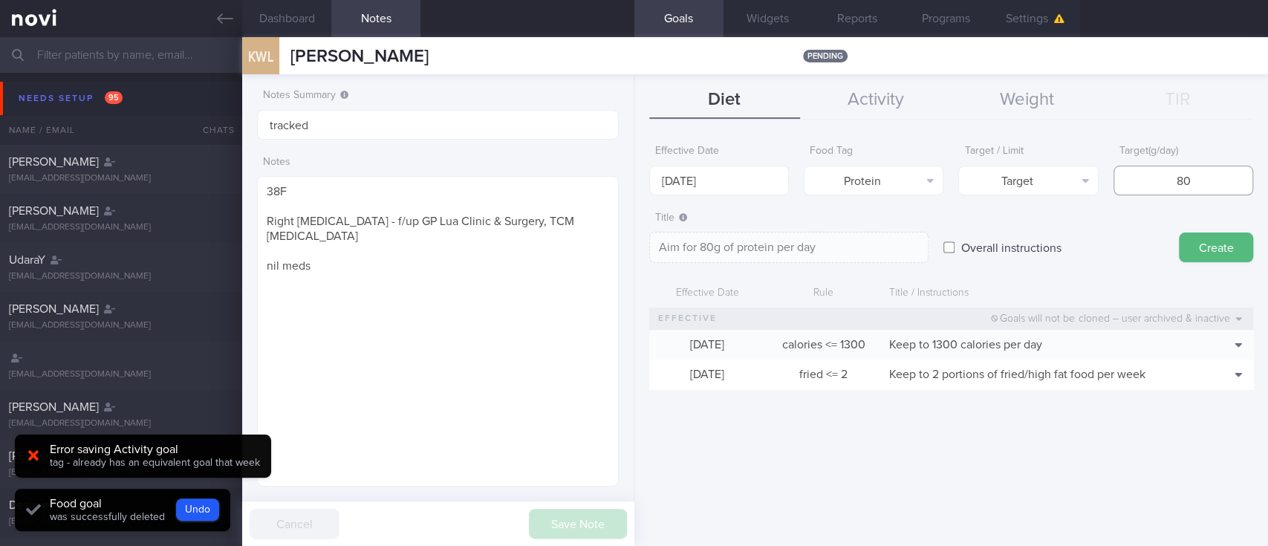
drag, startPoint x: 1188, startPoint y: 168, endPoint x: 1099, endPoint y: 169, distance: 89.9
click at [1099, 169] on div "Effective Date 15 Sep 2025 Food Tag Protein Select tag... Calories Carbs Protei…" at bounding box center [951, 166] width 604 height 58
type input "8"
type textarea "Aim for 8g of protein per day"
type input "85"
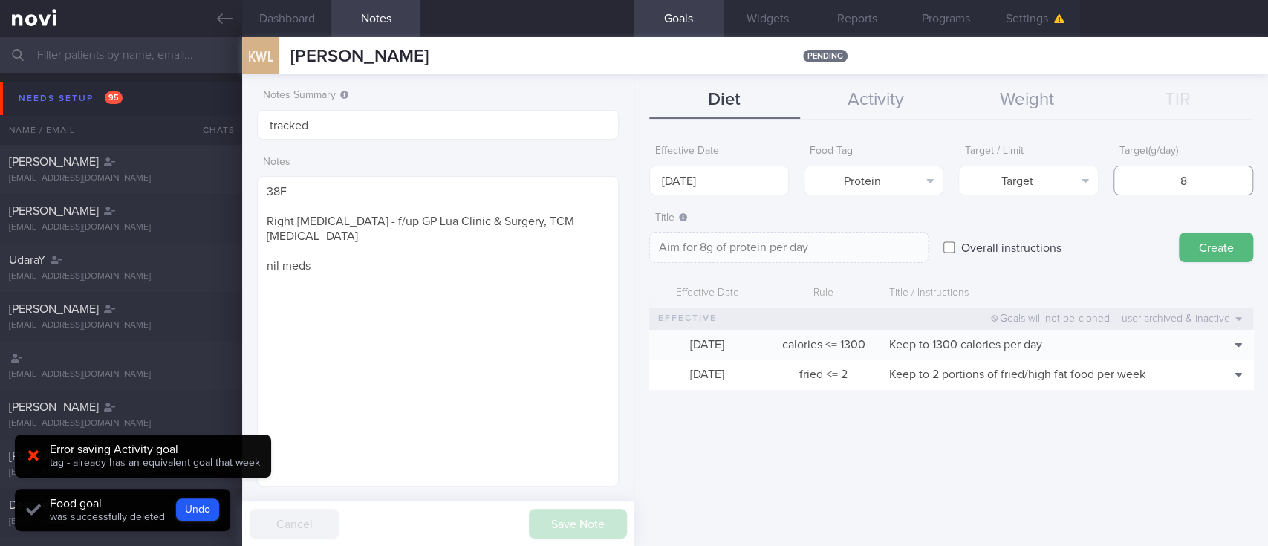
type textarea "Aim for 85g of protein per day"
type input "85"
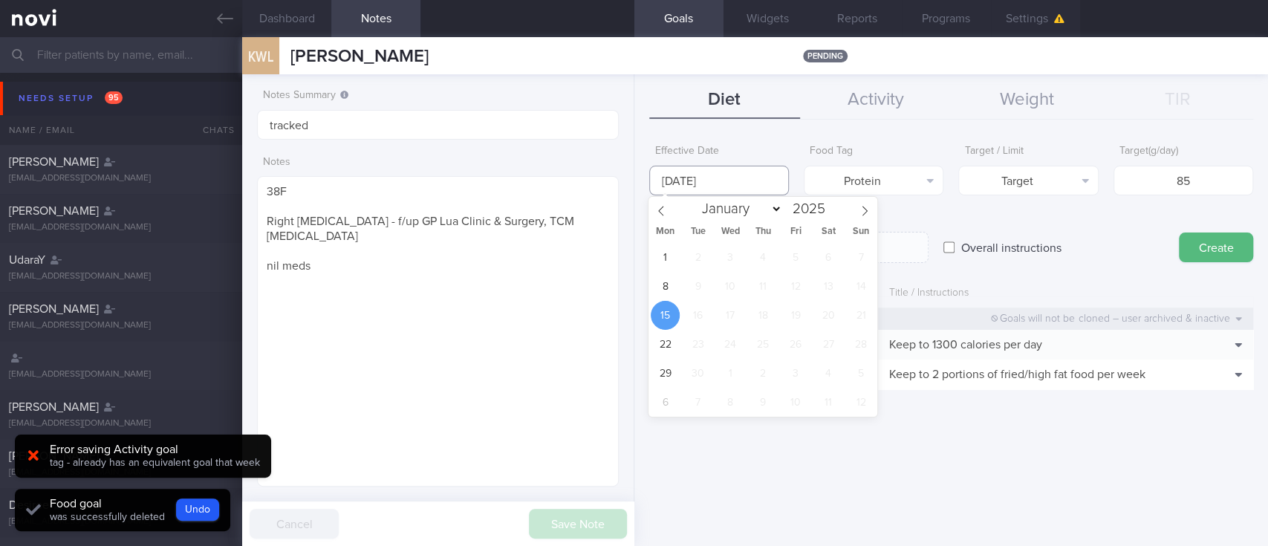
click at [715, 175] on input "[DATE]" at bounding box center [719, 181] width 140 height 30
click at [667, 288] on span "8" at bounding box center [665, 286] width 29 height 29
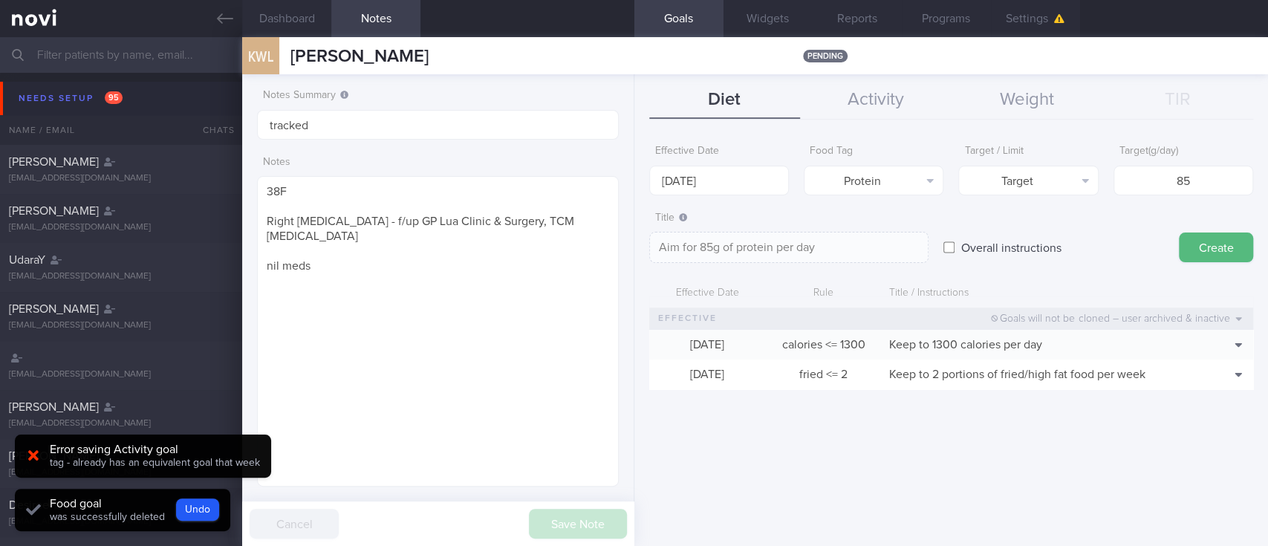
click at [1226, 247] on button "Create" at bounding box center [1216, 247] width 74 height 30
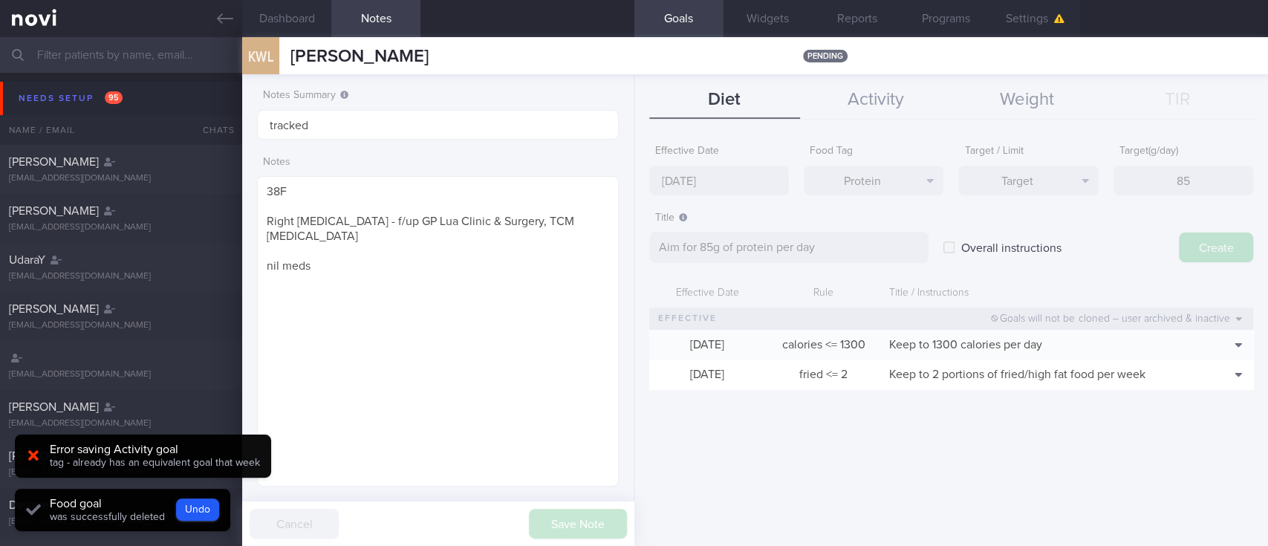
type input "[DATE]"
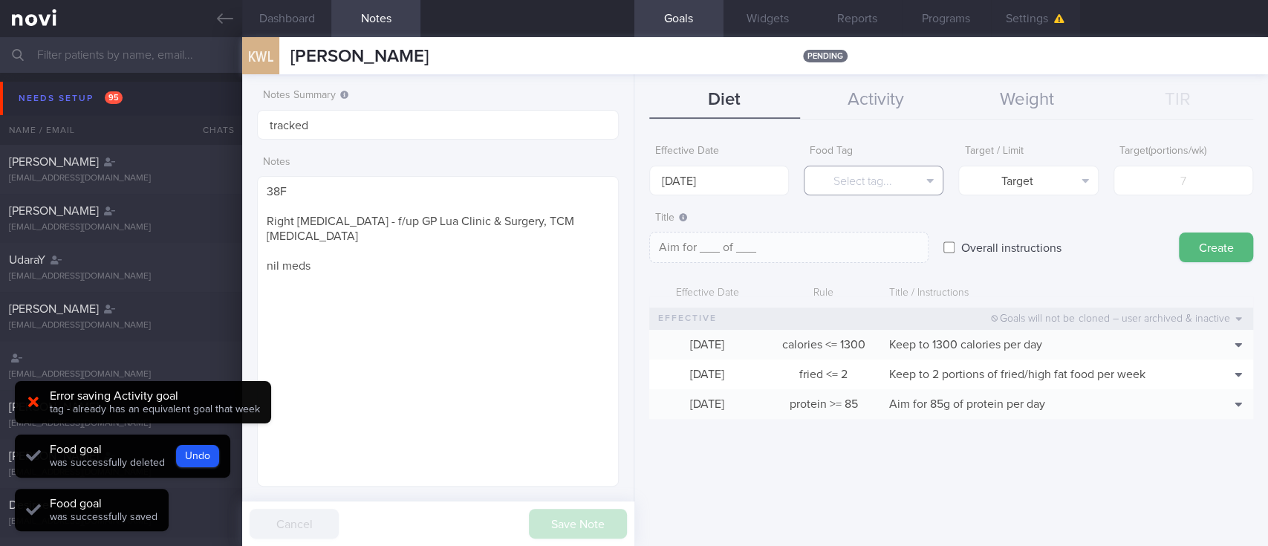
click at [898, 183] on button "Select tag..." at bounding box center [874, 181] width 140 height 30
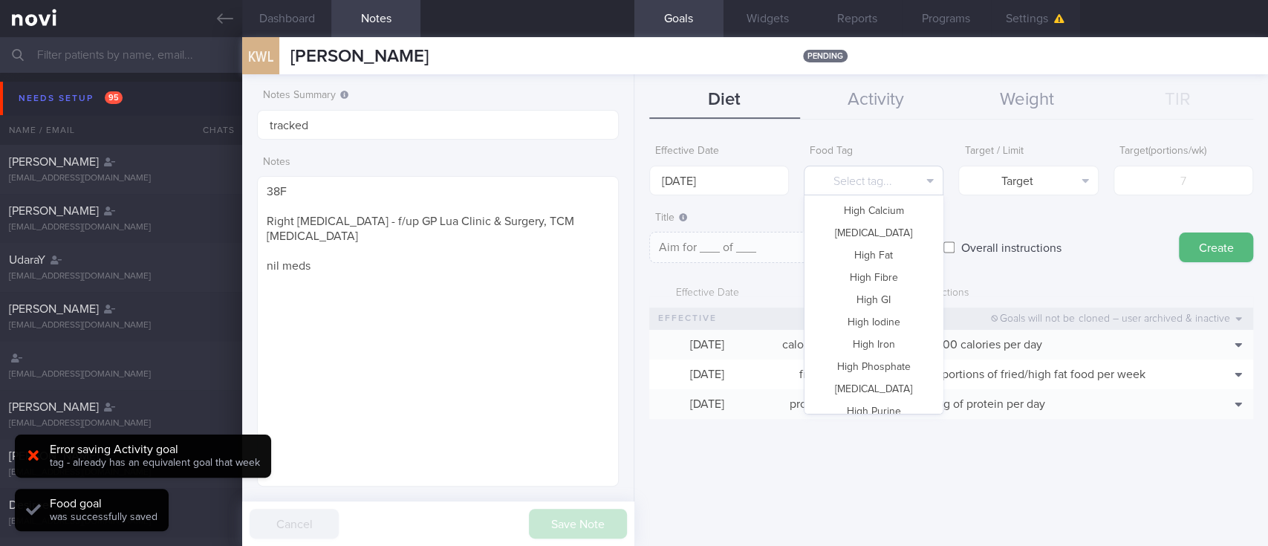
scroll to position [45, 0]
click at [882, 319] on button "Fruit" at bounding box center [873, 328] width 138 height 22
type textarea "Aim for __ portions of fruits per week"
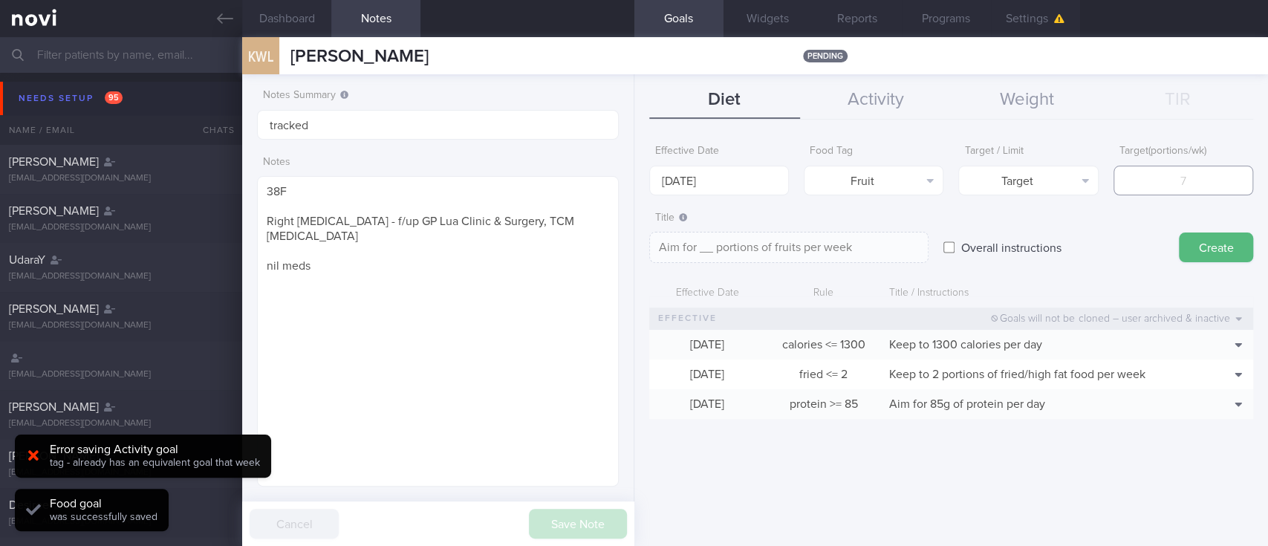
click at [1194, 181] on input "number" at bounding box center [1183, 181] width 140 height 30
type input "14"
type textarea "Aim for 14 portions of fruits per week"
type input "14"
click at [753, 173] on input "[DATE]" at bounding box center [719, 181] width 140 height 30
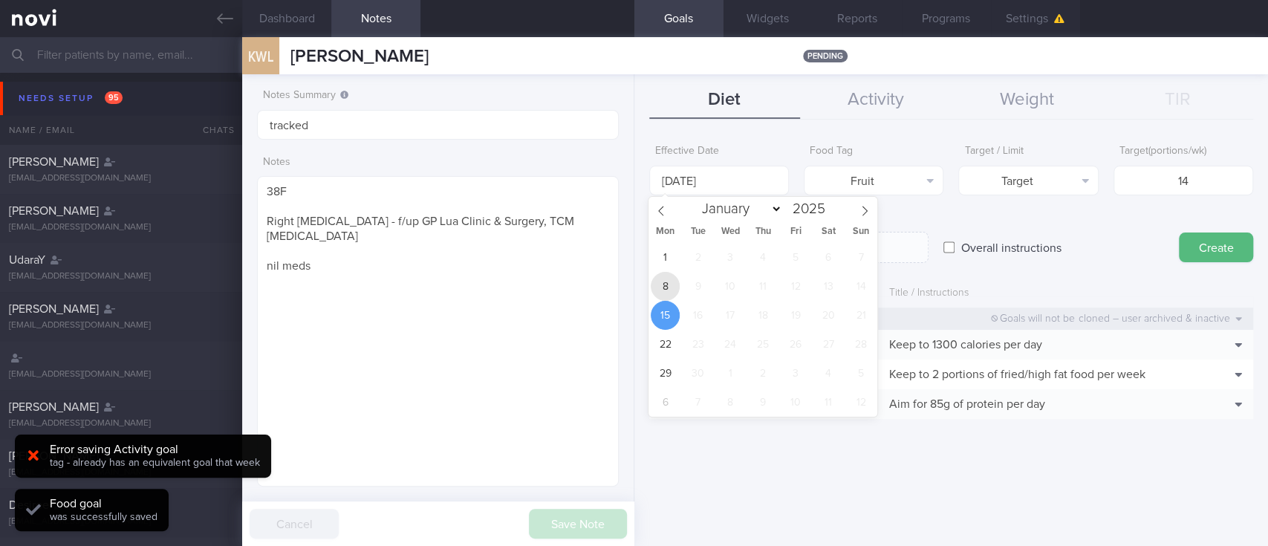
click at [667, 289] on span "8" at bounding box center [665, 286] width 29 height 29
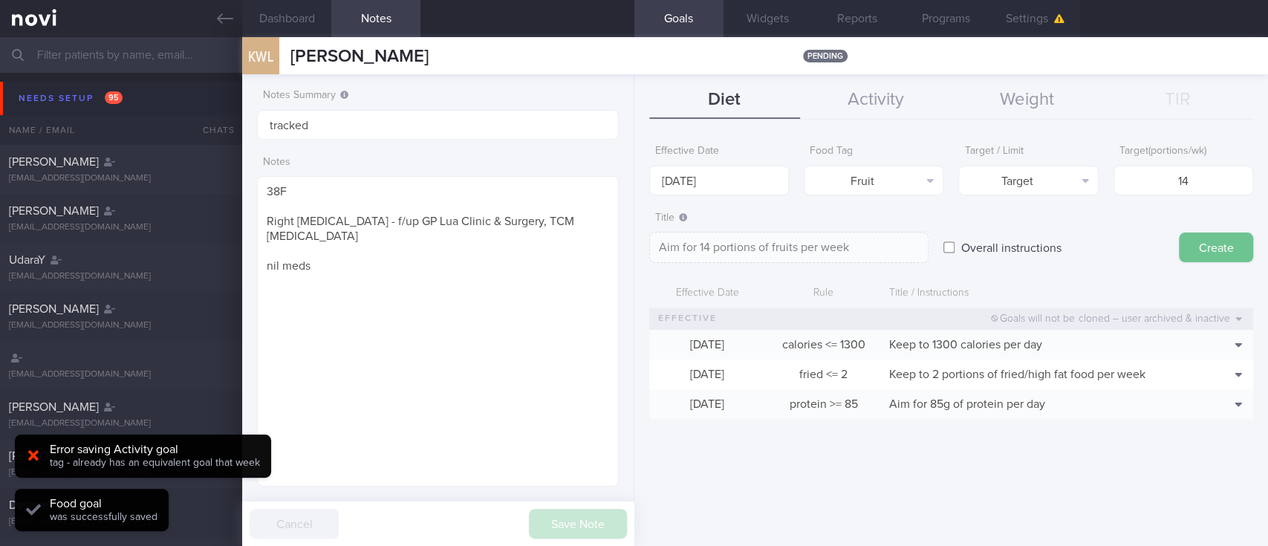
click at [1223, 251] on button "Create" at bounding box center [1216, 247] width 74 height 30
type input "[DATE]"
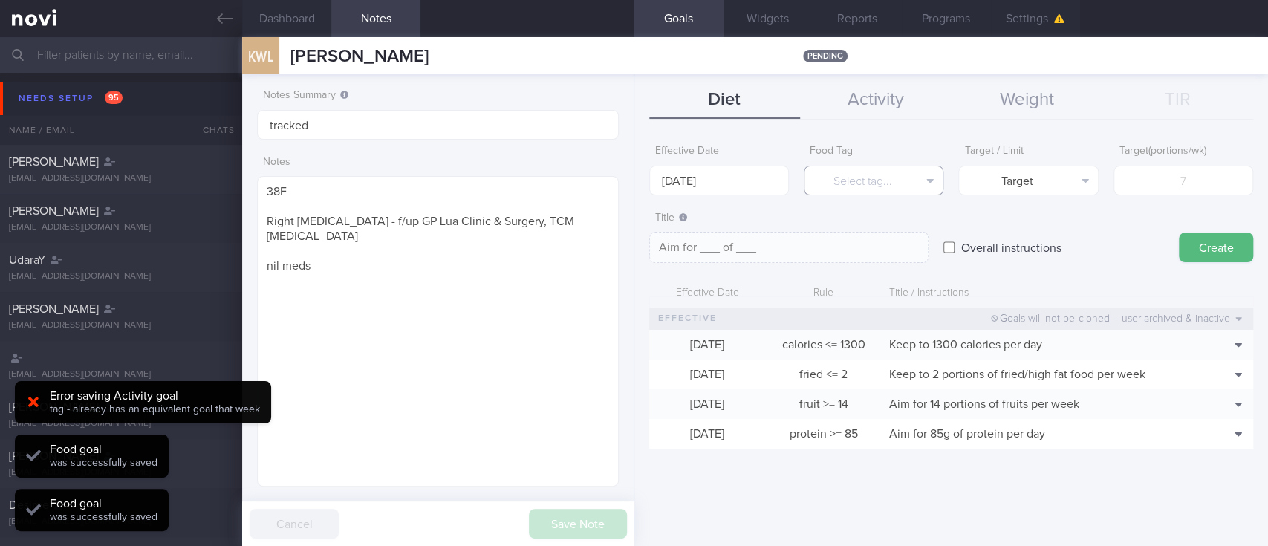
click at [874, 169] on button "Select tag..." at bounding box center [874, 181] width 140 height 30
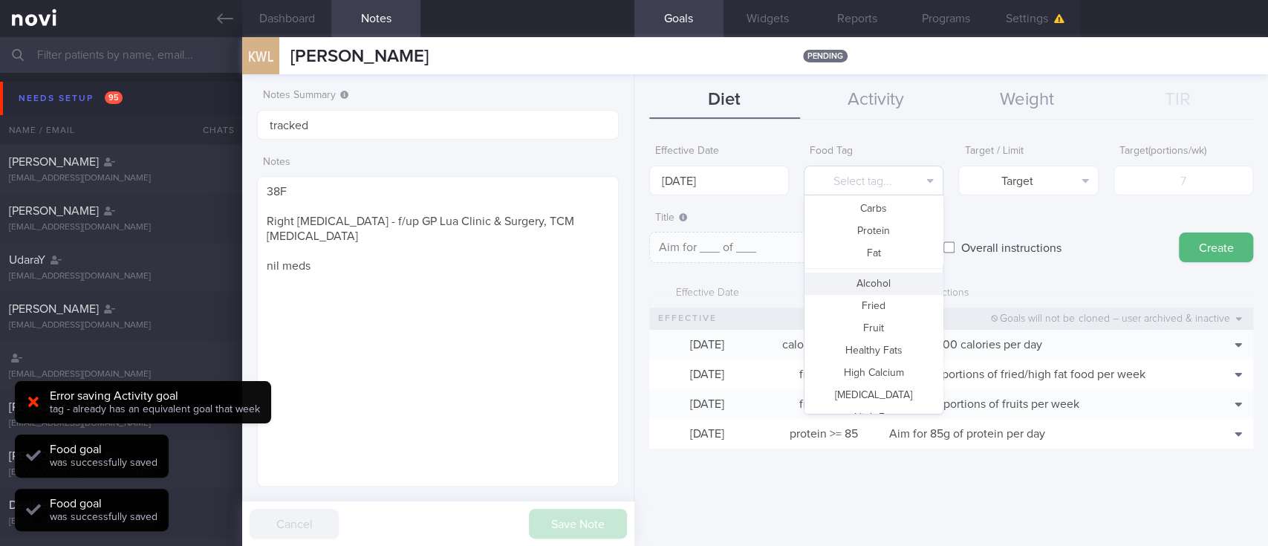
scroll to position [441, 0]
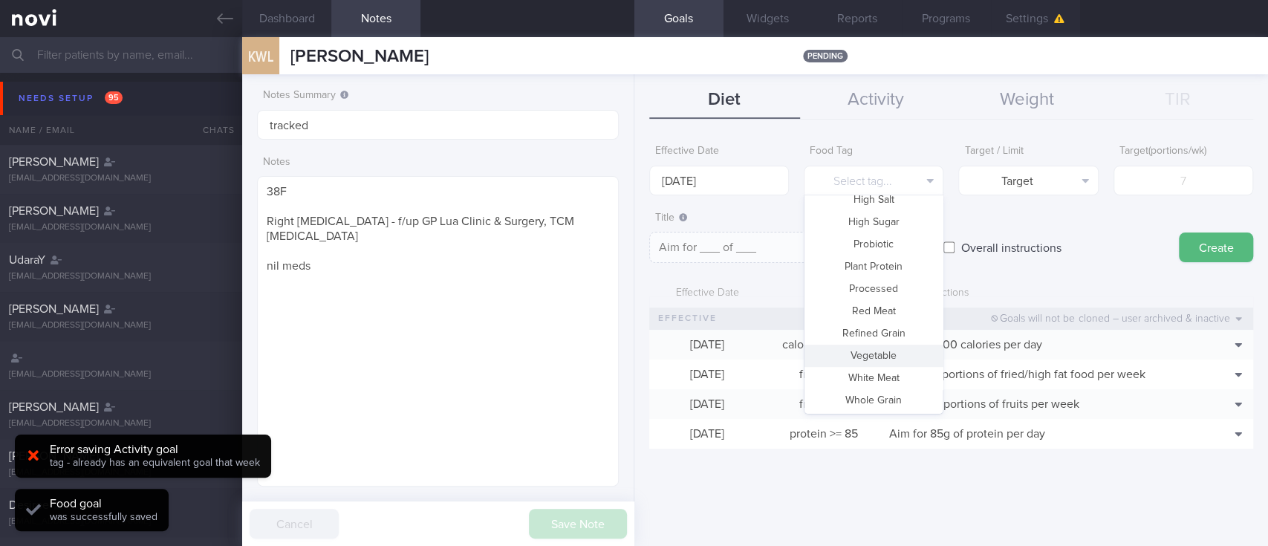
click at [886, 351] on button "Vegetable" at bounding box center [873, 356] width 138 height 22
type textarea "Aim for __ portions of vegetables per week"
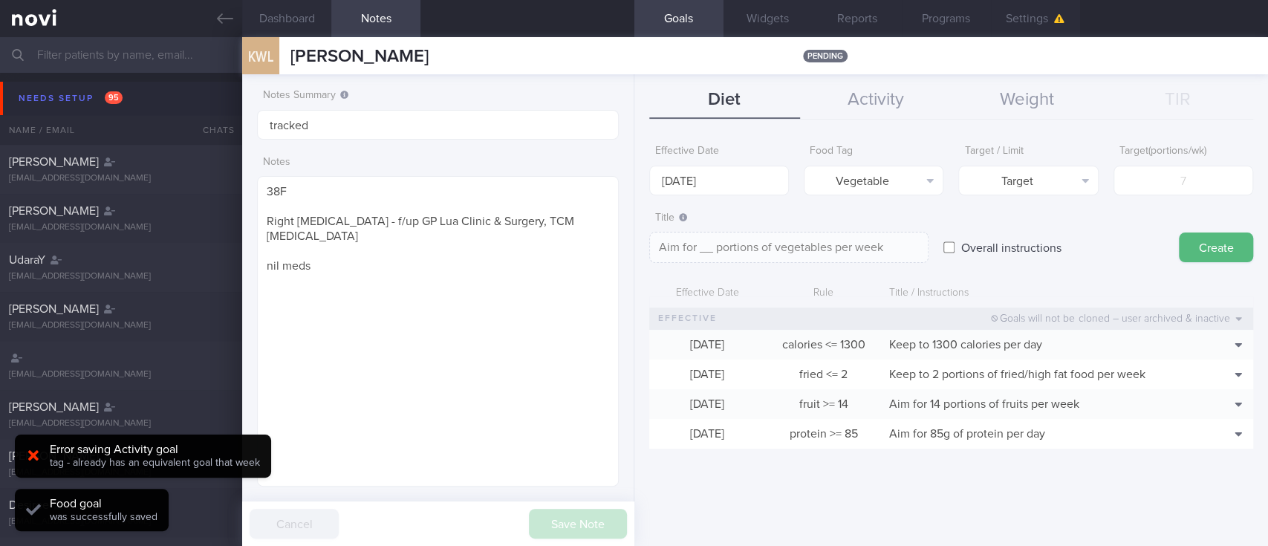
click at [1224, 157] on label "Target ( portions/wk )" at bounding box center [1183, 151] width 128 height 13
click at [1204, 172] on input "number" at bounding box center [1183, 181] width 140 height 30
type input "1"
type textarea "Aim for 1 portions of vegetables per week"
type input "14"
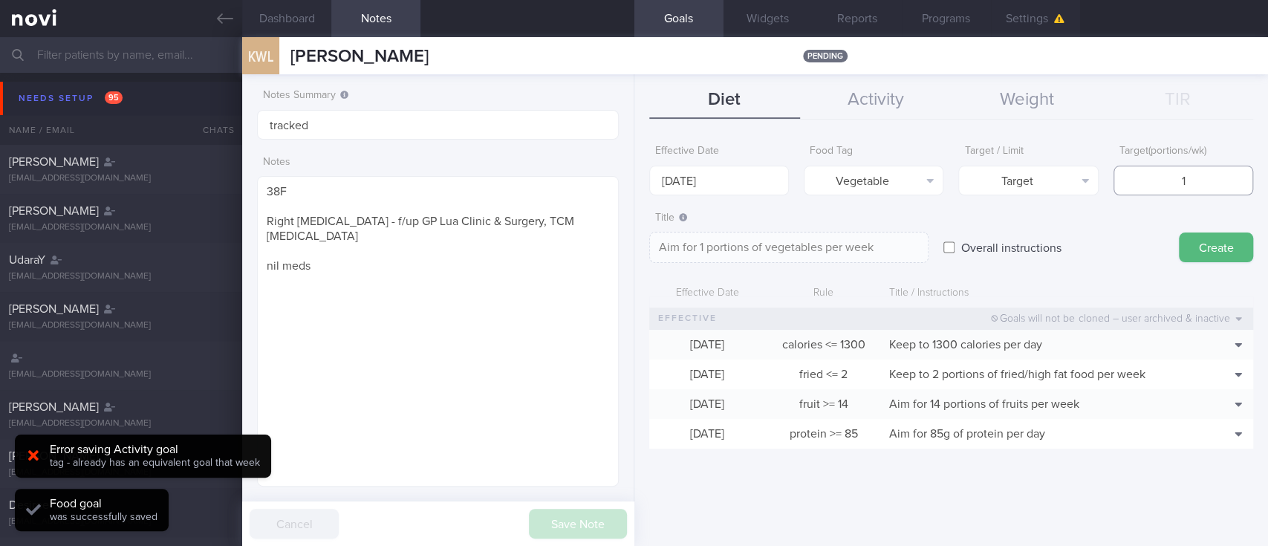
type textarea "Aim for 14 portions of vegetables per week"
type input "14"
click at [745, 172] on input "[DATE]" at bounding box center [719, 181] width 140 height 30
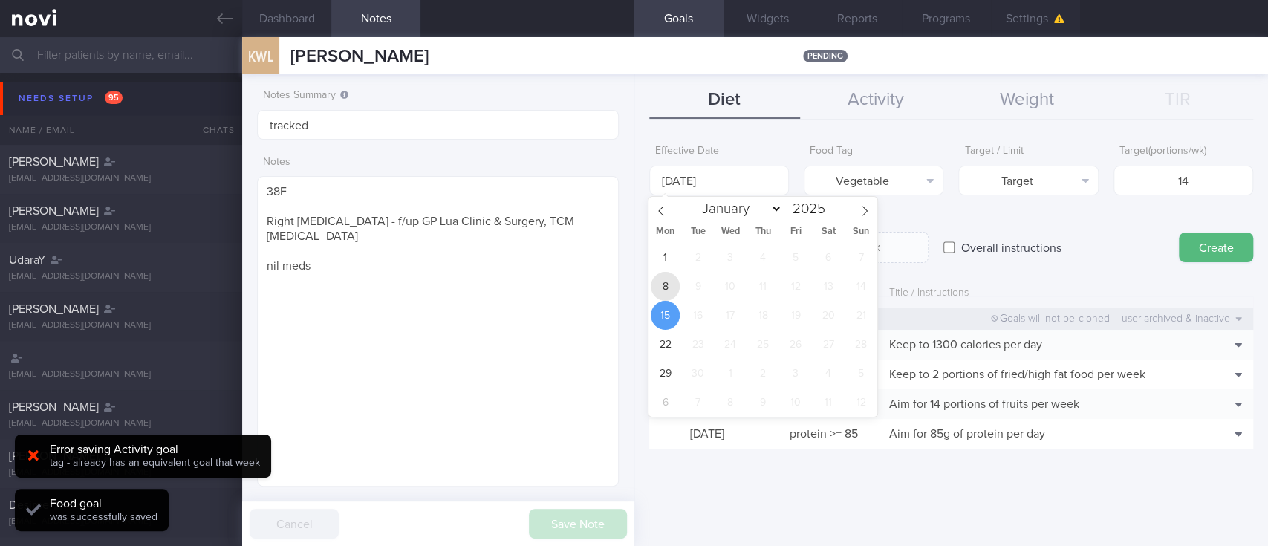
click at [671, 276] on span "8" at bounding box center [665, 286] width 29 height 29
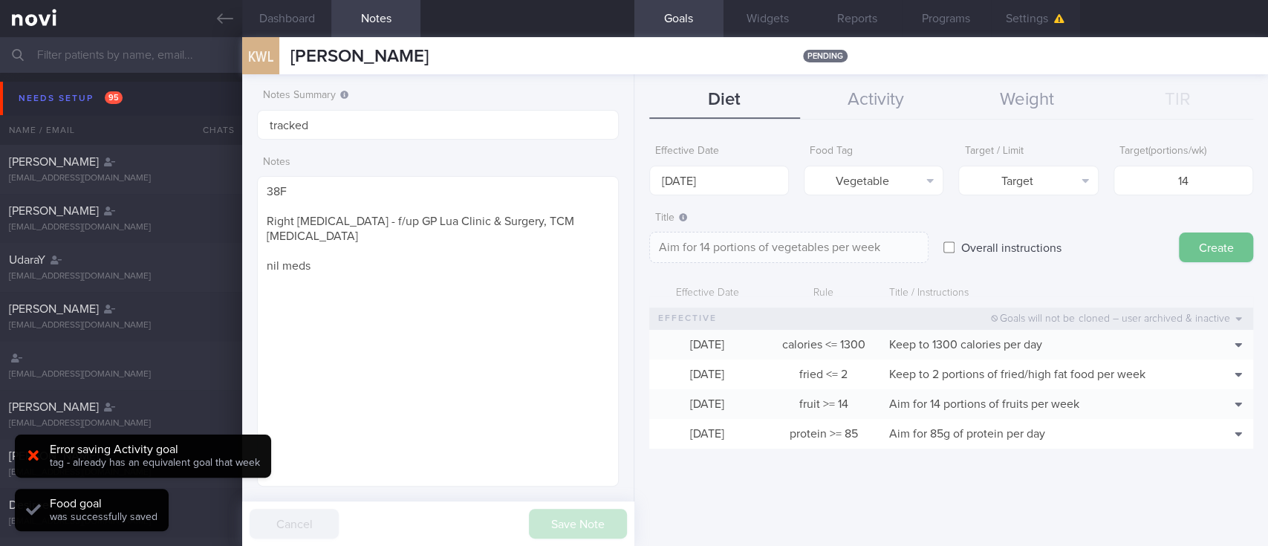
click at [1196, 248] on button "Create" at bounding box center [1216, 247] width 74 height 30
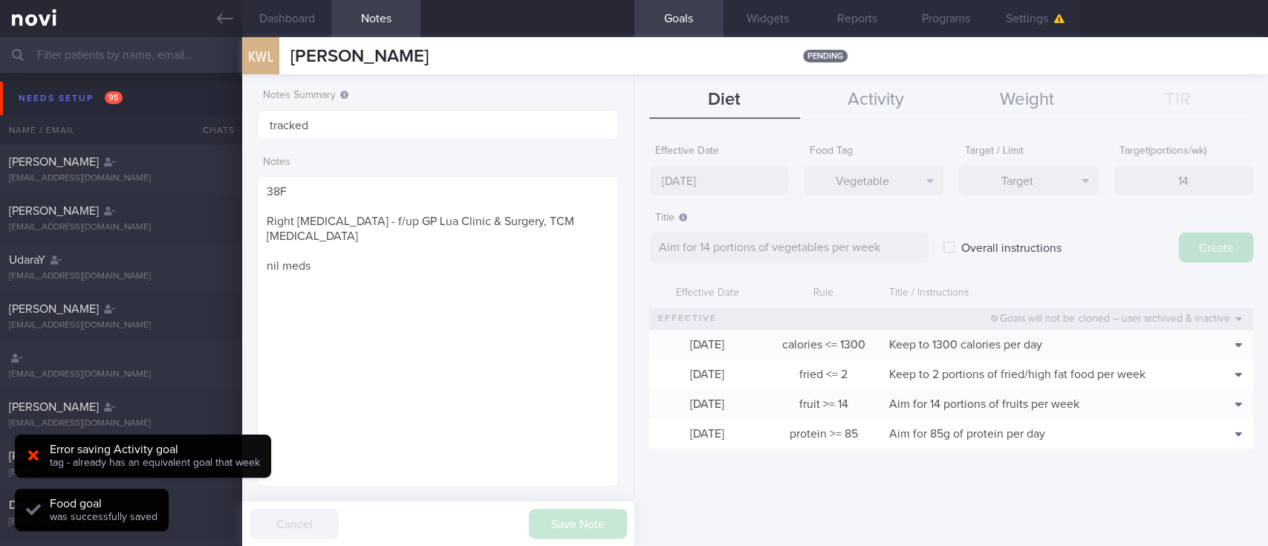
type input "[DATE]"
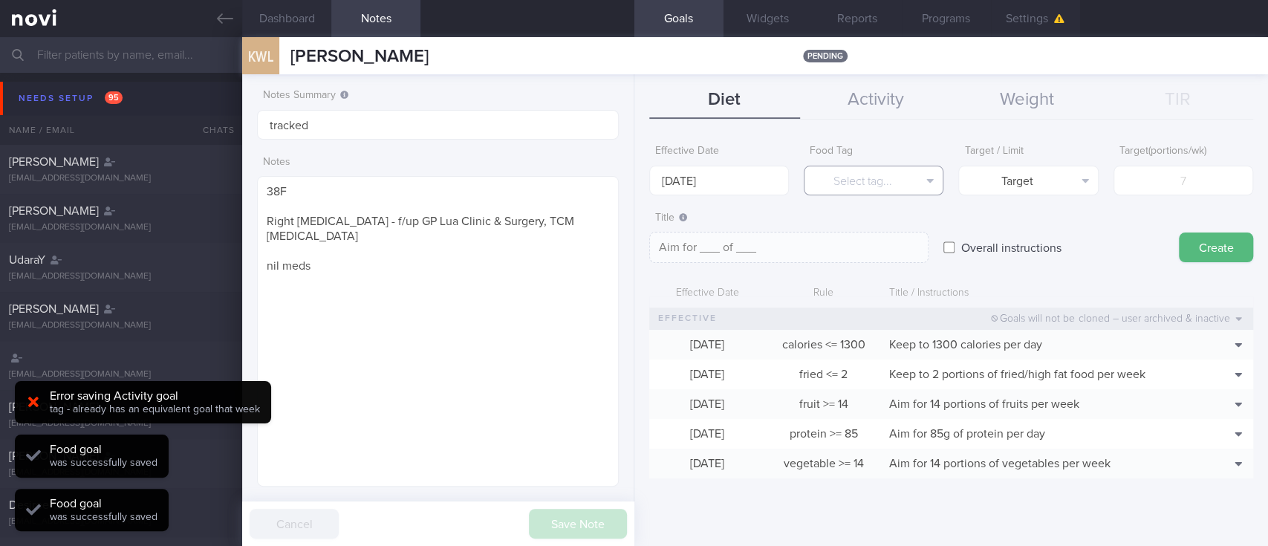
click at [873, 181] on button "Select tag..." at bounding box center [874, 181] width 140 height 30
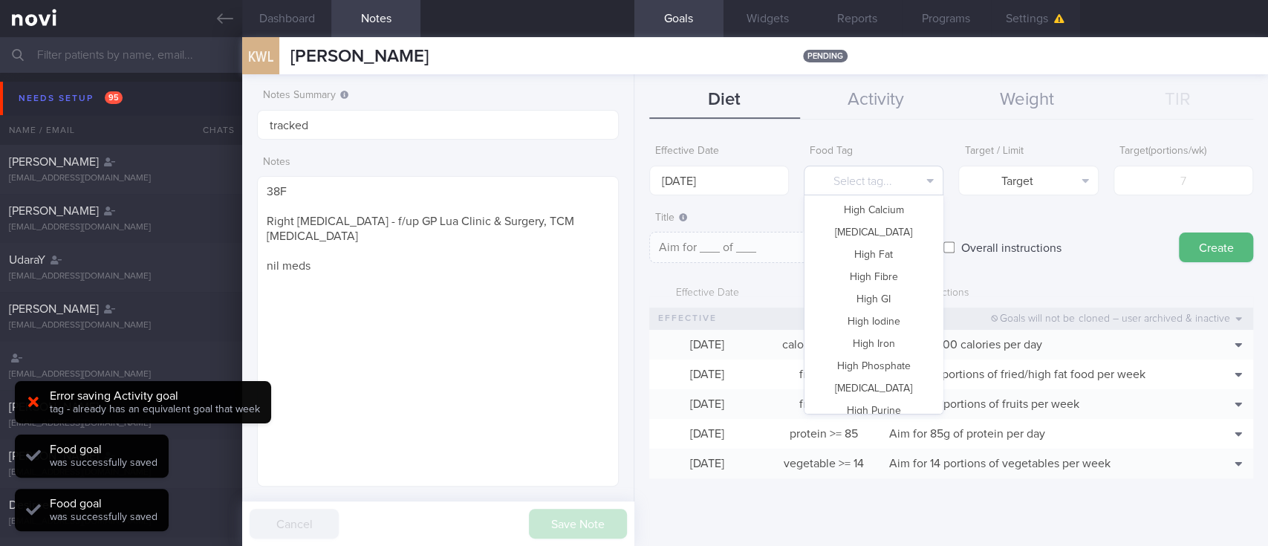
scroll to position [0, 0]
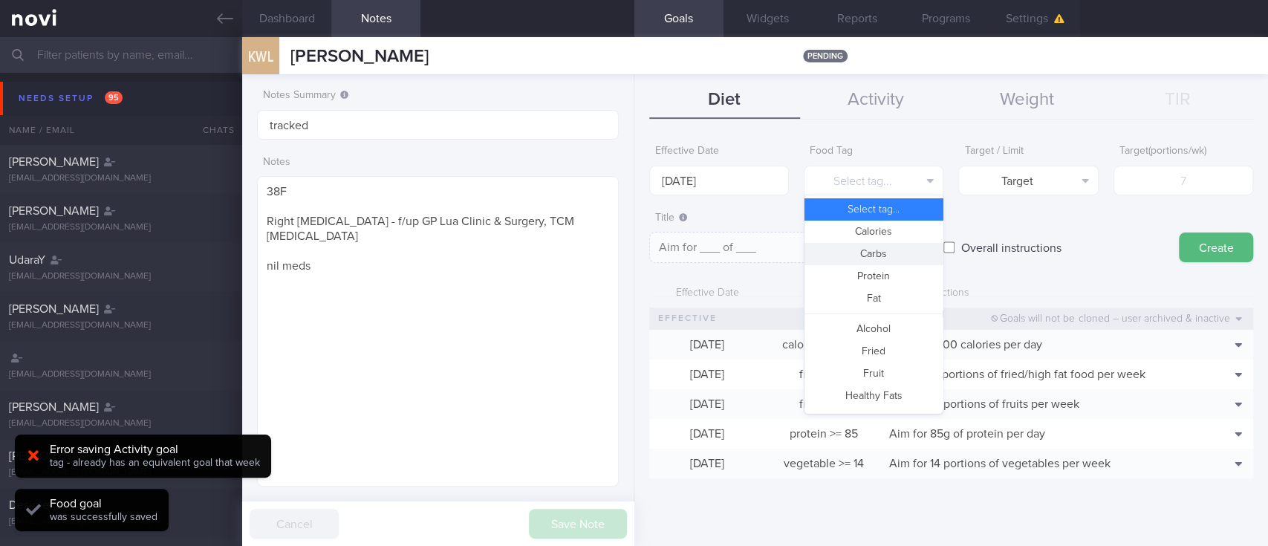
click at [871, 251] on button "Carbs" at bounding box center [873, 254] width 138 height 22
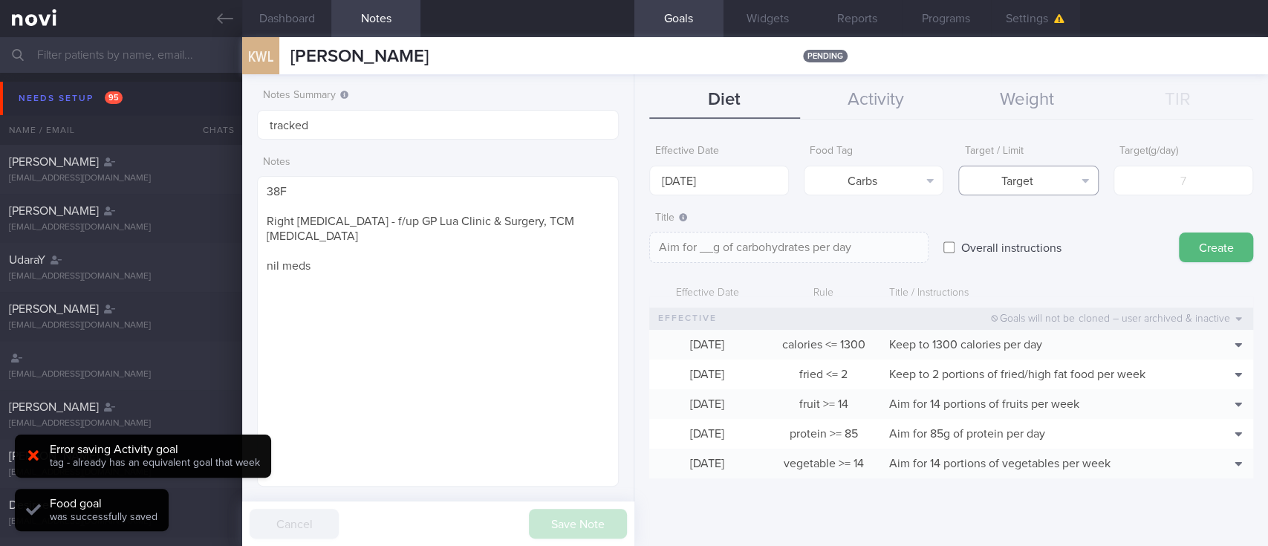
click at [1064, 183] on button "Target" at bounding box center [1028, 181] width 140 height 30
click at [1046, 233] on button "Limit" at bounding box center [1028, 232] width 138 height 22
type textarea "Keep to __g of carbohydrates per day"
click at [1182, 175] on input "number" at bounding box center [1183, 181] width 140 height 30
type input "1"
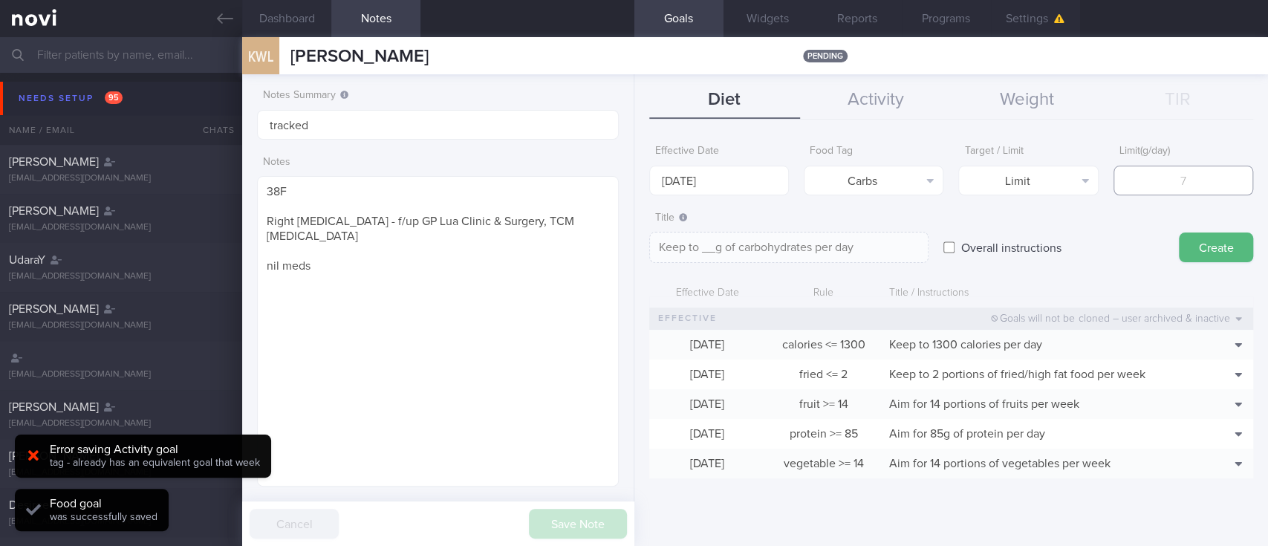
type textarea "Keep to 1g of carbohydrates per day"
type input "13"
type textarea "Keep to 13g of carbohydrates per day"
type input "139"
type textarea "Keep to 139g of carbohydrates per day"
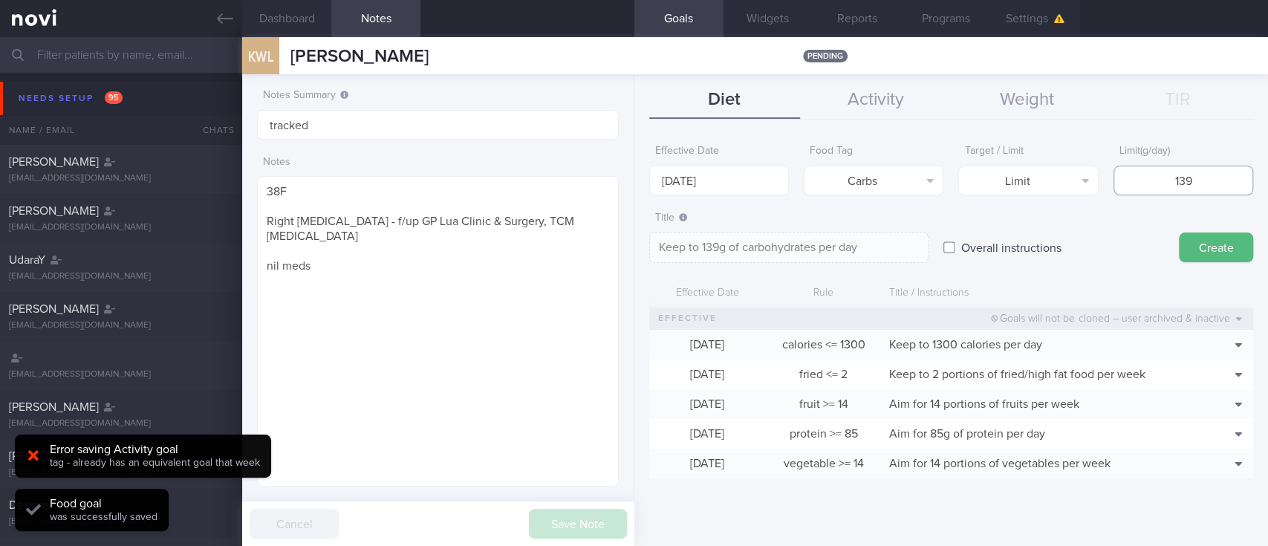
type input "13"
type textarea "Keep to 13g of carbohydrates per day"
type input "130"
type textarea "Keep to 130g of carbohydrates per day"
type input "130"
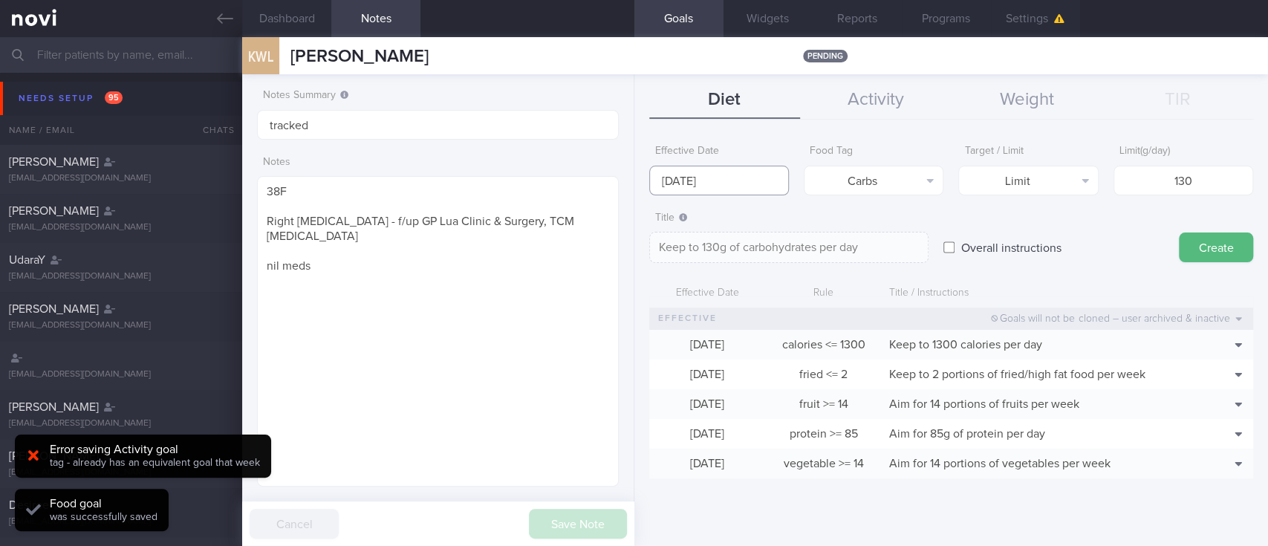
click at [686, 180] on input "[DATE]" at bounding box center [719, 181] width 140 height 30
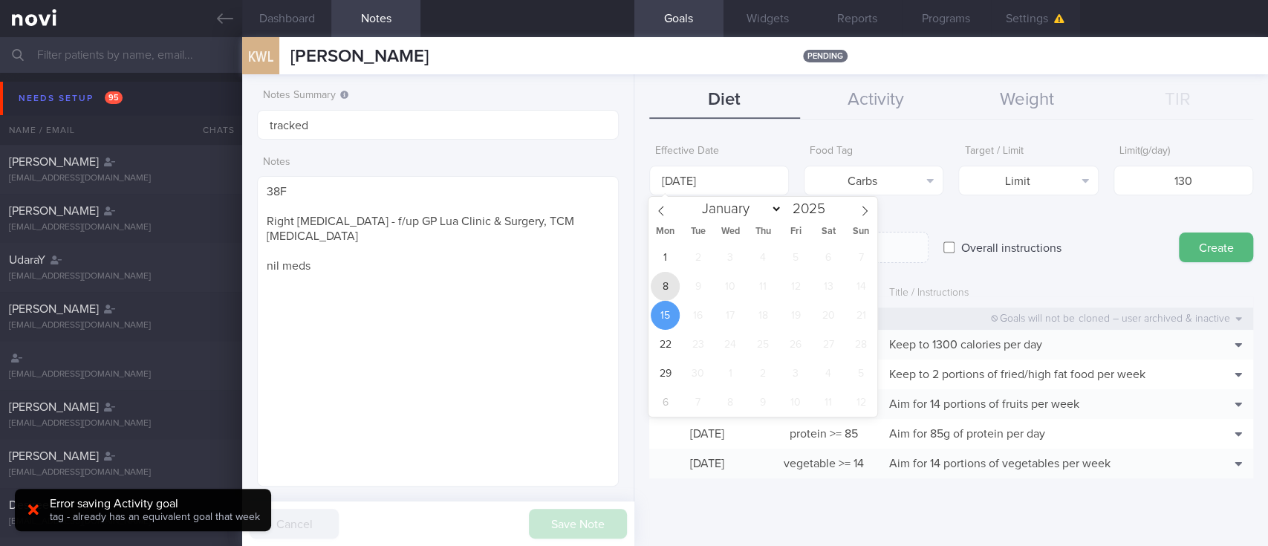
click at [674, 285] on span "8" at bounding box center [665, 286] width 29 height 29
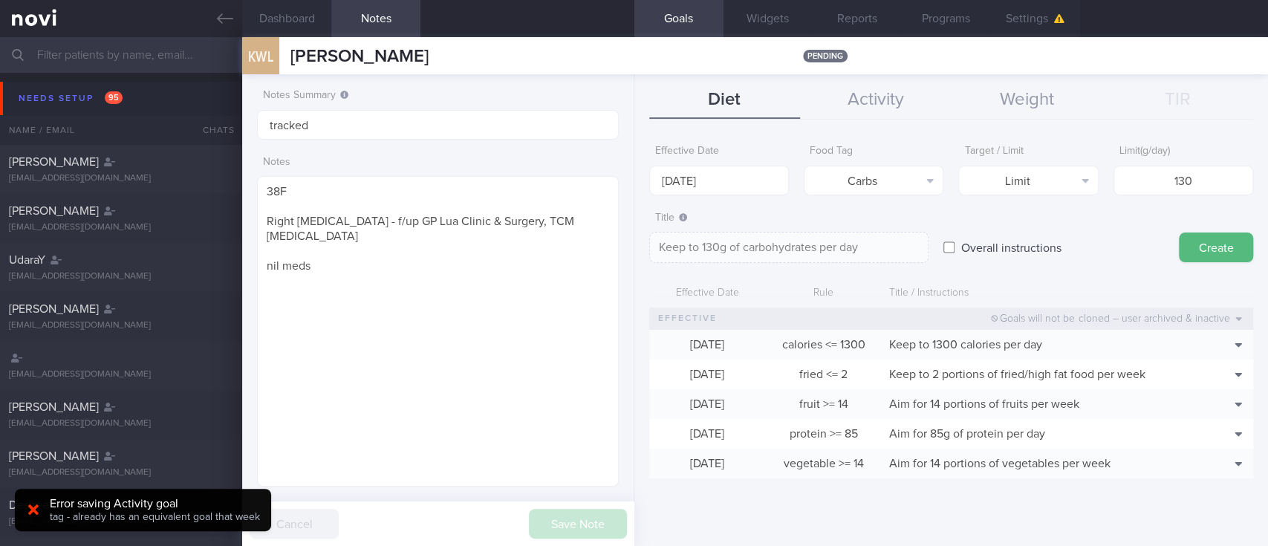
click at [1194, 245] on button "Create" at bounding box center [1216, 247] width 74 height 30
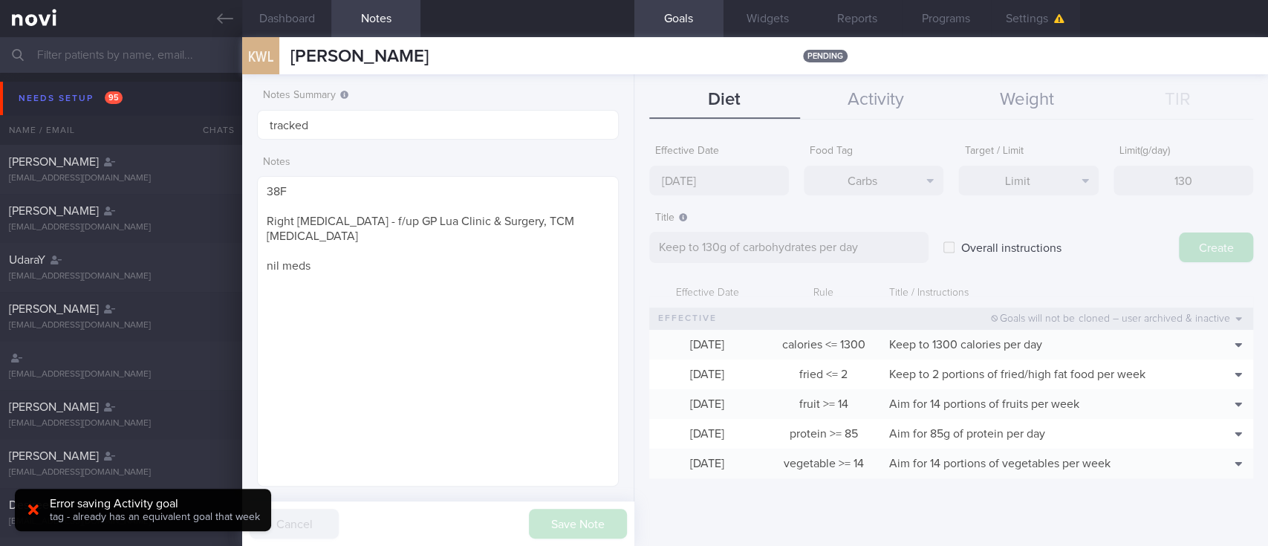
type input "[DATE]"
type textarea "Aim for ___ of ___"
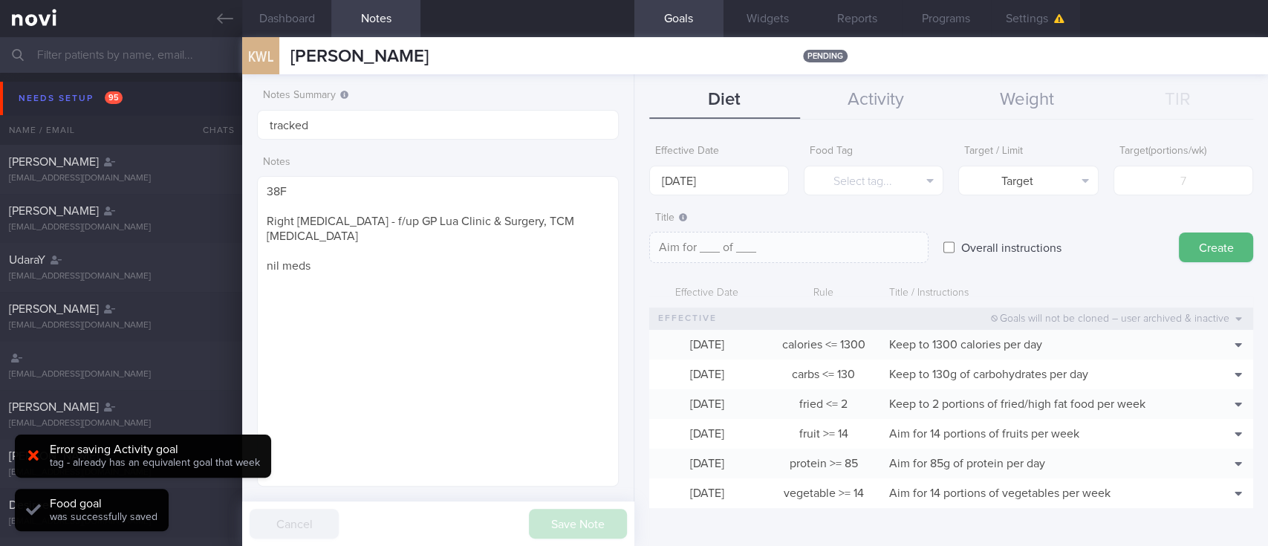
drag, startPoint x: 223, startPoint y: 13, endPoint x: 751, endPoint y: 1, distance: 528.3
click at [223, 13] on icon at bounding box center [225, 18] width 16 height 16
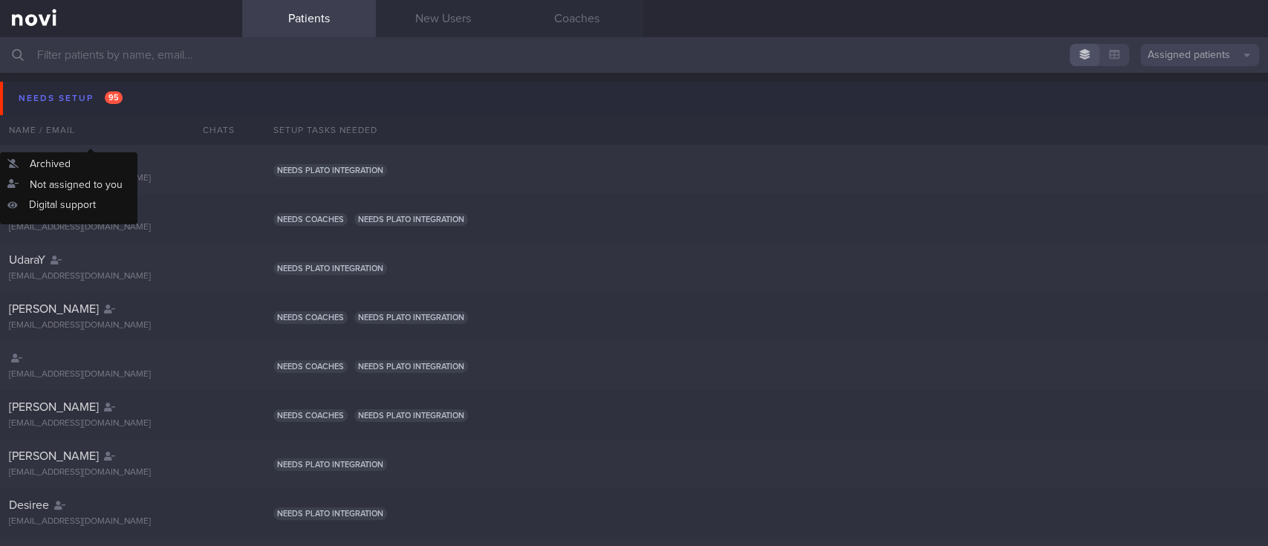
click at [134, 108] on button "Needs setup 95" at bounding box center [636, 98] width 1272 height 33
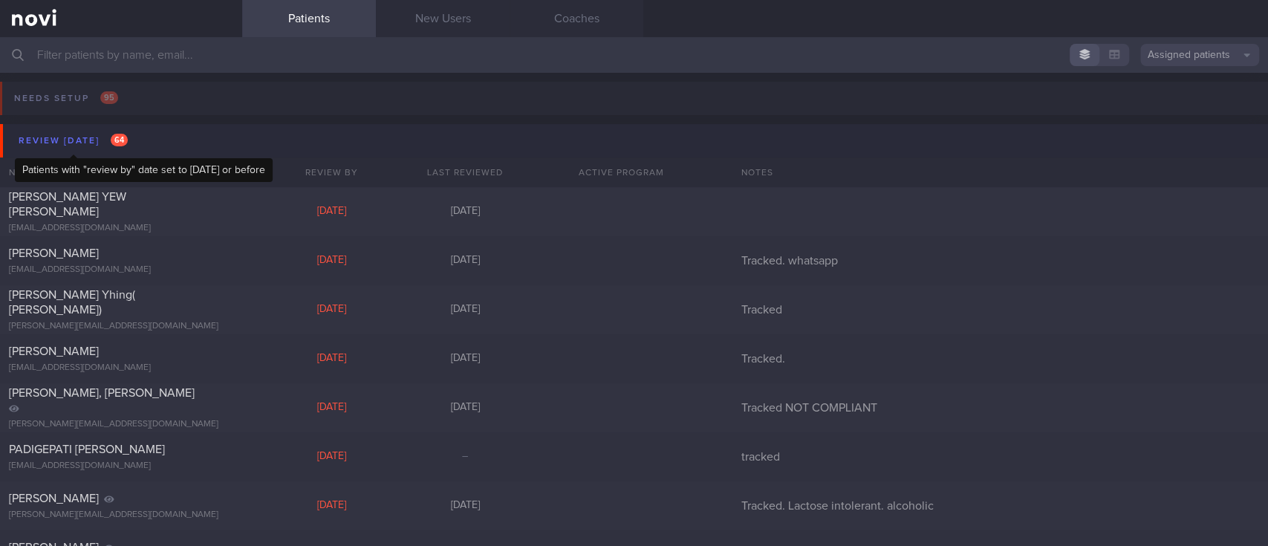
click at [84, 137] on div "Review [DATE] 64" at bounding box center [73, 141] width 117 height 20
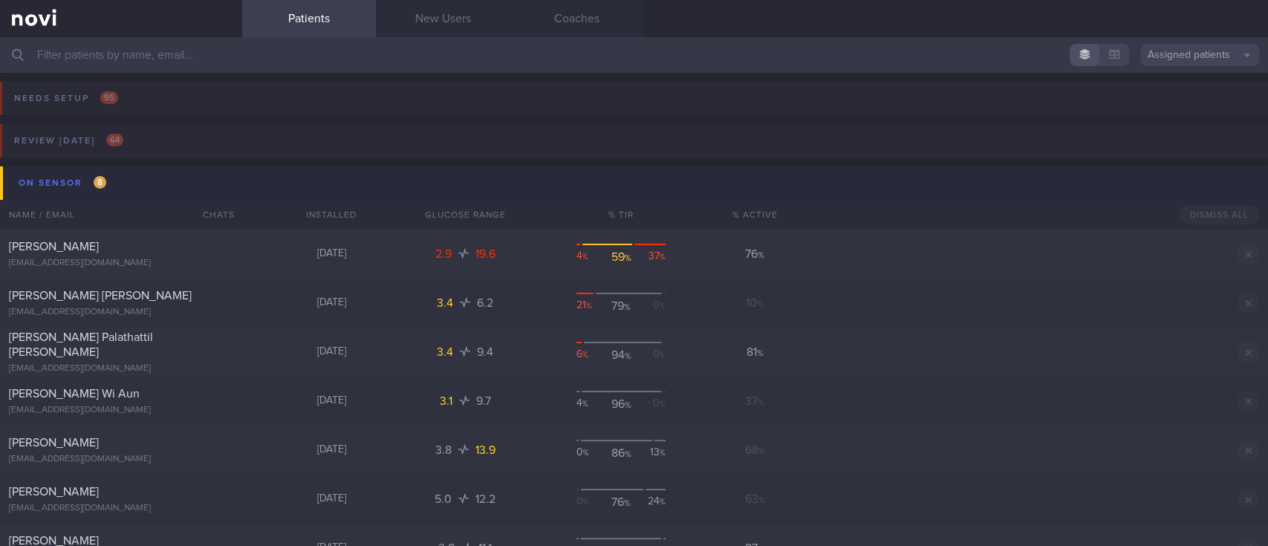
click at [130, 169] on button "On sensor 8" at bounding box center [636, 182] width 1272 height 33
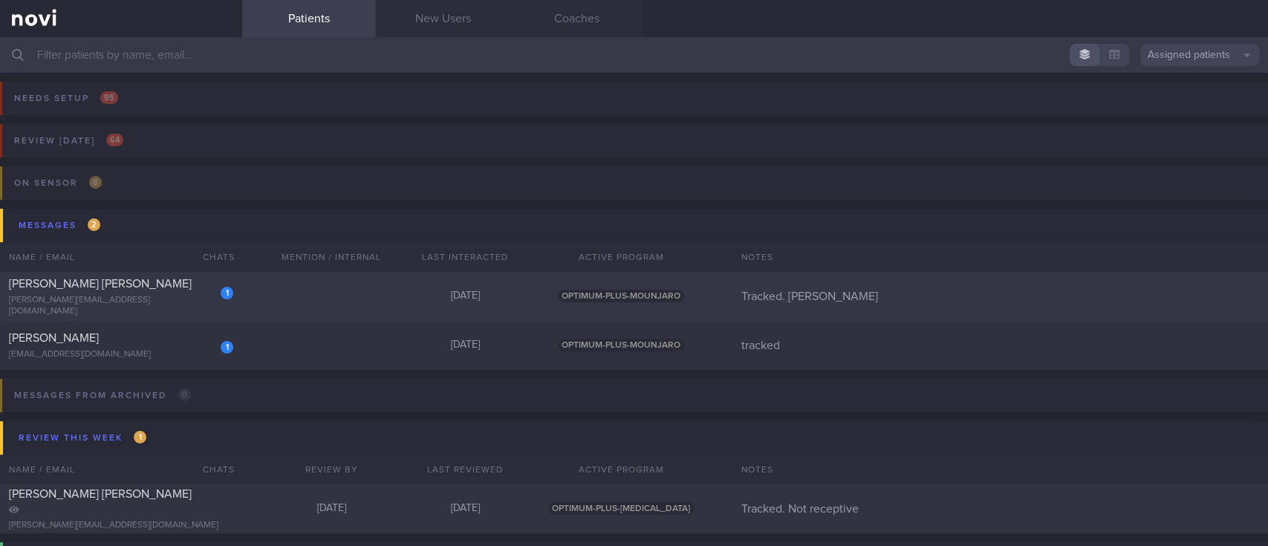
click at [296, 287] on div "1 [PERSON_NAME] [PERSON_NAME] [EMAIL_ADDRESS][DOMAIN_NAME] [DATE] OPTIMUM-PLUS-…" at bounding box center [634, 296] width 1268 height 49
select select "8"
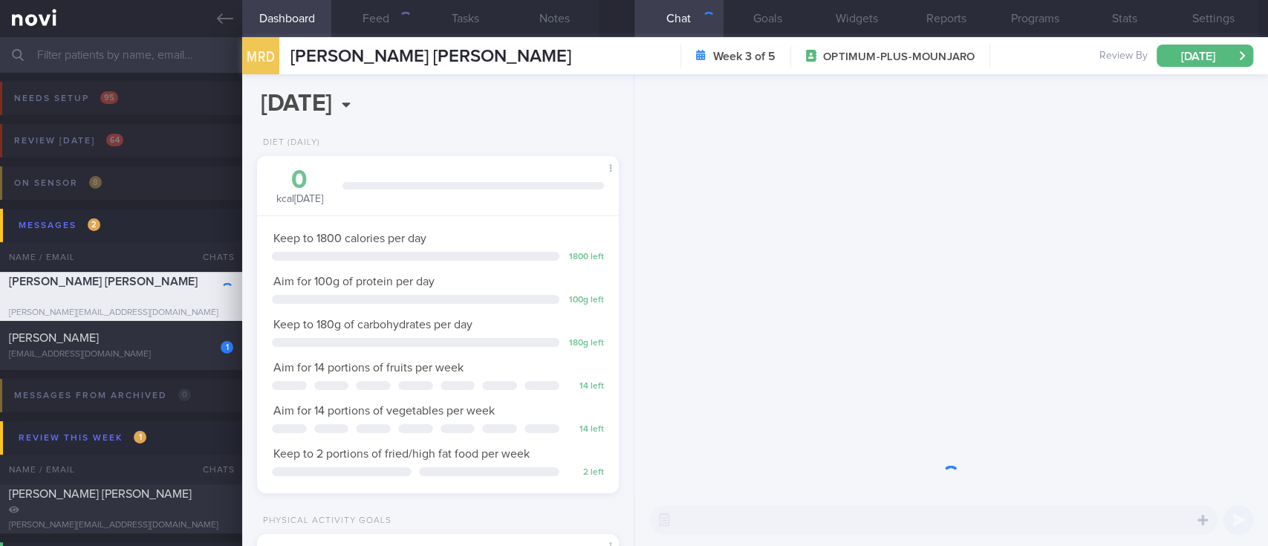
scroll to position [180, 319]
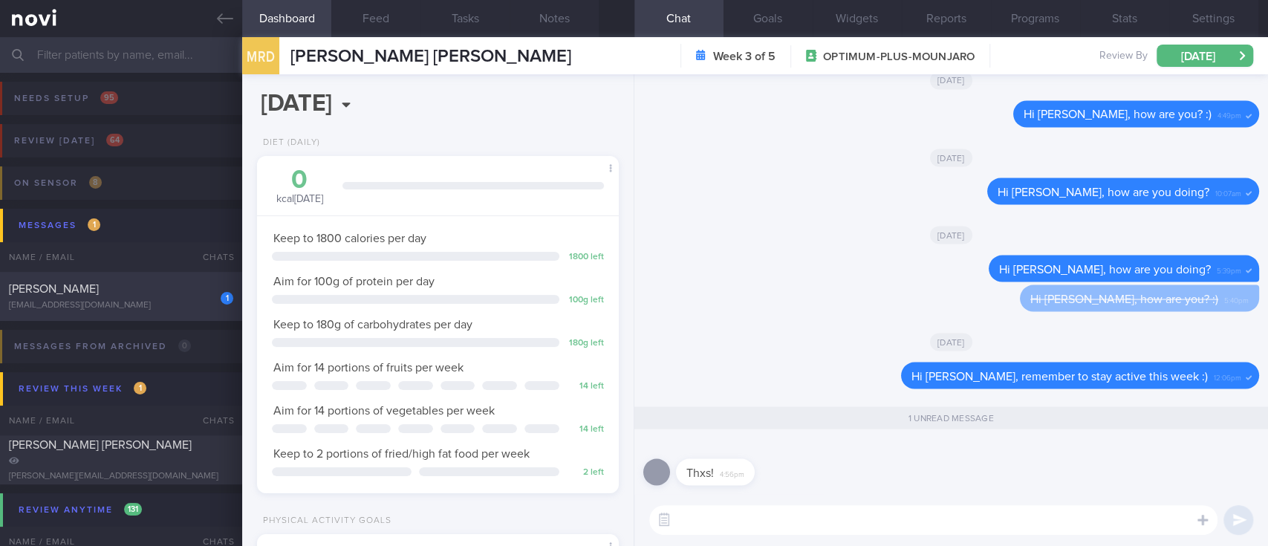
click at [167, 309] on div "[EMAIL_ADDRESS][DOMAIN_NAME]" at bounding box center [121, 305] width 224 height 11
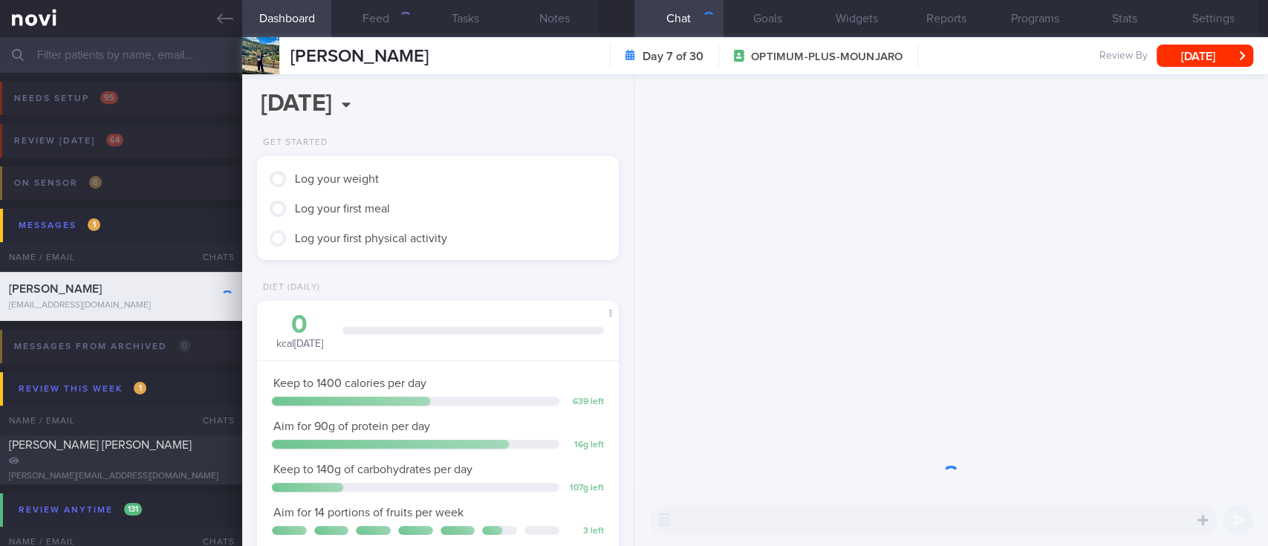
scroll to position [180, 319]
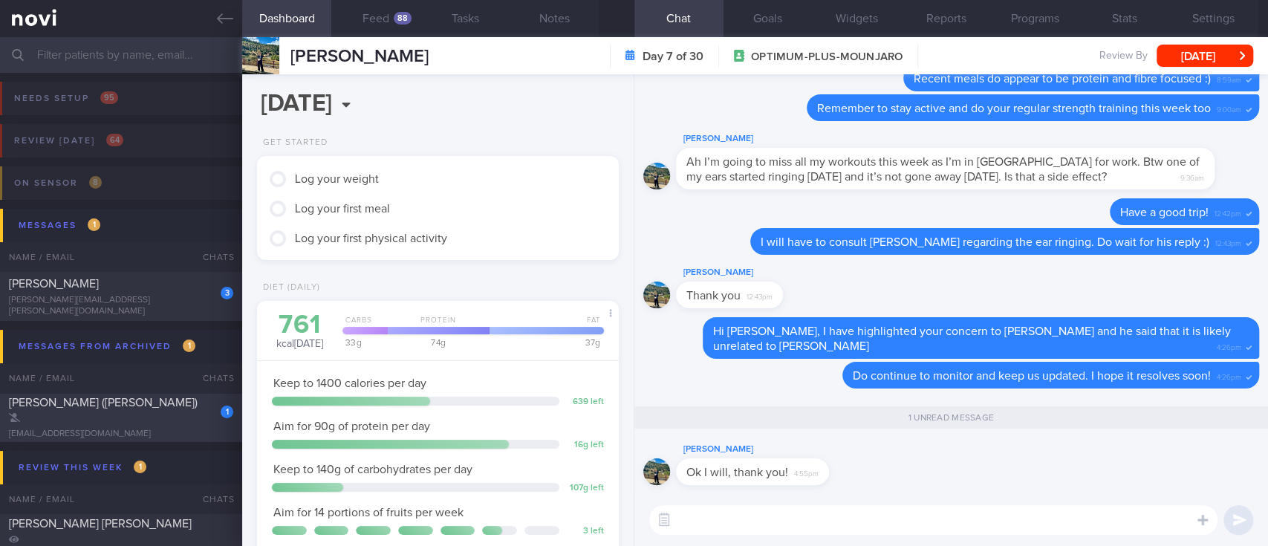
click at [131, 401] on div "1 [GEOGRAPHIC_DATA] ([PERSON_NAME]) [EMAIL_ADDRESS][DOMAIN_NAME] [DATE] Target …" at bounding box center [634, 417] width 1268 height 49
type input "Target range 4-8mmol/L"
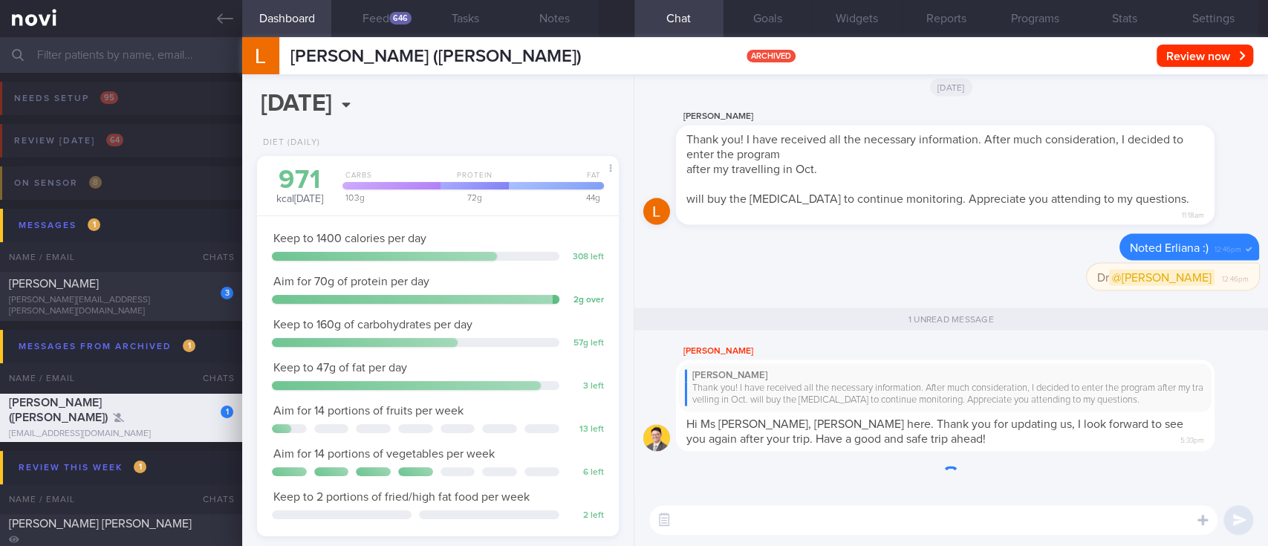
scroll to position [163, 325]
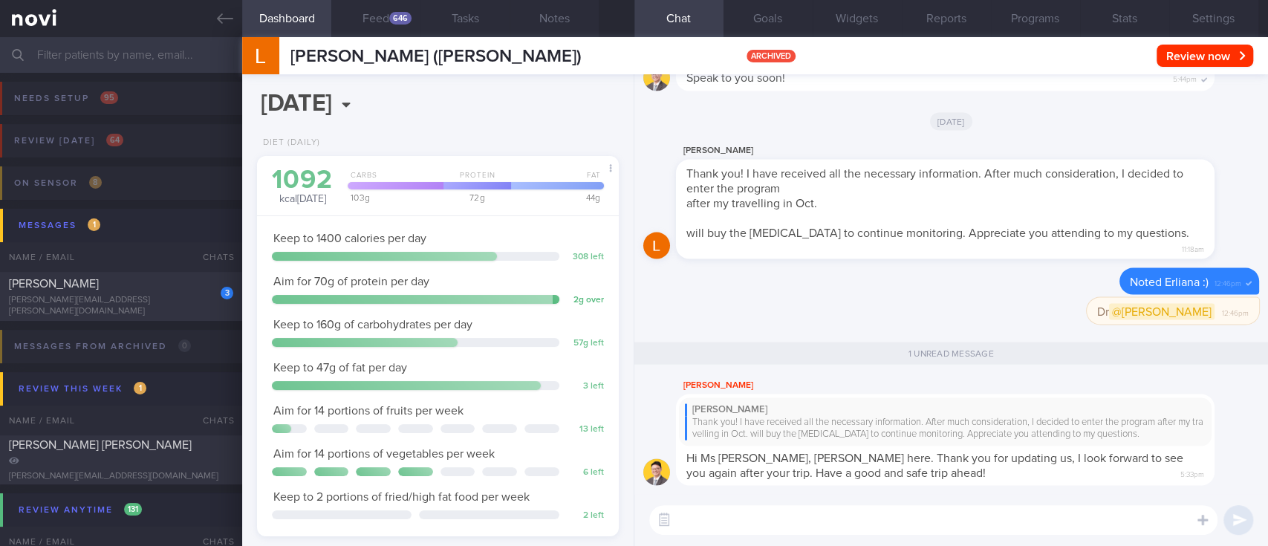
drag, startPoint x: 83, startPoint y: 299, endPoint x: 714, endPoint y: 374, distance: 635.1
click at [85, 299] on div "3 [PERSON_NAME] [PERSON_NAME][EMAIL_ADDRESS][PERSON_NAME][DOMAIN_NAME]" at bounding box center [121, 296] width 242 height 41
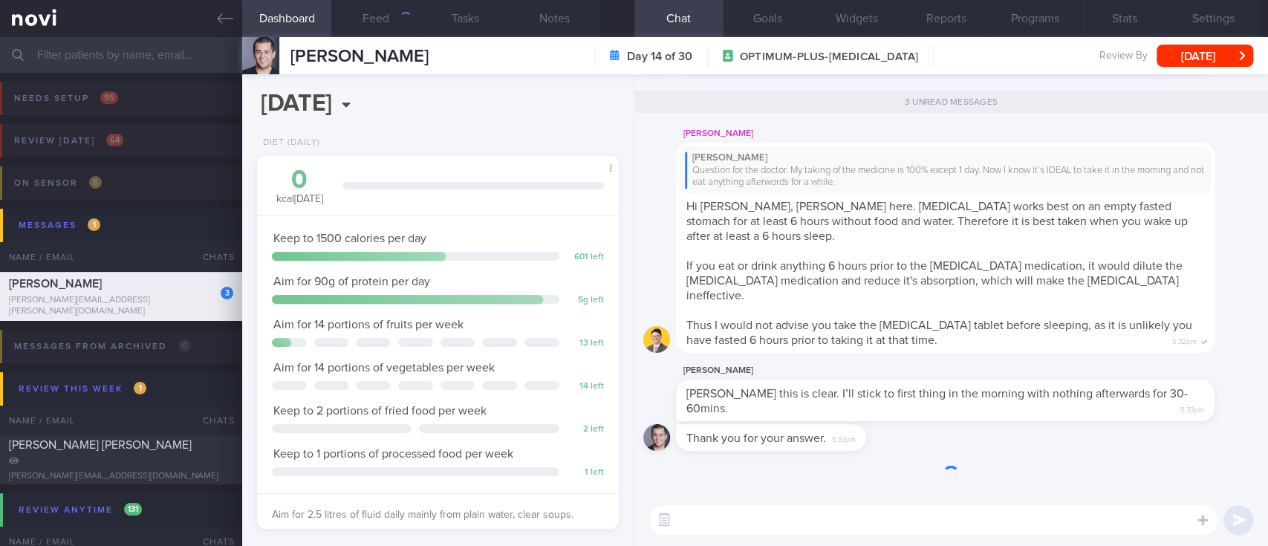
scroll to position [180, 319]
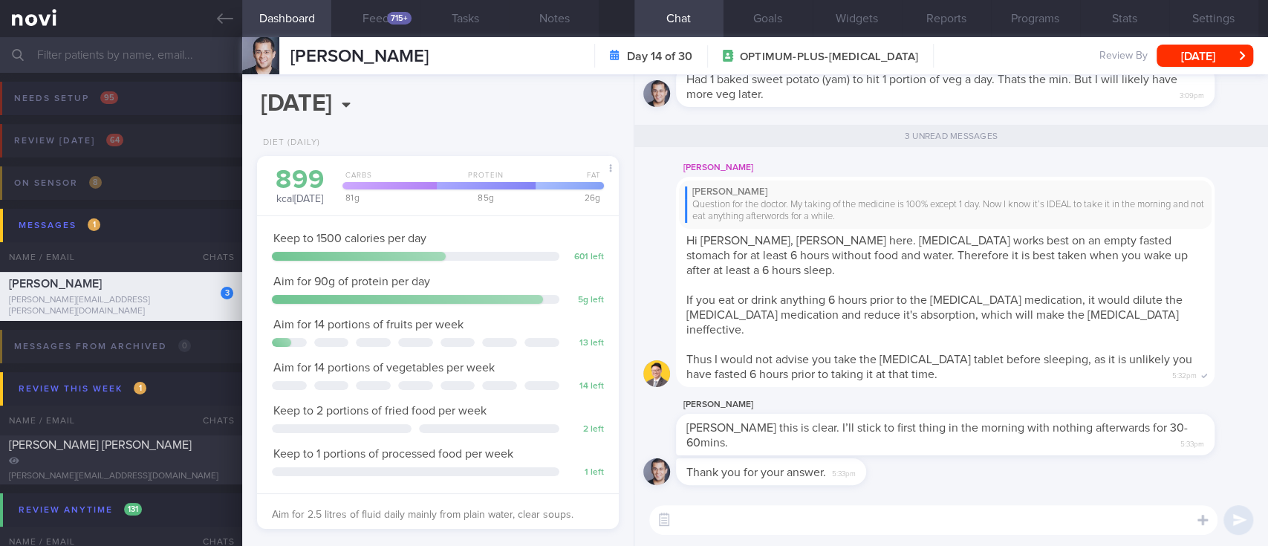
drag, startPoint x: 225, startPoint y: 15, endPoint x: 800, endPoint y: 111, distance: 582.8
click at [225, 15] on icon at bounding box center [225, 18] width 16 height 16
